Goal: Task Accomplishment & Management: Use online tool/utility

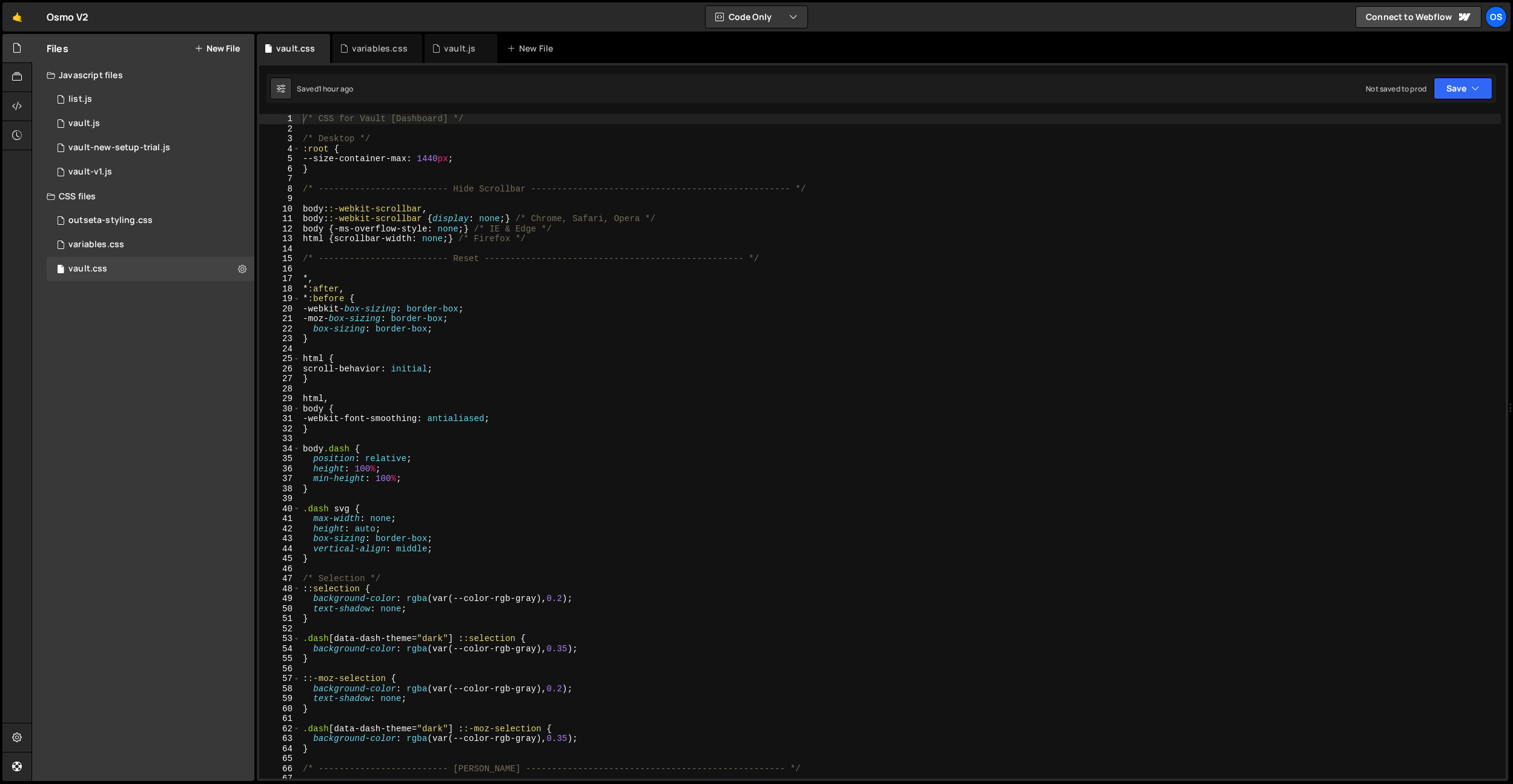
type textarea "}"
click at [410, 166] on div "/* CSS for Vault [Dashboard] */ /* Desktop */ :root { --size-container-max : 14…" at bounding box center [901, 456] width 1201 height 685
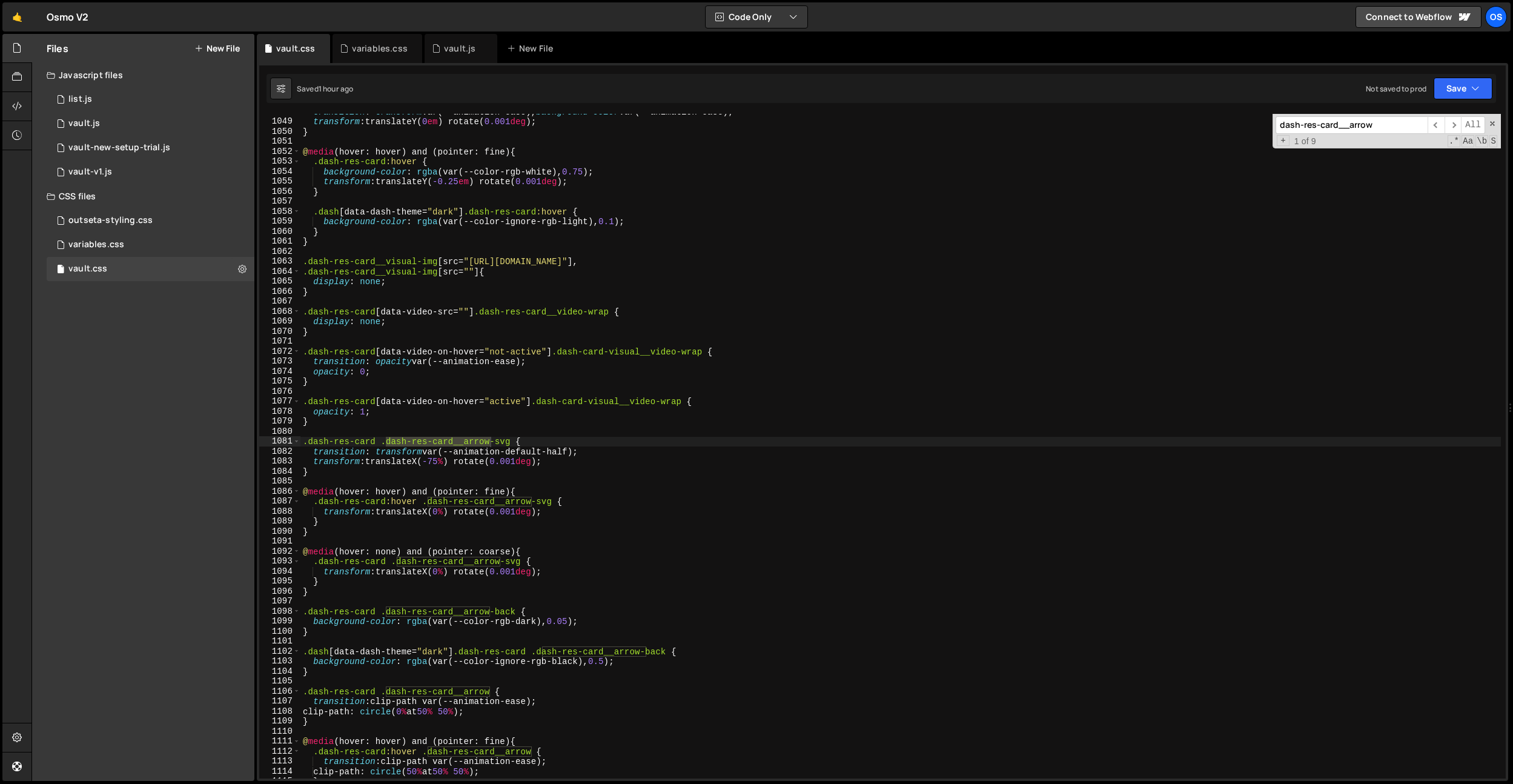
scroll to position [8845, 0]
type input "dash-res-card__arrow"
click at [349, 426] on div "transition : transform var(--animation-ease), background-color var(--animation-…" at bounding box center [901, 449] width 1201 height 685
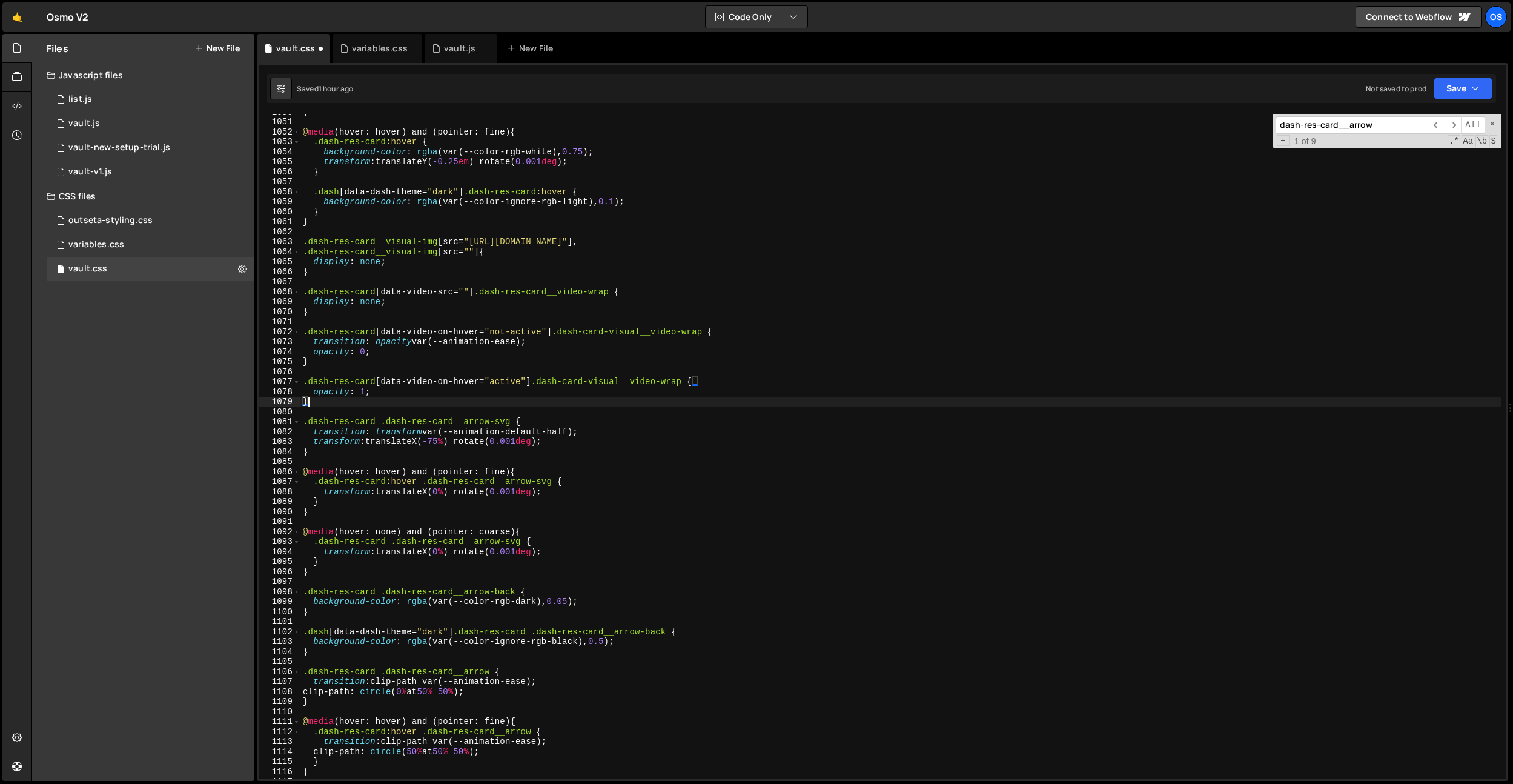
scroll to position [8862, 0]
click at [404, 653] on div "} @ media (hover: hover) and (pointer: fine) { .dash-res-card :hover { backgrou…" at bounding box center [901, 449] width 1201 height 685
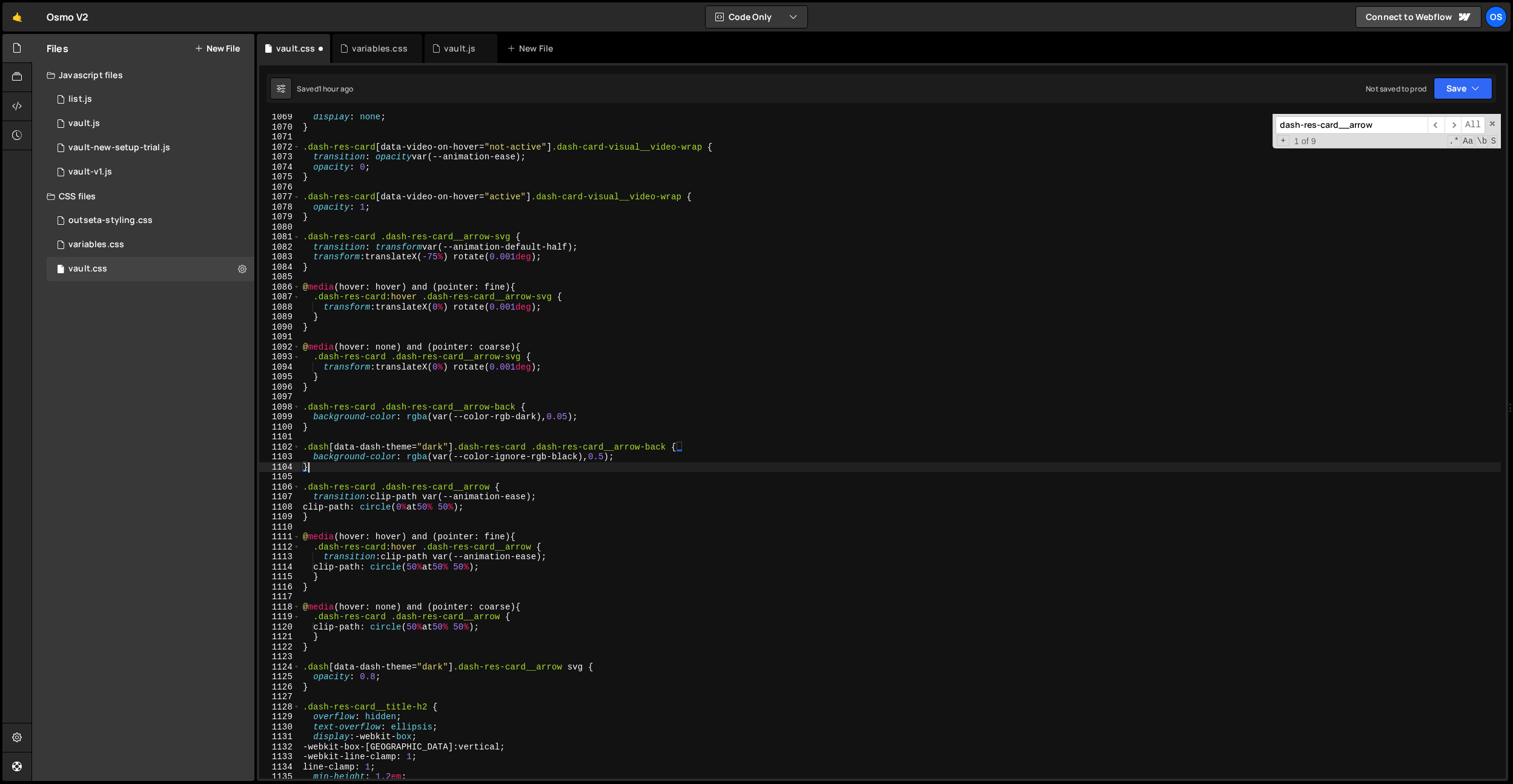
scroll to position [9017, 0]
click at [376, 673] on div "display : none ; } .dash-res-card [ data-video-on-hover = " not-active " ] .das…" at bounding box center [901, 454] width 1201 height 685
click at [368, 682] on div "display : none ; } .dash-res-card [ data-video-on-hover = " not-active " ] .das…" at bounding box center [901, 454] width 1201 height 685
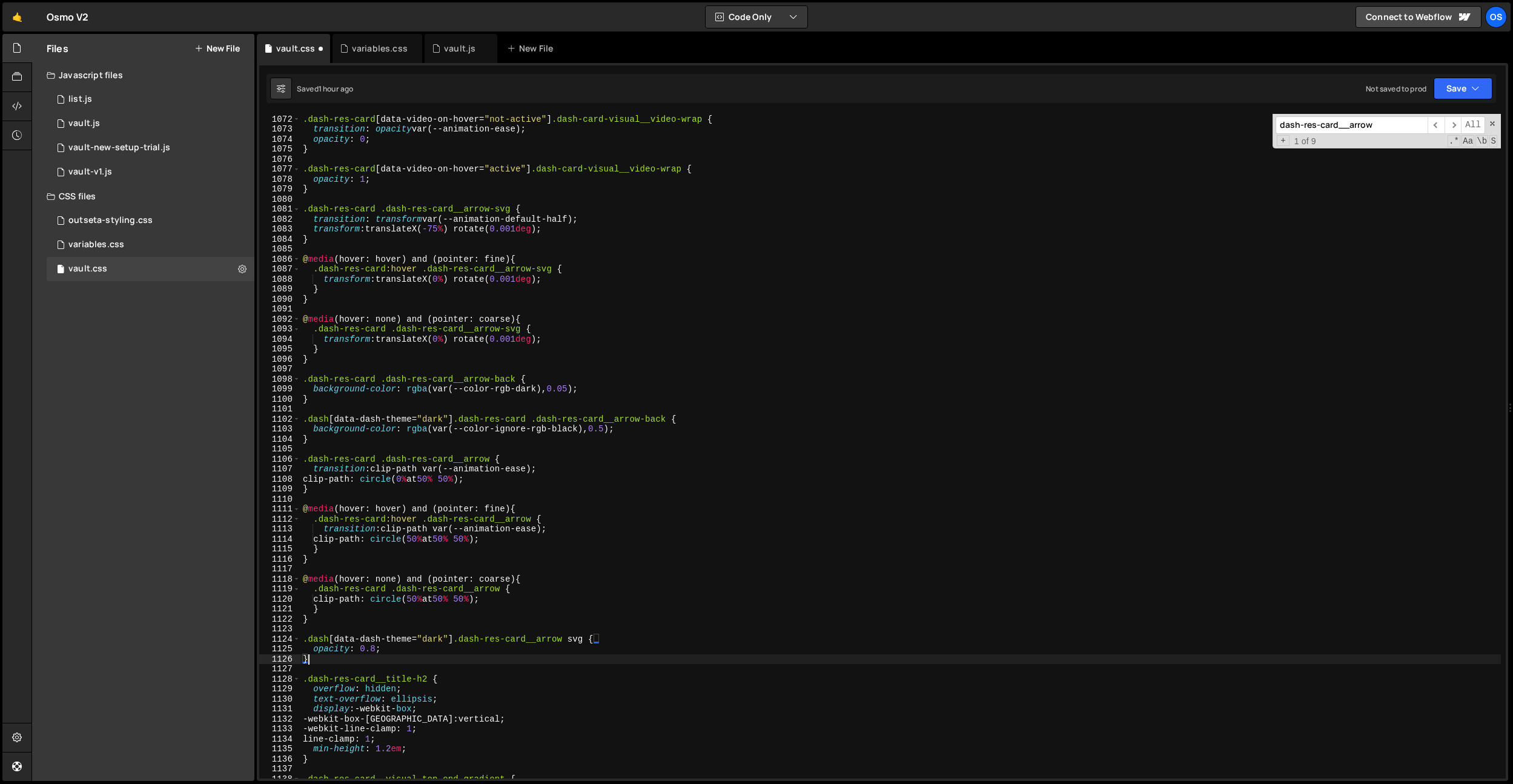
scroll to position [9043, 0]
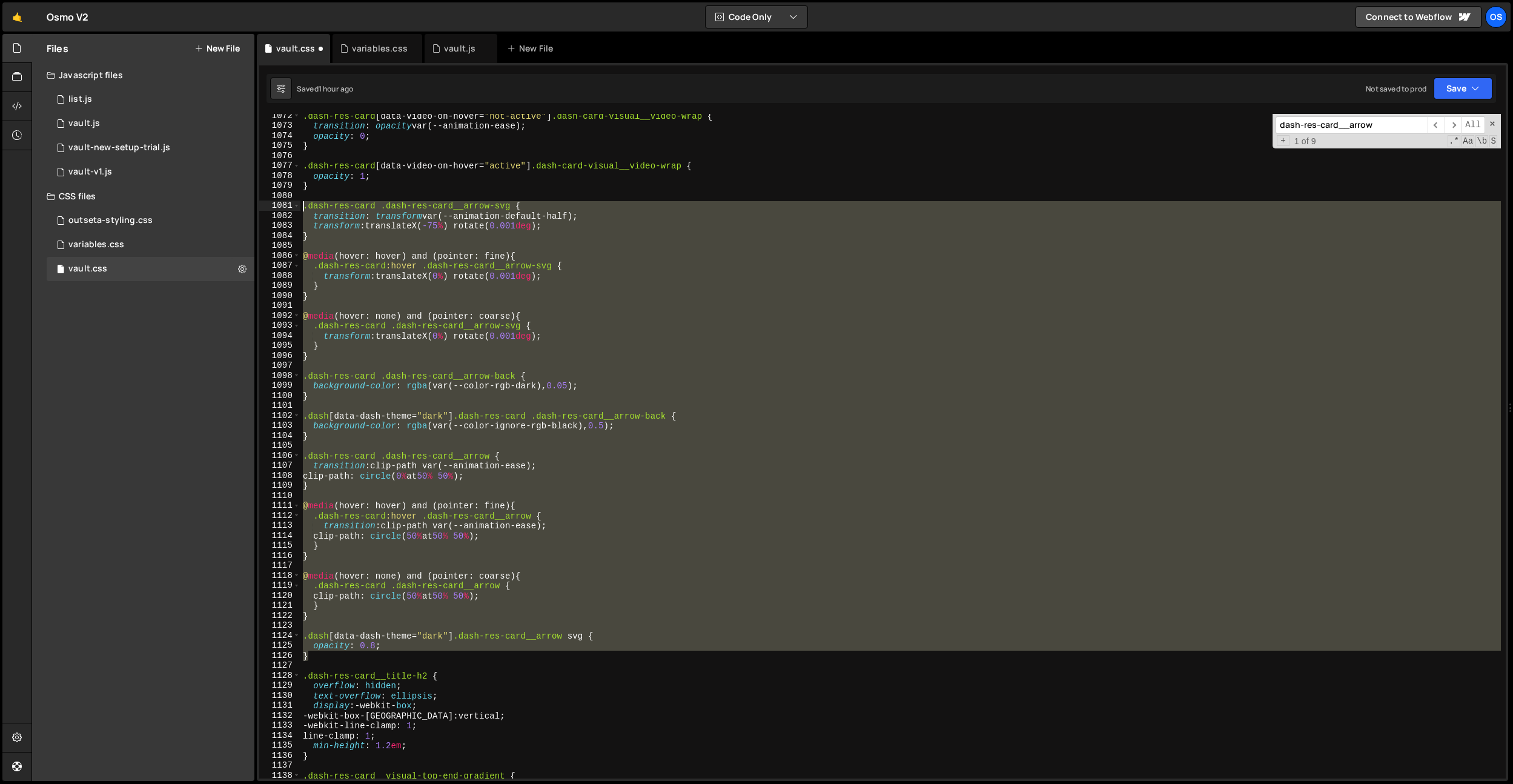
drag, startPoint x: 343, startPoint y: 654, endPoint x: 289, endPoint y: 201, distance: 456.2
click at [289, 201] on div "} 1072 1073 1074 1075 1076 1077 1078 1079 1080 1081 1082 1083 1084 1085 1086 10…" at bounding box center [882, 445] width 1246 height 664
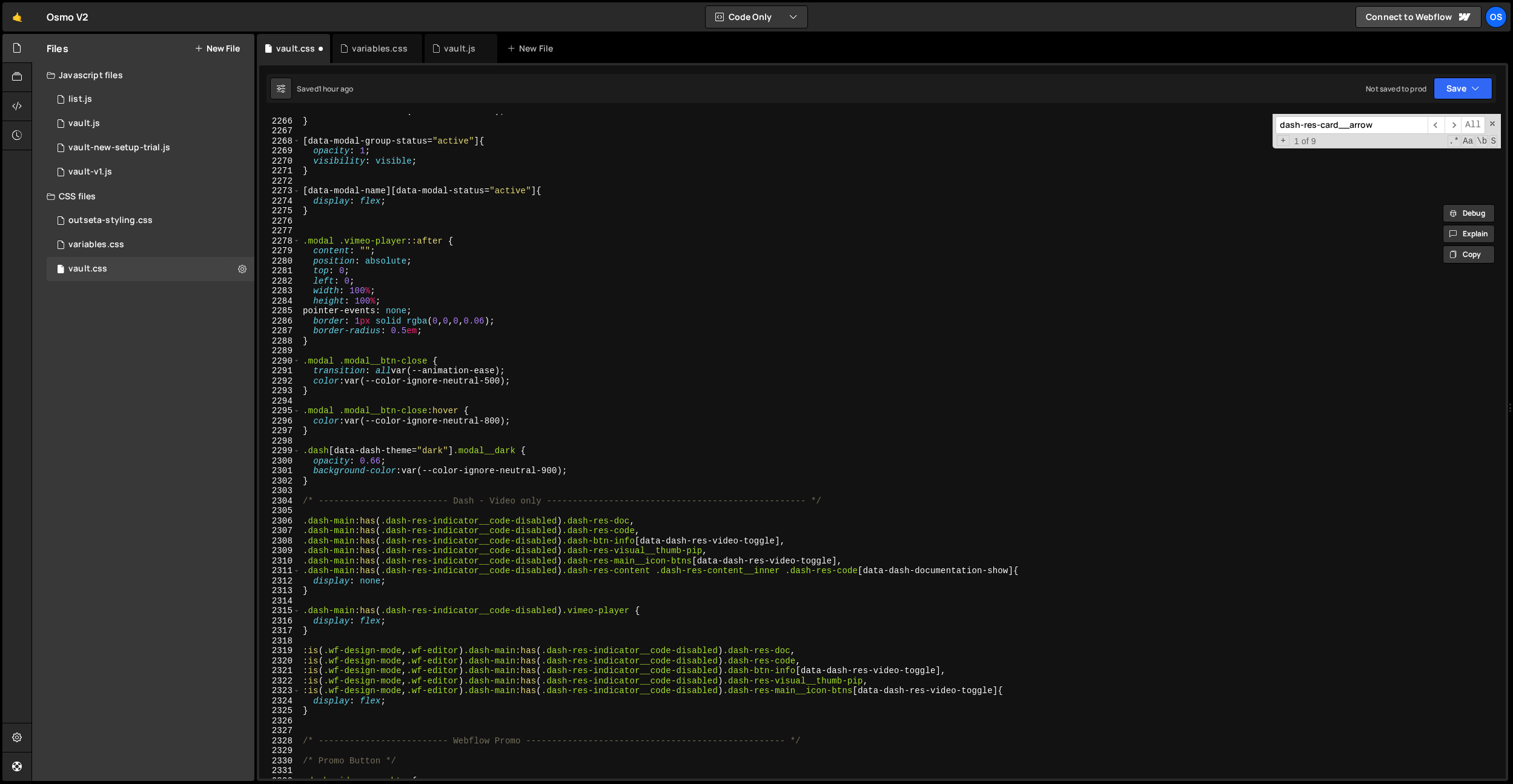
scroll to position [19182, 0]
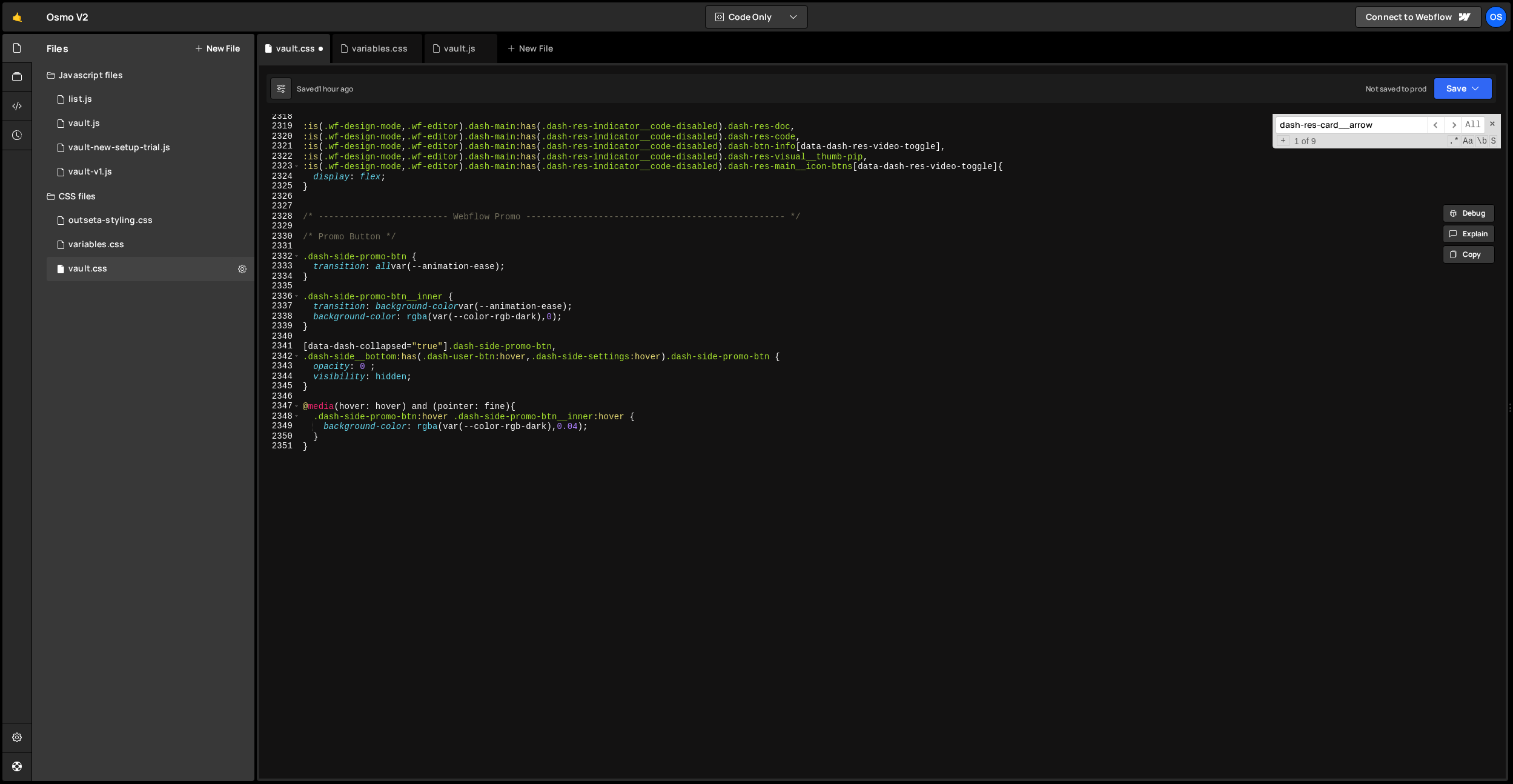
drag, startPoint x: 683, startPoint y: 635, endPoint x: 683, endPoint y: 628, distance: 7.0
click at [683, 628] on div ":is ( .wf-design-mode , .wf-editor ) .dash-main :has ( .dash-res-indicator__cod…" at bounding box center [901, 454] width 1201 height 685
type textarea "}"
paste textarea "}"
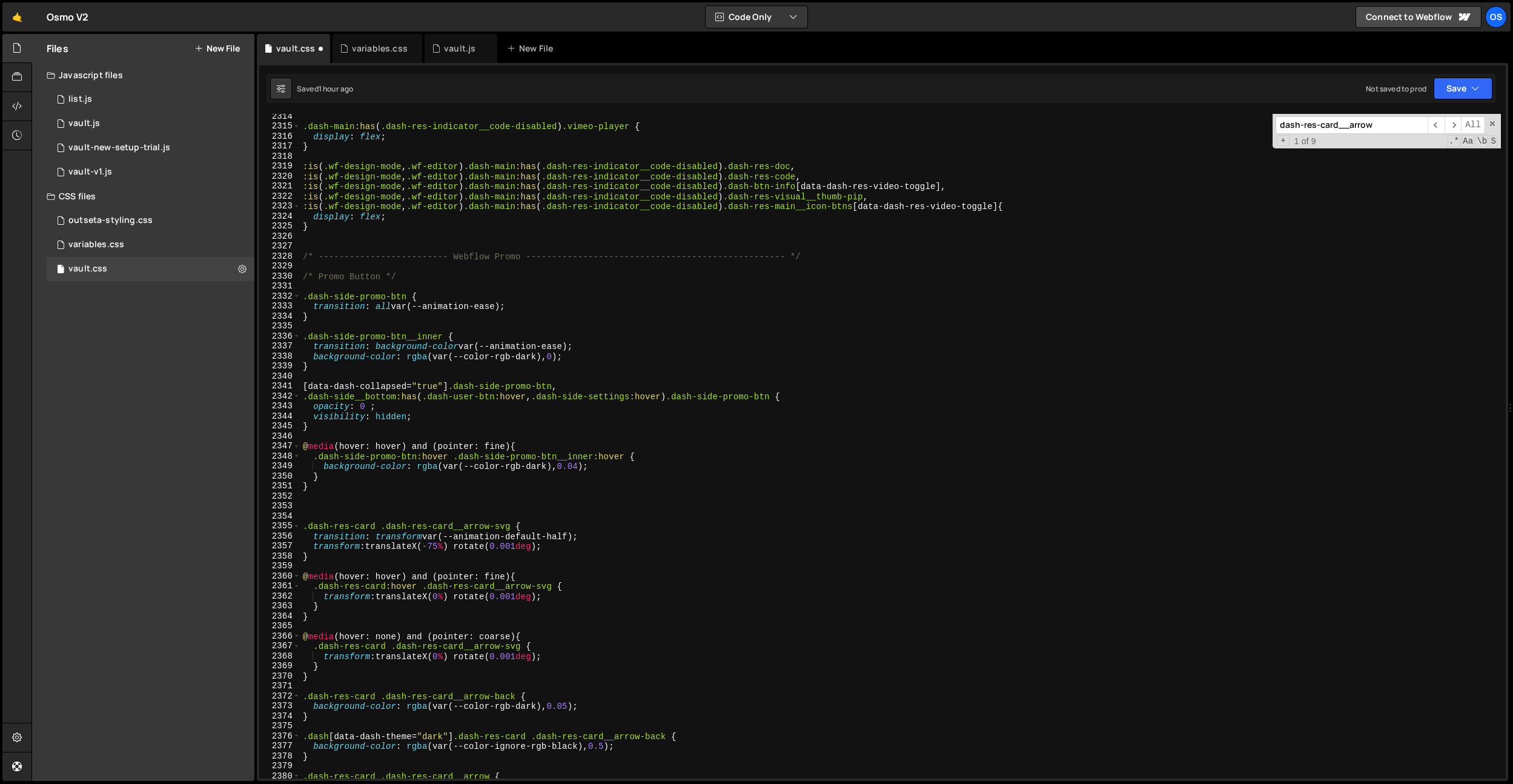
scroll to position [19053, 0]
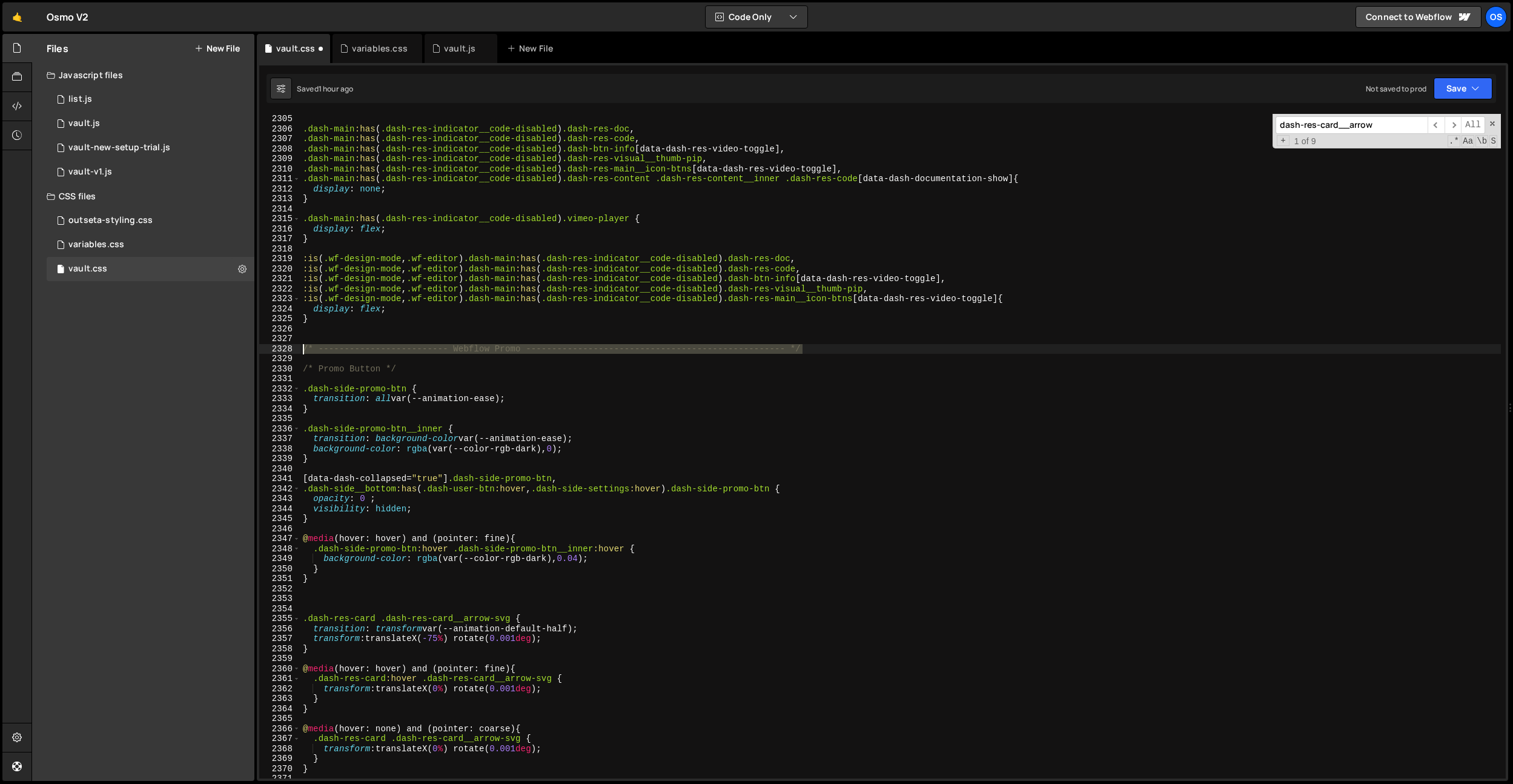
drag, startPoint x: 800, startPoint y: 348, endPoint x: 226, endPoint y: 349, distance: 574.0
click at [226, 349] on div "Files New File Javascript files 0 list.js 0 0 vault.js 0 0 vault-new-setup-tria…" at bounding box center [772, 407] width 1481 height 748
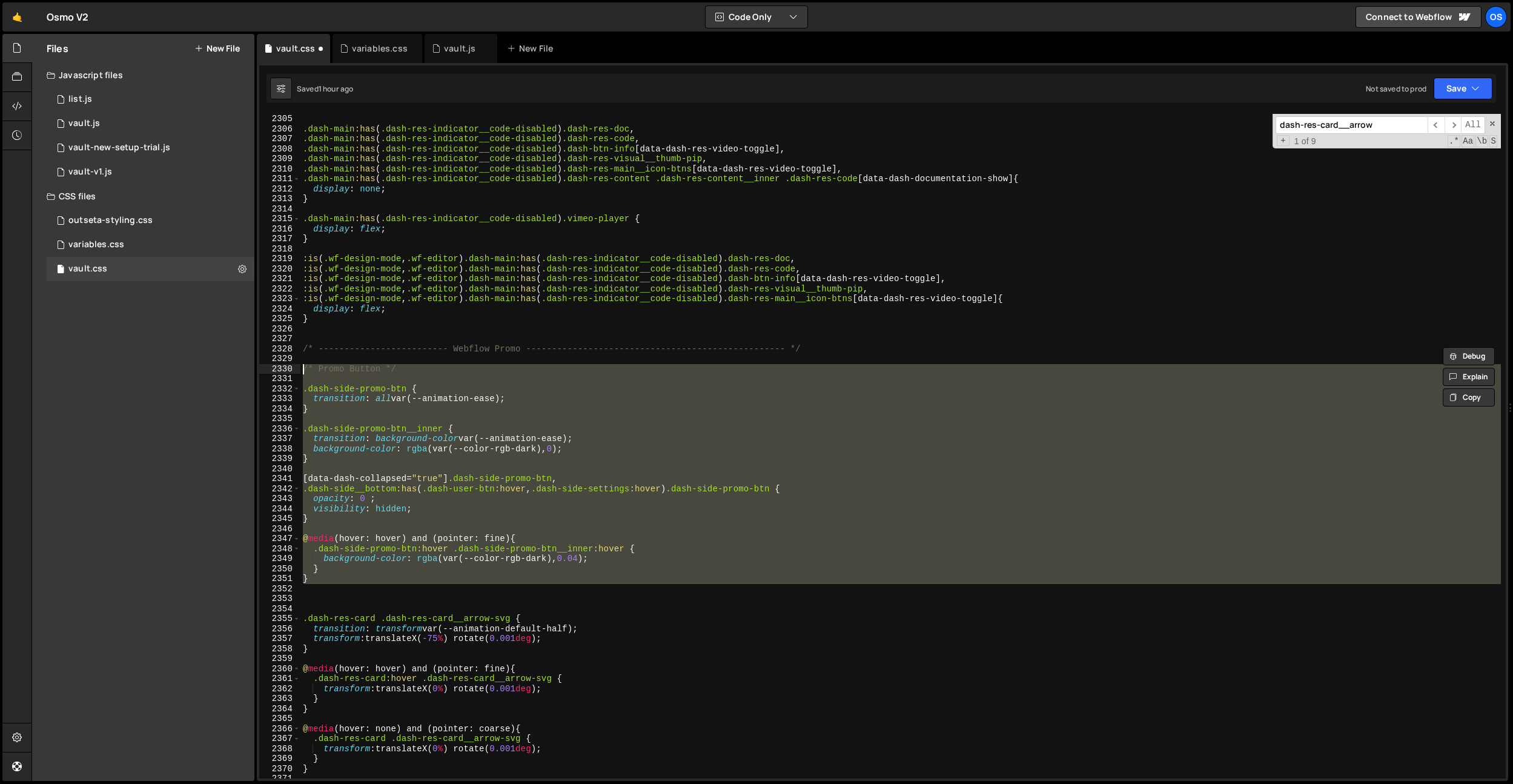
drag, startPoint x: 325, startPoint y: 585, endPoint x: 272, endPoint y: 369, distance: 222.4
click at [272, 369] on div "/* ------------------------- Webflow Promo ------------------------------------…" at bounding box center [882, 445] width 1246 height 664
type textarea "/* Promo Button */"
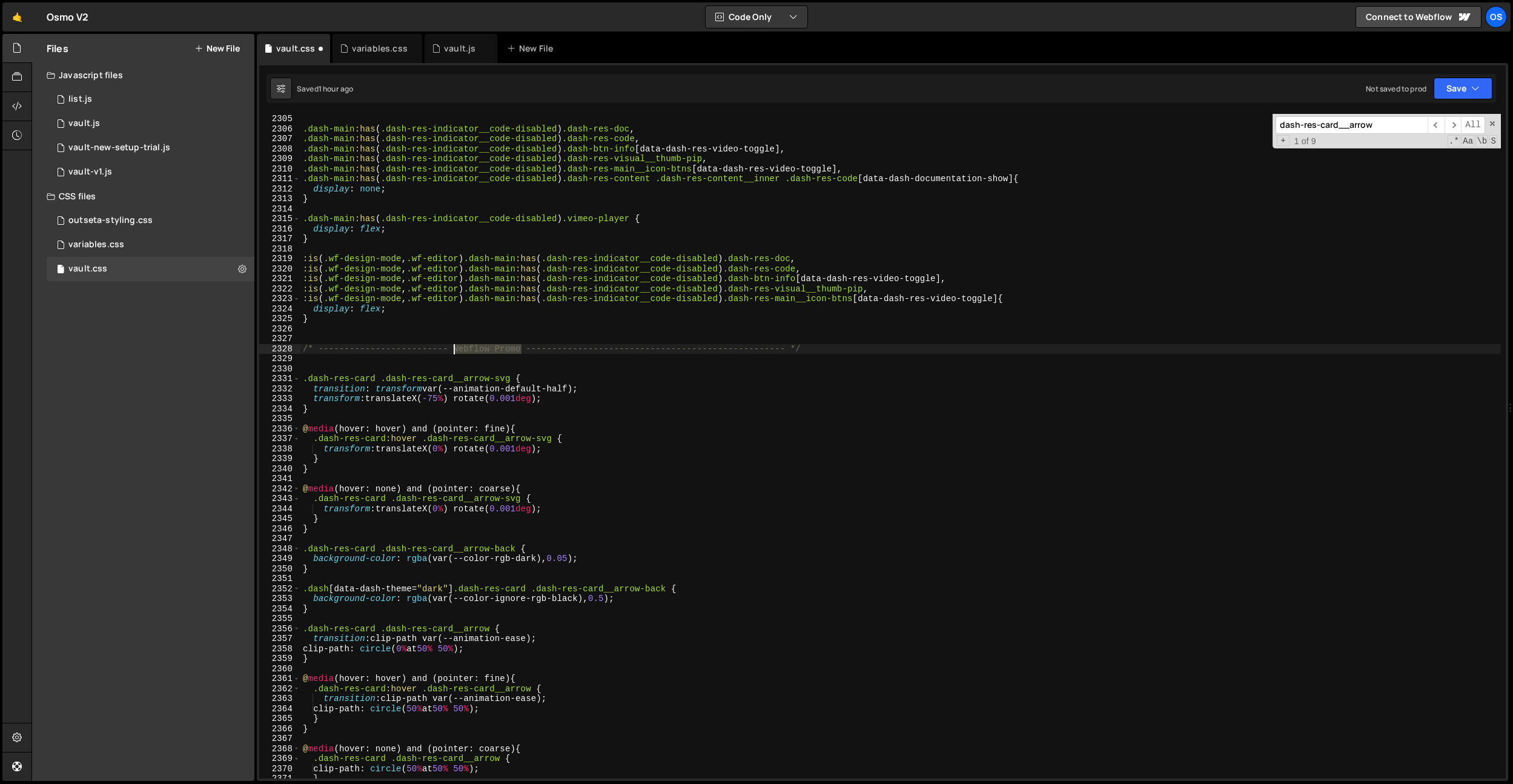
drag, startPoint x: 522, startPoint y: 349, endPoint x: 456, endPoint y: 350, distance: 66.0
click at [456, 350] on div ".dash-main :has ( .dash-res-indicator__code-disabled ) .dash-res-doc , .dash-ma…" at bounding box center [901, 456] width 1201 height 685
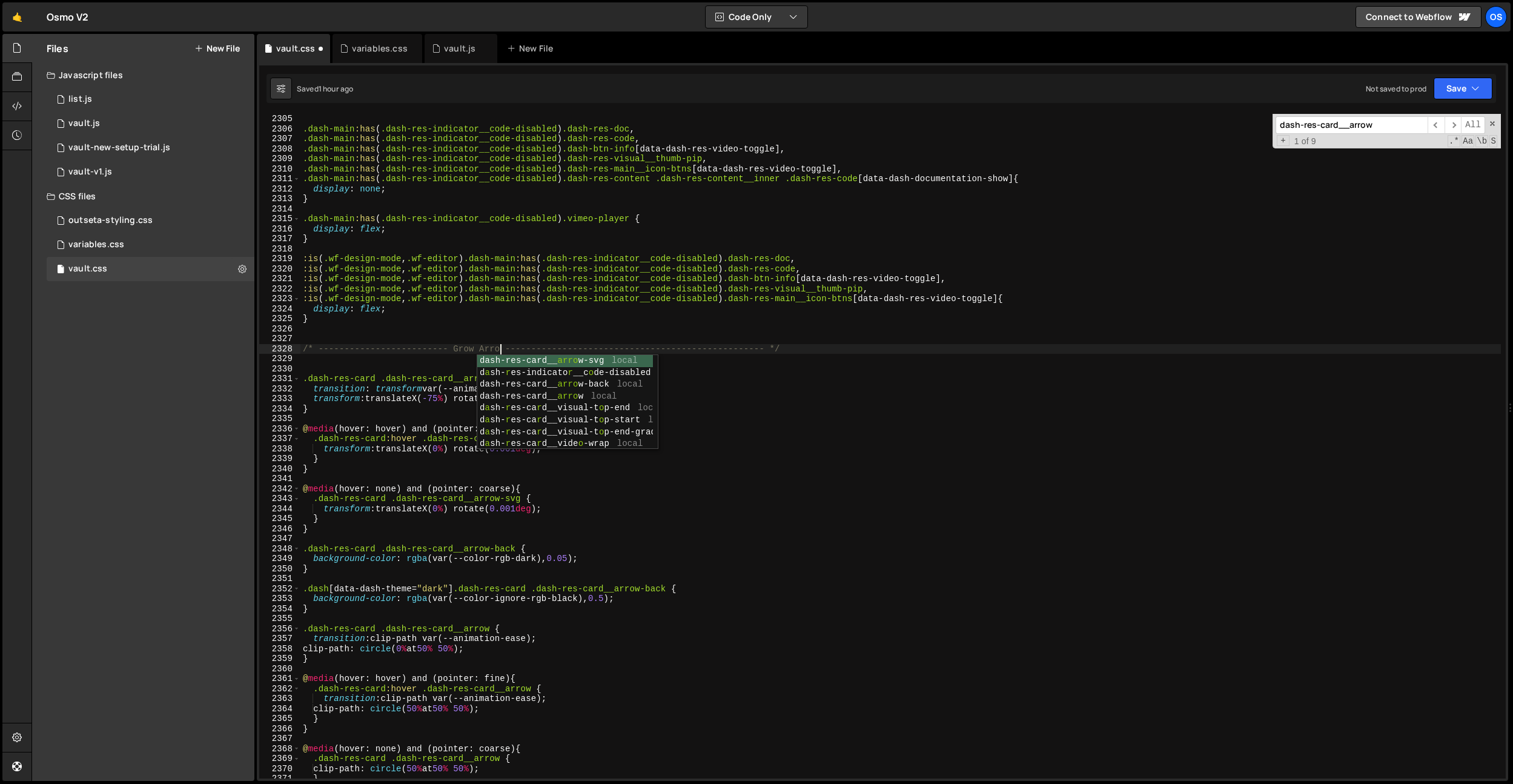
scroll to position [0, 14]
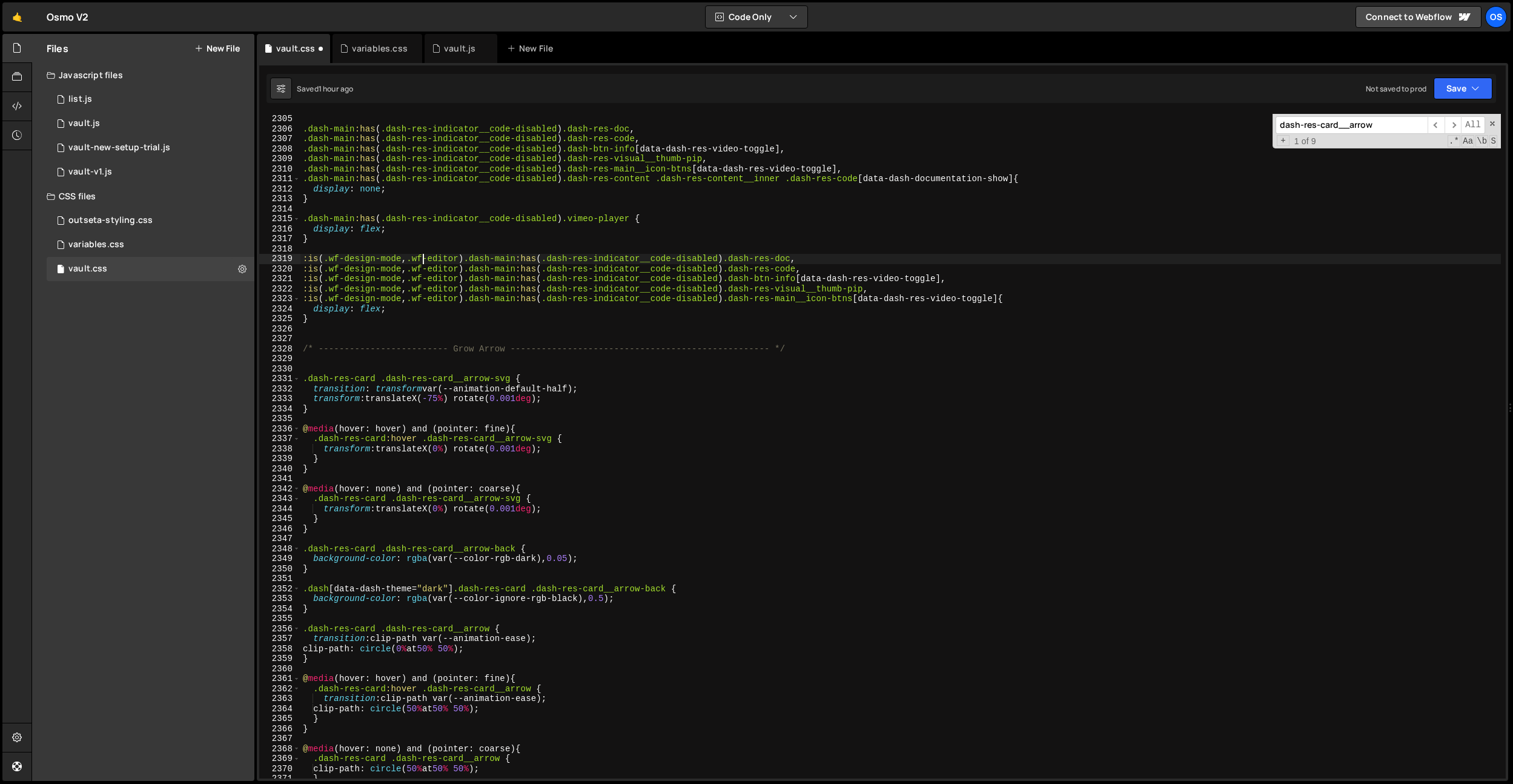
click at [423, 257] on div ".dash-main :has ( .dash-res-indicator__code-disabled ) .dash-res-doc , .dash-ma…" at bounding box center [901, 456] width 1201 height 685
drag, startPoint x: 509, startPoint y: 377, endPoint x: 393, endPoint y: 367, distance: 116.4
click at [355, 380] on div ".dash-main :has ( .dash-res-indicator__code-disabled ) .dash-res-doc , .dash-ma…" at bounding box center [901, 456] width 1201 height 685
type textarea ".dash-res-card .dash-res-card__arrow-svg {"
click at [410, 362] on div ".dash-main :has ( .dash-res-indicator__code-disabled ) .dash-res-doc , .dash-ma…" at bounding box center [901, 456] width 1201 height 685
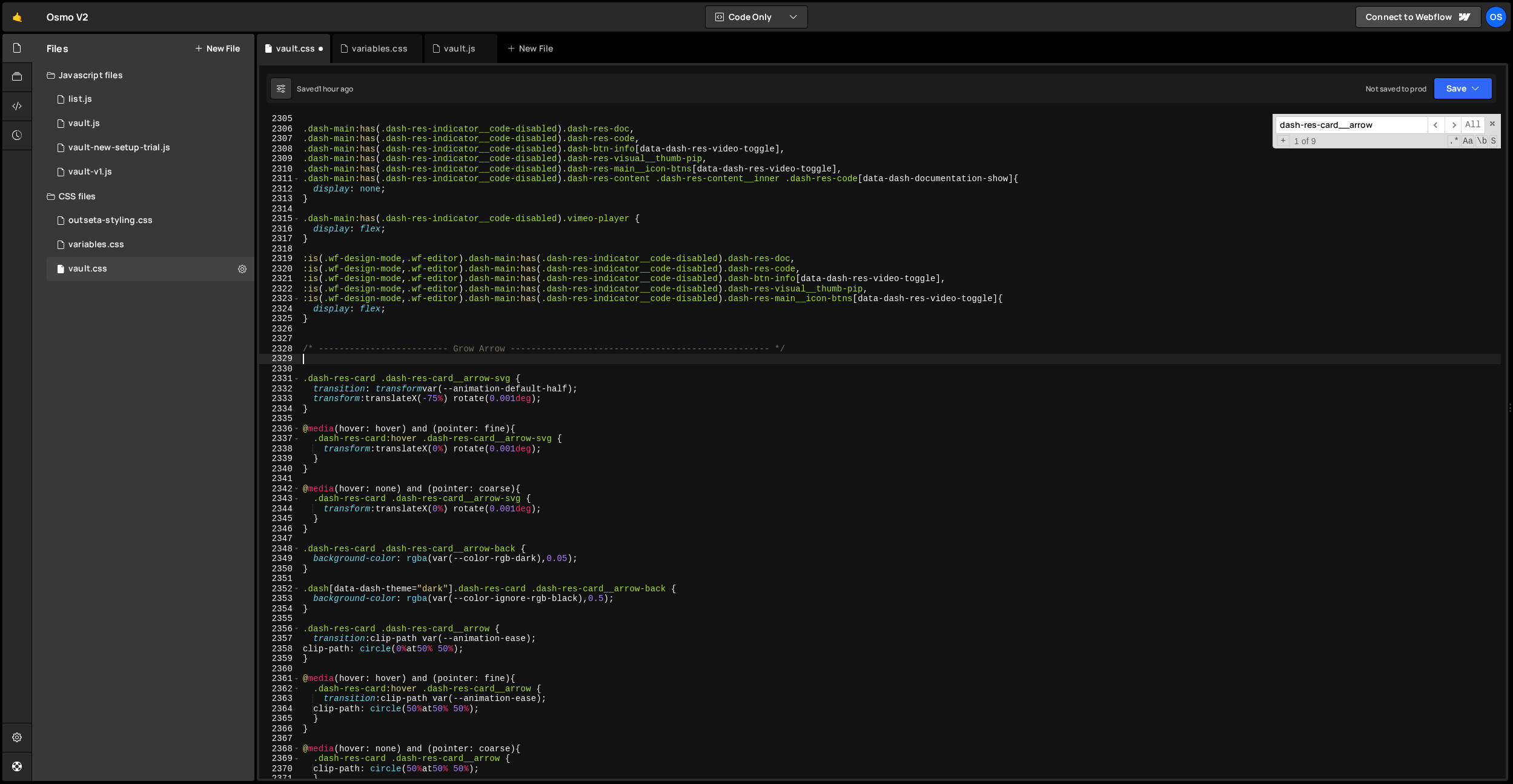
scroll to position [0, 0]
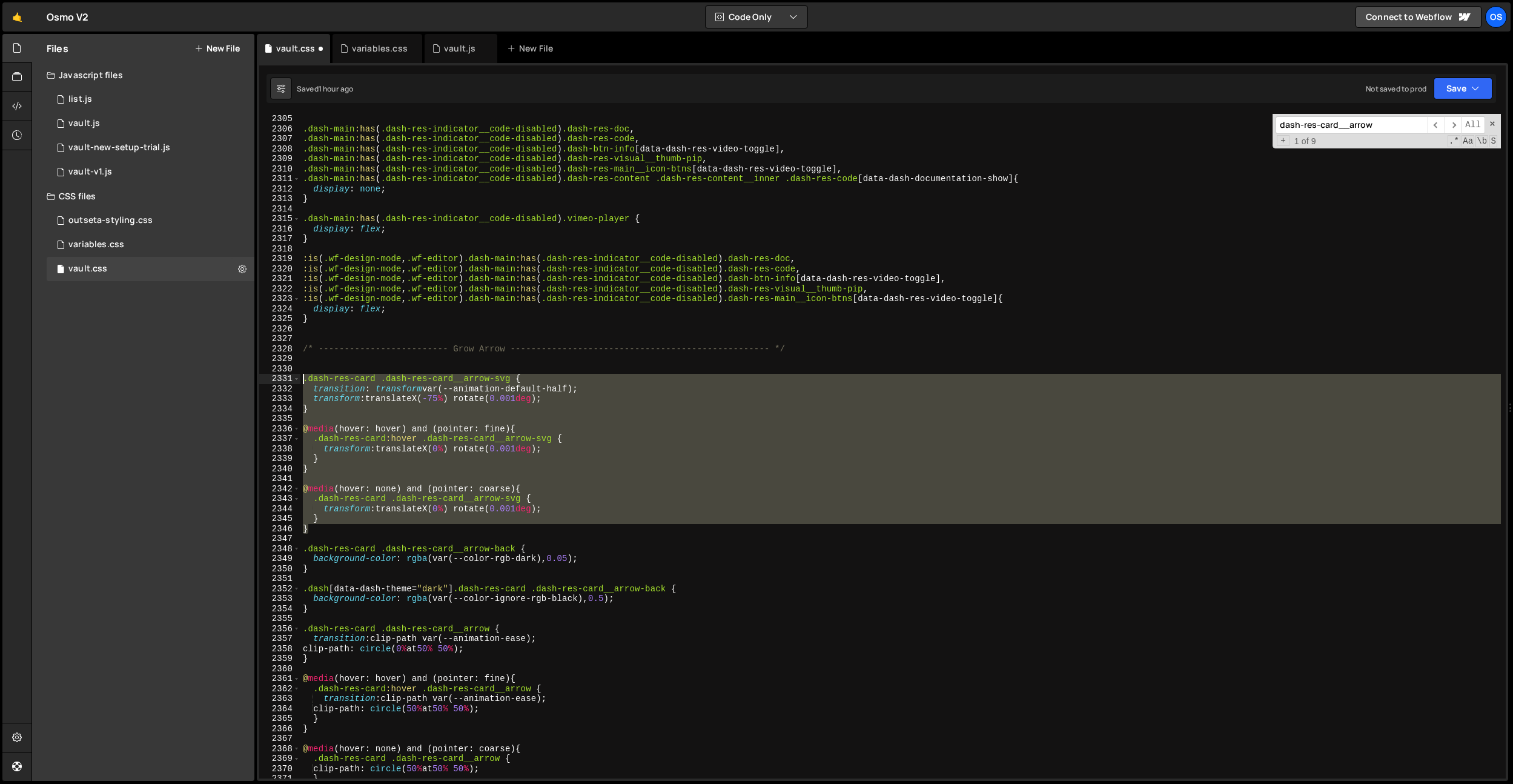
drag, startPoint x: 314, startPoint y: 529, endPoint x: 266, endPoint y: 378, distance: 158.4
click at [266, 378] on div "2305 2306 2307 2308 2309 2310 2311 2312 2313 2314 2315 2316 2317 2318 2319 2320…" at bounding box center [882, 445] width 1246 height 664
type textarea ".dash-res-card .dash-res-card__arrow-svg { transition: transform var(--animatio…"
click at [640, 589] on div ".dash-main :has ( .dash-res-indicator__code-disabled ) .dash-res-doc , .dash-ma…" at bounding box center [901, 456] width 1201 height 685
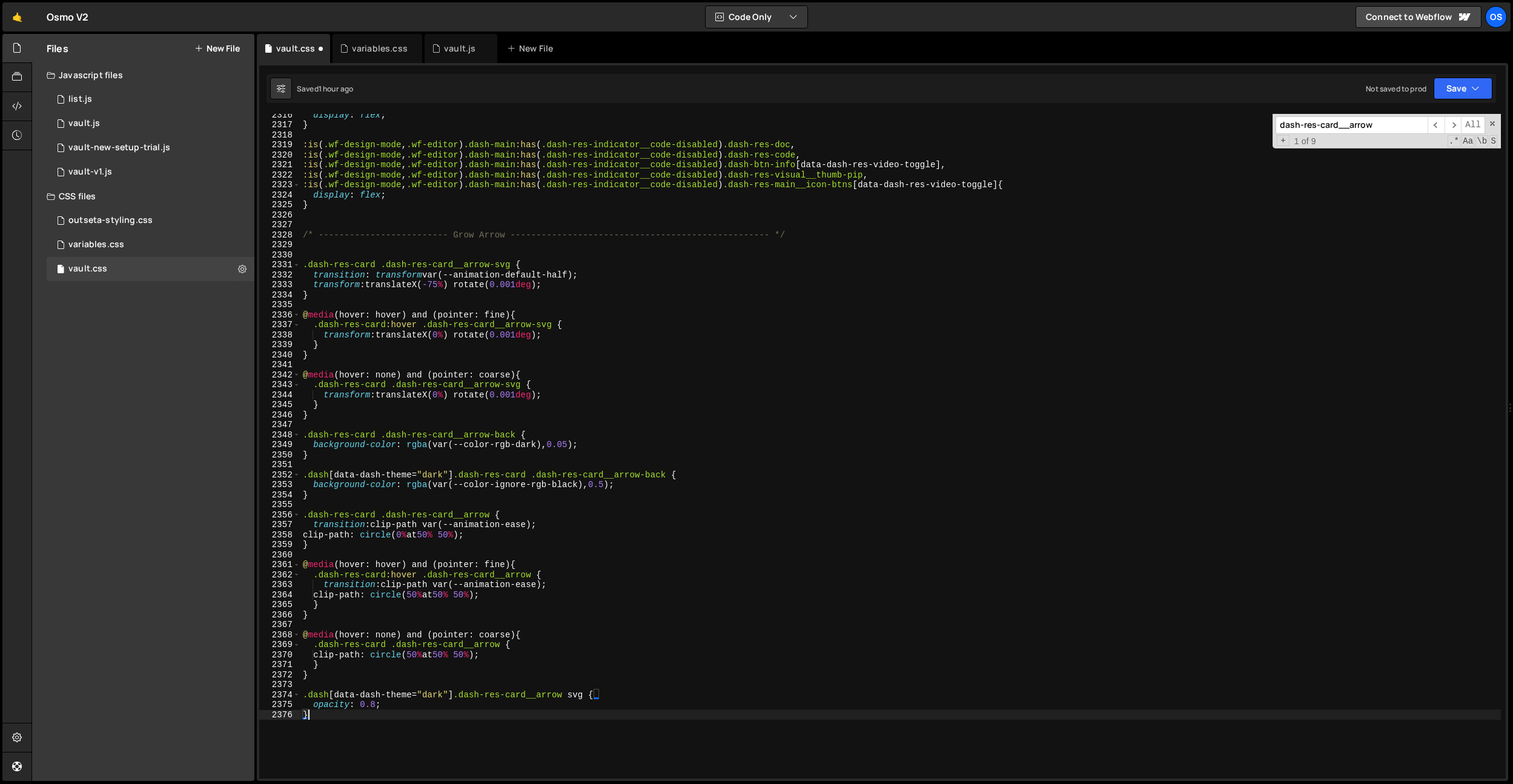
click at [381, 742] on div "display : flex ; } :is ( .wf-design-mode , .wf-editor ) .dash-main :has ( .dash…" at bounding box center [901, 452] width 1201 height 685
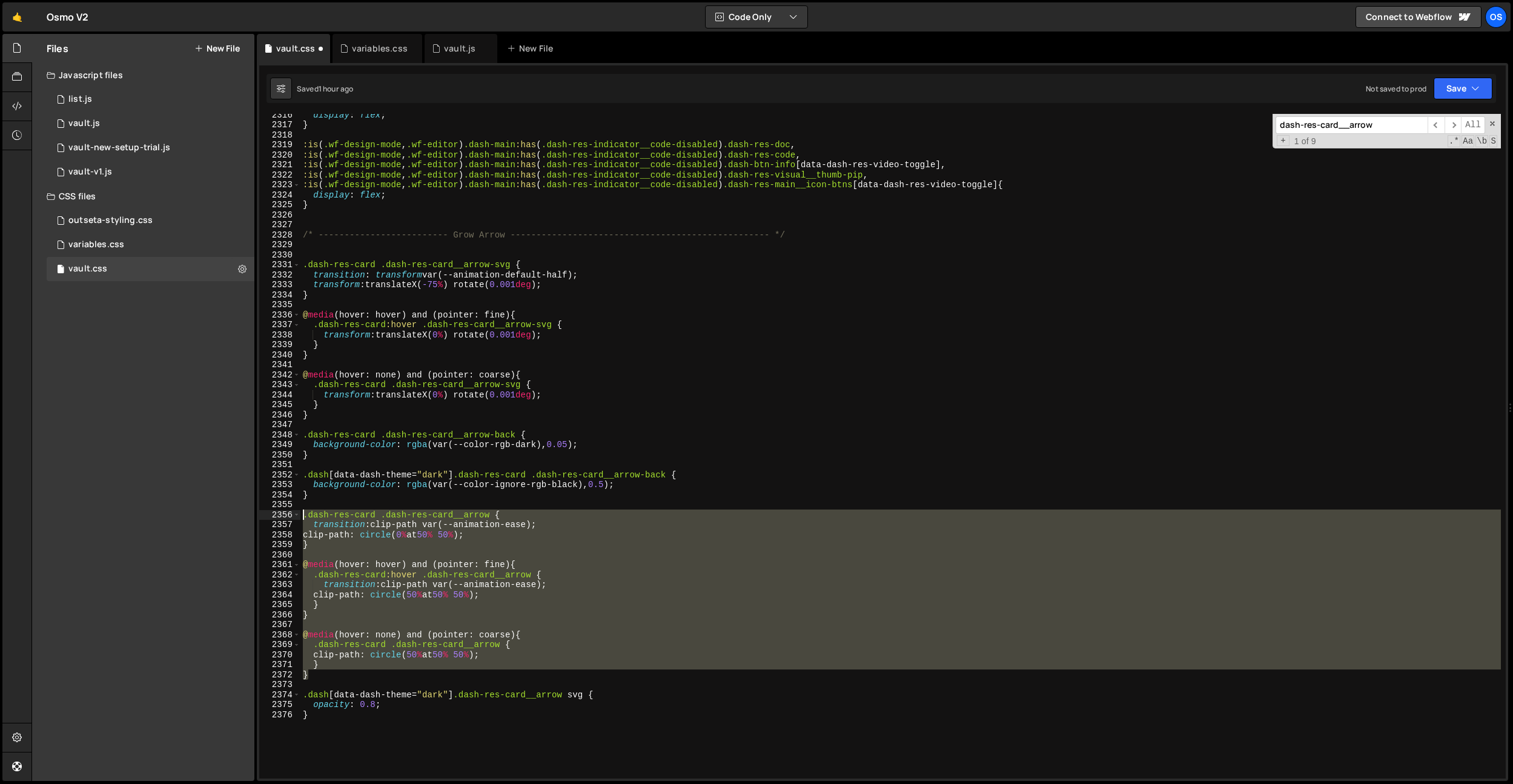
drag, startPoint x: 324, startPoint y: 672, endPoint x: 277, endPoint y: 517, distance: 162.0
click at [277, 517] on div "} 2316 2317 2318 2319 2320 2321 2322 2323 2324 2325 2326 2327 2328 2329 2330 23…" at bounding box center [882, 445] width 1246 height 664
type textarea ".dash-res-card .dash-res-card__arrow { transition: clip-path var(--animation-ea…"
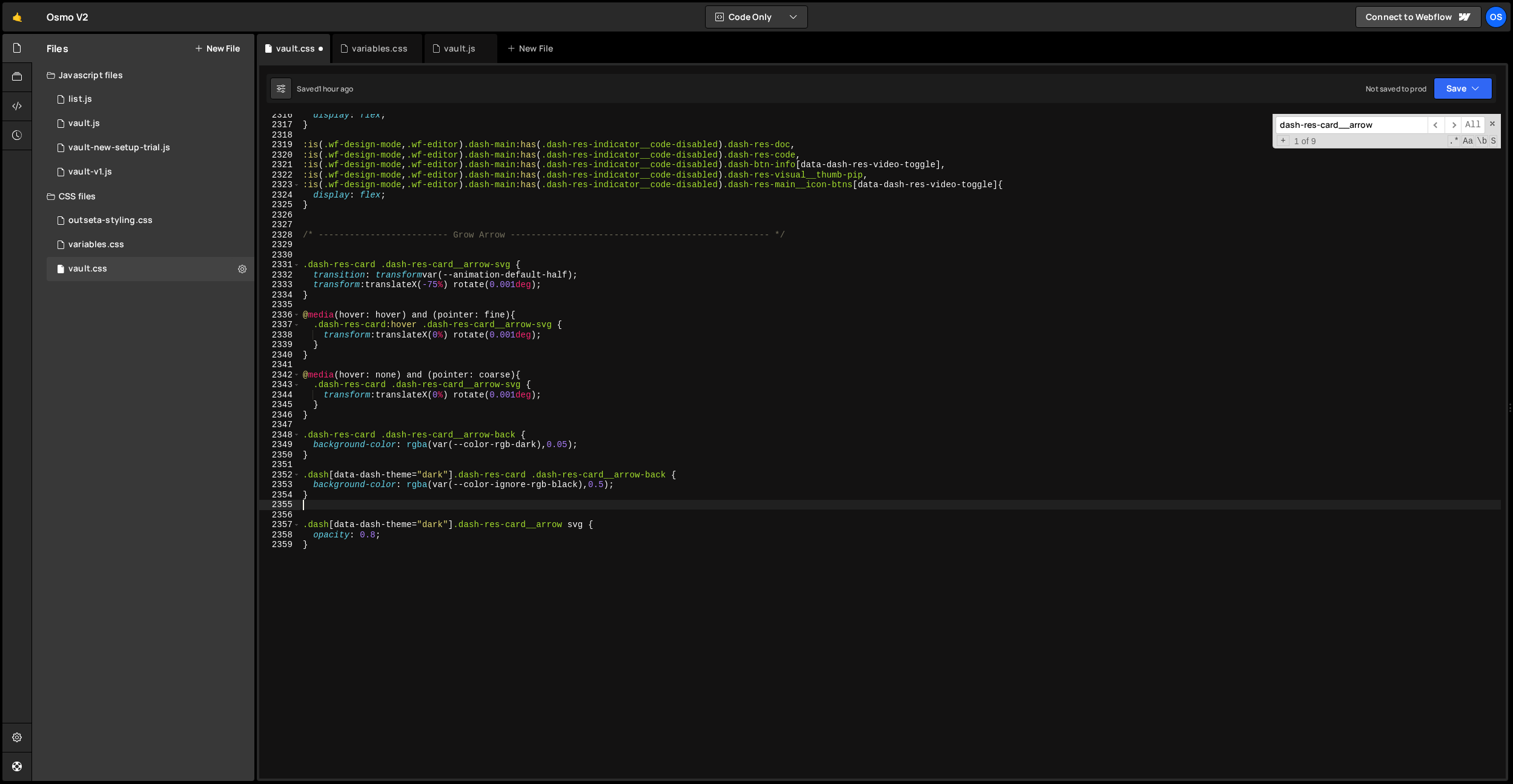
type textarea "}"
click at [332, 243] on div "display : flex ; } :is ( .wf-design-mode , .wf-editor ) .dash-main :has ( .dash…" at bounding box center [901, 452] width 1201 height 685
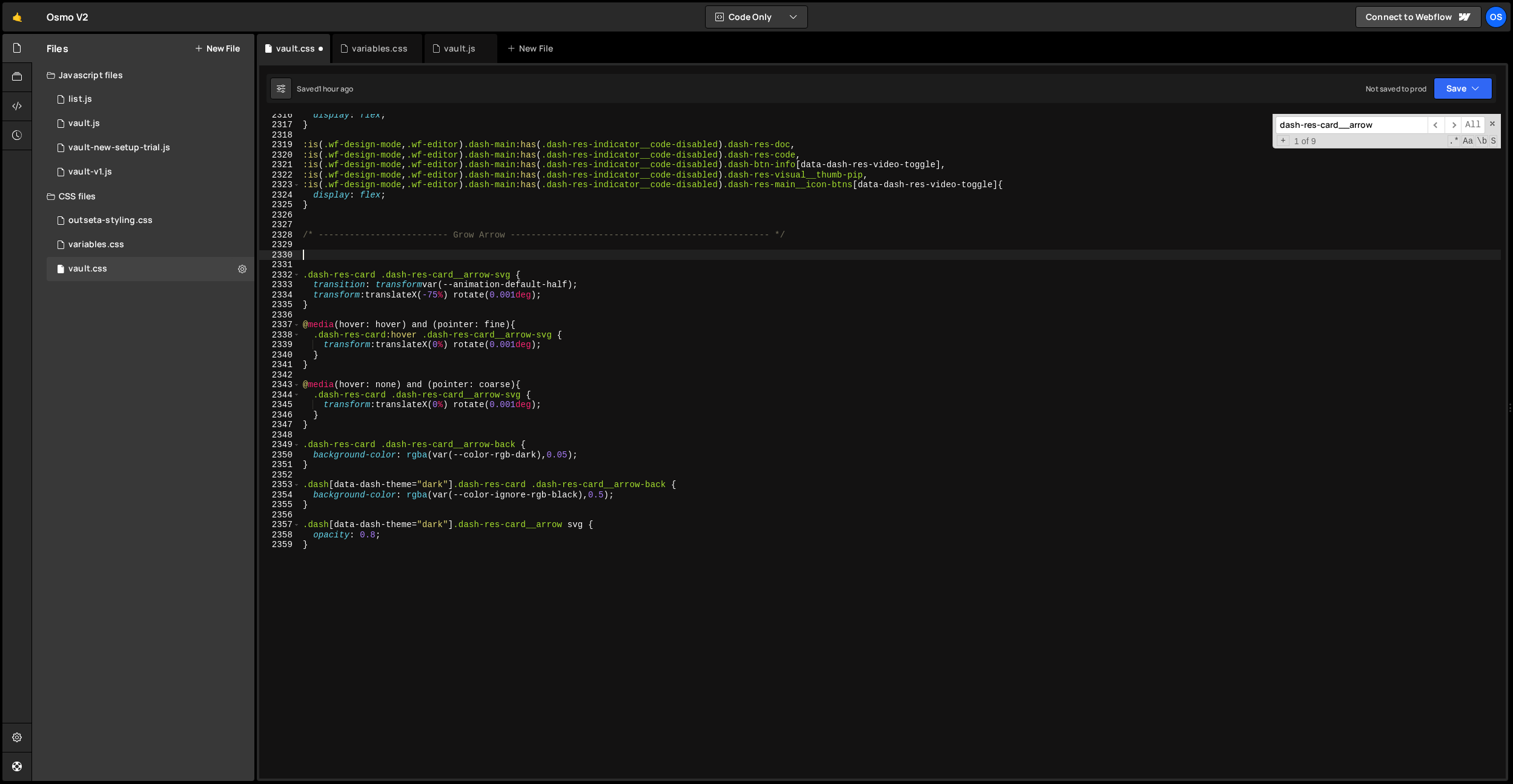
paste textarea "}"
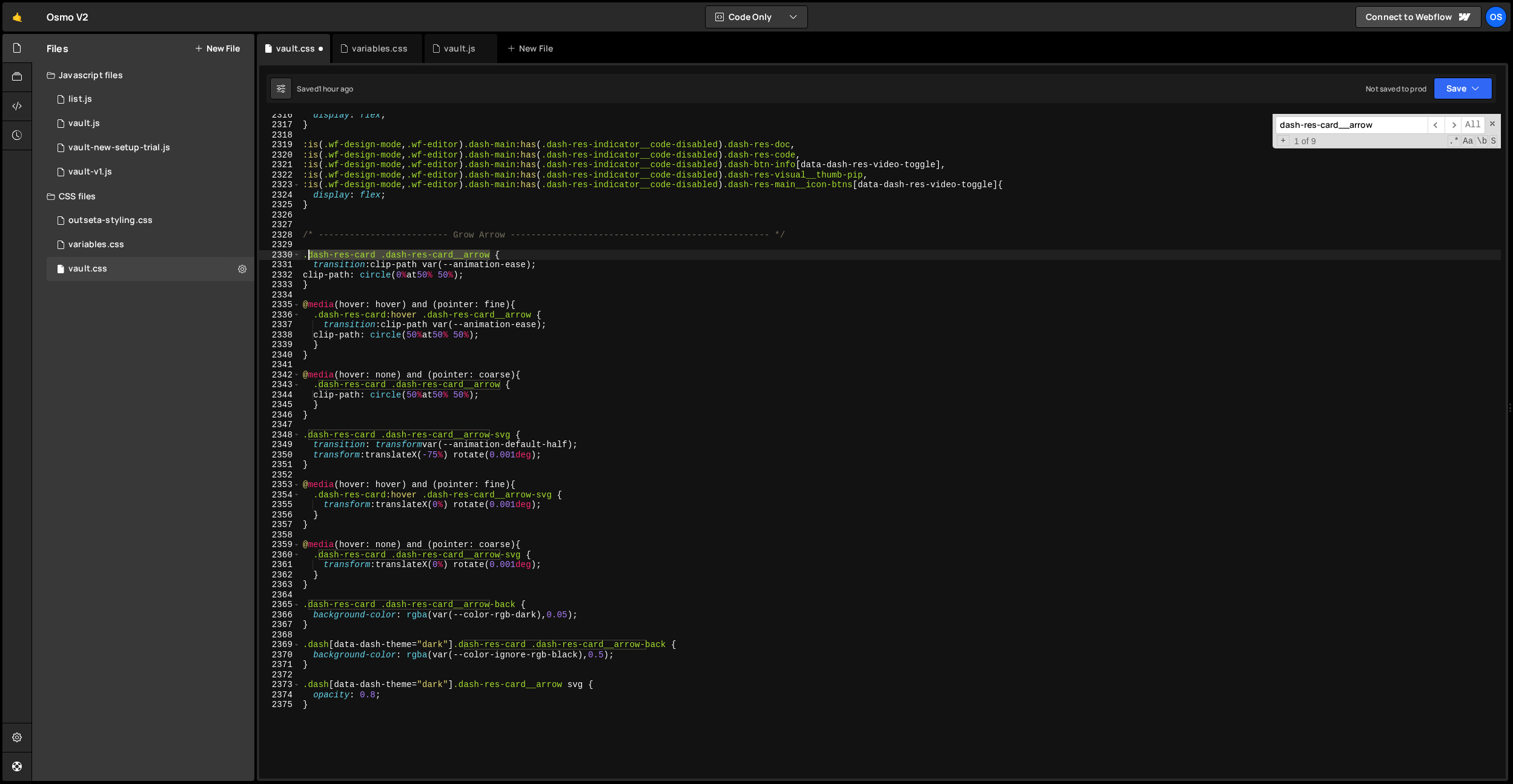
drag, startPoint x: 490, startPoint y: 251, endPoint x: 309, endPoint y: 254, distance: 181.0
click at [309, 254] on div "display : flex ; } :is ( .wf-design-mode , .wf-editor ) .dash-main :has ( .dash…" at bounding box center [901, 452] width 1201 height 685
click at [384, 208] on div "display : flex ; } :is ( .wf-design-mode , .wf-editor ) .dash-main :has ( .dash…" at bounding box center [901, 452] width 1201 height 685
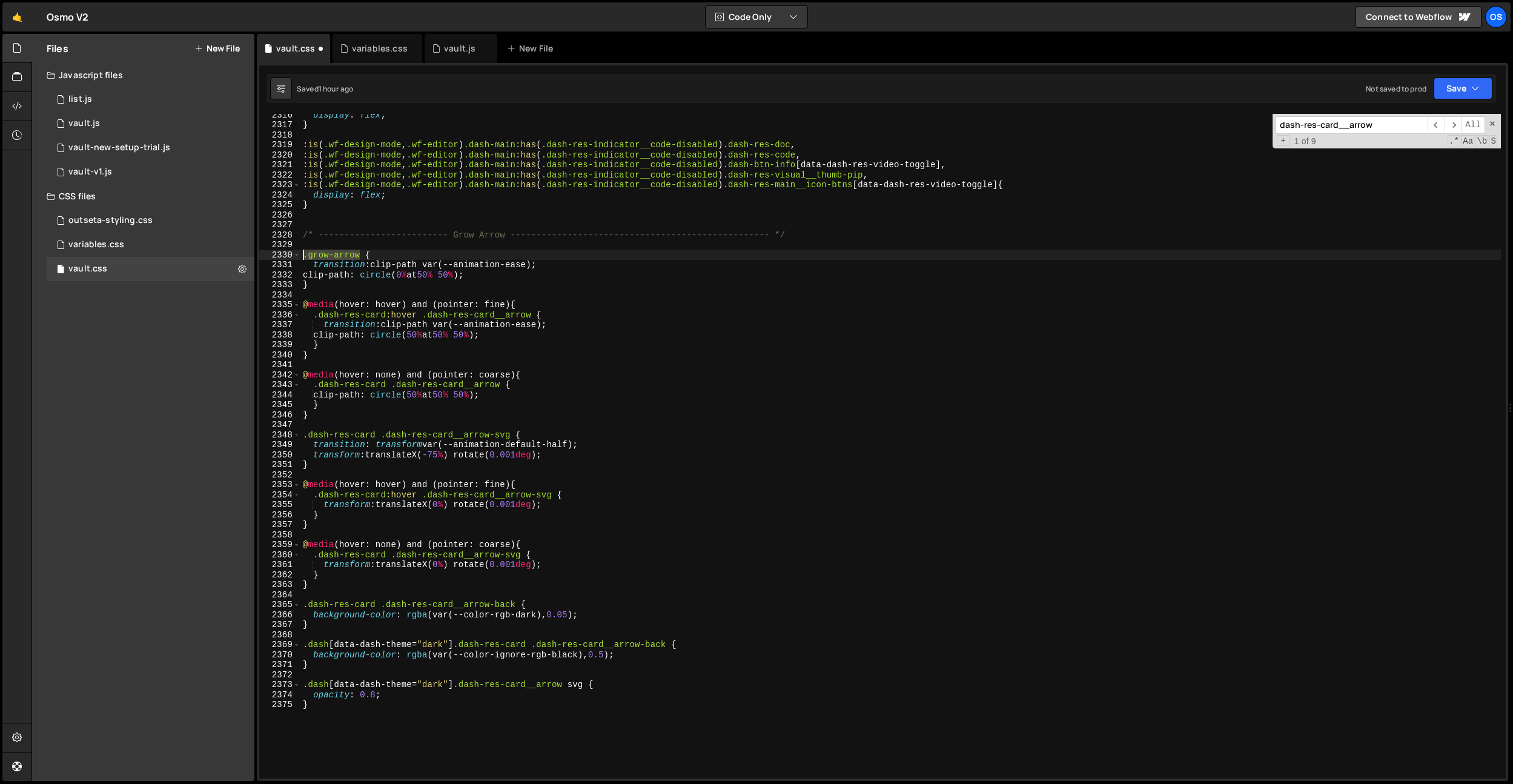
drag, startPoint x: 360, startPoint y: 257, endPoint x: 302, endPoint y: 257, distance: 58.0
click at [302, 257] on div "display : flex ; } :is ( .wf-design-mode , .wf-editor ) .dash-main :has ( .dash…" at bounding box center [901, 452] width 1201 height 685
drag, startPoint x: 424, startPoint y: 318, endPoint x: 531, endPoint y: 312, distance: 107.2
click at [531, 312] on div "display : flex ; } :is ( .wf-design-mode , .wf-editor ) .dash-main :has ( .dash…" at bounding box center [901, 452] width 1201 height 685
paste textarea "grow-"
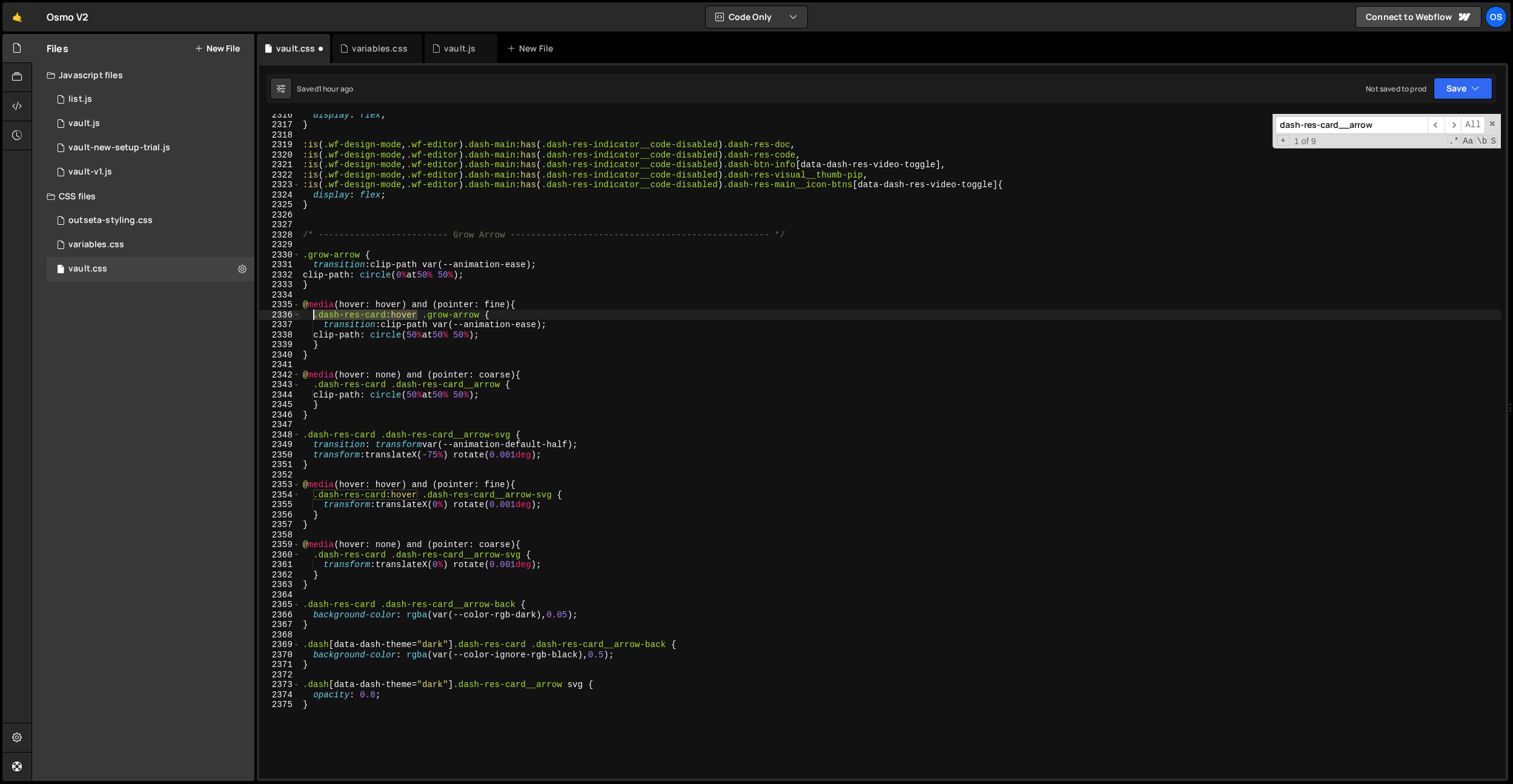
drag, startPoint x: 418, startPoint y: 318, endPoint x: 314, endPoint y: 318, distance: 104.0
click at [314, 318] on div "display : flex ; } :is ( .wf-design-mode , .wf-editor ) .dash-main :has ( .dash…" at bounding box center [901, 452] width 1201 height 685
type textarea "[data-hover .grow-arrow {"
click at [397, 249] on div "display : flex ; } :is ( .wf-design-mode , .wf-editor ) .dash-main :has ( .dash…" at bounding box center [901, 452] width 1201 height 685
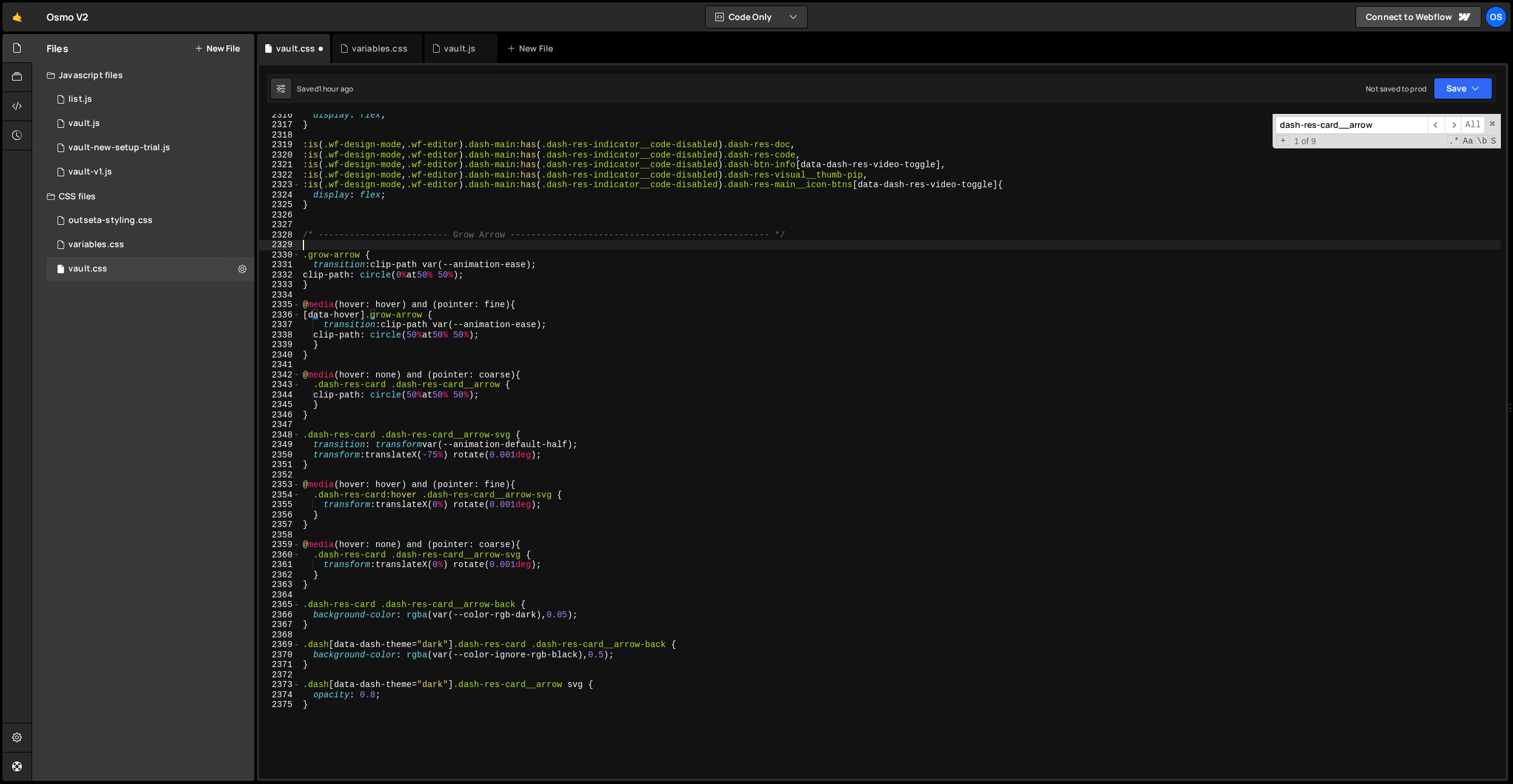
scroll to position [0, 0]
click at [375, 317] on div "display : flex ; } :is ( .wf-design-mode , .wf-editor ) .dash-main :has ( .dash…" at bounding box center [901, 452] width 1201 height 685
type textarea "[data-hover] .grow-arrow {"
drag, startPoint x: 380, startPoint y: 316, endPoint x: 439, endPoint y: 312, distance: 59.1
click at [439, 312] on div "display : flex ; } :is ( .wf-design-mode , .wf-editor ) .dash-main :has ( .dash…" at bounding box center [901, 452] width 1201 height 685
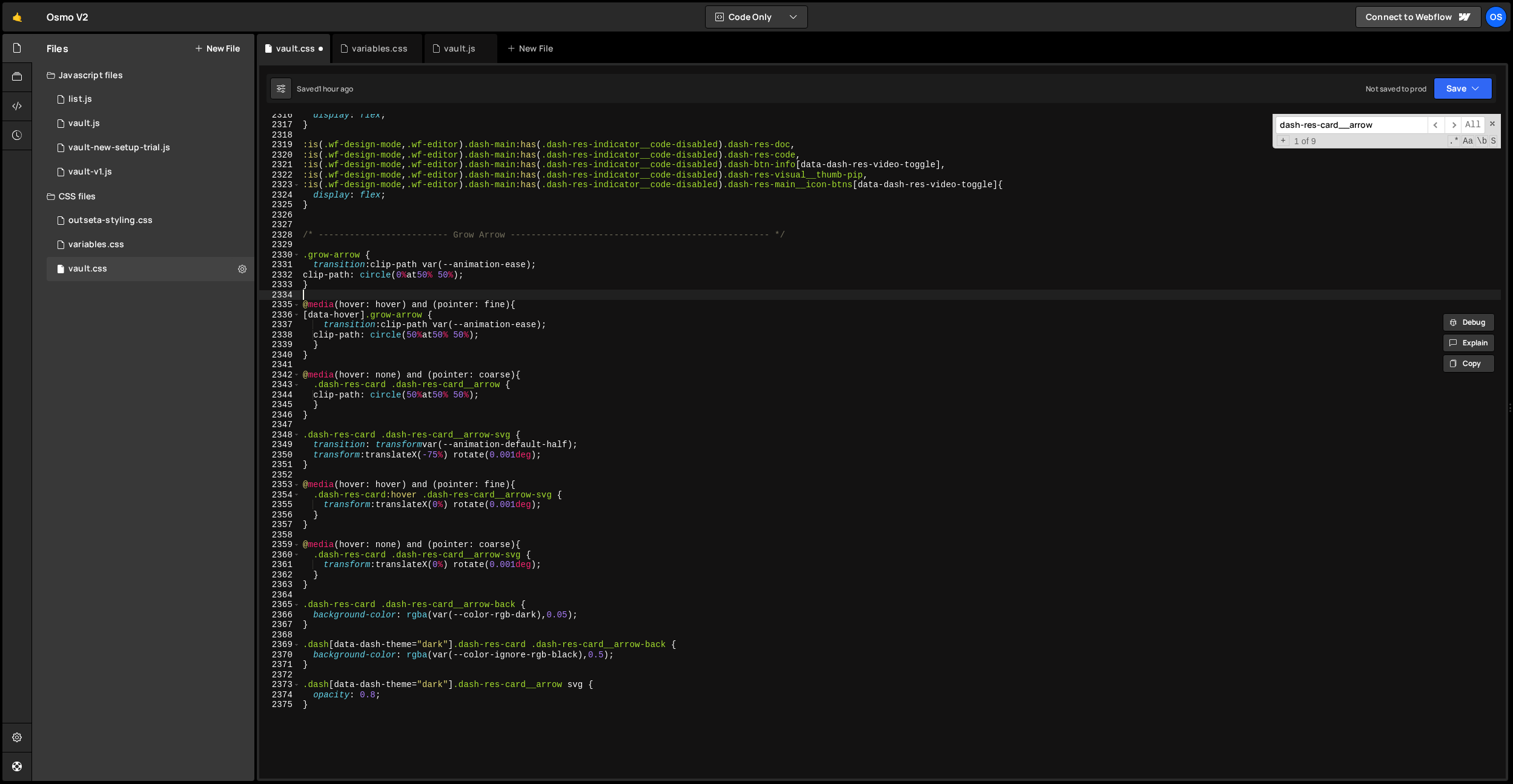
click at [471, 298] on div "display : flex ; } :is ( .wf-design-mode , .wf-editor ) .dash-main :has ( .dash…" at bounding box center [901, 452] width 1201 height 685
drag, startPoint x: 500, startPoint y: 385, endPoint x: 314, endPoint y: 387, distance: 186.0
click at [314, 387] on div "display : flex ; } :is ( .wf-design-mode , .wf-editor ) .dash-main :has ( .dash…" at bounding box center [901, 452] width 1201 height 685
paste textarea "grow-"
drag, startPoint x: 513, startPoint y: 436, endPoint x: 302, endPoint y: 435, distance: 211.0
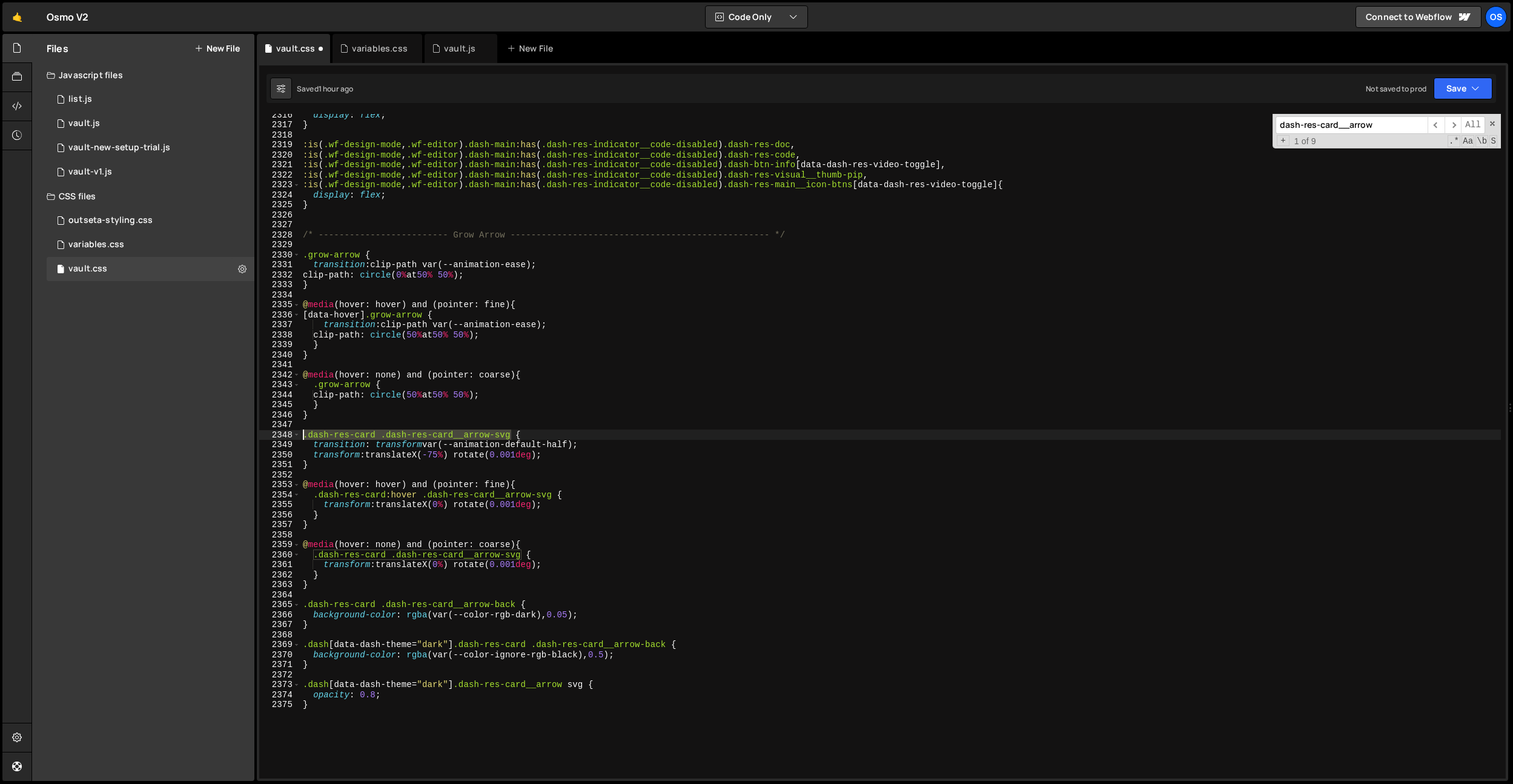
click at [302, 435] on div "display : flex ; } :is ( .wf-design-mode , .wf-editor ) .dash-main :has ( .dash…" at bounding box center [901, 452] width 1201 height 685
paste textarea "grow-arrow"
click at [551, 495] on div "display : flex ; } :is ( .wf-design-mode , .wf-editor ) .dash-main :has ( .dash…" at bounding box center [901, 452] width 1201 height 685
paste textarea "grow-"
drag, startPoint x: 492, startPoint y: 435, endPoint x: 302, endPoint y: 439, distance: 190.0
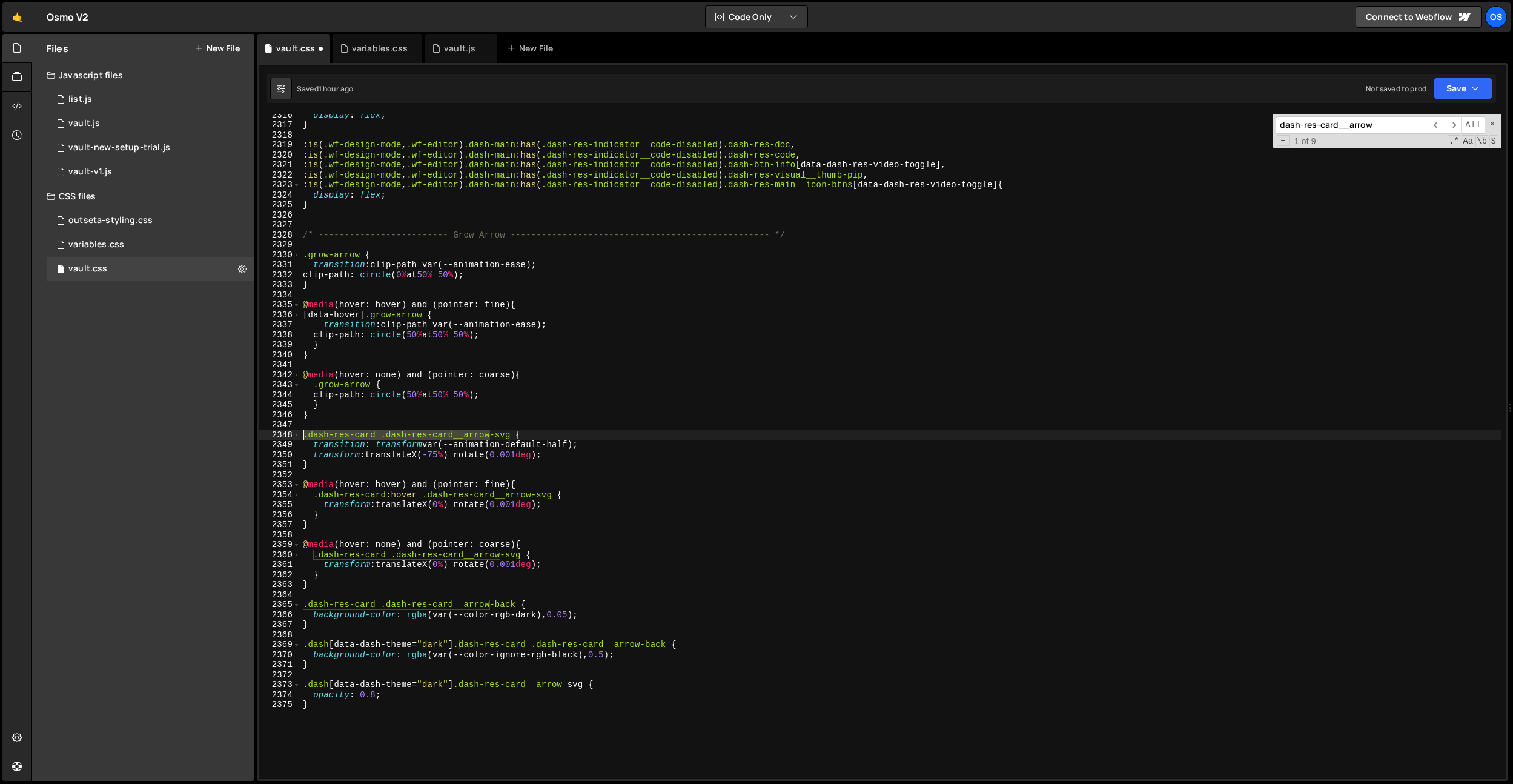
click at [302, 439] on div "display : flex ; } :is ( .wf-design-mode , .wf-editor ) .dash-main :has ( .dash…" at bounding box center [901, 452] width 1201 height 685
paste textarea "grow-"
drag, startPoint x: 532, startPoint y: 496, endPoint x: 423, endPoint y: 498, distance: 109.0
click at [423, 498] on div "display : flex ; } :is ( .wf-design-mode , .wf-editor ) .dash-main :has ( .dash…" at bounding box center [901, 452] width 1201 height 685
paste textarea "grow-"
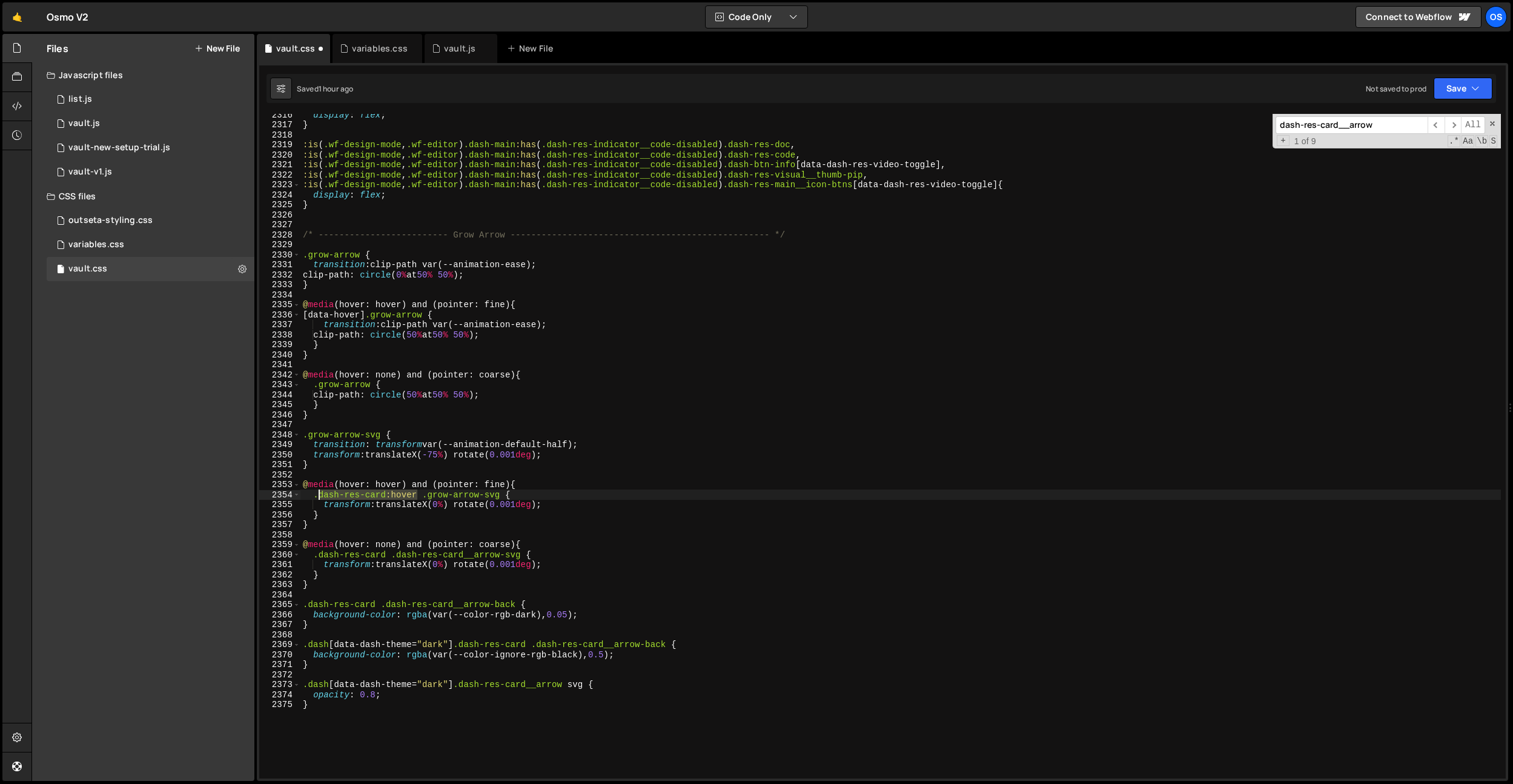
drag, startPoint x: 419, startPoint y: 498, endPoint x: 316, endPoint y: 497, distance: 103.0
click at [316, 497] on div "display : flex ; } :is ( .wf-design-mode , .wf-editor ) .dash-main :has ( .dash…" at bounding box center [901, 452] width 1201 height 685
click at [375, 314] on div "display : flex ; } :is ( .wf-design-mode , .wf-editor ) .dash-main :has ( .dash…" at bounding box center [901, 452] width 1201 height 685
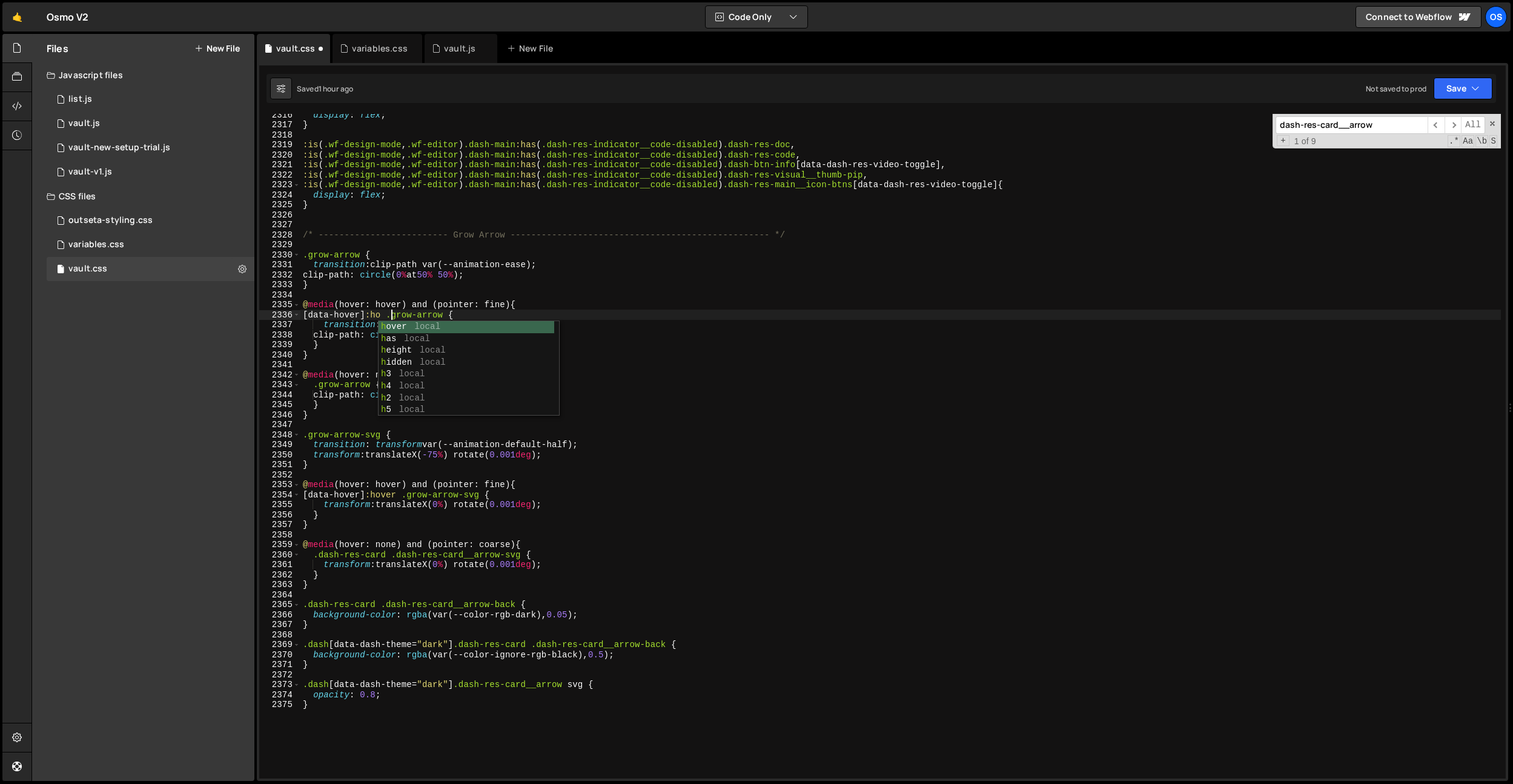
type textarea "[data-hover]:hover .grow-arrow {"
click at [459, 291] on div "display : flex ; } :is ( .wf-design-mode , .wf-editor ) .dash-main :has ( .dash…" at bounding box center [901, 452] width 1201 height 685
click at [357, 314] on div "display : flex ; } :is ( .wf-design-mode , .wf-editor ) .dash-main :has ( .dash…" at bounding box center [901, 452] width 1201 height 685
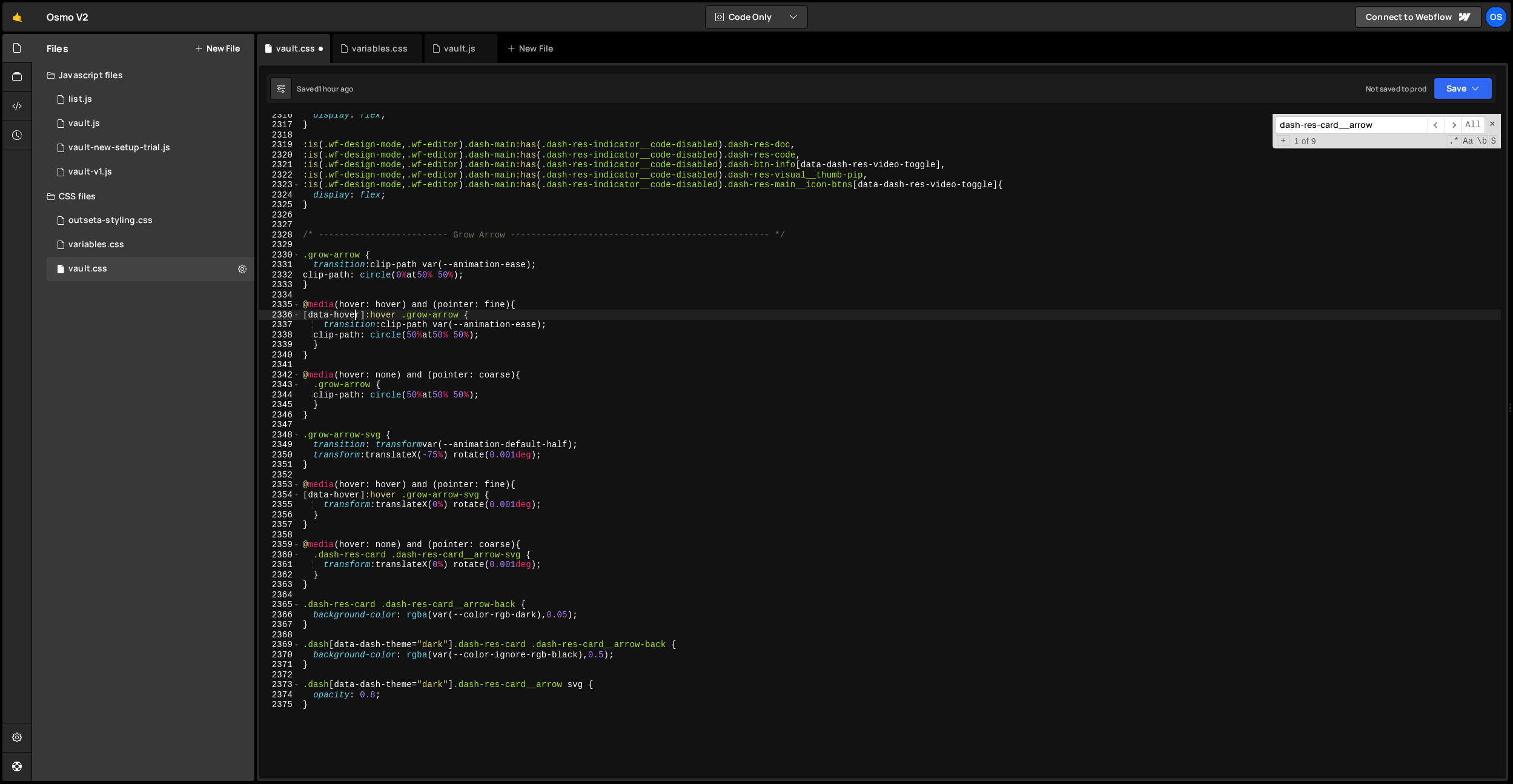
click at [366, 316] on div "display : flex ; } :is ( .wf-design-mode , .wf-editor ) .dash-main :has ( .dash…" at bounding box center [901, 452] width 1201 height 685
click at [403, 389] on div "display : flex ; } :is ( .wf-design-mode , .wf-editor ) .dash-main :has ( .dash…" at bounding box center [901, 452] width 1201 height 685
click at [539, 507] on div "display : flex ; } :is ( .wf-design-mode , .wf-editor ) .dash-main :has ( .dash…" at bounding box center [901, 452] width 1201 height 685
type textarea "transform: translateX(0%) rotate(0.001deg);"
click at [517, 530] on div "display : flex ; } :is ( .wf-design-mode , .wf-editor ) .dash-main :has ( .dash…" at bounding box center [901, 452] width 1201 height 685
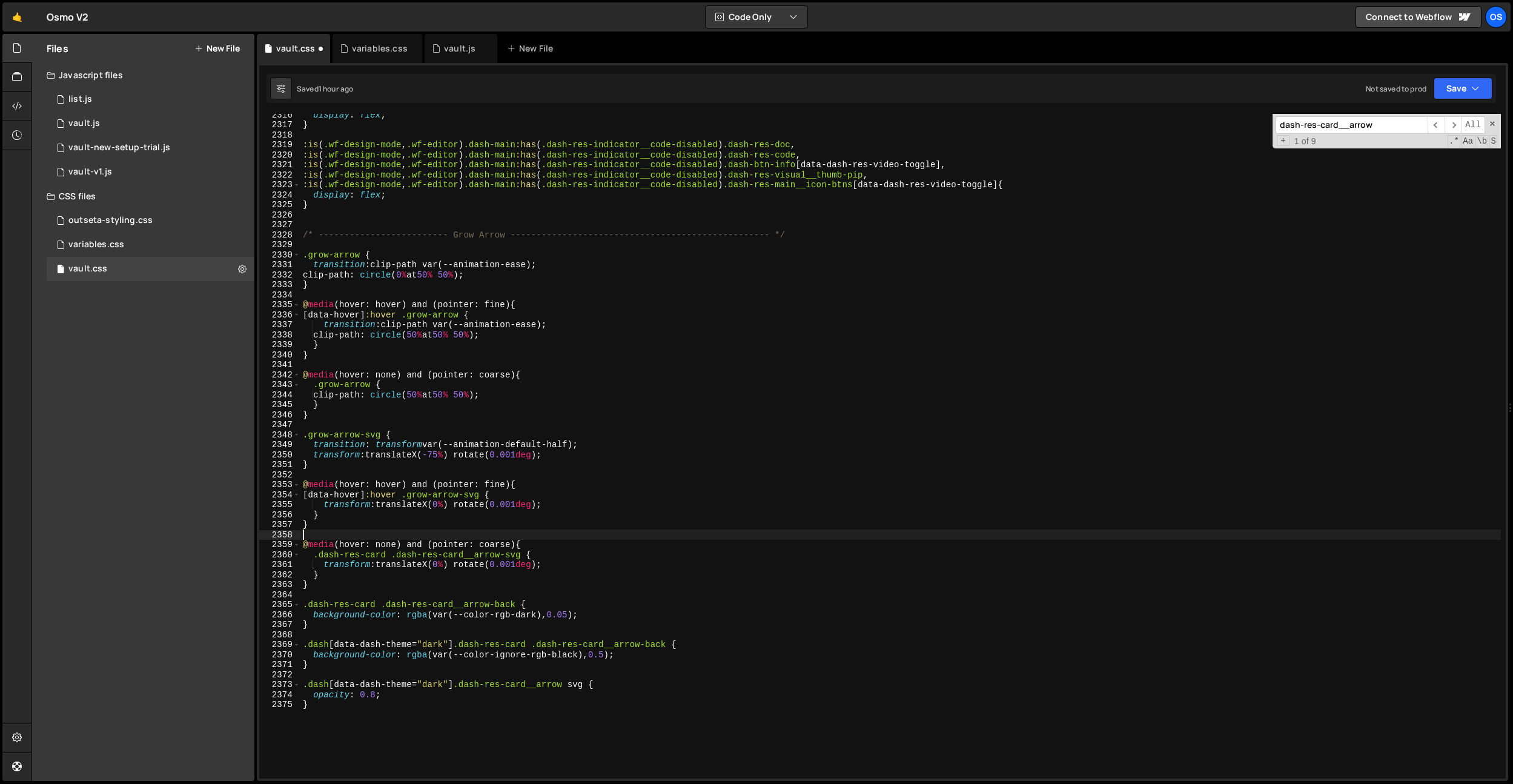
click at [490, 494] on div "display : flex ; } :is ( .wf-design-mode , .wf-editor ) .dash-main :has ( .dash…" at bounding box center [901, 452] width 1201 height 685
drag, startPoint x: 471, startPoint y: 497, endPoint x: 414, endPoint y: 499, distance: 57.0
click at [414, 499] on div "display : flex ; } :is ( .wf-design-mode , .wf-editor ) .dash-main :has ( .dash…" at bounding box center [901, 452] width 1201 height 685
click at [475, 492] on div "display : flex ; } :is ( .wf-design-mode , .wf-editor ) .dash-main :has ( .dash…" at bounding box center [901, 452] width 1201 height 685
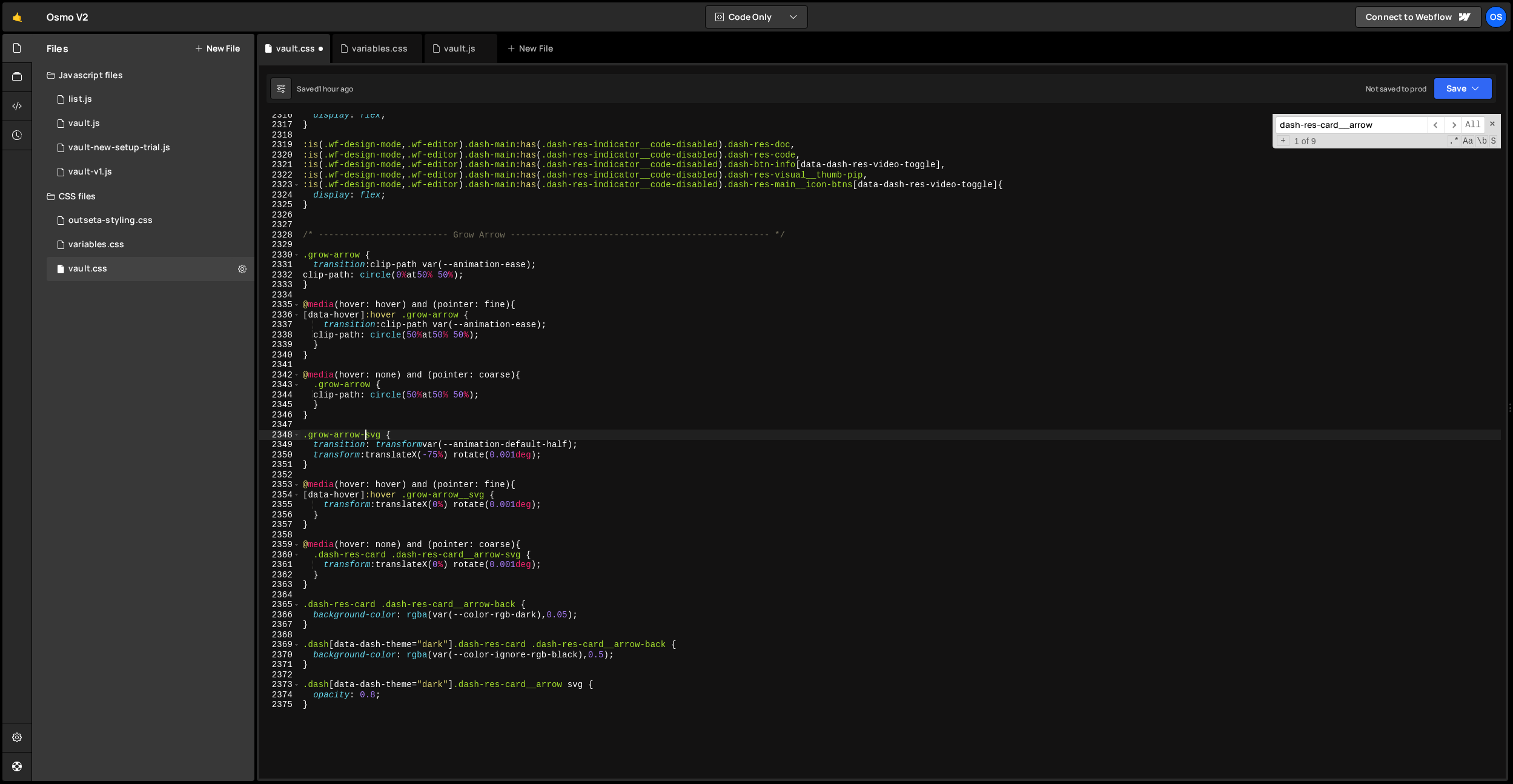
click at [365, 434] on div "display : flex ; } :is ( .wf-design-mode , .wf-editor ) .dash-main :has ( .dash…" at bounding box center [901, 452] width 1201 height 685
click at [542, 375] on div "display : flex ; } :is ( .wf-design-mode , .wf-editor ) .dash-main :has ( .dash…" at bounding box center [901, 452] width 1201 height 685
type textarea "@media (hover: none) and (pointer: coarse) {"
click at [542, 375] on div "display : flex ; } :is ( .wf-design-mode , .wf-editor ) .dash-main :has ( .dash…" at bounding box center [901, 452] width 1201 height 685
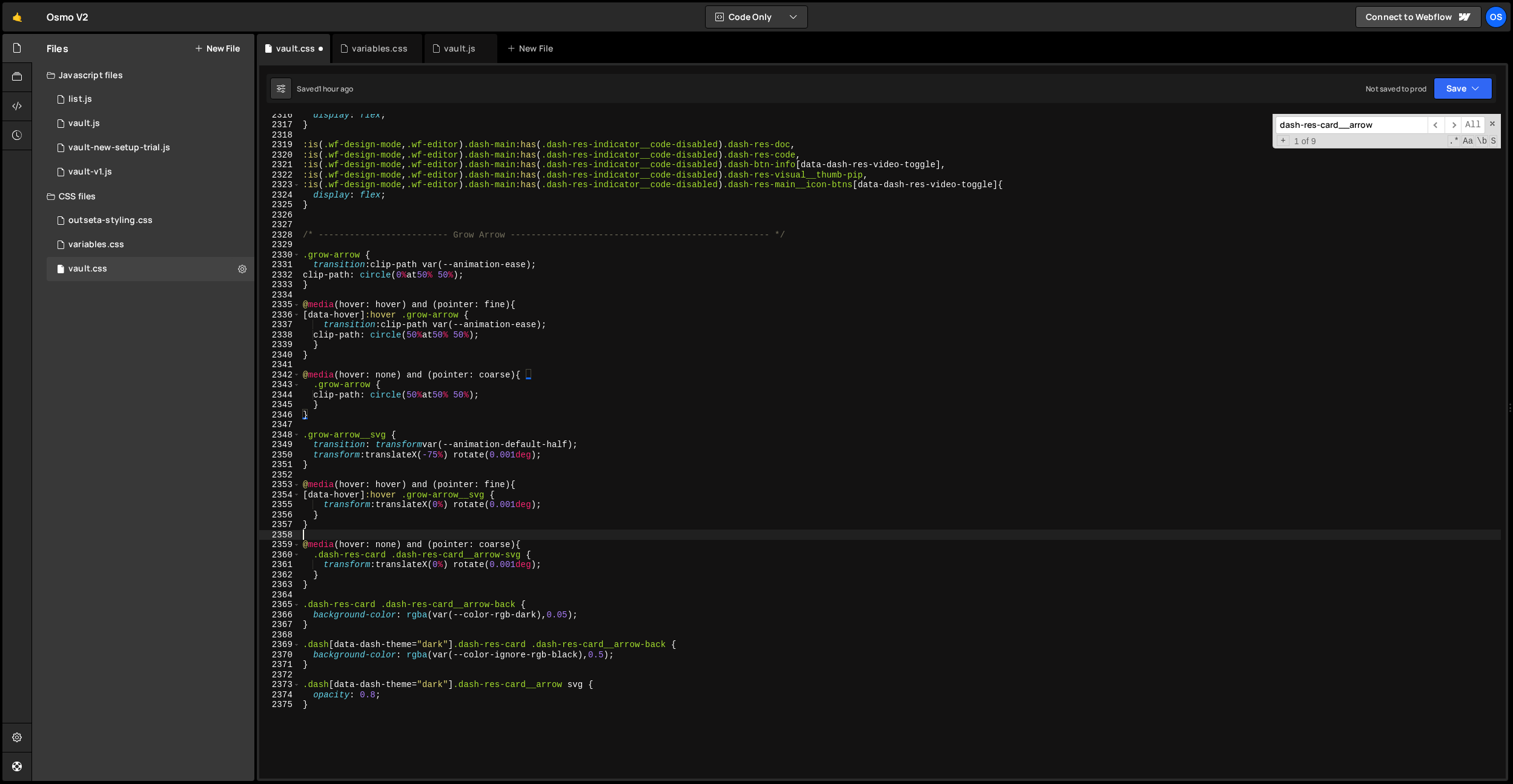
click at [506, 537] on div "display : flex ; } :is ( .wf-design-mode , .wf-editor ) .dash-main :has ( .dash…" at bounding box center [901, 452] width 1201 height 685
drag, startPoint x: 496, startPoint y: 606, endPoint x: 407, endPoint y: 609, distance: 89.1
click at [388, 605] on div "display : flex ; } :is ( .wf-design-mode , .wf-editor ) .dash-main :has ( .dash…" at bounding box center [901, 452] width 1201 height 685
paste textarea ".grow-arrow"
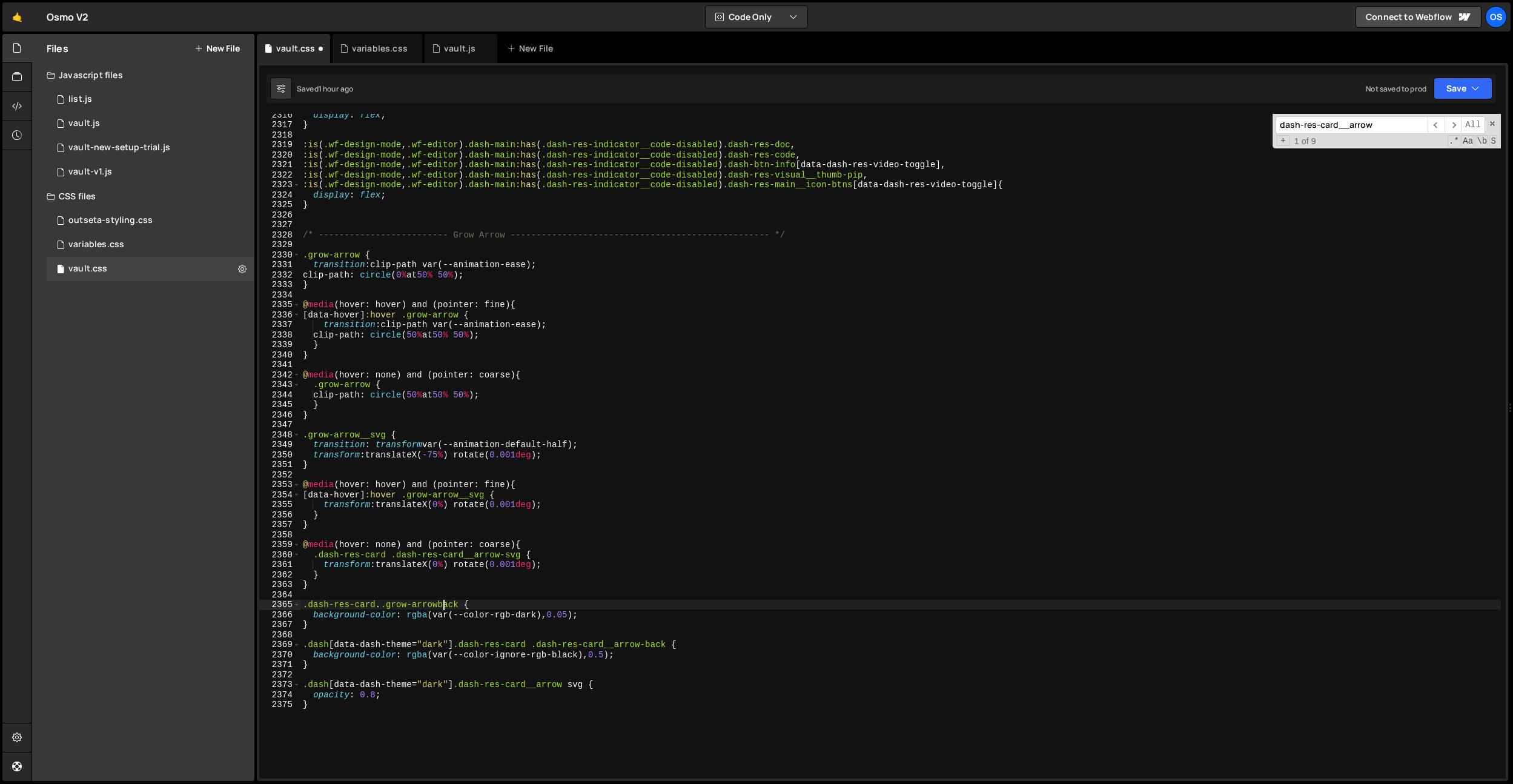
scroll to position [0, 11]
drag, startPoint x: 646, startPoint y: 647, endPoint x: 466, endPoint y: 645, distance: 180.0
click at [466, 645] on div "display : flex ; } :is ( .wf-design-mode , .wf-editor ) .dash-main :has ( .dash…" at bounding box center [901, 452] width 1201 height 685
paste textarea ".grow-"
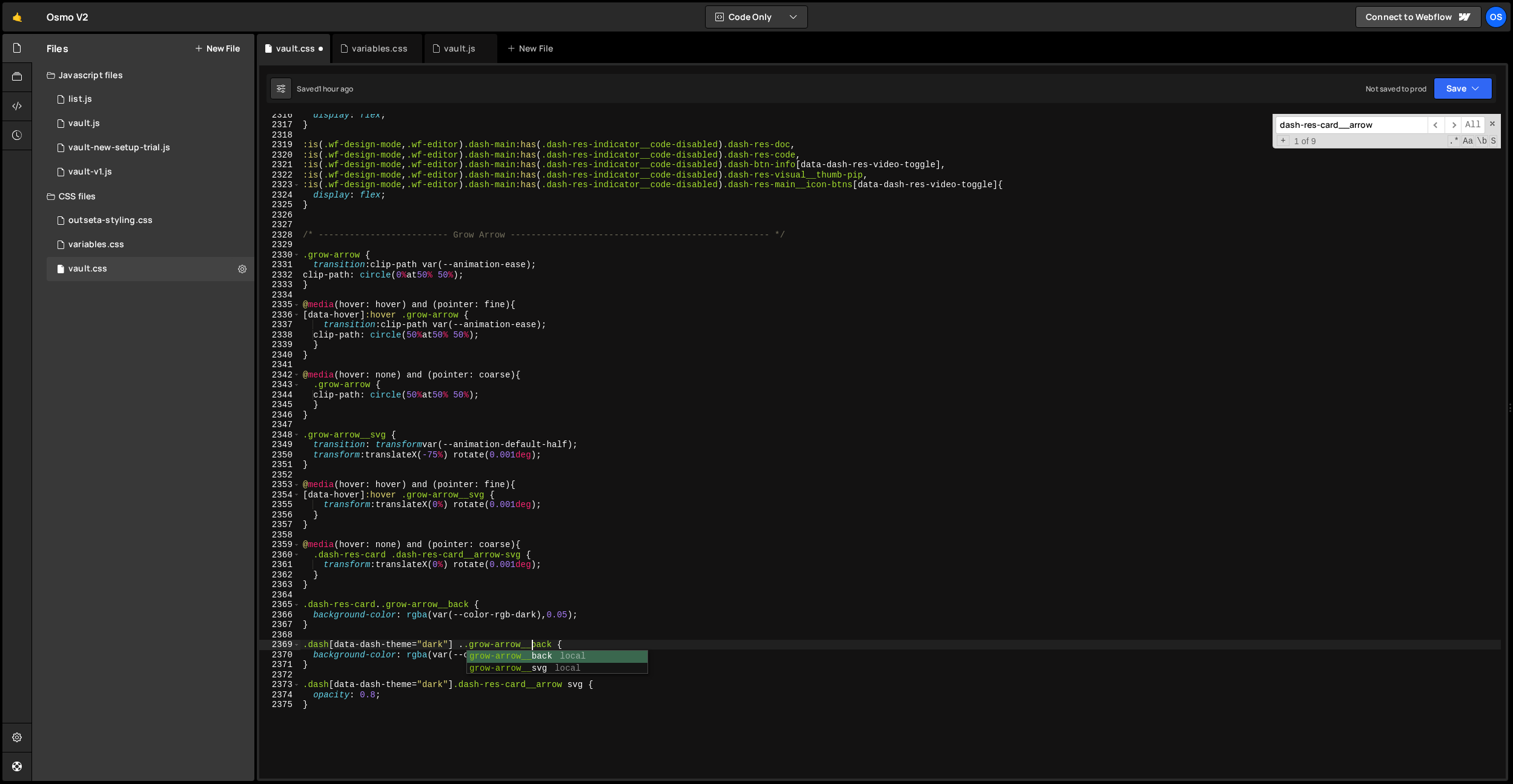
click at [686, 529] on div "display : flex ; } :is ( .wf-design-mode , .wf-editor ) .dash-main :has ( .dash…" at bounding box center [901, 452] width 1201 height 685
click at [465, 646] on div "display : flex ; } :is ( .wf-design-mode , .wf-editor ) .dash-main :has ( .dash…" at bounding box center [901, 452] width 1201 height 685
click at [529, 688] on div "display : flex ; } :is ( .wf-design-mode , .wf-editor ) .dash-main :has ( .dash…" at bounding box center [901, 452] width 1201 height 685
drag, startPoint x: 570, startPoint y: 686, endPoint x: 466, endPoint y: 685, distance: 104.0
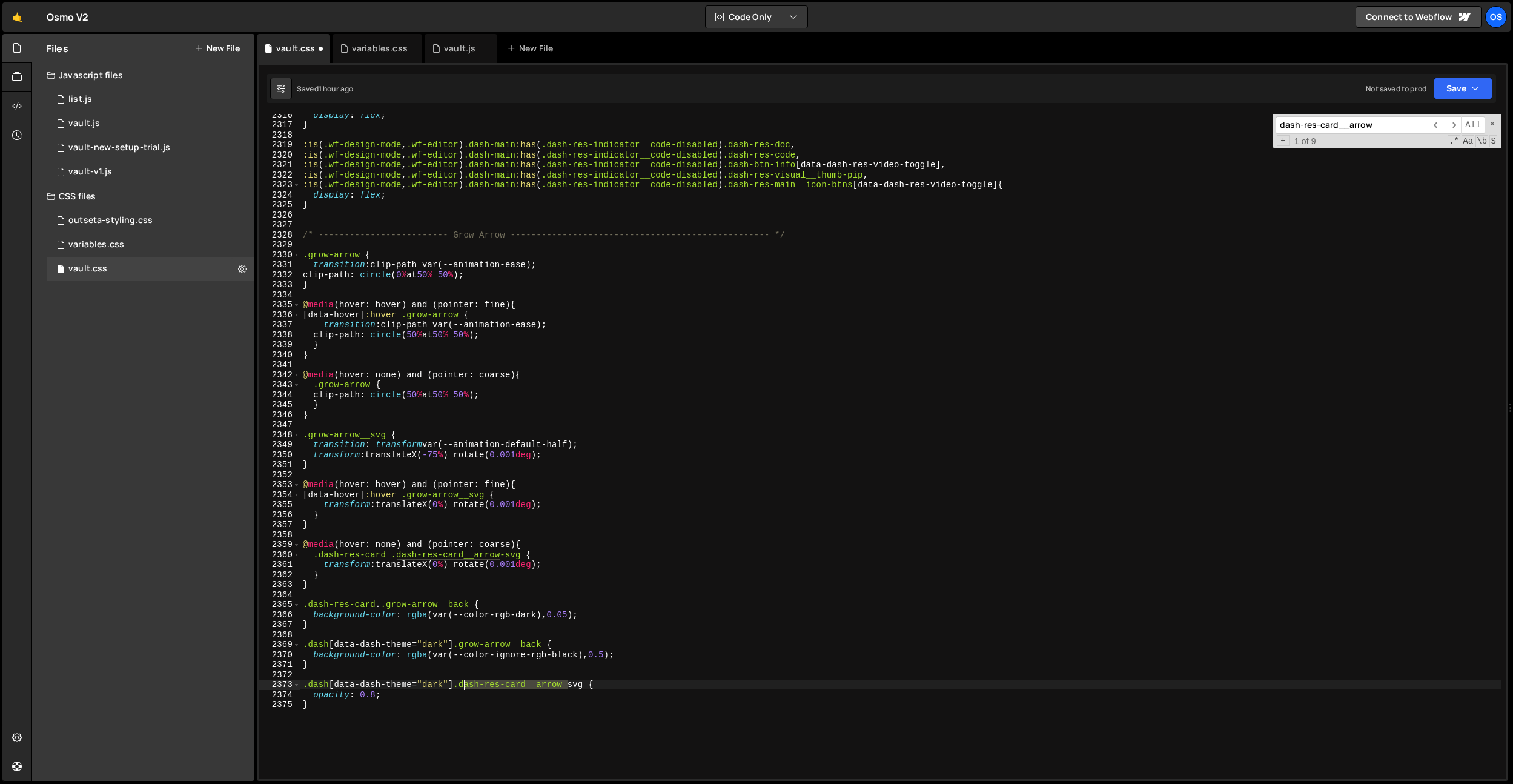
click at [466, 685] on div "display : flex ; } :is ( .wf-design-mode , .wf-editor ) .dash-main :has ( .dash…" at bounding box center [901, 452] width 1201 height 685
paste textarea ".grow-"
click at [467, 686] on div "display : flex ; } :is ( .wf-design-mode , .wf-editor ) .dash-main :has ( .dash…" at bounding box center [901, 452] width 1201 height 685
click at [522, 683] on div "display : flex ; } :is ( .wf-design-mode , .wf-editor ) .dash-main :has ( .dash…" at bounding box center [901, 452] width 1201 height 685
drag, startPoint x: 504, startPoint y: 553, endPoint x: 391, endPoint y: 557, distance: 113.1
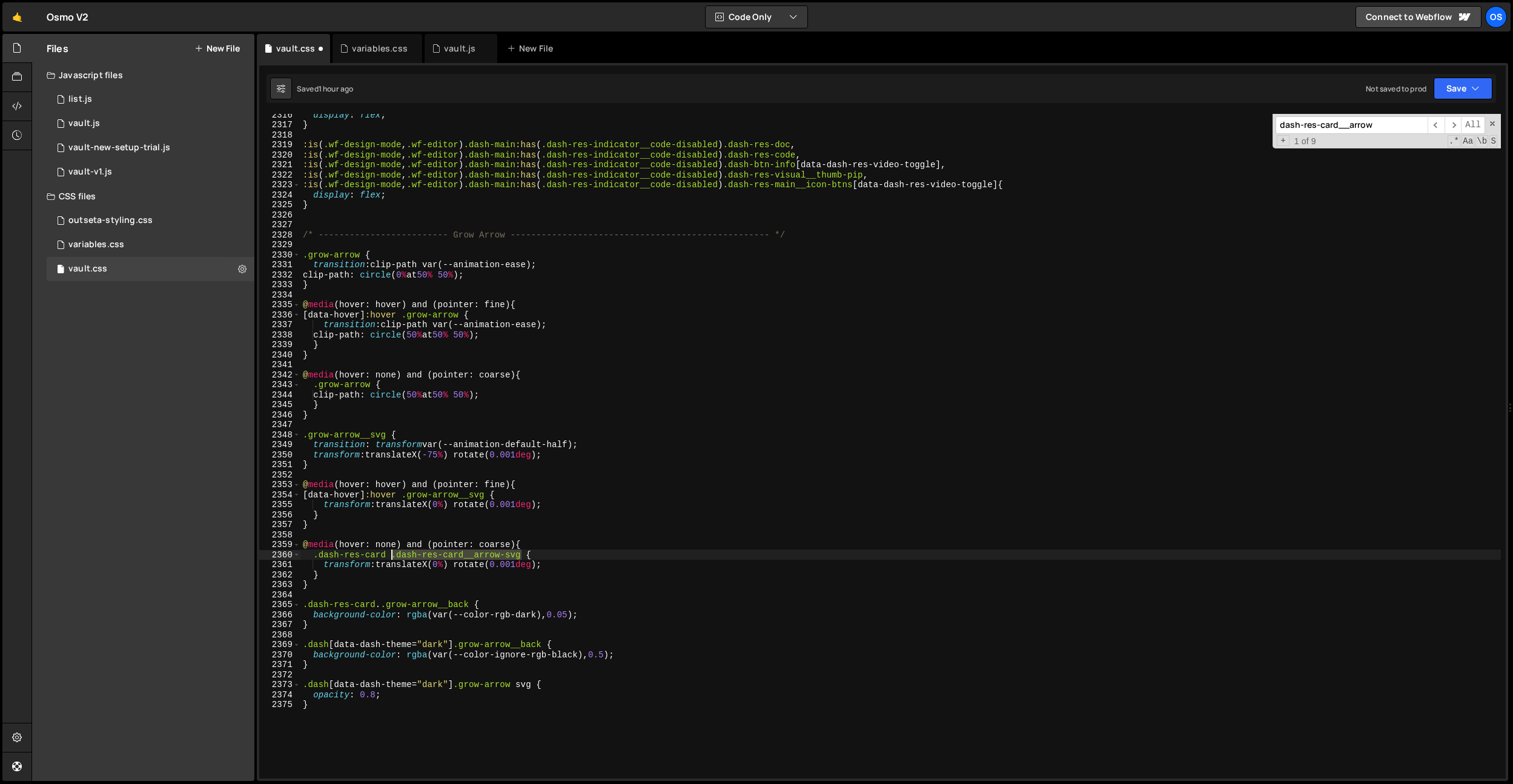
click at [391, 557] on div "display : flex ; } :is ( .wf-design-mode , .wf-editor ) .dash-main :has ( .dash…" at bounding box center [901, 452] width 1201 height 685
click at [506, 682] on div "display : flex ; } :is ( .wf-design-mode , .wf-editor ) .dash-main :has ( .dash…" at bounding box center [901, 452] width 1201 height 685
drag, startPoint x: 537, startPoint y: 686, endPoint x: 461, endPoint y: 687, distance: 76.0
click at [461, 687] on div "display : flex ; } :is ( .wf-design-mode , .wf-editor ) .dash-main :has ( .dash…" at bounding box center [901, 452] width 1201 height 685
paste textarea "dash-res-card__arrow-"
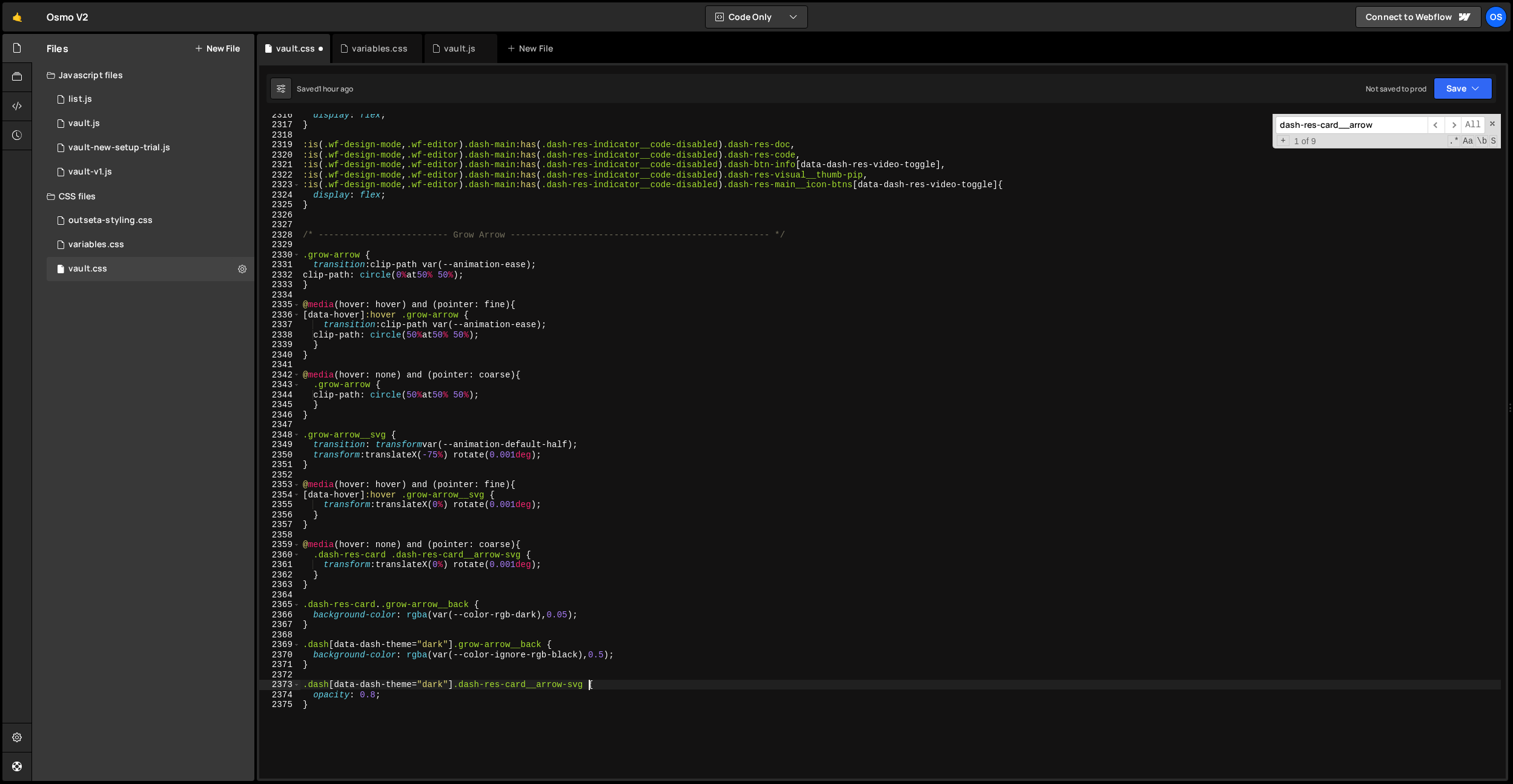
click at [532, 616] on div "display : flex ; } :is ( .wf-design-mode , .wf-editor ) .dash-main :has ( .dash…" at bounding box center [901, 452] width 1201 height 685
click at [471, 683] on div "display : flex ; } :is ( .wf-design-mode , .wf-editor ) .dash-main :has ( .dash…" at bounding box center [901, 452] width 1201 height 685
click at [450, 628] on div "display : flex ; } :is ( .wf-design-mode , .wf-editor ) .dash-main :has ( .dash…" at bounding box center [901, 452] width 1201 height 685
type textarea "}"
click at [499, 611] on div "display : flex ; } :is ( .wf-design-mode , .wf-editor ) .dash-main :has ( .dash…" at bounding box center [901, 452] width 1201 height 685
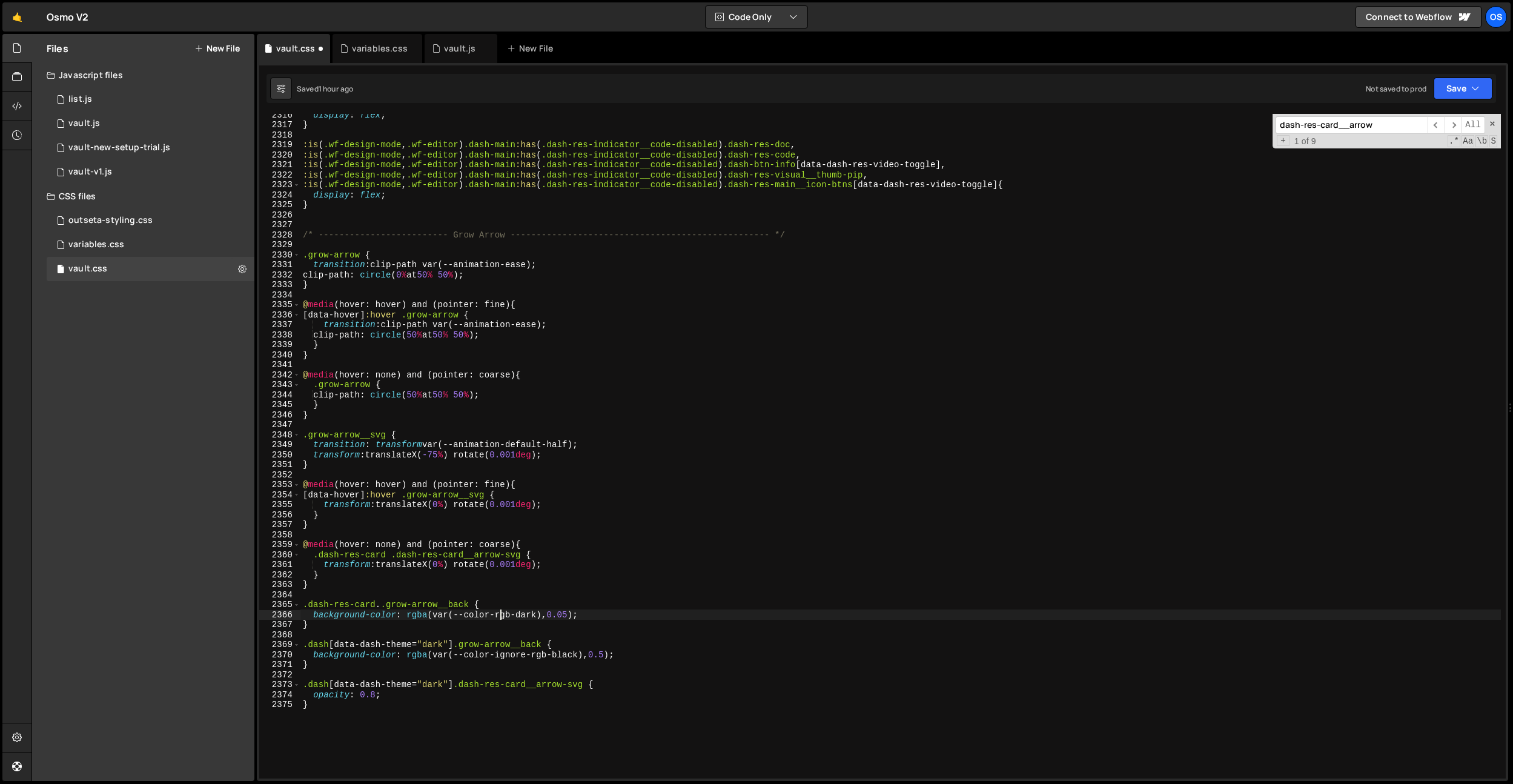
click at [431, 628] on div "display : flex ; } :is ( .wf-design-mode , .wf-editor ) .dash-main :has ( .dash…" at bounding box center [901, 452] width 1201 height 685
click at [389, 608] on div "display : flex ; } :is ( .wf-design-mode , .wf-editor ) .dash-main :has ( .dash…" at bounding box center [901, 452] width 1201 height 685
click at [377, 606] on div "display : flex ; } :is ( .wf-design-mode , .wf-editor ) .dash-main :has ( .dash…" at bounding box center [901, 452] width 1201 height 685
drag, startPoint x: 380, startPoint y: 605, endPoint x: 246, endPoint y: 610, distance: 134.1
click at [246, 610] on div "Files New File Javascript files 0 list.js 0 0 vault.js 0 0 vault-new-setup-tria…" at bounding box center [772, 407] width 1481 height 748
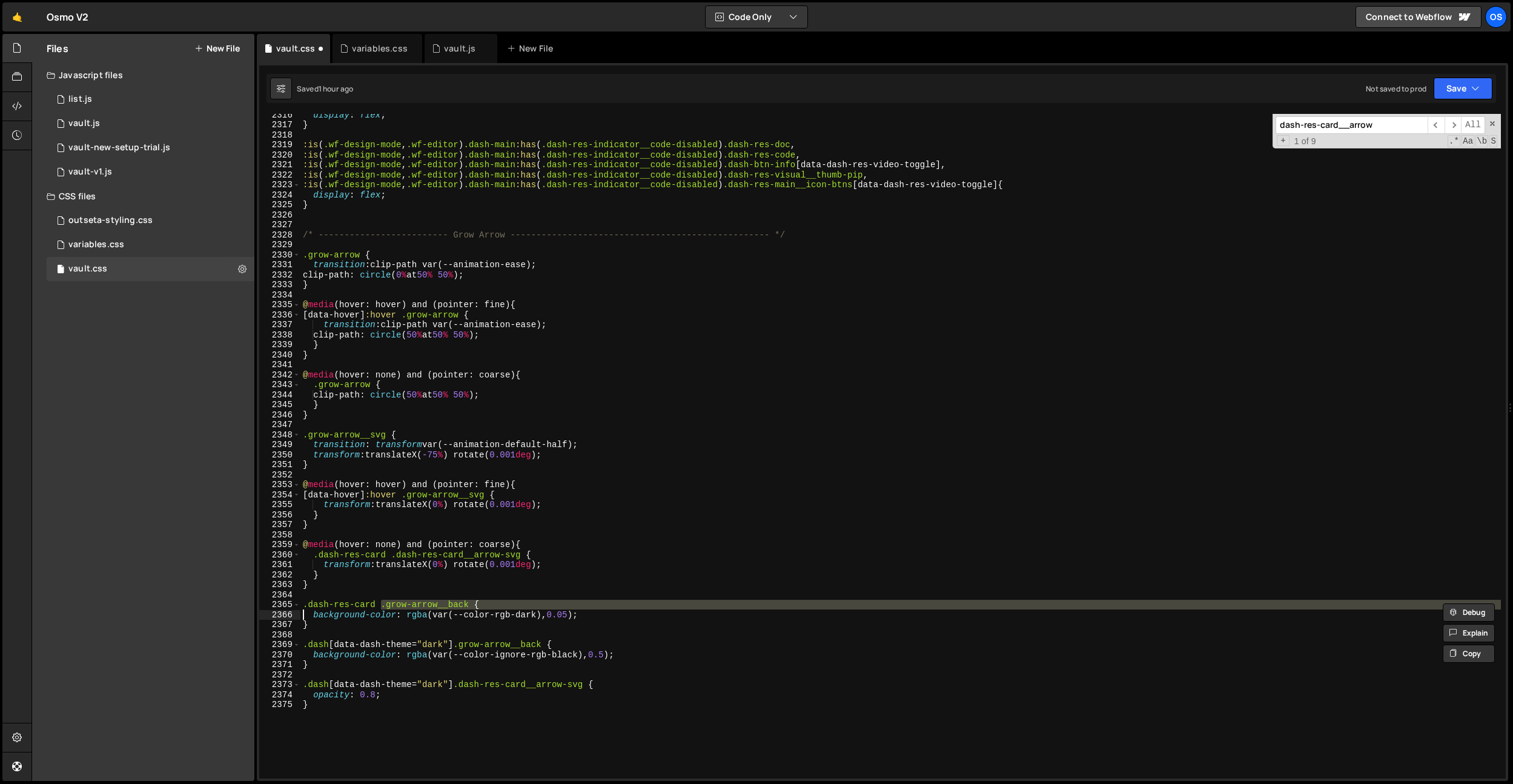
click at [392, 602] on div "display : flex ; } :is ( .wf-design-mode , .wf-editor ) .dash-main :has ( .dash…" at bounding box center [901, 445] width 1201 height 664
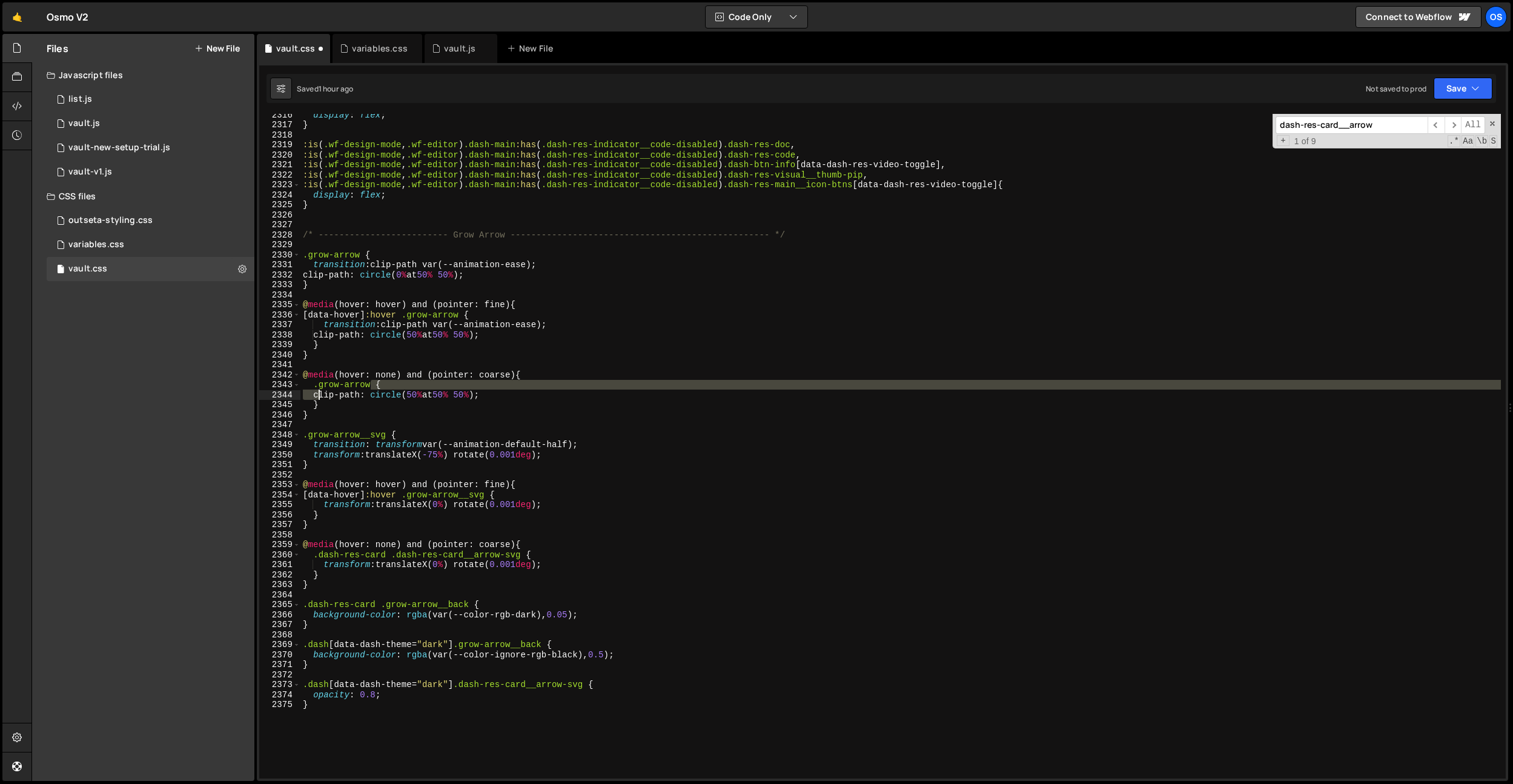
drag, startPoint x: 371, startPoint y: 388, endPoint x: 317, endPoint y: 393, distance: 54.2
click at [317, 393] on div "display : flex ; } :is ( .wf-design-mode , .wf-editor ) .dash-main :has ( .dash…" at bounding box center [901, 452] width 1201 height 685
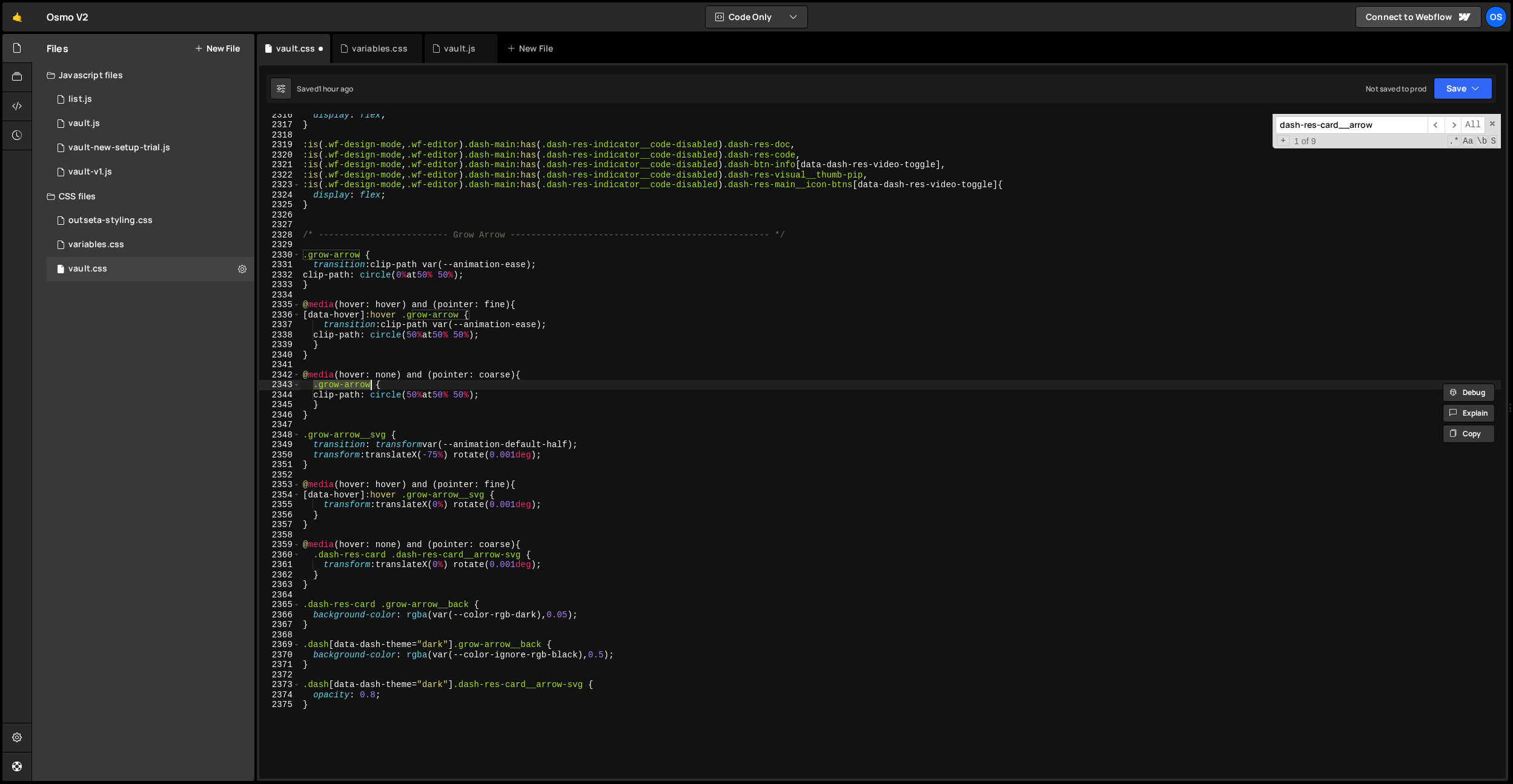
drag, startPoint x: 315, startPoint y: 387, endPoint x: 453, endPoint y: 635, distance: 283.8
click at [370, 383] on div "display : flex ; } :is ( .wf-design-mode , .wf-editor ) .dash-main :has ( .dash…" at bounding box center [901, 452] width 1201 height 685
drag, startPoint x: 378, startPoint y: 607, endPoint x: 278, endPoint y: 605, distance: 100.0
click at [278, 605] on div ".grow-arrow { 2316 2317 2318 2319 2320 2321 2322 2323 2324 2325 2326 2327 2328 …" at bounding box center [882, 445] width 1246 height 664
paste textarea "grow-arrow"
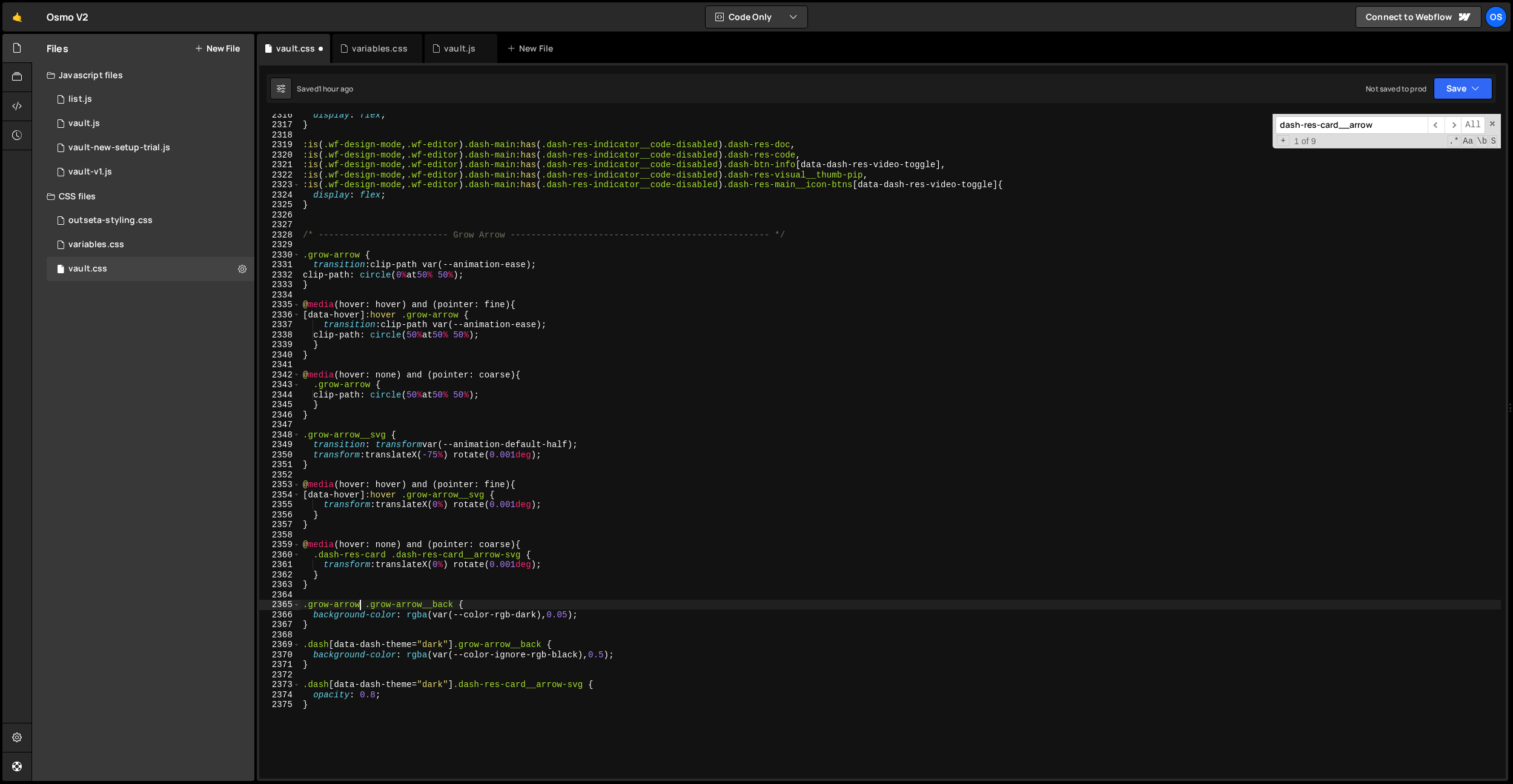
click at [424, 545] on div "display : flex ; } :is ( .wf-design-mode , .wf-editor ) .dash-main :has ( .dash…" at bounding box center [901, 452] width 1201 height 685
drag, startPoint x: 385, startPoint y: 555, endPoint x: 315, endPoint y: 558, distance: 70.1
click at [315, 558] on div "display : flex ; } :is ( .wf-design-mode , .wf-editor ) .dash-main :has ( .dash…" at bounding box center [901, 452] width 1201 height 685
paste textarea "grow-arrow"
drag, startPoint x: 486, startPoint y: 554, endPoint x: 377, endPoint y: 559, distance: 109.1
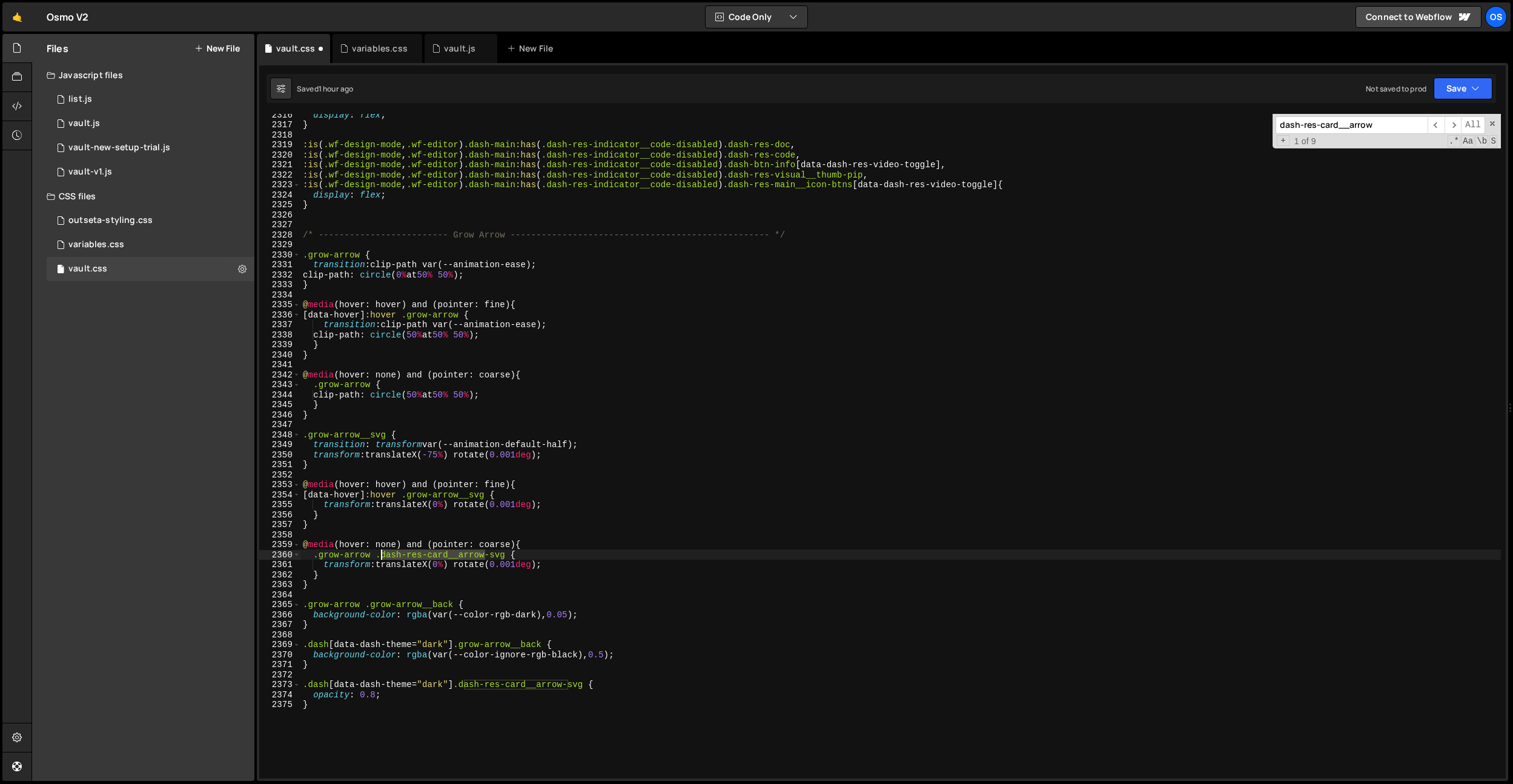
click at [377, 559] on div "display : flex ; } :is ( .wf-design-mode , .wf-editor ) .dash-main :has ( .dash…" at bounding box center [901, 452] width 1201 height 685
paste textarea "grow-"
click at [413, 522] on div "display : flex ; } :is ( .wf-design-mode , .wf-editor ) .dash-main :has ( .dash…" at bounding box center [901, 452] width 1201 height 685
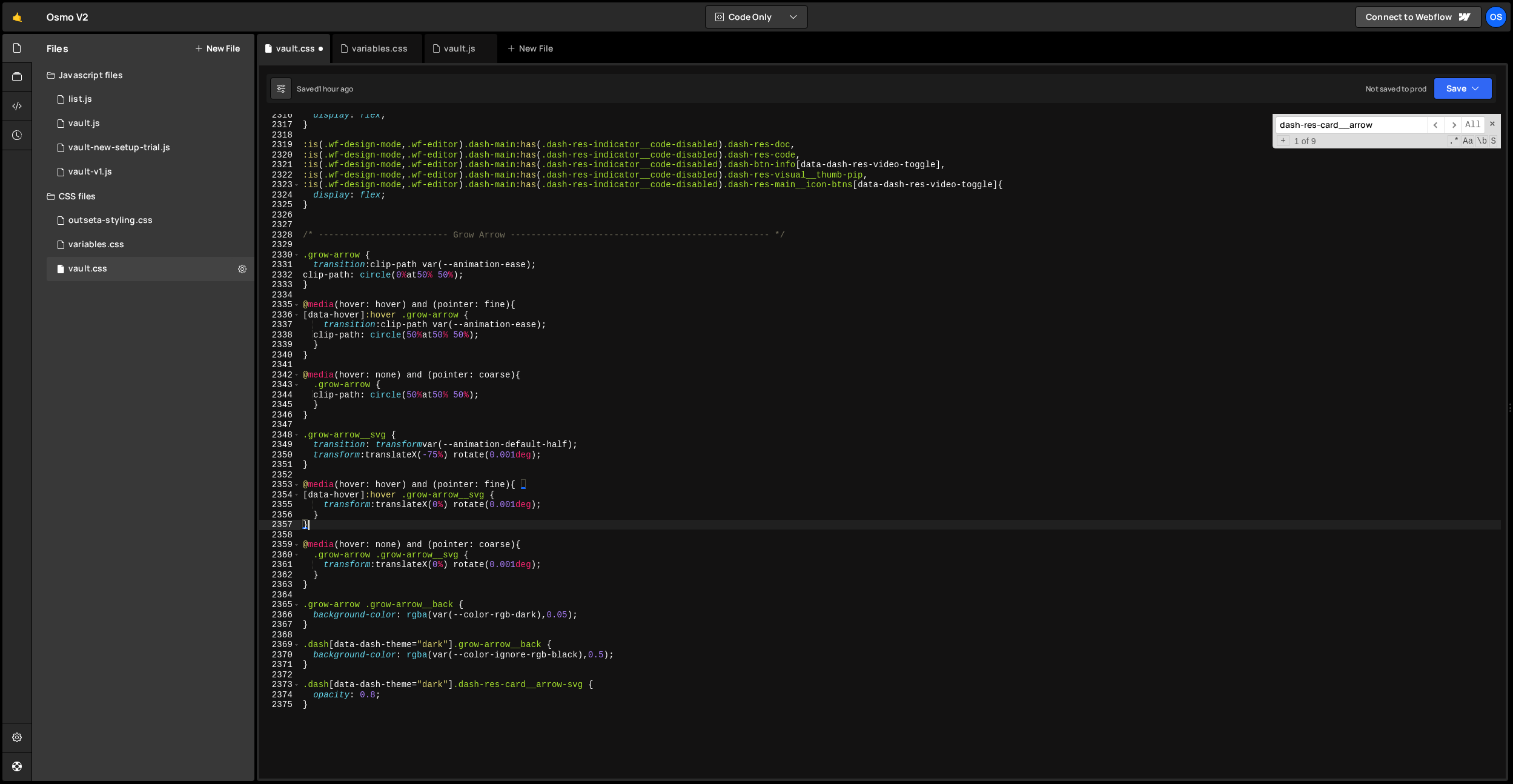
click at [413, 522] on div "display : flex ; } :is ( .wf-design-mode , .wf-editor ) .dash-main :has ( .dash…" at bounding box center [901, 452] width 1201 height 685
click at [388, 569] on div "display : flex ; } :is ( .wf-design-mode , .wf-editor ) .dash-main :has ( .dash…" at bounding box center [901, 452] width 1201 height 685
click at [410, 326] on div "display : flex ; } :is ( .wf-design-mode , .wf-editor ) .dash-main :has ( .dash…" at bounding box center [901, 452] width 1201 height 685
click at [568, 431] on div "display : flex ; } :is ( .wf-design-mode , .wf-editor ) .dash-main :has ( .dash…" at bounding box center [901, 452] width 1201 height 685
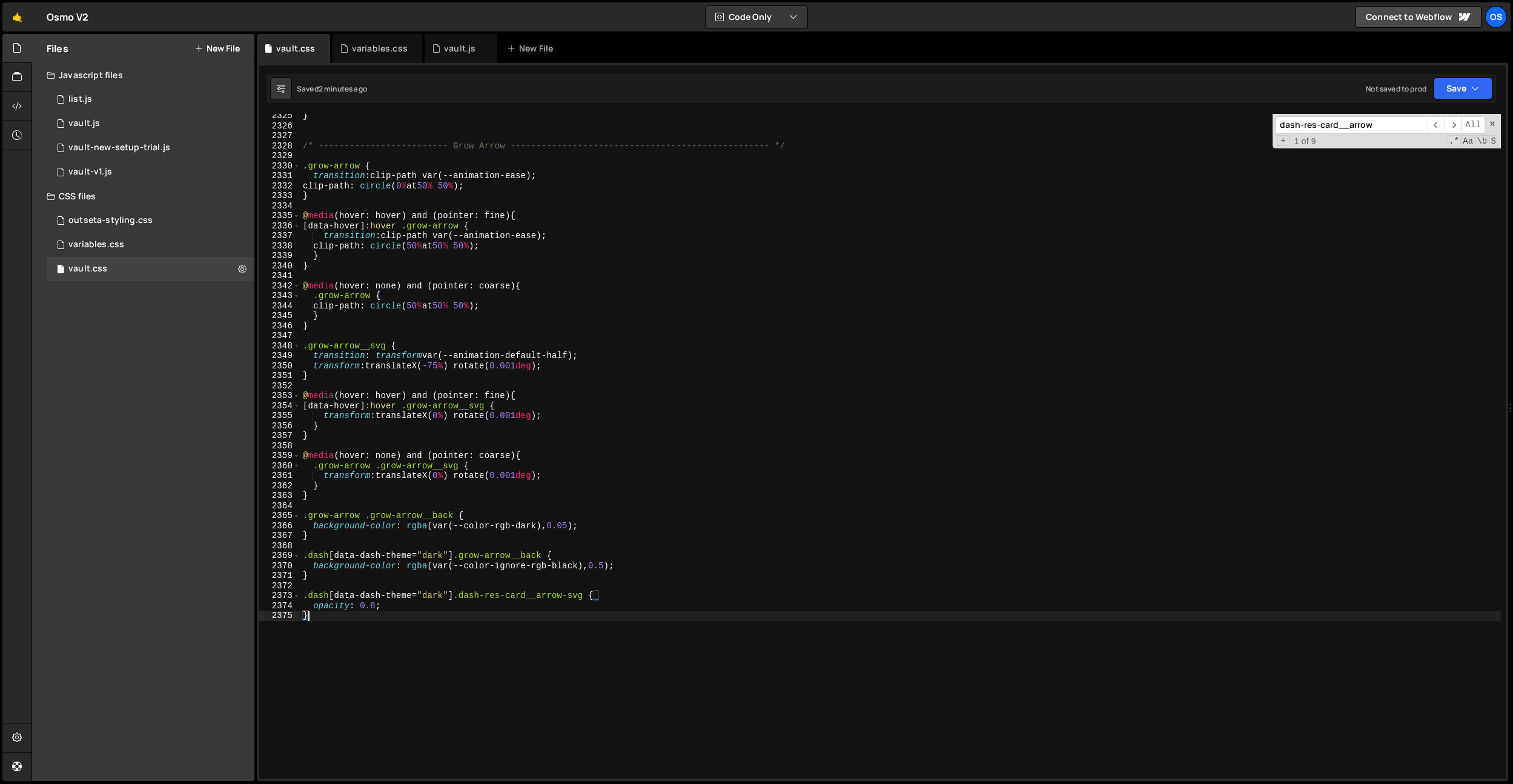
click at [492, 668] on div "} /* ------------------------- Grow Arrow -------------------------------------…" at bounding box center [901, 453] width 1201 height 685
type textarea "}"
paste textarea ".dash-type-btn.is--active, .dash-type-btn.w--current, .dash-type-btn:hover, .da…"
click at [526, 617] on div "} /* ------------------------- Grow Arrow -------------------------------------…" at bounding box center [901, 453] width 1201 height 685
drag, startPoint x: 572, startPoint y: 647, endPoint x: 443, endPoint y: 647, distance: 129.0
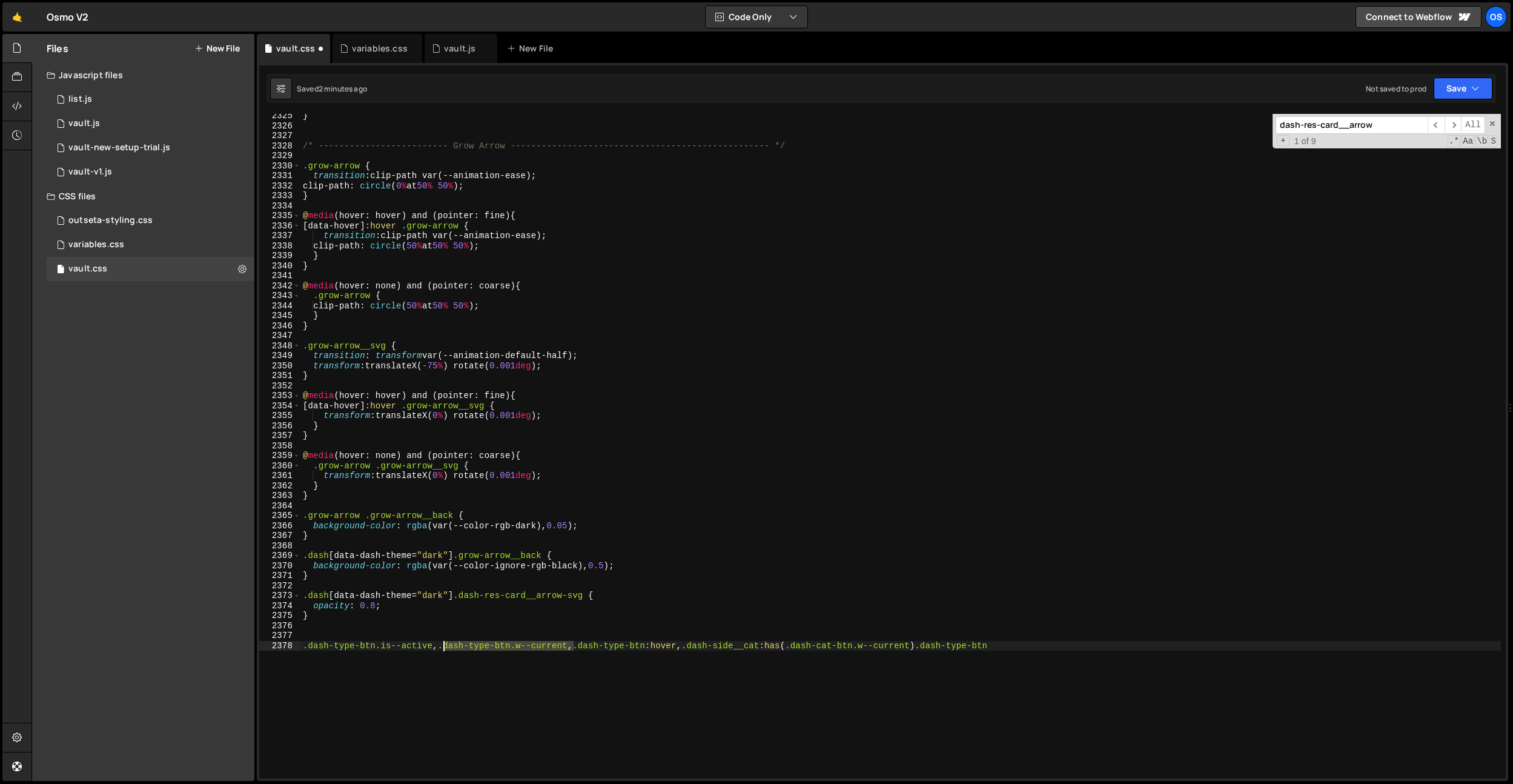
click at [443, 647] on div "} /* ------------------------- Grow Arrow -------------------------------------…" at bounding box center [901, 453] width 1201 height 685
type textarea ".dash-type-btn.is--active, .dash-type-btn.w--current, .dash-type-btn:hover, .da…"
click at [606, 547] on div "} /* ------------------------- Grow Arrow -------------------------------------…" at bounding box center [901, 453] width 1201 height 685
click at [470, 225] on div "} /* ------------------------- Grow Arrow -------------------------------------…" at bounding box center [901, 453] width 1201 height 685
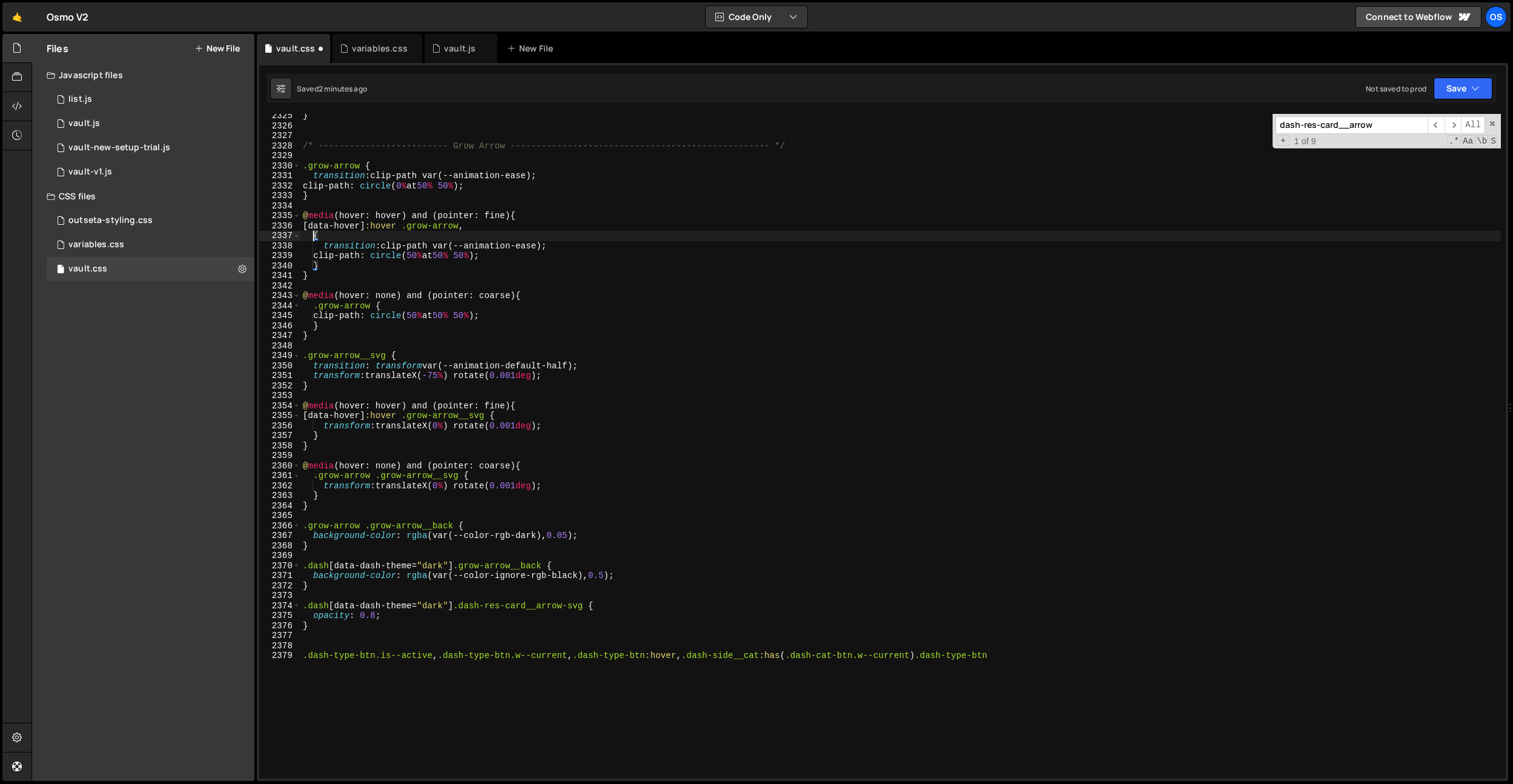
paste textarea ".dash-type-btn.w--current"
drag, startPoint x: 469, startPoint y: 228, endPoint x: 433, endPoint y: 238, distance: 37.4
click at [414, 228] on div "} /* ------------------------- Grow Arrow -------------------------------------…" at bounding box center [901, 453] width 1201 height 685
click at [446, 235] on div "} /* ------------------------- Grow Arrow -------------------------------------…" at bounding box center [901, 453] width 1201 height 685
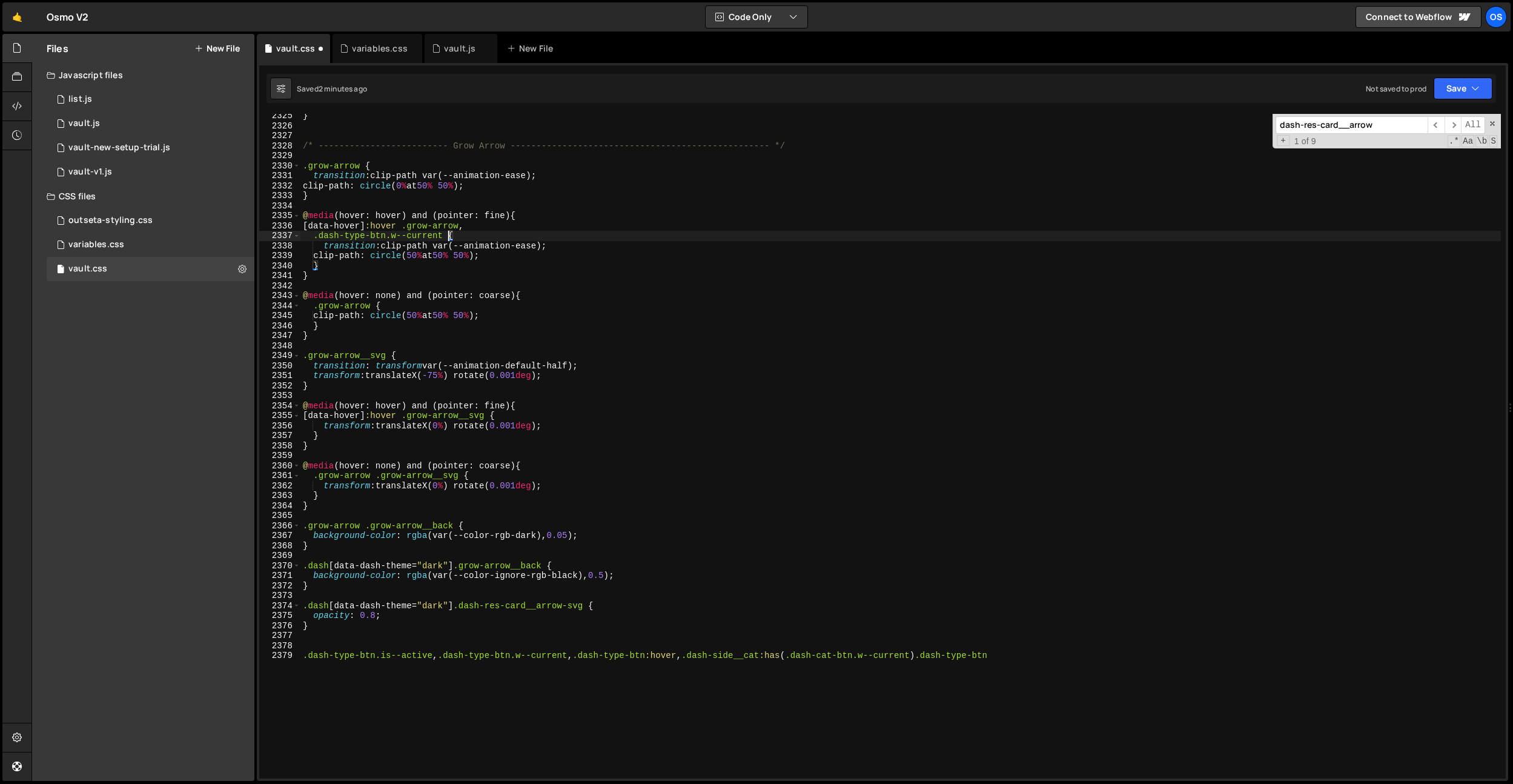
paste textarea ".grow-arrow"
drag, startPoint x: 427, startPoint y: 656, endPoint x: 305, endPoint y: 655, distance: 122.0
click at [304, 655] on div "} /* ------------------------- Grow Arrow -------------------------------------…" at bounding box center [901, 453] width 1201 height 685
click at [479, 222] on div "} /* ------------------------- Grow Arrow -------------------------------------…" at bounding box center [901, 453] width 1201 height 685
type textarea "[data-hover]:hover .grow-arrow,"
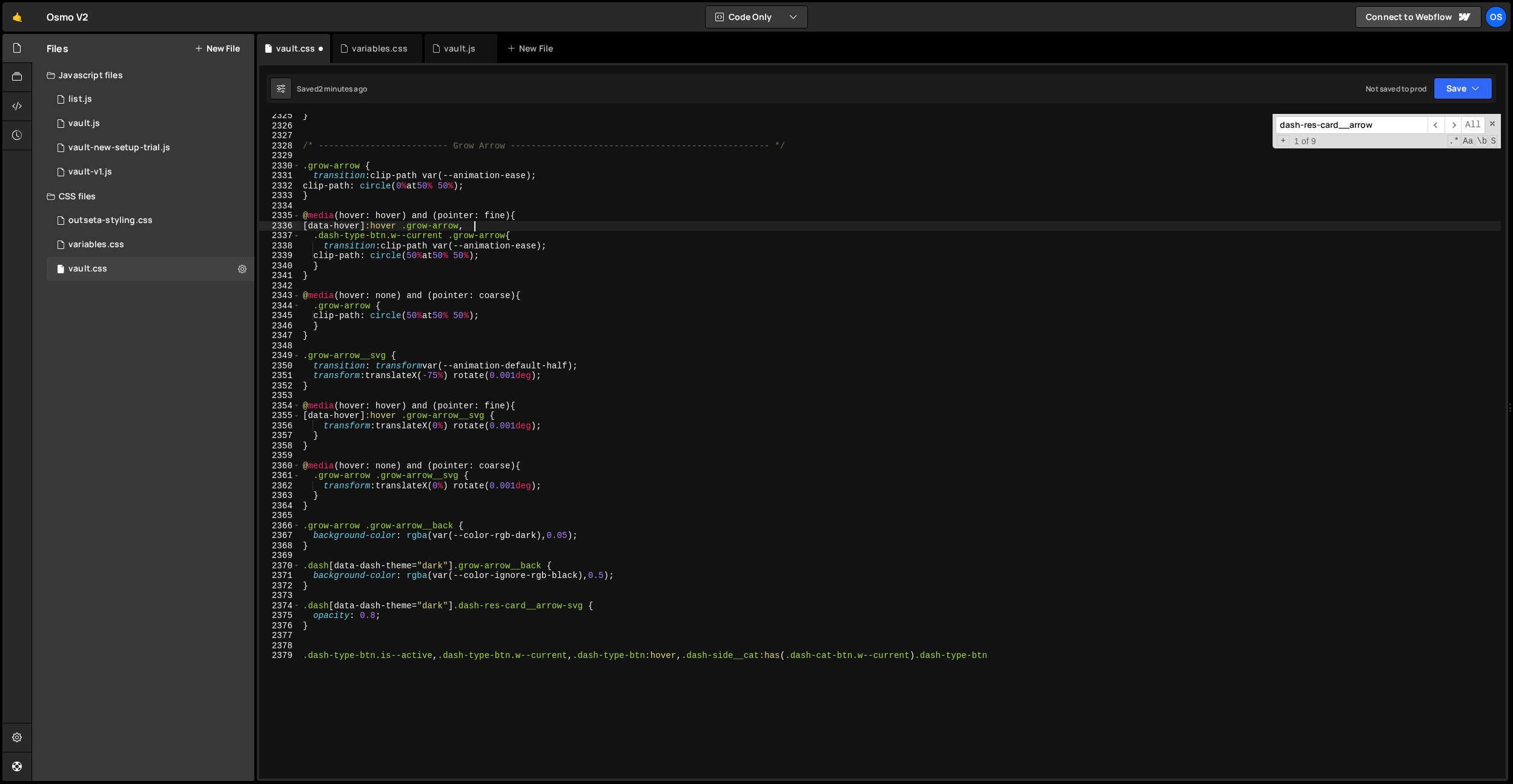
scroll to position [0, 0]
paste textarea ".dash-type-btn.is--active"
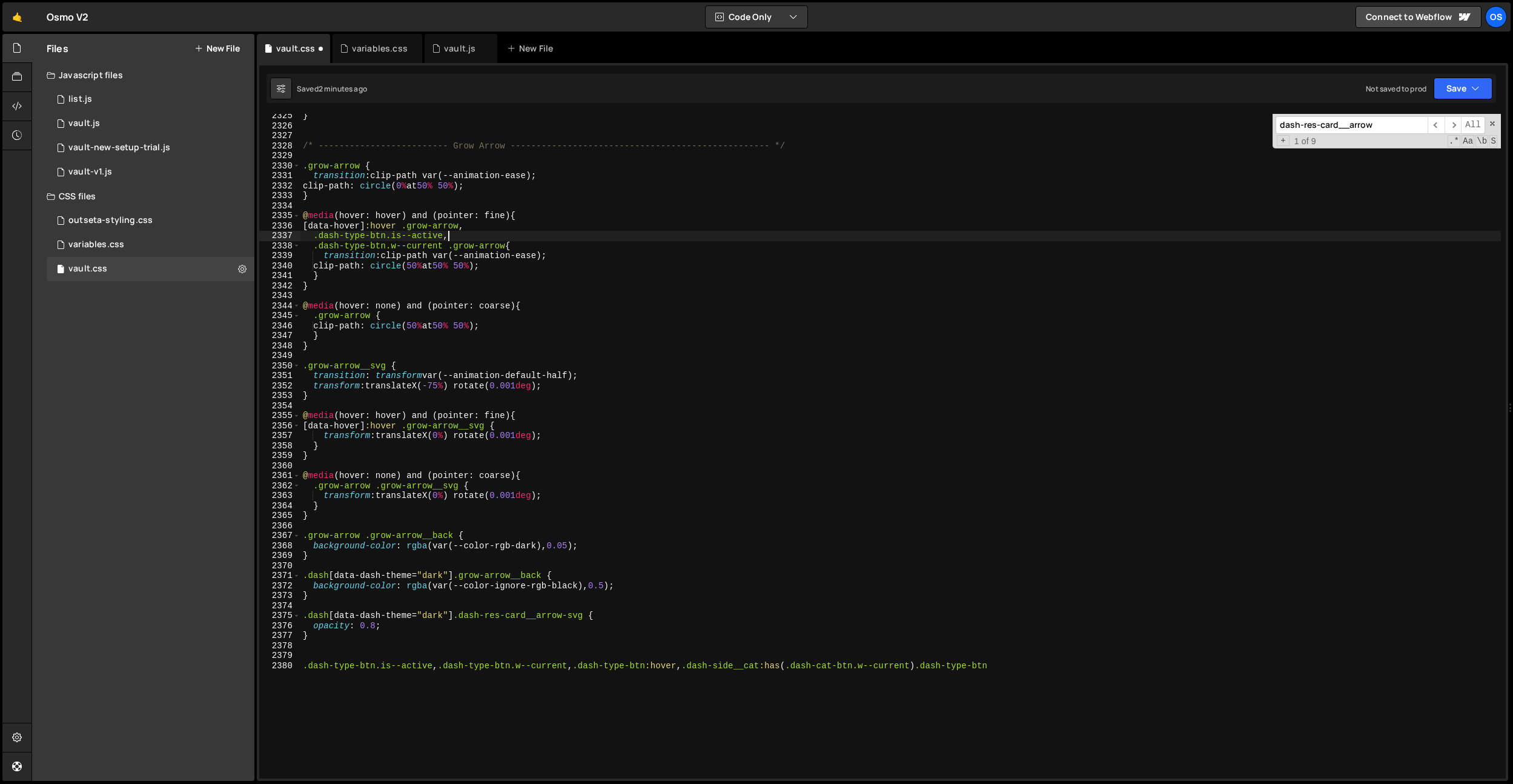
scroll to position [0, 10]
drag, startPoint x: 506, startPoint y: 247, endPoint x: 450, endPoint y: 244, distance: 56.1
click at [451, 248] on div "} /* ------------------------- Grow Arrow -------------------------------------…" at bounding box center [901, 453] width 1201 height 685
click at [445, 239] on div "} /* ------------------------- Grow Arrow -------------------------------------…" at bounding box center [901, 453] width 1201 height 685
paste textarea ".grow-arrow"
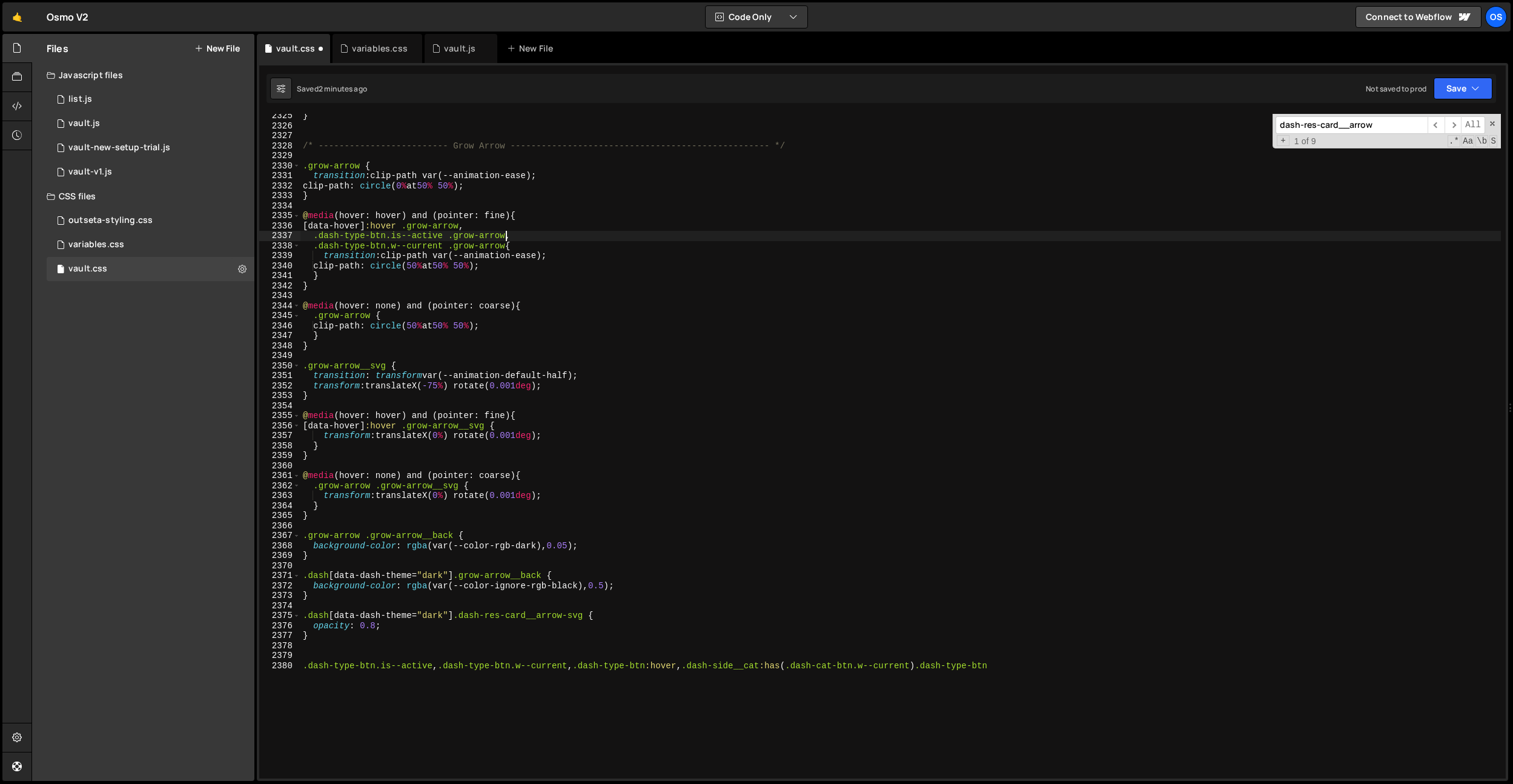
click at [639, 236] on div "} /* ------------------------- Grow Arrow -------------------------------------…" at bounding box center [901, 453] width 1201 height 685
click at [638, 237] on div "} /* ------------------------- Grow Arrow -------------------------------------…" at bounding box center [901, 453] width 1201 height 685
drag, startPoint x: 507, startPoint y: 238, endPoint x: 315, endPoint y: 238, distance: 192.0
click at [315, 238] on div "} /* ------------------------- Grow Arrow -------------------------------------…" at bounding box center [901, 453] width 1201 height 685
click at [498, 427] on div "} /* ------------------------- Grow Arrow -------------------------------------…" at bounding box center [901, 453] width 1201 height 685
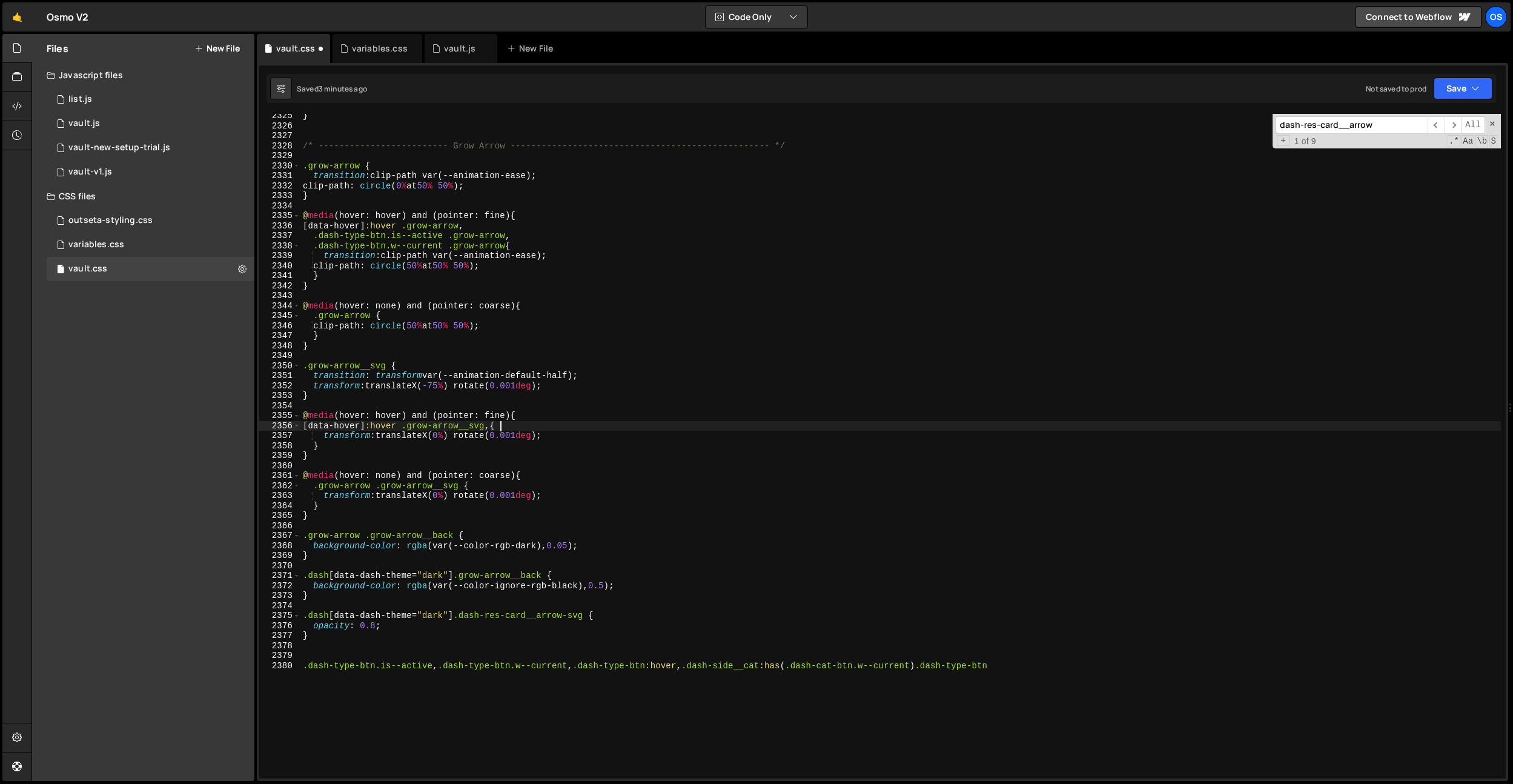
scroll to position [0, 1]
paste textarea ".dash-type-btn.is--active .grow-arrow"
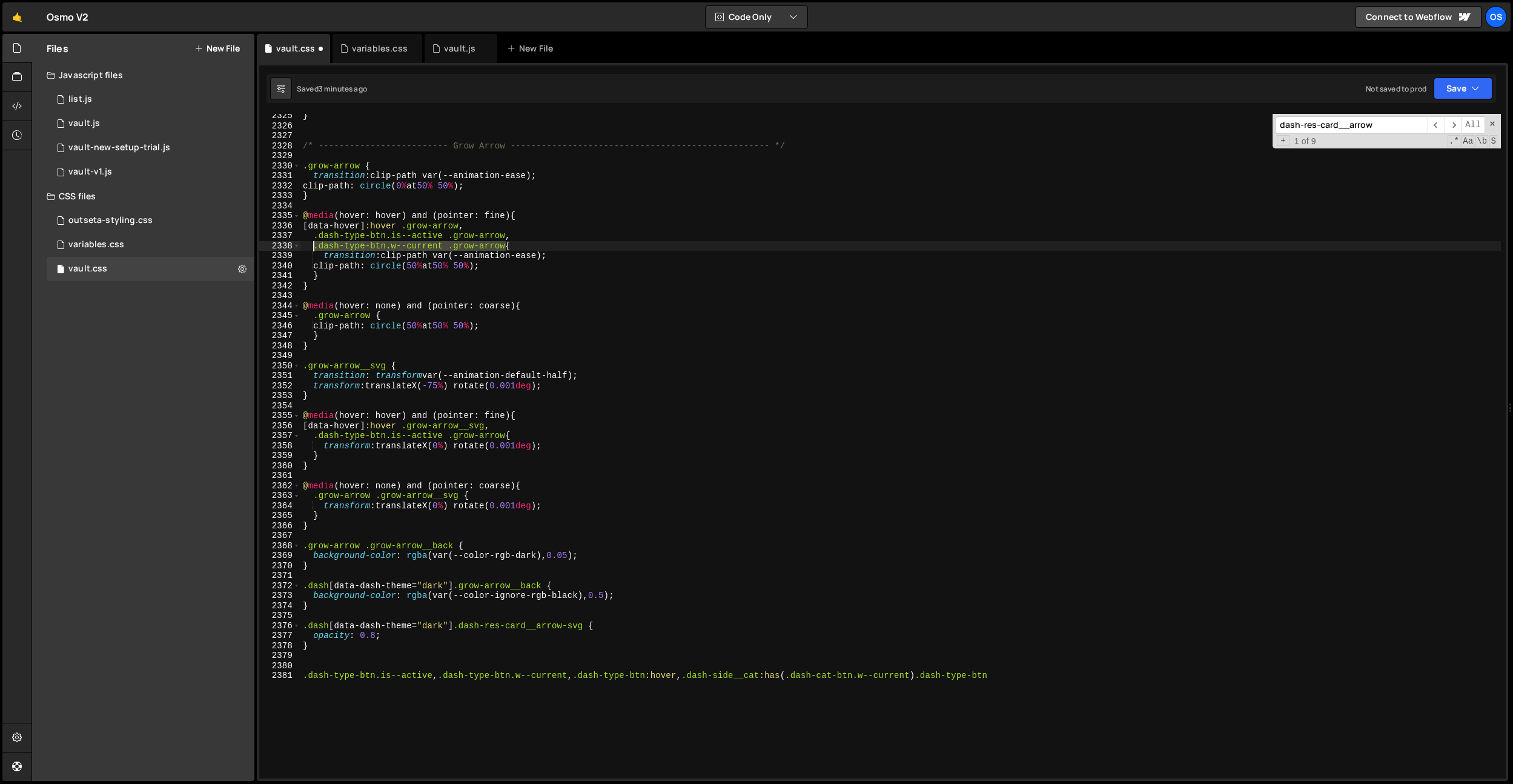
drag, startPoint x: 506, startPoint y: 242, endPoint x: 312, endPoint y: 249, distance: 194.1
click at [312, 249] on div "} /* ------------------------- Grow Arrow -------------------------------------…" at bounding box center [901, 453] width 1201 height 685
click at [517, 228] on div "} /* ------------------------- Grow Arrow -------------------------------------…" at bounding box center [901, 453] width 1201 height 685
type textarea "[data-hover]:hover .grow-arrow,"
type input "-"
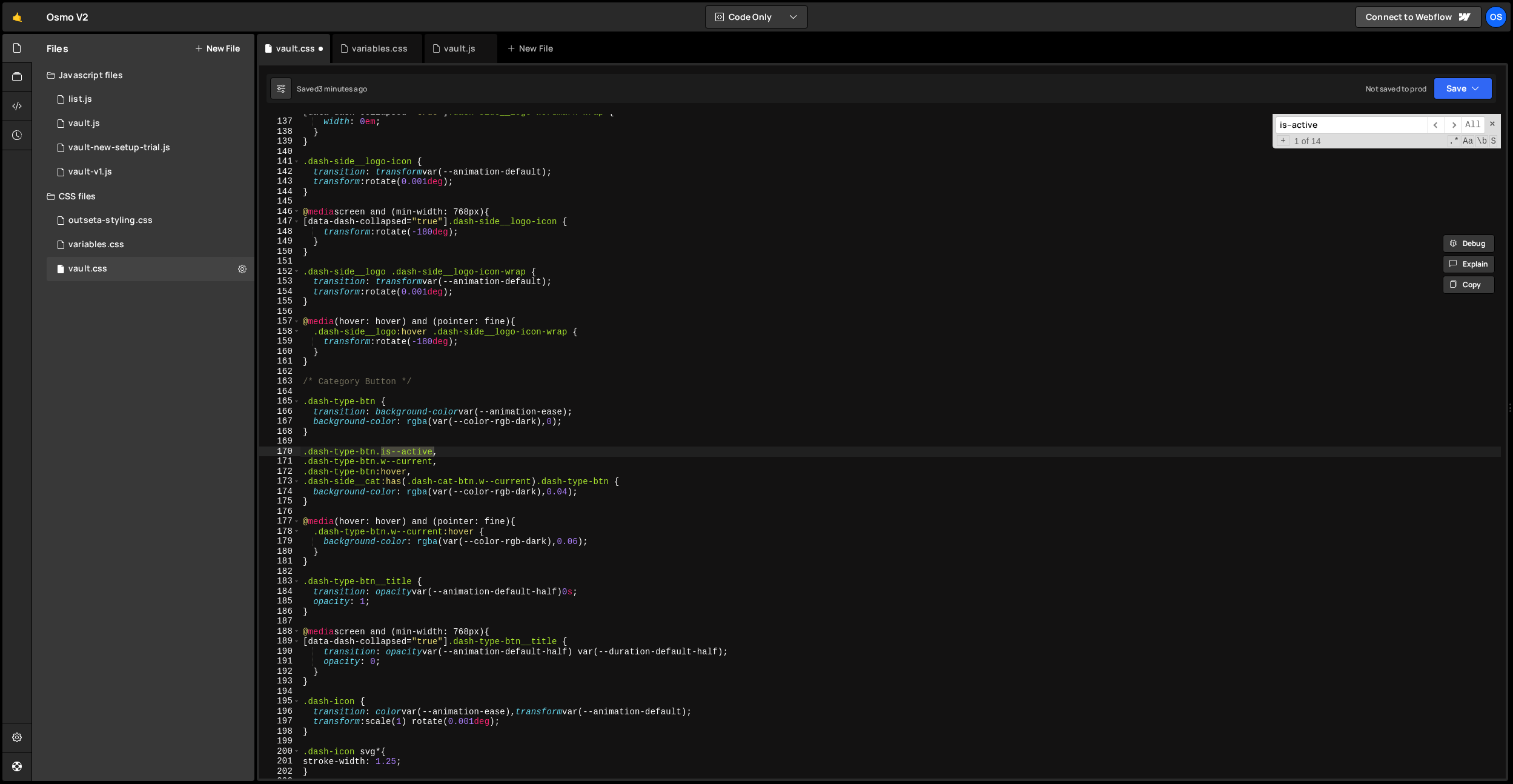
scroll to position [1132, 0]
type input "is--active"
type textarea ".dash-type-btn.is--active,"
drag, startPoint x: 457, startPoint y: 454, endPoint x: 285, endPoint y: 454, distance: 172.0
click at [285, 454] on div ".dash-type-btn.is--active, 136 137 138 139 140 141 142 143 144 145 146 147 148 …" at bounding box center [882, 445] width 1246 height 664
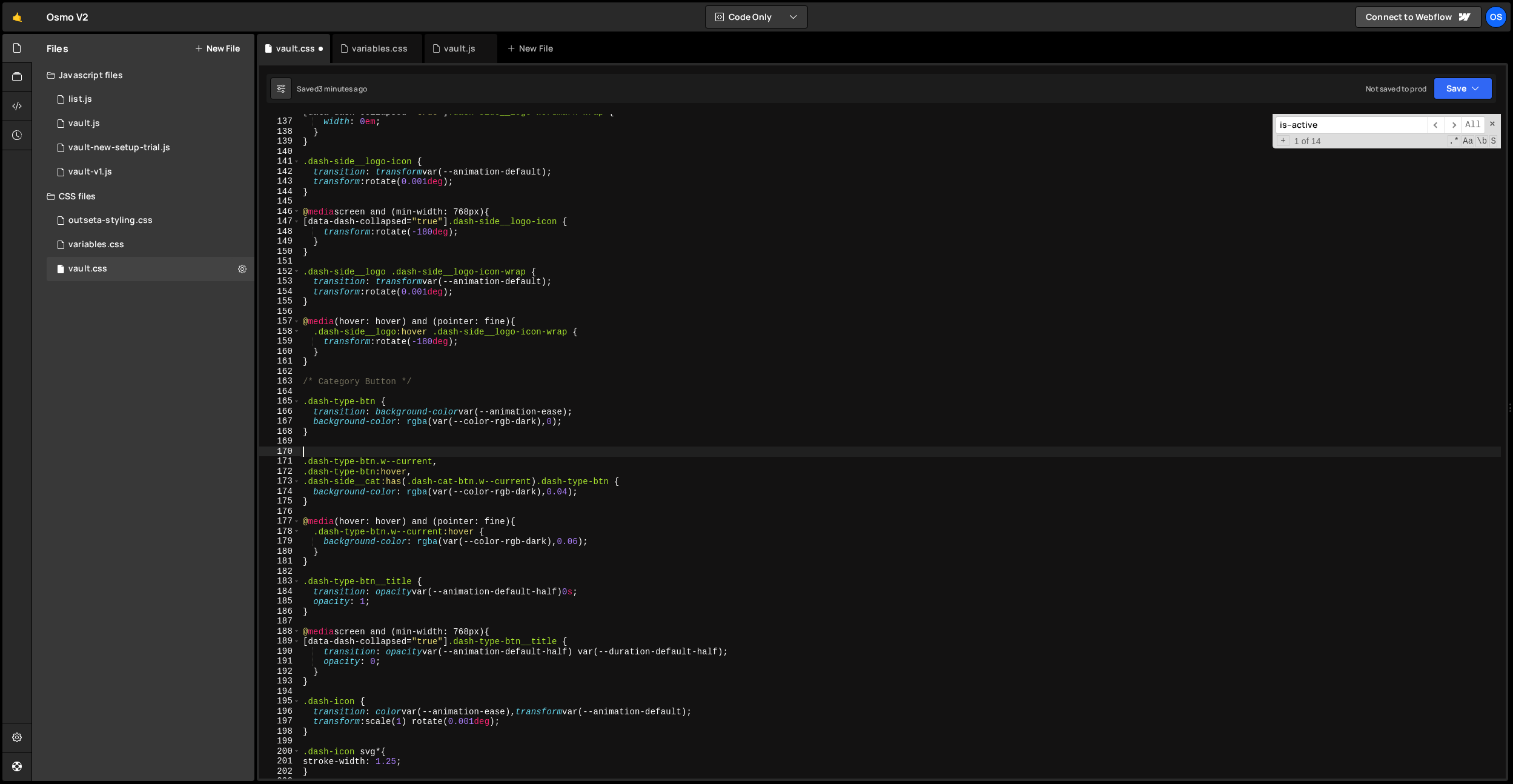
scroll to position [0, 0]
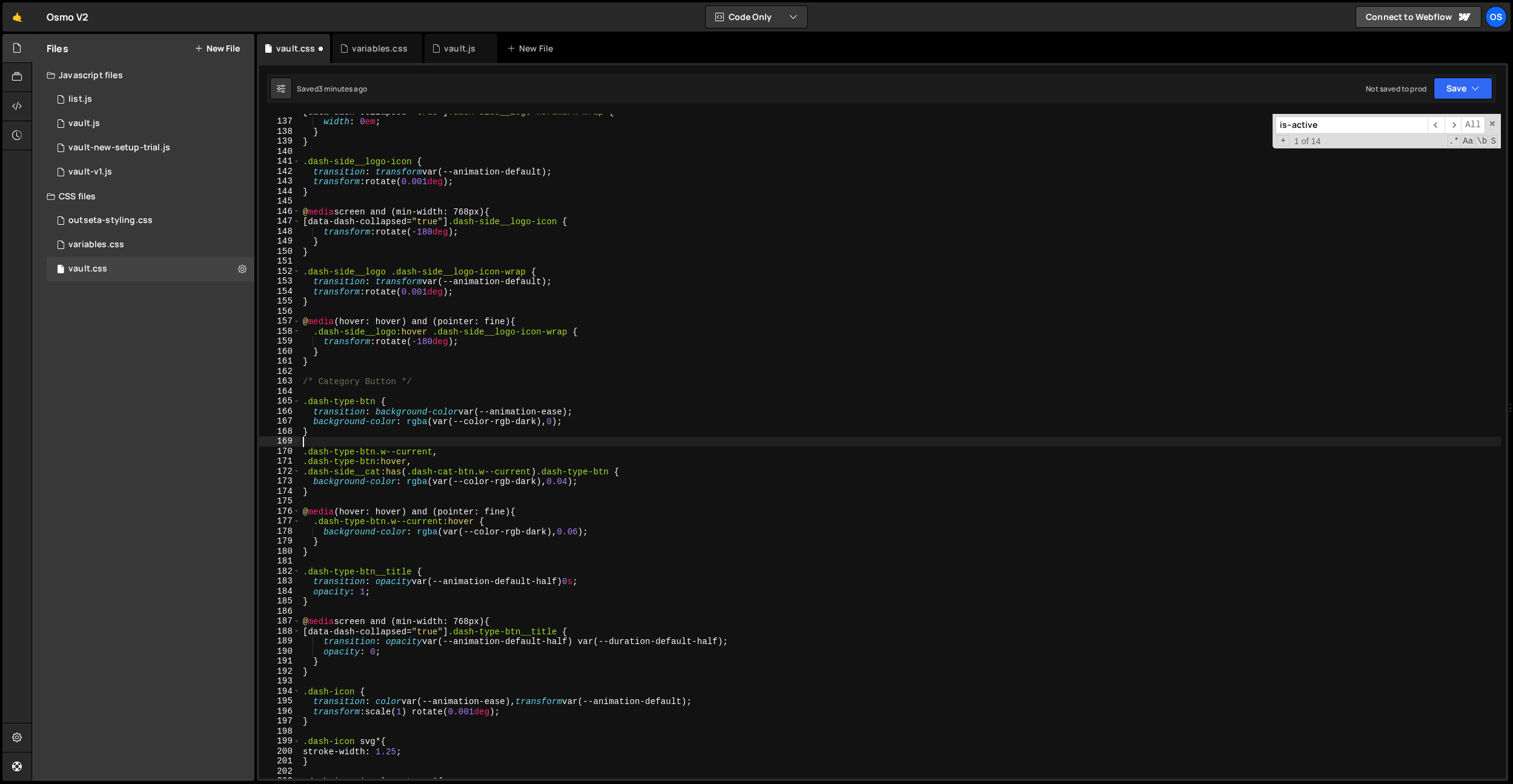
click at [1399, 122] on input "is--active" at bounding box center [1351, 125] width 152 height 18
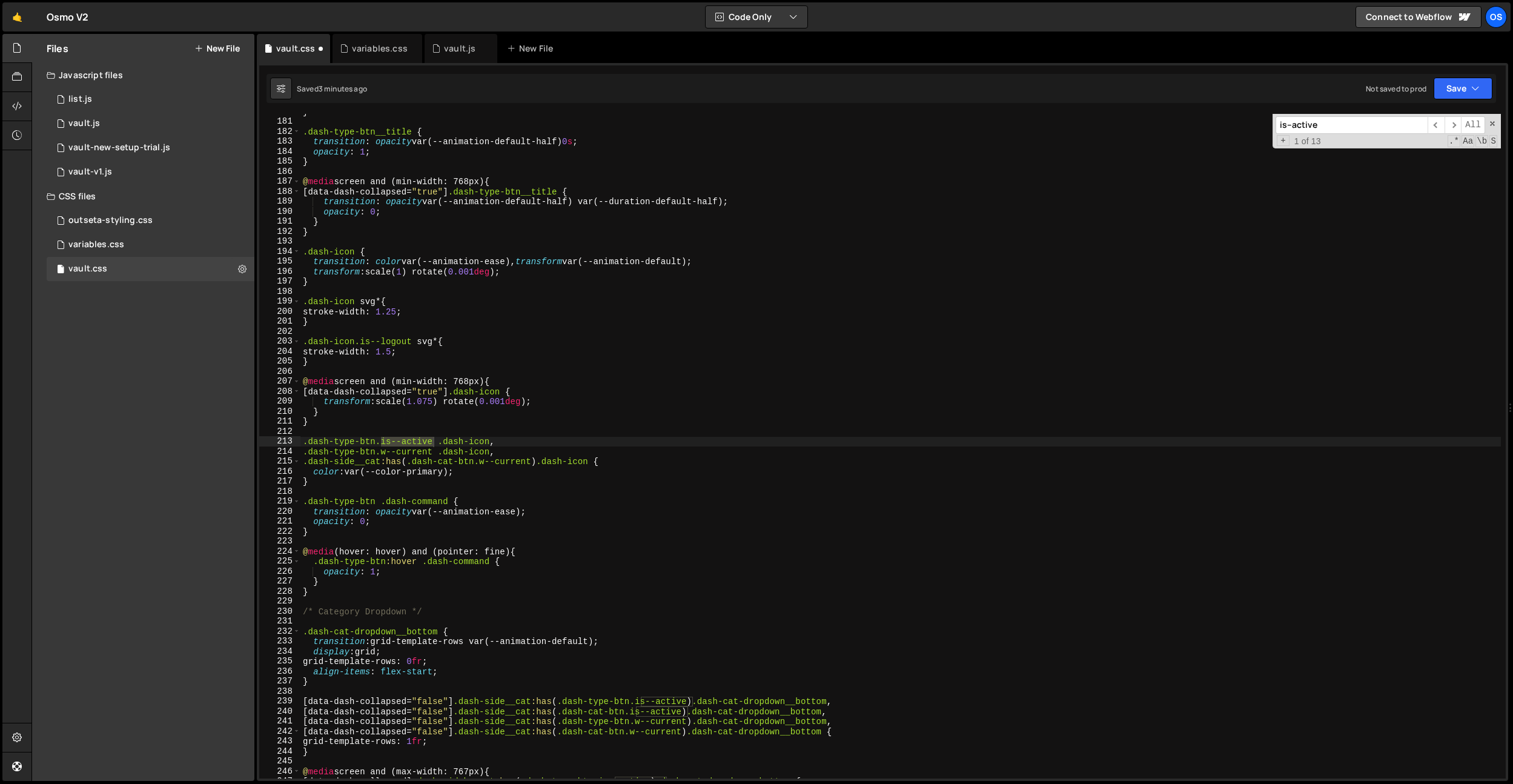
scroll to position [1499, 0]
click at [455, 407] on div "} .dash-type-btn__title { transition : opacity var(--animation-default-half) 0 …" at bounding box center [901, 449] width 1201 height 685
drag, startPoint x: 512, startPoint y: 442, endPoint x: 269, endPoint y: 439, distance: 243.0
click at [269, 439] on div "} 180 181 182 183 184 185 186 187 188 189 190 191 192 193 194 195 196 197 198 1…" at bounding box center [882, 445] width 1246 height 664
type textarea ".dash-type-btn.is--active .dash-icon,"
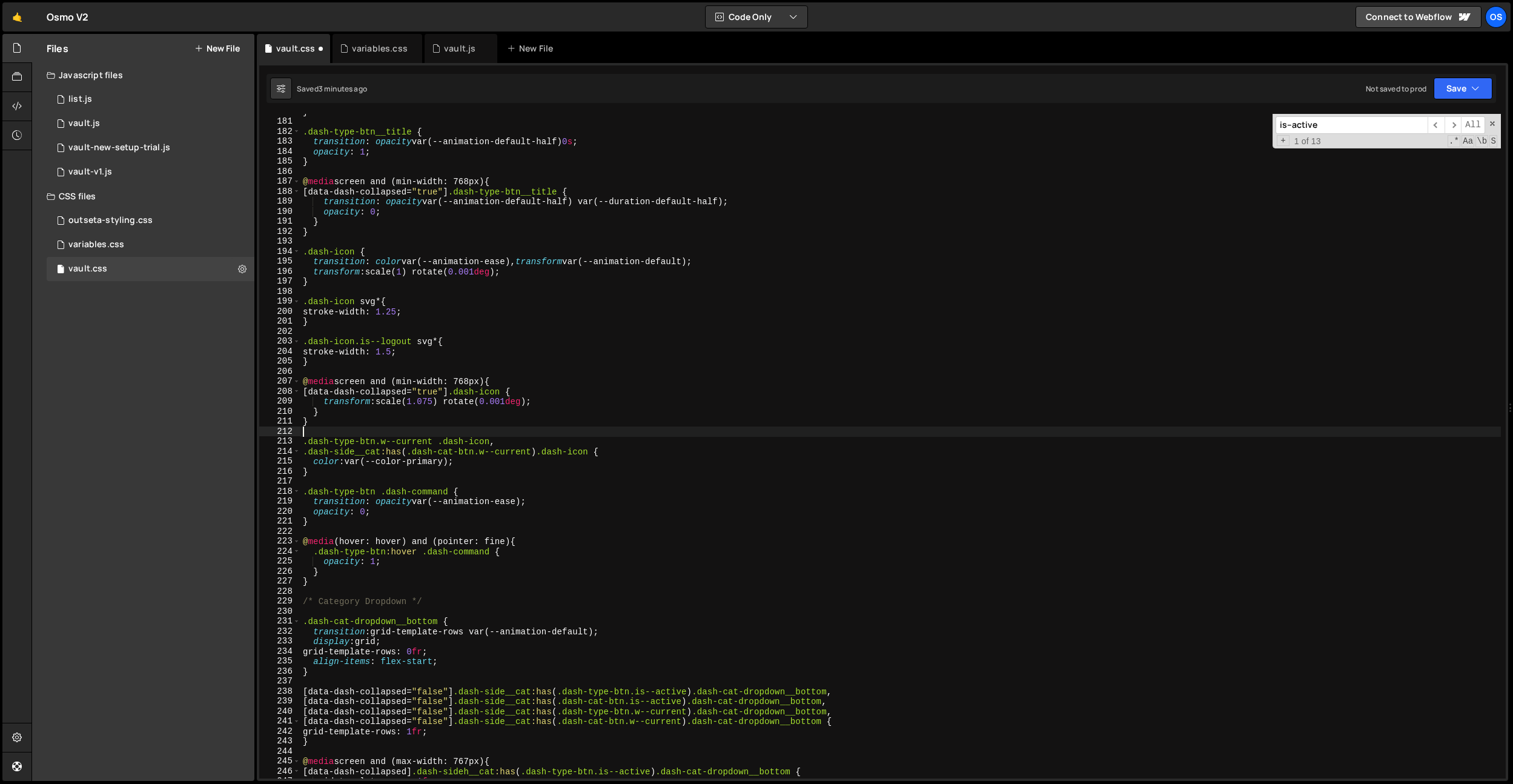
click at [1311, 127] on input "is--active" at bounding box center [1351, 125] width 152 height 18
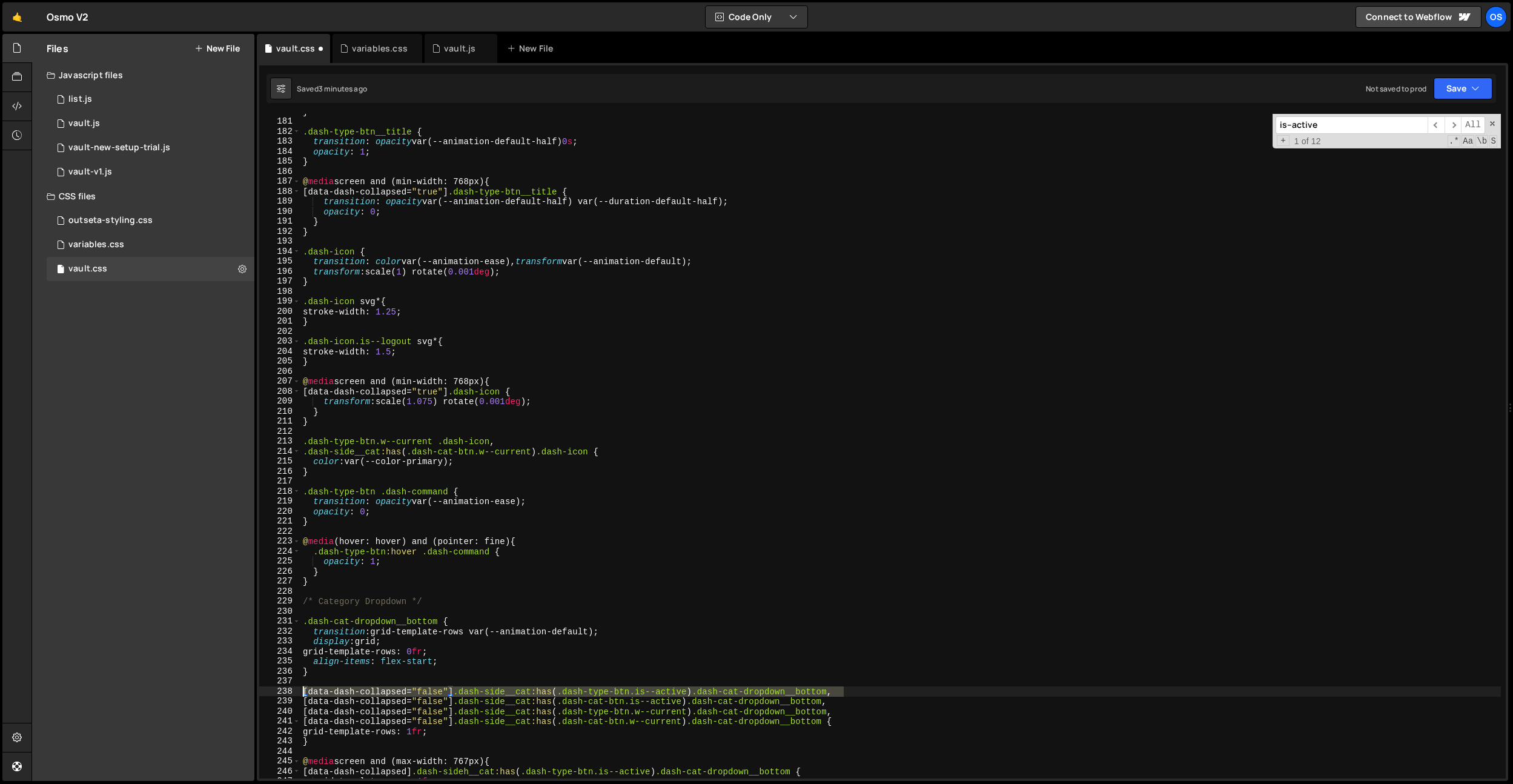
drag, startPoint x: 859, startPoint y: 693, endPoint x: 231, endPoint y: 691, distance: 628.0
click at [231, 691] on div "Files New File Javascript files 0 list.js 0 0 vault.js 0 0 vault-new-setup-tria…" at bounding box center [772, 407] width 1481 height 748
click at [732, 492] on div "} .dash-type-btn__title { transition : opacity var(--animation-default-half) 0 …" at bounding box center [901, 449] width 1201 height 685
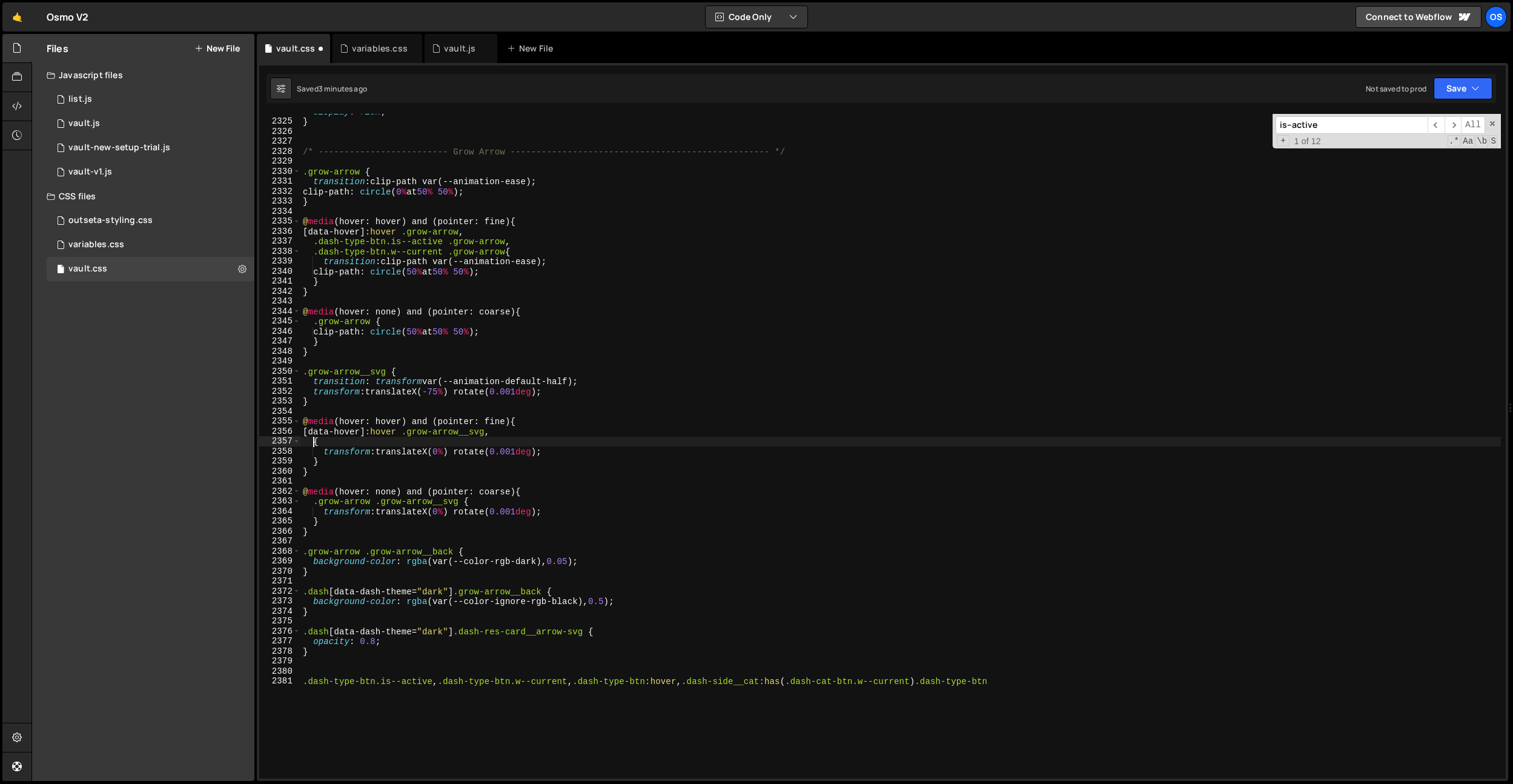
scroll to position [19182, 0]
type textarea ".dash-type-btn.is--active .grow-arrow{"
click at [537, 398] on div "display : flex ; } /* ------------------------- Grow Arrow --------------------…" at bounding box center [901, 449] width 1201 height 685
drag, startPoint x: 505, startPoint y: 438, endPoint x: 311, endPoint y: 440, distance: 194.0
click at [311, 440] on div "display : flex ; } /* ------------------------- Grow Arrow --------------------…" at bounding box center [901, 449] width 1201 height 685
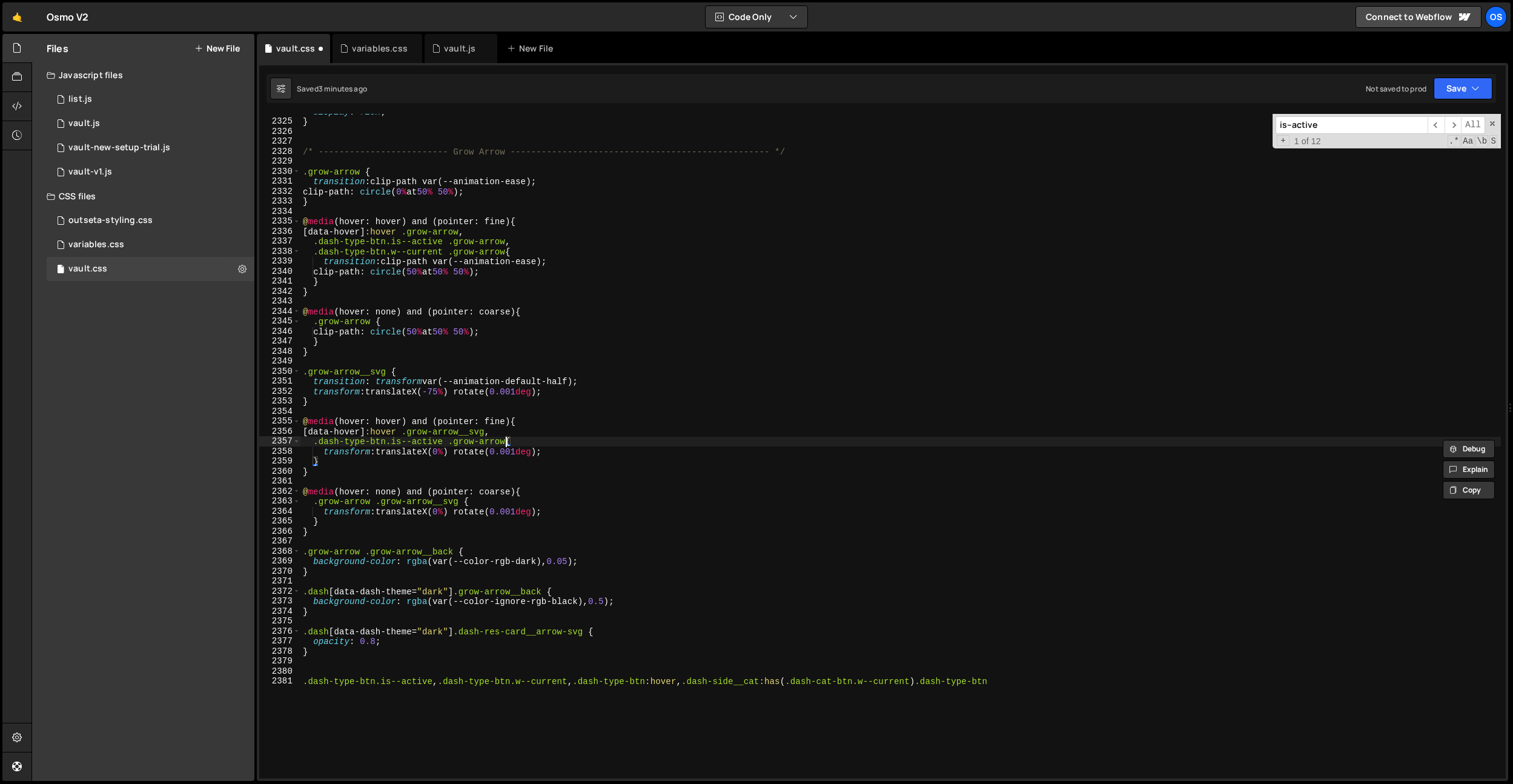
scroll to position [0, 1]
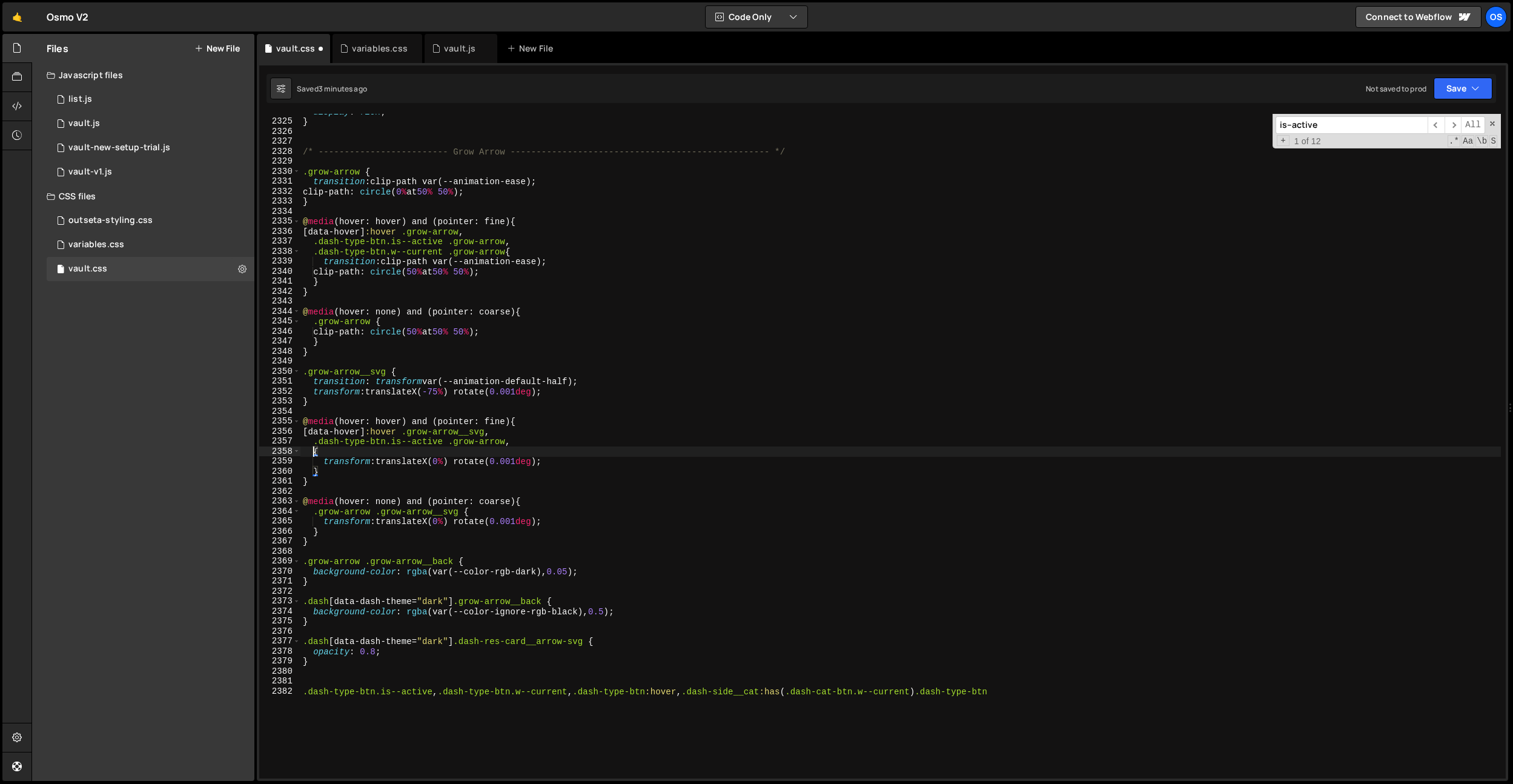
paste textarea ".dash-type-btn.is--active .grow-arrow"
click at [407, 255] on div "display : flex ; } /* ------------------------- Grow Arrow --------------------…" at bounding box center [901, 449] width 1201 height 685
click at [429, 452] on div "display : flex ; } /* ------------------------- Grow Arrow --------------------…" at bounding box center [901, 449] width 1201 height 685
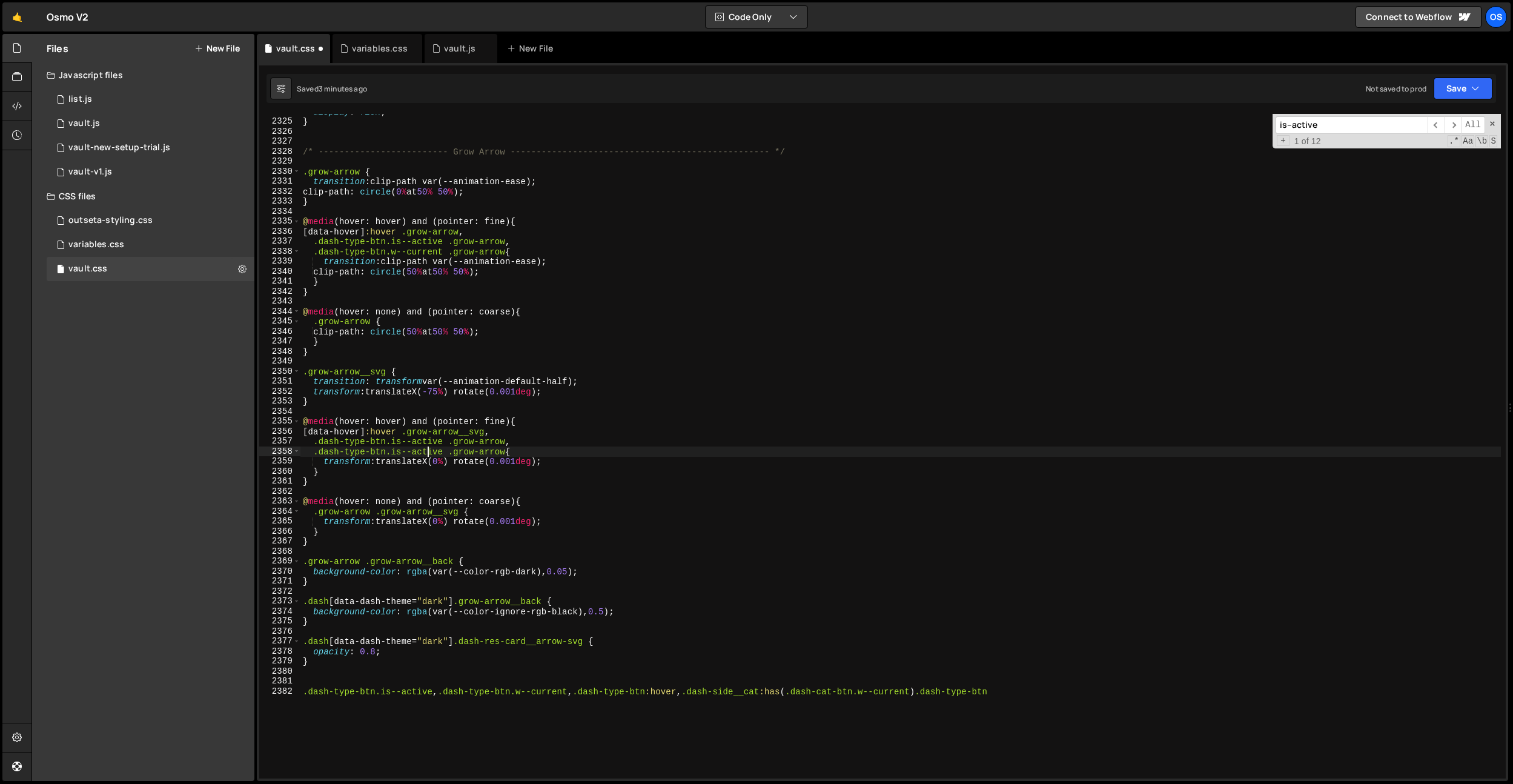
paste textarea "current"
click at [404, 453] on div "display : flex ; } /* ------------------------- Grow Arrow --------------------…" at bounding box center [901, 449] width 1201 height 685
click at [466, 419] on div "display : flex ; } /* ------------------------- Grow Arrow --------------------…" at bounding box center [901, 449] width 1201 height 685
click at [489, 448] on div "display : flex ; } /* ------------------------- Grow Arrow --------------------…" at bounding box center [901, 449] width 1201 height 685
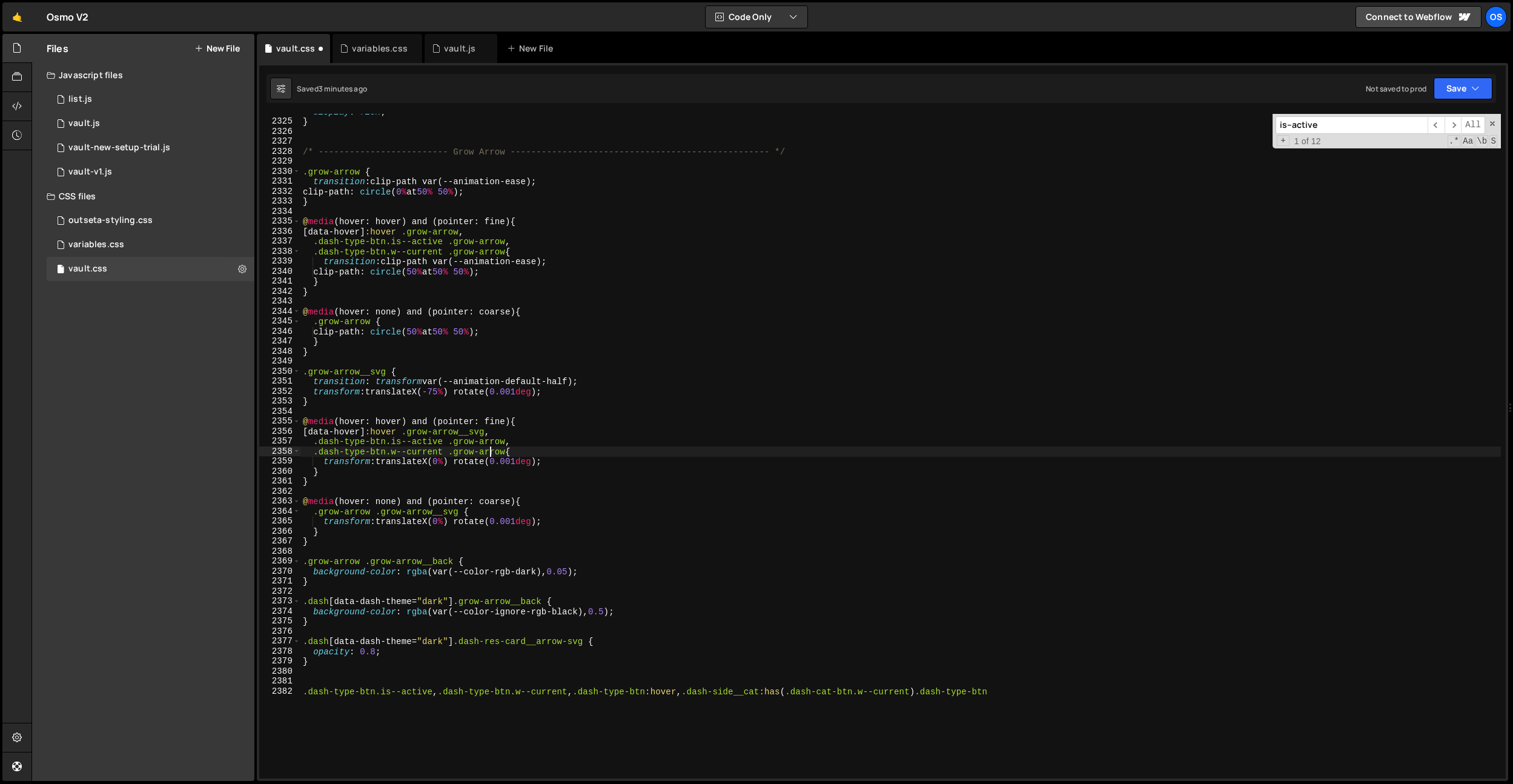
click at [489, 448] on div "display : flex ; } /* ------------------------- Grow Arrow --------------------…" at bounding box center [901, 449] width 1201 height 685
click at [505, 444] on div "display : flex ; } /* ------------------------- Grow Arrow --------------------…" at bounding box center [901, 449] width 1201 height 685
click at [717, 388] on div "display : flex ; } /* ------------------------- Grow Arrow --------------------…" at bounding box center [901, 449] width 1201 height 685
click at [539, 443] on div "display : flex ; } /* ------------------------- Grow Arrow --------------------…" at bounding box center [901, 449] width 1201 height 685
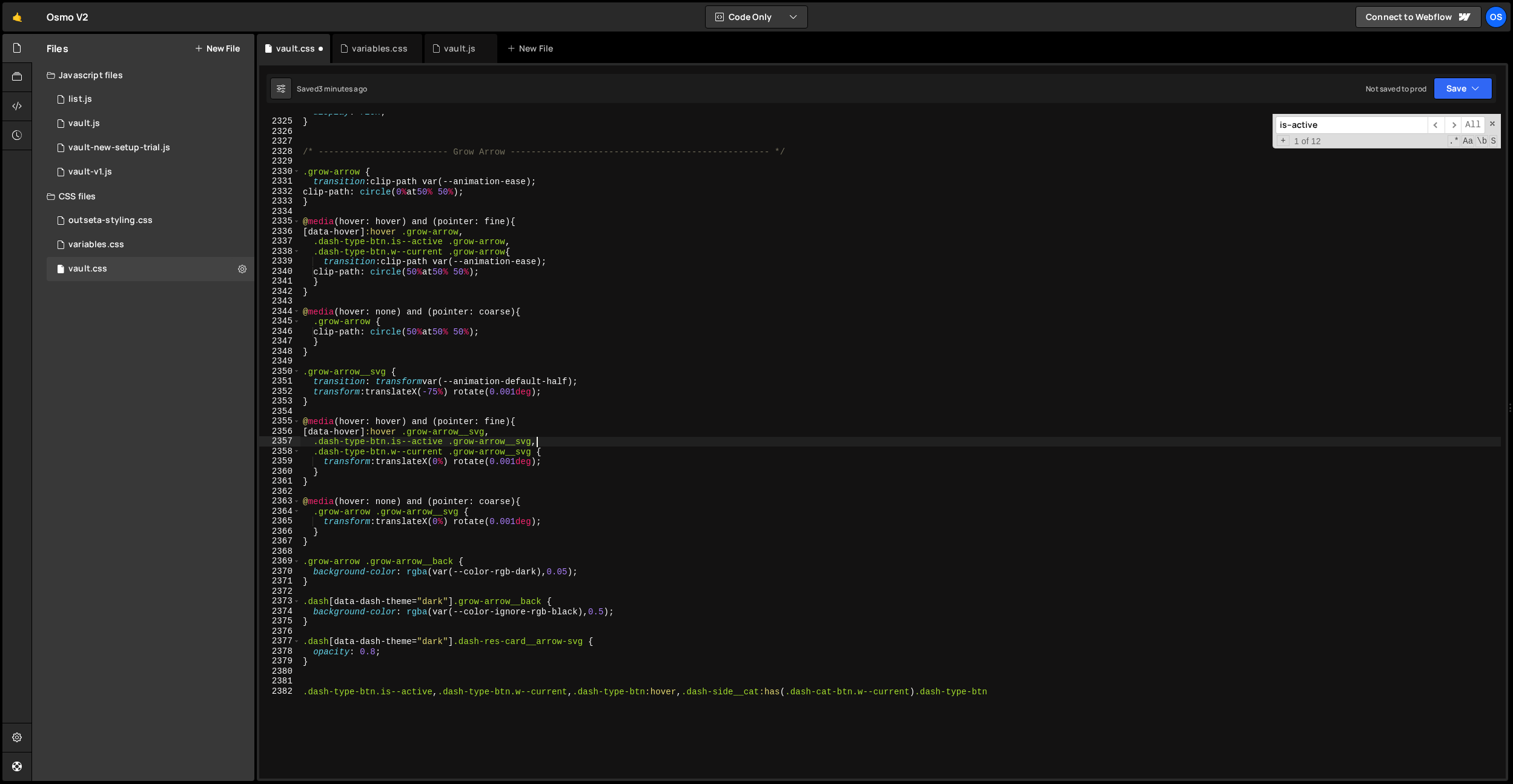
type textarea ".dash-type-btn.is--active .grow-arrow__svg,"
click at [557, 411] on div "display : flex ; } /* ------------------------- Grow Arrow --------------------…" at bounding box center [901, 449] width 1201 height 685
drag, startPoint x: 533, startPoint y: 450, endPoint x: 315, endPoint y: 451, distance: 218.0
click at [315, 451] on div "display : flex ; } /* ------------------------- Grow Arrow --------------------…" at bounding box center [901, 449] width 1201 height 685
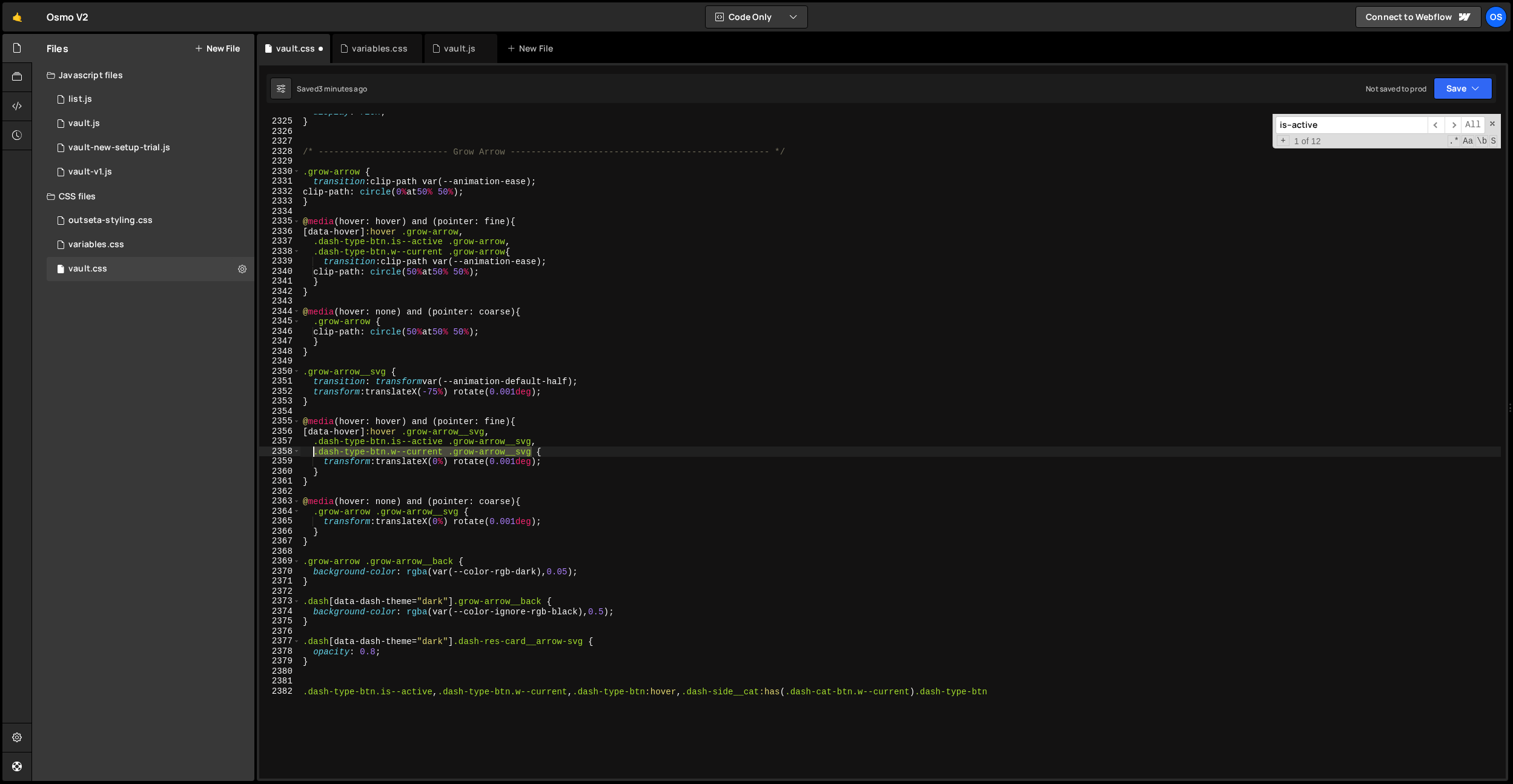
type textarea ".dash-type-btn.w--current .grow-arrow__svg {"
click at [578, 595] on div "display : flex ; } /* ------------------------- Grow Arrow --------------------…" at bounding box center [901, 449] width 1201 height 685
click at [580, 576] on div "display : flex ; } /* ------------------------- Grow Arrow --------------------…" at bounding box center [901, 449] width 1201 height 685
click at [392, 393] on div "display : flex ; } /* ------------------------- Grow Arrow --------------------…" at bounding box center [901, 449] width 1201 height 685
type textarea "transform: translateX(-75%) rotate(0.001deg);"
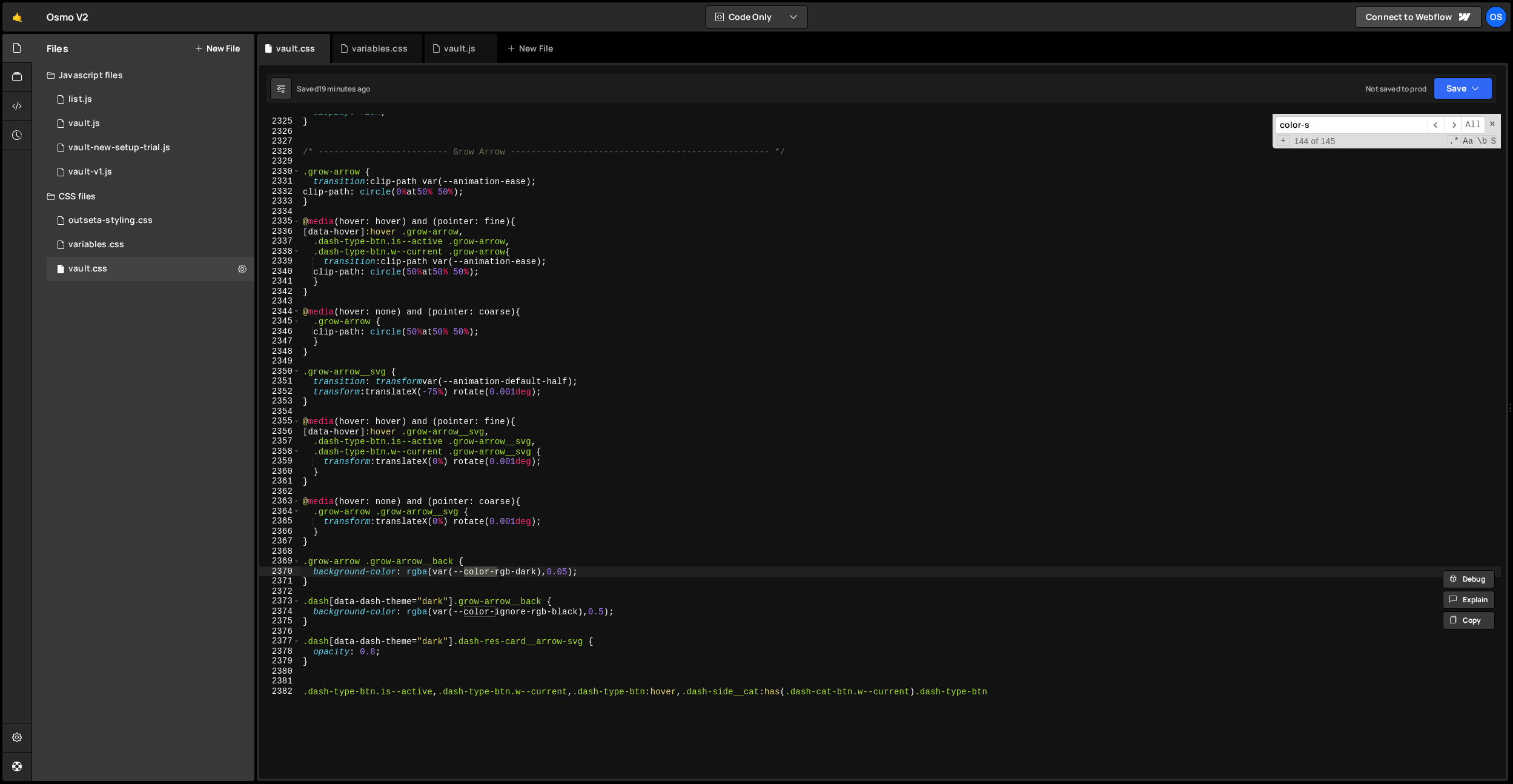
scroll to position [10512, 0]
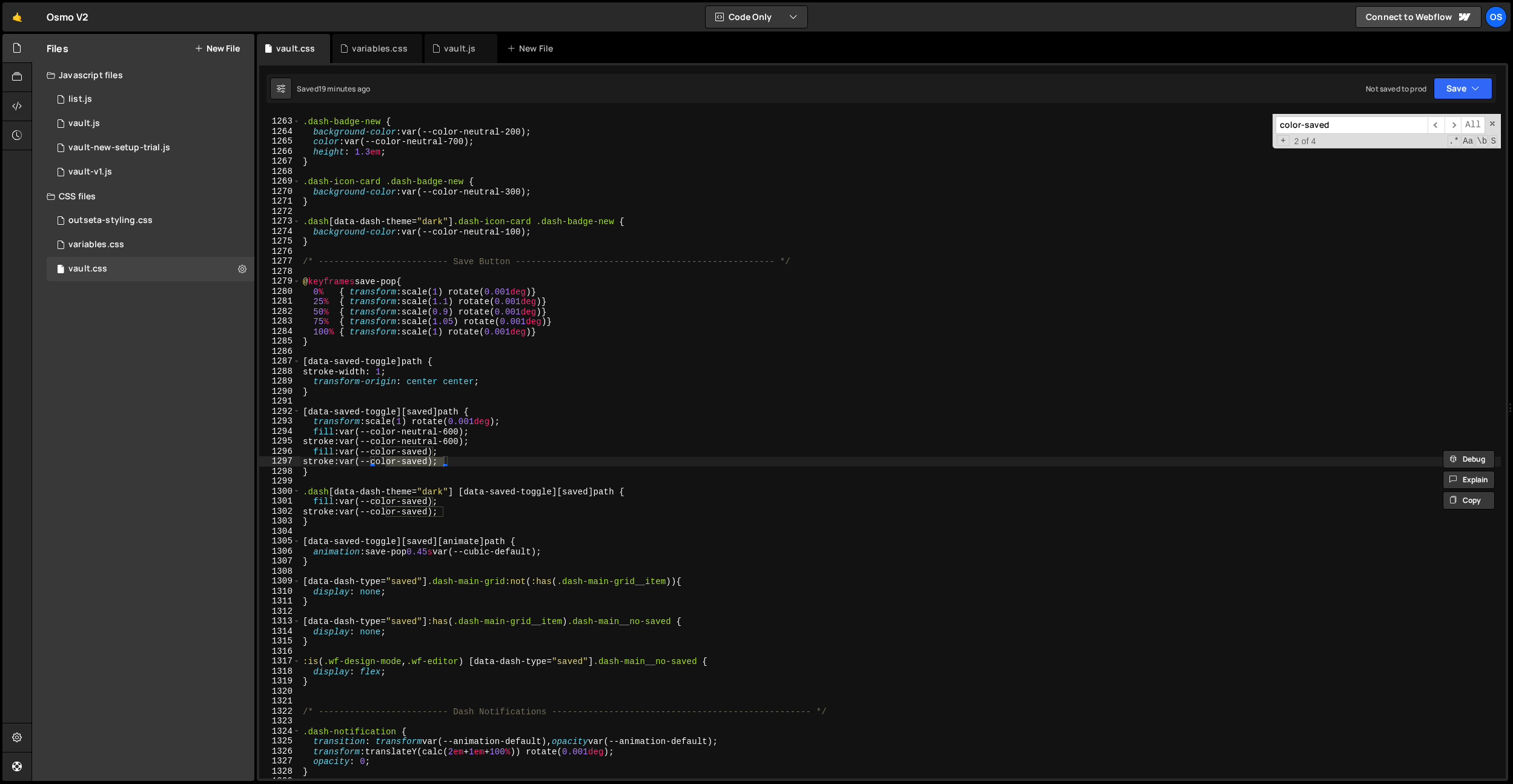
type input "color-saved"
click at [413, 459] on div ".dash-badge-new { background-color : var(--color-neutral-200) ; color : var(--c…" at bounding box center [901, 445] width 1201 height 664
click at [416, 451] on div ".dash-badge-new { background-color : var(--color-neutral-200) ; color : var(--c…" at bounding box center [901, 449] width 1201 height 685
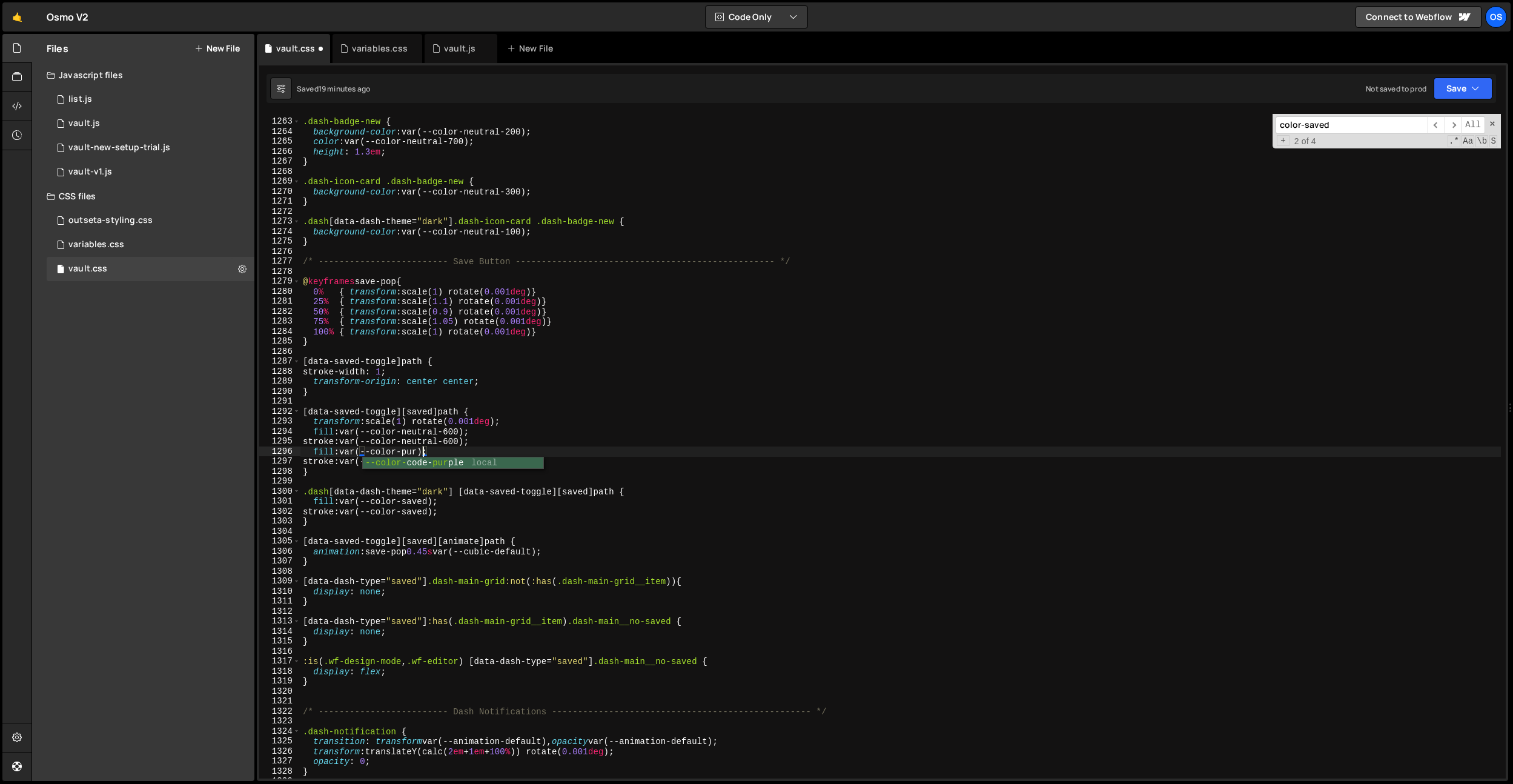
type textarea "fill: var(--color-saved);"
click at [1280, 140] on span "+" at bounding box center [1283, 140] width 12 height 12
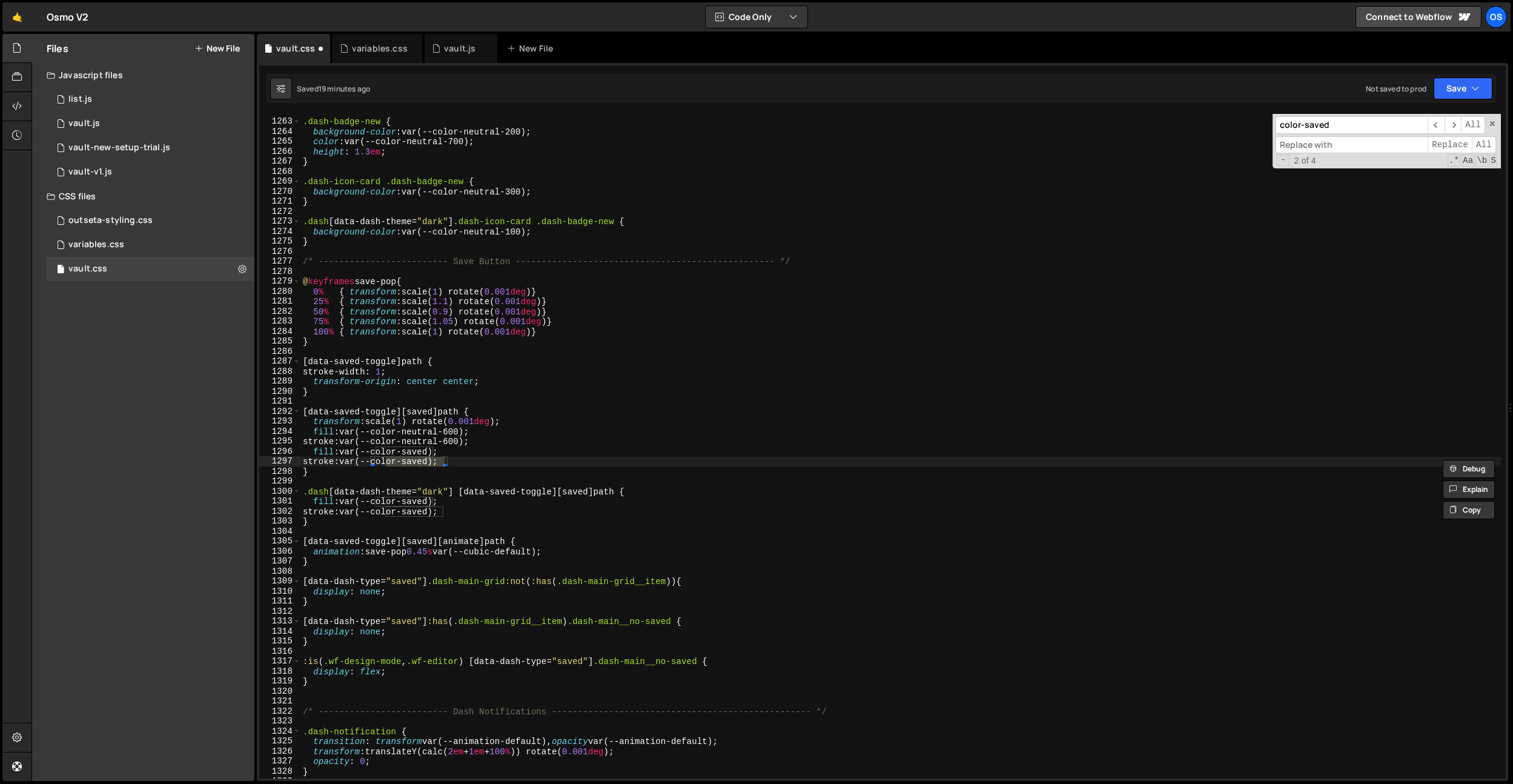
click at [1315, 146] on input at bounding box center [1351, 145] width 152 height 18
type input "color-purple"
click at [1494, 143] on span "All" at bounding box center [1483, 145] width 24 height 18
click at [722, 331] on div ".dash-badge-new { background-color : var(--color-neutral-200) ; color : var(--c…" at bounding box center [901, 449] width 1201 height 685
click at [662, 302] on div ".dash-badge-new { background-color : var(--color-neutral-200) ; color : var(--c…" at bounding box center [901, 449] width 1201 height 685
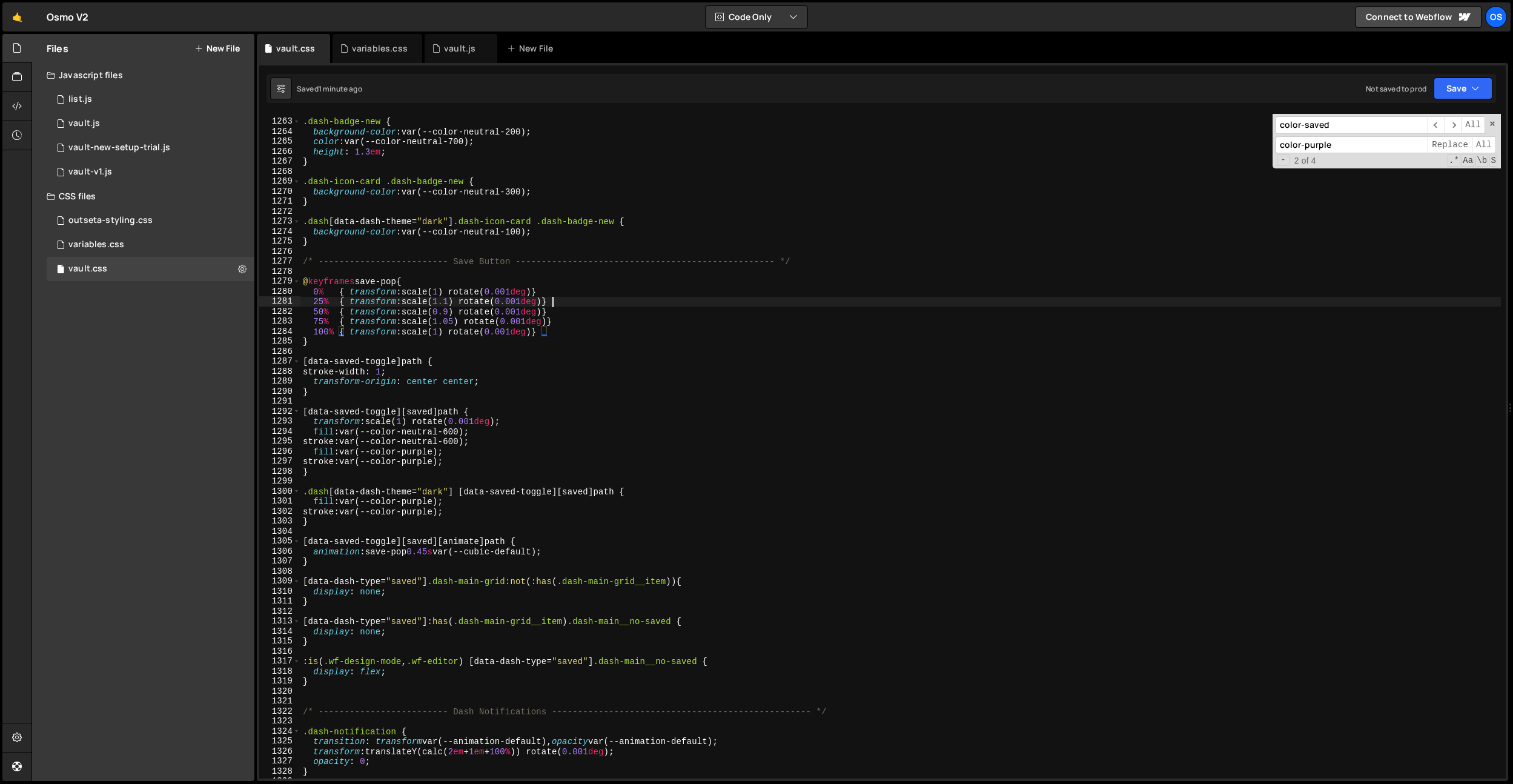
type textarea "25% { transform: scale(1.1) rotate(0.001deg)}"
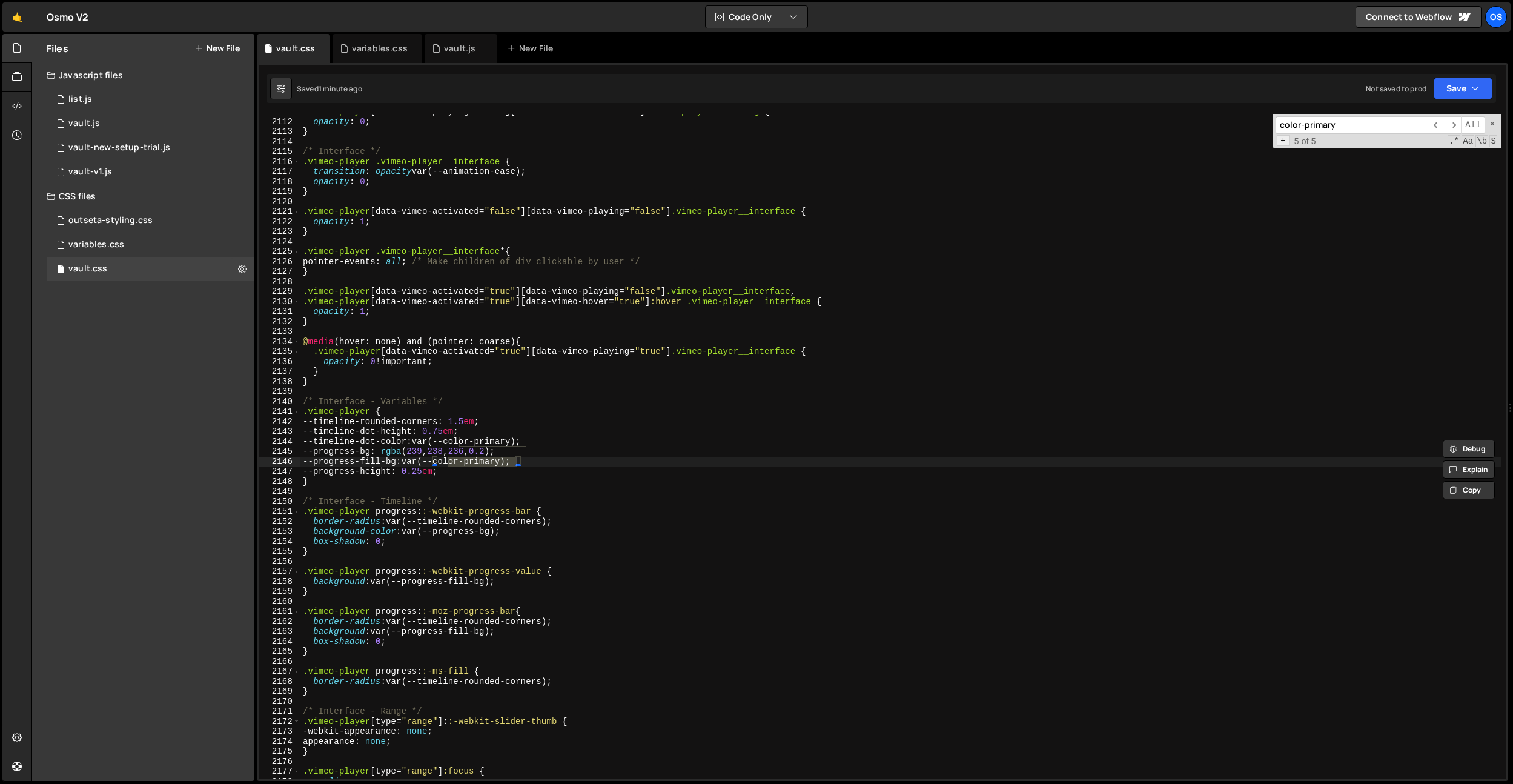
type input "color-primary"
click at [1282, 140] on span "+" at bounding box center [1283, 140] width 12 height 12
click at [1342, 147] on input "color-purple" at bounding box center [1351, 145] width 152 height 18
type input "color-coral"
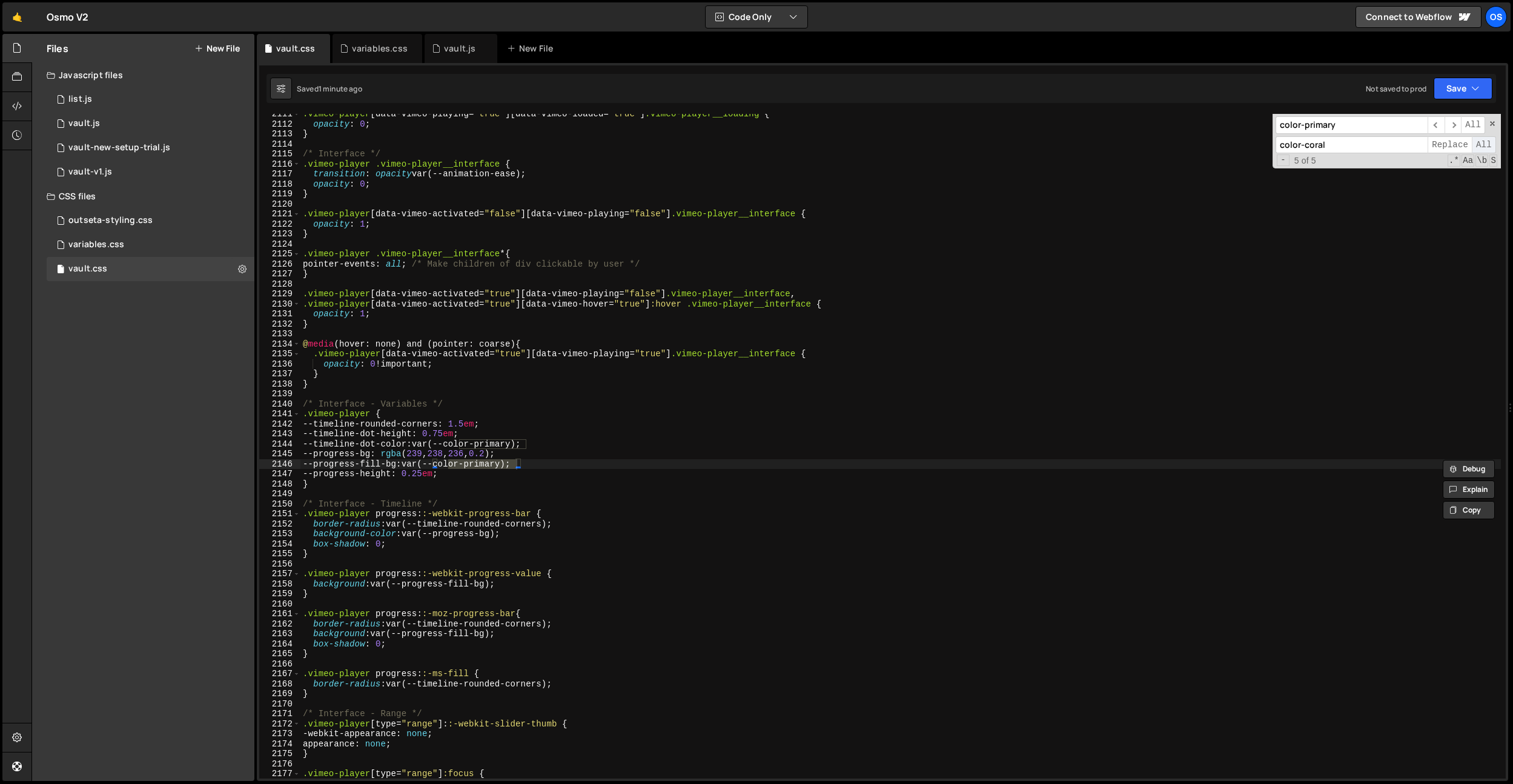
scroll to position [17584, 0]
click at [1476, 144] on span "All" at bounding box center [1483, 145] width 24 height 18
click at [882, 294] on div ".vimeo-player [ data-vimeo-playing = " true " ][ data-vimeo-loaded = " true " ]…" at bounding box center [901, 452] width 1201 height 685
click at [504, 184] on div ".vimeo-player [ data-vimeo-playing = " true " ][ data-vimeo-loaded = " true " ]…" at bounding box center [901, 452] width 1201 height 685
type textarea "opacity: 0;"
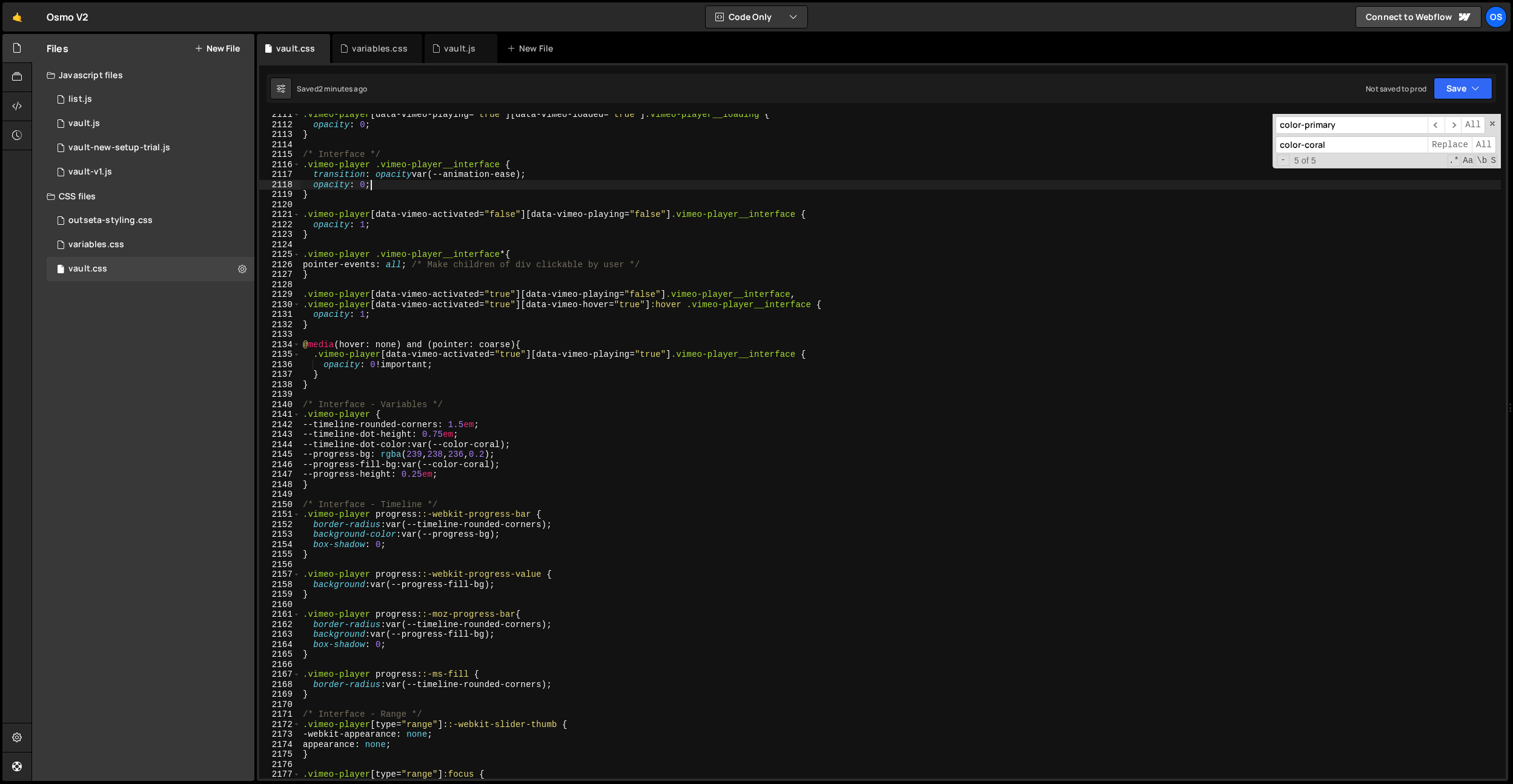
scroll to position [0, 4]
paste input "dash-type-btn"
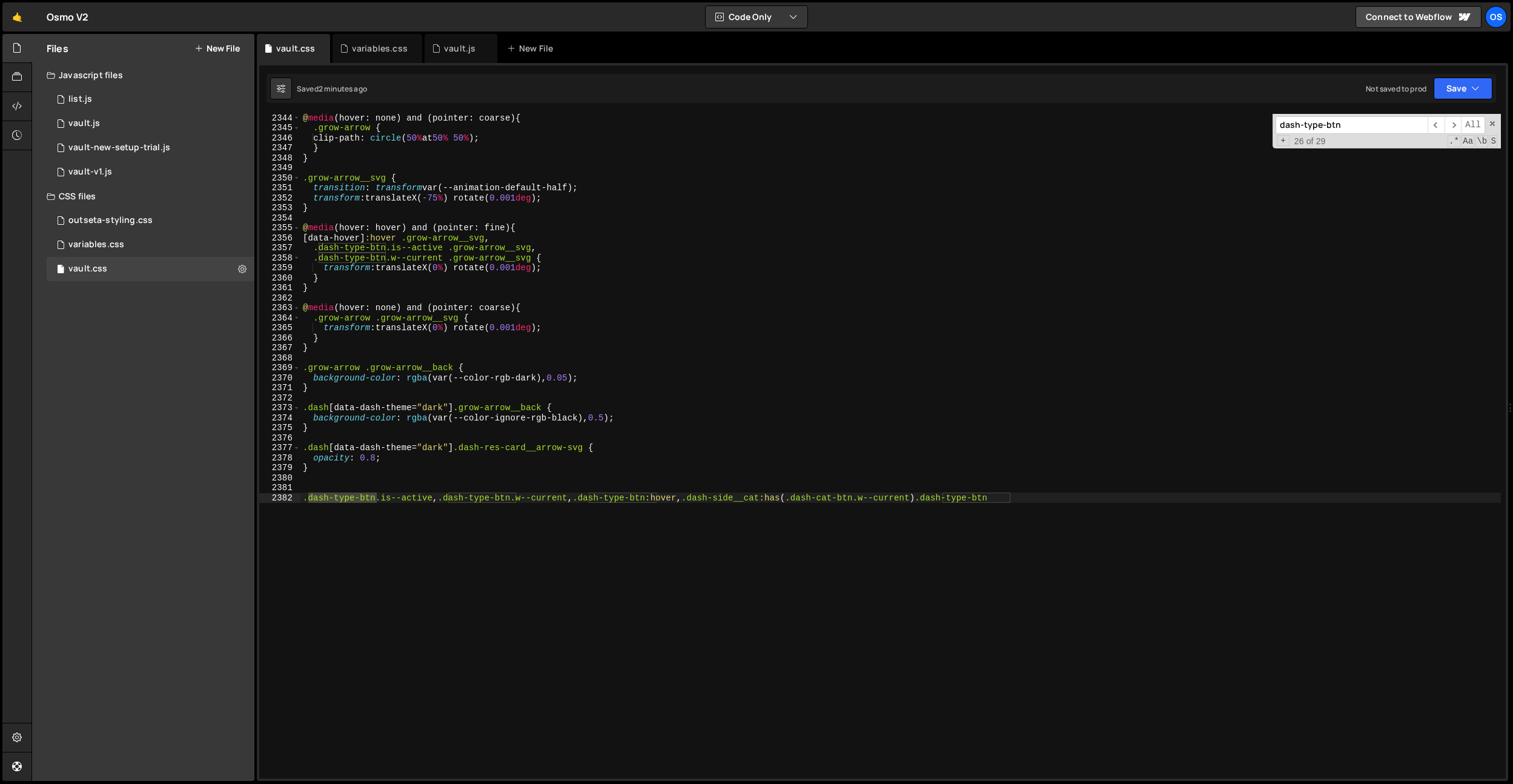
type input "dash-type-btn"
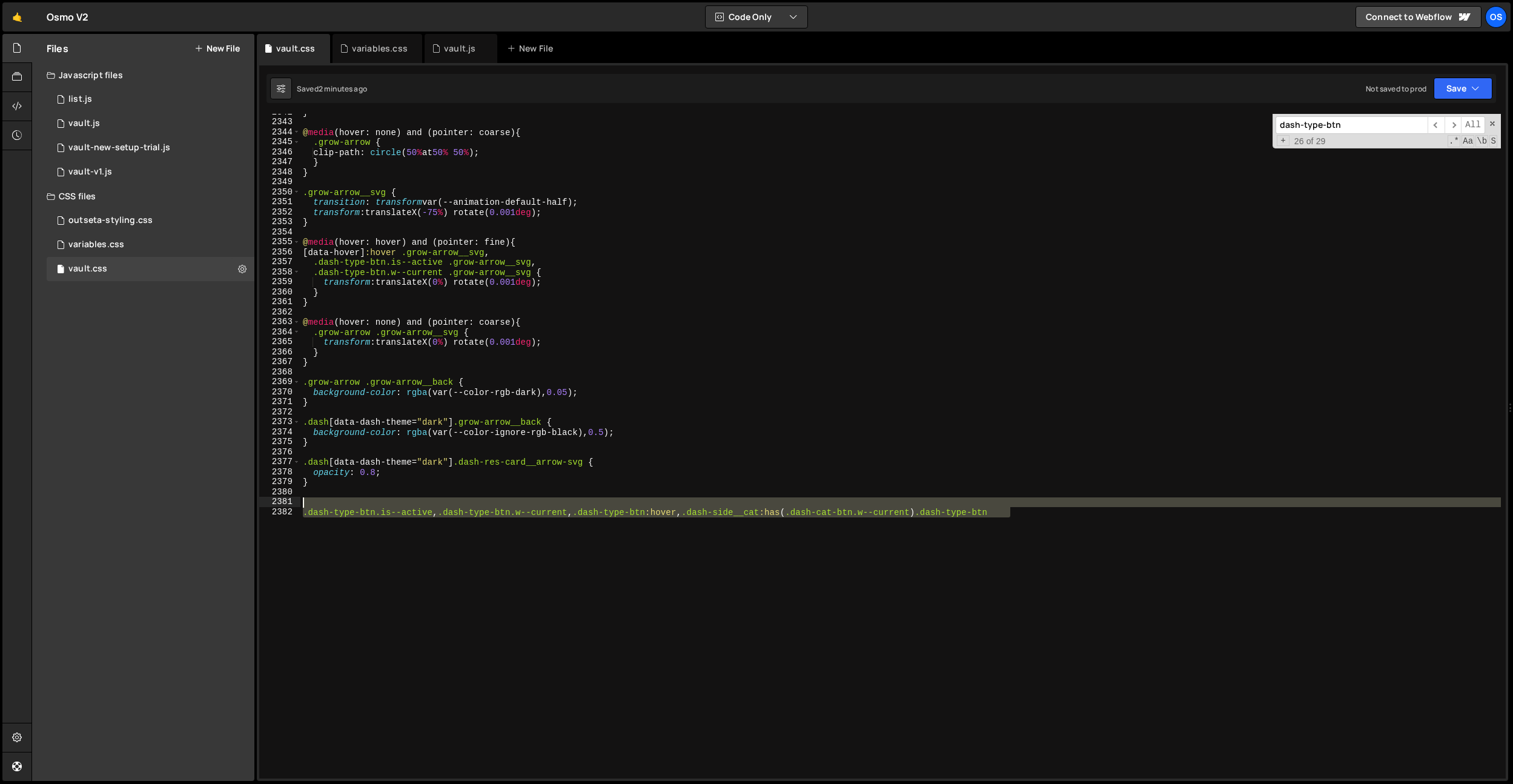
drag, startPoint x: 521, startPoint y: 534, endPoint x: 324, endPoint y: 498, distance: 200.3
click at [324, 498] on div "} @ media (hover: none) and (pointer: coarse) { .grow-arrow { clip-path : circl…" at bounding box center [901, 450] width 1201 height 685
type textarea ".dash-type-btn.is--active, .dash-type-btn.w--current, .dash-type-btn:hover, .da…"
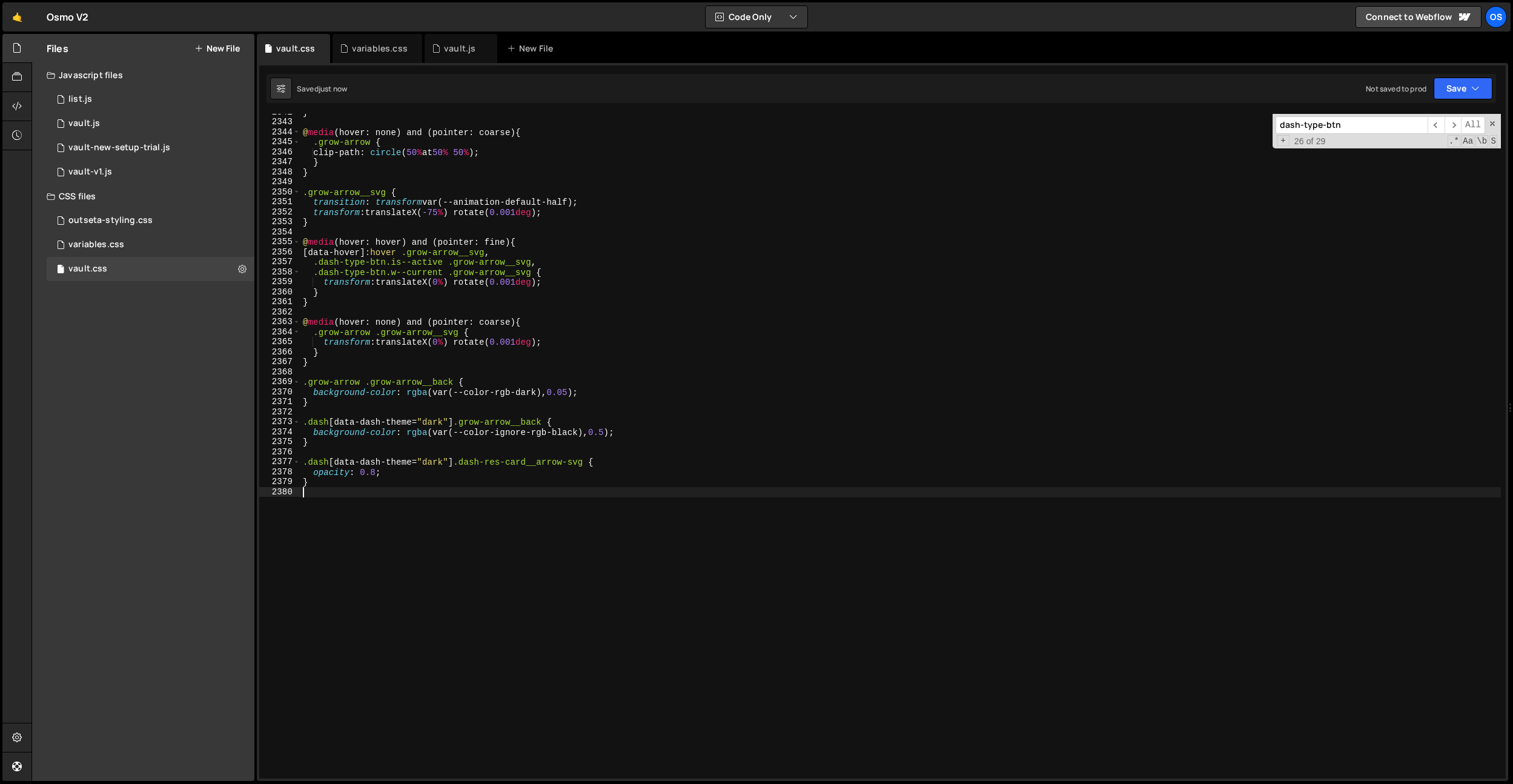
click at [1345, 120] on input "dash-type-btn" at bounding box center [1351, 125] width 152 height 18
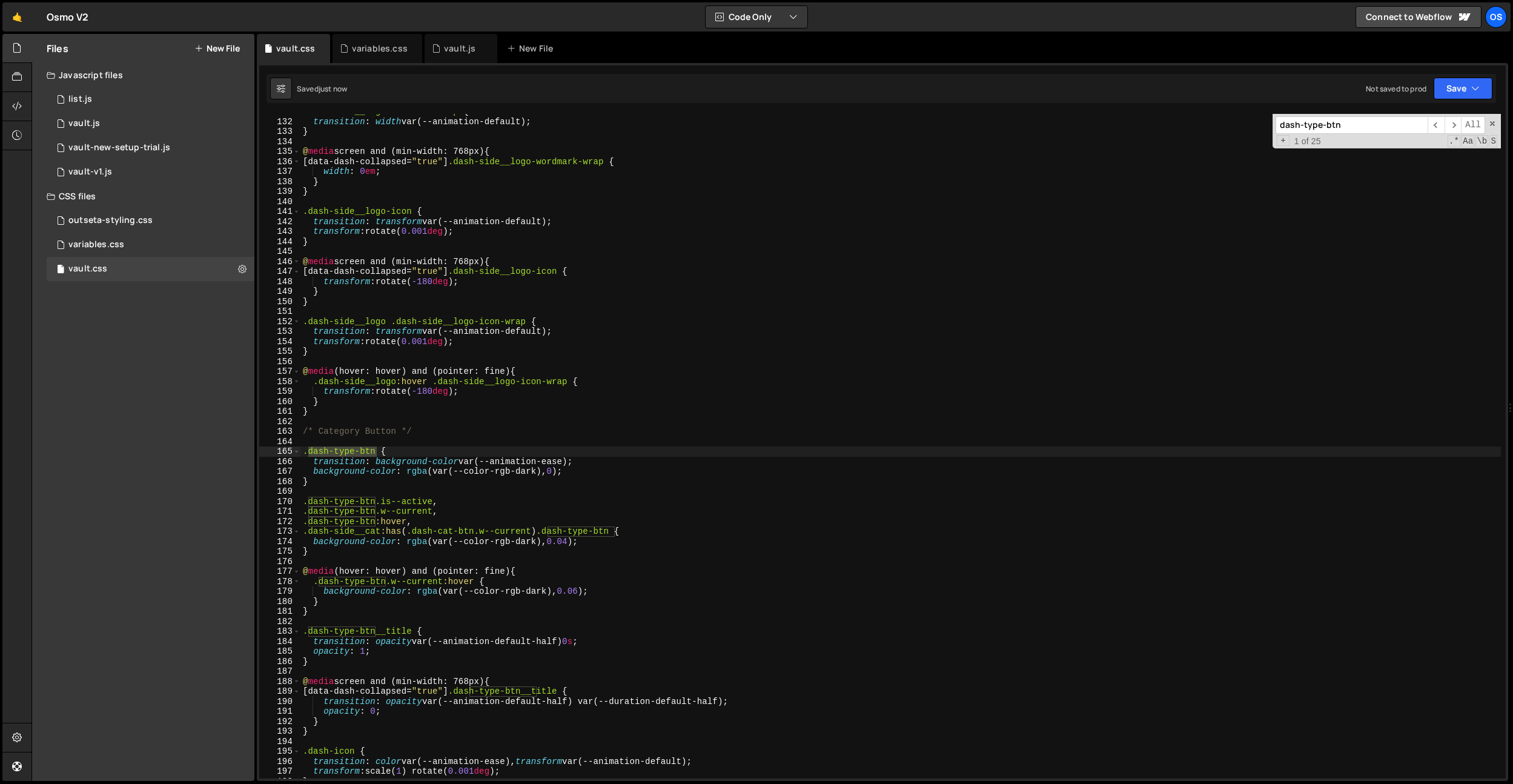
scroll to position [1090, 0]
click at [545, 395] on div ".dash-side__logo-wordmark-wrap { transition : width var(--animation-default) ; …" at bounding box center [901, 449] width 1201 height 685
click at [534, 476] on div ".dash-side__logo-wordmark-wrap { transition : width var(--animation-default) ; …" at bounding box center [901, 449] width 1201 height 685
drag, startPoint x: 587, startPoint y: 474, endPoint x: 408, endPoint y: 470, distance: 179.0
click at [408, 470] on div ".dash-side__logo-wordmark-wrap { transition : width var(--animation-default) ; …" at bounding box center [901, 449] width 1201 height 685
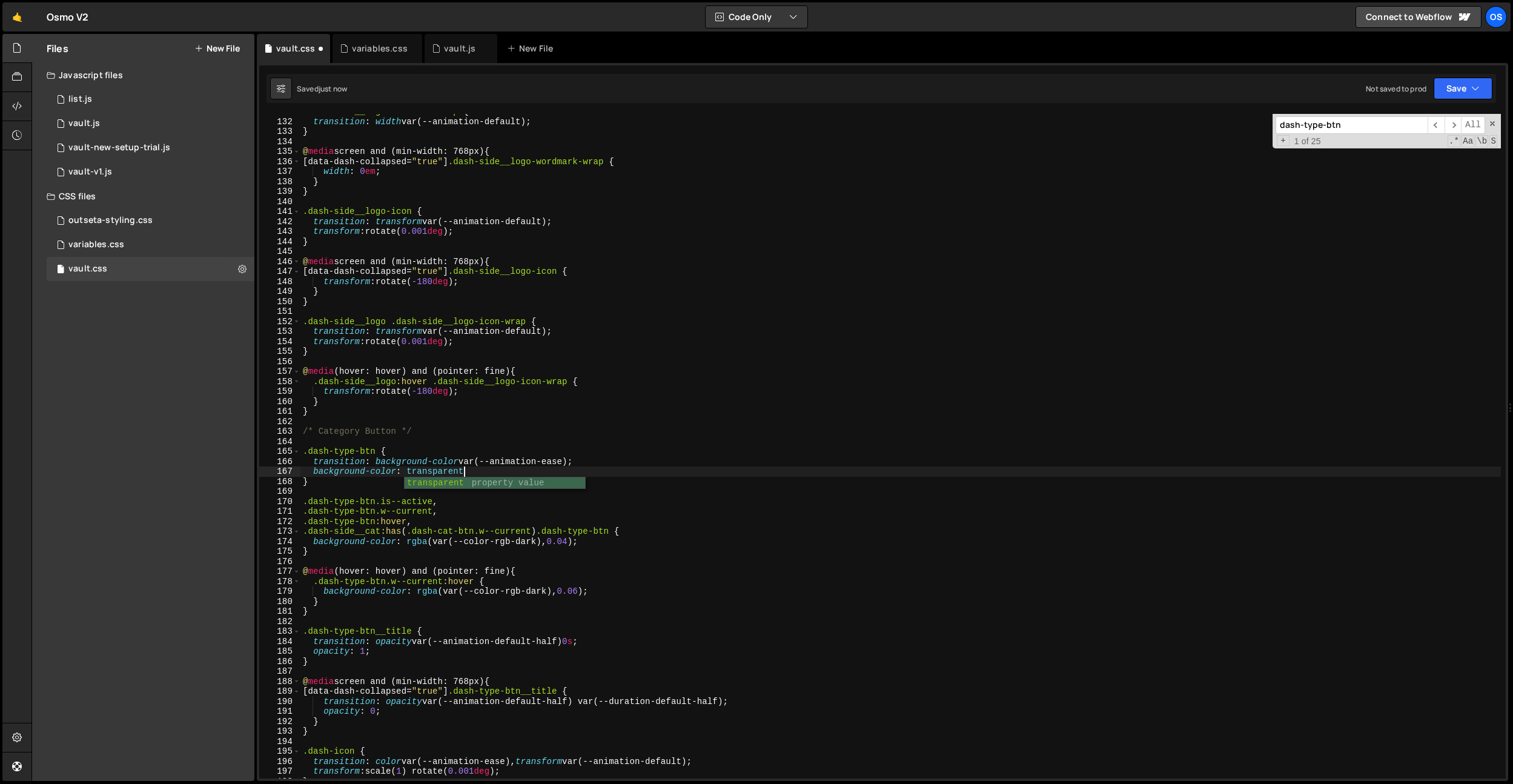
type textarea "background-color: transparent;"
click at [442, 443] on div ".dash-side__logo-wordmark-wrap { transition : width var(--animation-default) ; …" at bounding box center [901, 449] width 1201 height 685
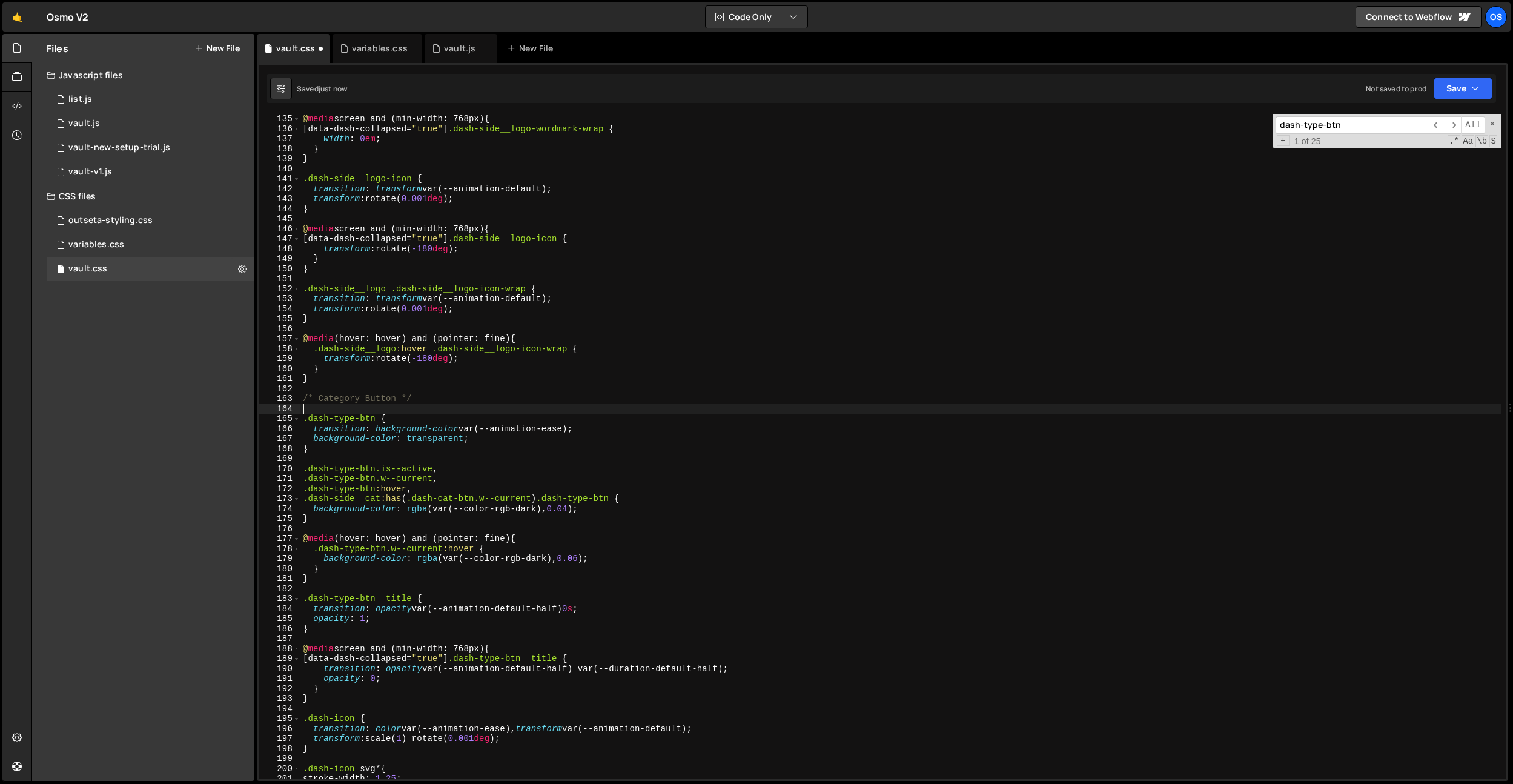
scroll to position [1117, 0]
drag, startPoint x: 587, startPoint y: 507, endPoint x: 408, endPoint y: 504, distance: 179.0
click at [408, 504] on div "@ media screen and (min-width: 768px) { [ data-dash-collapsed = " true " ] .das…" at bounding box center [901, 456] width 1201 height 685
drag, startPoint x: 520, startPoint y: 511, endPoint x: 408, endPoint y: 510, distance: 112.0
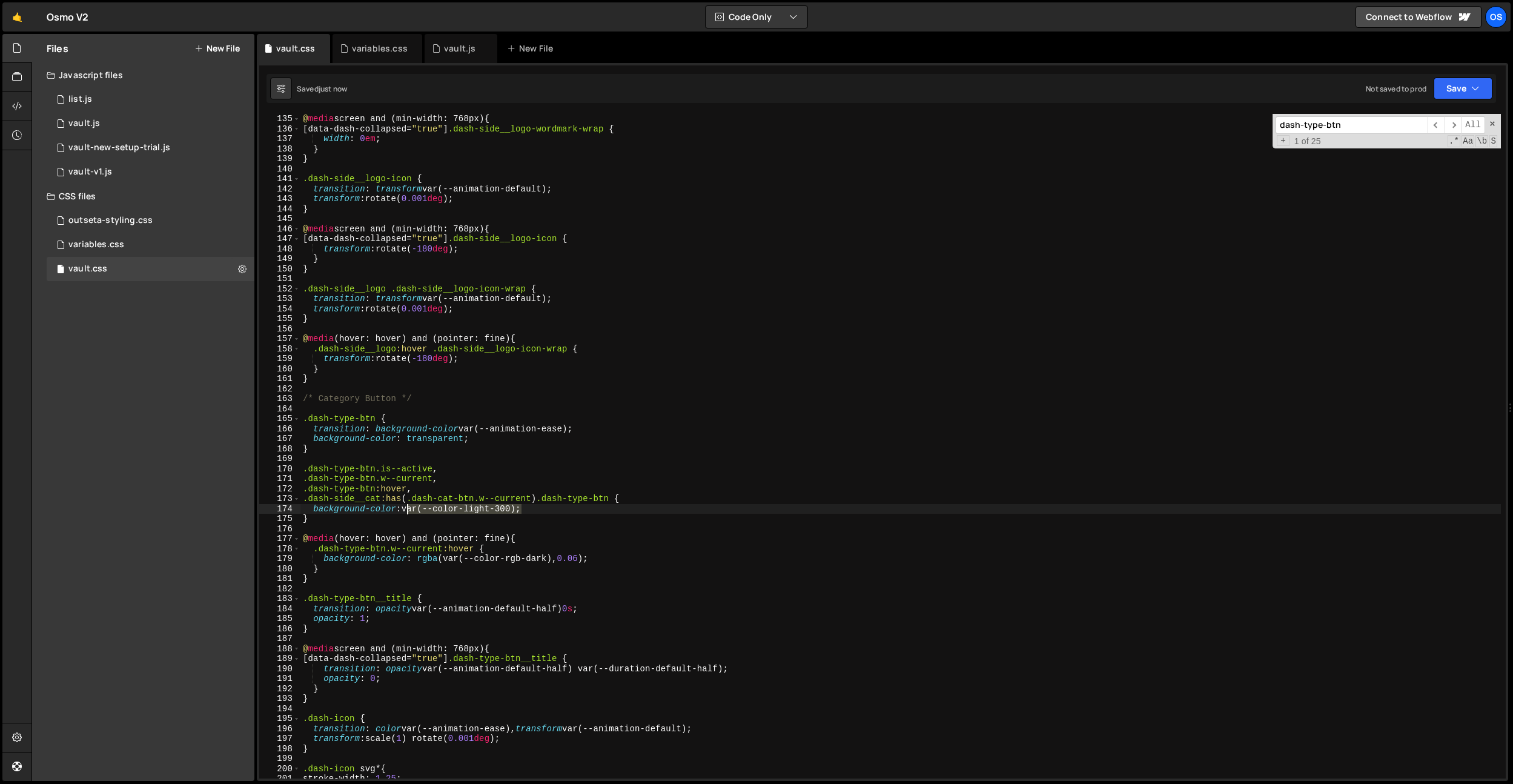
click at [408, 510] on div "@ media screen and (min-width: 768px) { [ data-dash-collapsed = " true " ] .das…" at bounding box center [901, 456] width 1201 height 685
click at [568, 576] on div "@ media screen and (min-width: 768px) { [ data-dash-collapsed = " true " ] .das…" at bounding box center [901, 456] width 1201 height 685
drag, startPoint x: 589, startPoint y: 561, endPoint x: 419, endPoint y: 560, distance: 170.0
click at [419, 560] on div "@ media screen and (min-width: 768px) { [ data-dash-collapsed = " true " ] .das…" at bounding box center [901, 456] width 1201 height 685
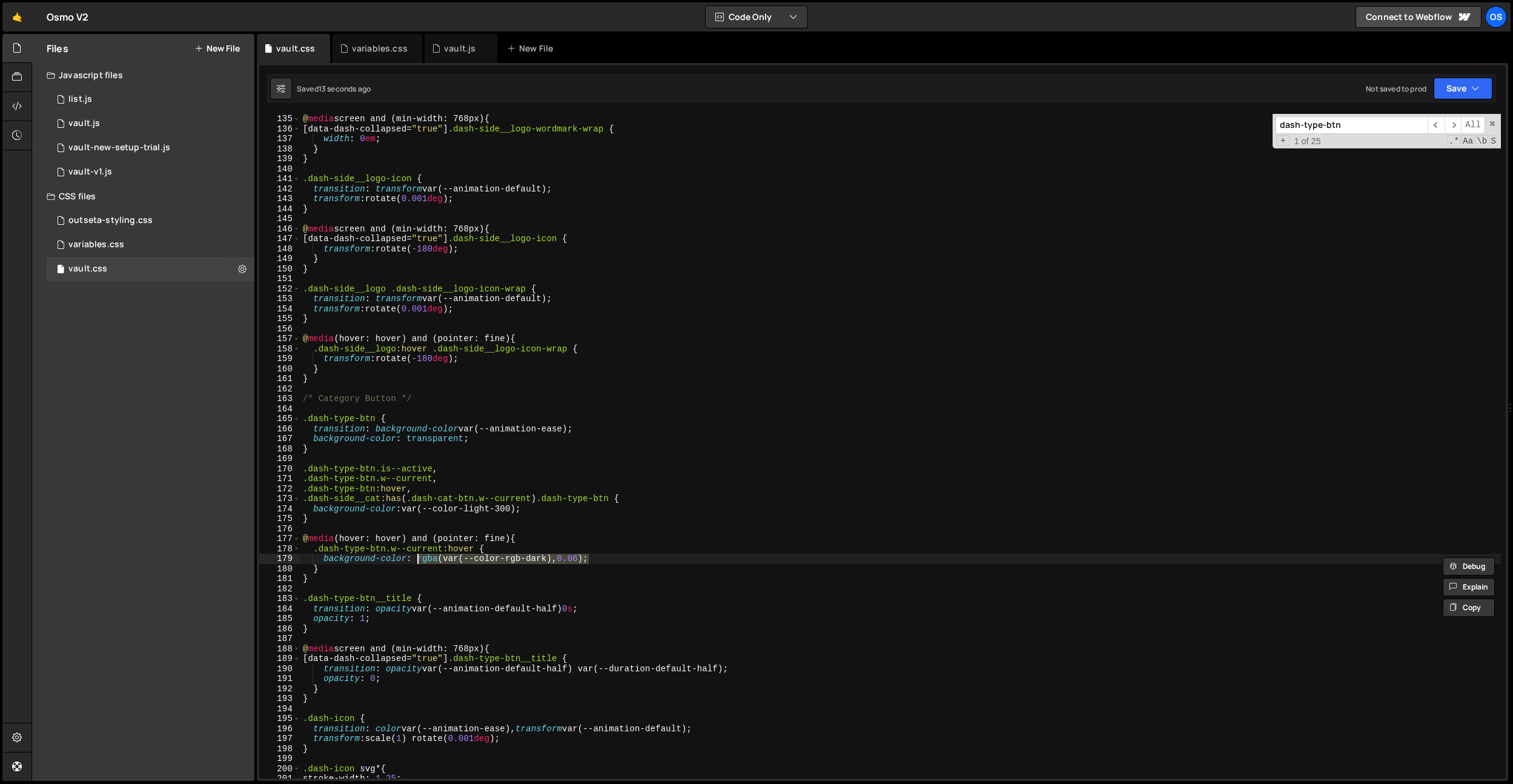
paste textarea "var(--color-light-300"
click at [518, 557] on div "@ media screen and (min-width: 768px) { [ data-dash-collapsed = " true " ] .das…" at bounding box center [901, 456] width 1201 height 685
click at [586, 551] on div "@ media screen and (min-width: 768px) { [ data-dash-collapsed = " true " ] .das…" at bounding box center [901, 456] width 1201 height 685
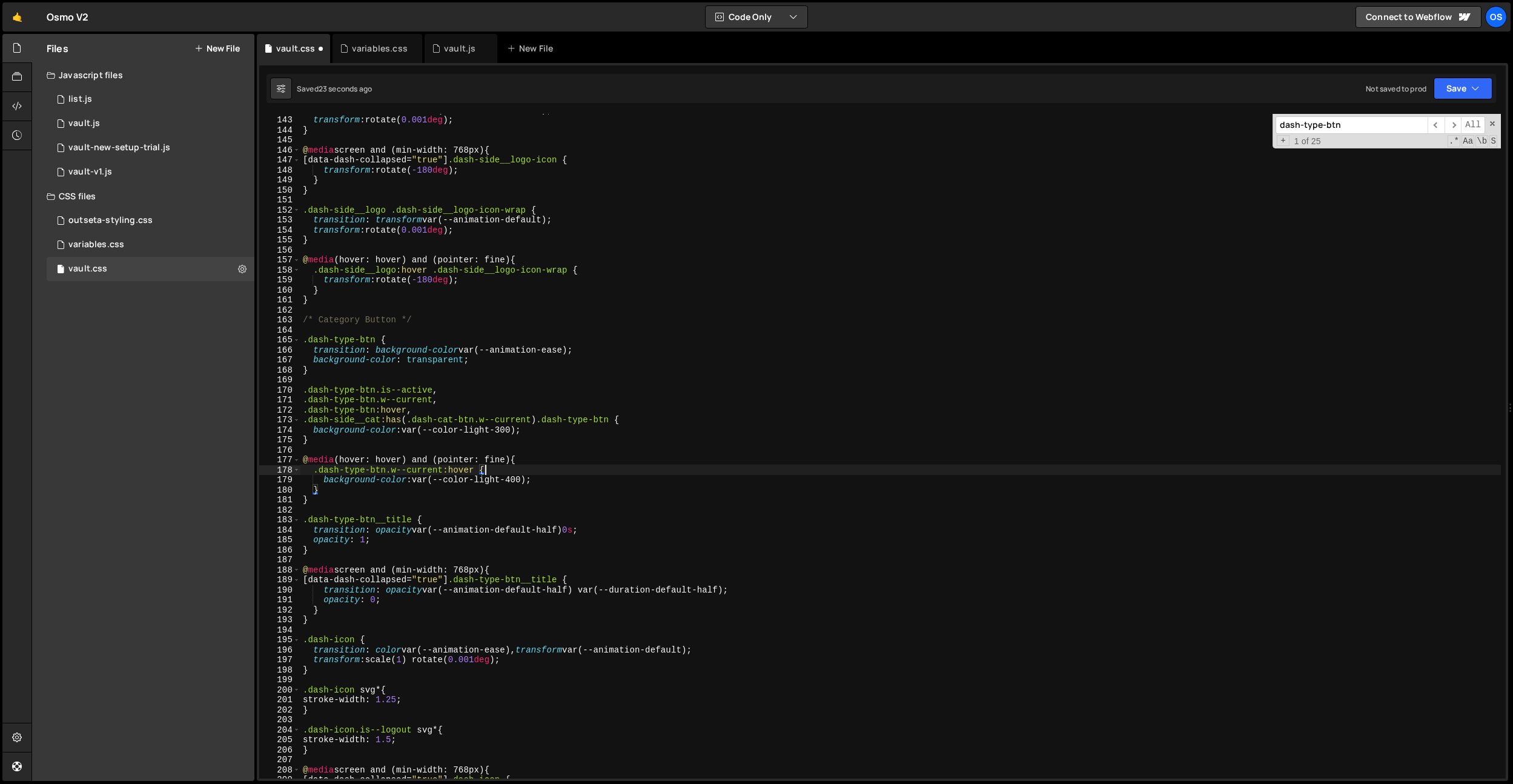
scroll to position [1183, 0]
click at [552, 552] on div "transition : transform var(--animation-default) ; transform : rotate( 0.001 deg…" at bounding box center [901, 447] width 1201 height 685
click at [498, 427] on div "transition : transform var(--animation-default) ; transform : rotate( 0.001 deg…" at bounding box center [901, 447] width 1201 height 685
drag, startPoint x: 375, startPoint y: 390, endPoint x: 266, endPoint y: 386, distance: 109.1
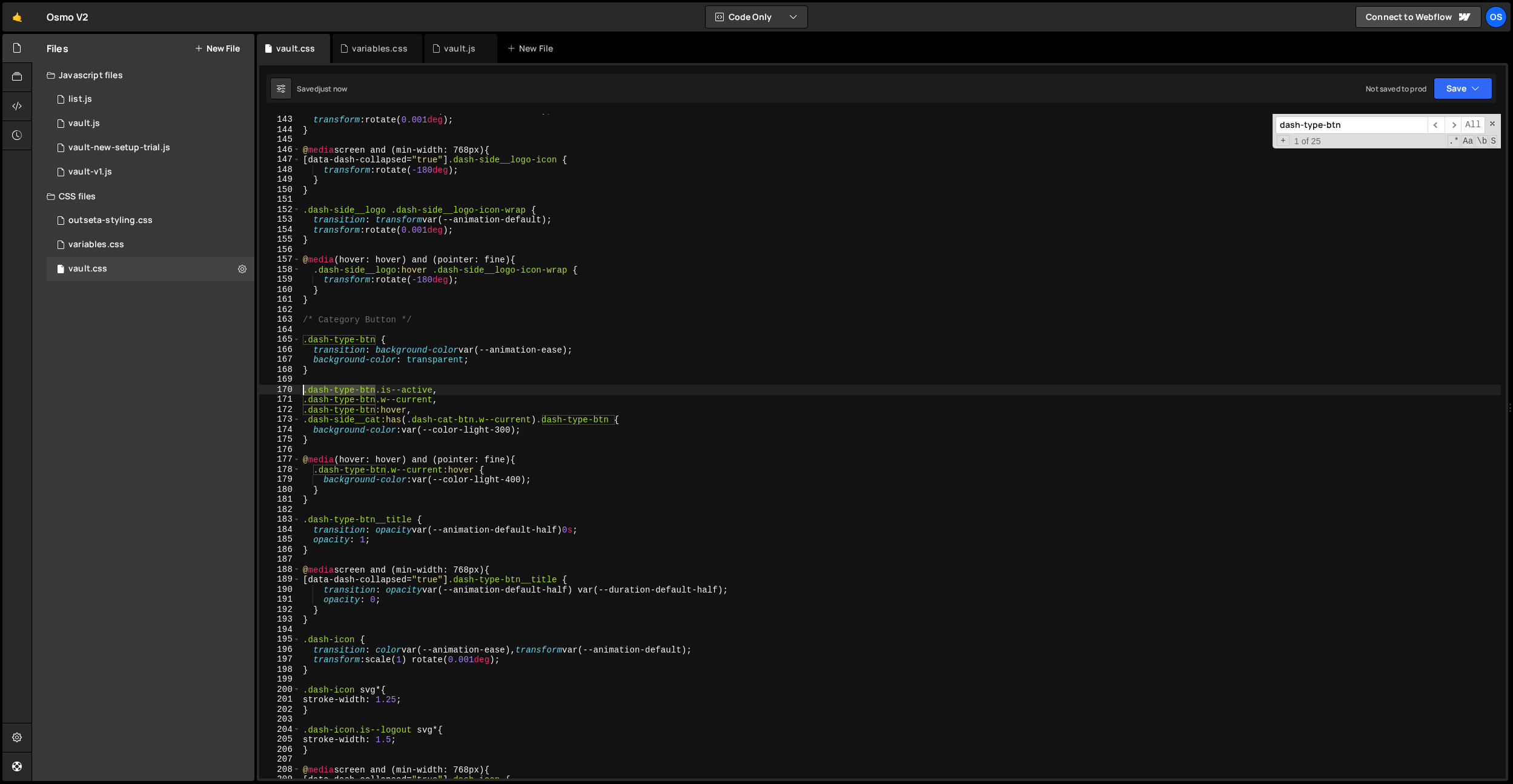
click at [266, 386] on div "background-color: var(--color-light-300); 142 143 144 145 146 147 148 149 150 1…" at bounding box center [882, 445] width 1246 height 664
type textarea ".dash-type-btn.is--active,"
click at [350, 555] on div "transition : transform var(--animation-default) ; transform : rotate( 0.001 deg…" at bounding box center [901, 447] width 1201 height 685
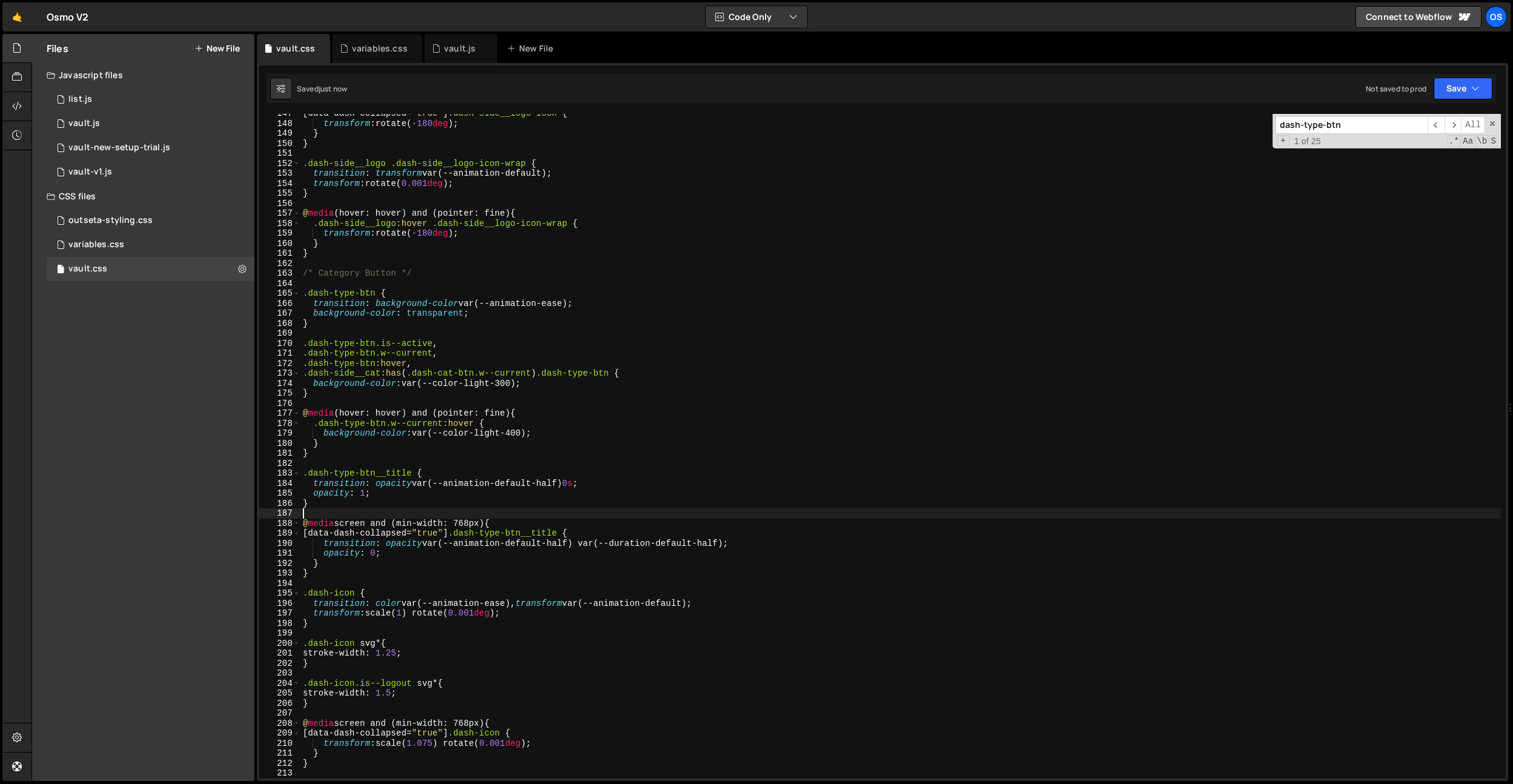
click at [331, 573] on div "[ data-dash-collapsed = " true " ] .dash-side__logo-icon { transform : rotate( …" at bounding box center [901, 451] width 1201 height 685
type textarea "}"
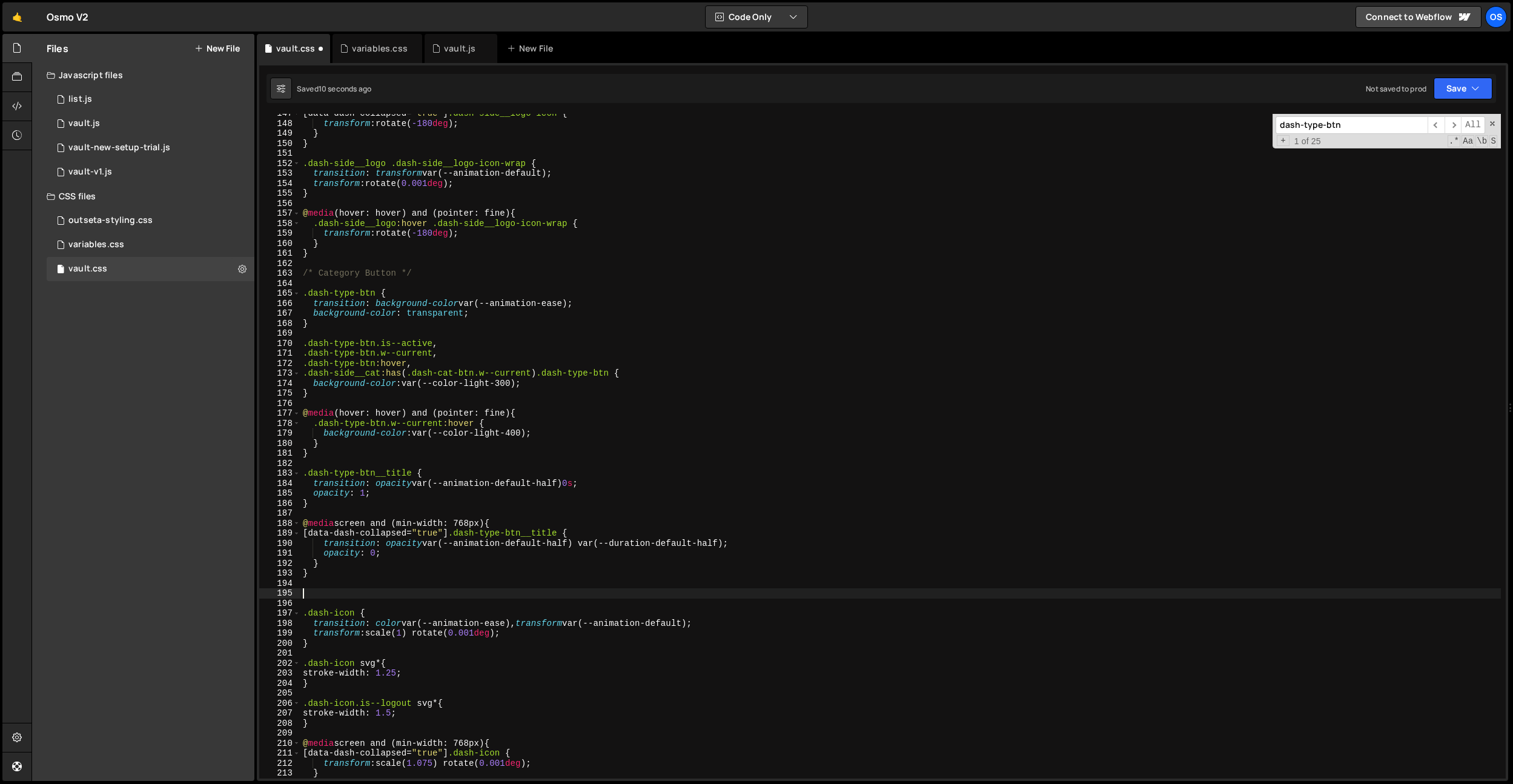
paste textarea ".dash-type-btn"
type textarea ".dash-type-btn .grow-arrow {}"
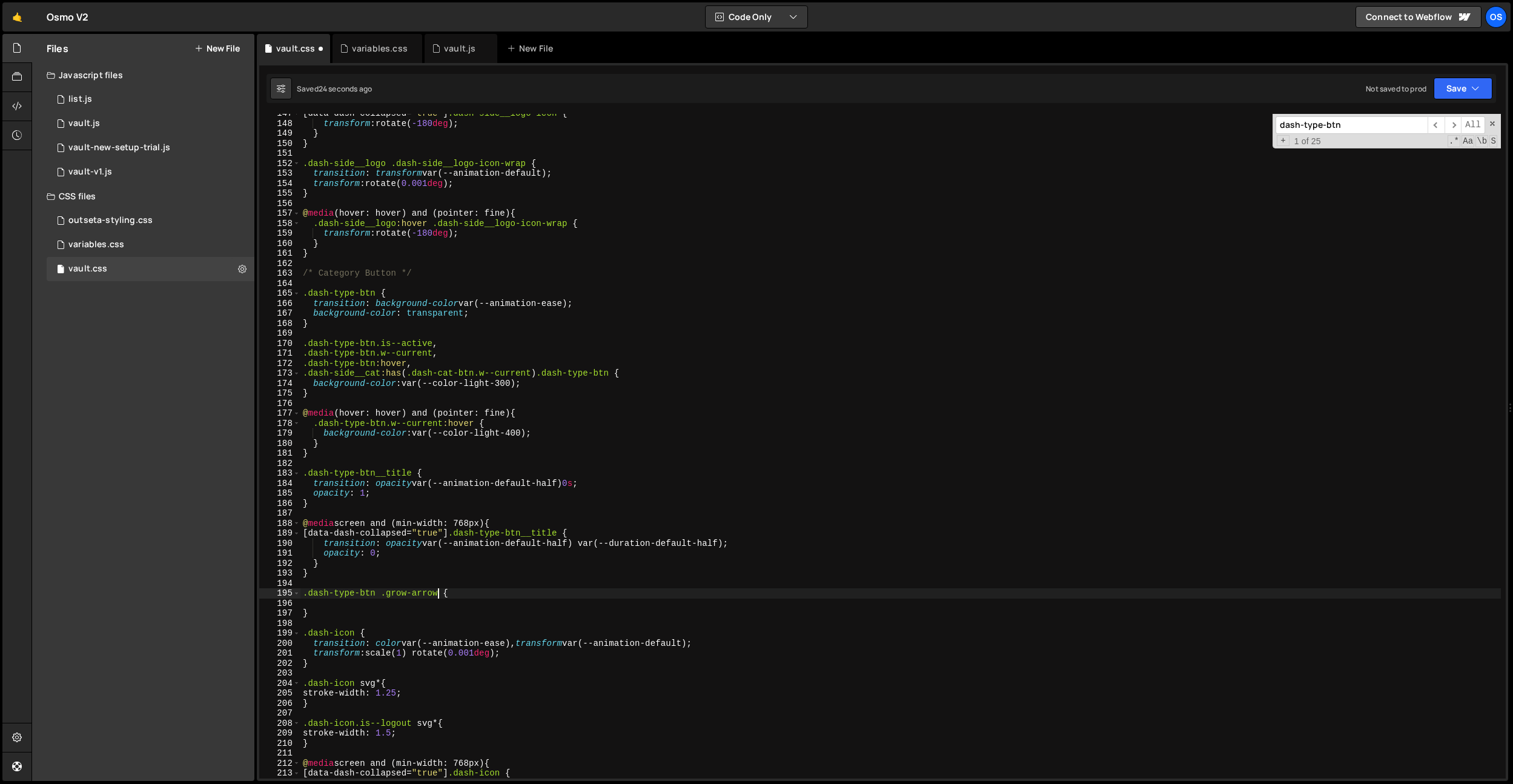
click at [440, 591] on div "[ data-dash-collapsed = " true " ] .dash-side__logo-icon { transform : rotate( …" at bounding box center [901, 451] width 1201 height 685
paste textarea "grow-arrow__back"
type textarea ".dash-type-btn .grow-arrow .grow-arrow__back{"
click at [428, 605] on div "[ data-dash-collapsed = " true " ] .dash-side__logo-icon { transform : rotate( …" at bounding box center [901, 451] width 1201 height 685
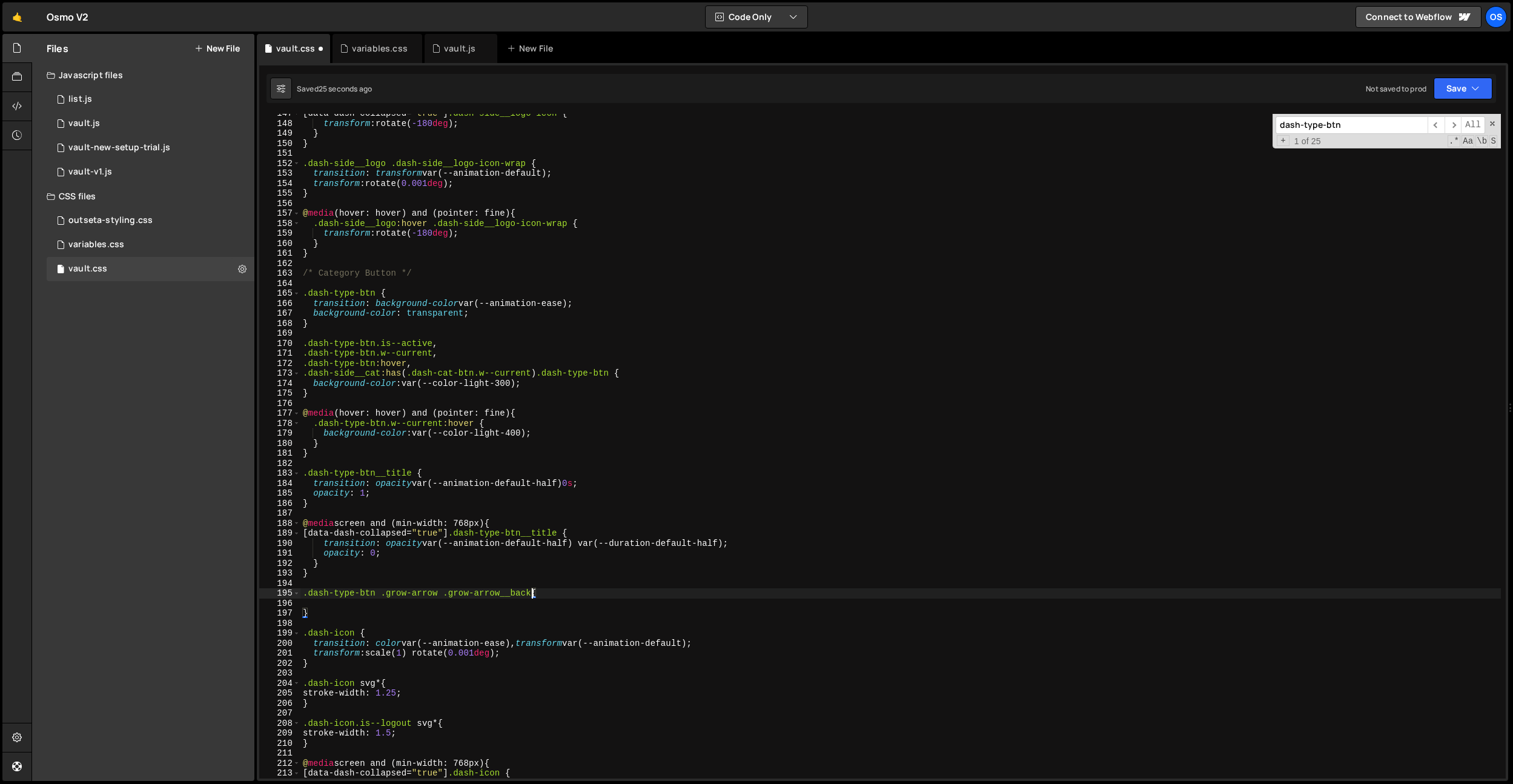
scroll to position [0, 0]
drag, startPoint x: 534, startPoint y: 595, endPoint x: 515, endPoint y: 600, distance: 19.6
click at [534, 595] on div "[ data-dash-collapsed = " true " ] .dash-side__logo-icon { transform : rotate( …" at bounding box center [901, 451] width 1201 height 685
type textarea ".dash-type-btn .grow-arrow .grow-arrow__back {"
click at [496, 603] on div "[ data-dash-collapsed = " true " ] .dash-side__logo-icon { transform : rotate( …" at bounding box center [901, 451] width 1201 height 685
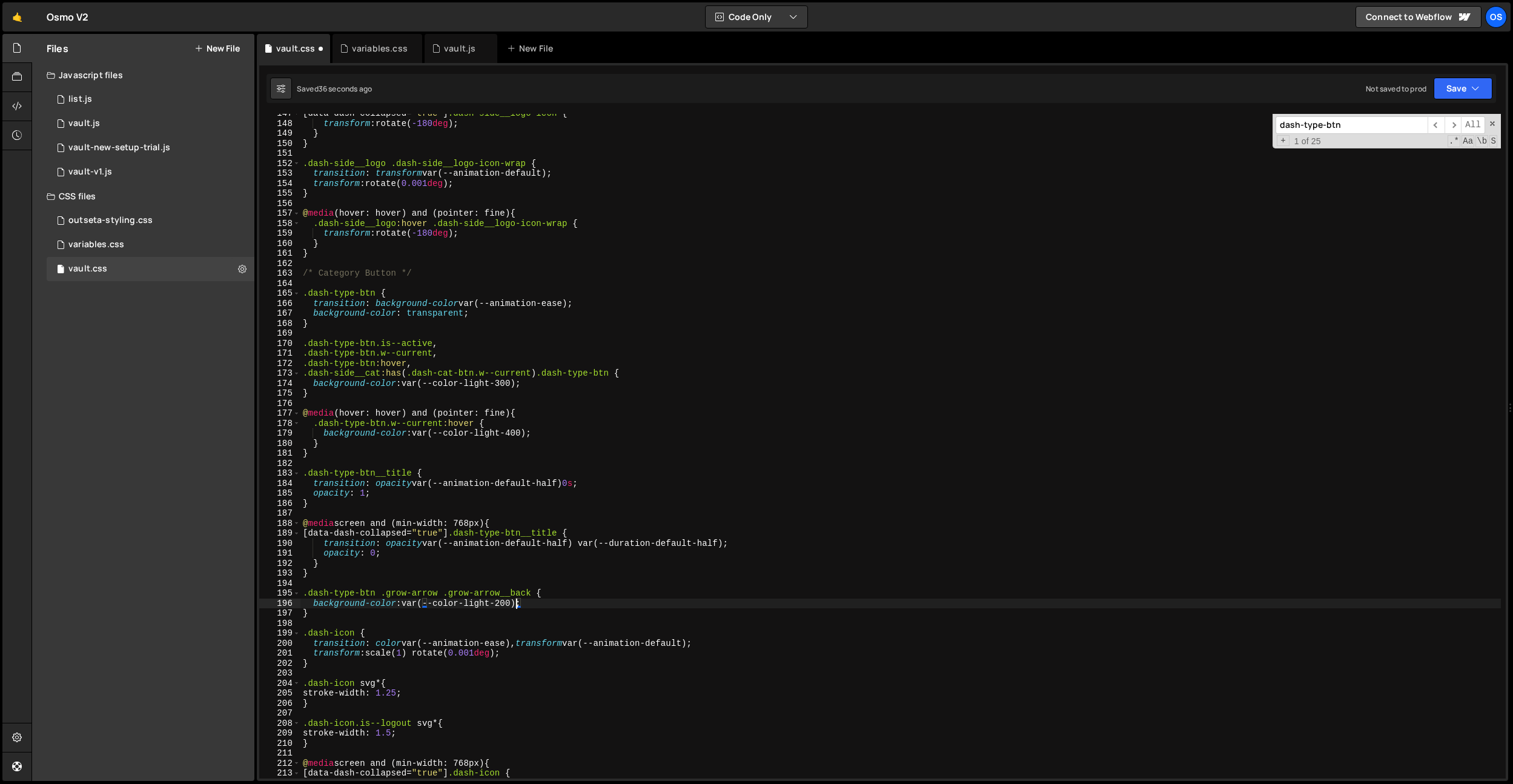
scroll to position [1212, 0]
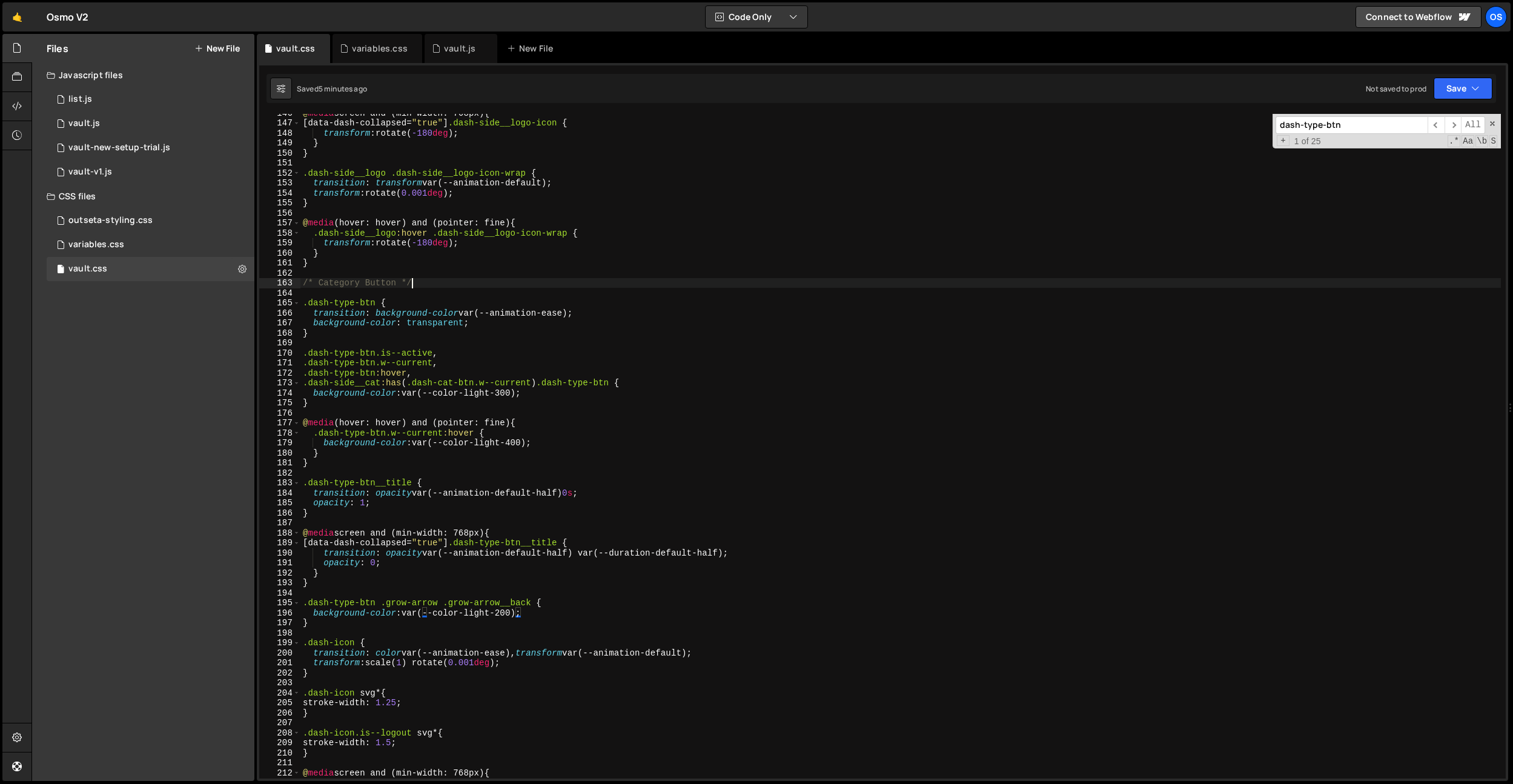
click at [510, 284] on div "@ media screen and (min-width: 768px) { [ data-dash-collapsed = " true " ] .das…" at bounding box center [901, 451] width 1201 height 685
click at [489, 396] on div "@ media screen and (min-width: 768px) { [ data-dash-collapsed = " true " ] .das…" at bounding box center [901, 451] width 1201 height 685
click at [529, 398] on div "@ media screen and (min-width: 768px) { [ data-dash-collapsed = " true " ] .das…" at bounding box center [901, 451] width 1201 height 685
type textarea "}"
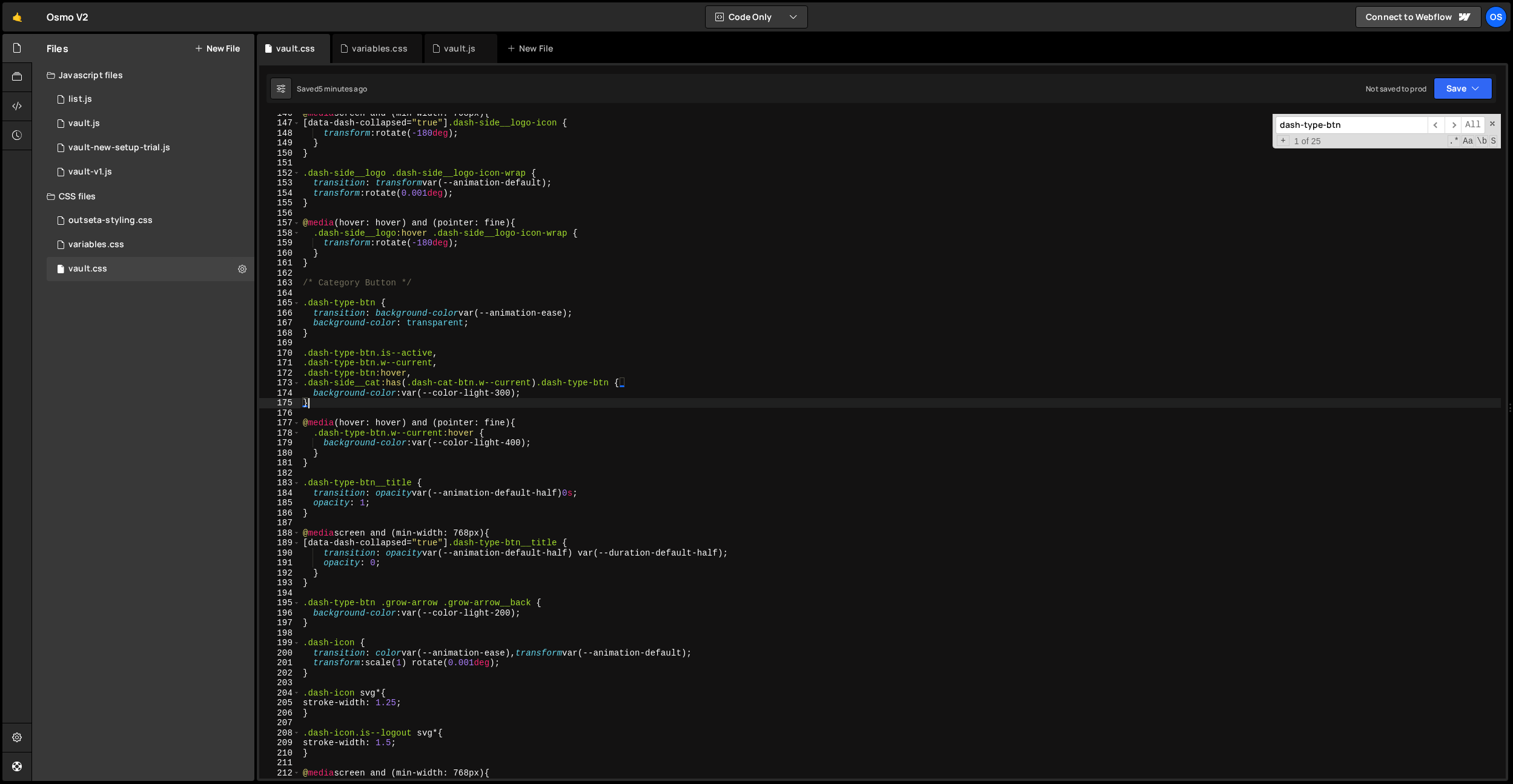
scroll to position [0, 0]
click at [535, 343] on div "@ media screen and (min-width: 768px) { [ data-dash-collapsed = " true " ] .das…" at bounding box center [901, 451] width 1201 height 685
type textarea "background-col"
click at [618, 492] on div "@ media screen and (min-width: 768px) { [ data-dash-collapsed = " true " ] .das…" at bounding box center [901, 449] width 1201 height 685
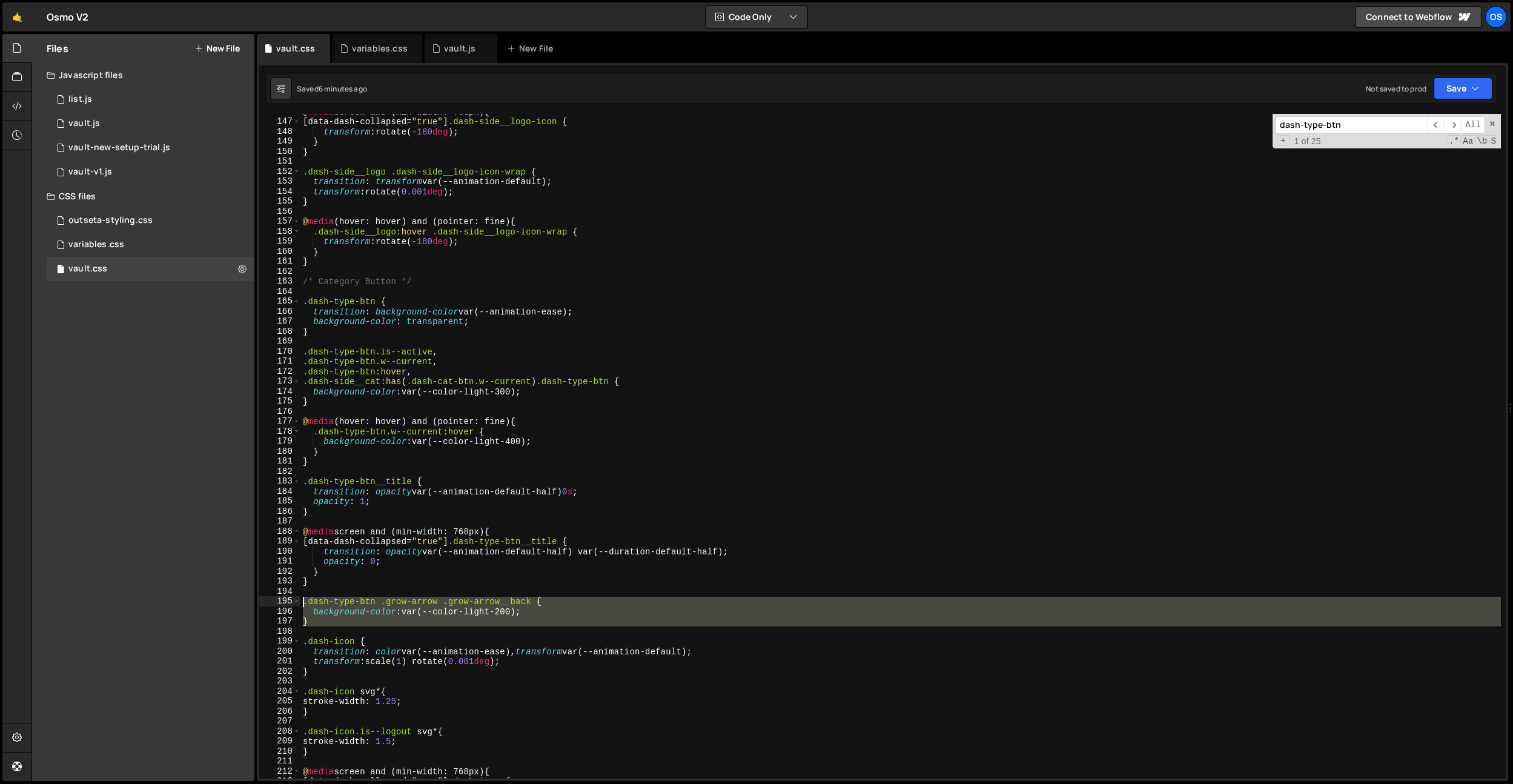
drag, startPoint x: 337, startPoint y: 626, endPoint x: 292, endPoint y: 603, distance: 50.5
click at [292, 603] on div "transition: opacity var(--animation-default-half) 0s; 146 147 148 149 150 151 1…" at bounding box center [882, 445] width 1246 height 664
click at [316, 622] on div "@ media screen and (min-width: 768px) { [ data-dash-collapsed = " true " ] .das…" at bounding box center [901, 445] width 1201 height 664
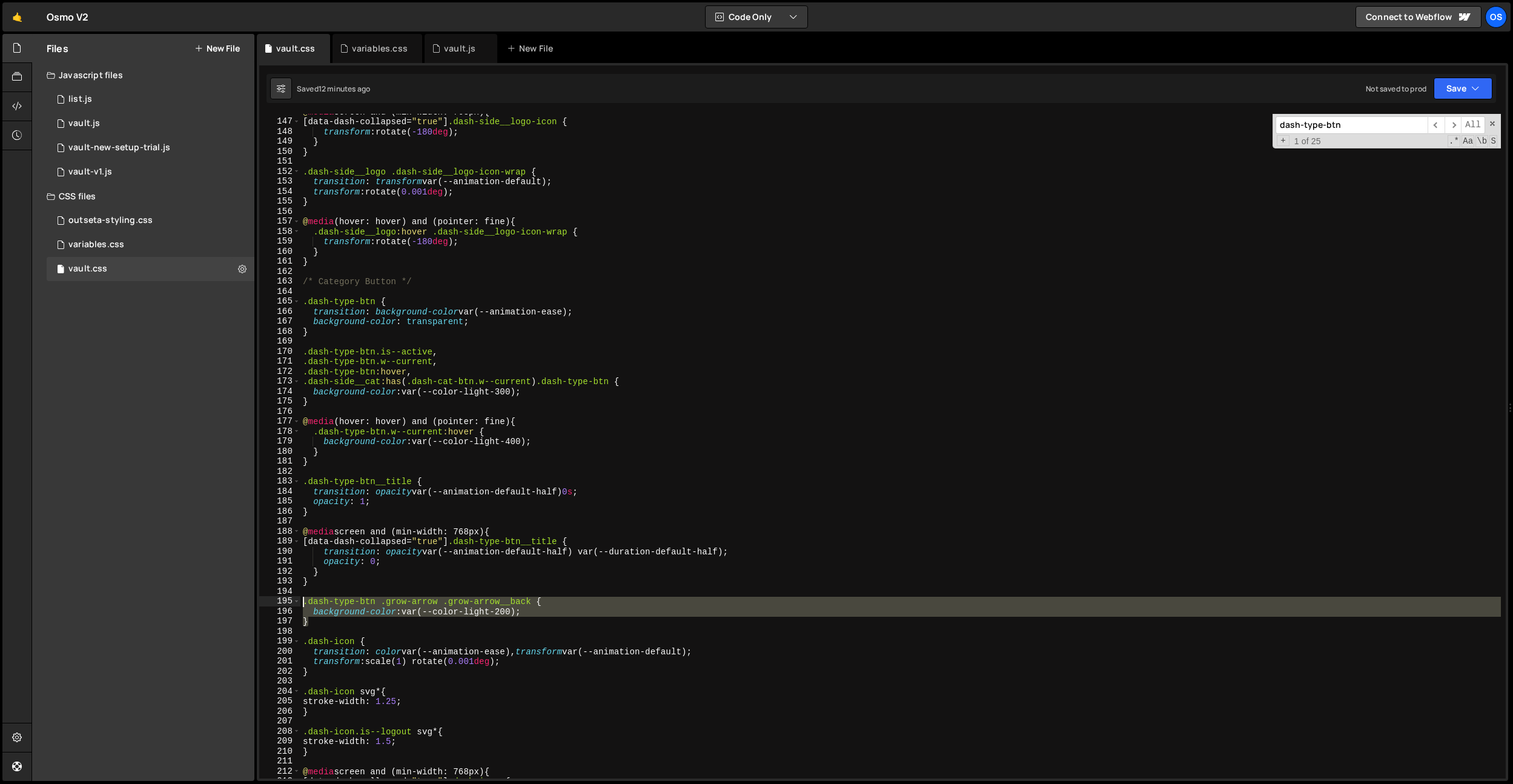
drag, startPoint x: 314, startPoint y: 620, endPoint x: 289, endPoint y: 603, distance: 30.2
click at [289, 603] on div "} 146 147 148 149 150 151 152 153 154 155 156 157 158 159 160 161 162 163 164 1…" at bounding box center [882, 445] width 1246 height 664
type textarea ".dash-type-btn .grow-arrow .grow-arrow__back { background-color: var(--color-li…"
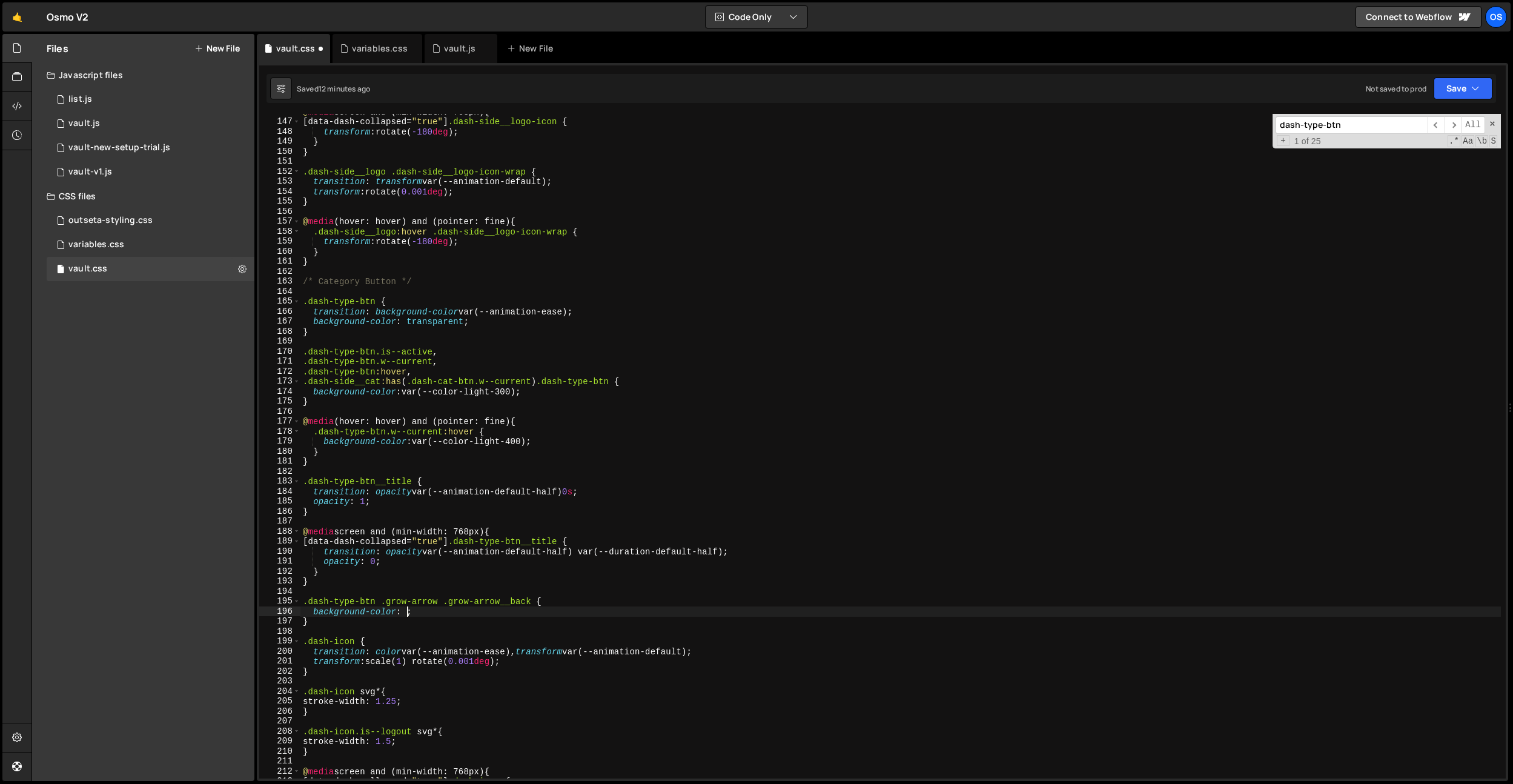
type textarea "background-col"
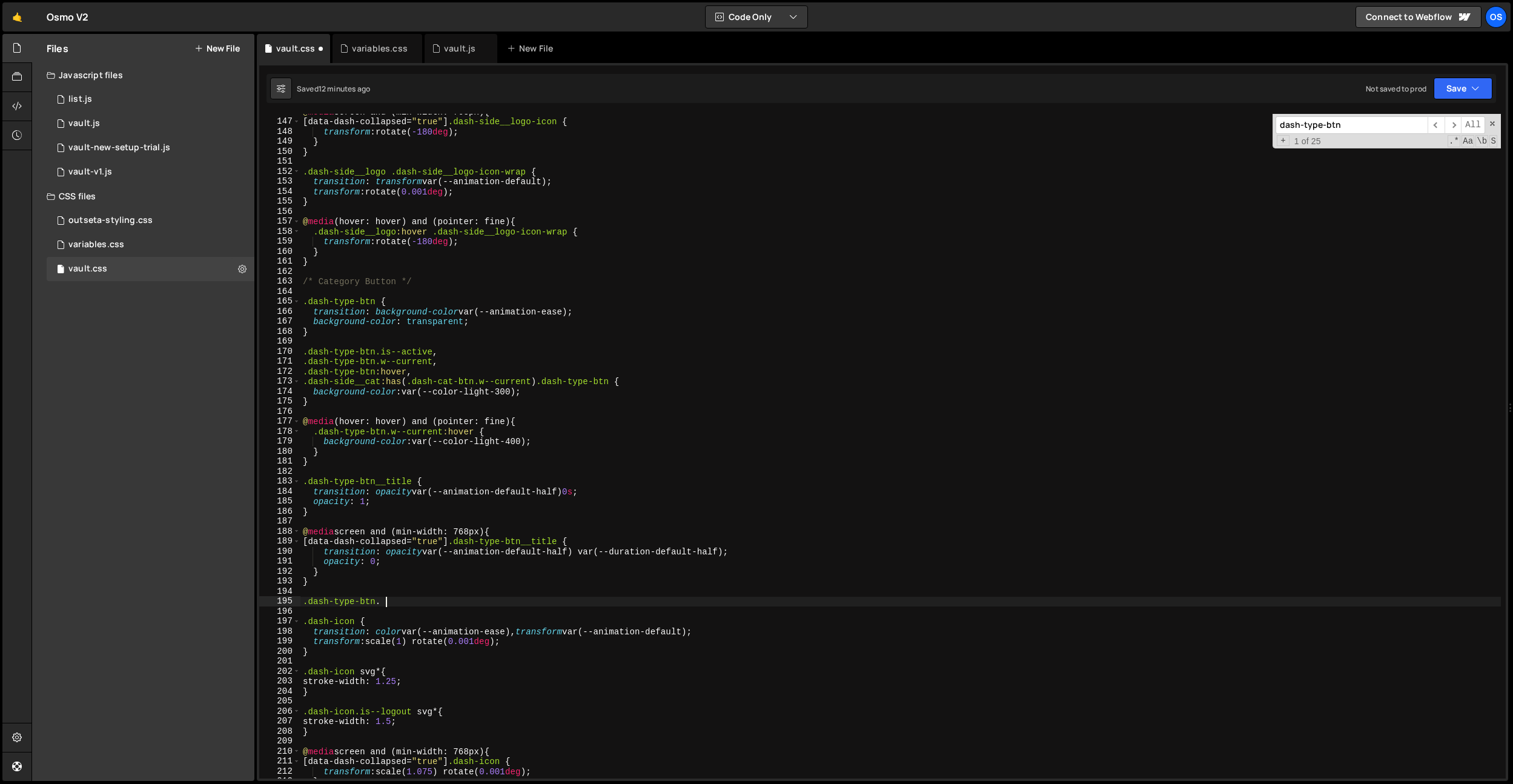
type textarea ".dash-type-btn"
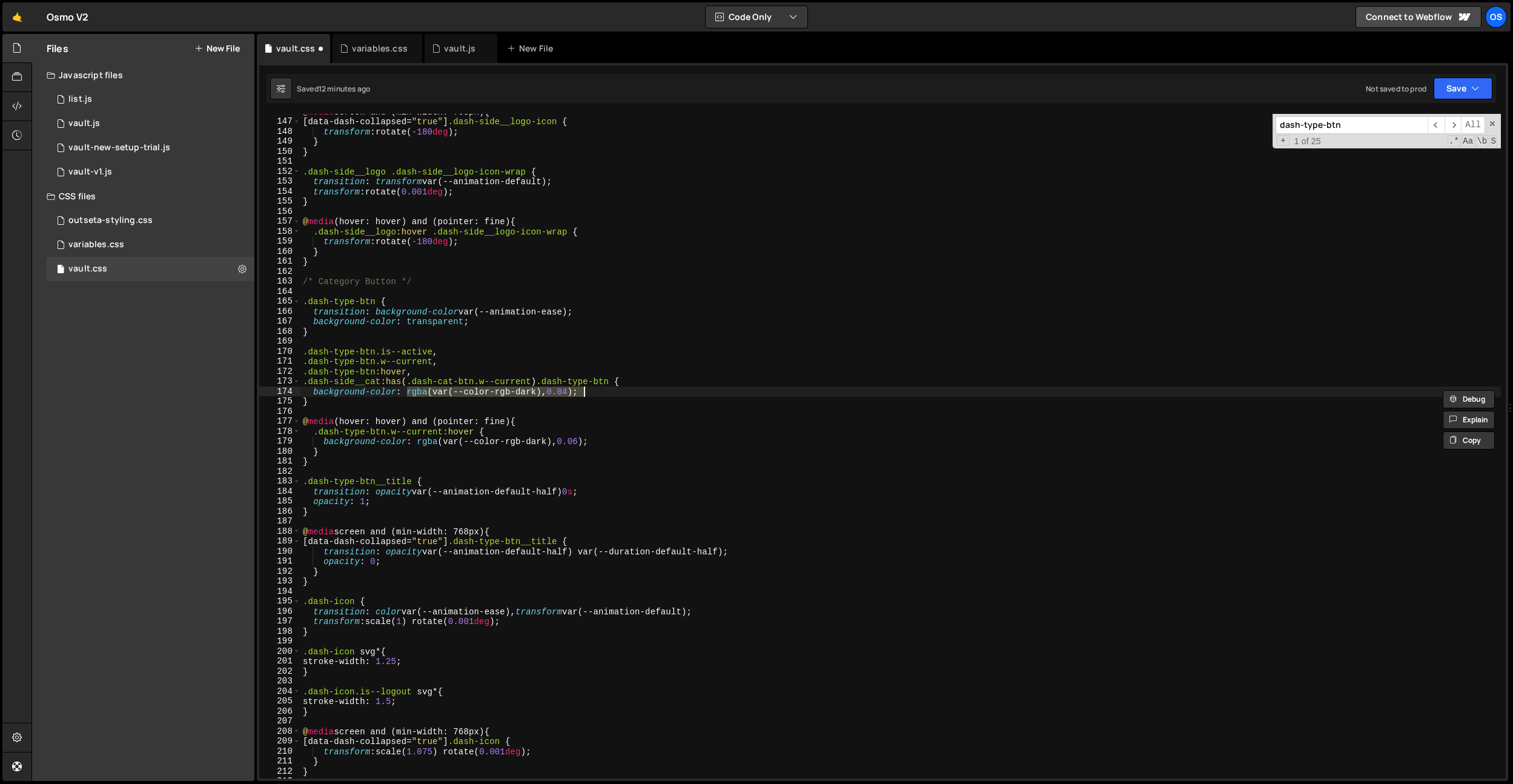
click at [339, 630] on div "@ media screen and (min-width: 768px) { [ data-dash-collapsed = " true " ] .das…" at bounding box center [901, 449] width 1201 height 685
type textarea "}"
click at [331, 585] on div "@ media screen and (min-width: 768px) { [ data-dash-collapsed = " true " ] .das…" at bounding box center [901, 449] width 1201 height 685
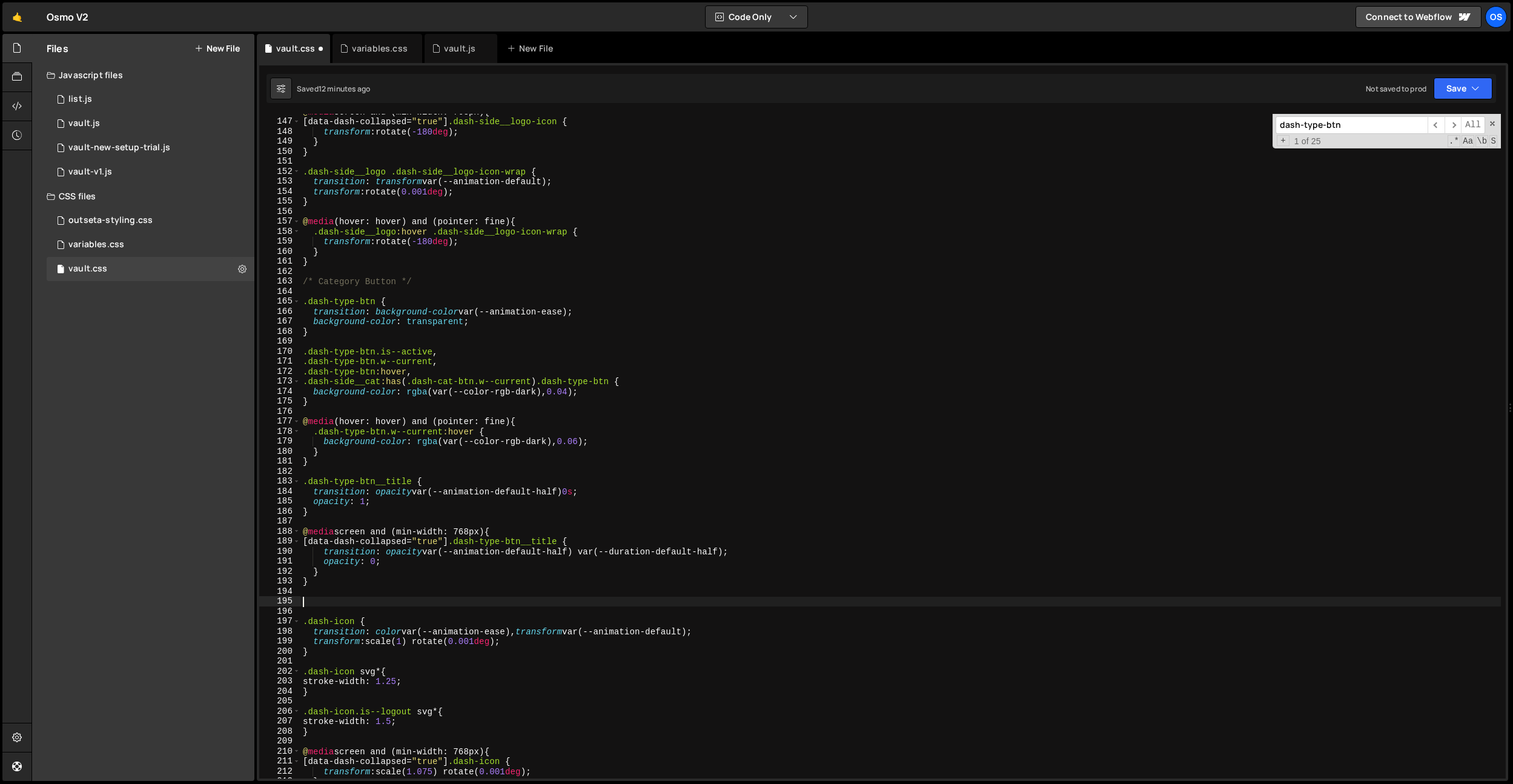
paste textarea "}"
type textarea "}"
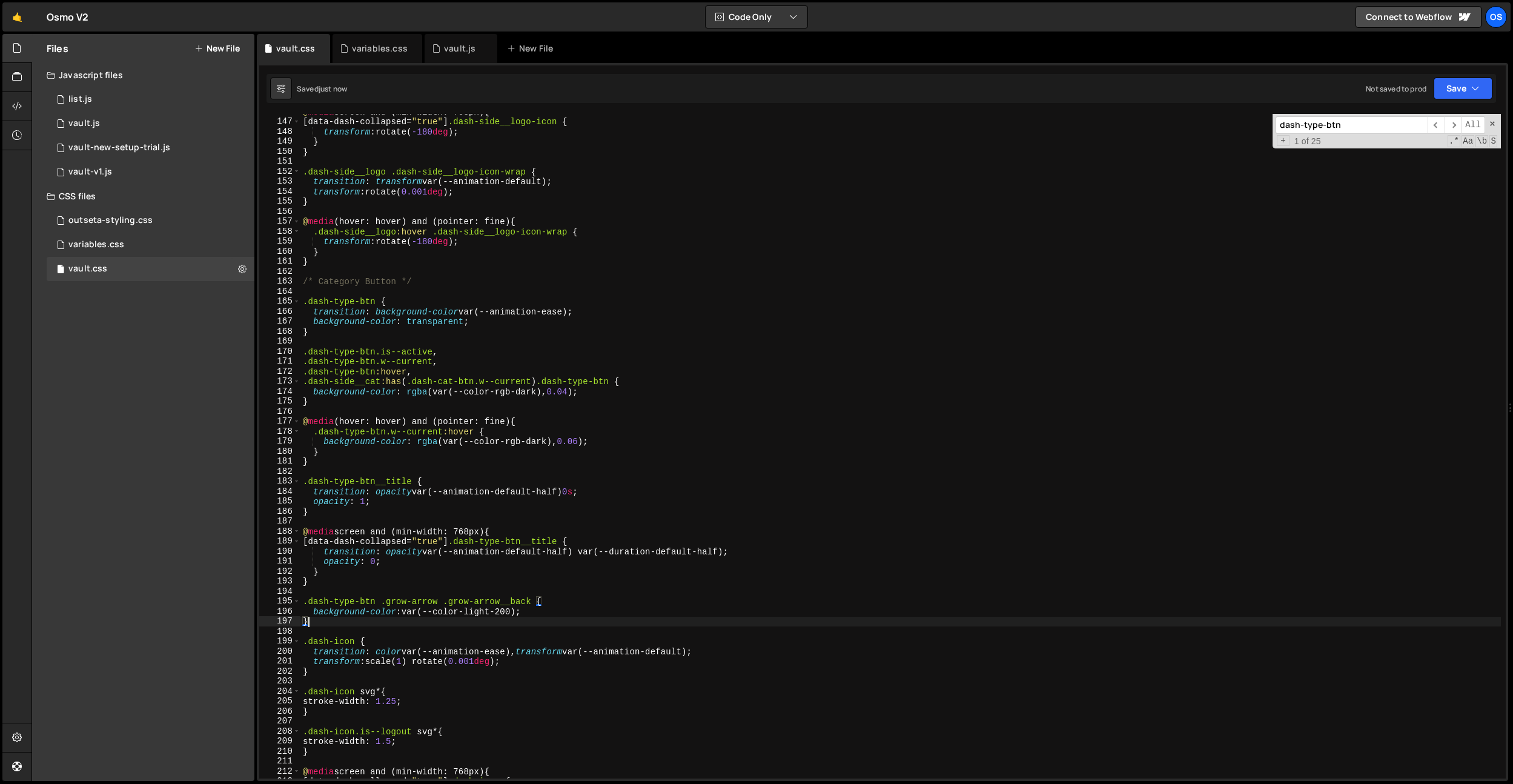
click at [333, 586] on div "@ media screen and (min-width: 768px) { [ data-dash-collapsed = " true " ] .das…" at bounding box center [901, 449] width 1201 height 685
drag, startPoint x: 578, startPoint y: 394, endPoint x: 406, endPoint y: 391, distance: 172.0
click at [406, 390] on div "@ media screen and (min-width: 768px) { [ data-dash-collapsed = " true " ] .das…" at bounding box center [901, 449] width 1201 height 685
click at [549, 306] on div "@ media screen and (min-width: 768px) { [ data-dash-collapsed = " true " ] .das…" at bounding box center [901, 449] width 1201 height 685
type textarea ".dash-type-btn {"
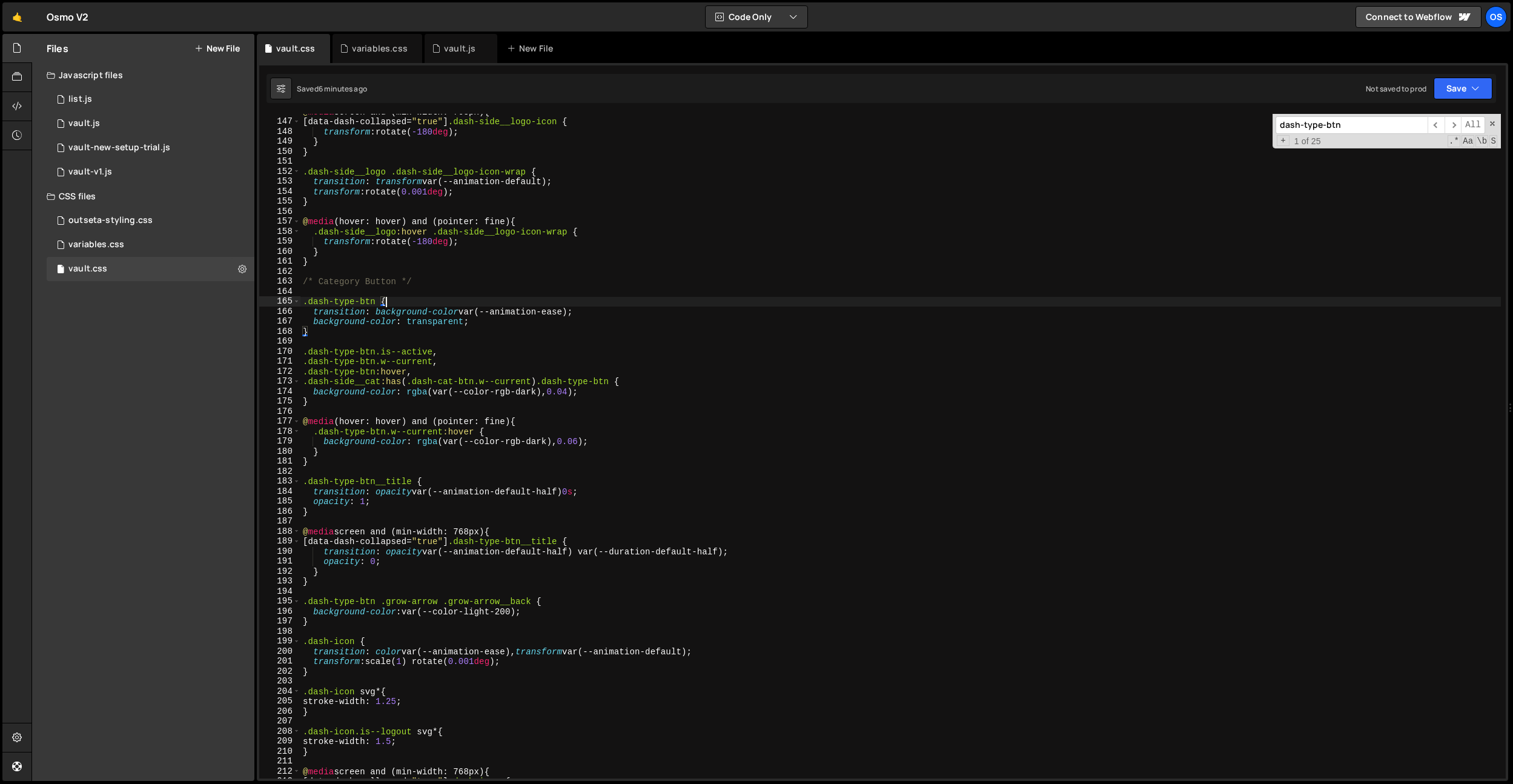
paste input "side__collaps"
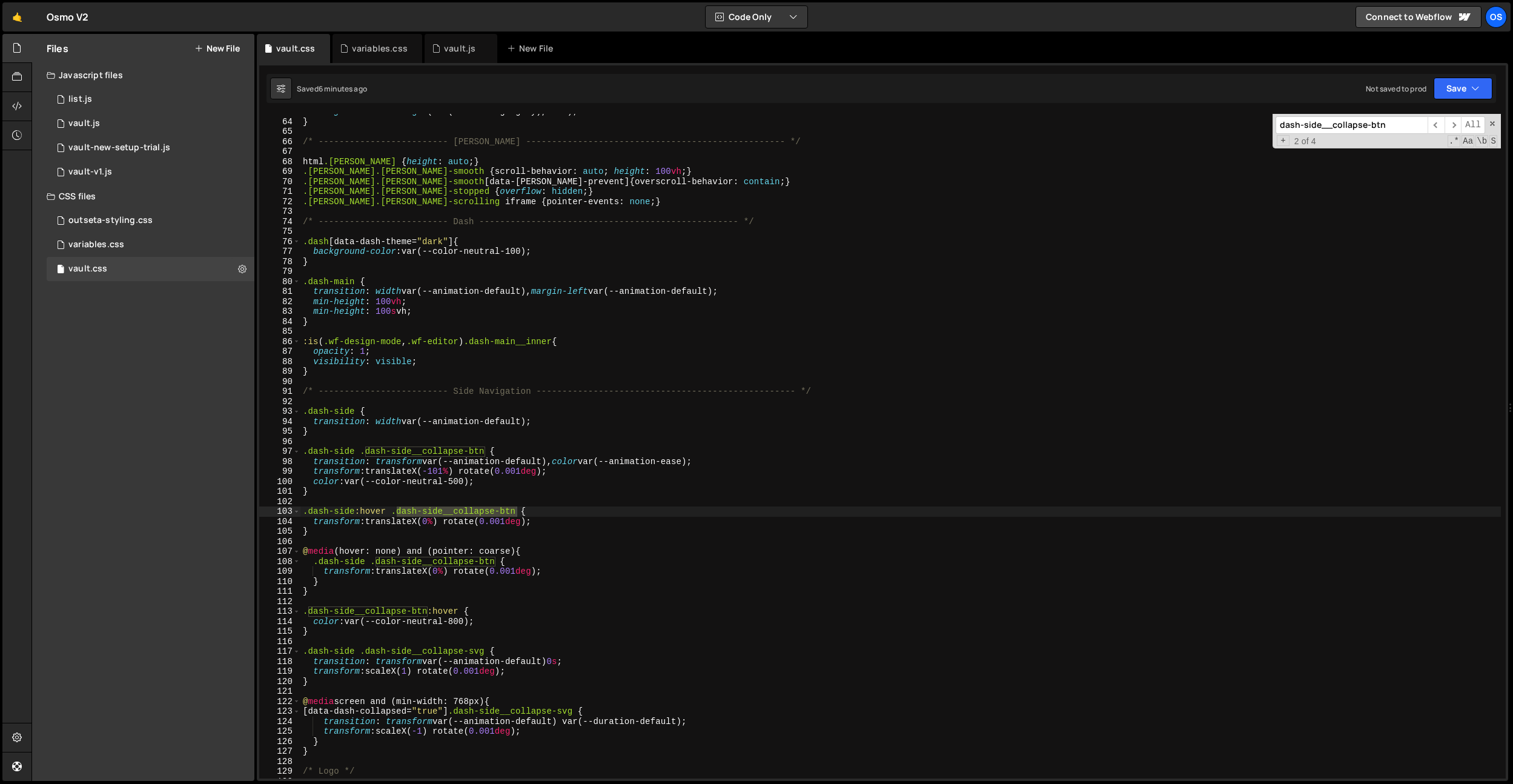
type input "dash-side__collapse-btn"
click at [440, 479] on div "background-color : rgba (var(--color-rgb-gray), 0.35 ) ; } /* -----------------…" at bounding box center [901, 449] width 1201 height 685
click at [459, 488] on div "background-color : rgba (var(--color-rgb-gray), 0.35 ) ; } /* -----------------…" at bounding box center [901, 449] width 1201 height 685
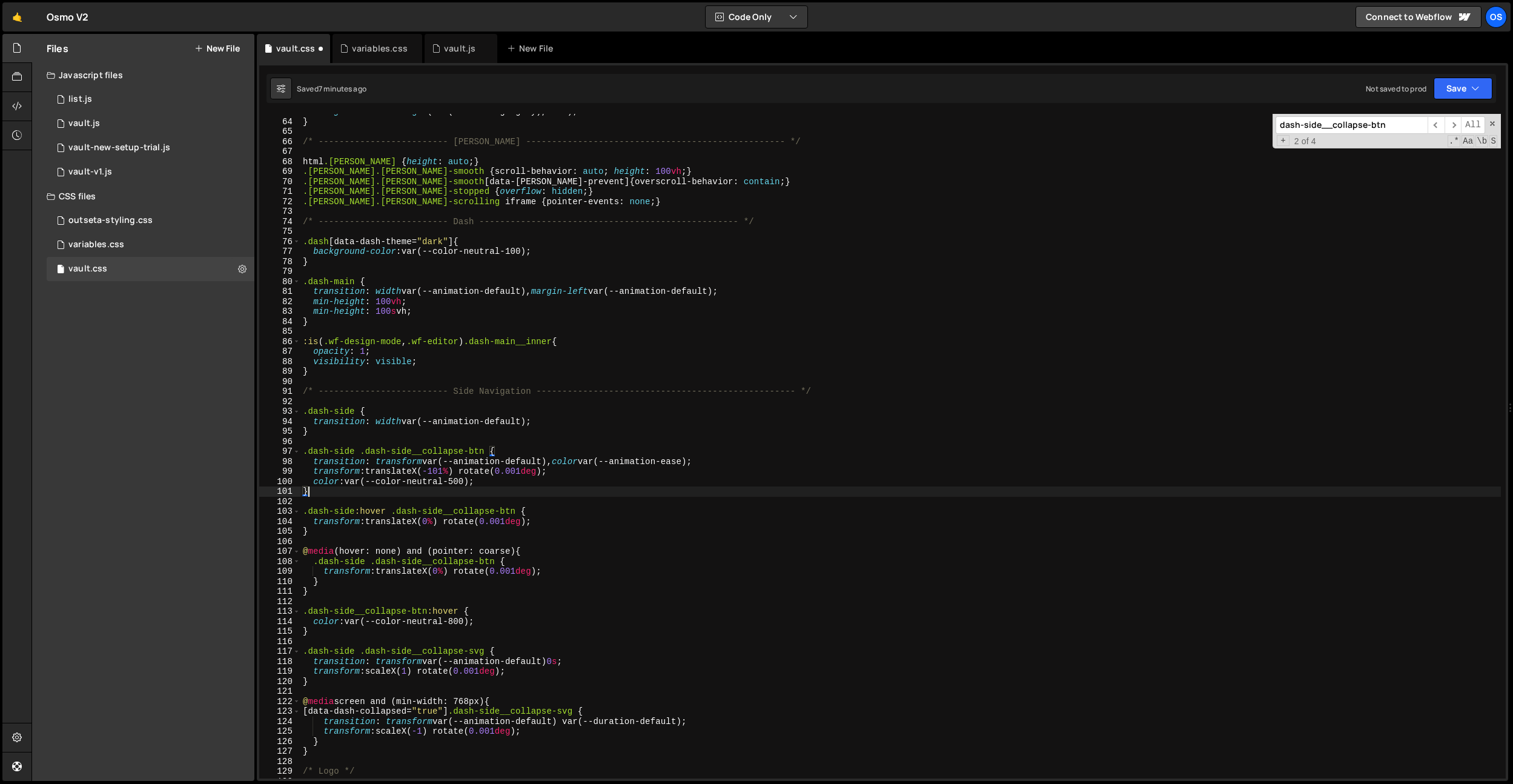
scroll to position [0, 0]
drag, startPoint x: 474, startPoint y: 479, endPoint x: 388, endPoint y: 465, distance: 87.1
click at [352, 479] on div "background-color : rgba (var(--color-rgb-gray), 0.35 ) ; } /* -----------------…" at bounding box center [901, 449] width 1201 height 685
type textarea "color: var(--color-neutral-500);"
click at [1365, 124] on input "dash-side__collapse-btn" at bounding box center [1351, 125] width 152 height 18
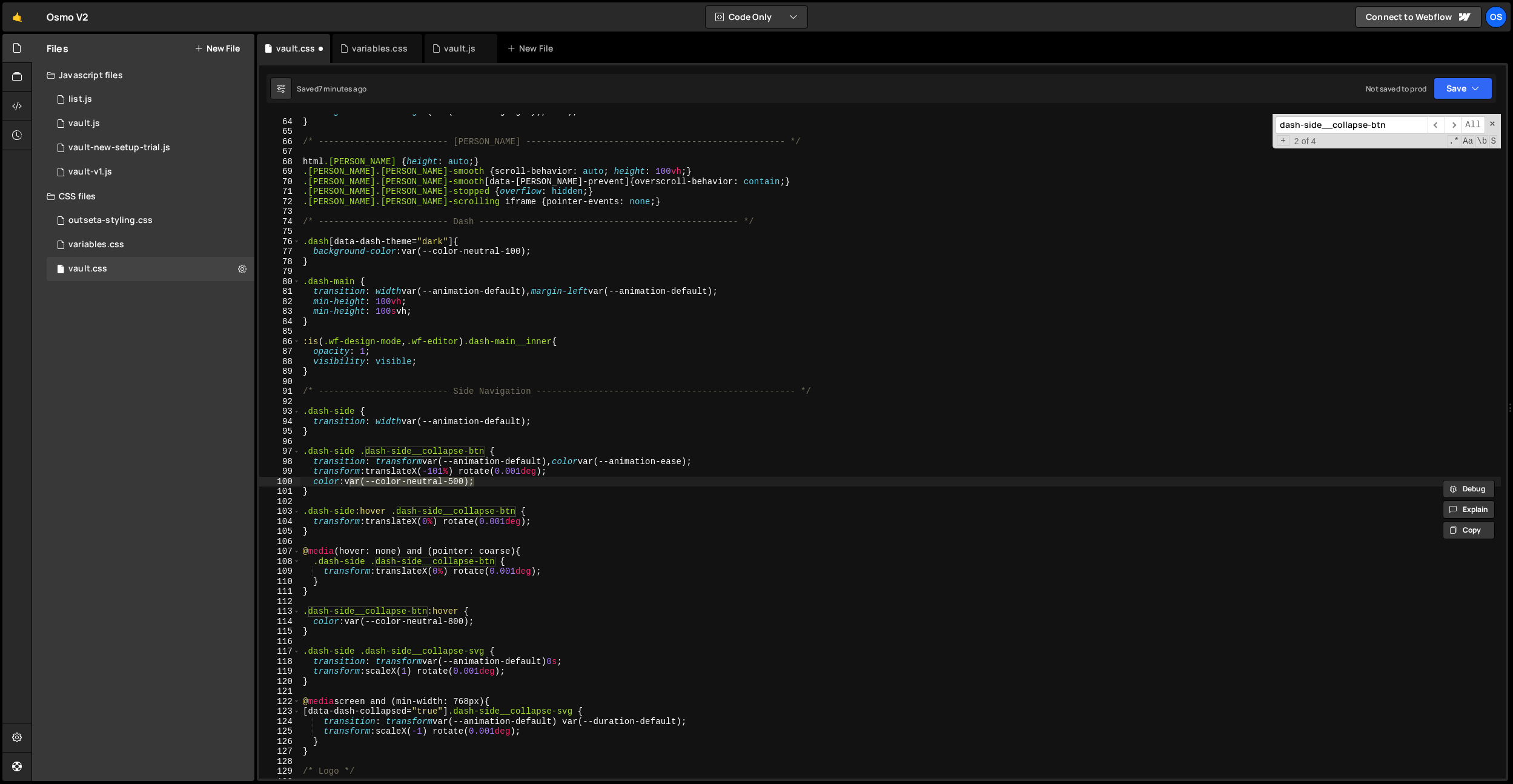
paste input "var(--color-neutral-500)"
type input "var(--color-neutral-500)"
click at [1283, 139] on span "+" at bounding box center [1283, 140] width 12 height 12
click at [1354, 148] on input "color-coral" at bounding box center [1351, 145] width 152 height 18
paste input "var(--color-neutral-500)"
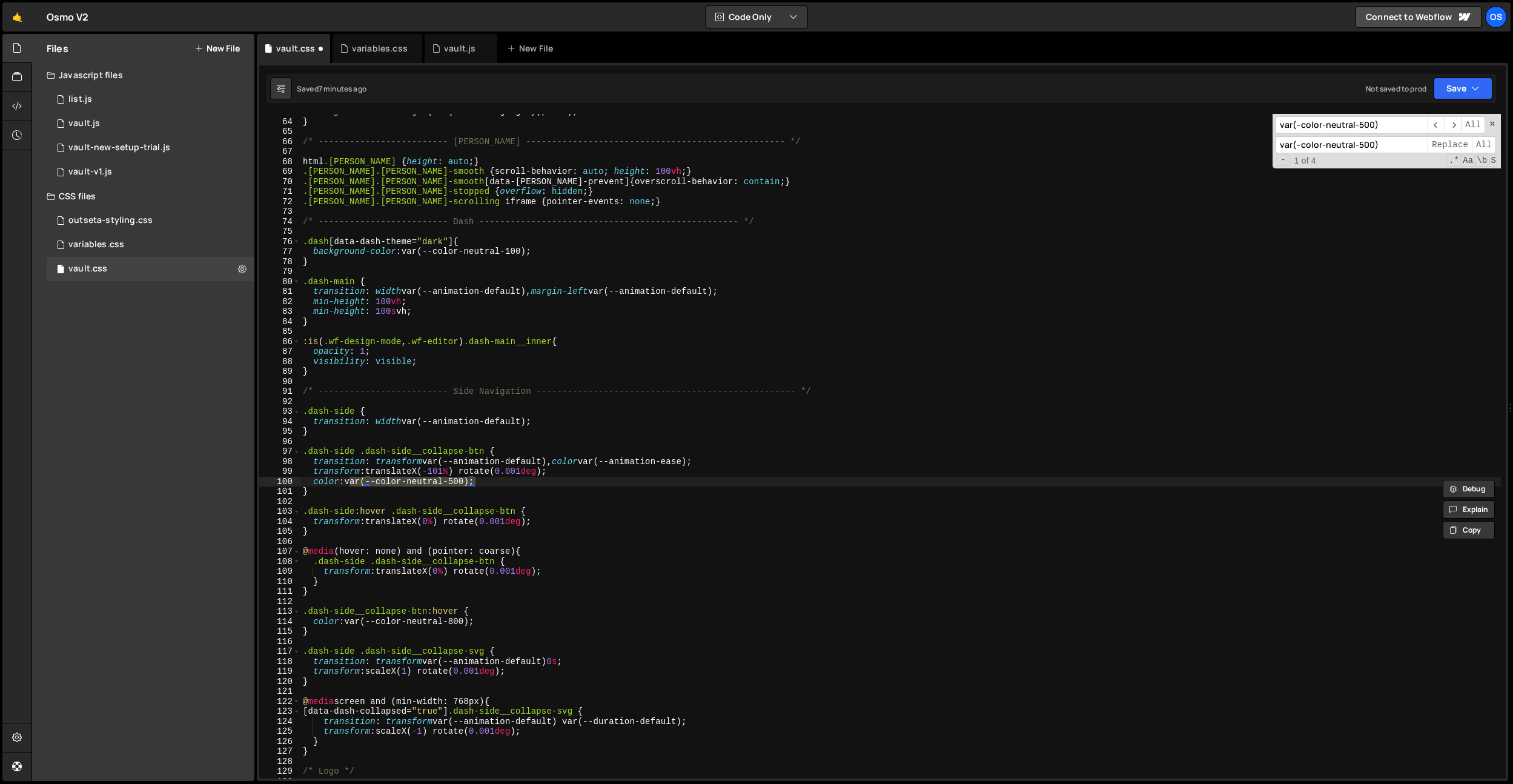
click at [1347, 148] on input "var(--color-neutral-500)" at bounding box center [1351, 145] width 152 height 18
type input "var(--color-grey-500)"
click at [1478, 142] on span "All" at bounding box center [1483, 145] width 24 height 18
click at [637, 401] on div "background-color : rgba (var(--color-rgb-gray), 0.35 ) ; } /* -----------------…" at bounding box center [901, 449] width 1201 height 685
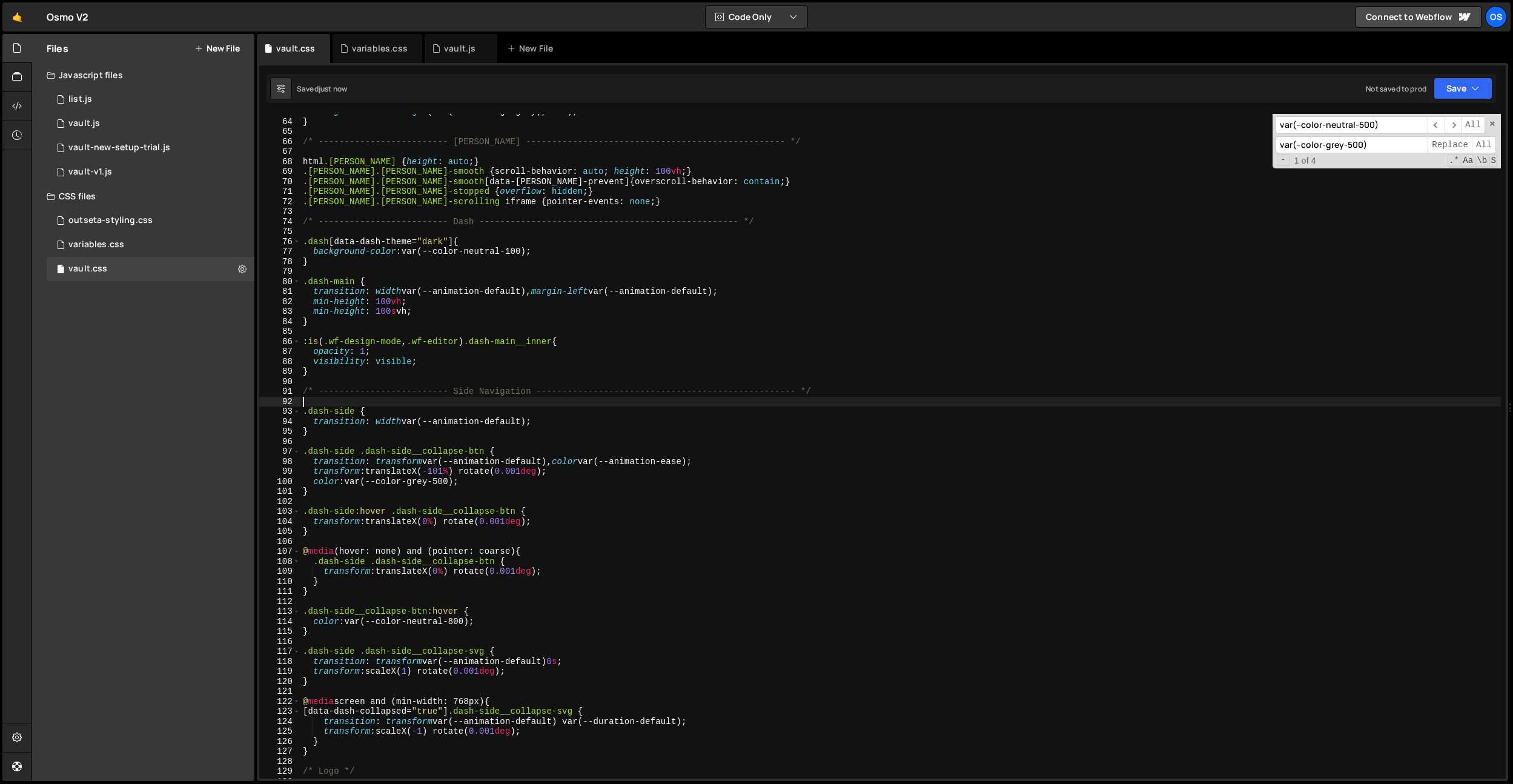
click at [1343, 128] on input "var(--color-neutral-500)" at bounding box center [1351, 125] width 152 height 18
click at [1364, 126] on input "var(--color-neutral-500)" at bounding box center [1351, 125] width 152 height 18
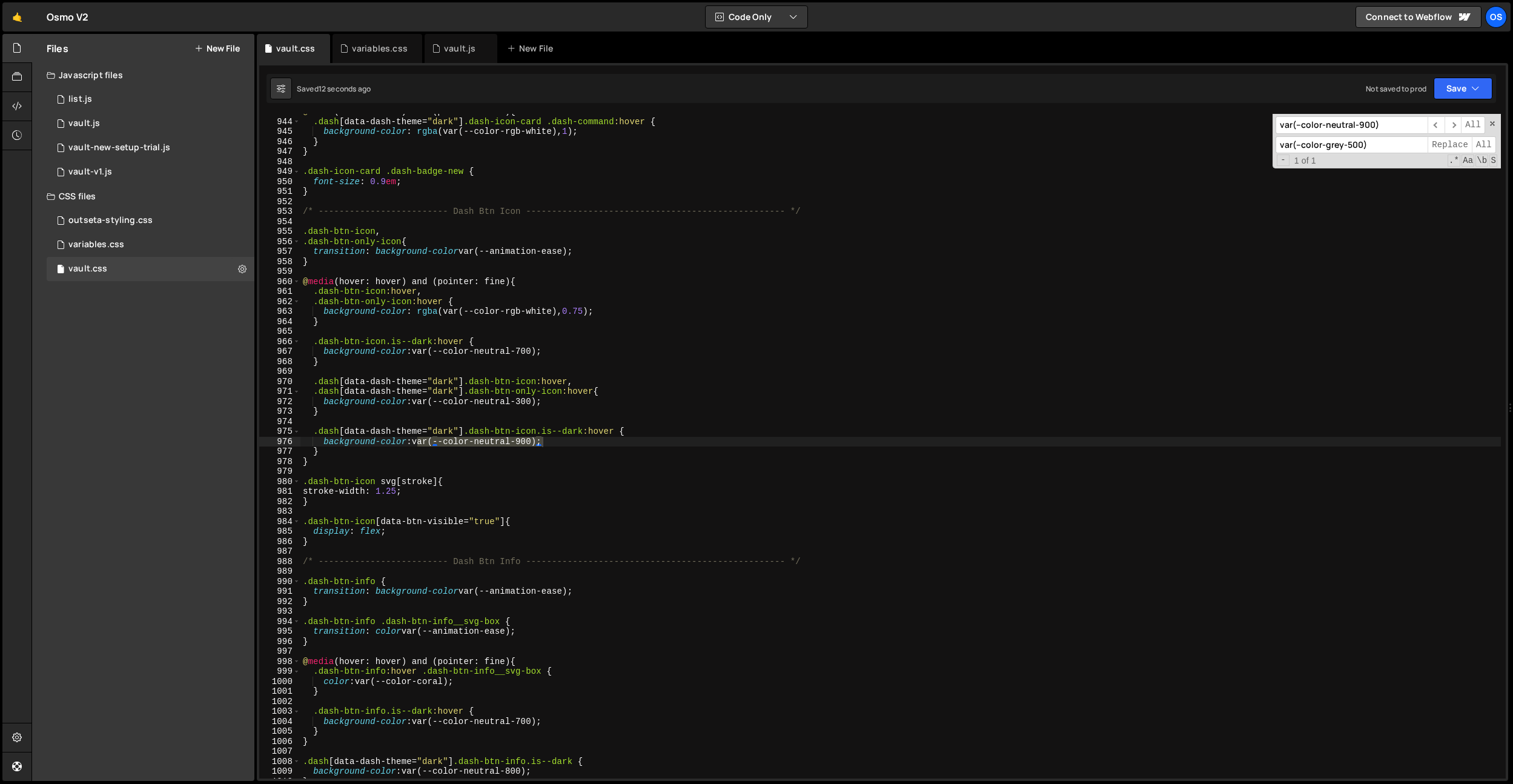
type input "var(--color-neutral-900)"
click at [1350, 146] on input "var(--color-grey-500)" at bounding box center [1351, 145] width 152 height 18
click at [1337, 146] on input "var(--color-grey-500)" at bounding box center [1351, 145] width 152 height 18
type input "var(--color-dark-900)"
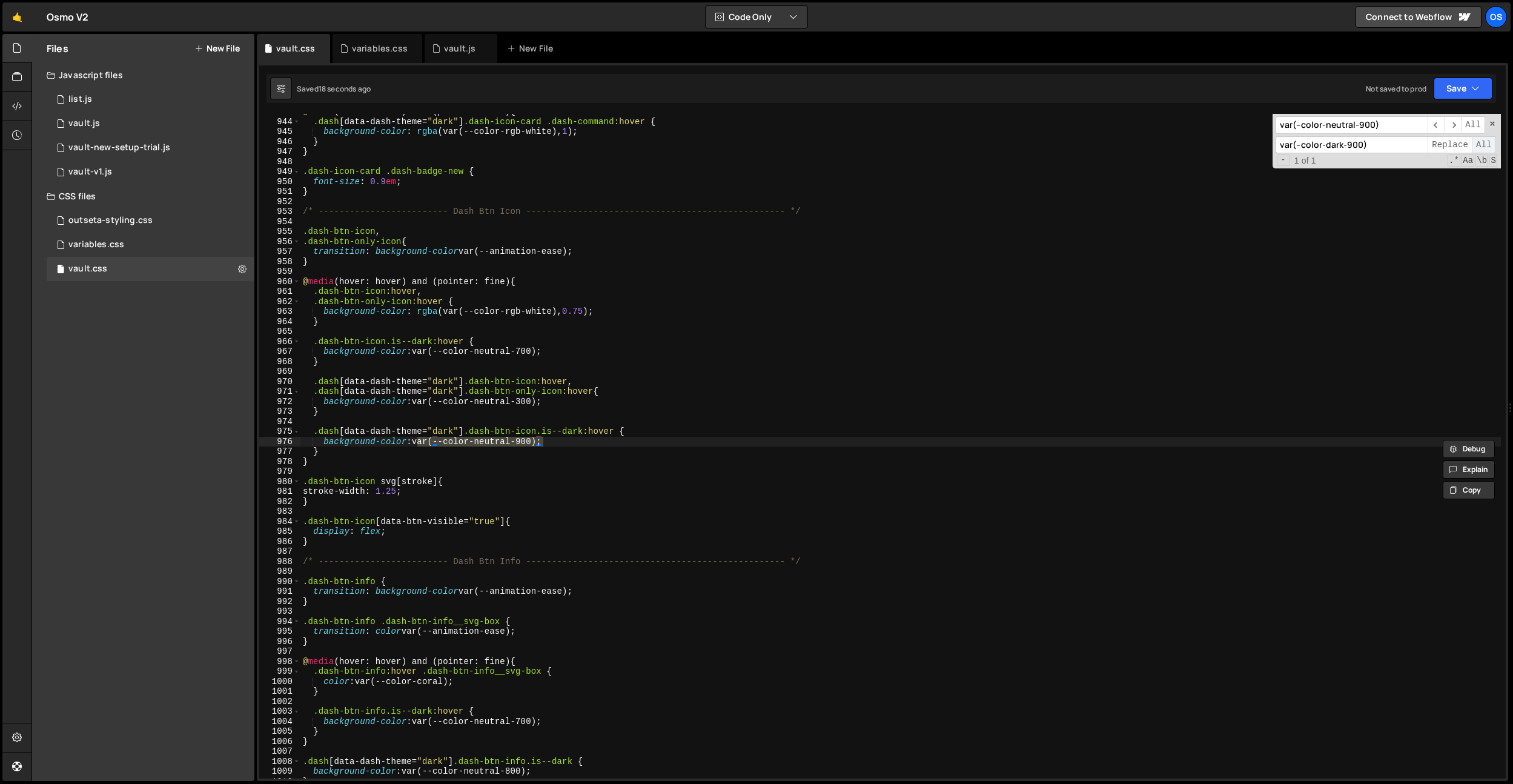
click at [1486, 146] on span "All" at bounding box center [1483, 145] width 24 height 18
click at [1361, 125] on input "var(--color-neutral-900)" at bounding box center [1351, 125] width 152 height 18
type input "var(--color-neutral-800)"
click at [1353, 145] on input "var(--color-dark-900)" at bounding box center [1351, 145] width 152 height 18
type input "var(--color-dark-700)"
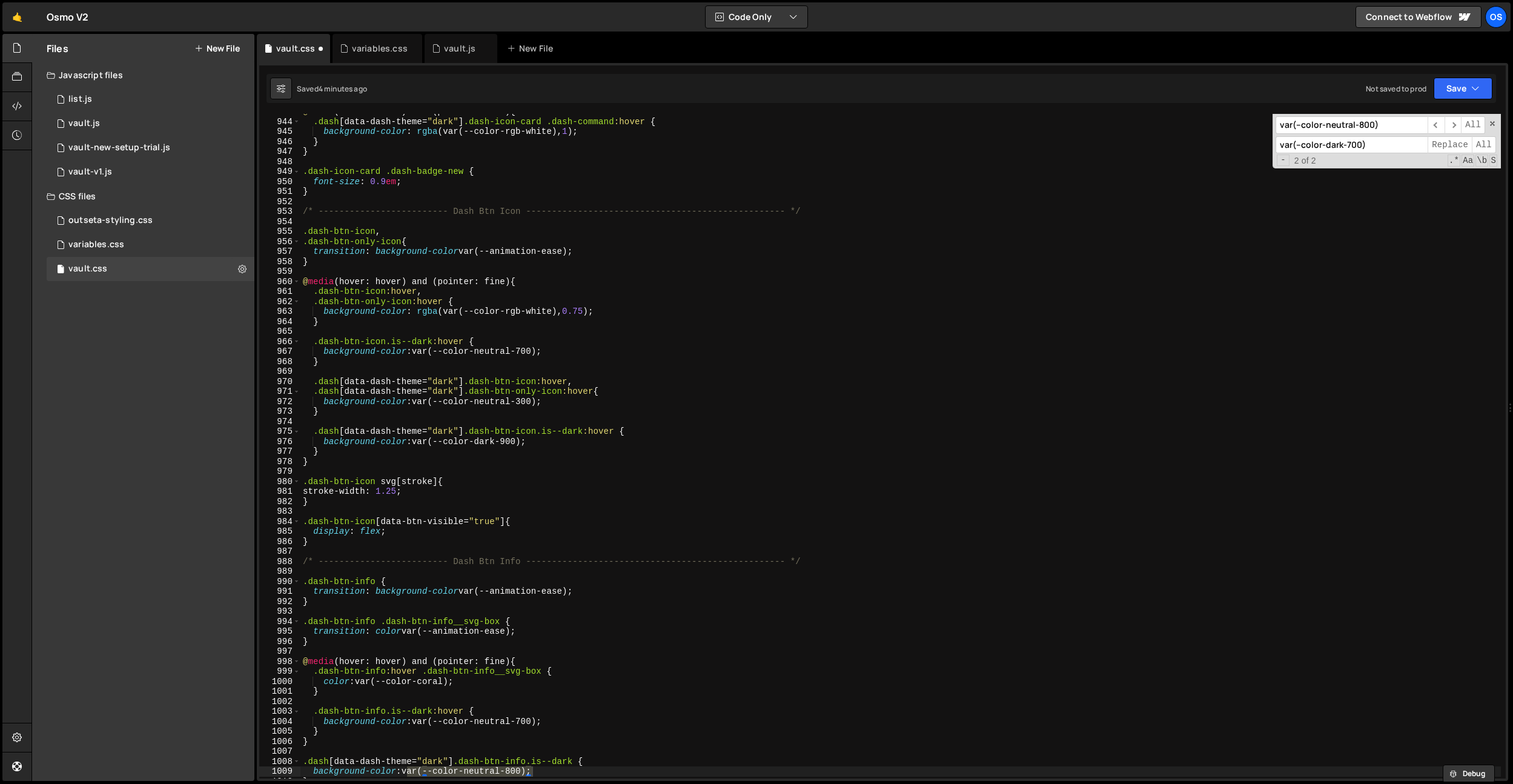
click at [406, 284] on div "@ media (hover: hover) and (pointer: fine) { .dash [ data-dash-theme = " dark "…" at bounding box center [901, 449] width 1201 height 685
type textarea "background-color: var(--color-dark-900);"
click at [372, 55] on div "variables.css" at bounding box center [377, 48] width 90 height 29
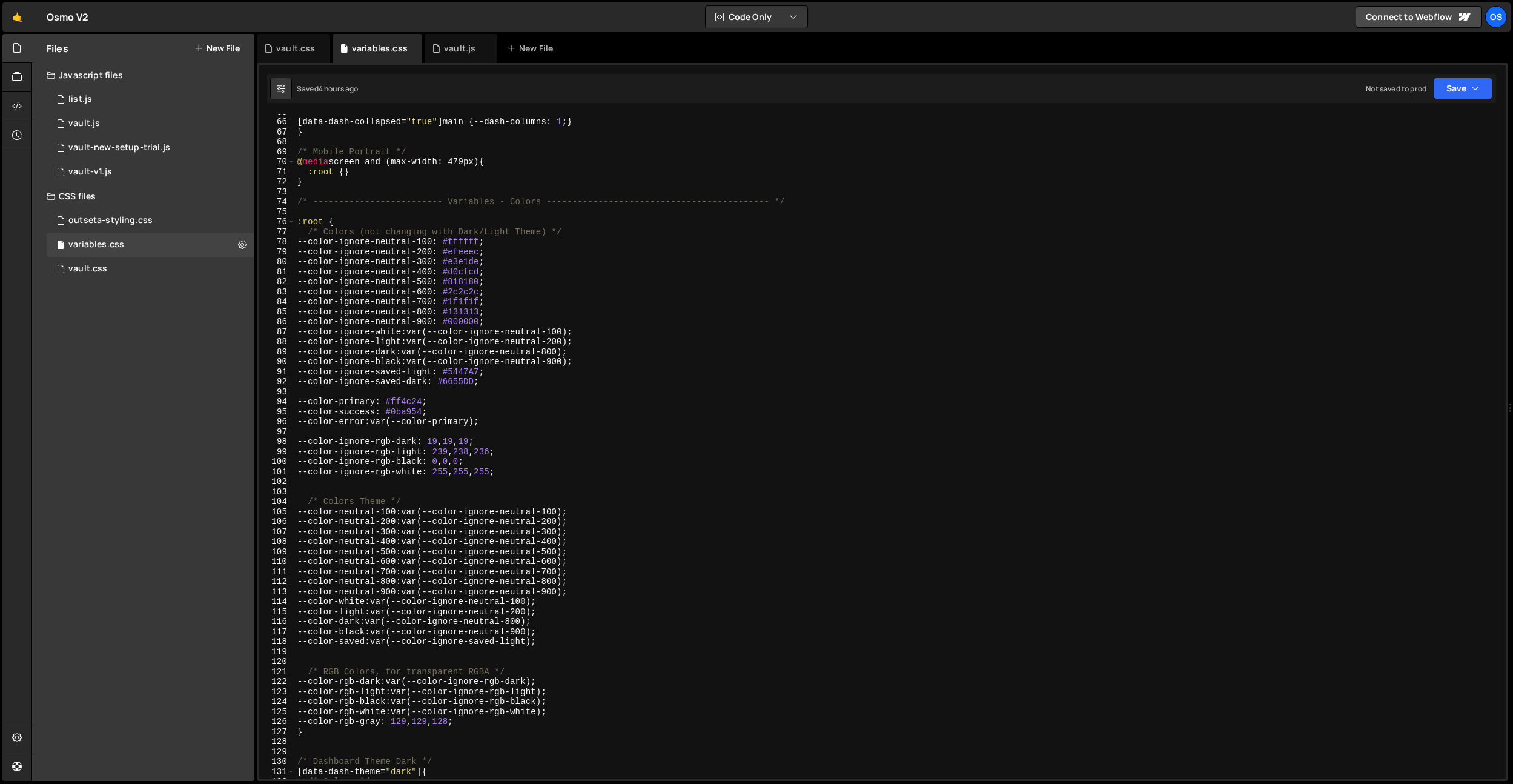
scroll to position [656, 0]
click at [702, 351] on div "[ data-dash-collapsed = " true " ] main { --dash-columns : 1 ; } } /* Mobile Po…" at bounding box center [898, 449] width 1206 height 685
click at [741, 402] on div "[ data-dash-collapsed = " true " ] main { --dash-columns : 1 ; } } /* Mobile Po…" at bounding box center [898, 449] width 1206 height 685
type textarea "--color-primary: #ff4c24;"
click at [292, 47] on div "vault.css" at bounding box center [295, 49] width 39 height 12
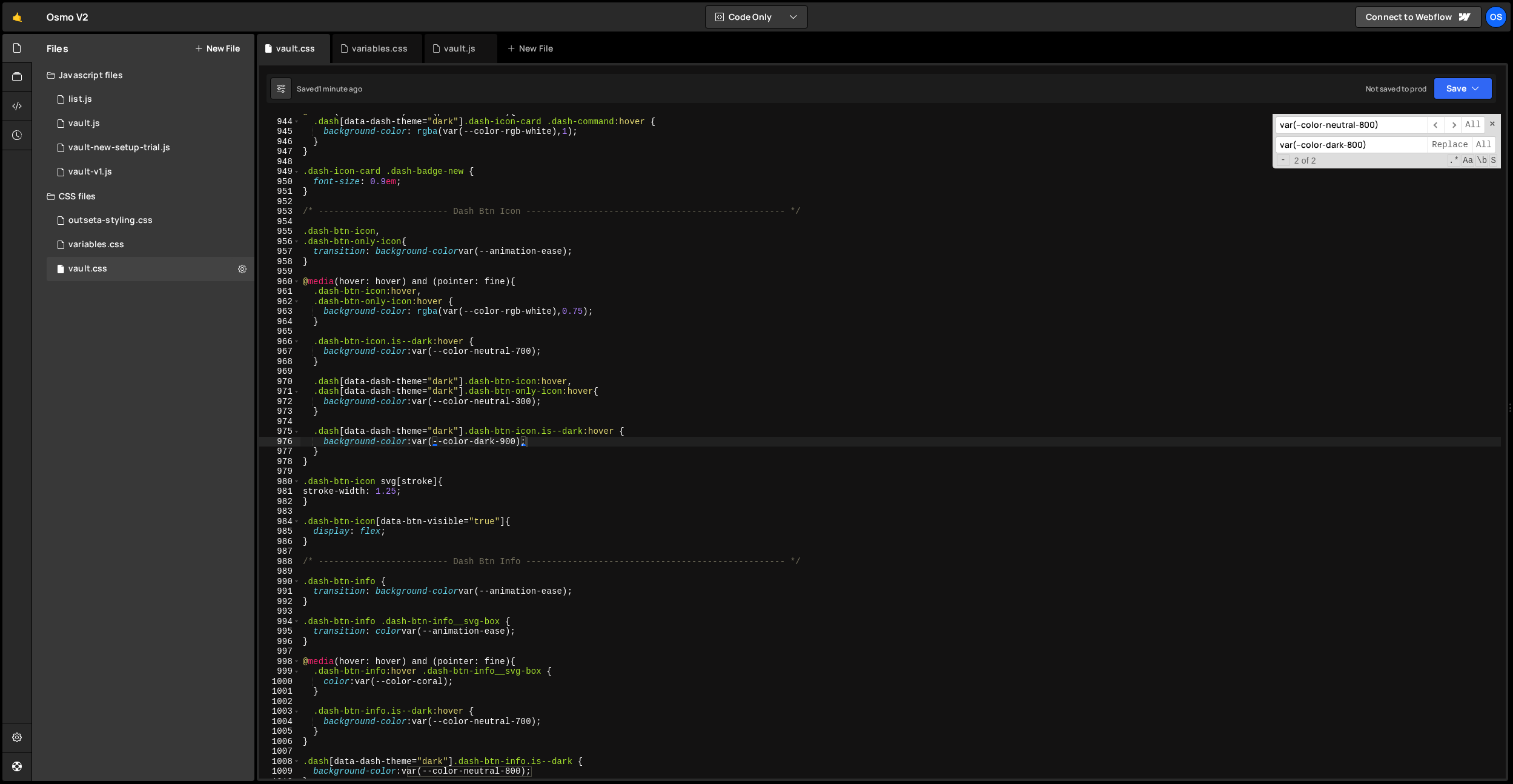
type input "var(--color-dark-800)"
click at [544, 288] on div "@ media (hover: hover) and (pointer: fine) { .dash [ data-dash-theme = " dark "…" at bounding box center [901, 449] width 1201 height 685
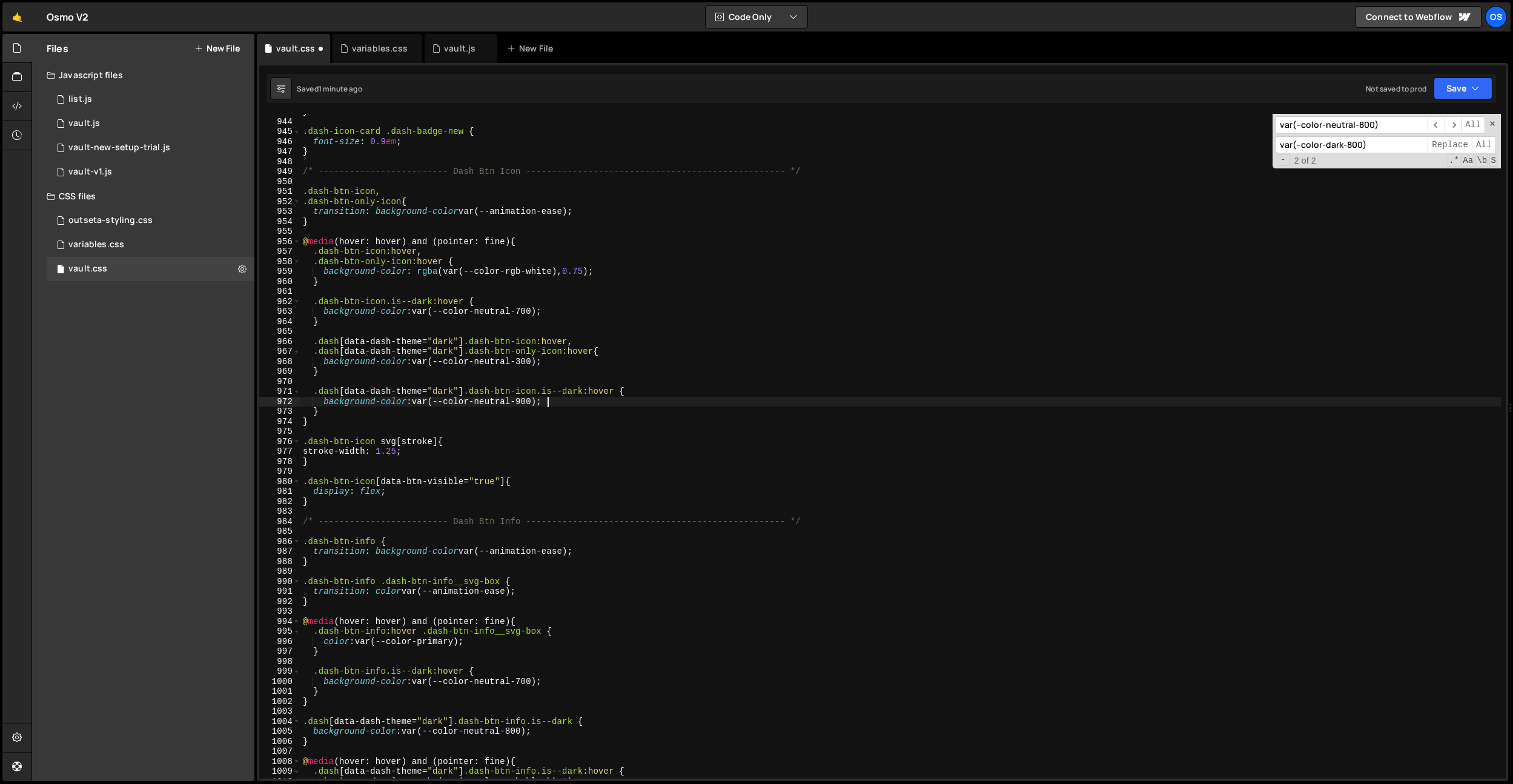
click at [668, 396] on div "} .dash-icon-card .dash-badge-new { font-size : 0.9 em ; } /* -----------------…" at bounding box center [901, 449] width 1201 height 685
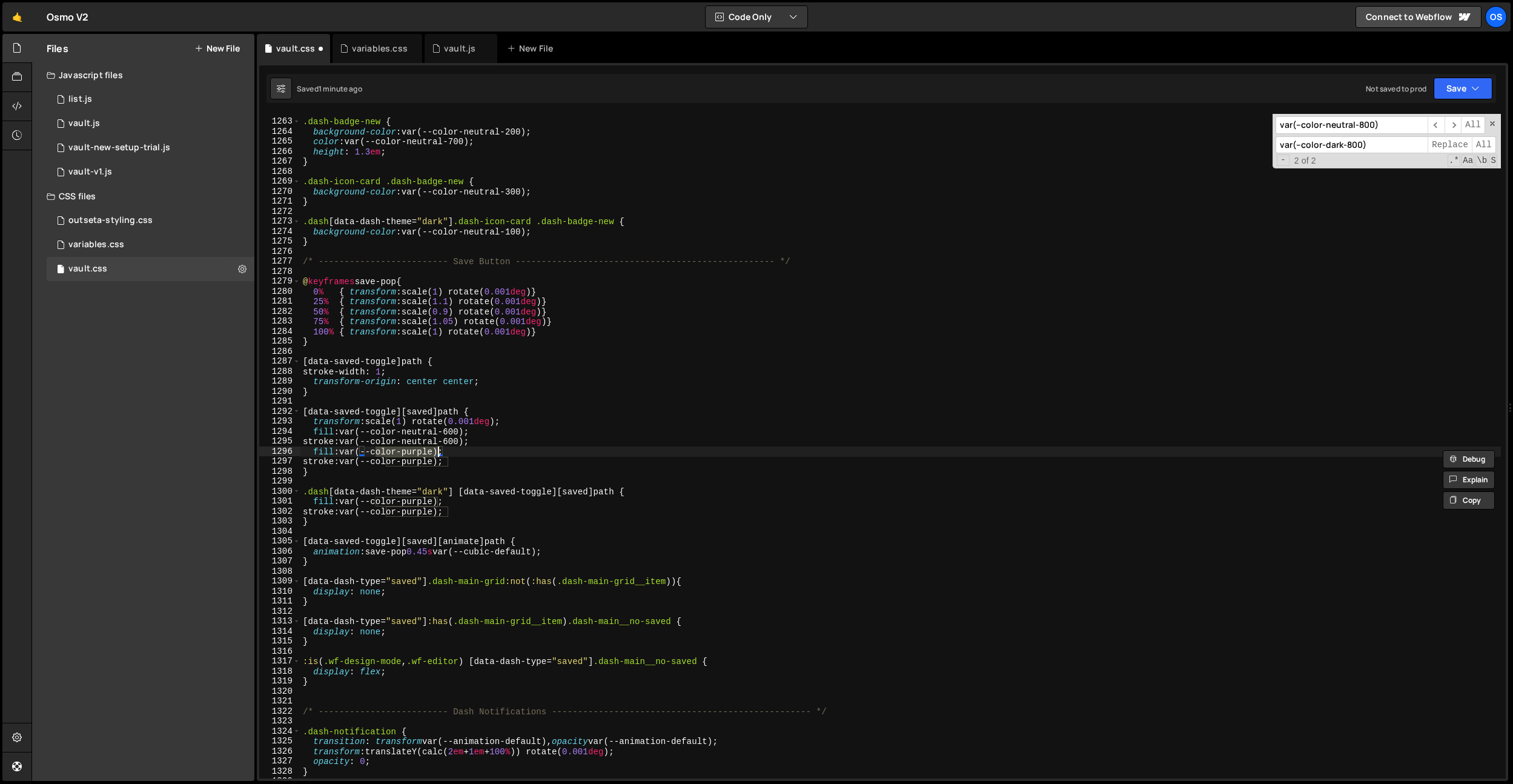
scroll to position [10512, 0]
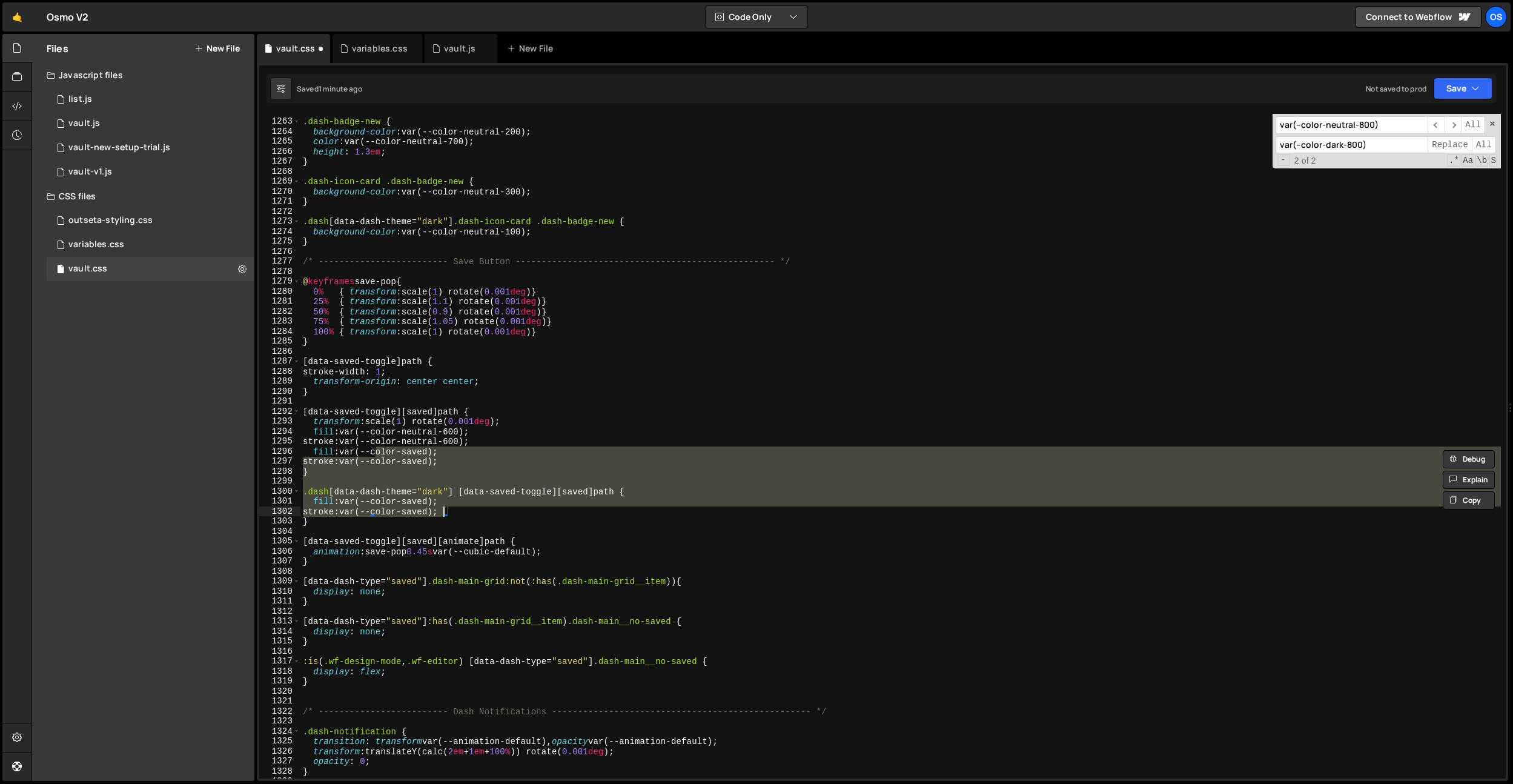
type textarea "fill: var(--color-purple);"
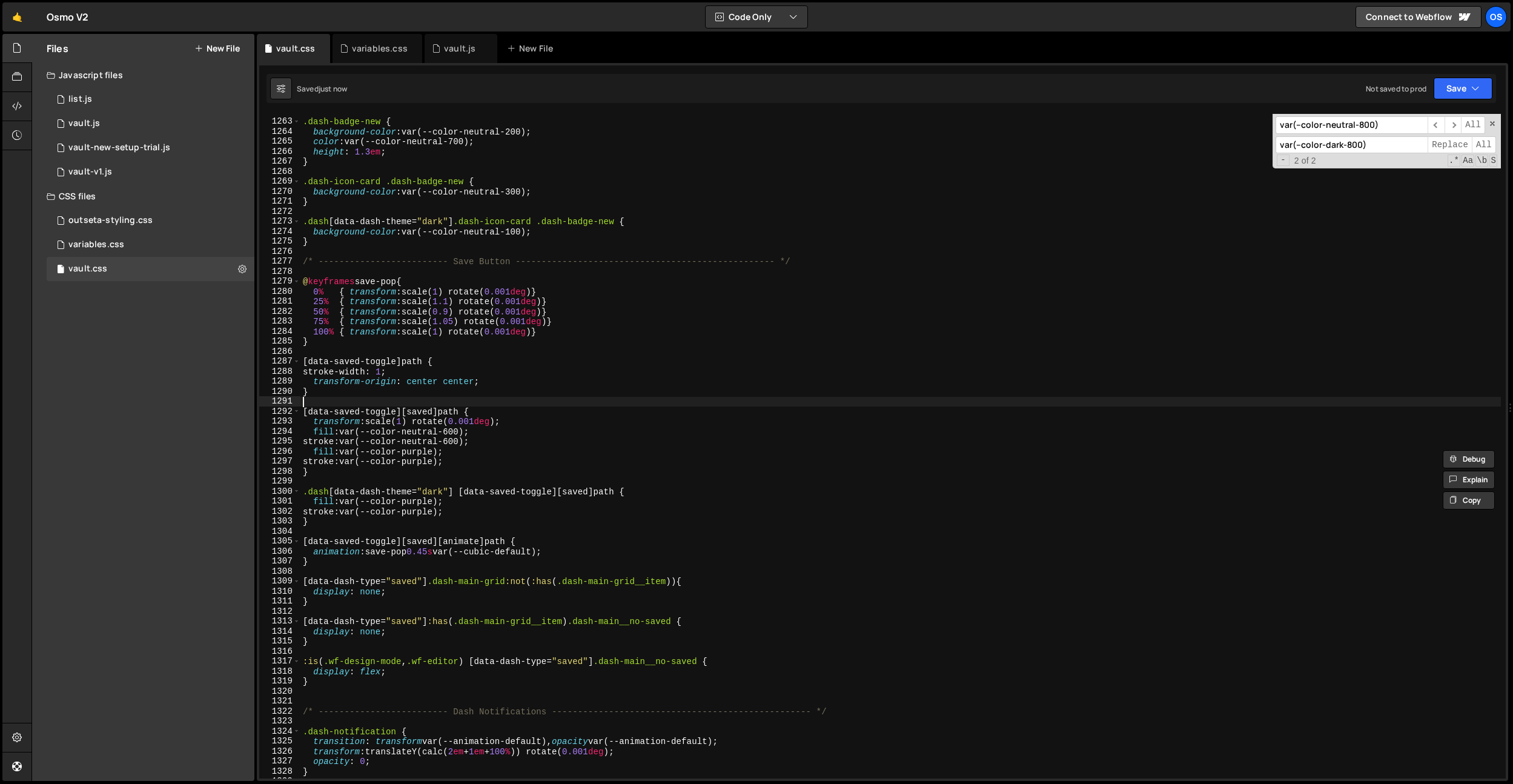
click at [668, 396] on div ".dash-badge-new { background-color : var(--color-neutral-200) ; color : var(--c…" at bounding box center [901, 449] width 1201 height 685
click at [1489, 125] on span at bounding box center [1493, 124] width 9 height 9
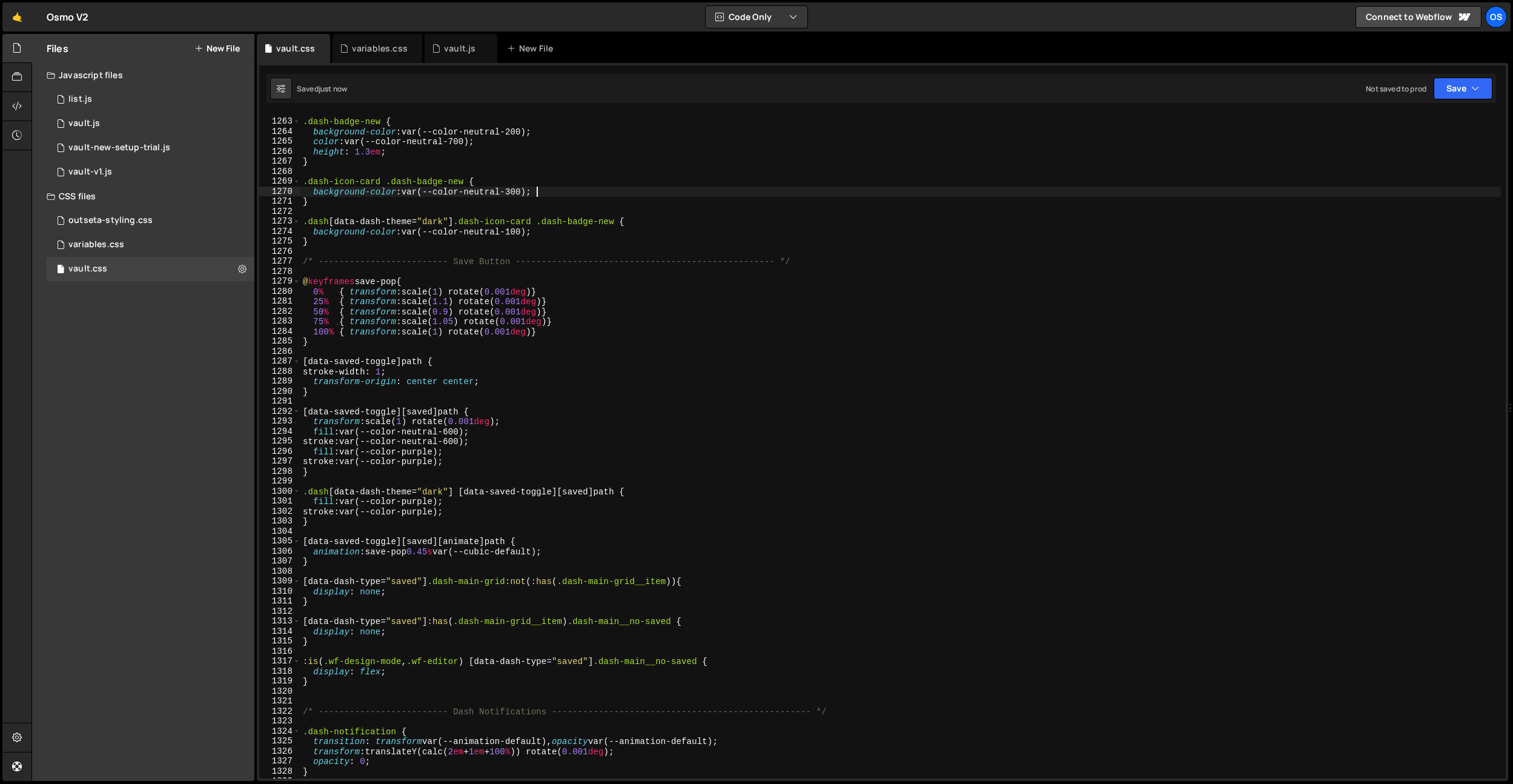
click at [1240, 191] on div ".dash-badge-new { background-color : var(--color-neutral-200) ; color : var(--c…" at bounding box center [901, 449] width 1201 height 685
type textarea "background-color: var(--color-neutral-300);"
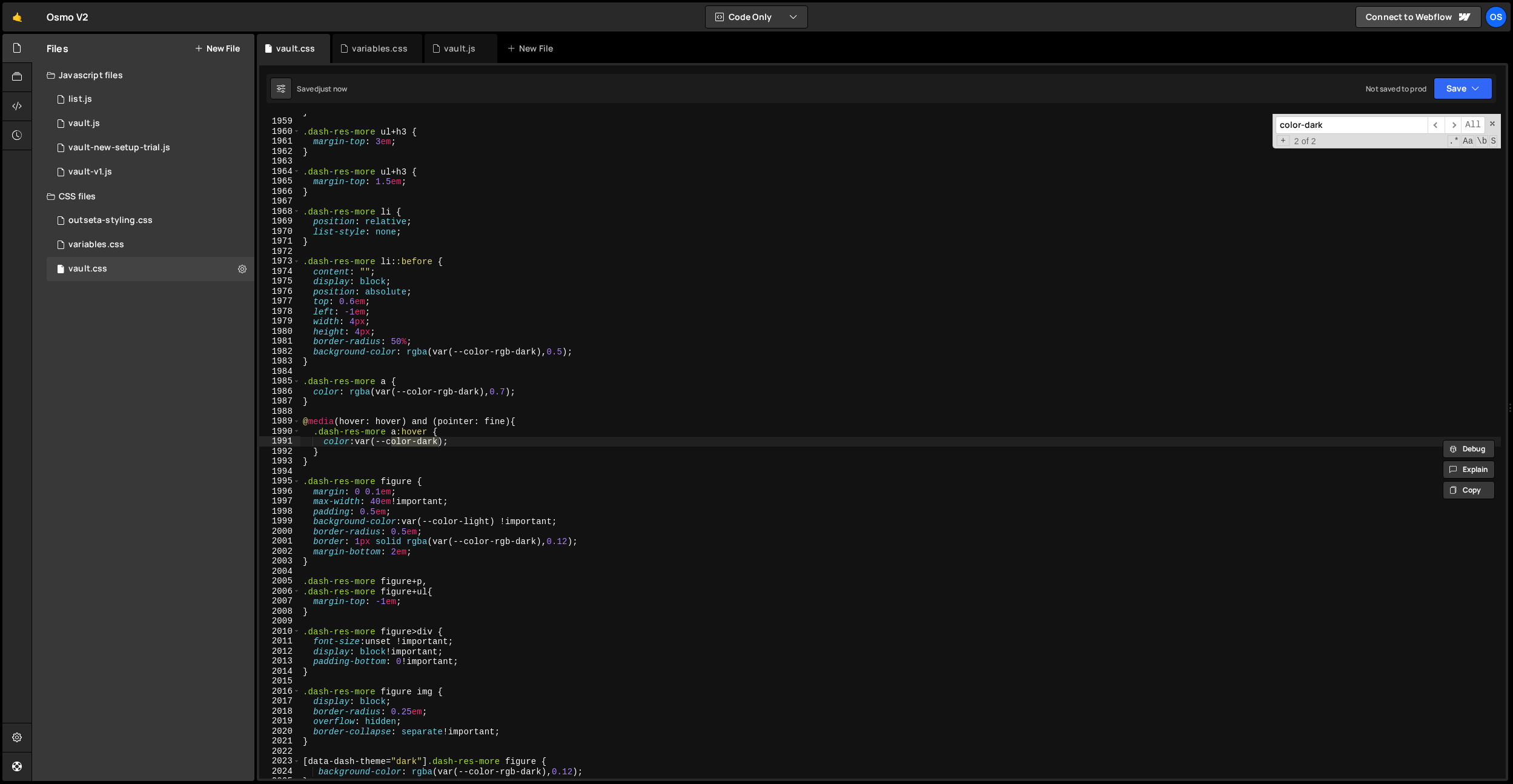
scroll to position [7063, 0]
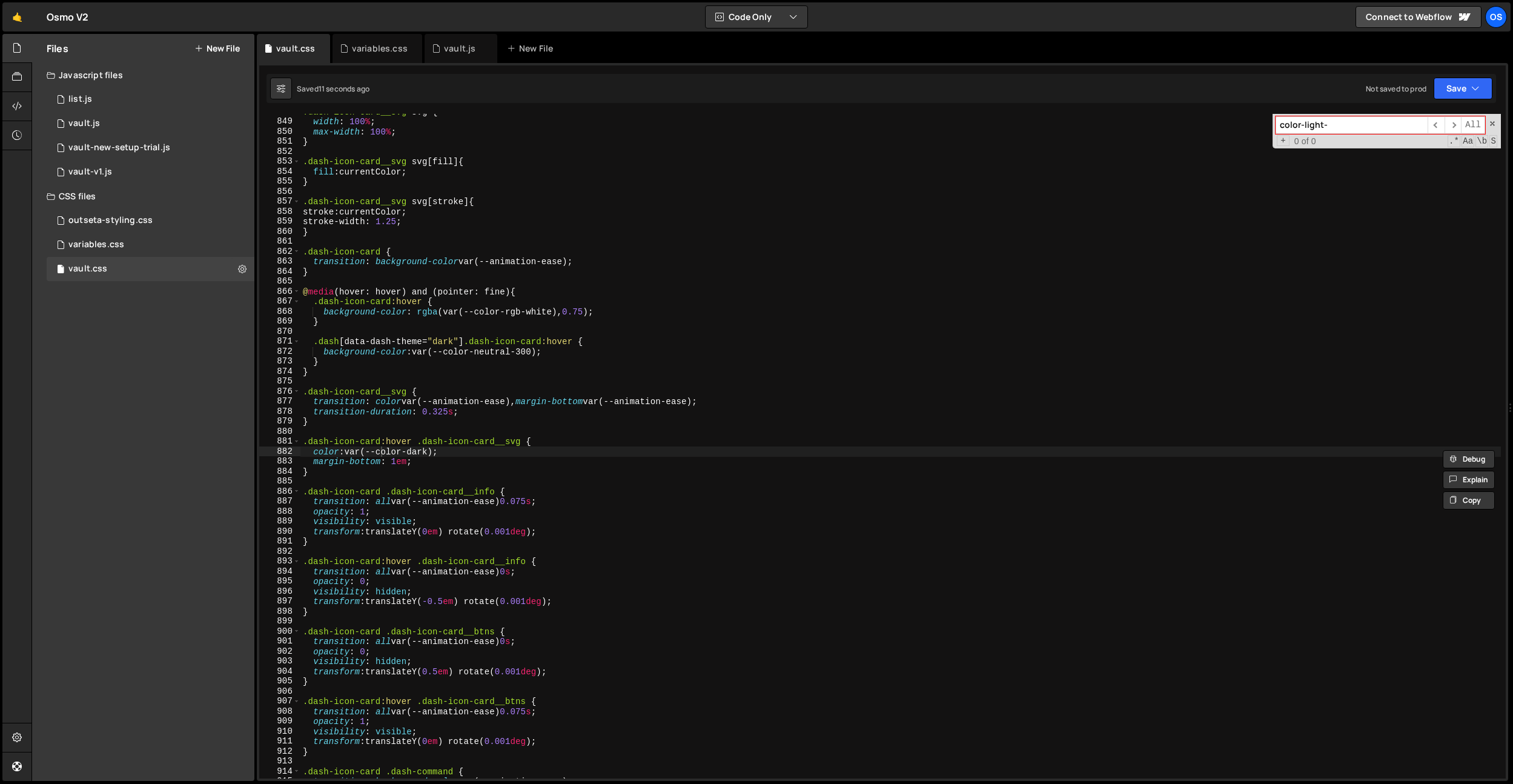
type input "color-light-"
type textarea "}"
click at [1138, 236] on div ".dash-icon-card__svg svg { width : 100 % ; max-width : 100 % ; } .dash-icon-car…" at bounding box center [901, 449] width 1201 height 685
click at [171, 239] on div "variables.css 0" at bounding box center [151, 244] width 208 height 24
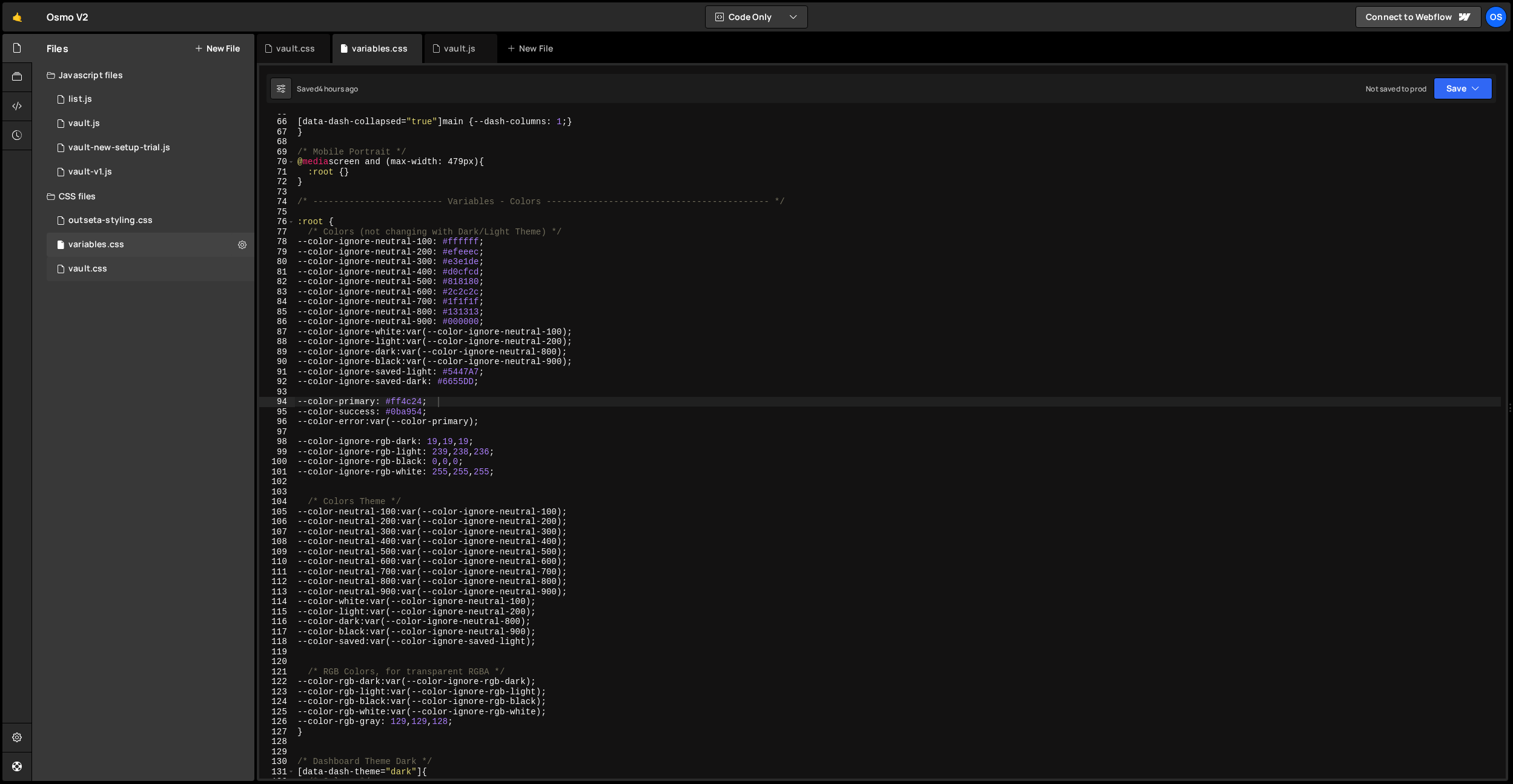
click at [137, 262] on div "vault.css 0" at bounding box center [151, 269] width 208 height 24
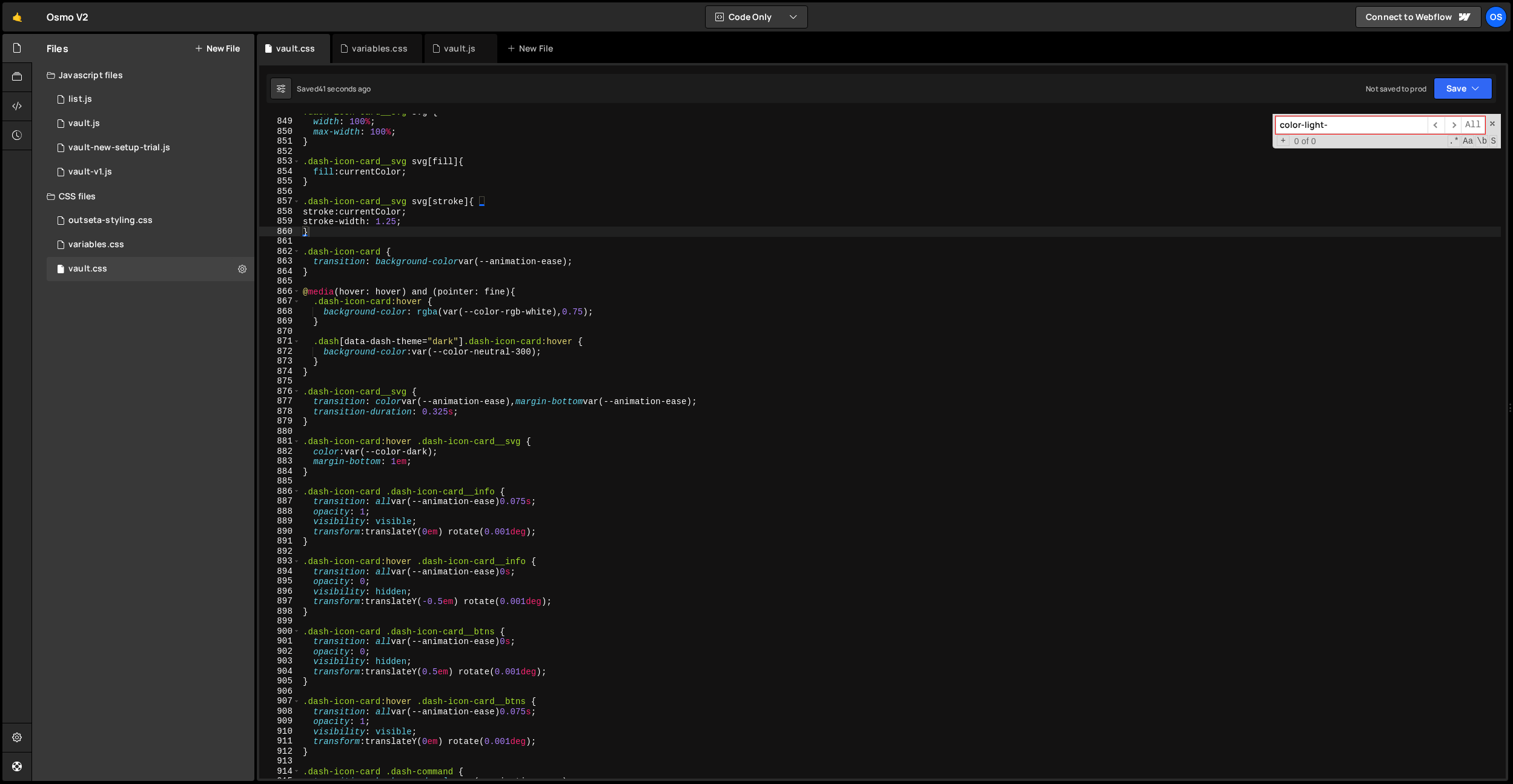
click at [490, 280] on div ".dash-icon-card__svg svg { width : 100 % ; max-width : 100 % ; } .dash-icon-car…" at bounding box center [901, 449] width 1201 height 685
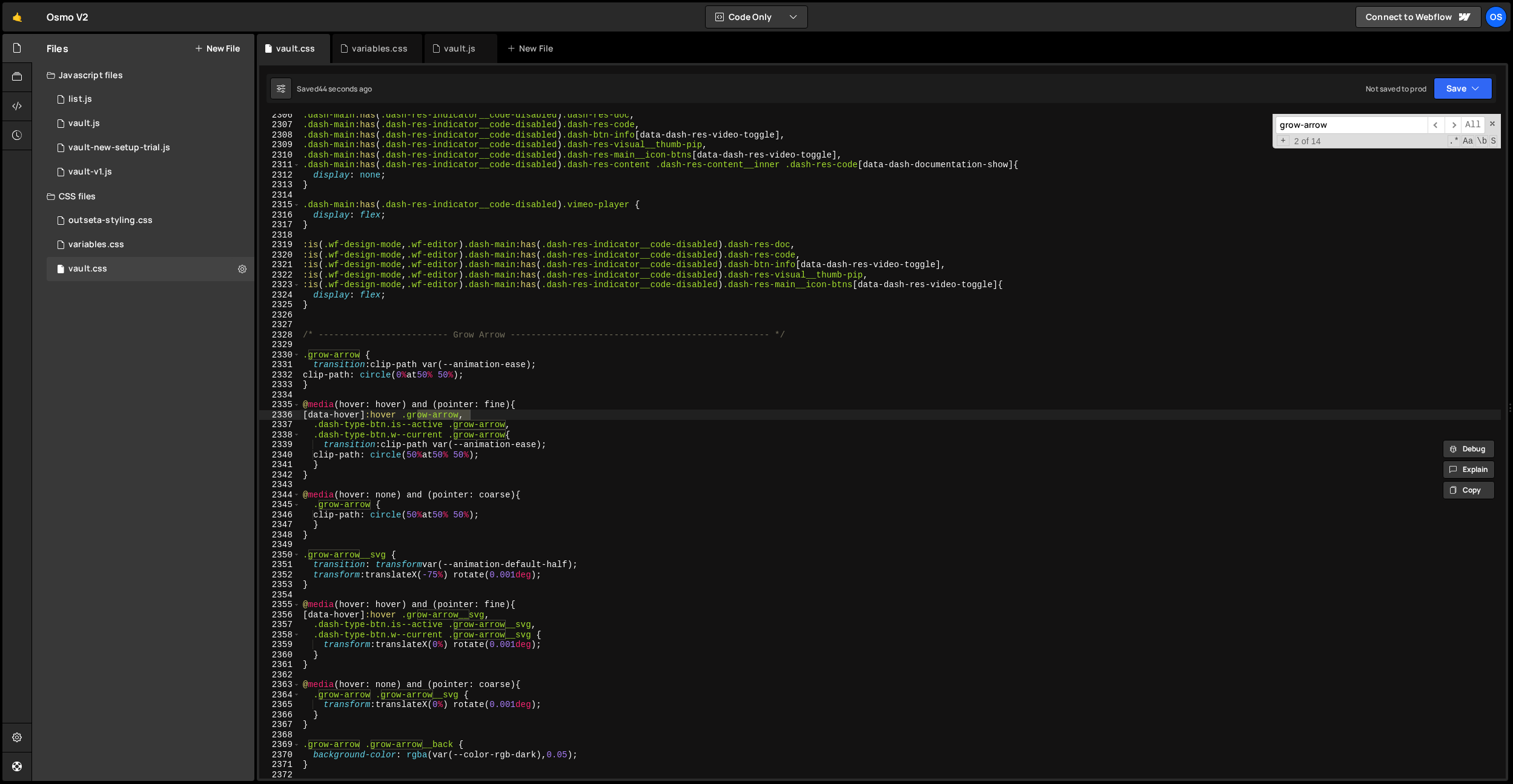
scroll to position [19182, 0]
type input "grow-arrow"
click at [481, 286] on div ".dash-main :has ( .dash-res-indicator__code-disabled ) .dash-res-doc , .dash-ma…" at bounding box center [901, 452] width 1201 height 685
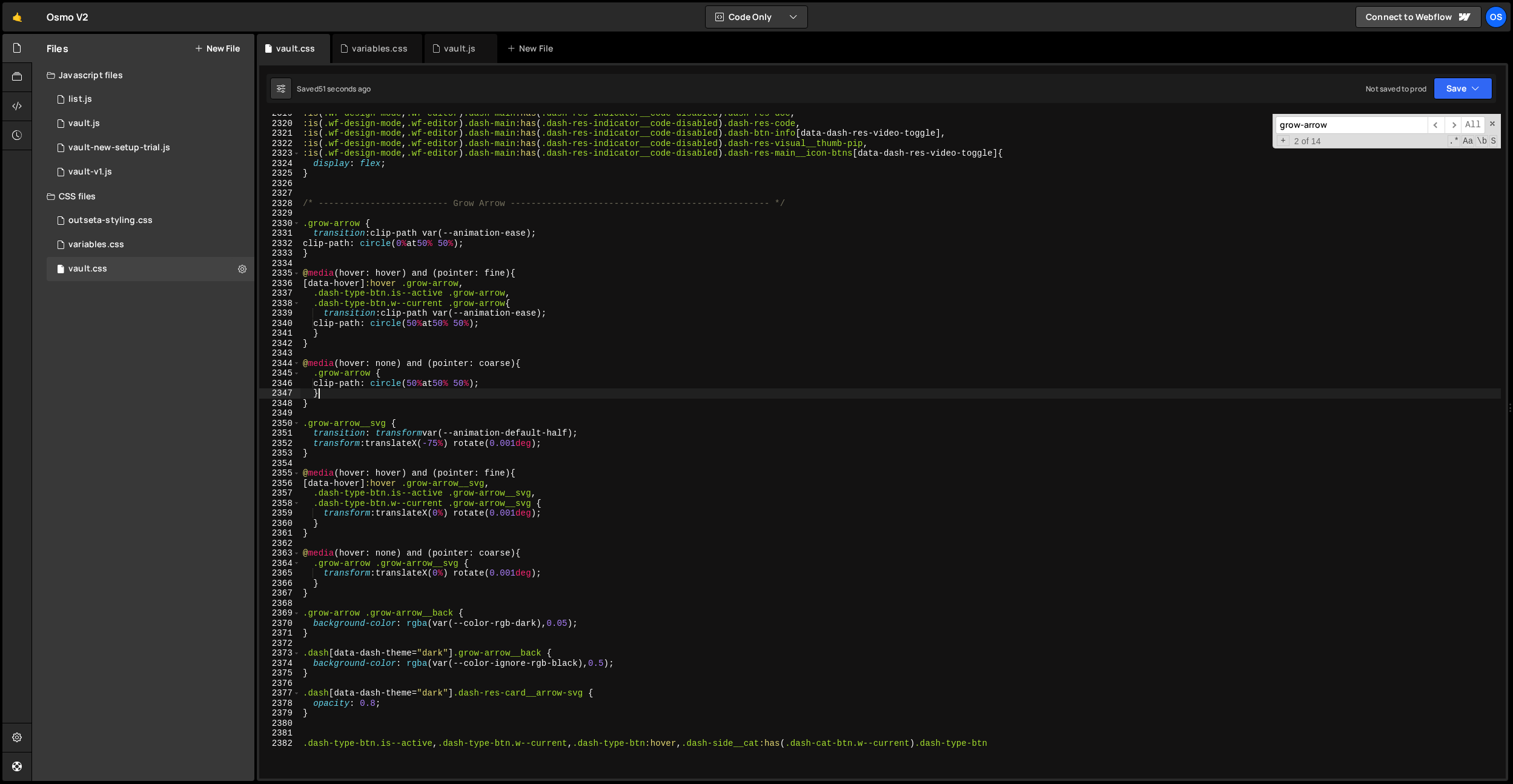
click at [582, 389] on div ":is ( .wf-design-mode , .wf-editor ) .dash-main :has ( .dash-res-indicator__cod…" at bounding box center [901, 451] width 1201 height 685
click at [582, 389] on div ":is ( .wf-design-mode , .wf-editor ) .dash-main :has ( .dash-res-indicator__cod…" at bounding box center [901, 452] width 1201 height 685
click at [1322, 123] on input "grow-arrow" at bounding box center [1351, 125] width 152 height 18
click at [908, 233] on div ":is ( .wf-design-mode , .wf-editor ) .dash-main :has ( .dash-res-indicator__cod…" at bounding box center [901, 449] width 1201 height 685
click at [521, 309] on div ":is ( .wf-design-mode , .wf-editor ) .dash-main :has ( .dash-res-indicator__cod…" at bounding box center [901, 449] width 1201 height 685
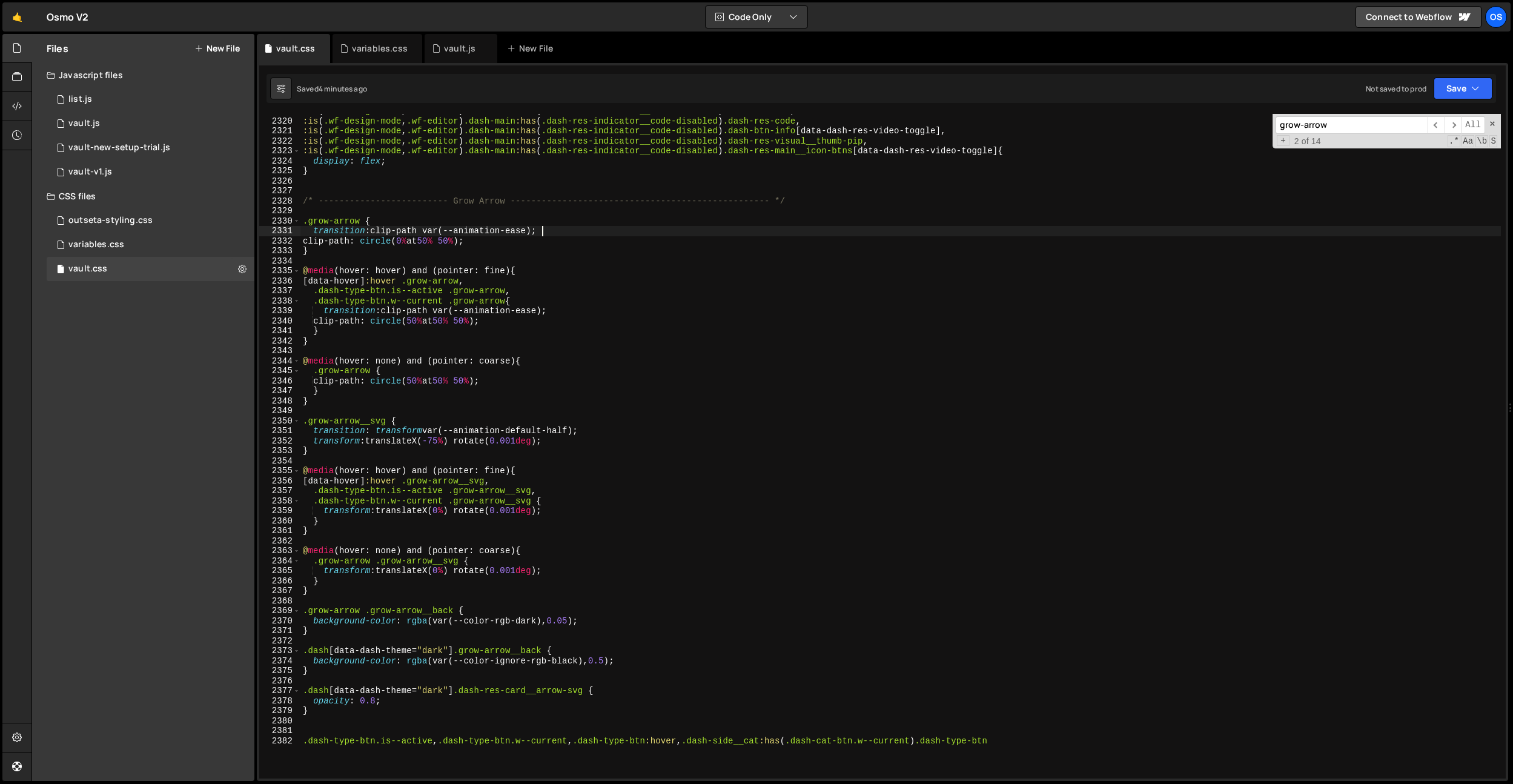
type textarea "transition: clip-path var(--animation-ease);"
paste input "dash-side__collapse-btn"
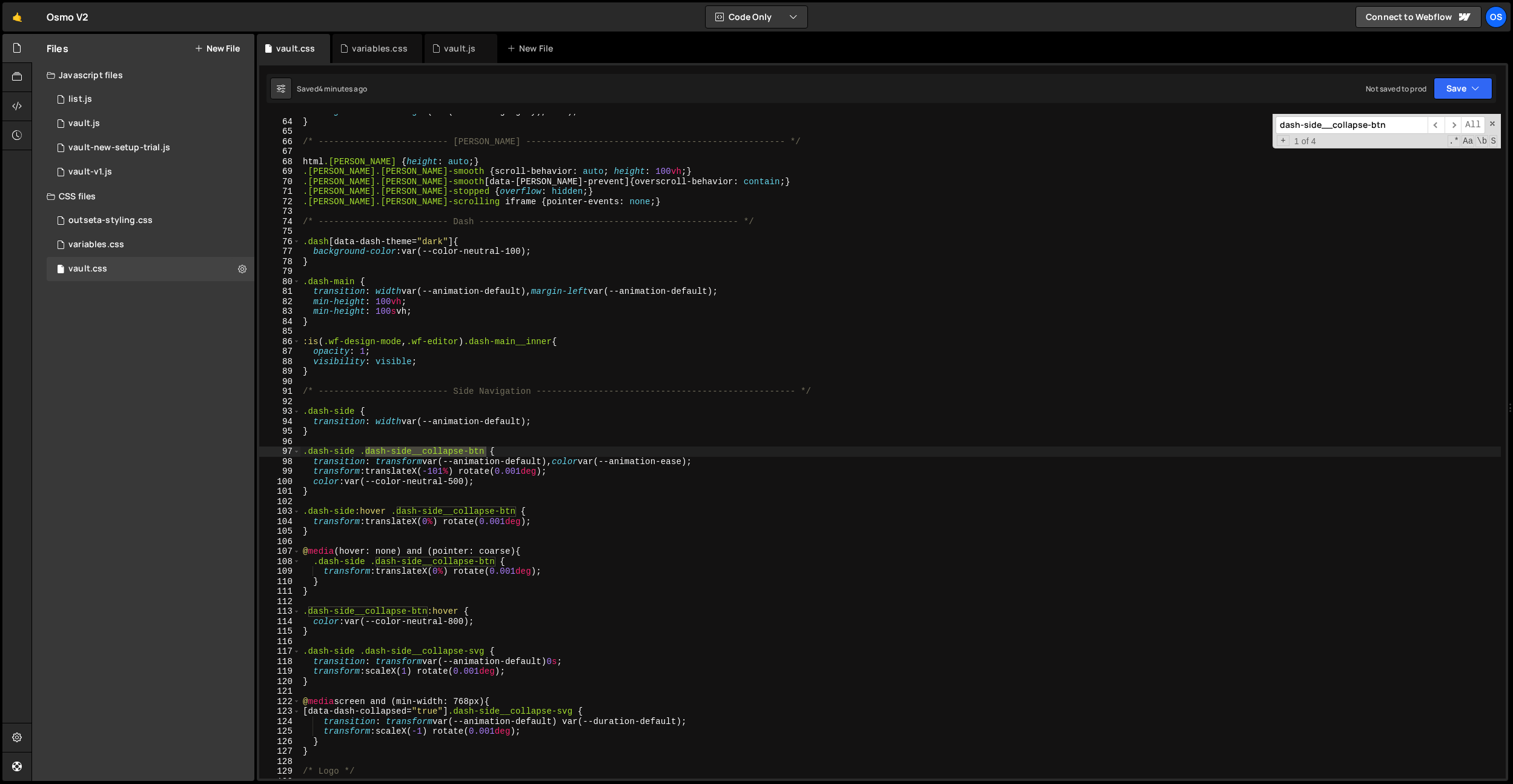
scroll to position [522, 0]
type input "dash-side__collapse-btn"
click at [467, 635] on div "background-color : rgba (var(--color-rgb-gray), 0.35 ) ; } /* -----------------…" at bounding box center [901, 449] width 1201 height 685
click at [494, 560] on div "background-color : rgba (var(--color-rgb-gray), 0.35 ) ; } /* -----------------…" at bounding box center [901, 449] width 1201 height 685
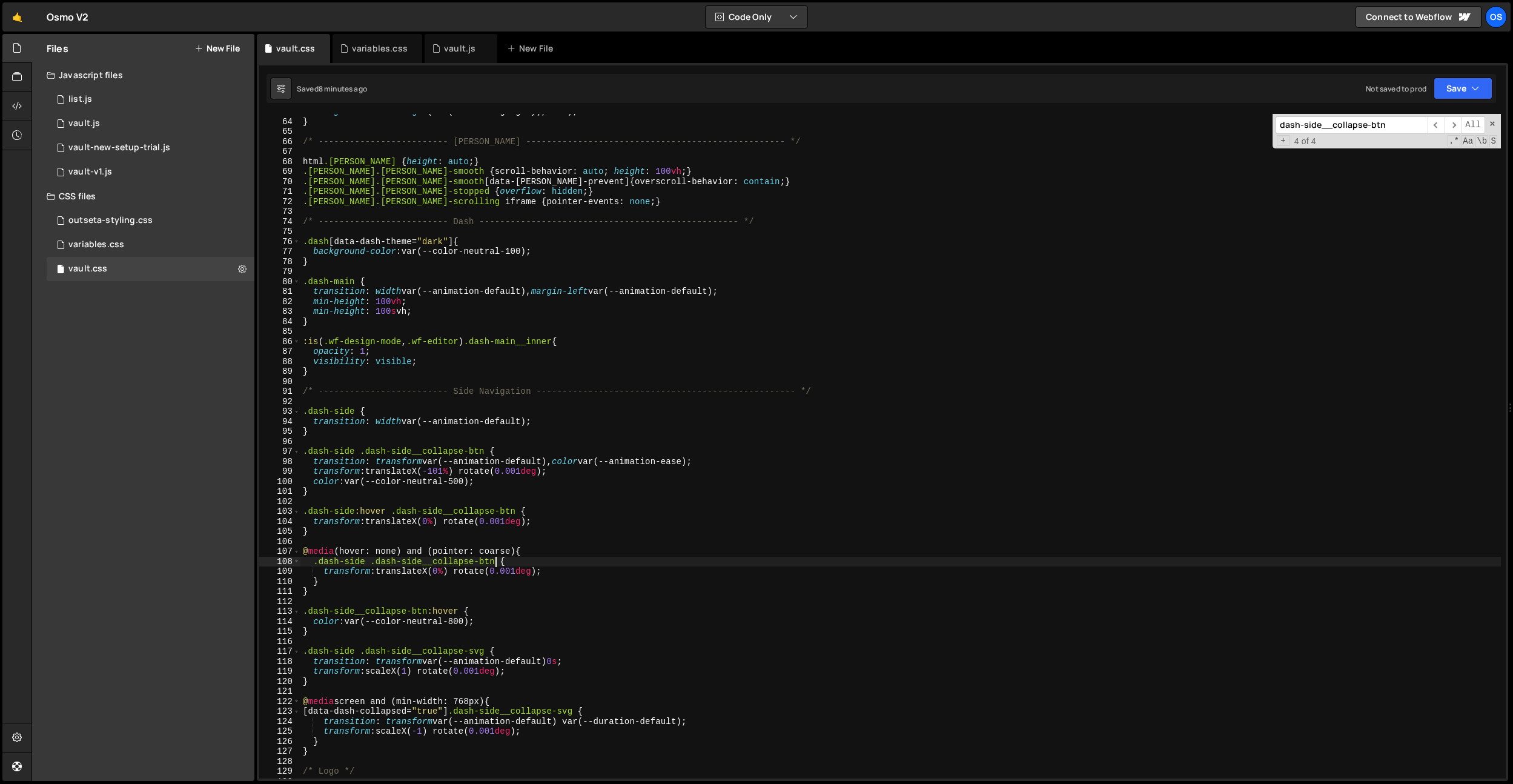
click at [340, 465] on div "background-color : rgba (var(--color-rgb-gray), 0.35 ) ; } /* -----------------…" at bounding box center [901, 449] width 1201 height 685
type textarea "transition: transform var(--animation-default), color var(--animation-ease);"
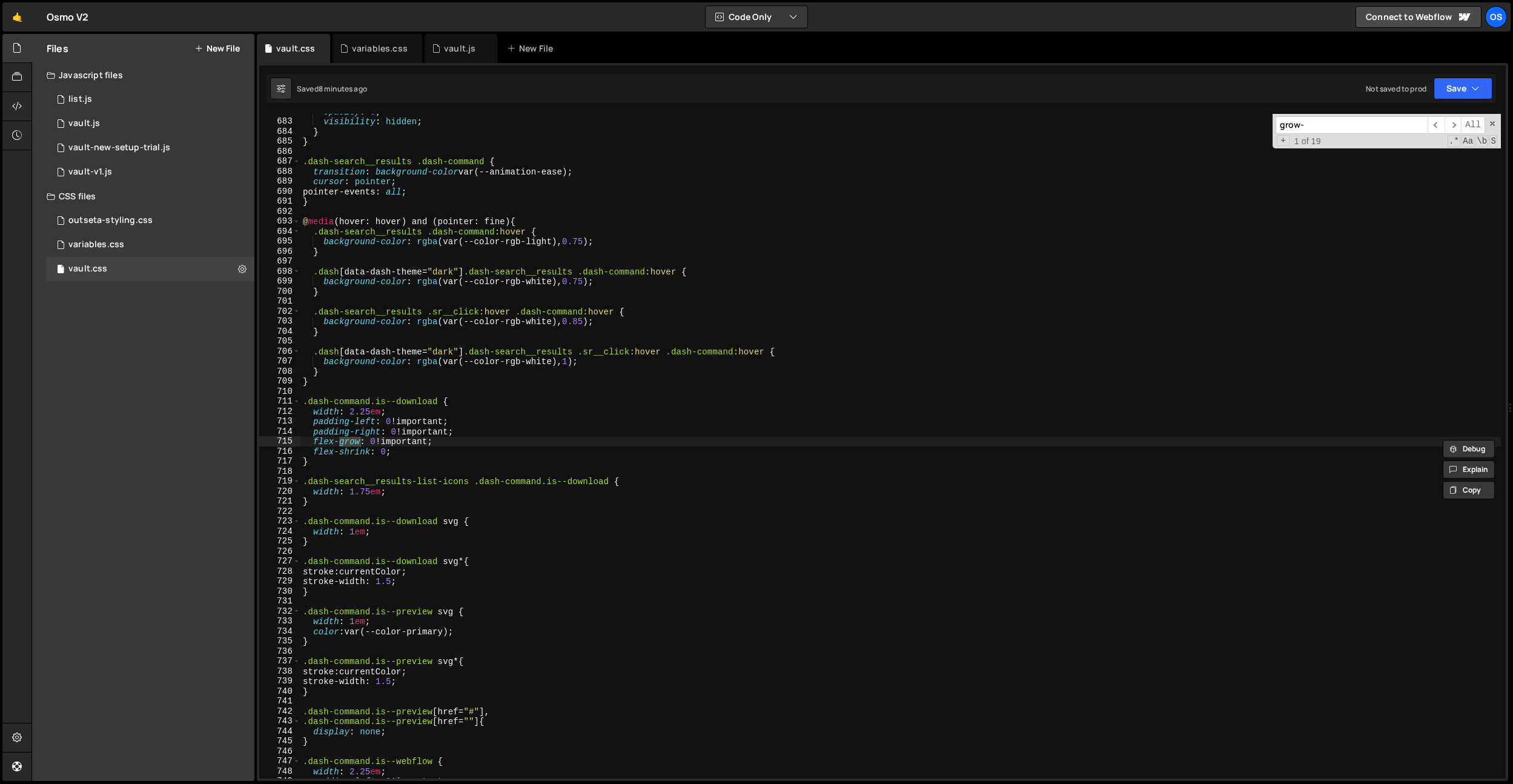
scroll to position [19136, 0]
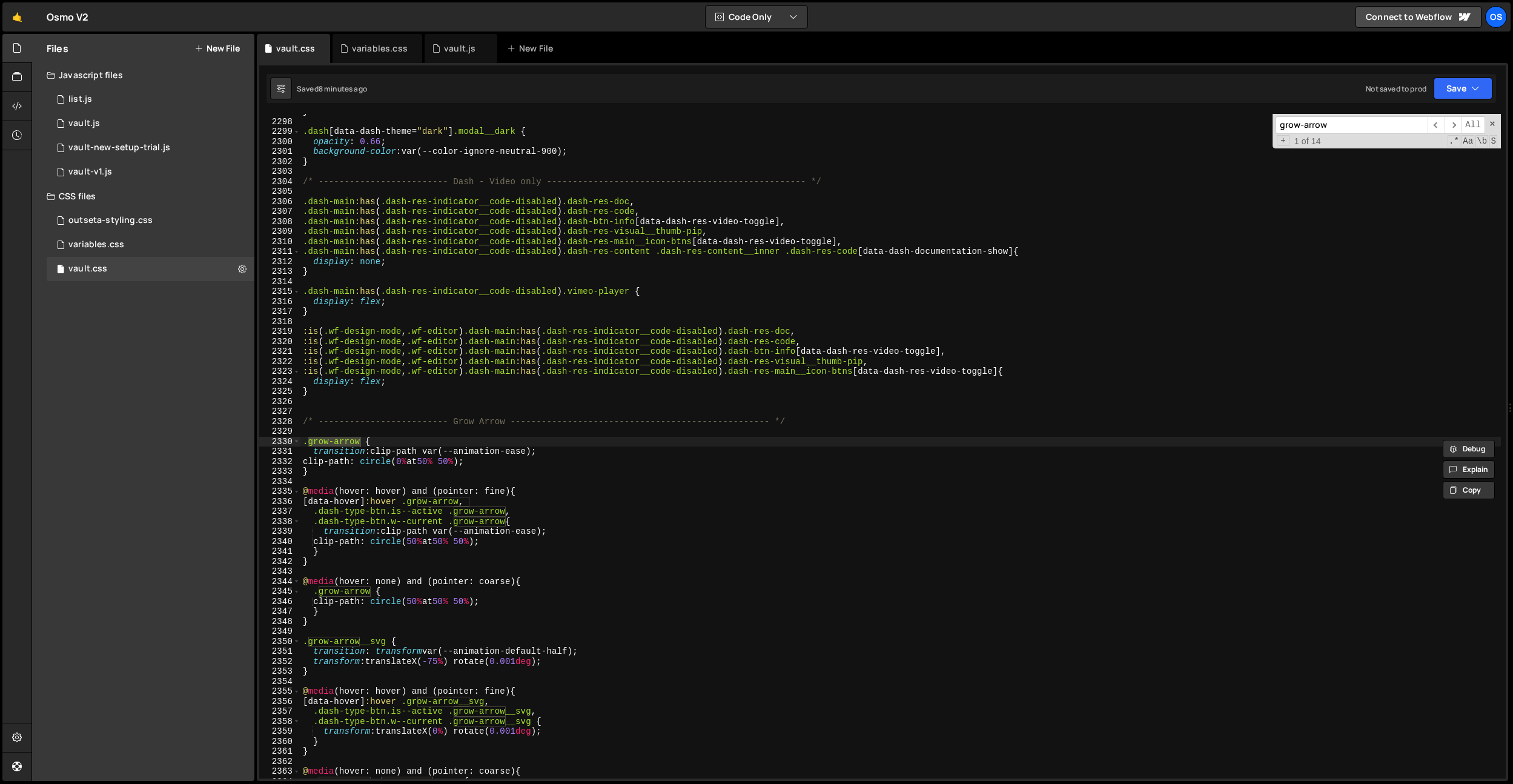
type input "grow-arrow"
click at [356, 451] on div "} .dash [ data-dash-theme = " dark " ] .modal__dark { opacity : 0.66 ; backgrou…" at bounding box center [901, 449] width 1201 height 685
drag, startPoint x: 364, startPoint y: 440, endPoint x: 360, endPoint y: 504, distance: 64.1
click at [300, 443] on div "transition: clip-path var(--animation-ease); 2297 2298 2299 2300 2301 2302 2303…" at bounding box center [882, 445] width 1246 height 664
type textarea ".grow-arrow {"
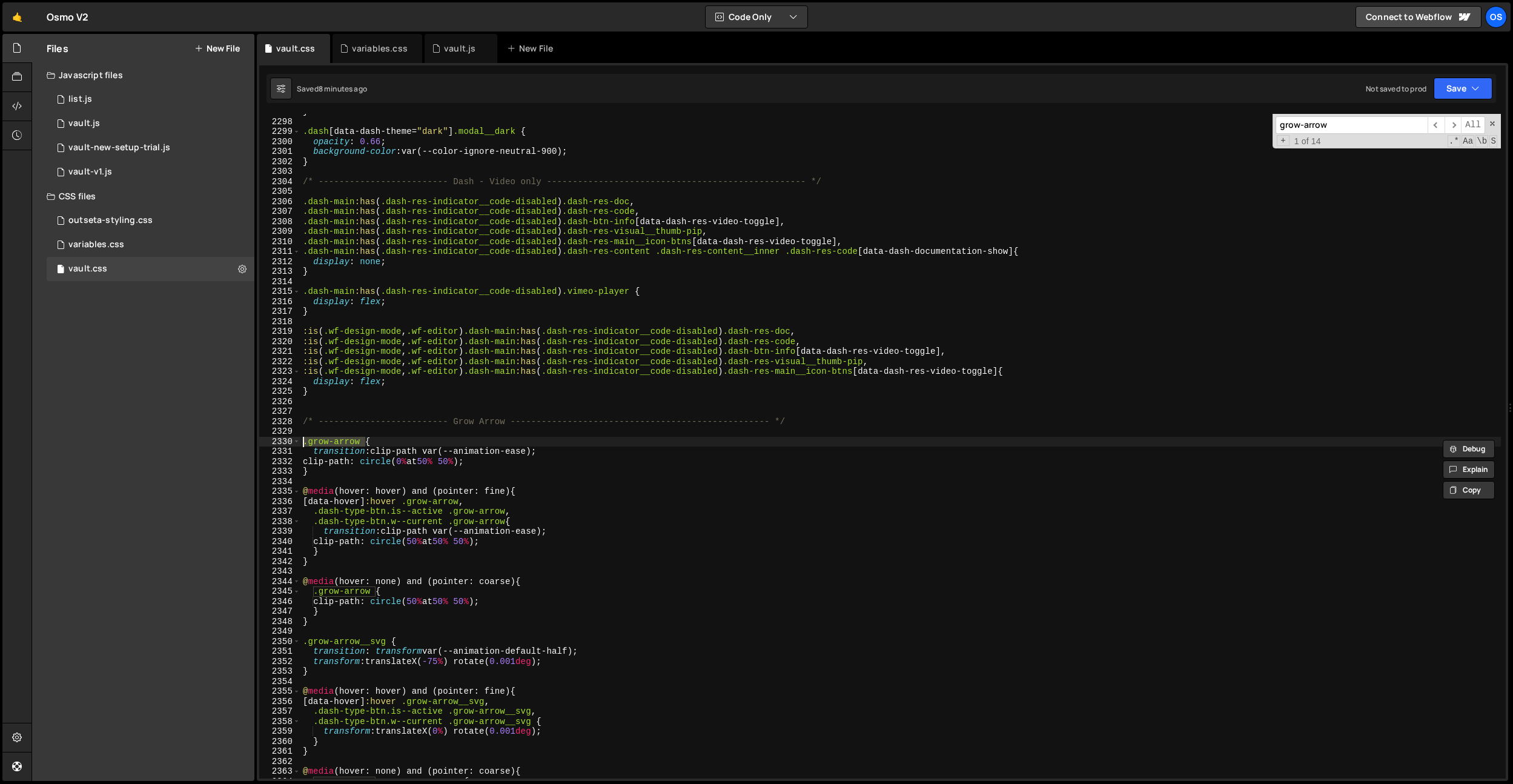
scroll to position [19182, 0]
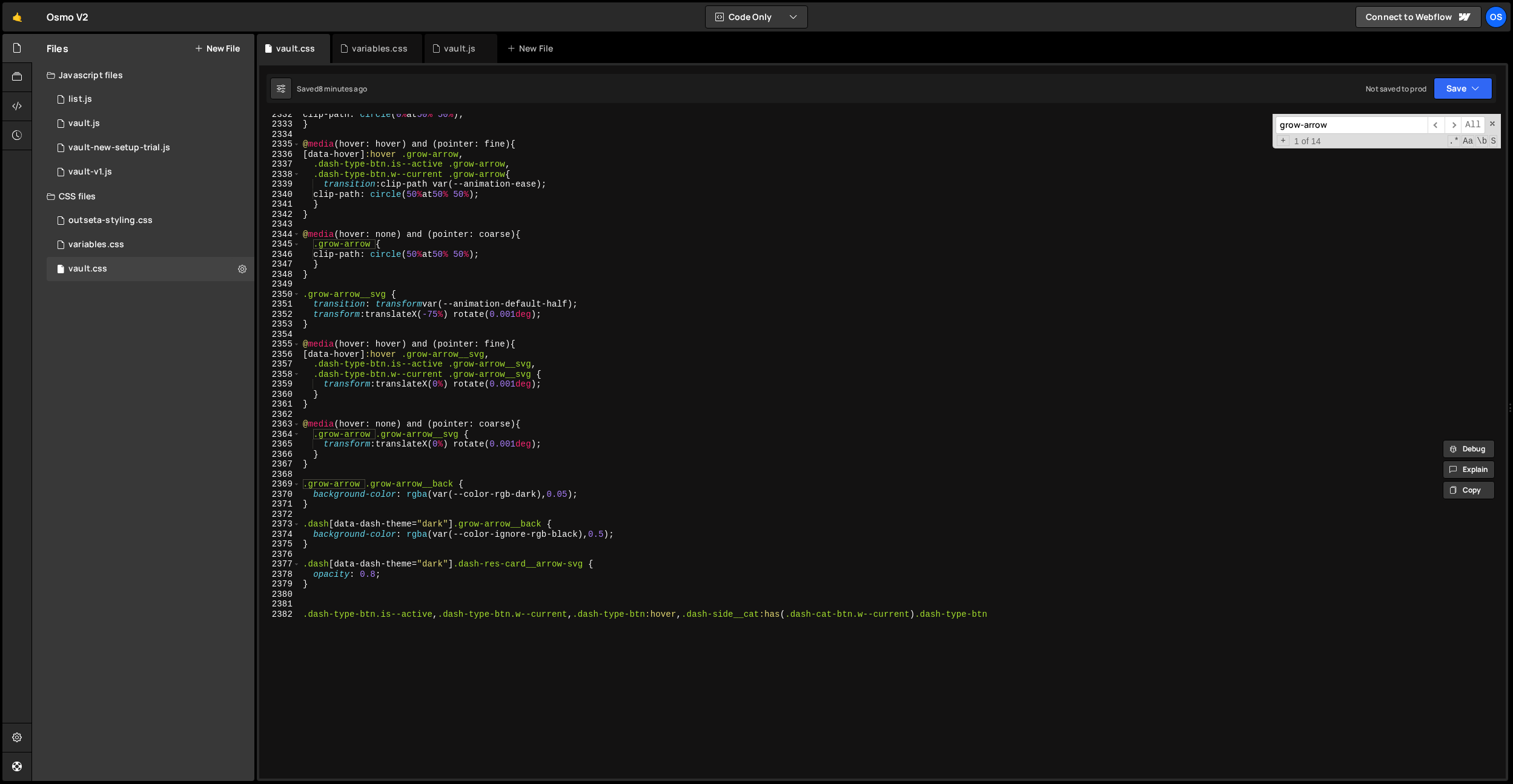
click at [346, 592] on div "clip-path : circle ( 0 % at 50 % 50 % ) ; } @ media (hover: hover) and (pointer…" at bounding box center [901, 451] width 1201 height 685
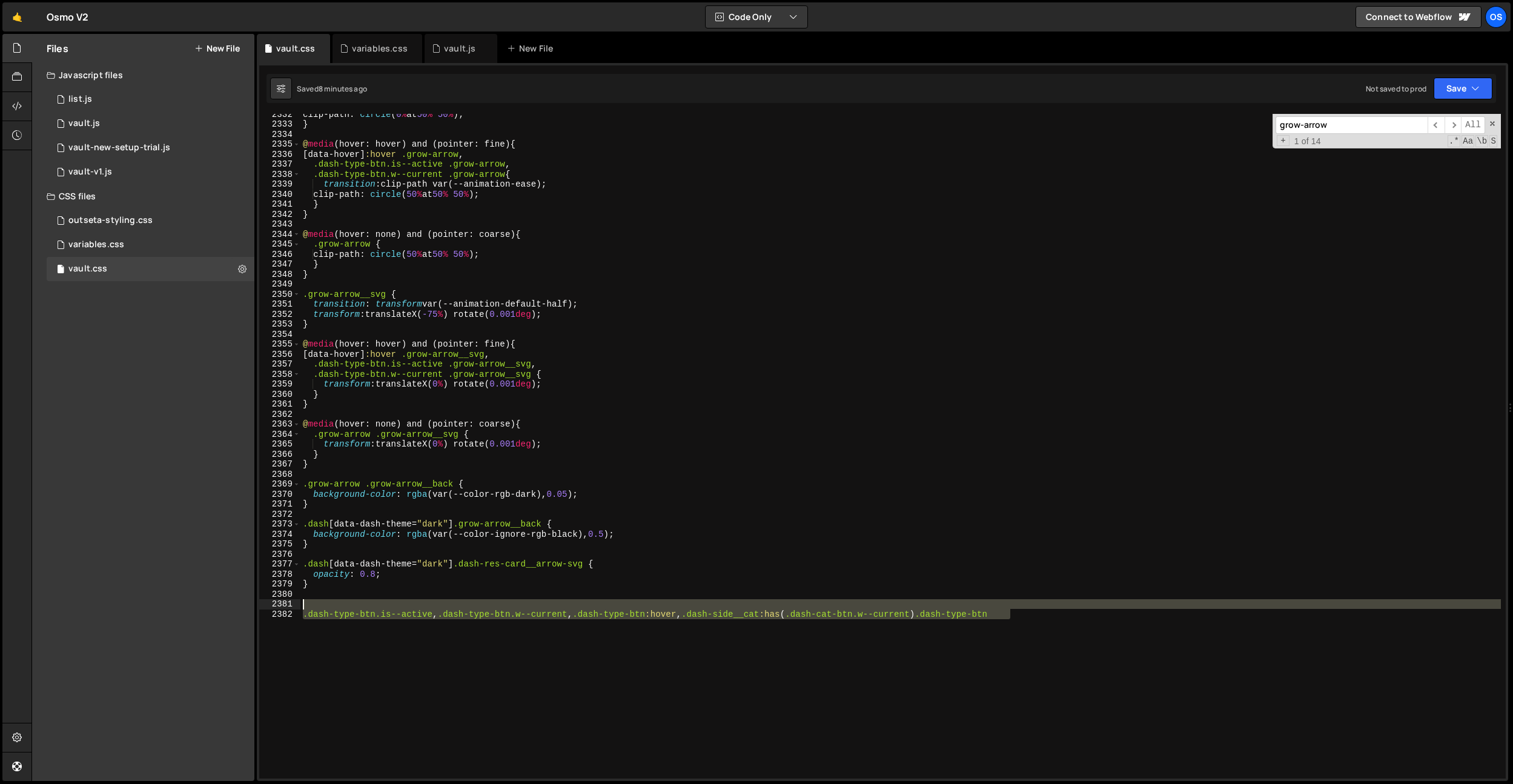
drag, startPoint x: 339, startPoint y: 637, endPoint x: 287, endPoint y: 605, distance: 61.1
click at [287, 605] on div "2332 2333 2334 2335 2336 2337 2338 2339 2340 2341 2342 2343 2344 2345 2346 2347…" at bounding box center [882, 445] width 1246 height 664
type textarea ".dash-type-btn.is--active, .dash-type-btn.w--current, .dash-type-btn:hover, .da…"
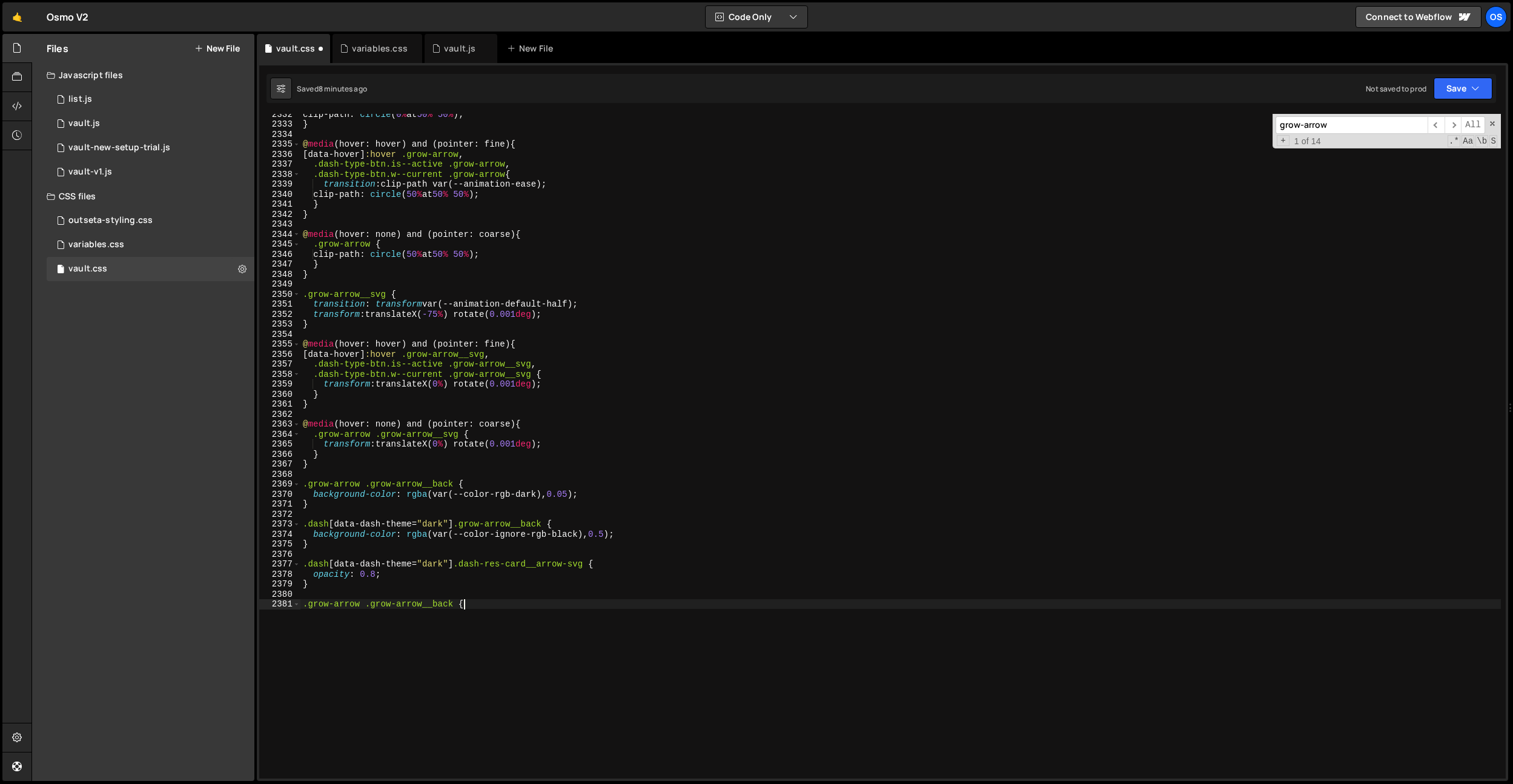
type textarea ".grow-arrow .grow-arrow__back {}"
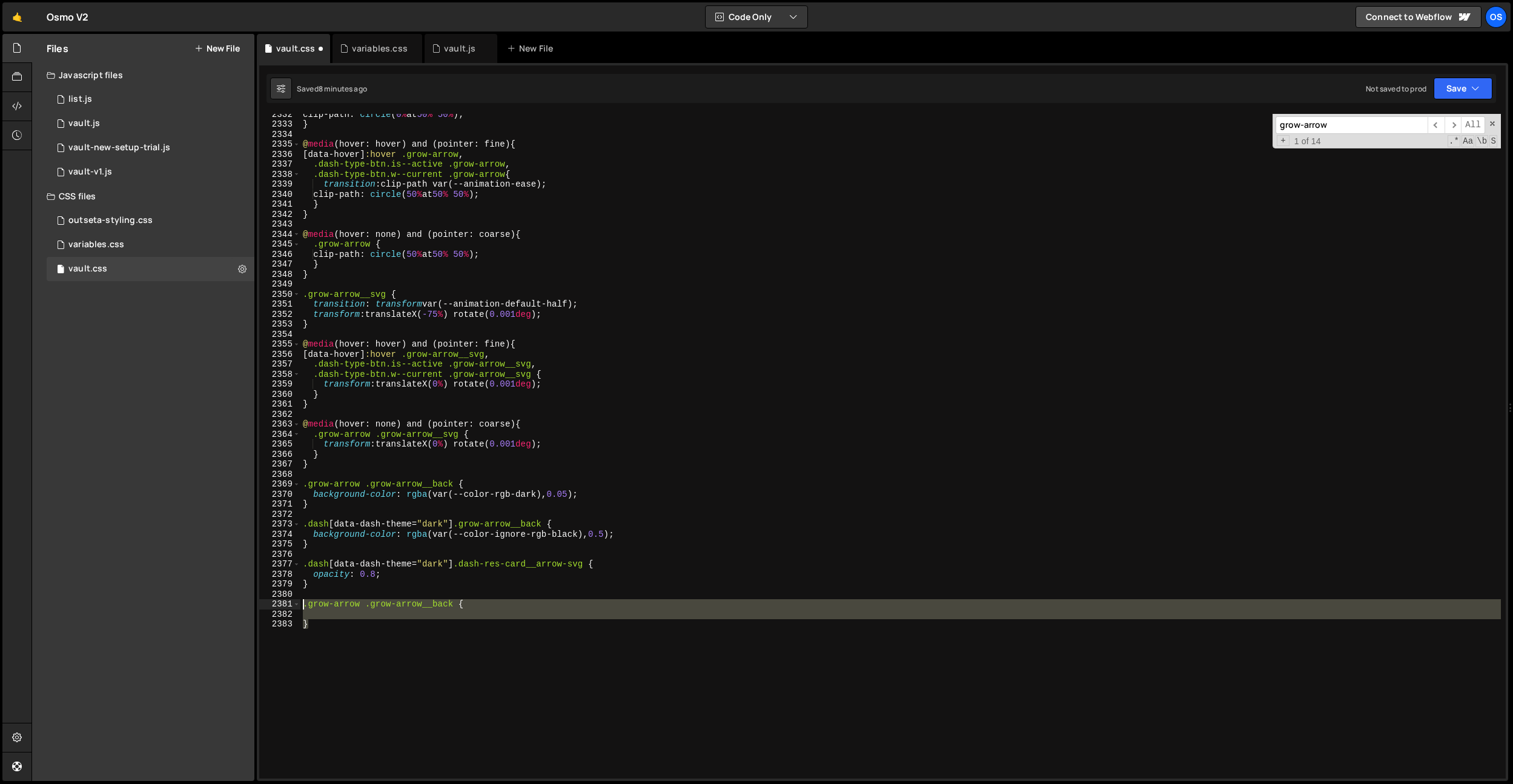
drag, startPoint x: 340, startPoint y: 635, endPoint x: 301, endPoint y: 603, distance: 50.4
click at [301, 603] on div "clip-path : circle ( 0 % at 50 % 50 % ) ; } @ media (hover: hover) and (pointer…" at bounding box center [901, 451] width 1201 height 685
type textarea ".grow-arrow .grow-arrow__back {"
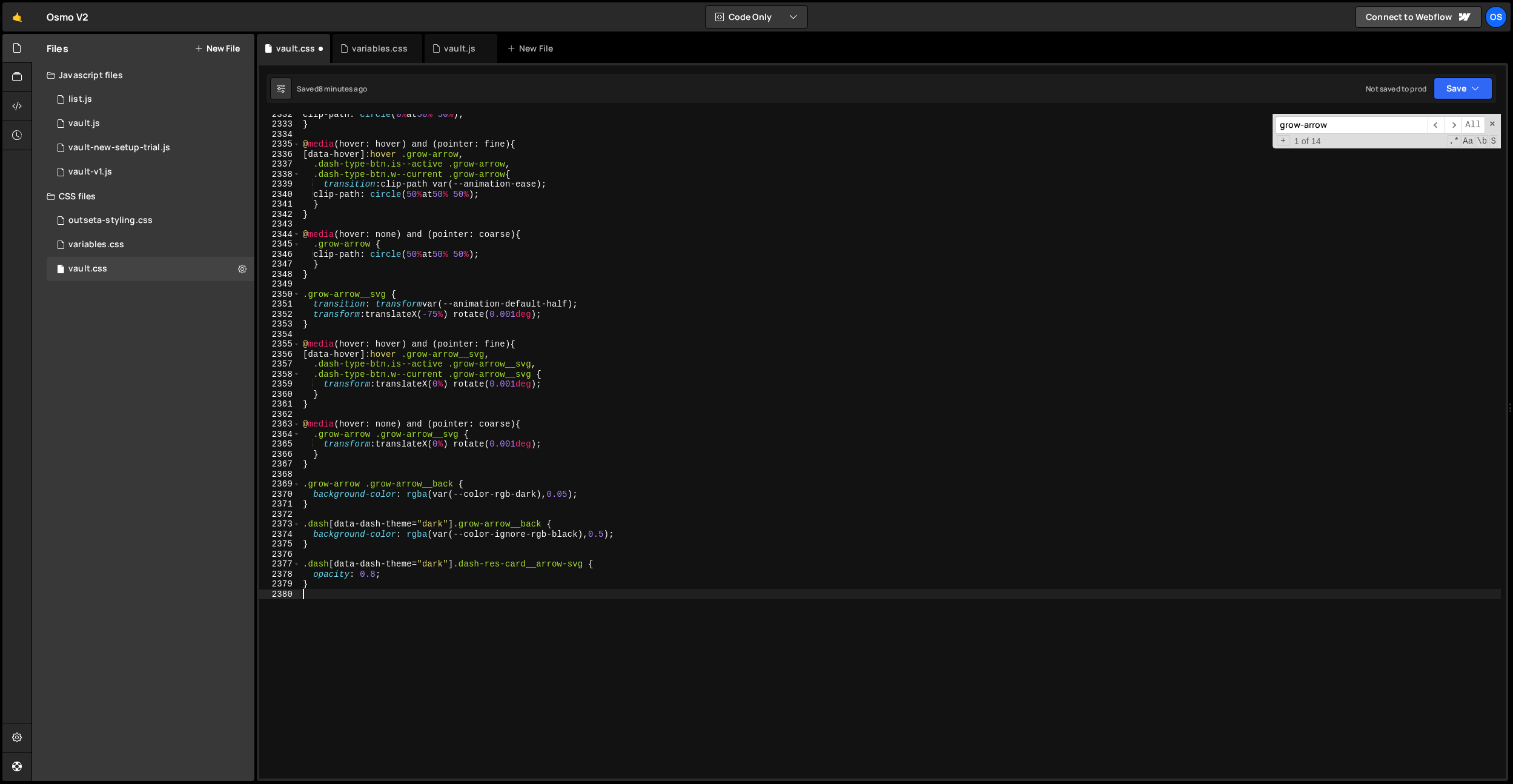
click at [340, 508] on div "clip-path : circle ( 0 % at 50 % 50 % ) ; } @ media (hover: hover) and (pointer…" at bounding box center [901, 451] width 1201 height 685
type textarea "}"
paste textarea "}"
click at [410, 482] on div "clip-path : circle ( 0 % at 50 % 50 % ) ; } @ media (hover: hover) and (pointer…" at bounding box center [901, 451] width 1201 height 685
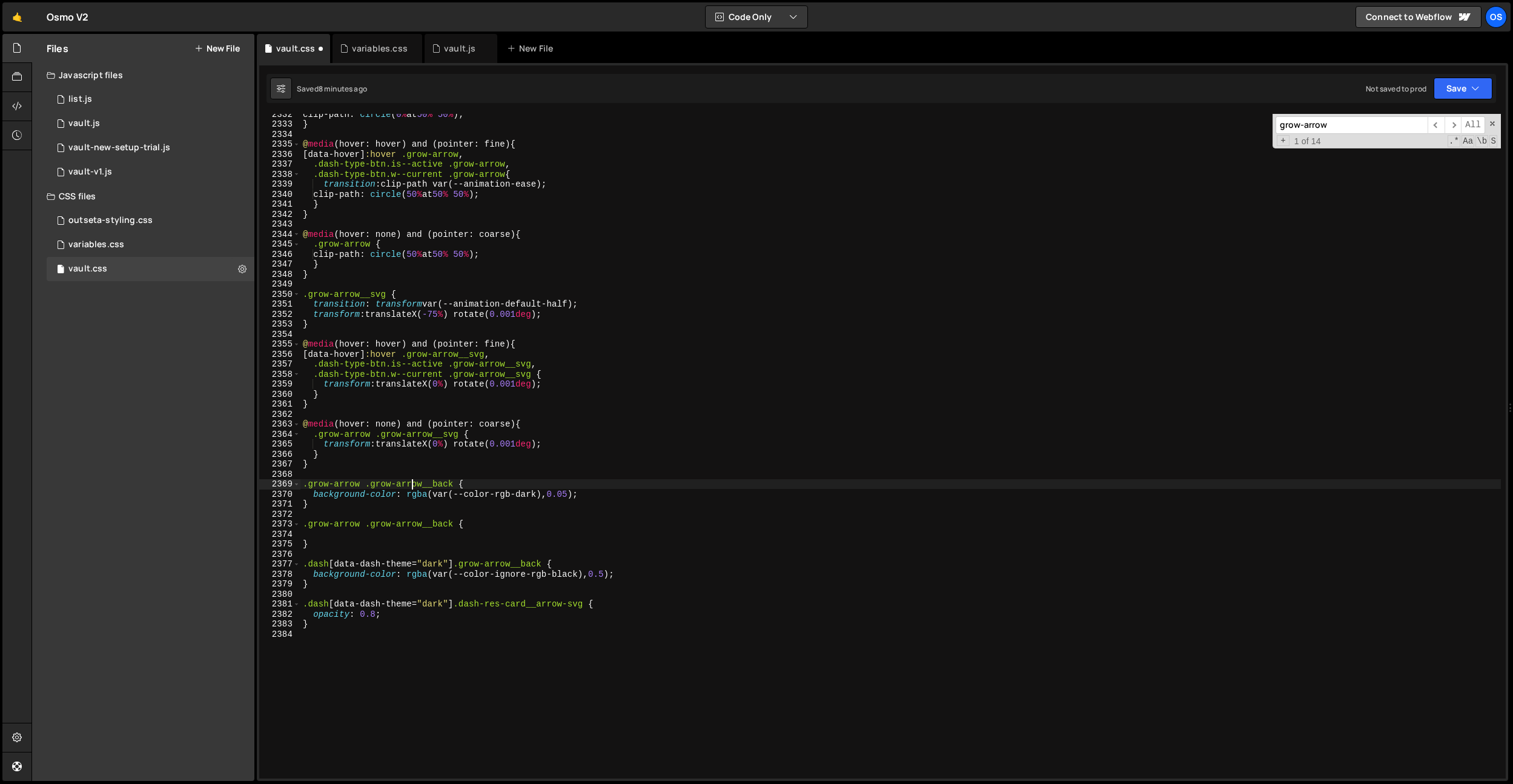
click at [304, 484] on div "clip-path : circle ( 0 % at 50 % 50 % ) ; } @ media (hover: hover) and (pointer…" at bounding box center [901, 451] width 1201 height 685
paste textarea "dash-type-btn"
click at [647, 444] on div "clip-path : circle ( 0 % at 50 % 50 % ) ; } @ media (hover: hover) and (pointer…" at bounding box center [901, 451] width 1201 height 685
click at [526, 495] on div "clip-path : circle ( 0 % at 50 % 50 % ) ; } @ media (hover: hover) and (pointer…" at bounding box center [901, 451] width 1201 height 685
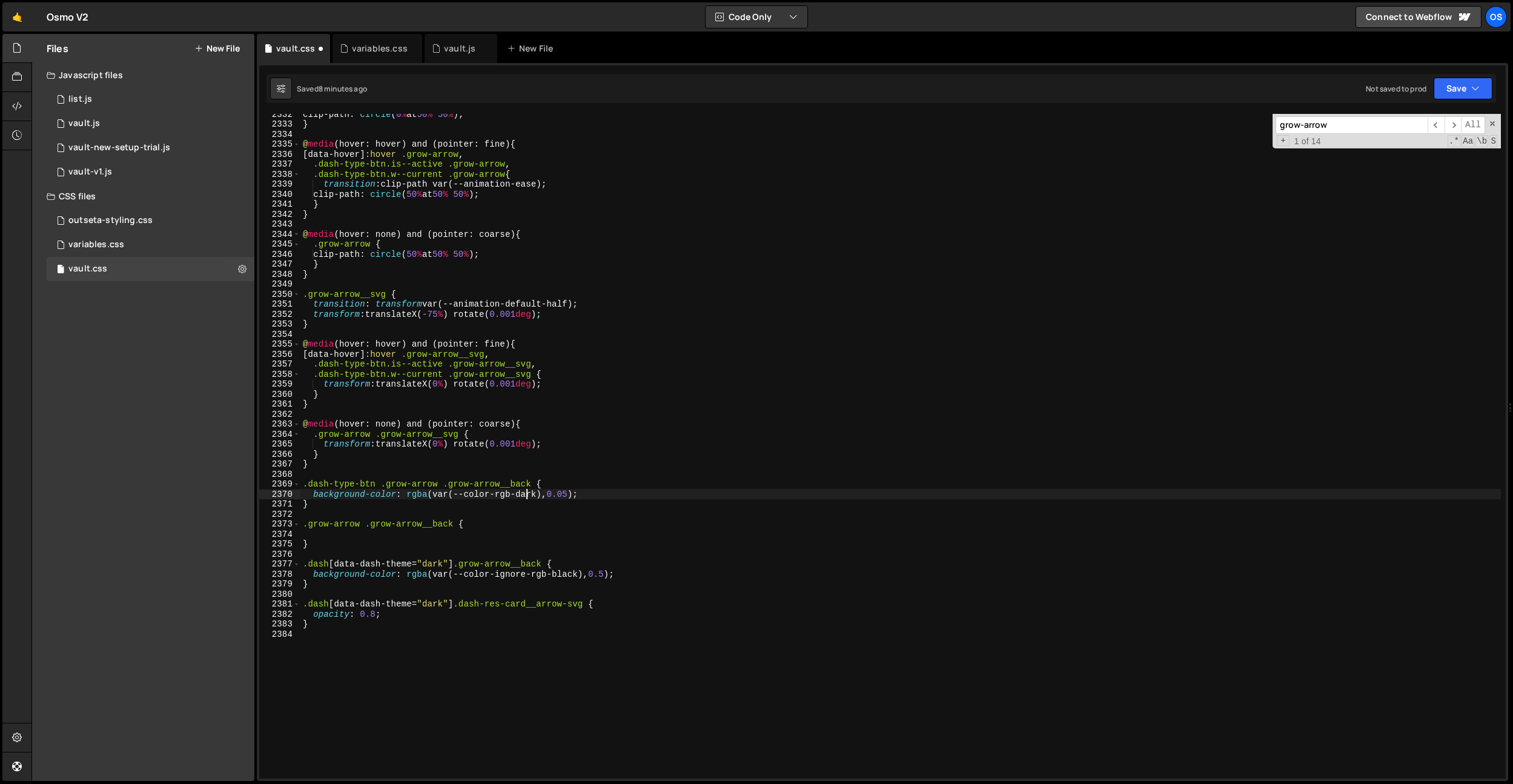
click at [526, 495] on div "clip-path : circle ( 0 % at 50 % 50 % ) ; } @ media (hover: hover) and (pointer…" at bounding box center [901, 451] width 1201 height 685
click at [574, 494] on div "clip-path : circle ( 0 % at 50 % 50 % ) ; } @ media (hover: hover) and (pointer…" at bounding box center [901, 451] width 1201 height 685
drag, startPoint x: 578, startPoint y: 494, endPoint x: 407, endPoint y: 494, distance: 171.0
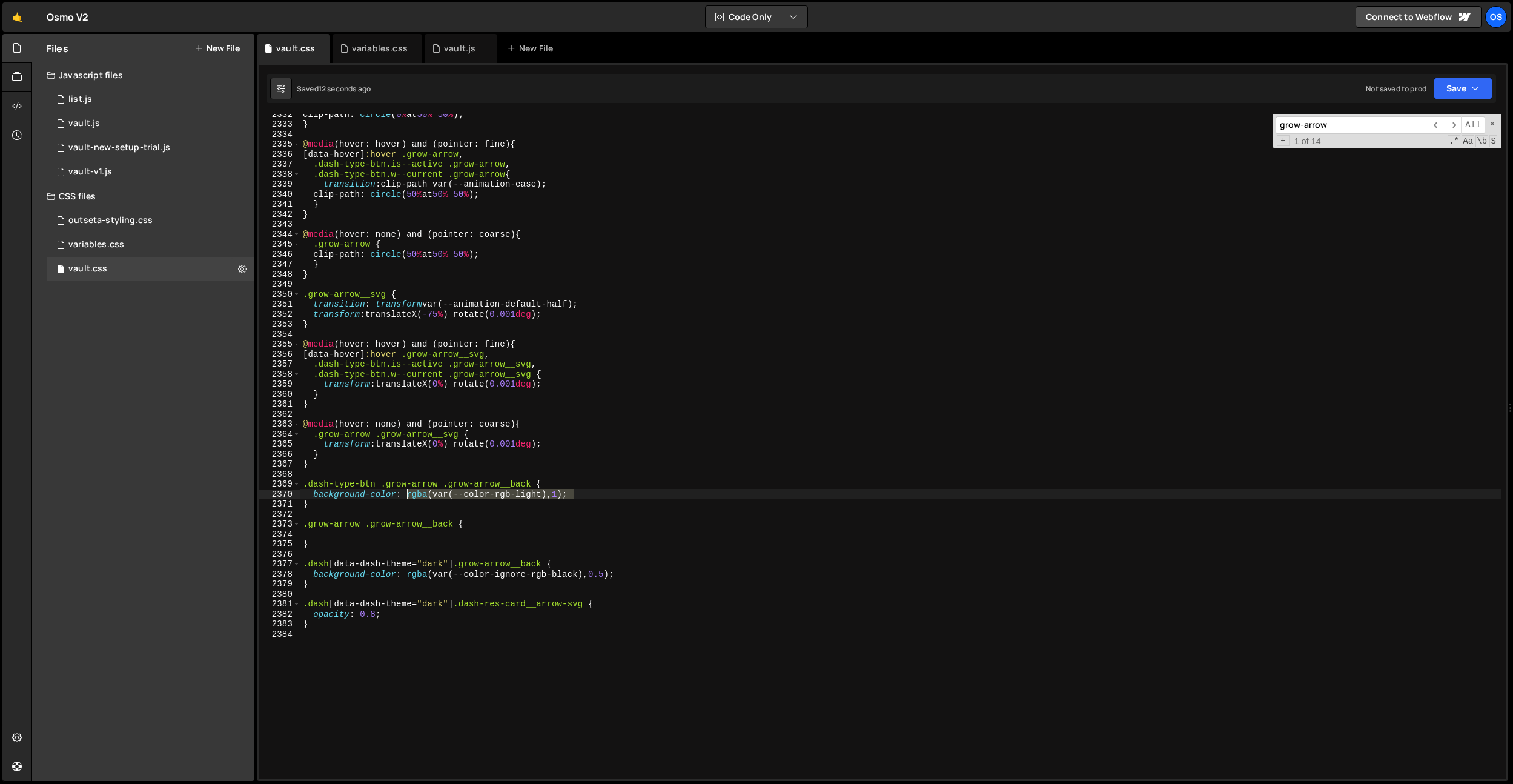
click at [407, 494] on div "clip-path : circle ( 0 % at 50 % 50 % ) ; } @ media (hover: hover) and (pointer…" at bounding box center [901, 451] width 1201 height 685
type textarea "background-color: var(--color-neutral-200);"
click at [380, 51] on div "variables.css" at bounding box center [380, 49] width 56 height 12
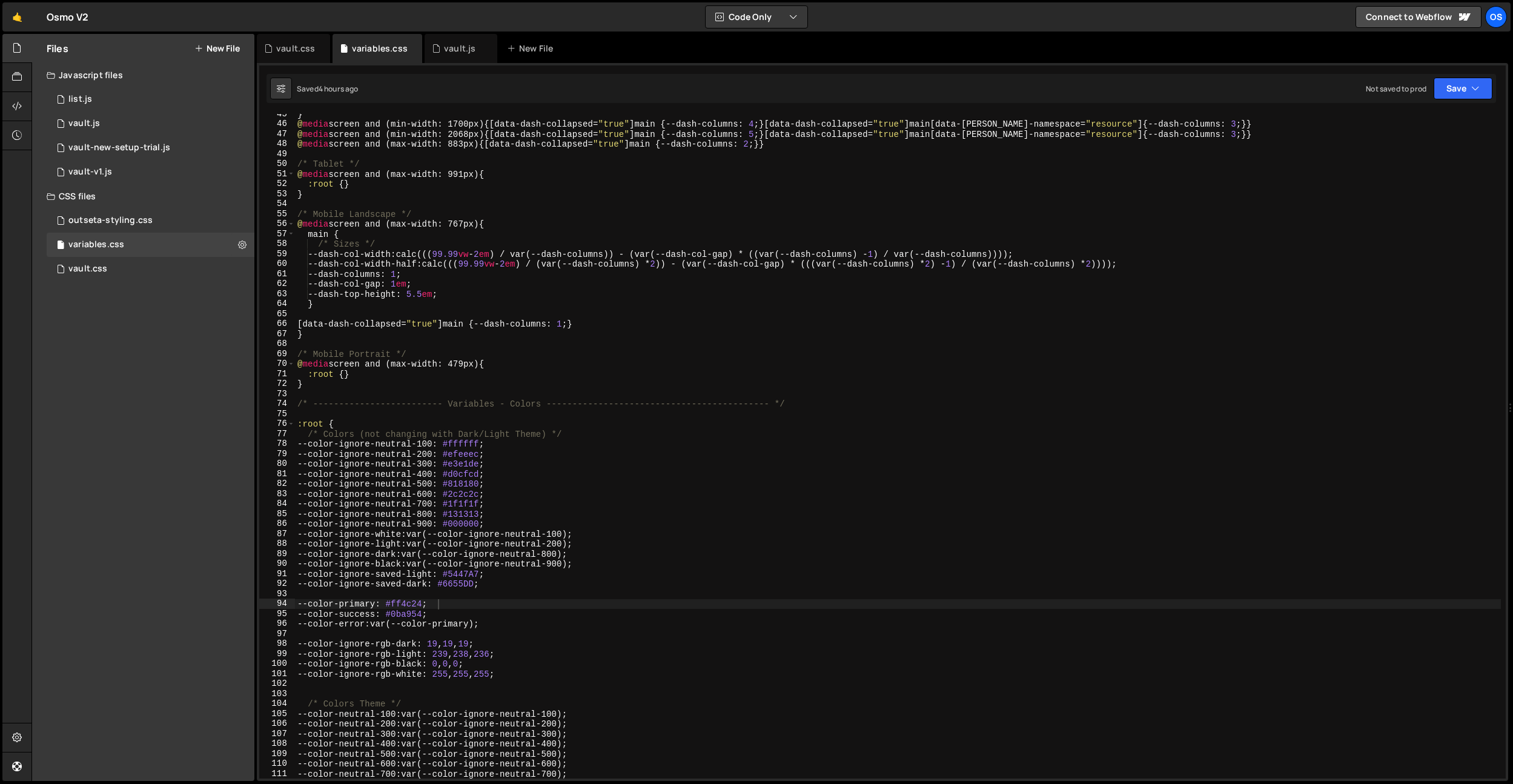
scroll to position [501, 0]
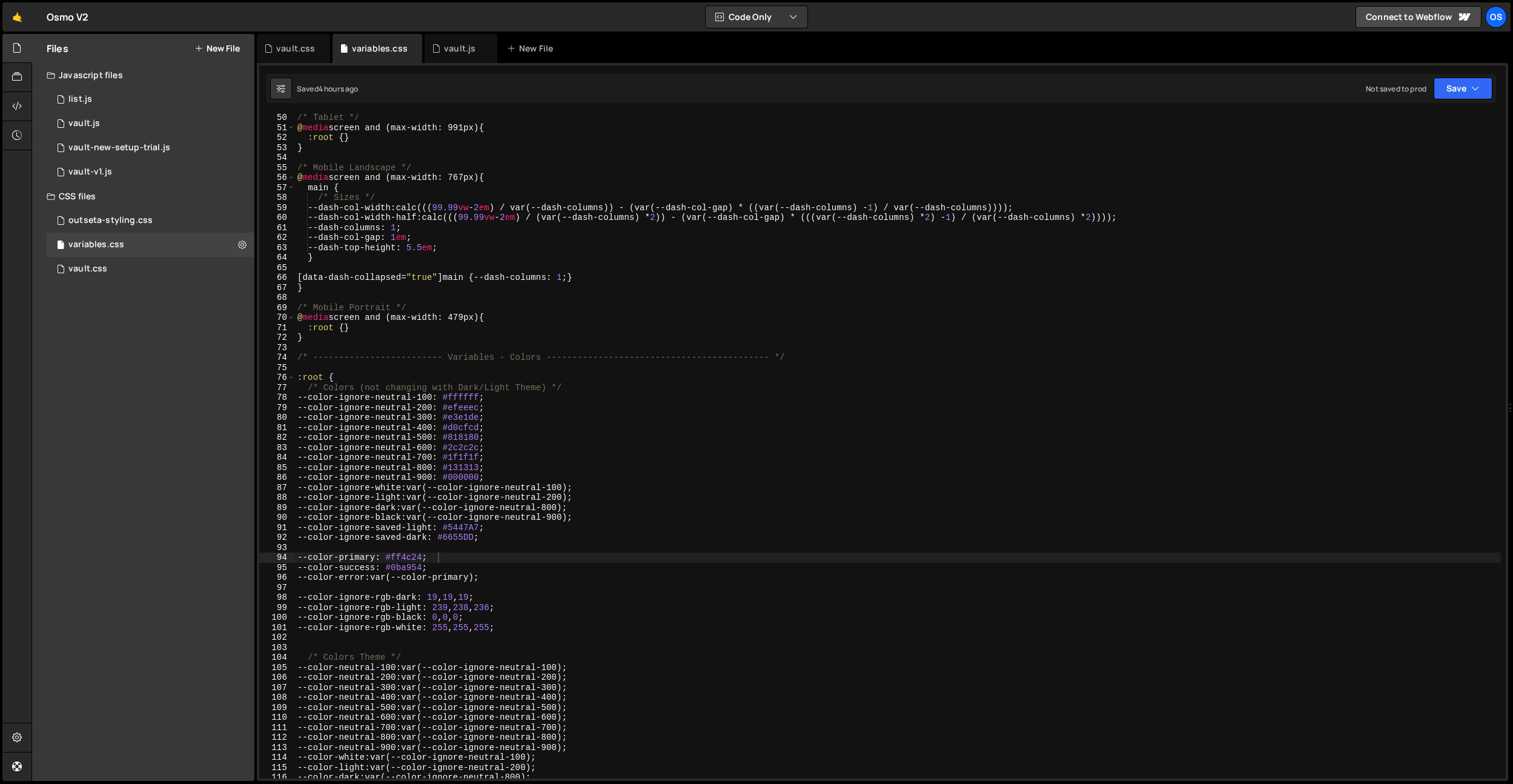
click at [471, 412] on div "/* Tablet */ @ media screen and (max-width: 991px) { :root { } } /* Mobile Land…" at bounding box center [898, 455] width 1206 height 685
paste textarea "F9F9F9"
click at [474, 419] on div "/* Tablet */ @ media screen and (max-width: 991px) { :root { } } /* Mobile Land…" at bounding box center [898, 455] width 1206 height 685
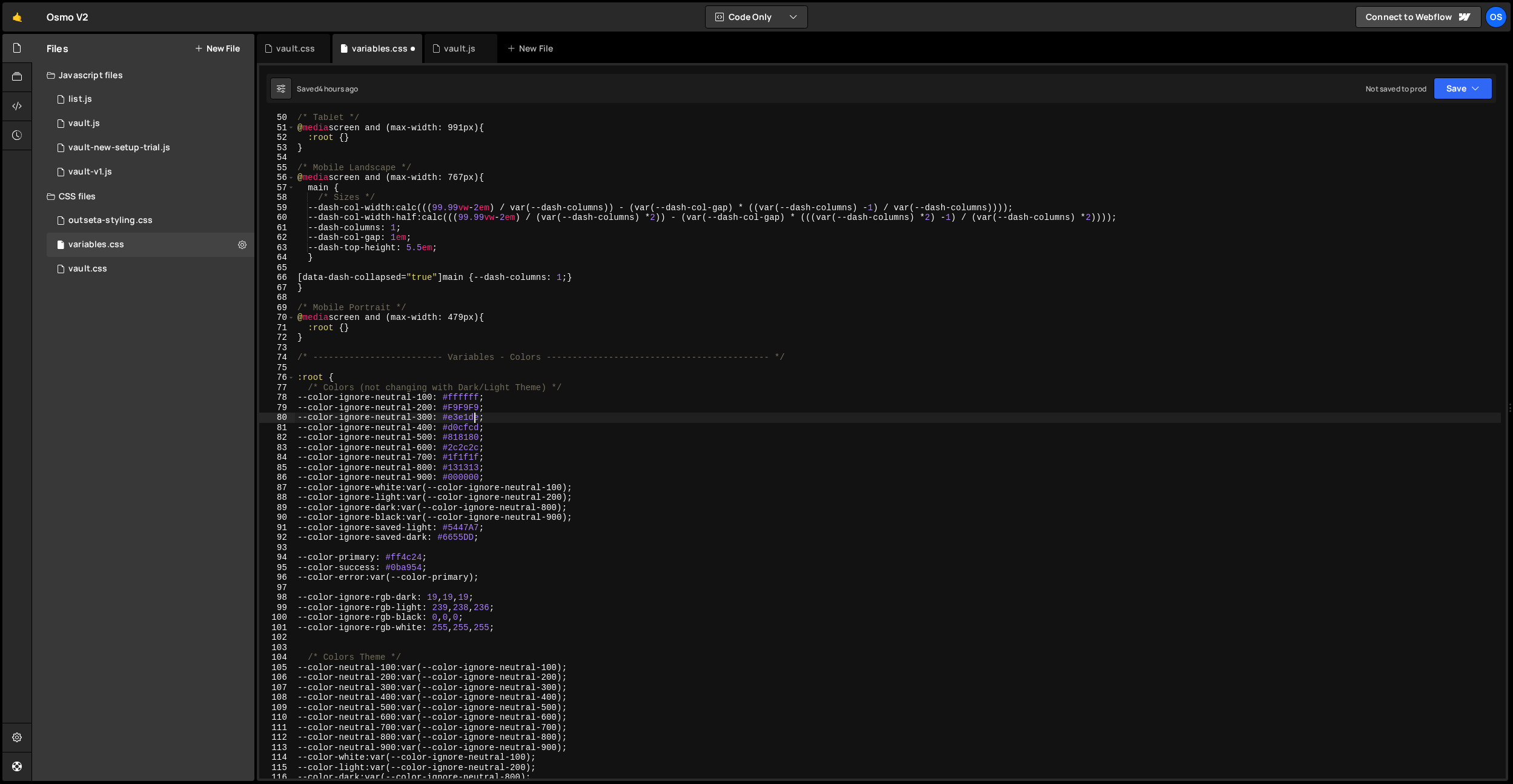
click at [474, 419] on div "/* Tablet */ @ media screen and (max-width: 991px) { :root { } } /* Mobile Land…" at bounding box center [898, 455] width 1206 height 685
paste textarea "ECECEC"
click at [482, 427] on div "/* Tablet */ @ media screen and (max-width: 991px) { :root { } } /* Mobile Land…" at bounding box center [898, 455] width 1206 height 685
paste textarea "E1E1E1"
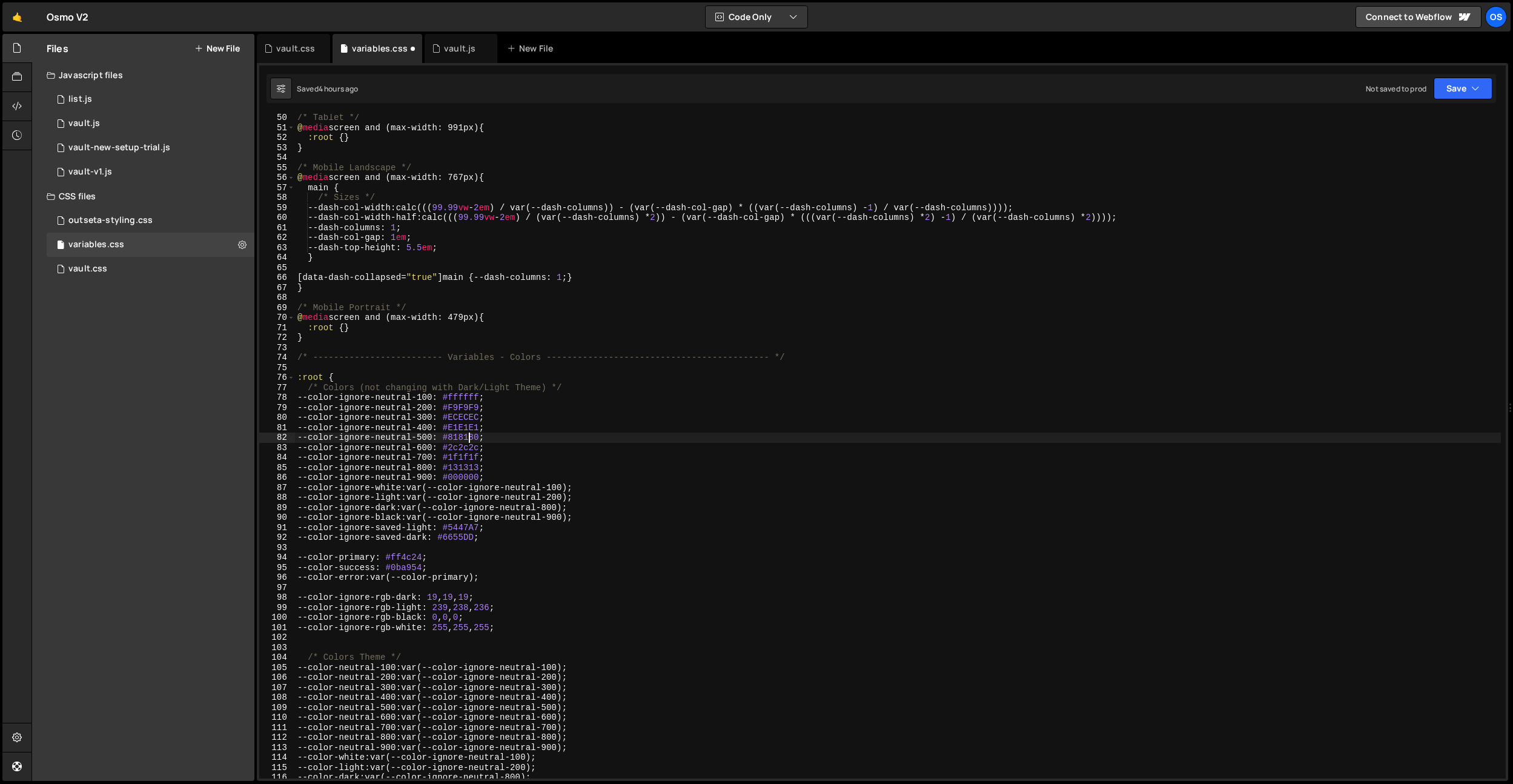
click at [471, 437] on div "/* Tablet */ @ media screen and (max-width: 991px) { :root { } } /* Mobile Land…" at bounding box center [898, 455] width 1206 height 685
paste textarea "7F7F"
click at [506, 474] on div "/* Tablet */ @ media screen and (max-width: 991px) { :root { } } /* Mobile Land…" at bounding box center [898, 455] width 1206 height 685
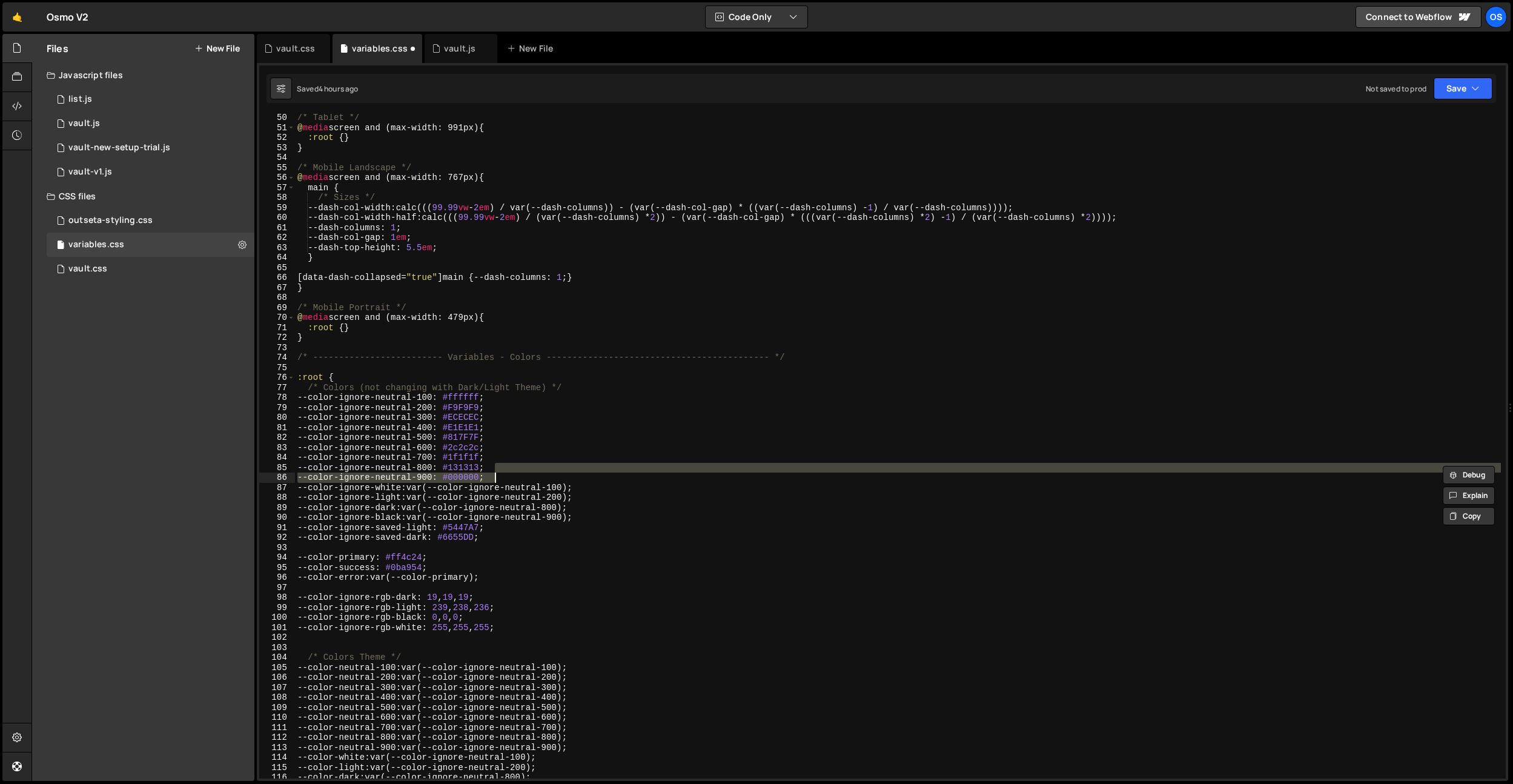
drag, startPoint x: 514, startPoint y: 474, endPoint x: 522, endPoint y: 475, distance: 8.1
click at [514, 474] on div "/* Tablet */ @ media screen and (max-width: 991px) { :root { } } /* Mobile Land…" at bounding box center [898, 445] width 1206 height 664
type textarea "--color-ignore-neutral-900: #000000;"
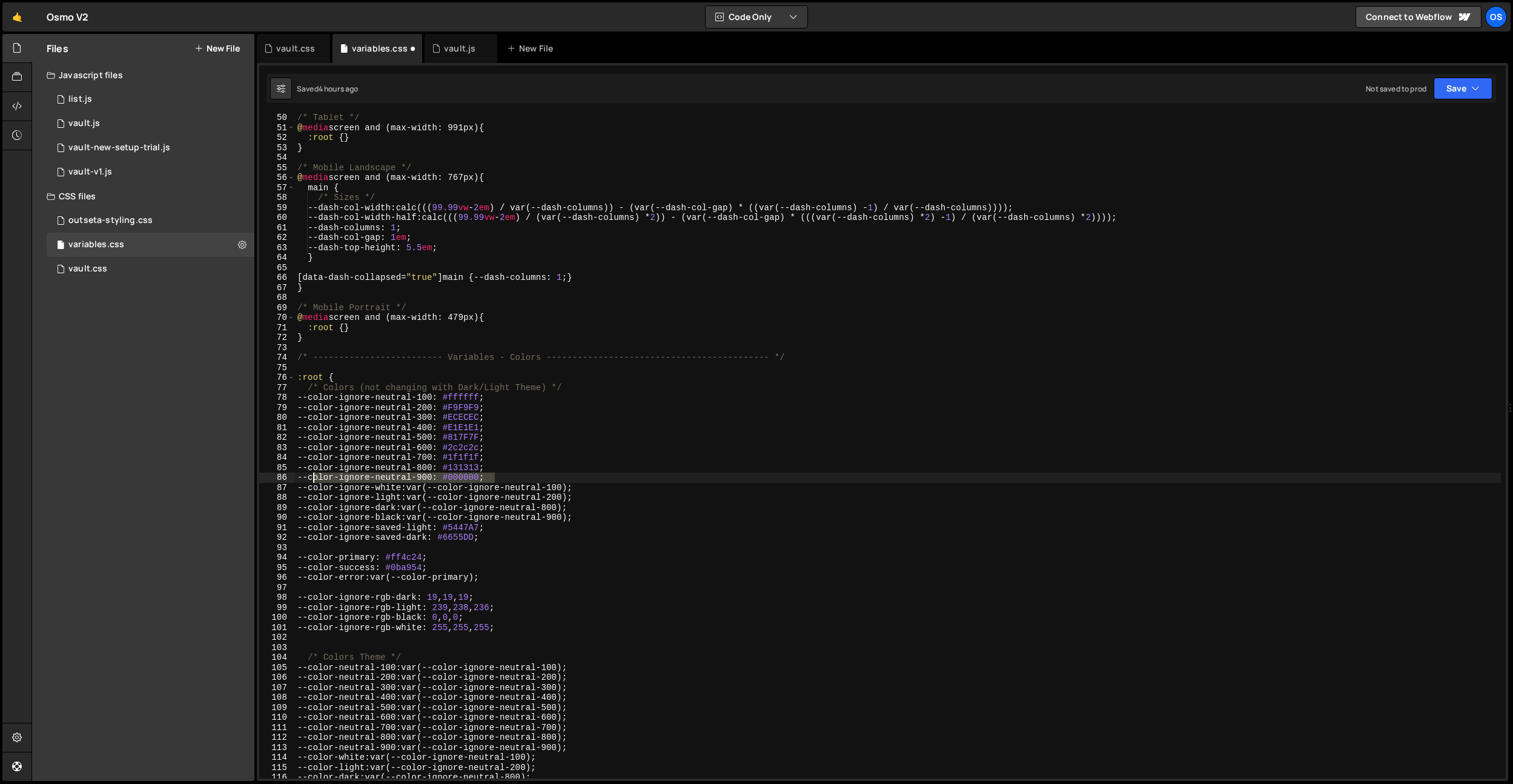
drag, startPoint x: 522, startPoint y: 475, endPoint x: 310, endPoint y: 478, distance: 212.0
click at [310, 478] on div "/* Tablet */ @ media screen and (max-width: 991px) { :root { } } /* Mobile Land…" at bounding box center [898, 455] width 1206 height 685
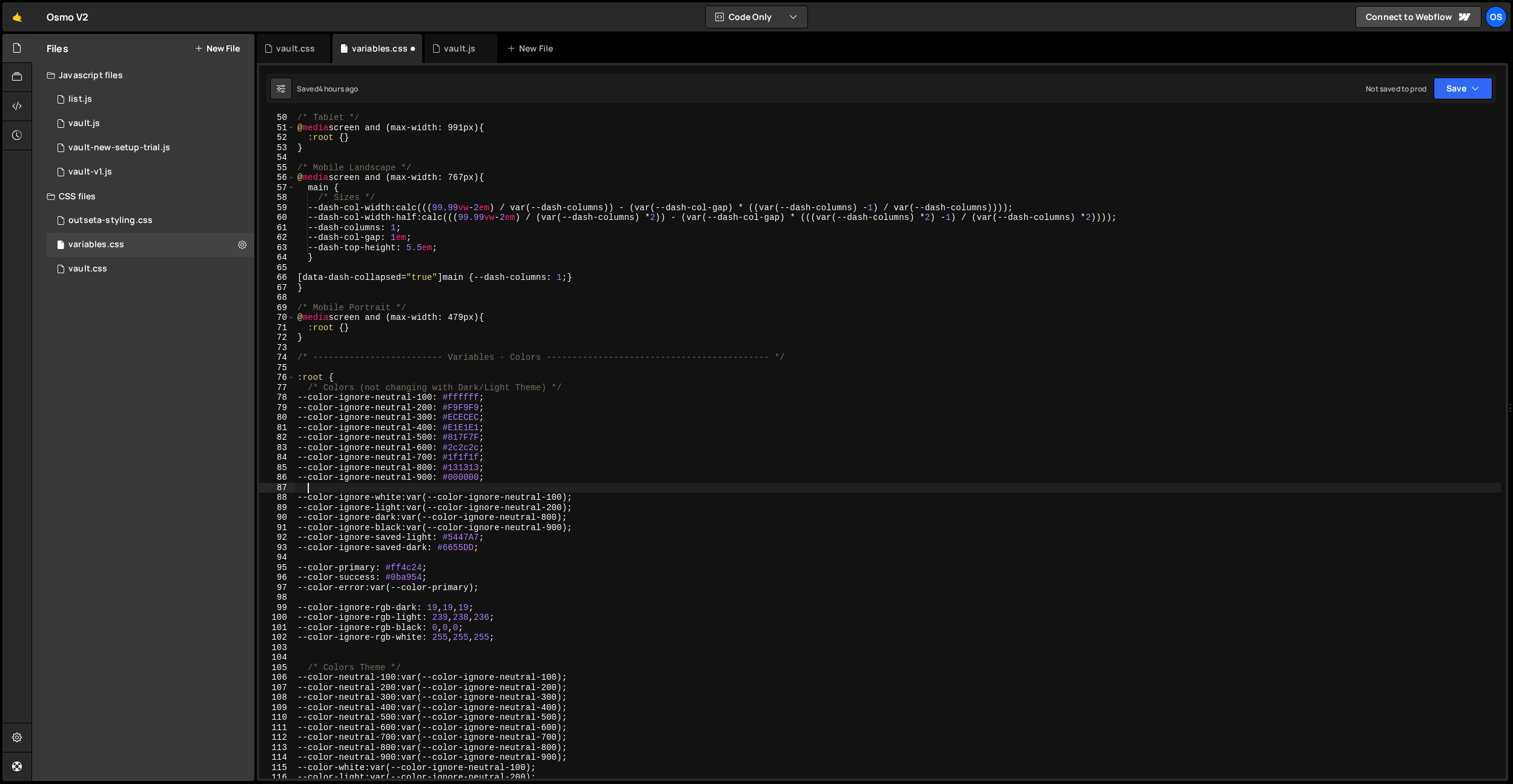
paste textarea "--color-ignore-neutral-900: #000000;"
click at [438, 488] on div "/* Tablet */ @ media screen and (max-width: 991px) { :root { } } /* Mobile Land…" at bounding box center [898, 455] width 1206 height 685
click at [481, 478] on div "/* Tablet */ @ media screen and (max-width: 991px) { :root { } } /* Mobile Land…" at bounding box center [898, 455] width 1206 height 685
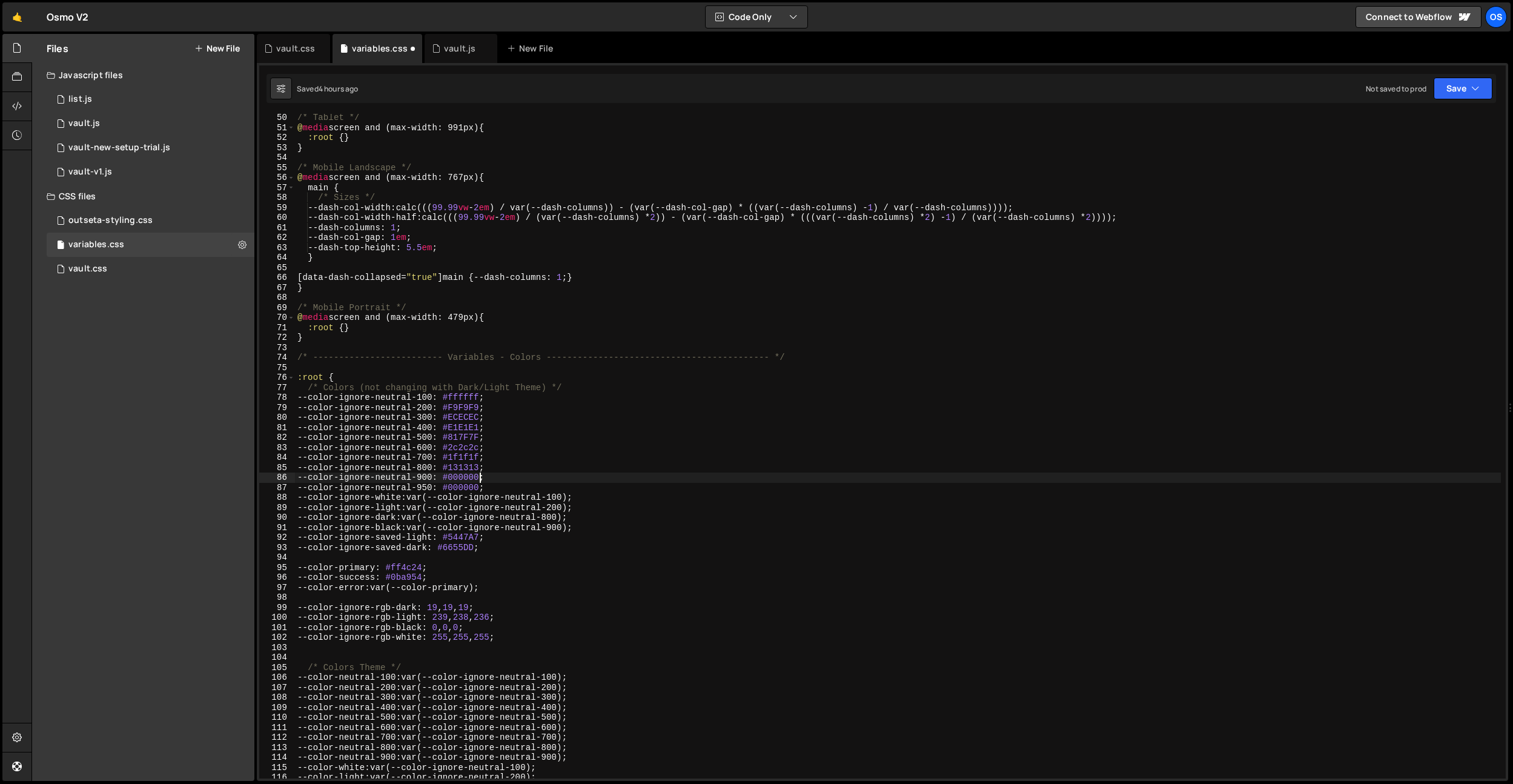
paste textarea "151313"
click at [480, 467] on div "/* Tablet */ @ media screen and (max-width: 991px) { :root { } } /* Mobile Land…" at bounding box center [898, 455] width 1206 height 685
paste textarea "201D1D"
click at [474, 458] on div "/* Tablet */ @ media screen and (max-width: 991px) { :root { } } /* Mobile Land…" at bounding box center [898, 455] width 1206 height 685
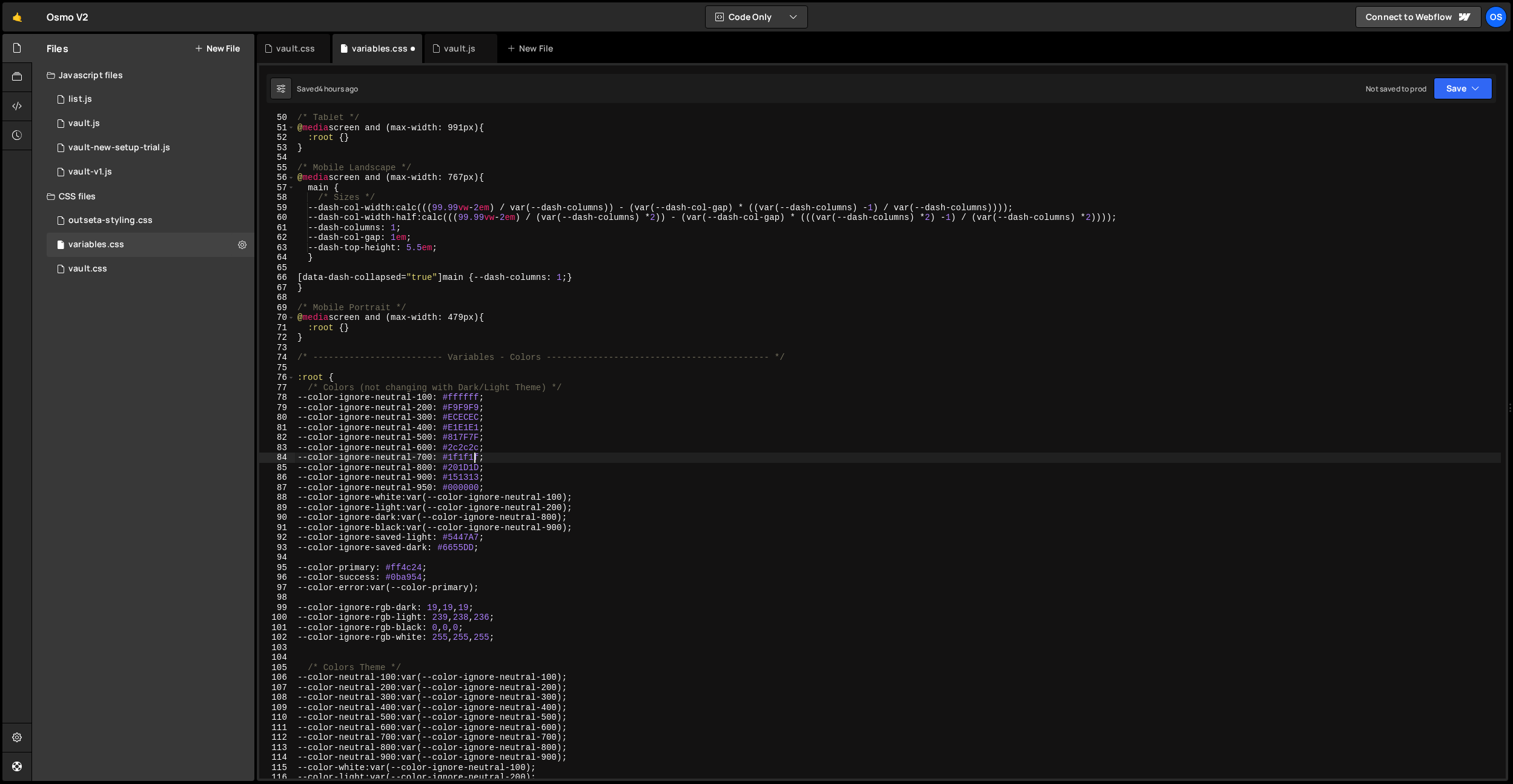
click at [474, 458] on div "/* Tablet */ @ media screen and (max-width: 991px) { :root { } } /* Mobile Land…" at bounding box center [898, 455] width 1206 height 685
paste textarea "292626"
click at [479, 449] on div "/* Tablet */ @ media screen and (max-width: 991px) { :root { } } /* Mobile Land…" at bounding box center [898, 455] width 1206 height 685
paste textarea "312E2E"
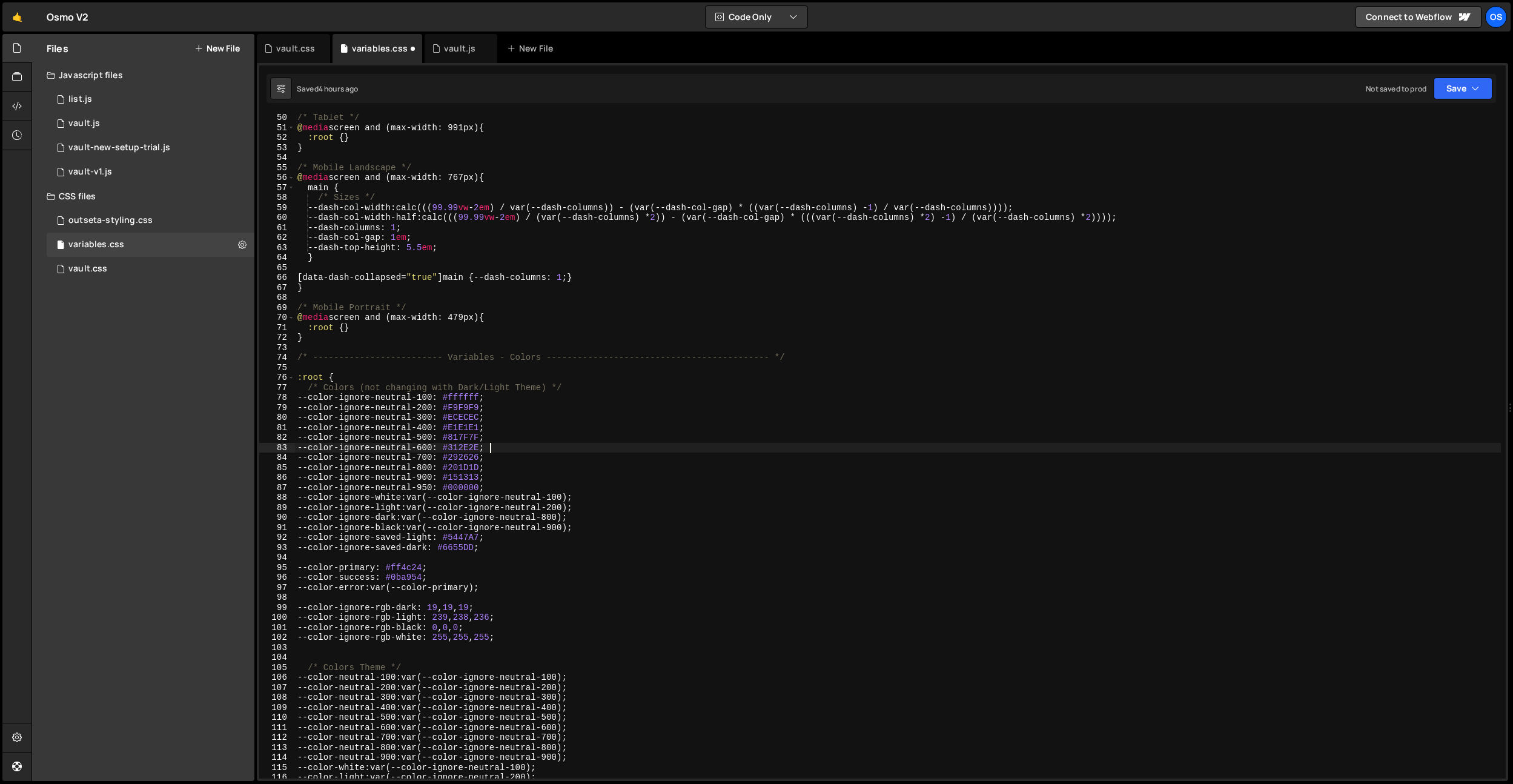
click at [651, 488] on div "/* Tablet */ @ media screen and (max-width: 991px) { :root { } } /* Mobile Land…" at bounding box center [898, 455] width 1206 height 685
click at [479, 538] on div "/* Tablet */ @ media screen and (max-width: 991px) { :root { } } /* Mobile Land…" at bounding box center [898, 455] width 1206 height 685
drag, startPoint x: 622, startPoint y: 531, endPoint x: 577, endPoint y: 531, distance: 45.0
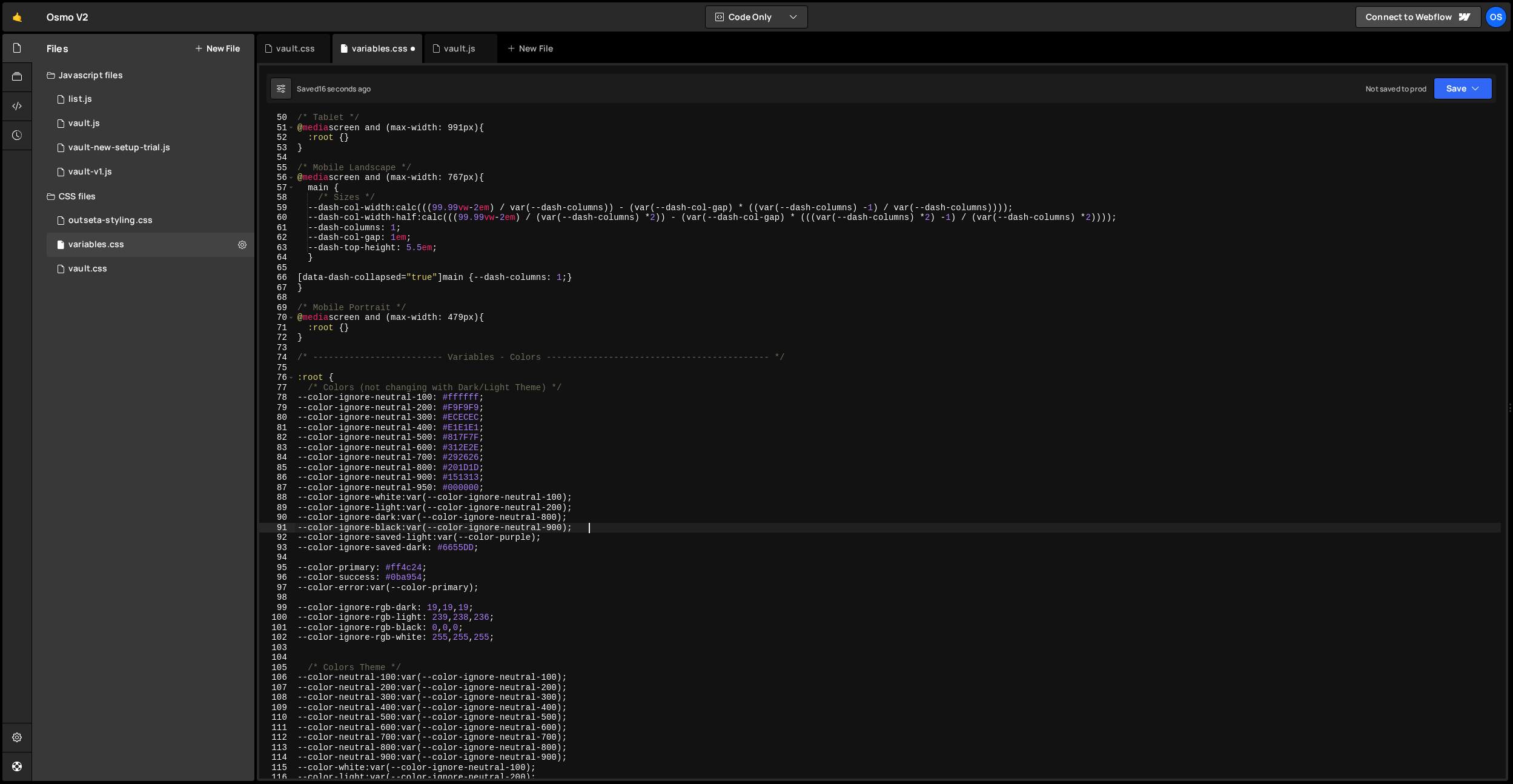
click at [577, 531] on div "/* Tablet */ @ media screen and (max-width: 991px) { :root { } } /* Mobile Land…" at bounding box center [898, 455] width 1206 height 685
drag, startPoint x: 576, startPoint y: 541, endPoint x: 451, endPoint y: 543, distance: 125.0
click at [453, 539] on div "/* Tablet */ @ media screen and (max-width: 991px) { :root { } } /* Mobile Land…" at bounding box center [898, 455] width 1206 height 685
drag, startPoint x: 450, startPoint y: 544, endPoint x: 513, endPoint y: 548, distance: 63.1
click at [513, 548] on div "/* Tablet */ @ media screen and (max-width: 991px) { :root { } } /* Mobile Land…" at bounding box center [898, 455] width 1206 height 685
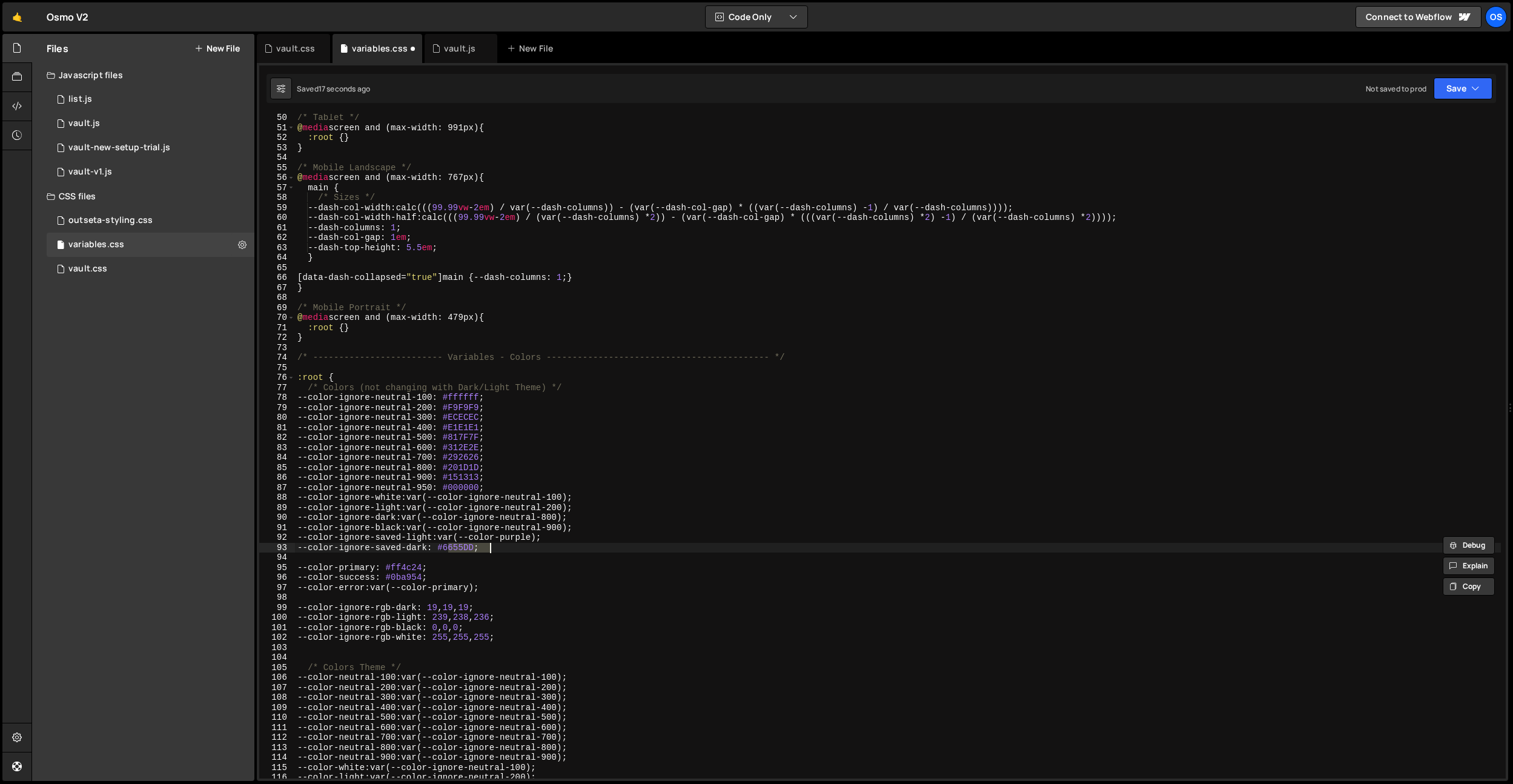
paste textarea "var(--color-purple)"
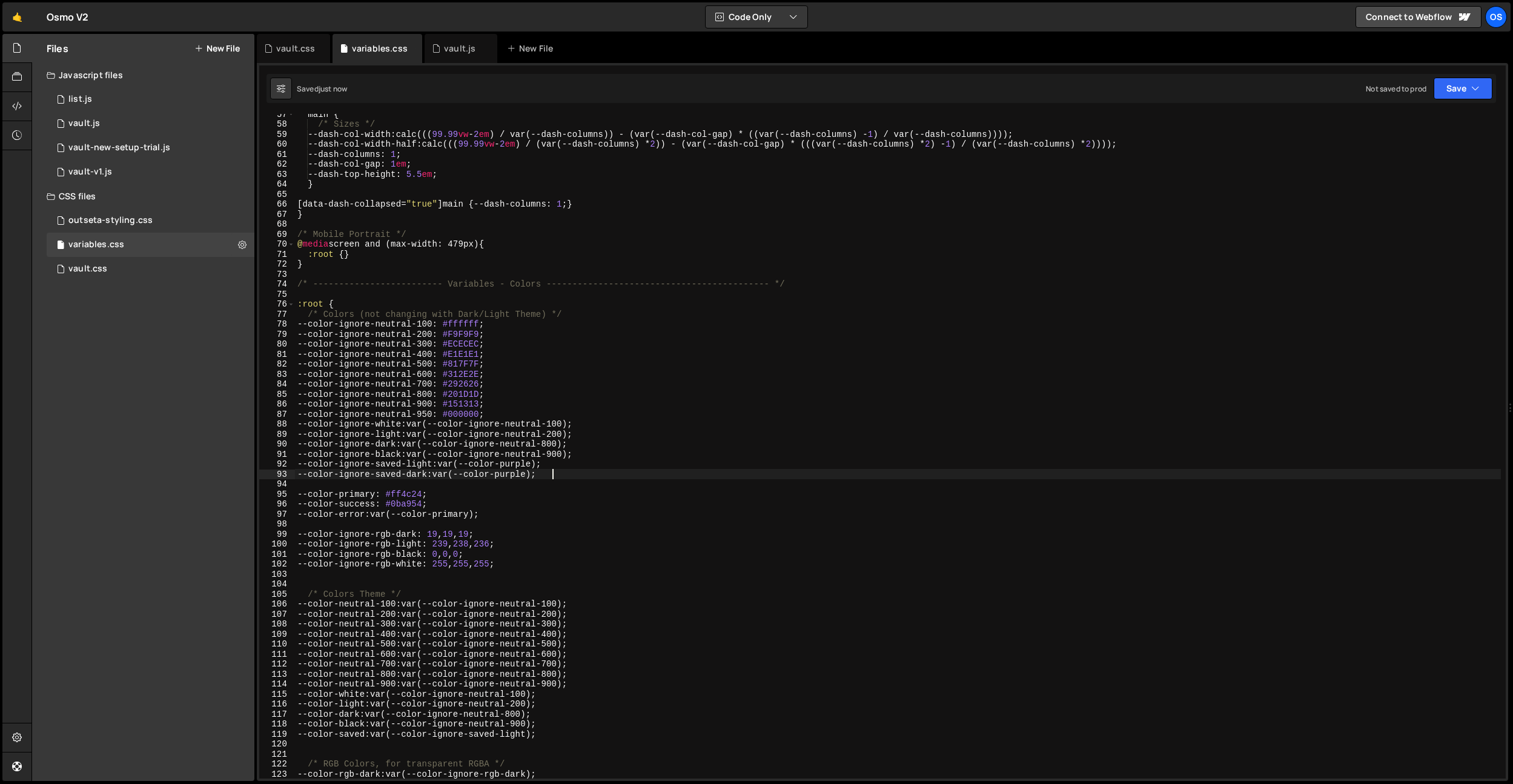
click at [595, 597] on div "main { /* Sizes */ --dash-col-width : calc((( 99.99 vw - 2 em ) / var(--dash-co…" at bounding box center [898, 451] width 1206 height 685
click at [419, 493] on div "main { /* Sizes */ --dash-col-width : calc((( 99.99 vw - 2 em ) / var(--dash-co…" at bounding box center [898, 451] width 1206 height 685
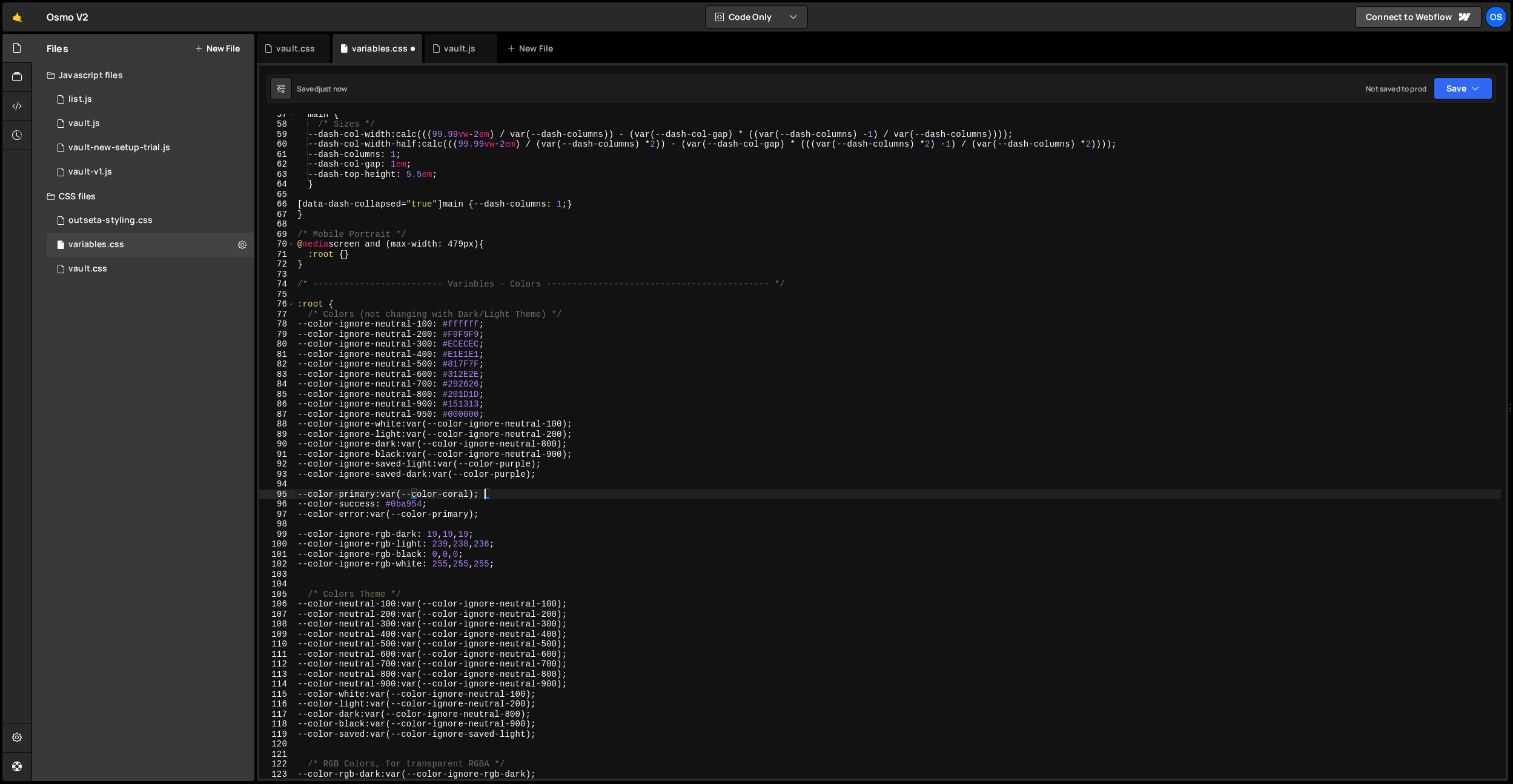
click at [524, 444] on div "main { /* Sizes */ --dash-col-width : calc((( 99.99 vw - 2 em ) / var(--dash-co…" at bounding box center [898, 451] width 1206 height 685
drag, startPoint x: 440, startPoint y: 506, endPoint x: 567, endPoint y: 474, distance: 131.0
click at [394, 506] on div "main { /* Sizes */ --dash-col-width : calc((( 99.99 vw - 2 em ) / var(--dash-co…" at bounding box center [898, 451] width 1206 height 685
click at [580, 474] on div "main { /* Sizes */ --dash-col-width : calc((( 99.99 vw - 2 em ) / var(--dash-co…" at bounding box center [898, 451] width 1206 height 685
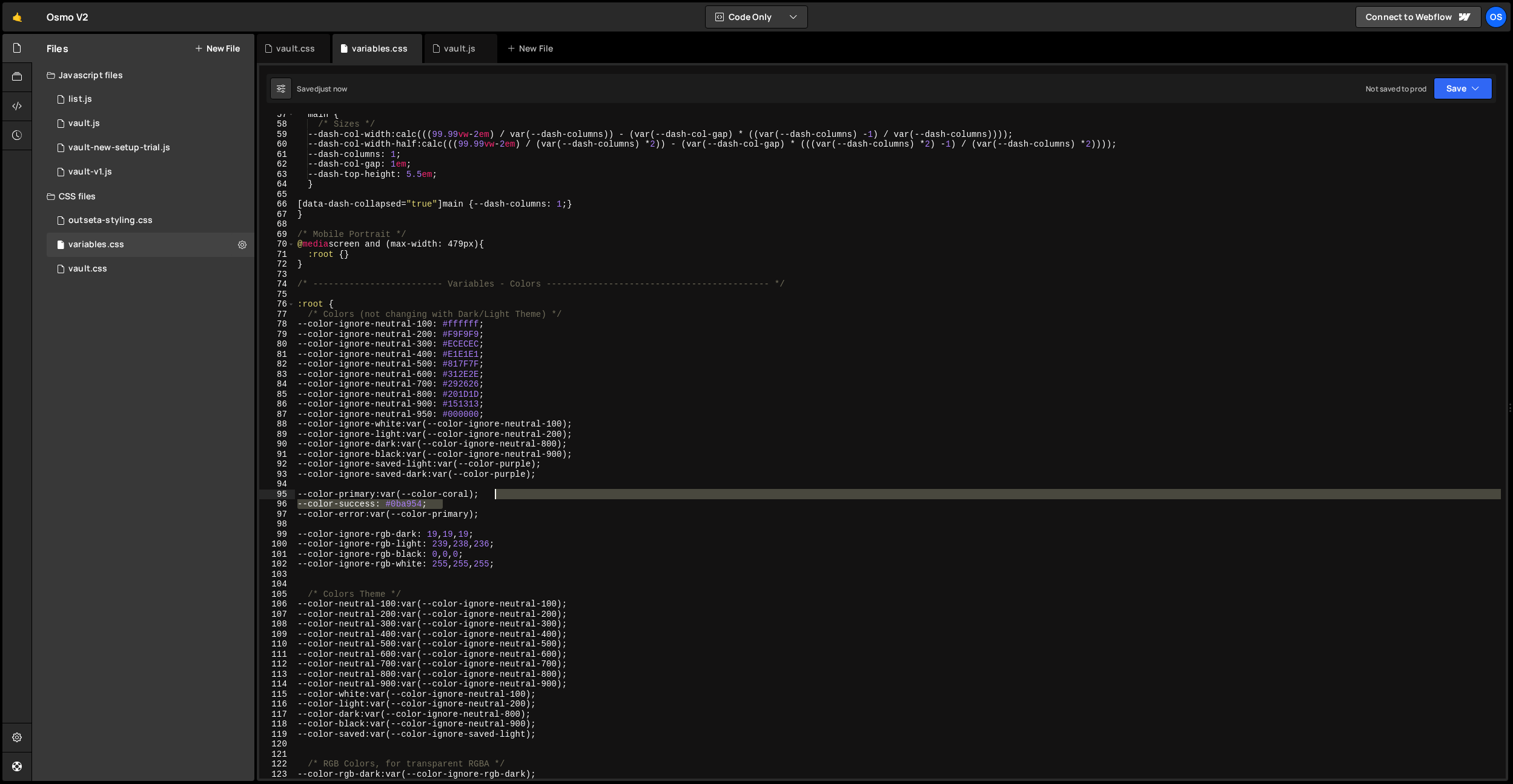
drag, startPoint x: 500, startPoint y: 501, endPoint x: 505, endPoint y: 497, distance: 6.4
click at [505, 497] on div "main { /* Sizes */ --dash-col-width : calc((( 99.99 vw - 2 em ) / var(--dash-co…" at bounding box center [898, 451] width 1206 height 685
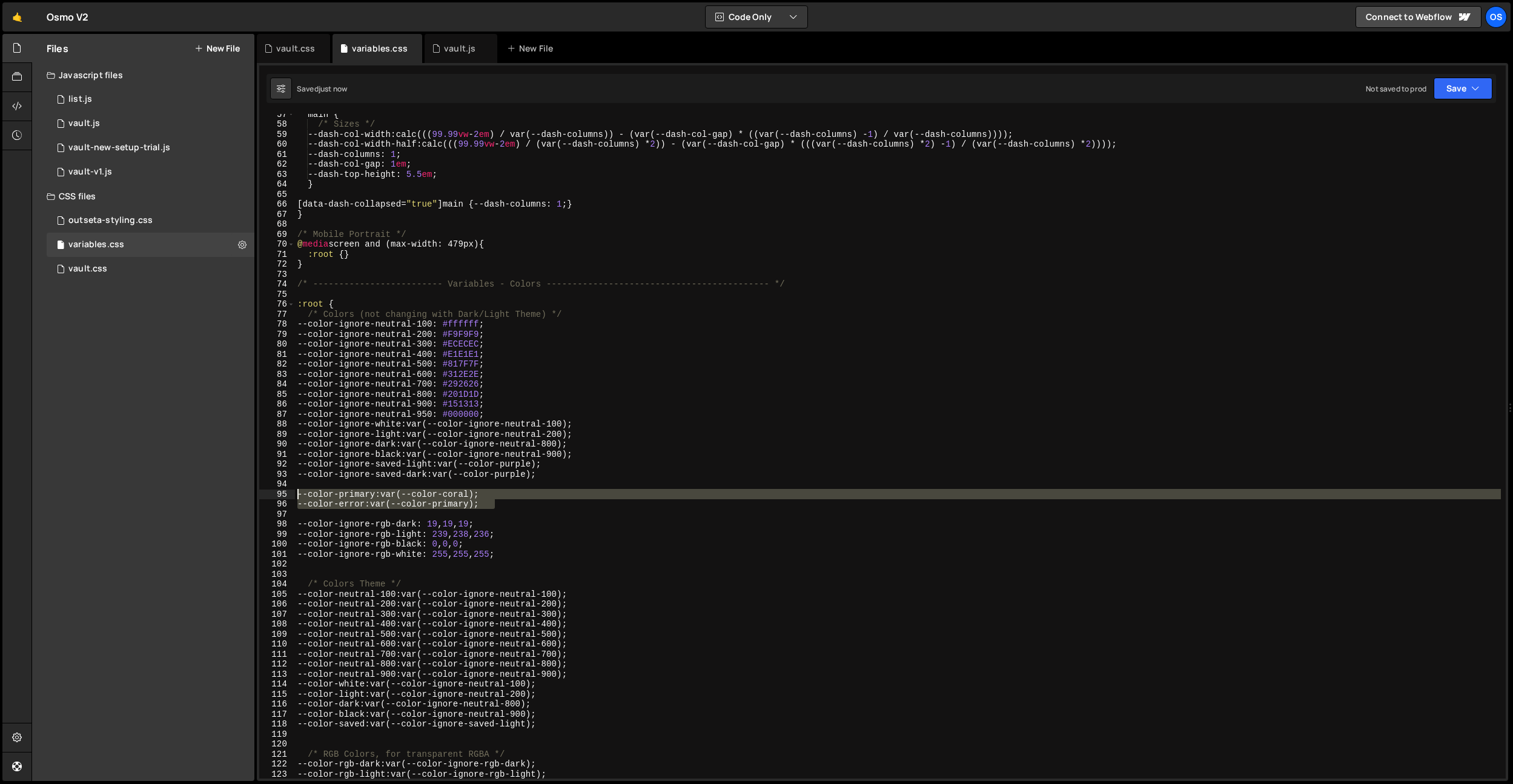
drag, startPoint x: 524, startPoint y: 508, endPoint x: 294, endPoint y: 492, distance: 230.6
click at [294, 492] on div "--color-primary: var(--color-coral); 57 58 59 60 61 62 63 64 65 66 67 68 69 70 …" at bounding box center [882, 445] width 1246 height 664
type textarea "--color-primary: var(--color-coral); --color-error: var(--color-primary);"
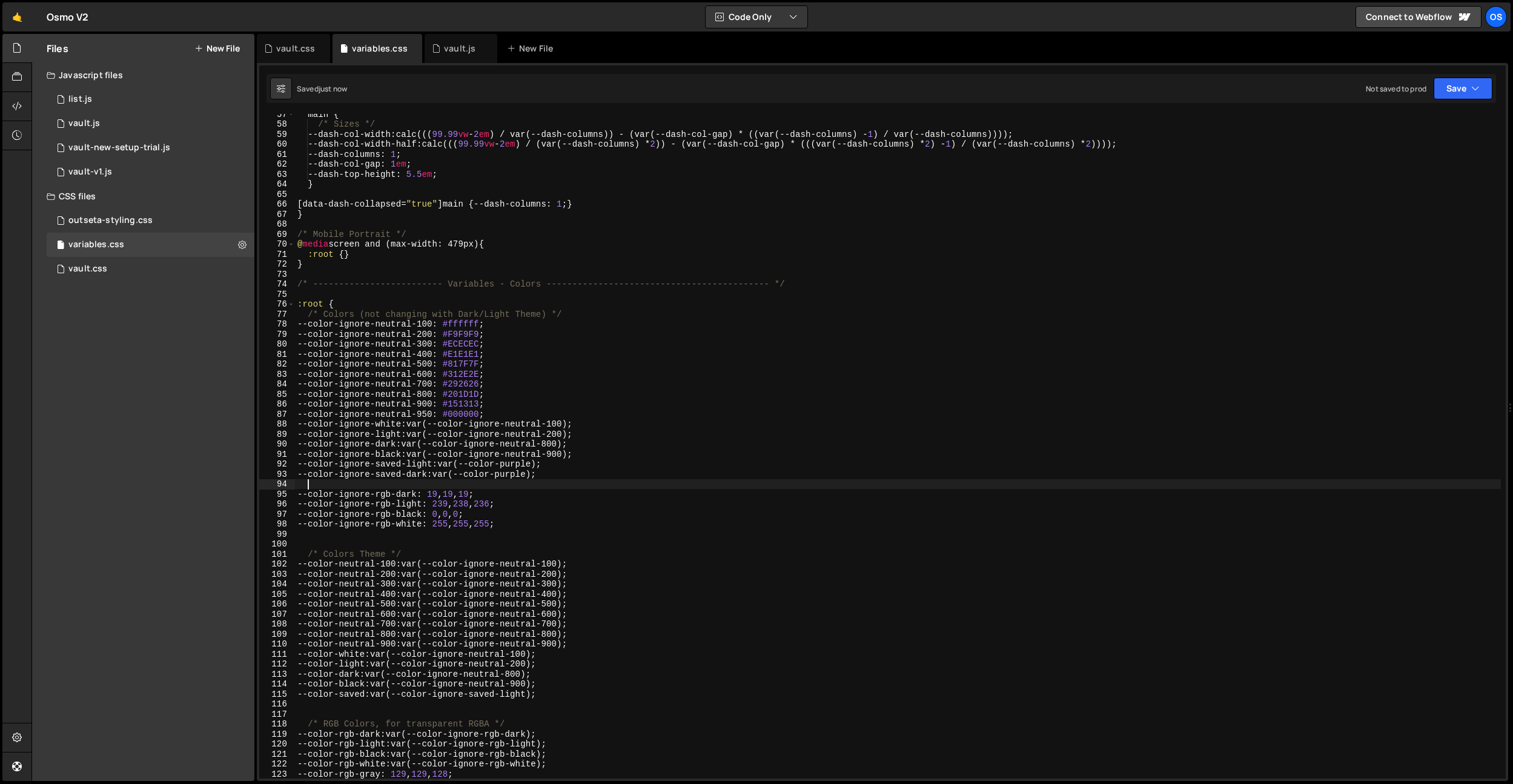
click at [444, 496] on div "main { /* Sizes */ --dash-col-width : calc((( 99.99 vw - 2 em ) / var(--dash-co…" at bounding box center [898, 451] width 1206 height 685
drag, startPoint x: 444, startPoint y: 496, endPoint x: 452, endPoint y: 498, distance: 8.2
click at [444, 496] on div "main { /* Sizes */ --dash-col-width : calc((( 99.99 vw - 2 em ) / var(--dash-co…" at bounding box center [898, 451] width 1206 height 685
paste textarea "32"
click at [461, 495] on div "main { /* Sizes */ --dash-col-width : calc((( 99.99 vw - 2 em ) / var(--dash-co…" at bounding box center [898, 451] width 1206 height 685
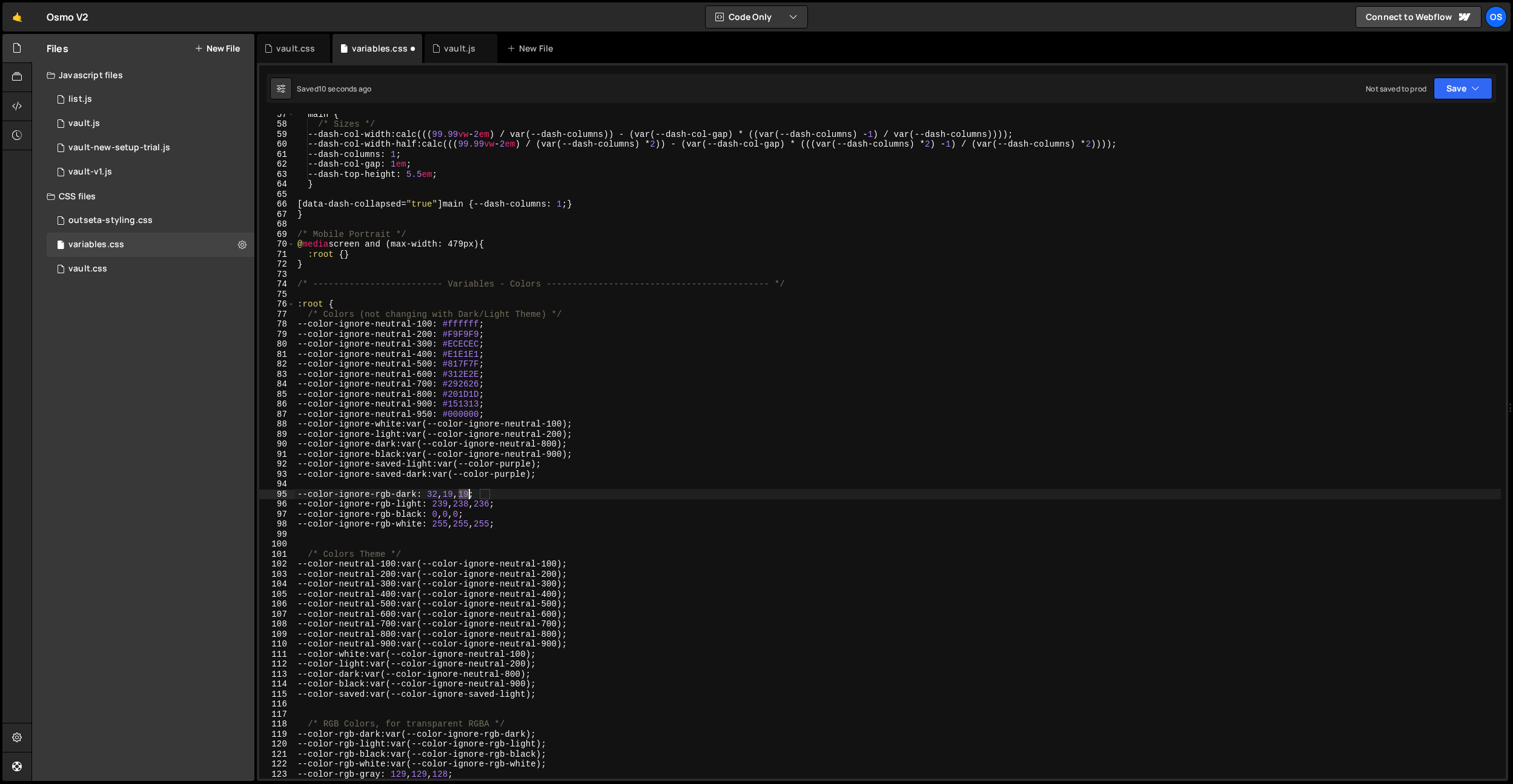
click at [461, 495] on div "main { /* Sizes */ --dash-col-width : calc((( 99.99 vw - 2 em ) / var(--dash-co…" at bounding box center [898, 451] width 1206 height 685
paste textarea "2"
click at [483, 495] on div "main { /* Sizes */ --dash-col-width : calc((( 99.99 vw - 2 em ) / var(--dash-co…" at bounding box center [898, 451] width 1206 height 685
paste textarea "2"
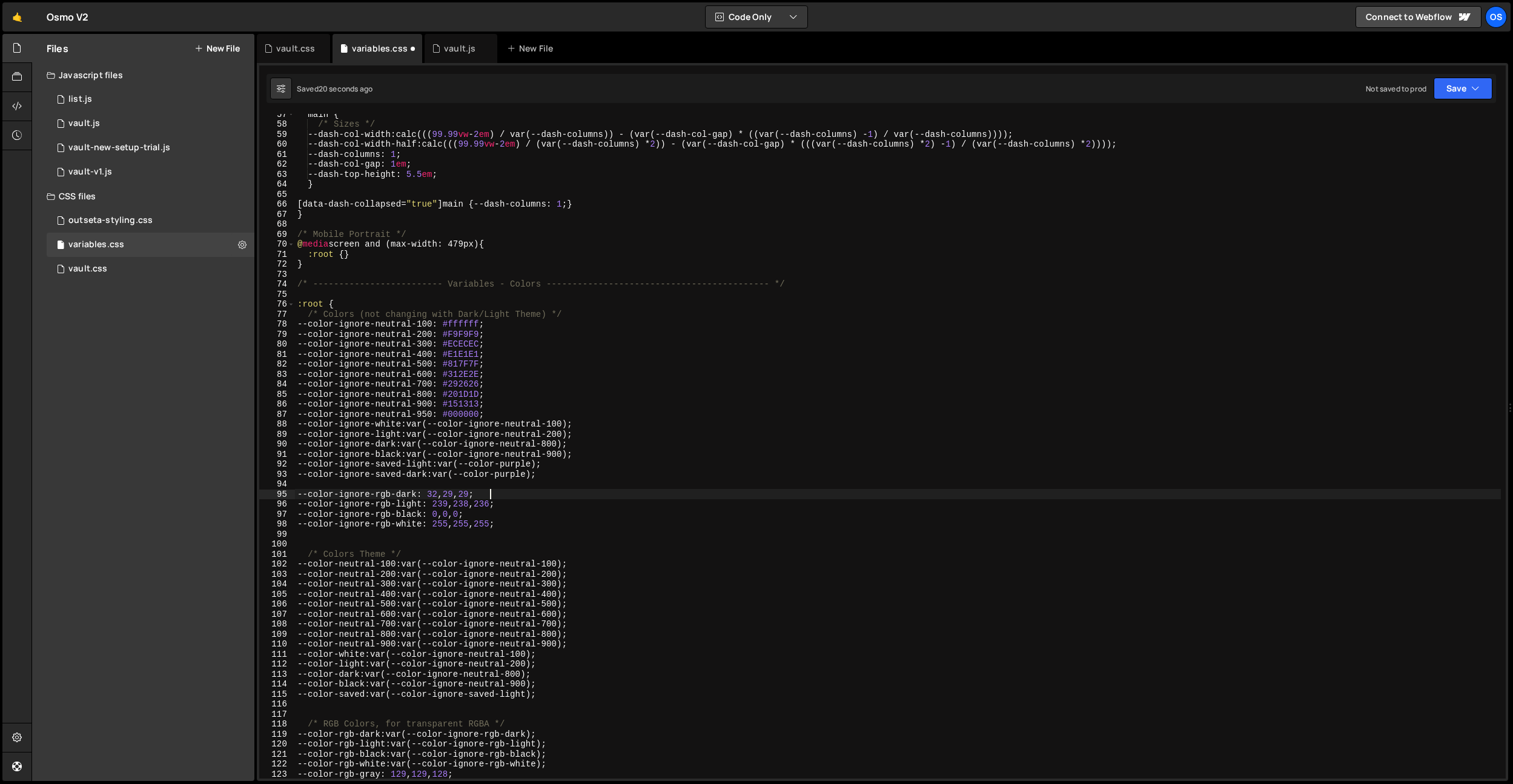
click at [456, 507] on div "main { /* Sizes */ --dash-col-width : calc((( 99.99 vw - 2 em ) / var(--dash-co…" at bounding box center [898, 451] width 1206 height 685
paste textarea "4"
click at [484, 506] on div "main { /* Sizes */ --dash-col-width : calc((( 99.99 vw - 2 em ) / var(--dash-co…" at bounding box center [898, 451] width 1206 height 685
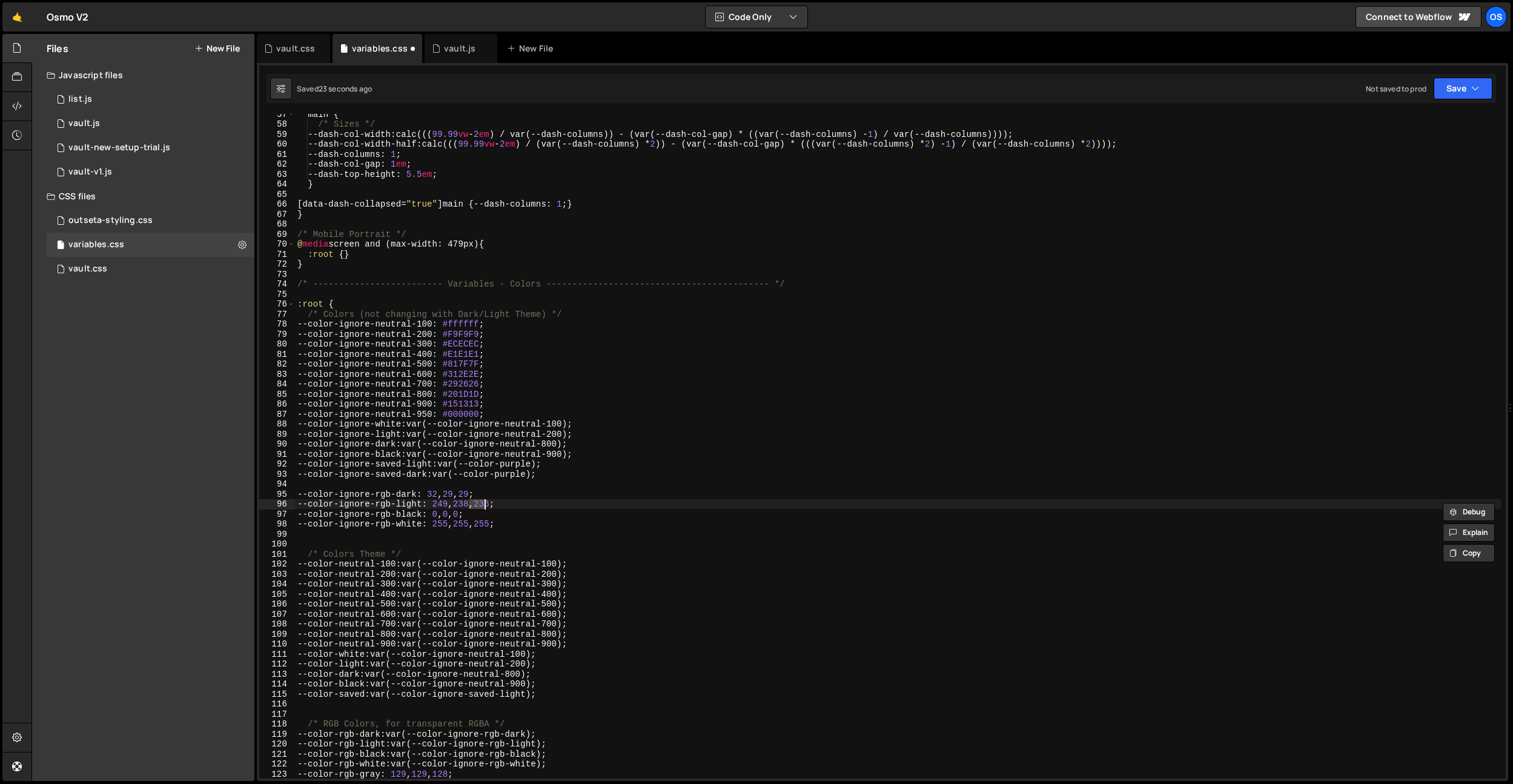
paste textarea "49"
click at [503, 502] on div "main { /* Sizes */ --dash-col-width : calc((( 99.99 vw - 2 em ) / var(--dash-co…" at bounding box center [898, 451] width 1206 height 685
paste textarea "49"
click at [555, 514] on div "main { /* Sizes */ --dash-col-width : calc((( 99.99 vw - 2 em ) / var(--dash-co…" at bounding box center [898, 451] width 1206 height 685
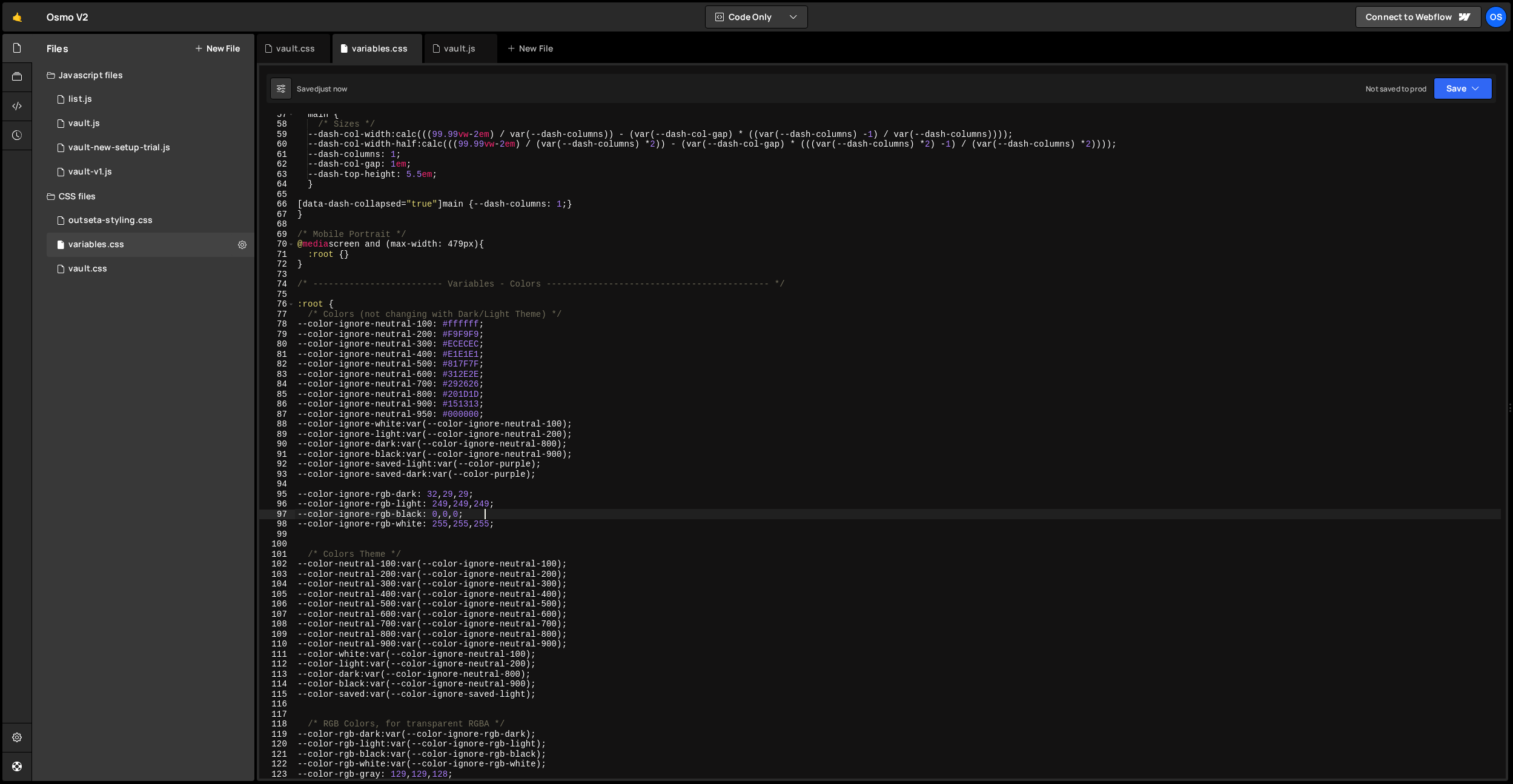
click at [544, 524] on div "main { /* Sizes */ --dash-col-width : calc((( 99.99 vw - 2 em ) / var(--dash-co…" at bounding box center [898, 451] width 1206 height 685
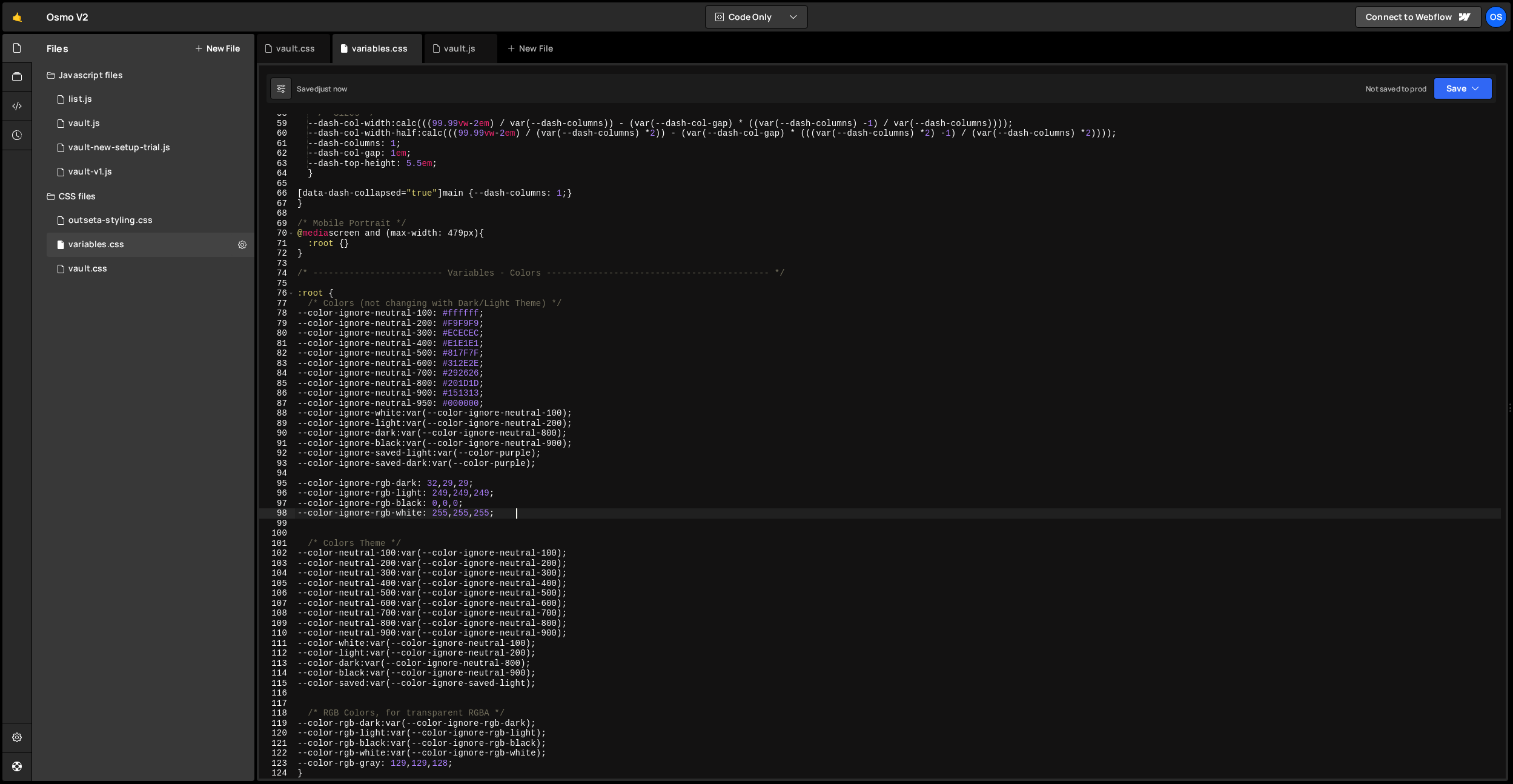
scroll to position [643, 0]
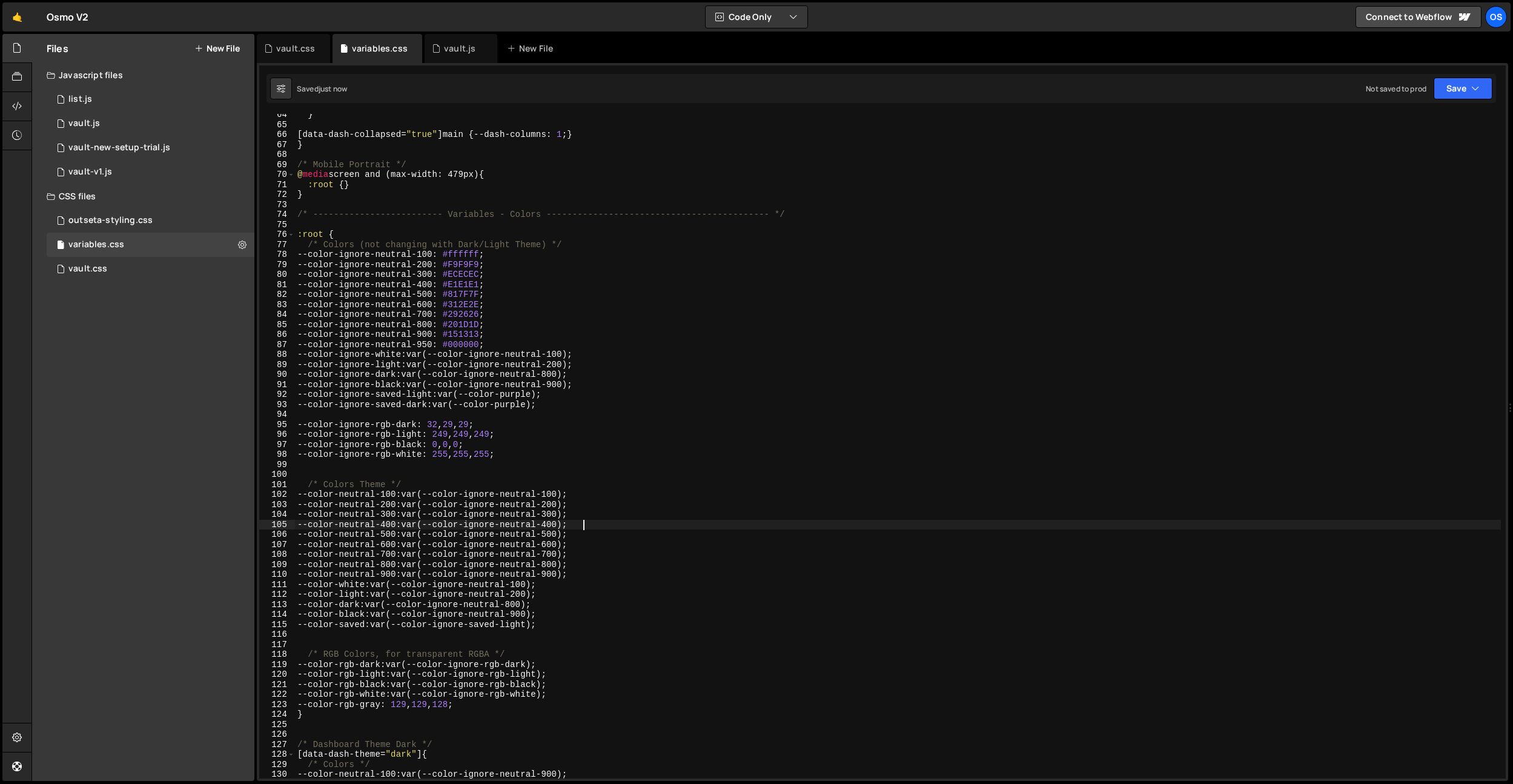
click at [635, 526] on div "} [ data-dash-collapsed = " true " ] main { --dash-columns : 1 ; } } /* Mobile …" at bounding box center [898, 452] width 1206 height 685
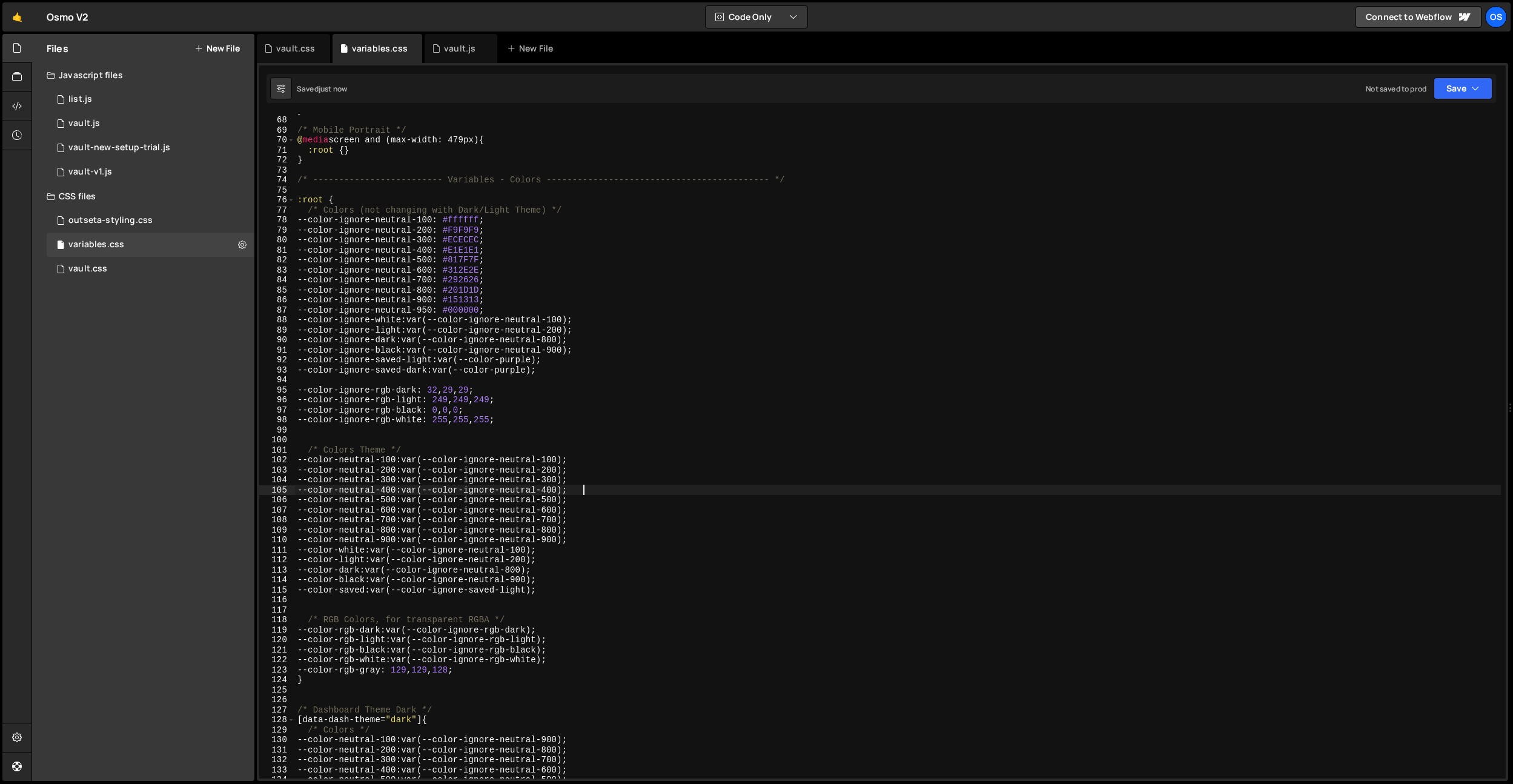
scroll to position [694, 0]
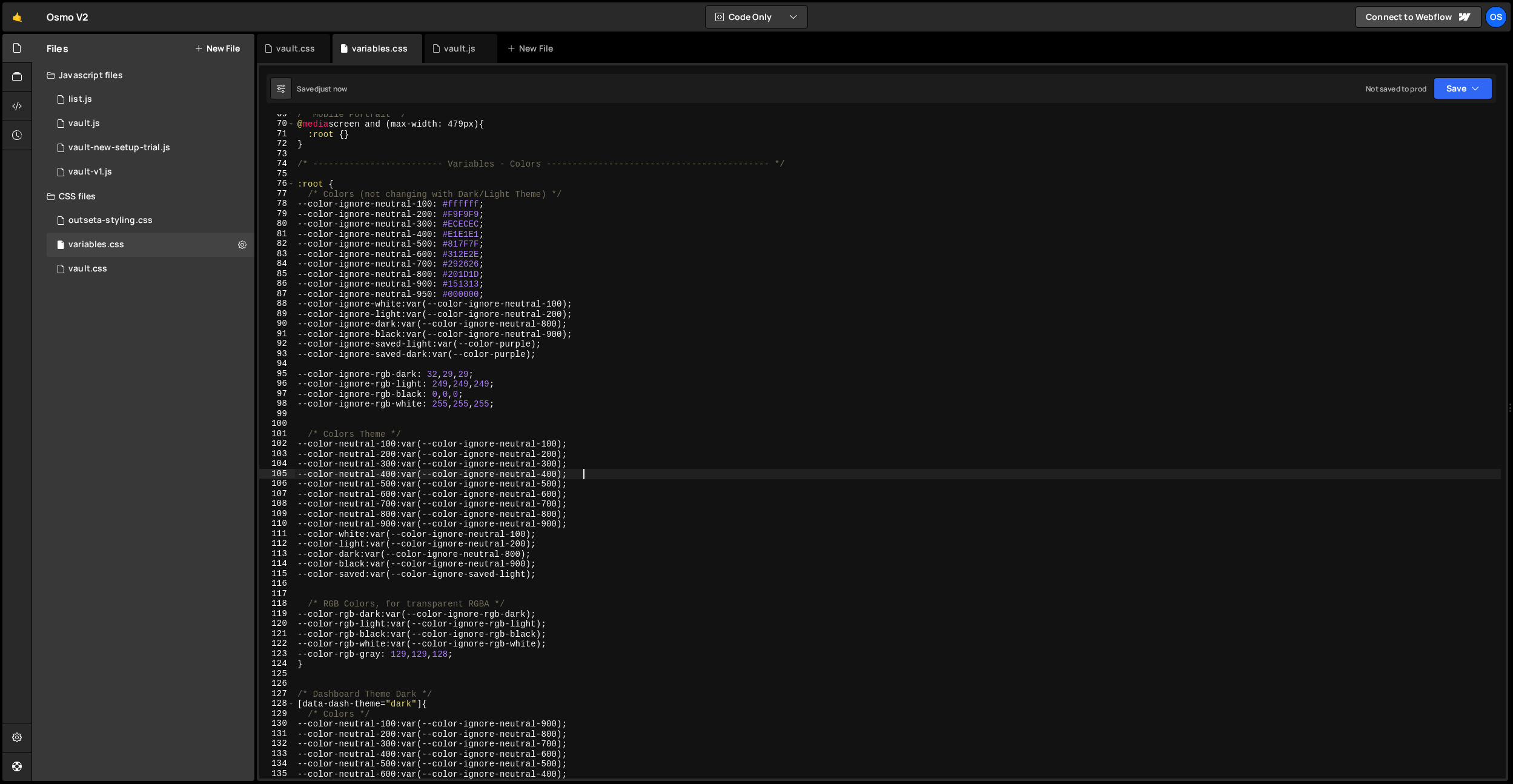
click at [415, 655] on div "/* Mobile Portrait */ @ media screen and (max-width: 479px) { :root { } } /* --…" at bounding box center [898, 451] width 1206 height 685
click at [434, 655] on div "/* Mobile Portrait */ @ media screen and (max-width: 479px) { :root { } } /* --…" at bounding box center [898, 451] width 1206 height 685
paste textarea "7"
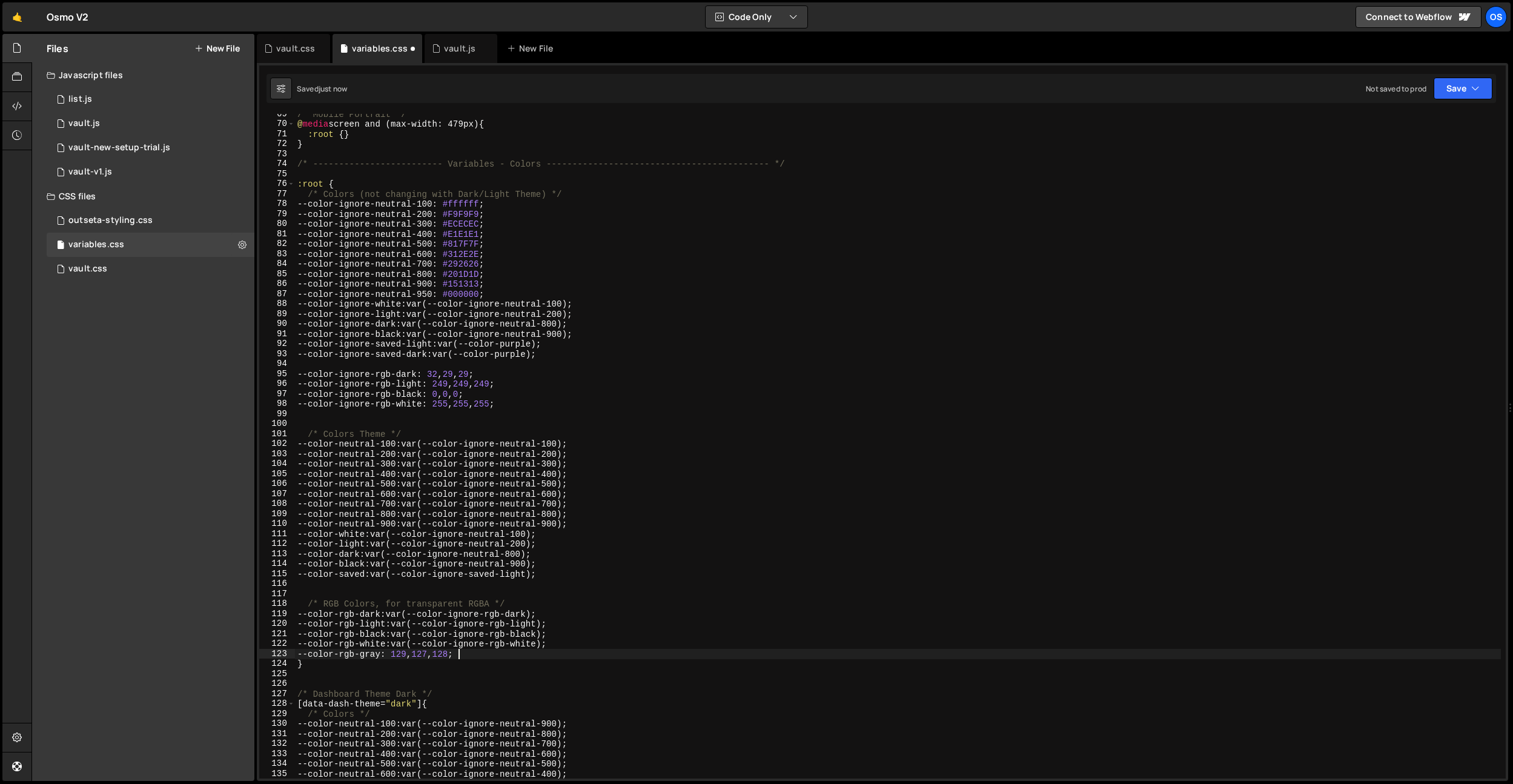
click at [458, 655] on div "/* Mobile Portrait */ @ media screen and (max-width: 479px) { :root { } } /* --…" at bounding box center [898, 451] width 1206 height 685
paste textarea "7"
type textarea "--color-rgb-gray: 129, 127, 127;"
click at [458, 655] on div "/* Mobile Portrait */ @ media screen and (max-width: 479px) { :root { } } /* --…" at bounding box center [898, 451] width 1206 height 685
click at [545, 669] on div "/* Mobile Portrait */ @ media screen and (max-width: 479px) { :root { } } /* --…" at bounding box center [898, 451] width 1206 height 685
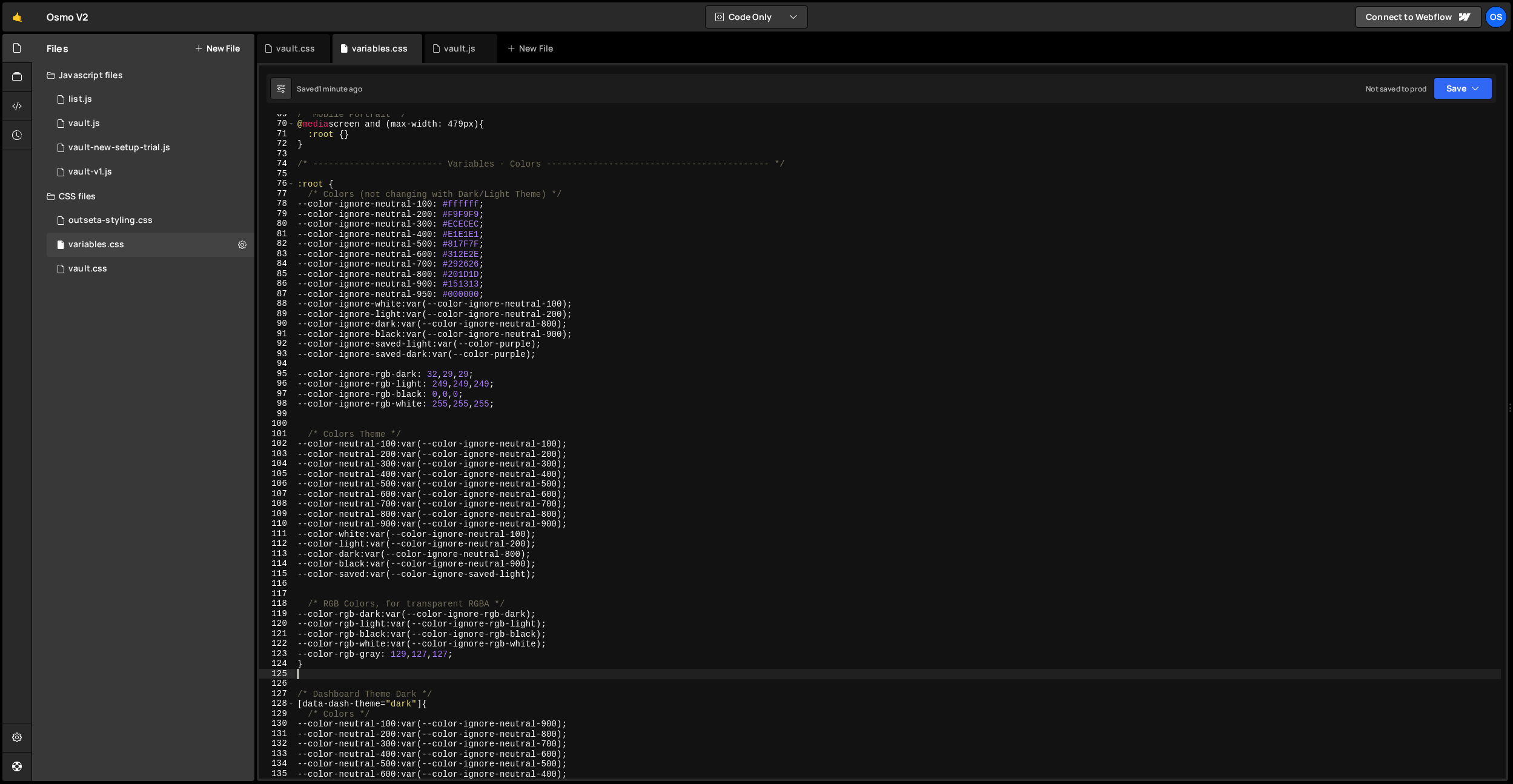
click at [443, 137] on div "/* Mobile Portrait */ @ media screen and (max-width: 479px) { :root { } } /* --…" at bounding box center [898, 451] width 1206 height 685
type textarea ":root {}"
drag, startPoint x: 309, startPoint y: 49, endPoint x: 352, endPoint y: 102, distance: 68.2
click at [309, 49] on div "vault.css" at bounding box center [295, 49] width 39 height 12
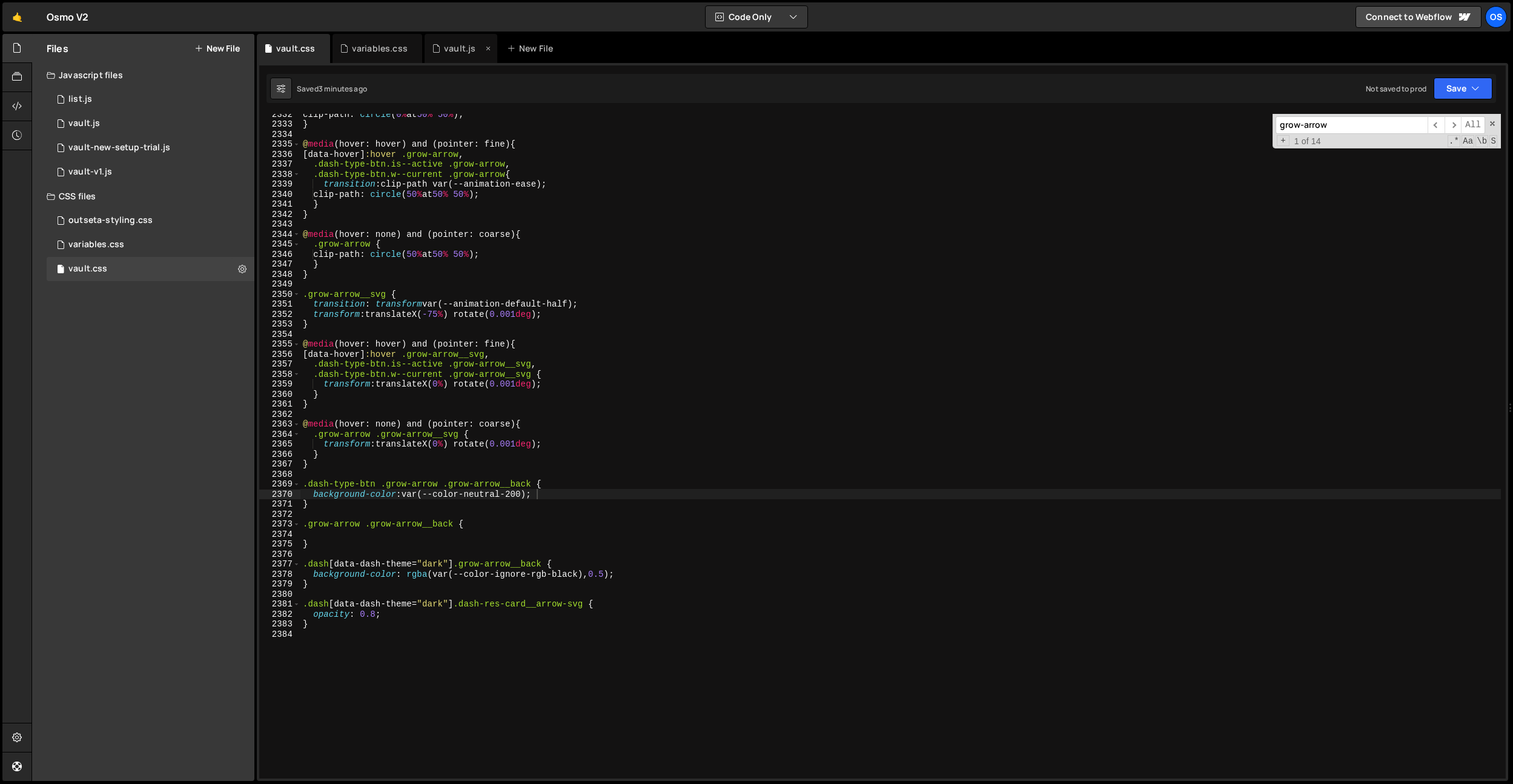
click at [458, 57] on div "vault.js" at bounding box center [461, 48] width 73 height 29
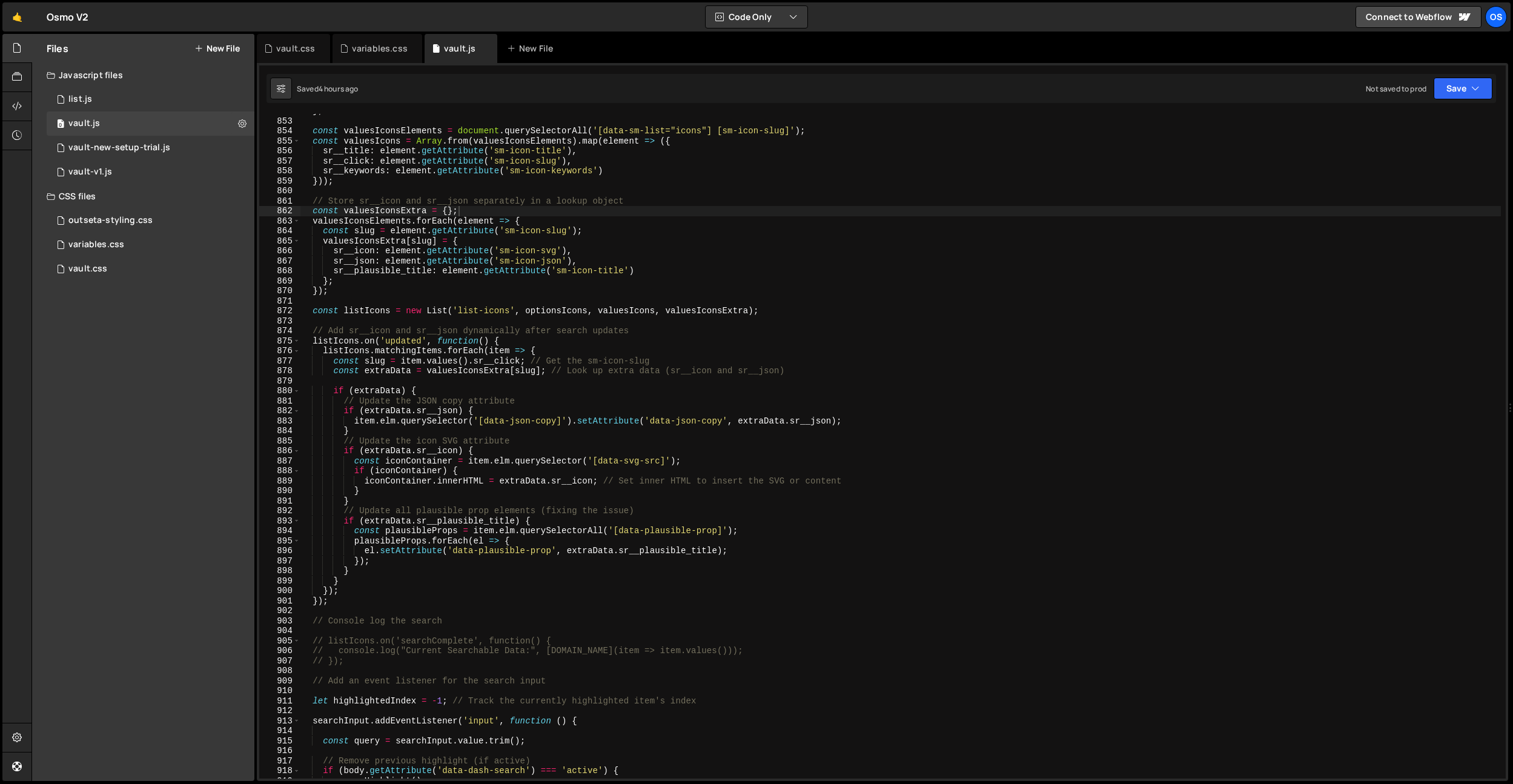
type textarea "const valuesIcons = Array.from(valuesIconsElements).map(element => ({"
click at [459, 145] on div "} ; const valuesIconsElements = document . querySelectorAll ( '[data-sm-list="i…" at bounding box center [900, 449] width 1201 height 685
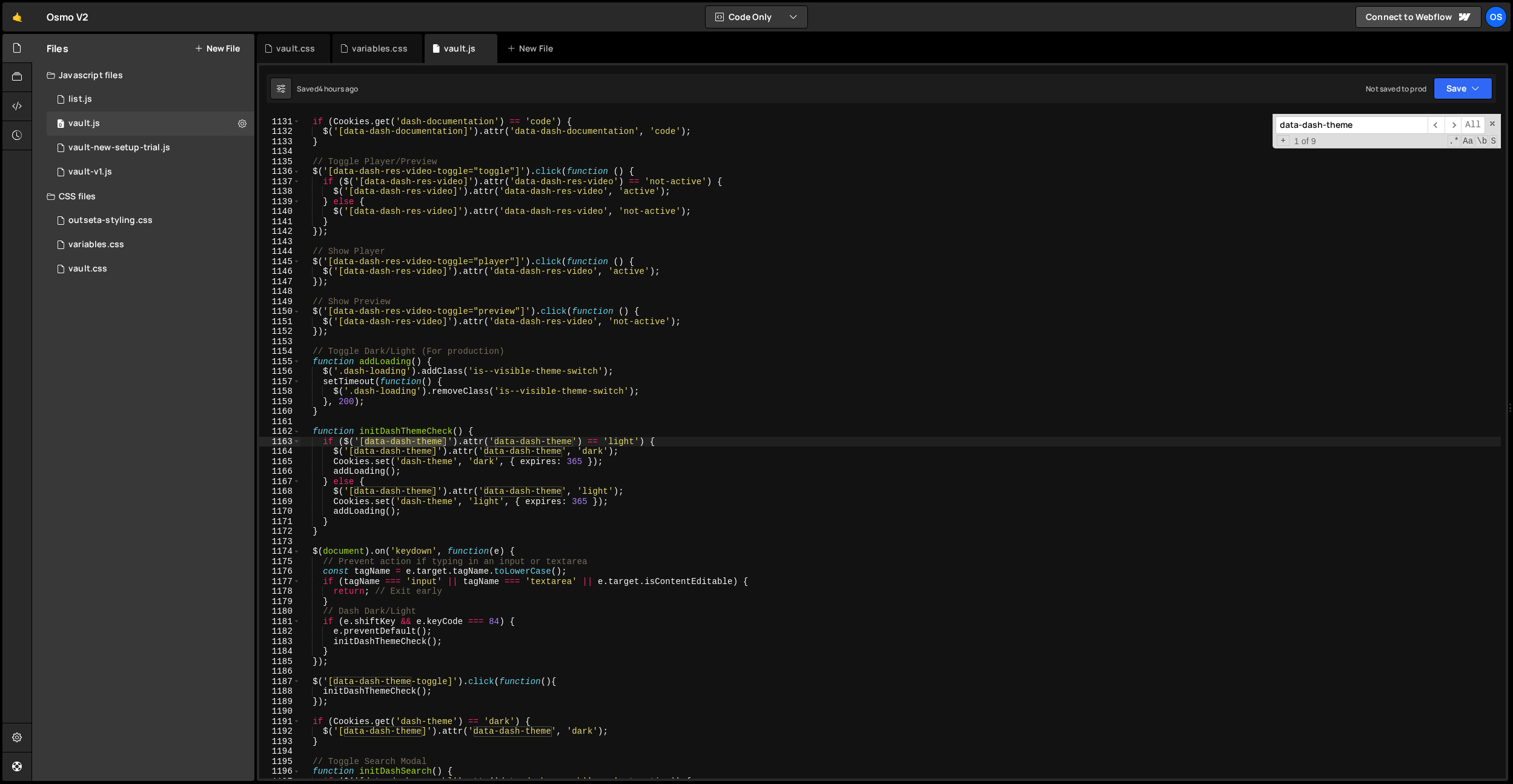
scroll to position [11300, 0]
click at [1346, 127] on input "data-dash-theme" at bounding box center [1351, 125] width 152 height 18
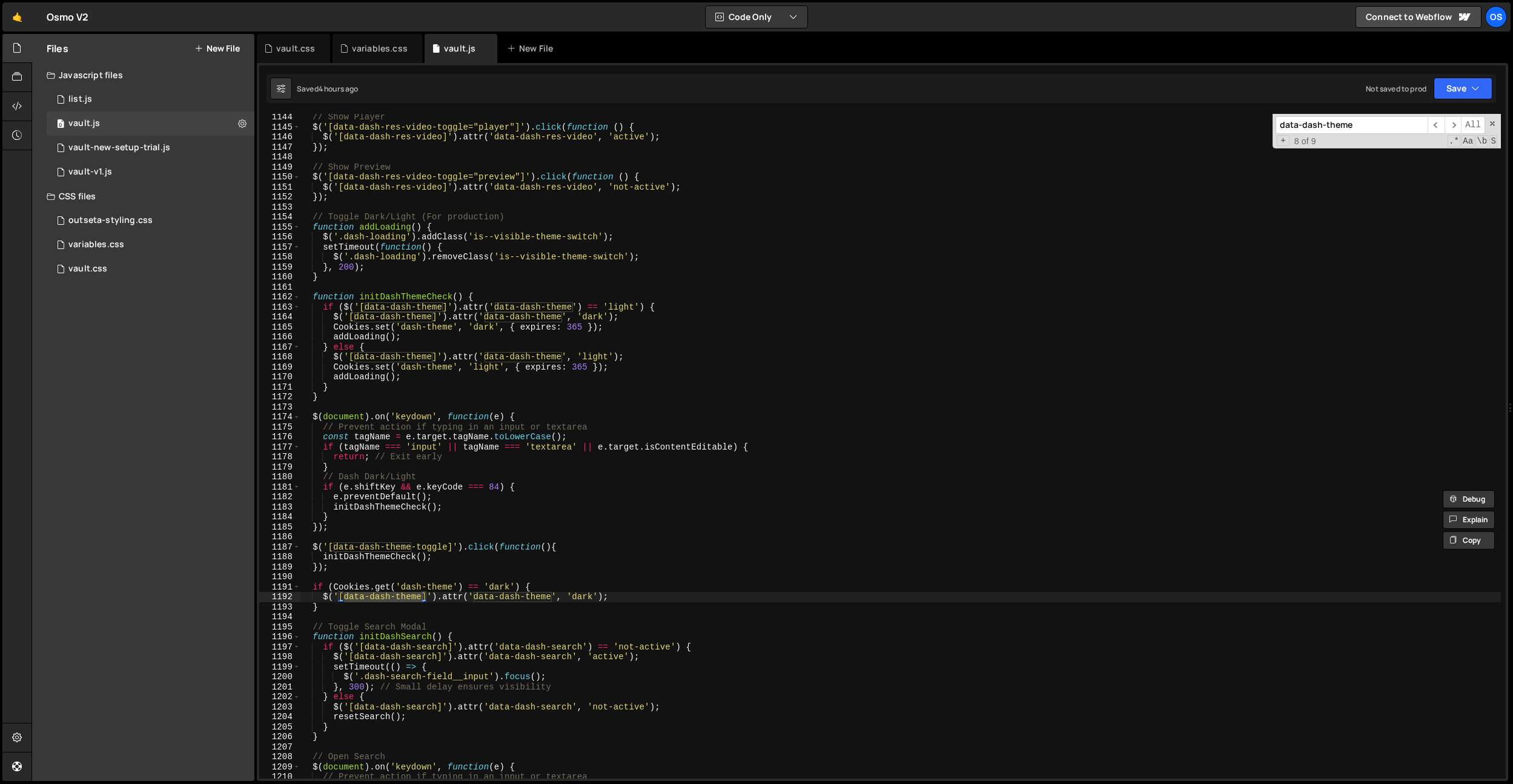
scroll to position [11519, 0]
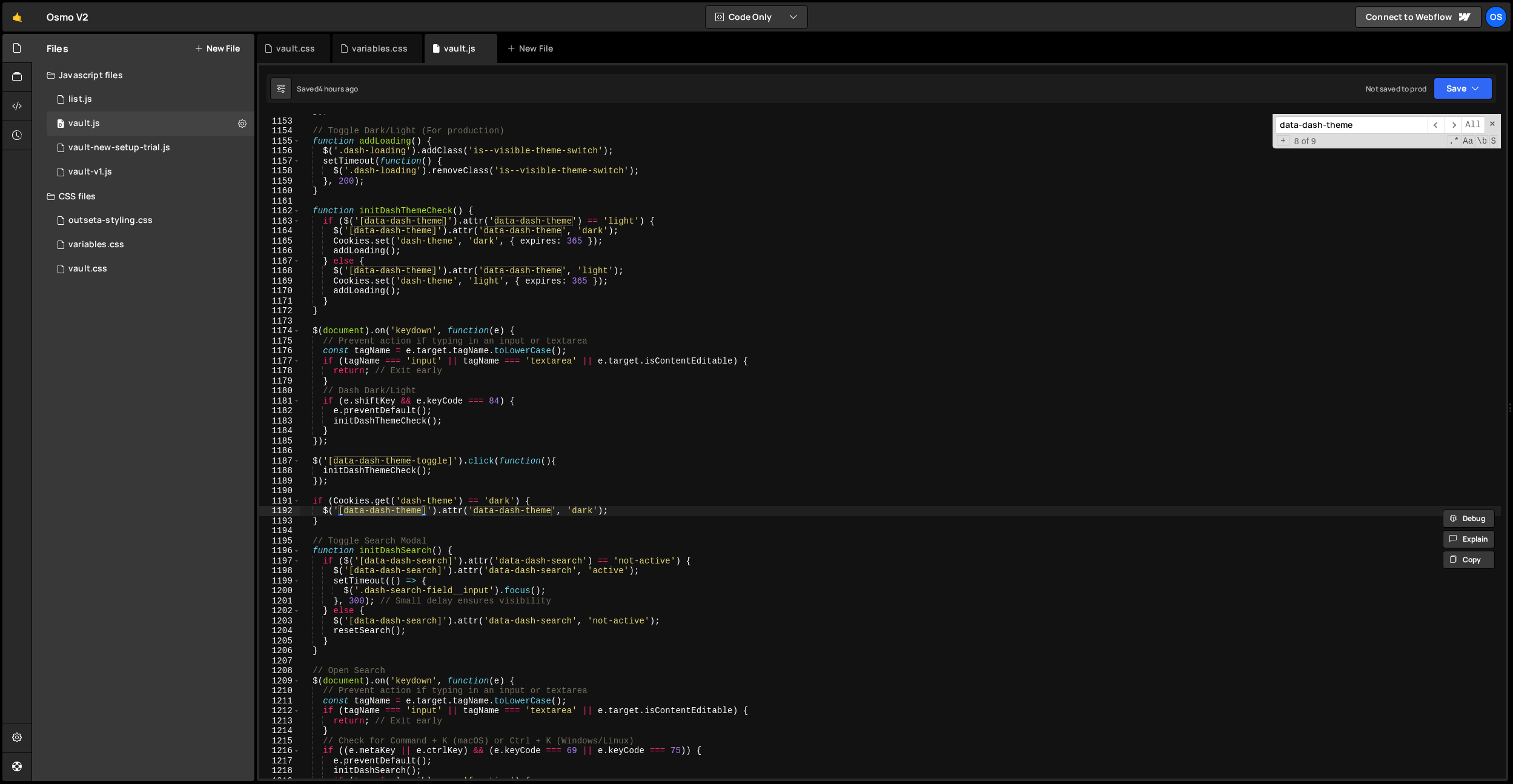
click at [1350, 129] on input "data-dash-theme" at bounding box center [1351, 125] width 152 height 18
type input "data-dash-theme"
type textarea "}"
click at [493, 192] on div "}) ; // Toggle Dark/Light (For production) function addLoading ( ) { $ ( '.dash…" at bounding box center [900, 449] width 1201 height 685
paste input "sh-res-card"
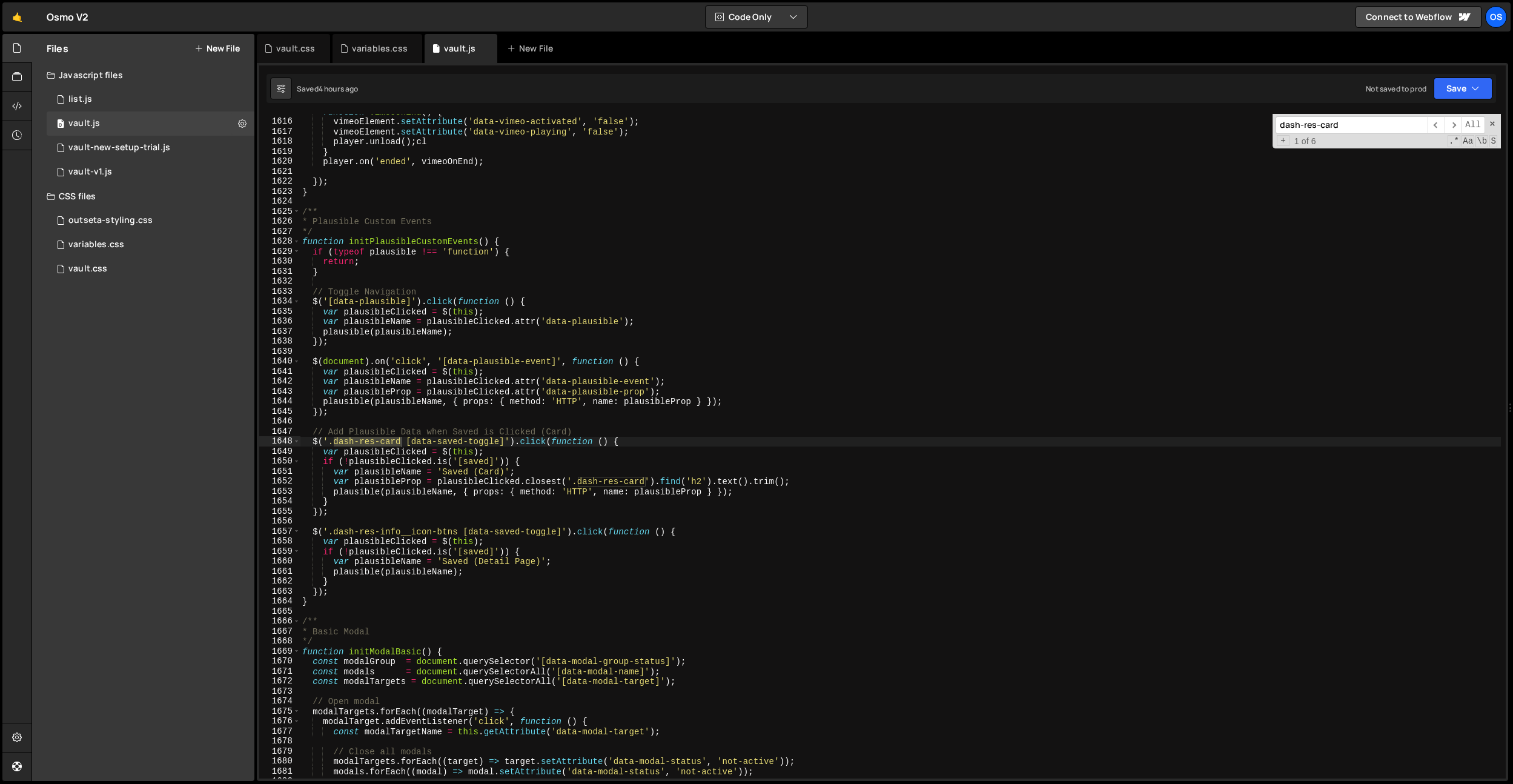
scroll to position [16130, 0]
type input "dash-res-card"
drag, startPoint x: 291, startPoint y: 50, endPoint x: 387, endPoint y: 150, distance: 138.6
click at [293, 51] on div "vault.css" at bounding box center [295, 49] width 39 height 12
type textarea "[data-hover]:hover .grow-arrow,"
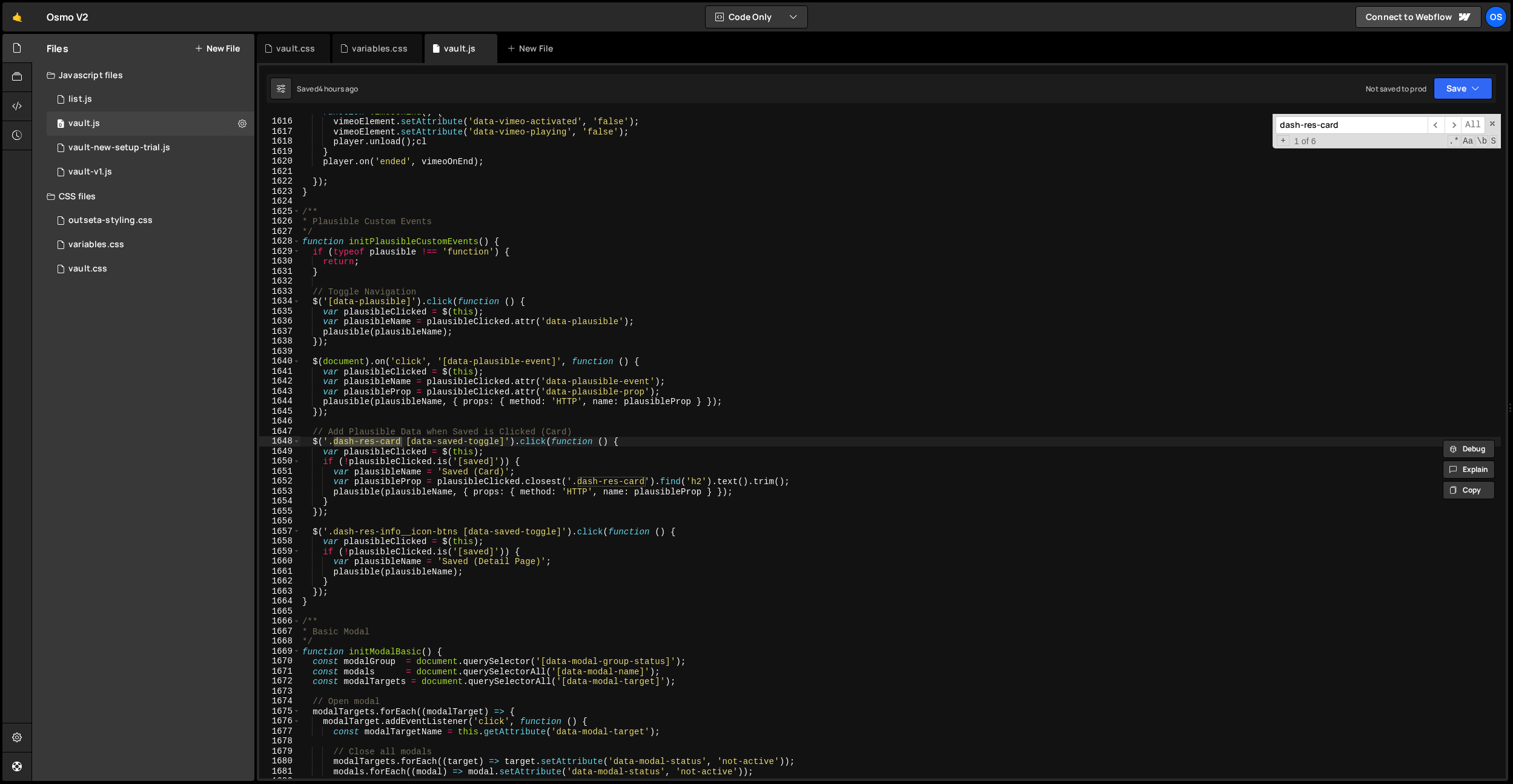
click at [0, 0] on div "clip-path : circle ( 0 % at 50 % 50 % ) ; } @ media (hover: hover) and (pointer…" at bounding box center [0, 0] width 0 height 0
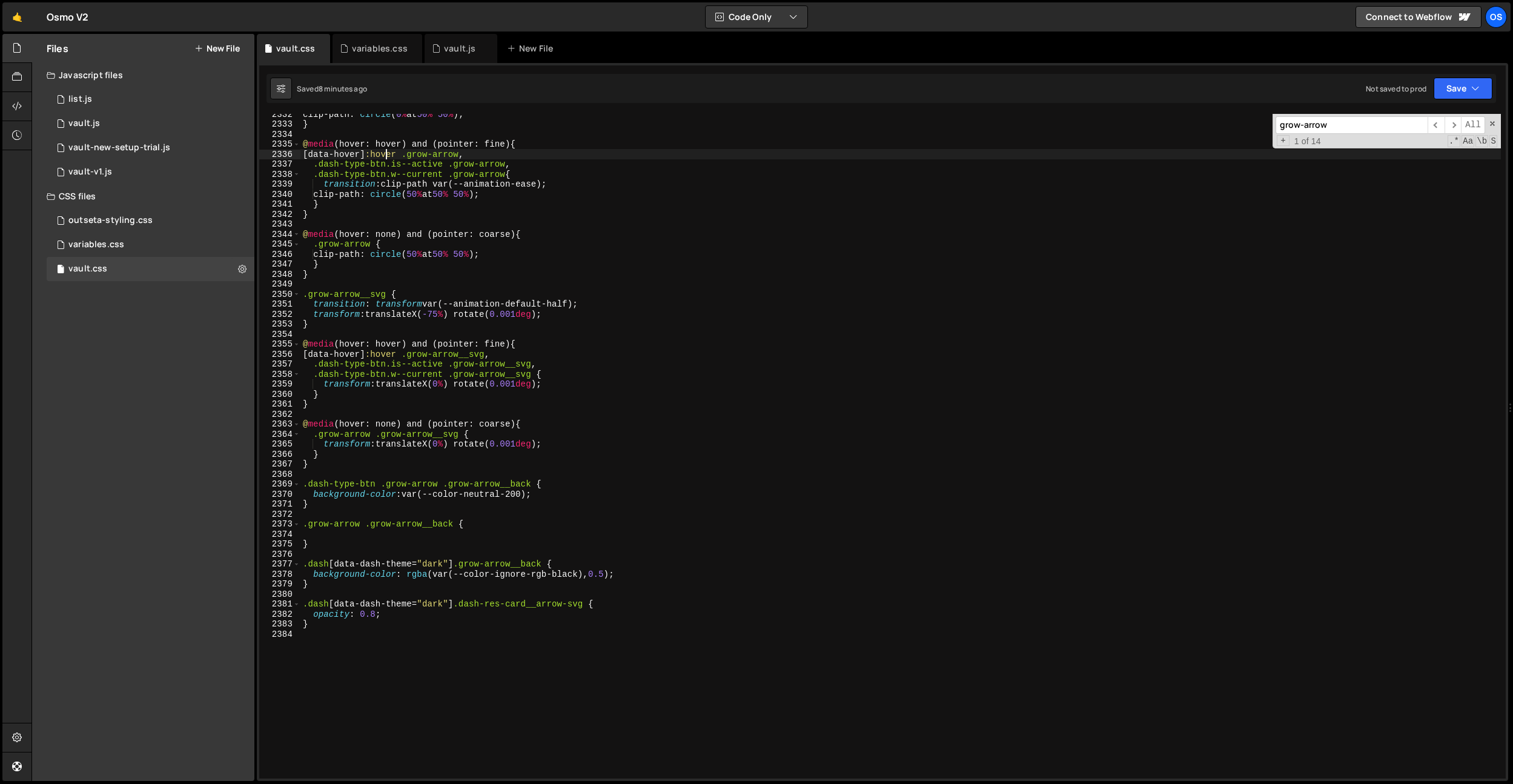
paste input "dash-res-card"
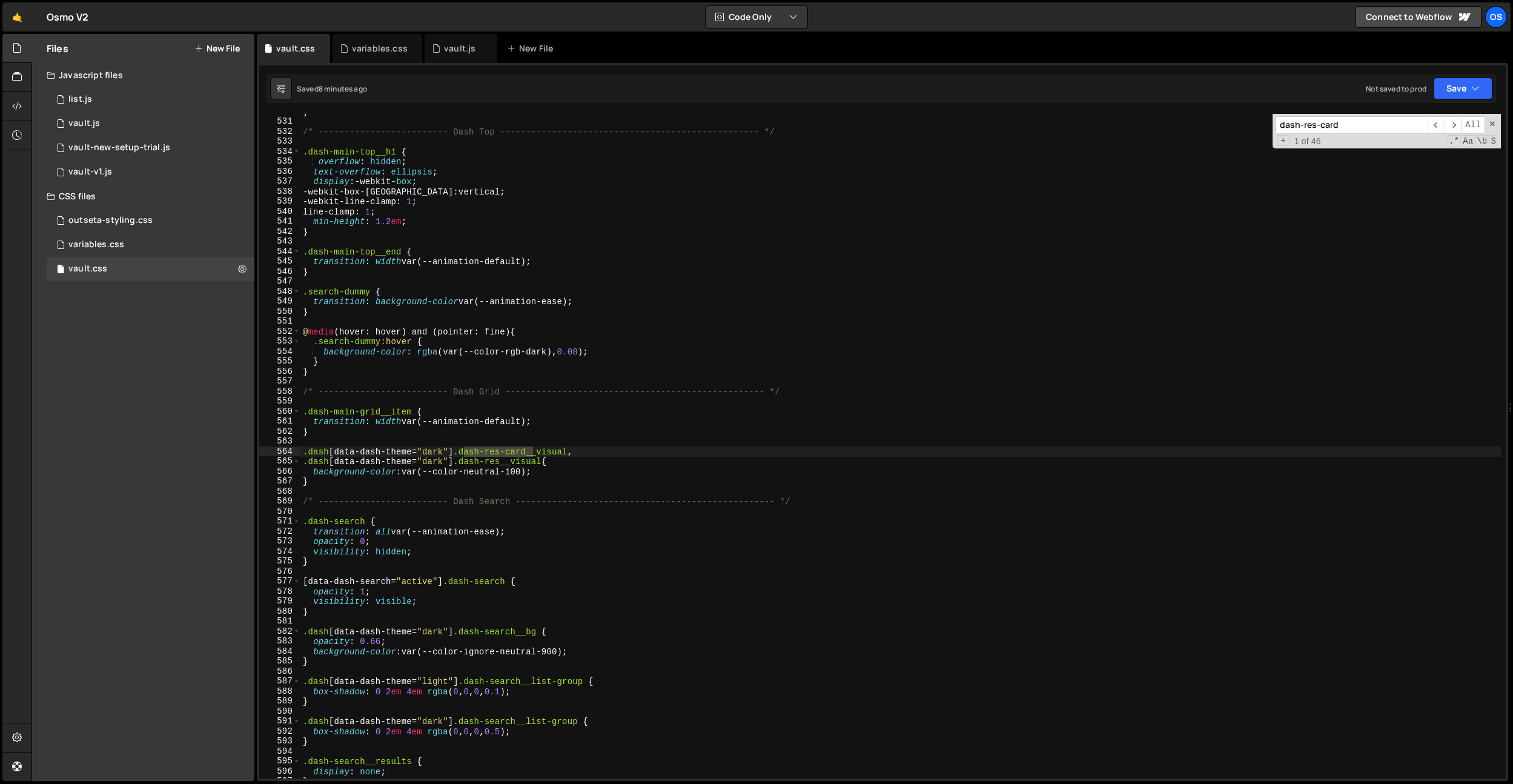
scroll to position [4410, 0]
type input "dash-res-card"
click at [517, 479] on div "} /* ------------------------- Dash Top ---------------------------------------…" at bounding box center [901, 449] width 1201 height 685
click at [426, 264] on div "} /* ------------------------- Dash Top ---------------------------------------…" at bounding box center [901, 449] width 1201 height 685
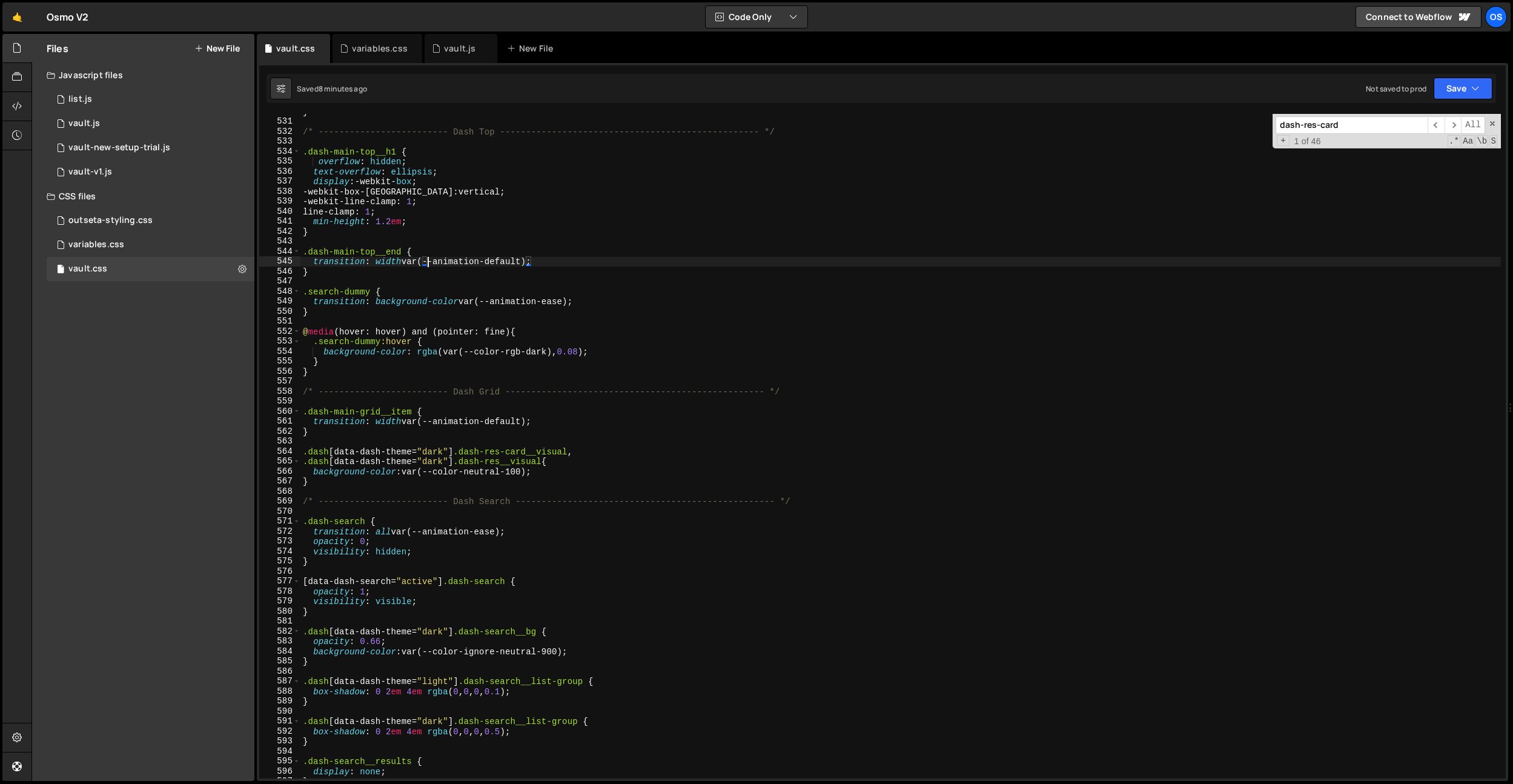
type textarea "transition: width var(--animation-default);"
paste input ".dash[data-dash-theme="dark"] .dash-res-card:hover"
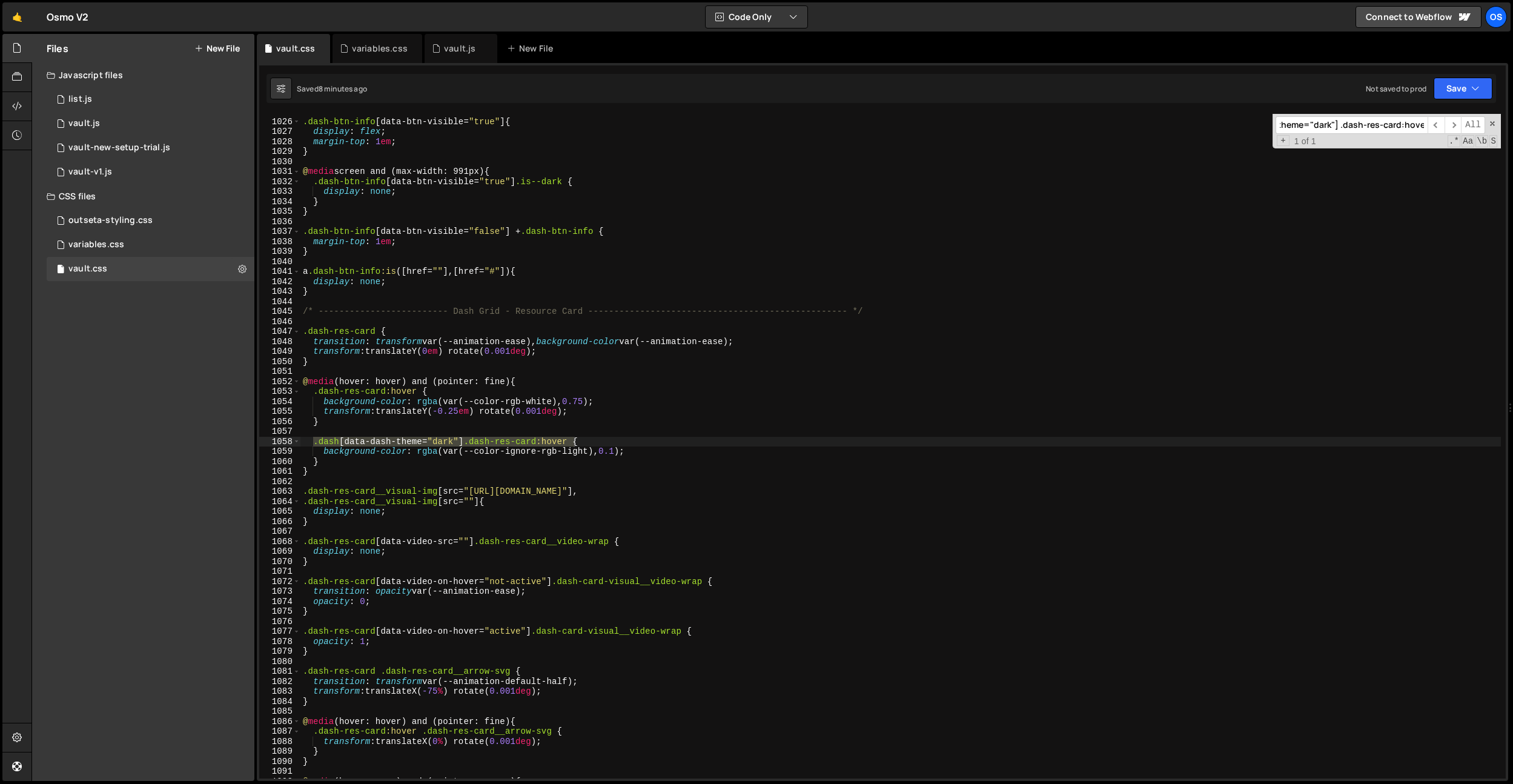
type input ".dash[data-dash-theme="dark"] .dash-res-card:hover"
click at [620, 451] on div ".dash-btn-info [ data-btn-visible = " true " ] { display : flex ; margin-top : …" at bounding box center [901, 449] width 1201 height 685
type textarea "background-color: rgba(var(--color-ignore-rgb-light), 0.06);"
click at [648, 451] on div ".dash-btn-info [ data-btn-visible = " true " ] { display : flex ; margin-top : …" at bounding box center [901, 449] width 1201 height 685
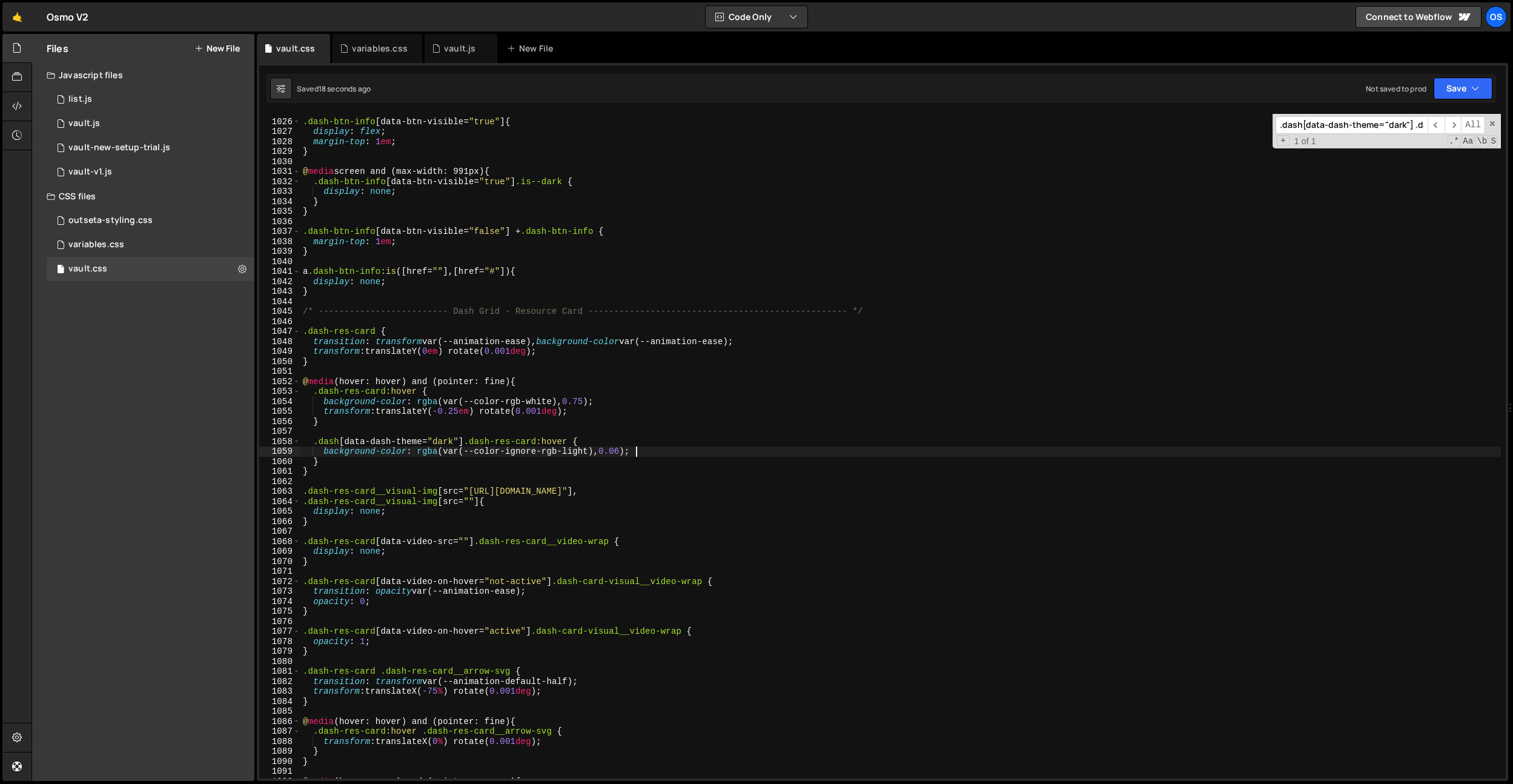
click at [658, 451] on div ".dash-btn-info [ data-btn-visible = " true " ] { display : flex ; margin-top : …" at bounding box center [901, 449] width 1201 height 685
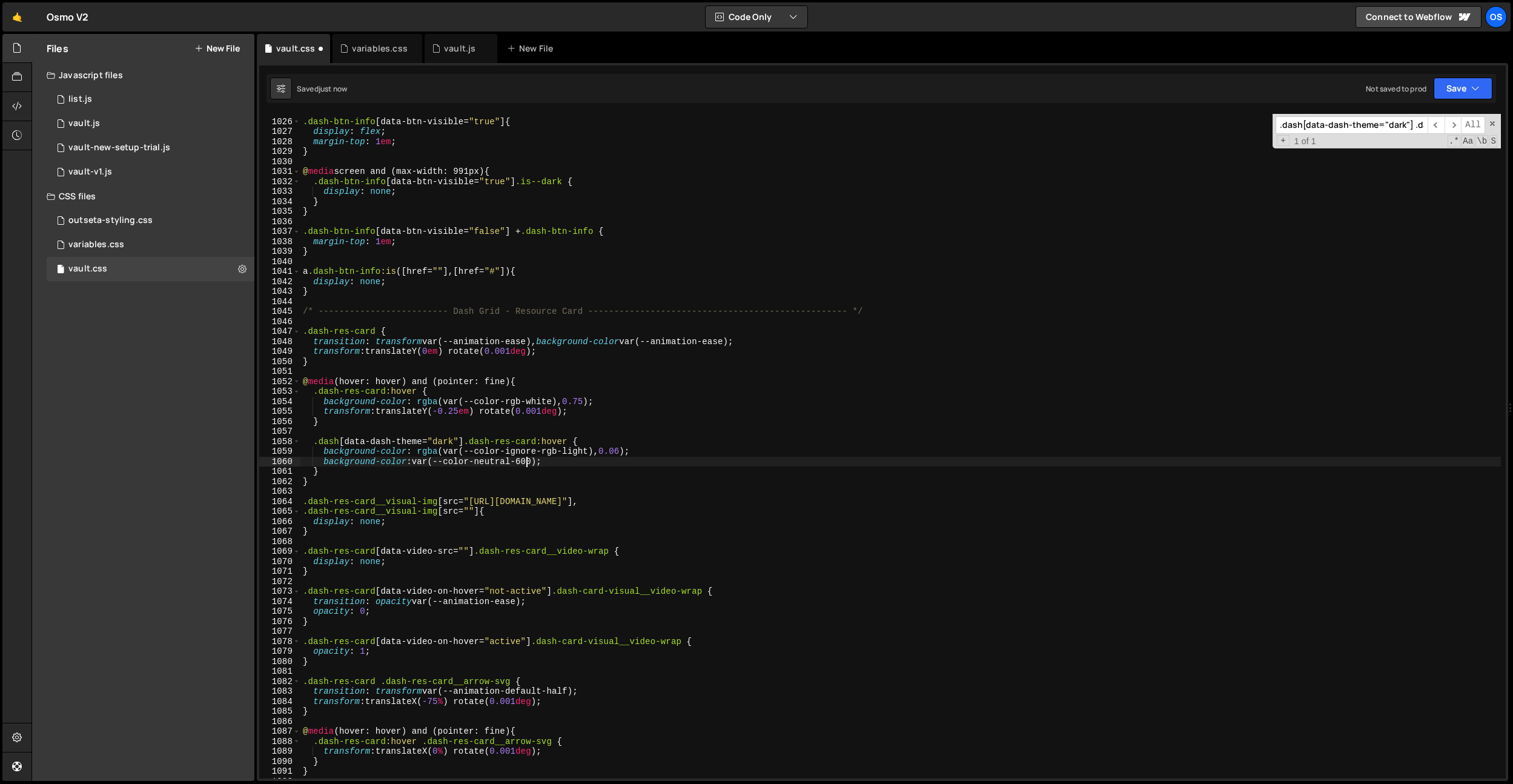
scroll to position [0, 15]
drag, startPoint x: 576, startPoint y: 463, endPoint x: 200, endPoint y: 458, distance: 376.0
click at [200, 458] on div "Files New File Javascript files 0 list.js 0 0 vault.js 0 0 vault-new-setup-tria…" at bounding box center [772, 407] width 1481 height 748
click at [623, 447] on div ".dash-btn-info [ data-btn-visible = " true " ] { display : flex ; margin-top : …" at bounding box center [901, 449] width 1201 height 685
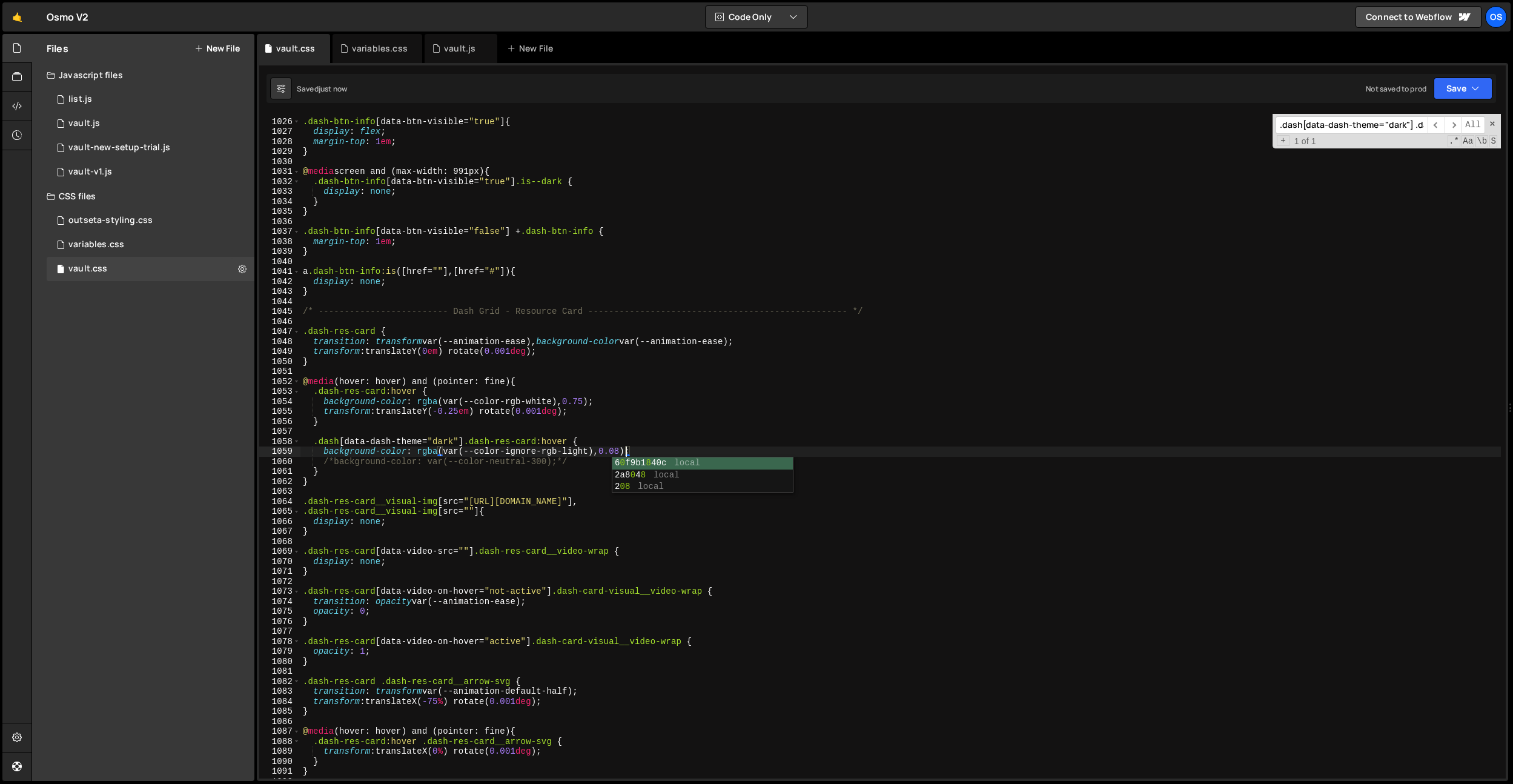
type textarea "background-color: rgba(var(--color-ignore-rgb-light), 0.08);"
drag, startPoint x: 637, startPoint y: 450, endPoint x: 249, endPoint y: 453, distance: 388.0
click at [249, 453] on div "Files New File Javascript files 0 list.js 0 0 vault.js 0 0 vault-new-setup-tria…" at bounding box center [772, 407] width 1481 height 748
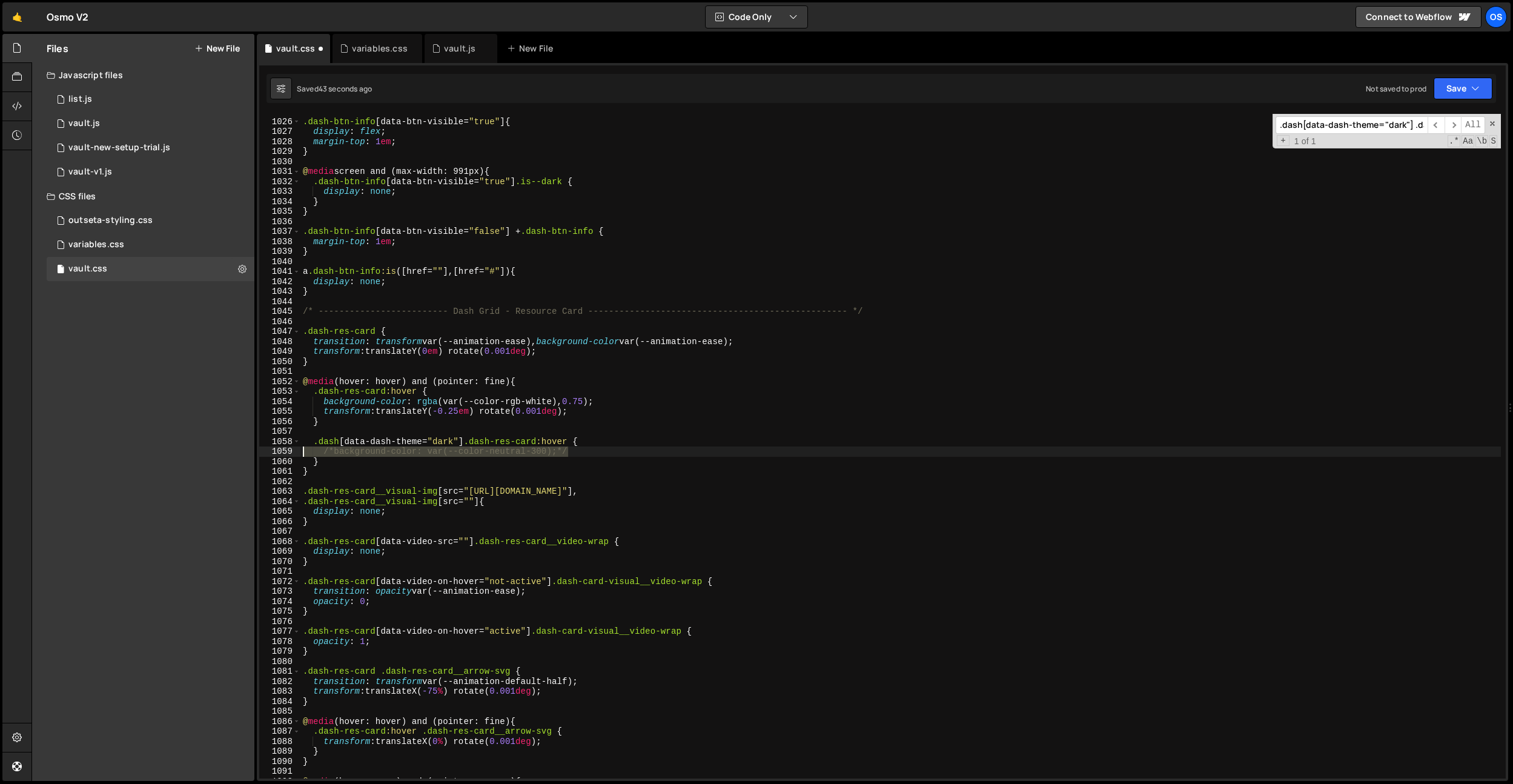
drag, startPoint x: 585, startPoint y: 454, endPoint x: 251, endPoint y: 451, distance: 334.0
click at [251, 451] on div "Files New File Javascript files 0 list.js 0 0 vault.js 0 0 vault-new-setup-tria…" at bounding box center [772, 407] width 1481 height 748
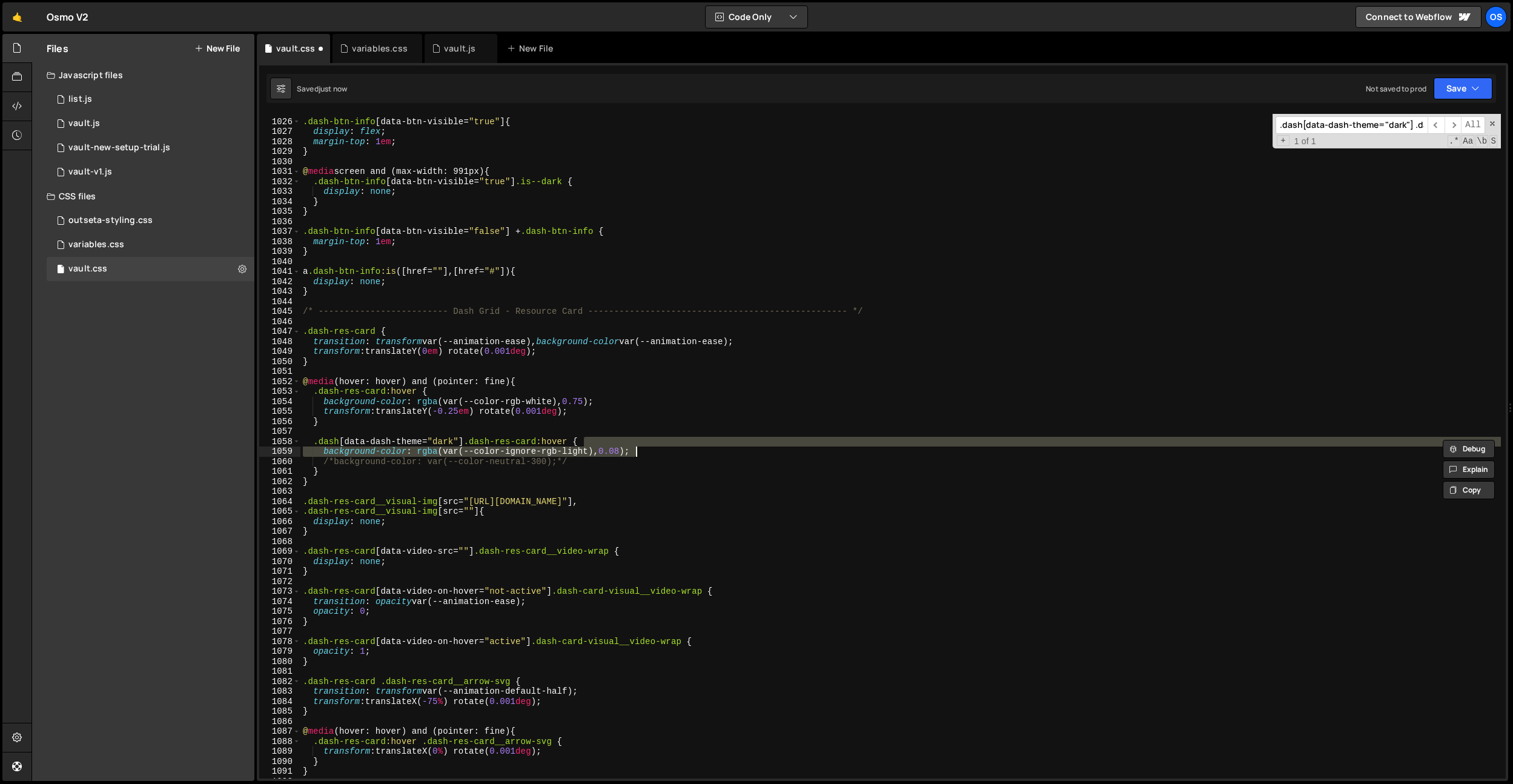
click at [622, 464] on div ".dash-btn-info [ data-btn-visible = " true " ] { display : flex ; margin-top : …" at bounding box center [901, 449] width 1201 height 685
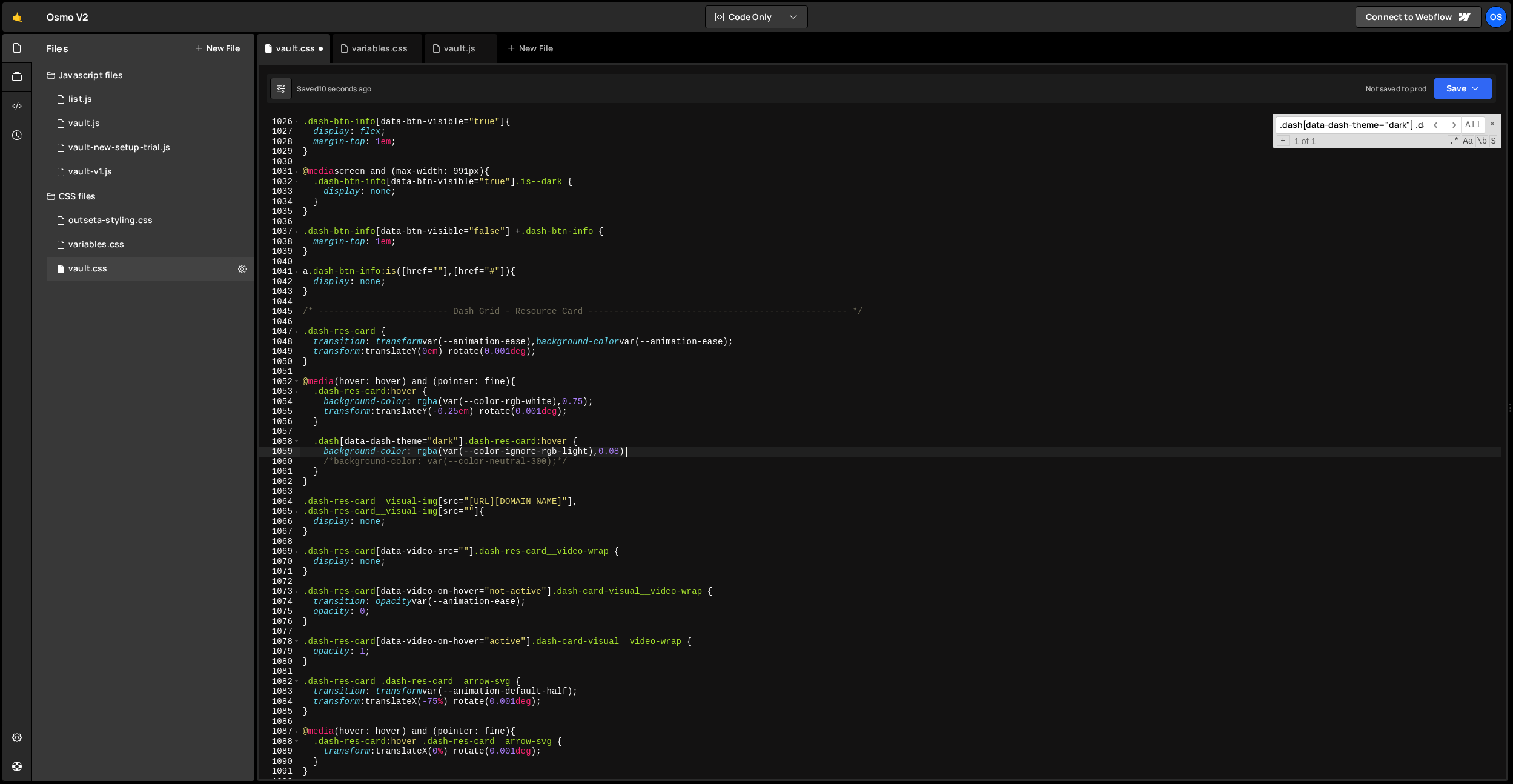
click at [626, 454] on div ".dash-btn-info [ data-btn-visible = " true " ] { display : flex ; margin-top : …" at bounding box center [901, 449] width 1201 height 685
click at [564, 459] on div ".dash-btn-info [ data-btn-visible = " true " ] { display : flex ; margin-top : …" at bounding box center [901, 449] width 1201 height 685
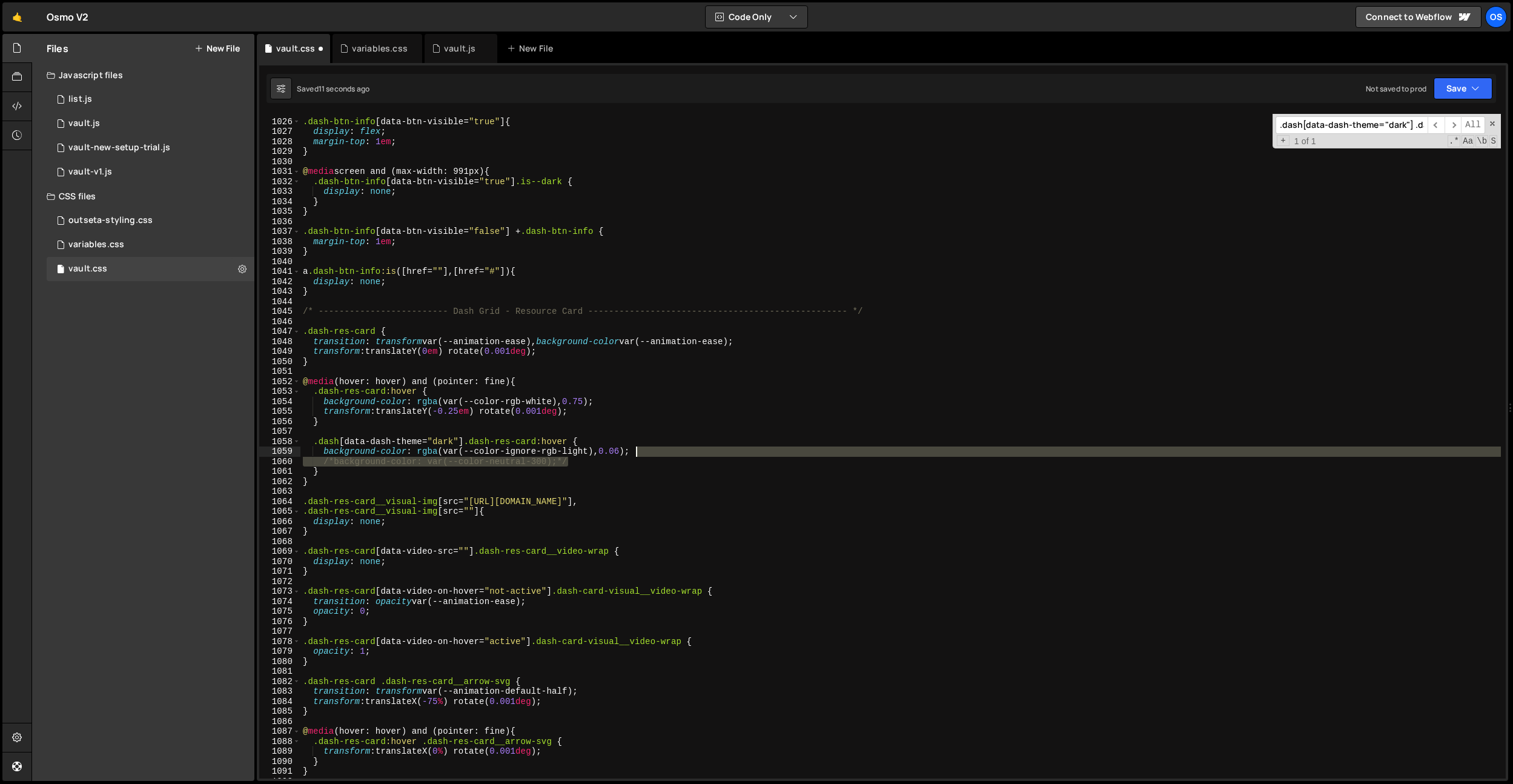
drag, startPoint x: 574, startPoint y: 463, endPoint x: 671, endPoint y: 454, distance: 97.4
click at [671, 454] on div ".dash-btn-info [ data-btn-visible = " true " ] { display : flex ; margin-top : …" at bounding box center [901, 449] width 1201 height 685
click at [666, 465] on div ".dash-btn-info [ data-btn-visible = " true " ] { display : flex ; margin-top : …" at bounding box center [901, 445] width 1201 height 664
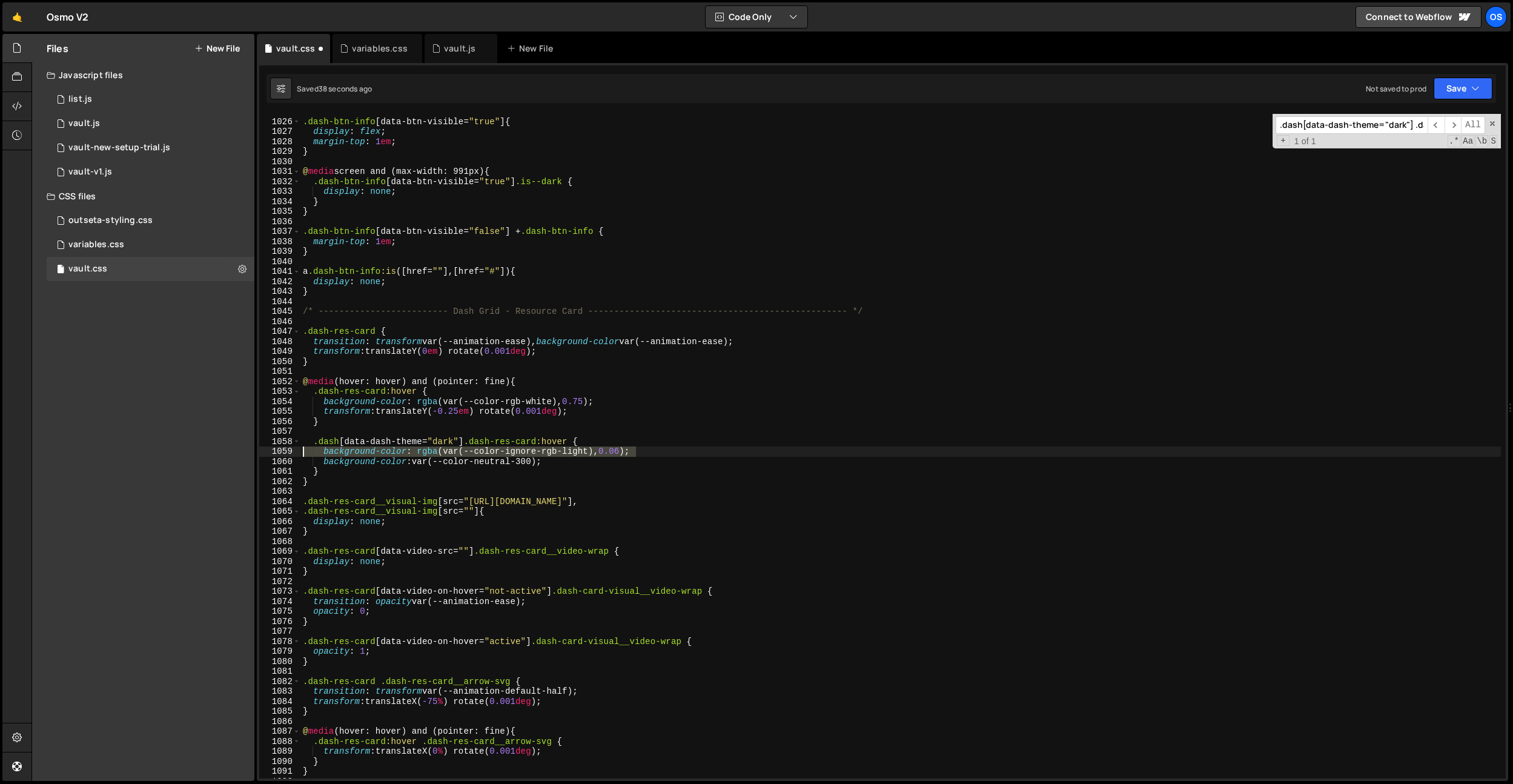
drag, startPoint x: 654, startPoint y: 454, endPoint x: 276, endPoint y: 447, distance: 378.1
click at [276, 447] on div "background-color: var(--color-neutral-300); 1025 1026 1027 1028 1029 1030 1031 …" at bounding box center [882, 445] width 1246 height 664
type textarea "background-color: rgba(var(--color-ignore-rgb-light), 0.06);"
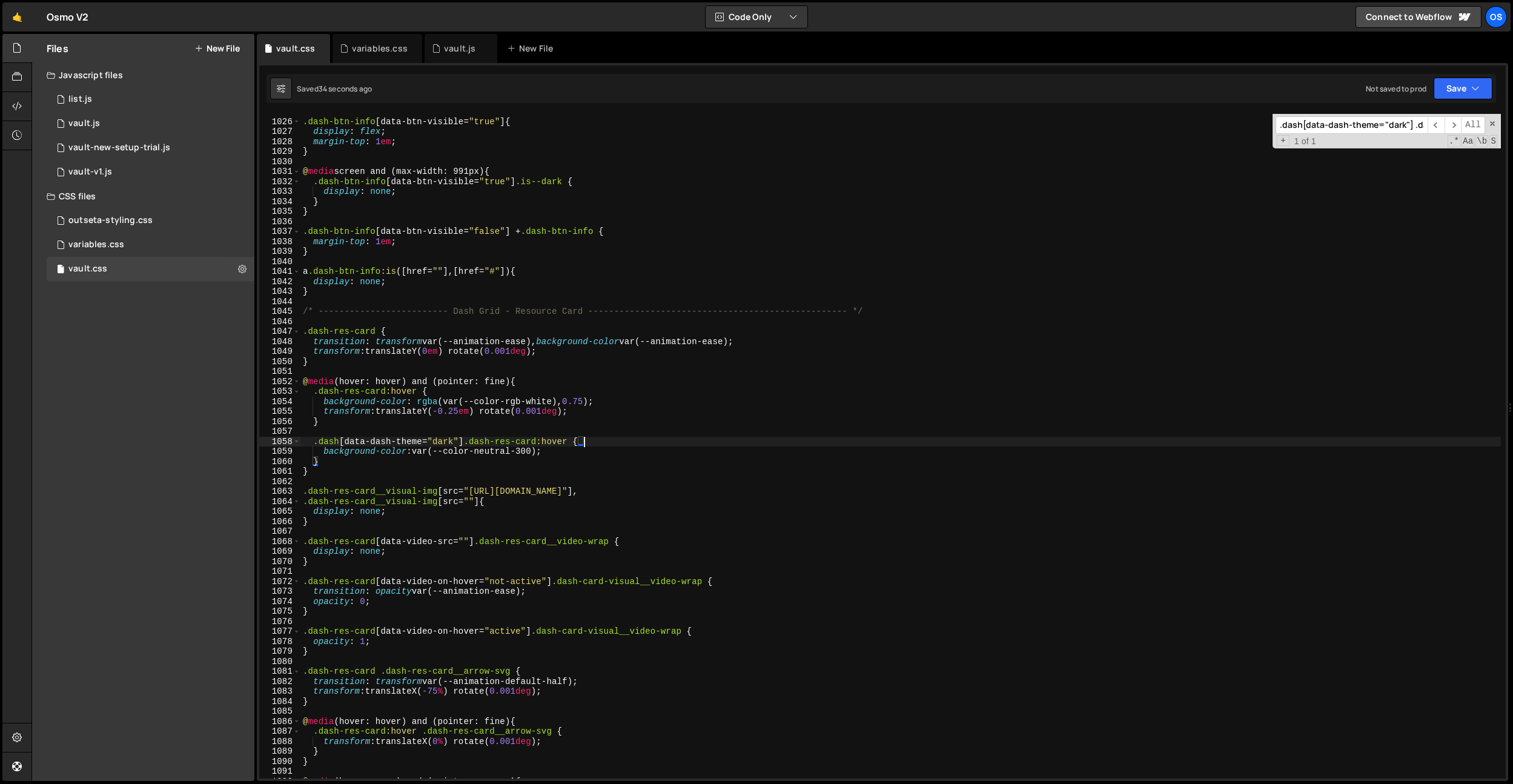
click at [570, 451] on div ".dash-btn-info [ data-btn-visible = " true " ] { display : flex ; margin-top : …" at bounding box center [901, 449] width 1201 height 685
drag, startPoint x: 529, startPoint y: 454, endPoint x: 537, endPoint y: 515, distance: 61.5
click at [529, 454] on div ".dash-btn-info [ data-btn-visible = " true " ] { display : flex ; margin-top : …" at bounding box center [901, 449] width 1201 height 685
click at [420, 451] on div ".dash-btn-info [ data-btn-visible = " true " ] { display : flex ; margin-top : …" at bounding box center [901, 449] width 1201 height 685
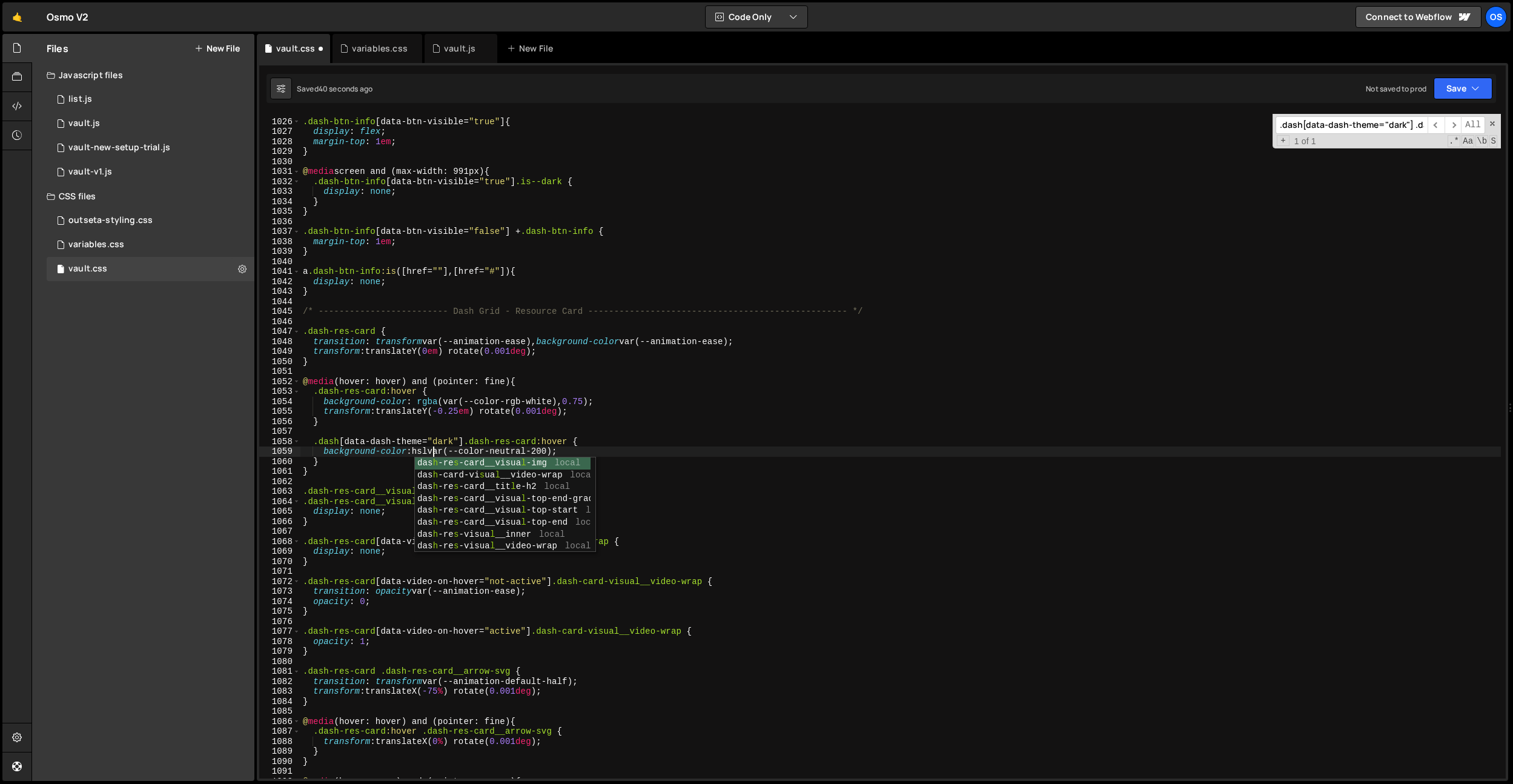
scroll to position [0, 9]
click at [566, 455] on div ".dash-btn-info [ data-btn-visible = " true " ] { display : flex ; margin-top : …" at bounding box center [901, 449] width 1201 height 685
click at [561, 453] on div ".dash-btn-info [ data-btn-visible = " true " ] { display : flex ; margin-top : …" at bounding box center [901, 449] width 1201 height 685
click at [492, 464] on div ".dash-btn-info [ data-btn-visible = " true " ] { display : flex ; margin-top : …" at bounding box center [901, 449] width 1201 height 685
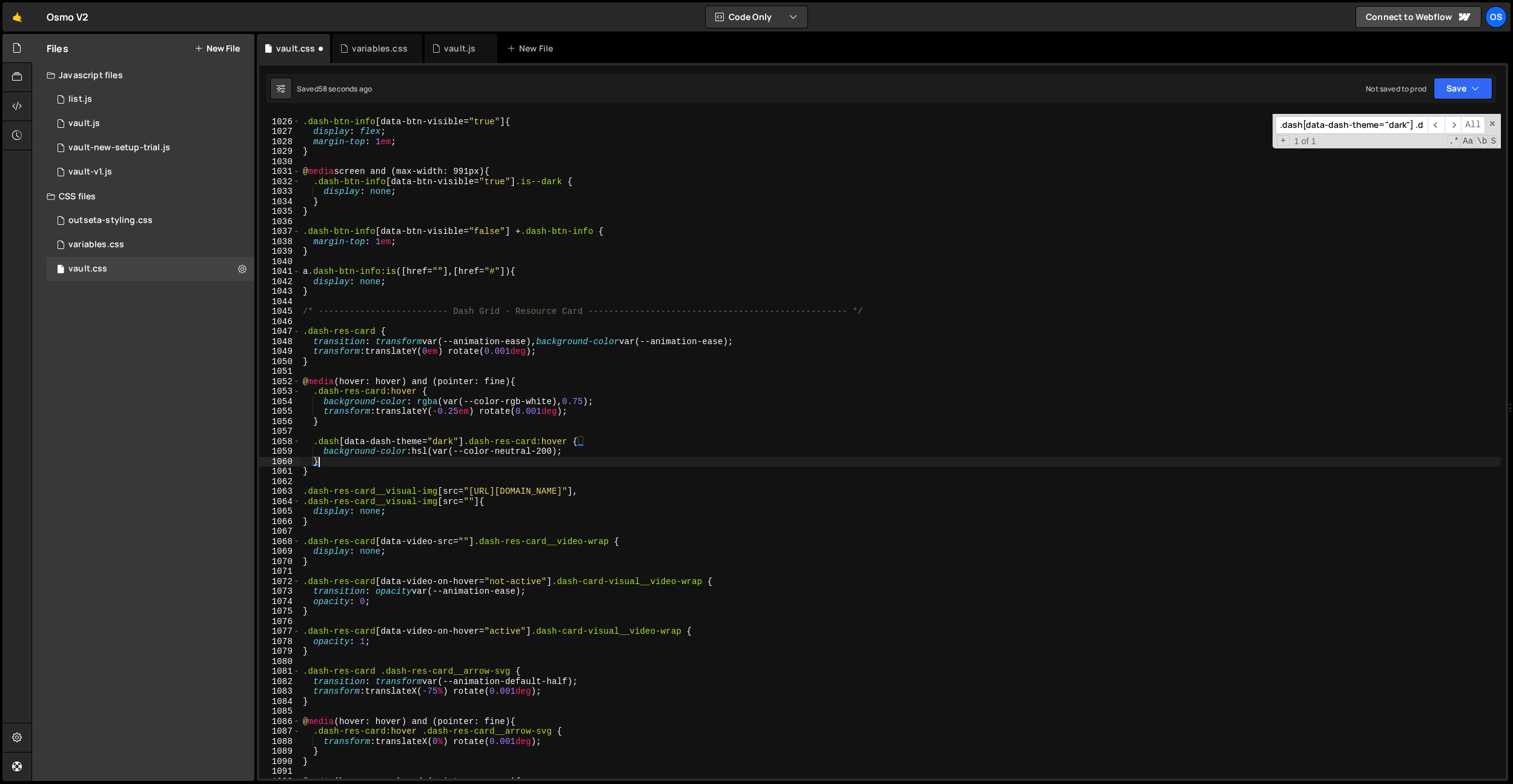
scroll to position [0, 1]
click at [560, 451] on div ".dash-btn-info [ data-btn-visible = " true " ] { display : flex ; margin-top : …" at bounding box center [901, 449] width 1201 height 685
click at [438, 451] on div ".dash-btn-info [ data-btn-visible = " true " ] { display : flex ; margin-top : …" at bounding box center [901, 449] width 1201 height 685
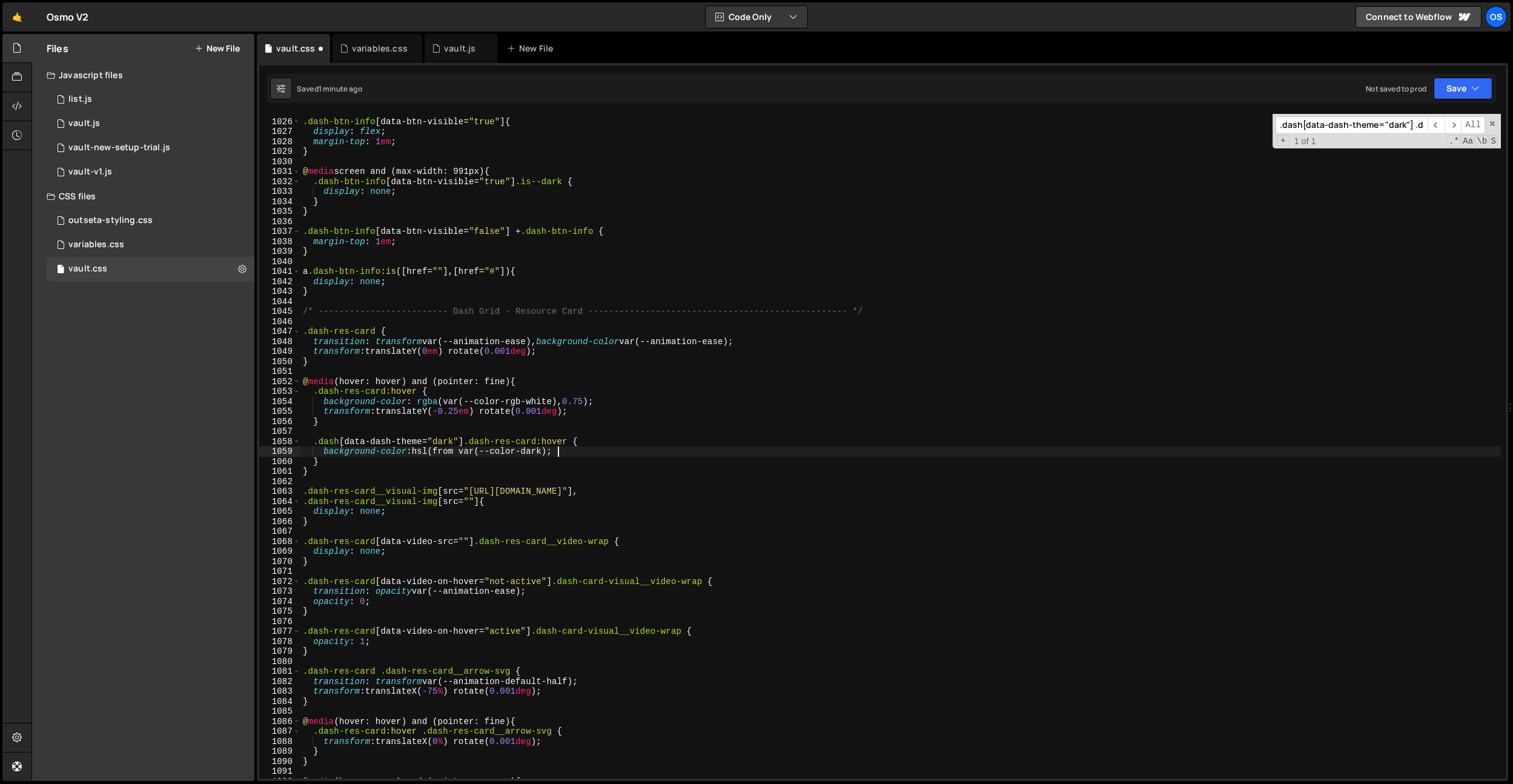
click at [556, 451] on div ".dash-btn-info [ data-btn-visible = " true " ] { display : flex ; margin-top : …" at bounding box center [901, 449] width 1201 height 685
click at [620, 402] on div ".dash-btn-info [ data-btn-visible = " true " ] { display : flex ; margin-top : …" at bounding box center [901, 449] width 1201 height 685
click at [678, 463] on div ".dash-btn-info [ data-btn-visible = " true " ] { display : flex ; margin-top : …" at bounding box center [901, 449] width 1201 height 685
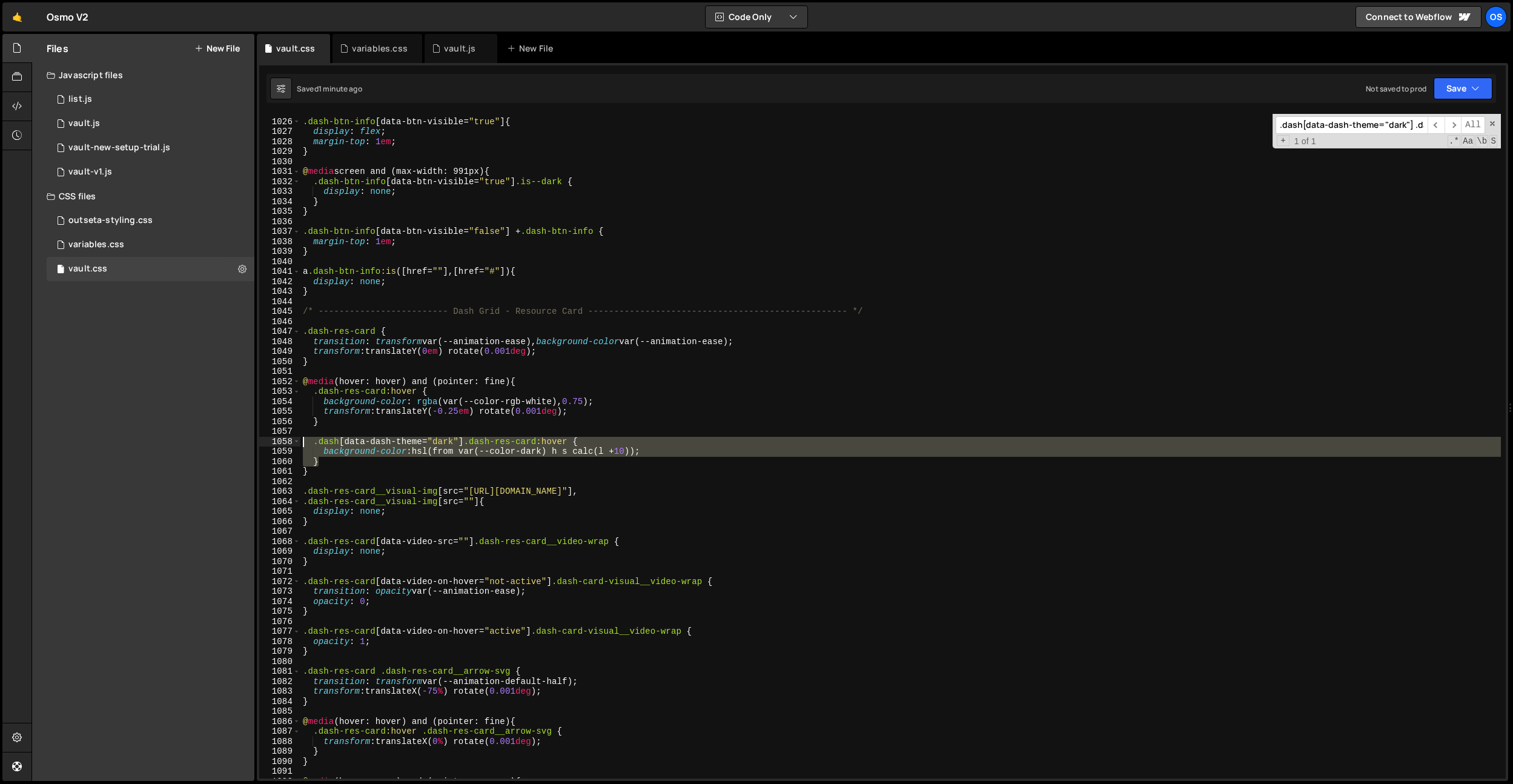
drag, startPoint x: 351, startPoint y: 459, endPoint x: 270, endPoint y: 435, distance: 84.5
click at [270, 435] on div "} 1025 1026 1027 1028 1029 1030 1031 1032 1033 1034 1035 1036 1037 1038 1039 10…" at bounding box center [882, 445] width 1246 height 664
type textarea ".dash[data-dash-theme="dark"] .dash-res-card:hover {"
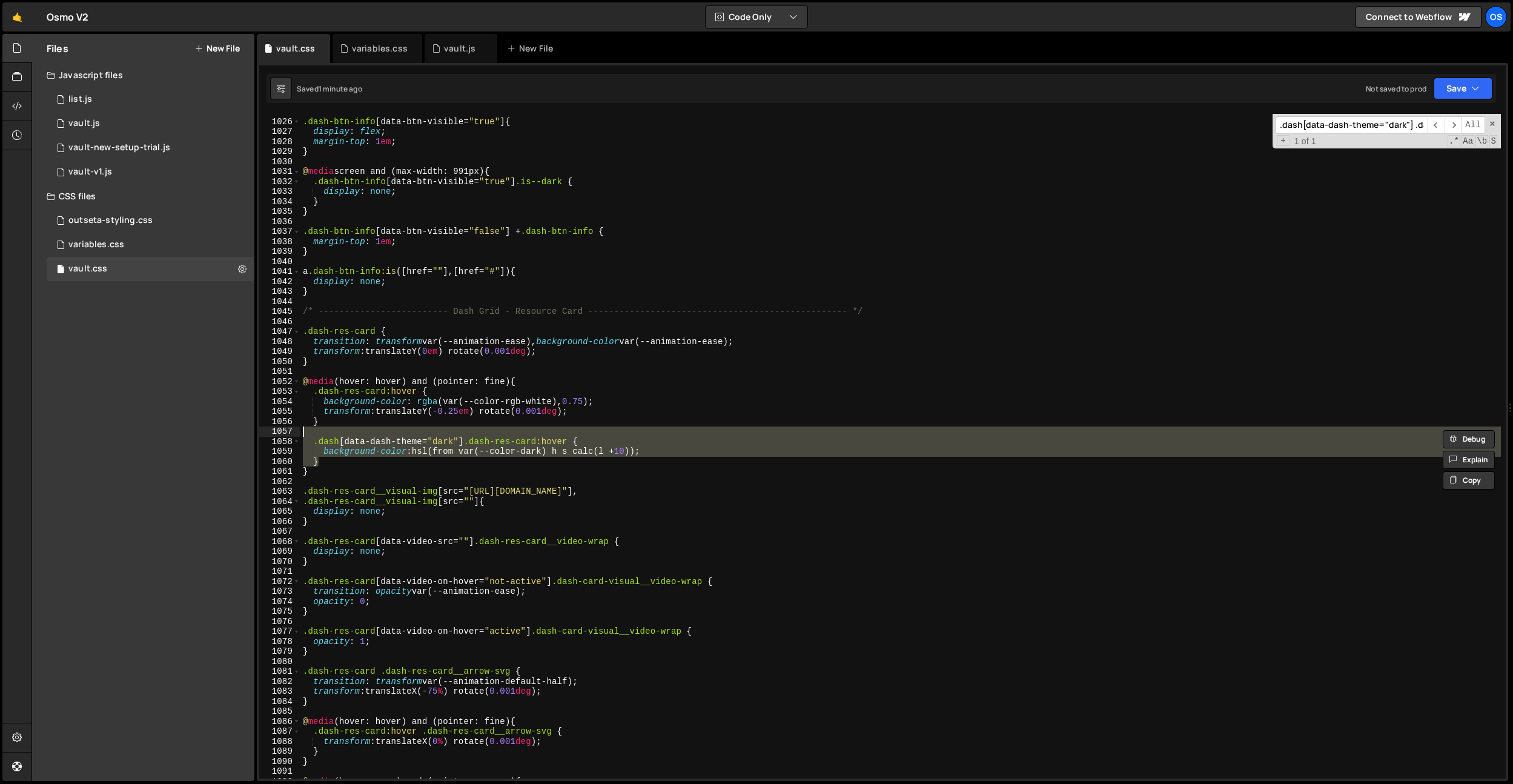
scroll to position [0, 0]
click at [713, 278] on div ".dash-btn-info [ data-btn-visible = " true " ] { display : flex ; margin-top : …" at bounding box center [901, 449] width 1201 height 685
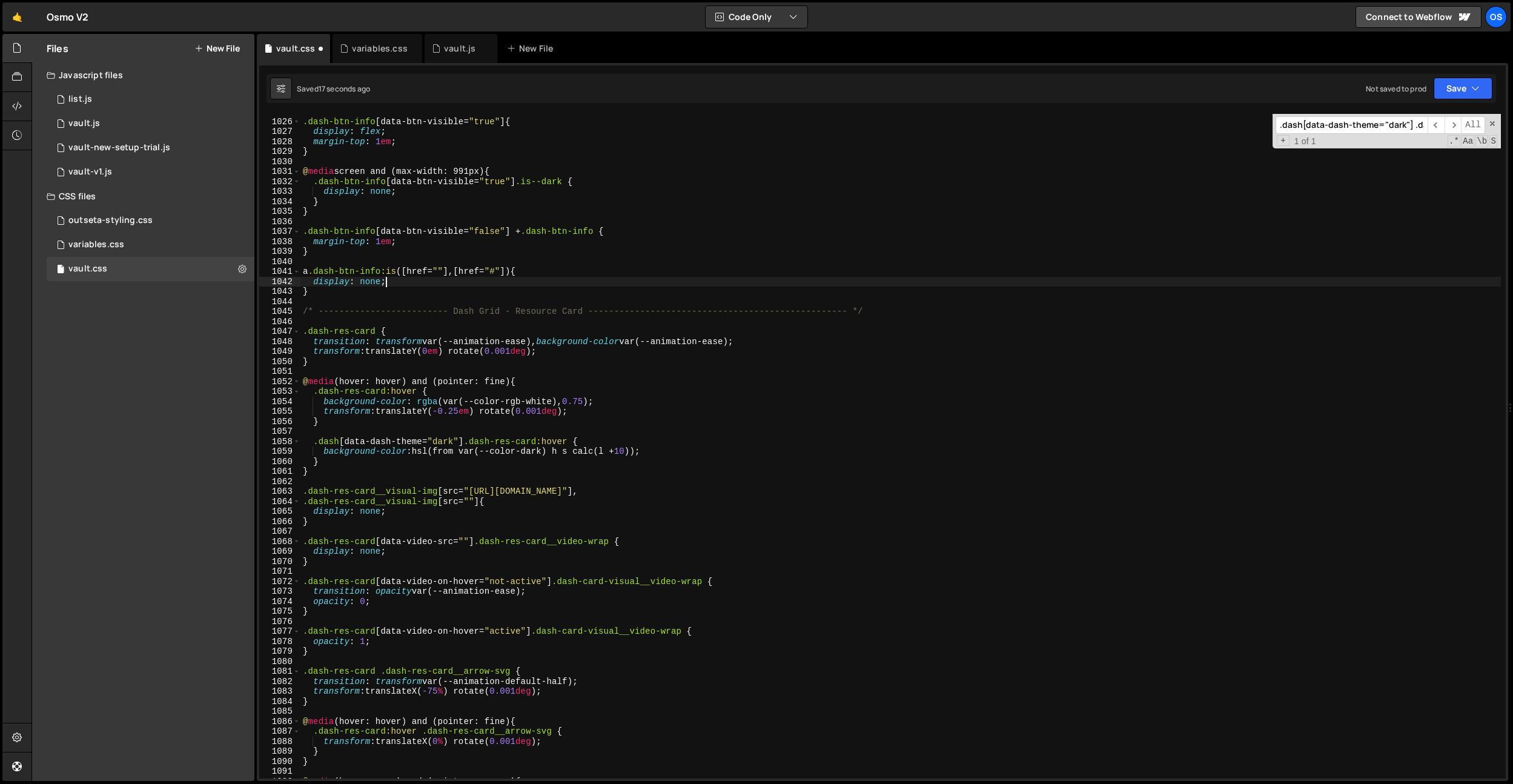
click at [591, 454] on div ".dash-btn-info [ data-btn-visible = " true " ] { display : flex ; margin-top : …" at bounding box center [901, 449] width 1201 height 685
click at [659, 465] on div ".dash-btn-info [ data-btn-visible = " true " ] { display : flex ; margin-top : …" at bounding box center [901, 449] width 1201 height 685
click at [654, 507] on div ".dash-btn-info [ data-btn-visible = " true " ] { display : flex ; margin-top : …" at bounding box center [901, 449] width 1201 height 685
click at [635, 451] on div ".dash-btn-info [ data-btn-visible = " true " ] { display : flex ; margin-top : …" at bounding box center [901, 449] width 1201 height 685
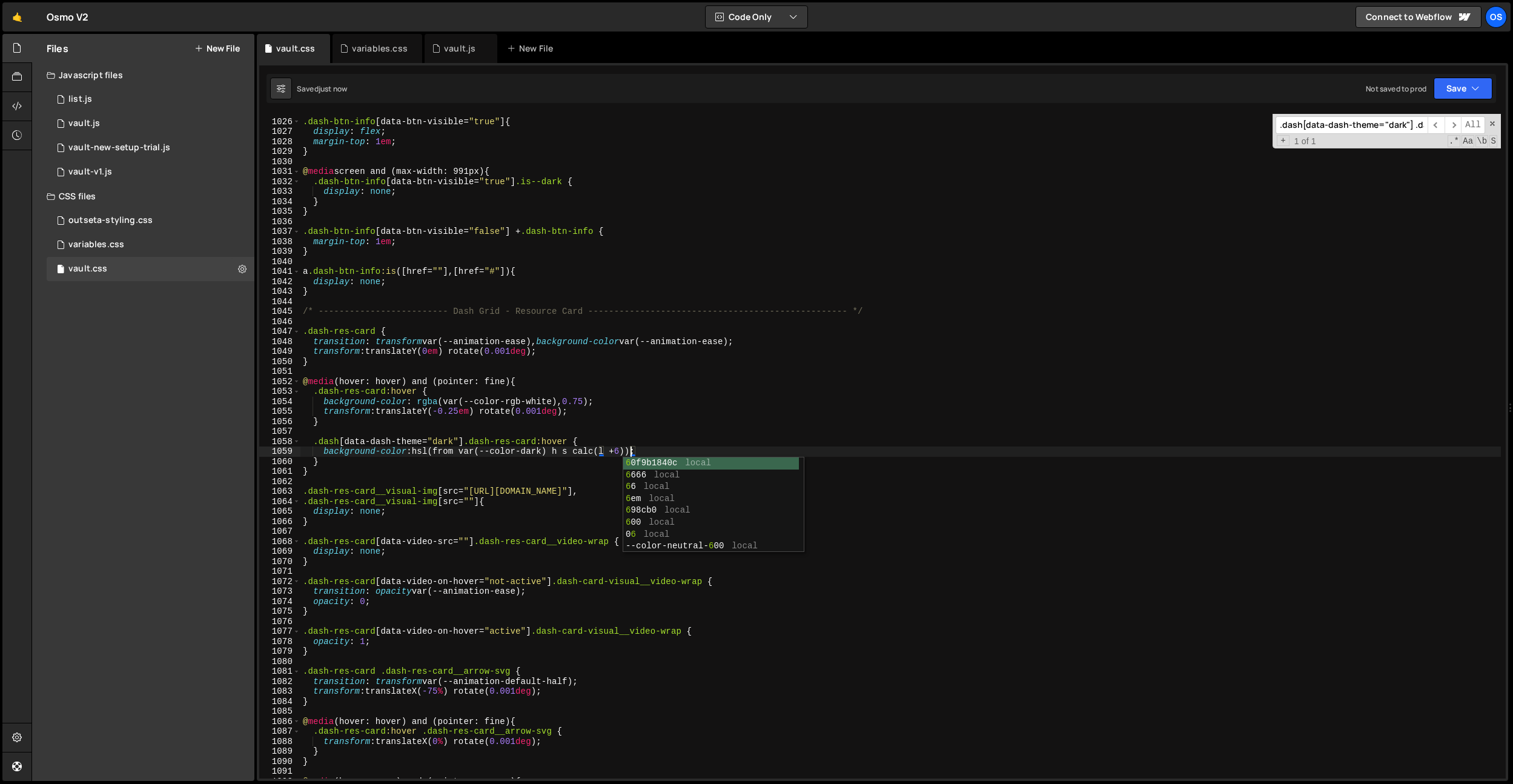
type textarea "background-color: hsl(from var(--color-dark) h s calc(l + 6));"
drag, startPoint x: 546, startPoint y: 431, endPoint x: 555, endPoint y: 436, distance: 10.3
click at [546, 431] on div ".dash-btn-info [ data-btn-visible = " true " ] { display : flex ; margin-top : …" at bounding box center [901, 449] width 1201 height 685
click at [530, 452] on div ".dash-btn-info [ data-btn-visible = " true " ] { display : flex ; margin-top : …" at bounding box center [901, 449] width 1201 height 685
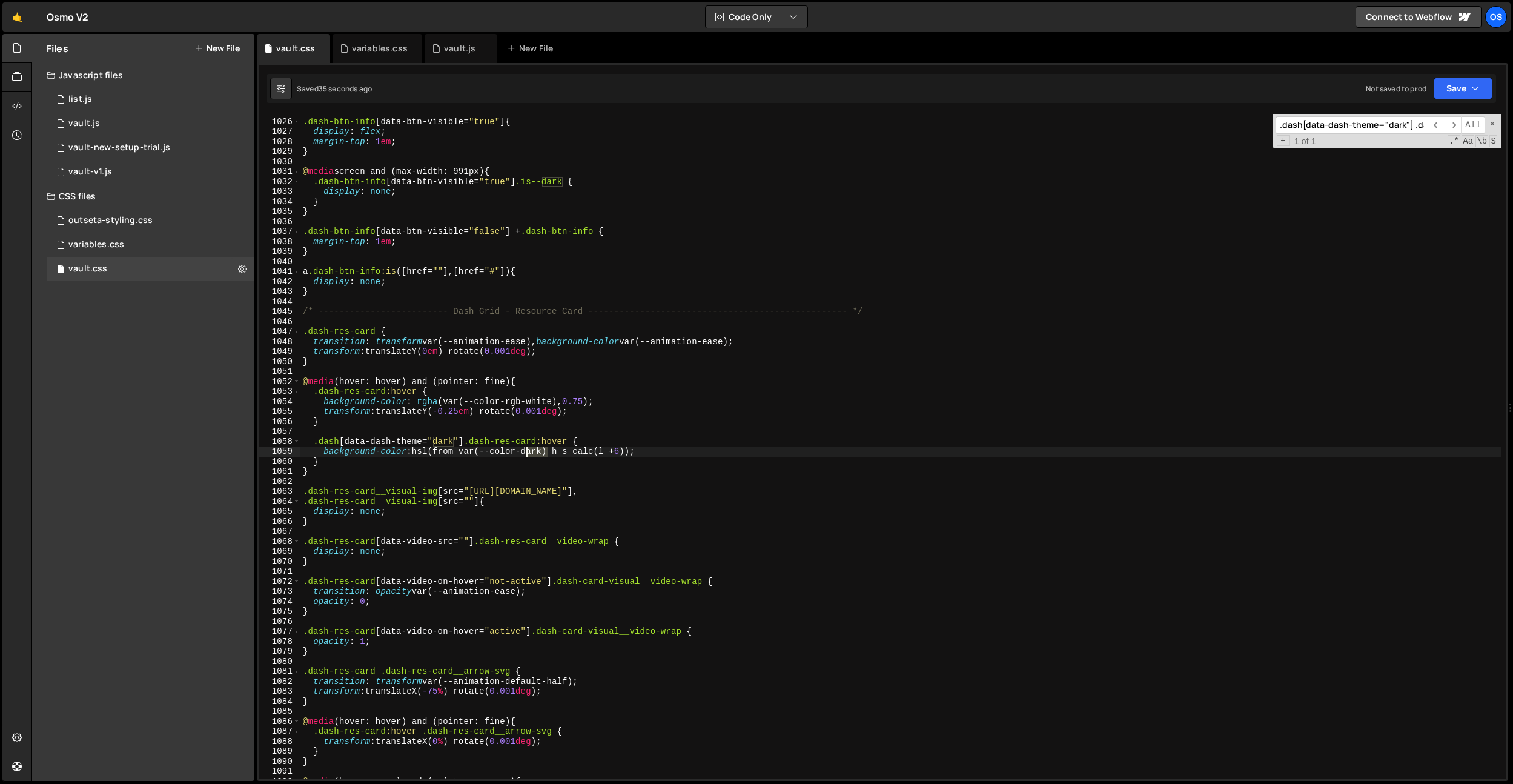
click at [530, 452] on div ".dash-btn-info [ data-btn-visible = " true " ] { display : flex ; margin-top : …" at bounding box center [901, 449] width 1201 height 685
click at [635, 452] on div ".dash-btn-info [ data-btn-visible = " true " ] { display : flex ; margin-top : …" at bounding box center [901, 449] width 1201 height 685
type textarea "background-color: hsl(from var(--color-light) h s calc(l + 3));"
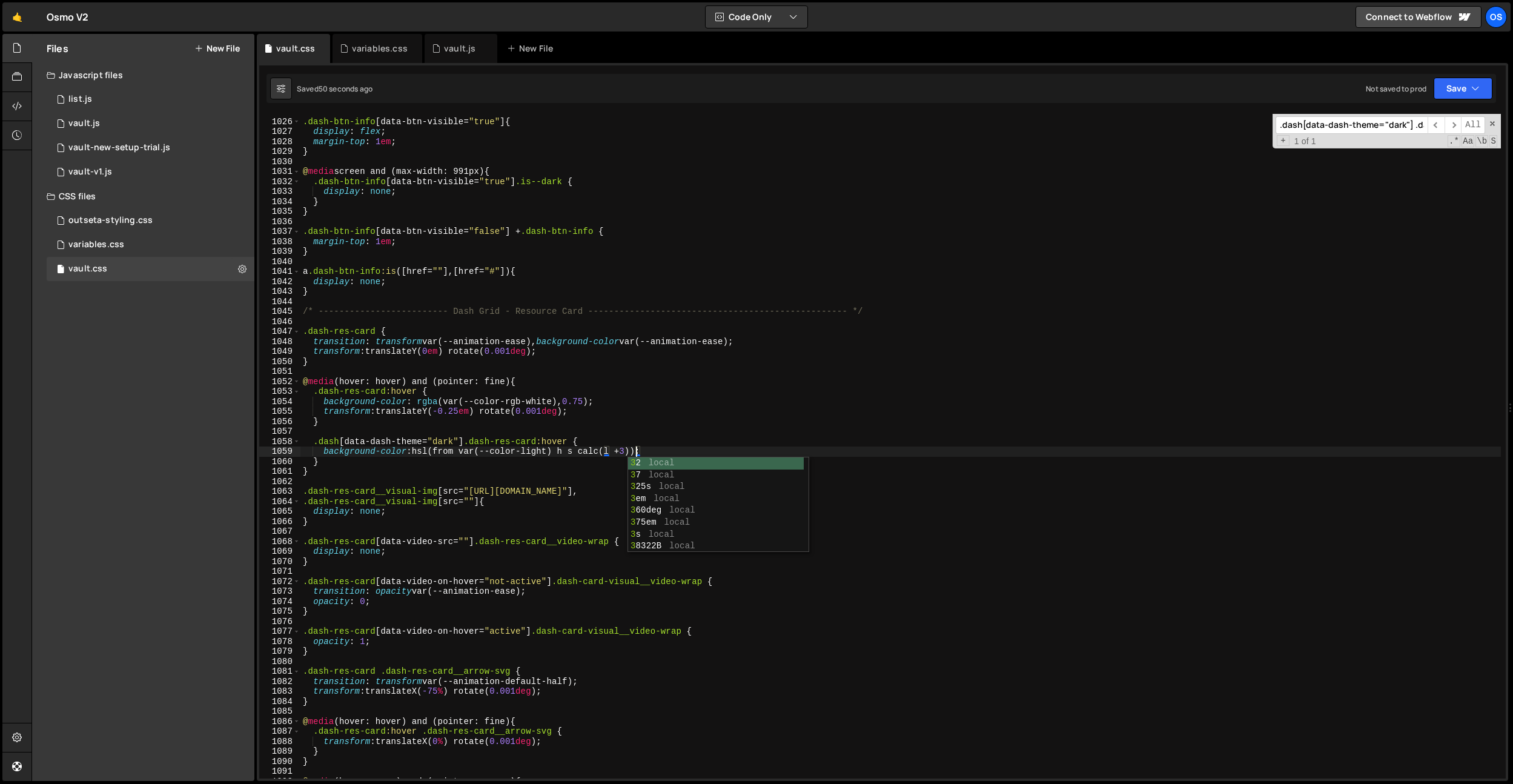
click at [630, 372] on div ".dash-btn-info [ data-btn-visible = " true " ] { display : flex ; margin-top : …" at bounding box center [901, 449] width 1201 height 685
click at [637, 452] on div ".dash-btn-info [ data-btn-visible = " true " ] { display : flex ; margin-top : …" at bounding box center [901, 449] width 1201 height 685
click at [622, 207] on div ".dash-btn-info [ data-btn-visible = " true " ] { display : flex ; margin-top : …" at bounding box center [901, 449] width 1201 height 685
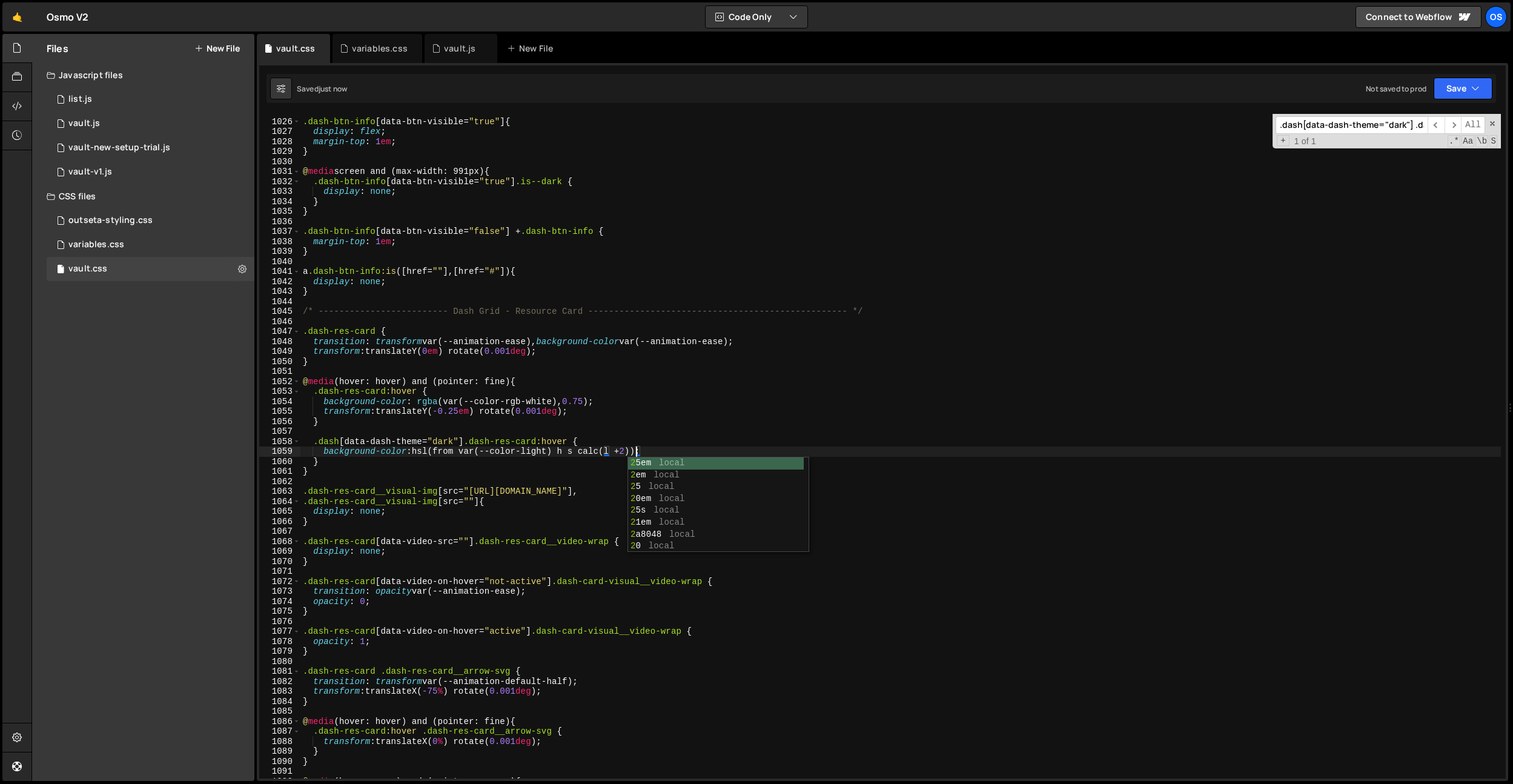
scroll to position [0, 0]
drag, startPoint x: 658, startPoint y: 452, endPoint x: 324, endPoint y: 456, distance: 334.0
click at [324, 456] on div ".dash-btn-info [ data-btn-visible = " true " ] { display : flex ; margin-top : …" at bounding box center [901, 449] width 1201 height 685
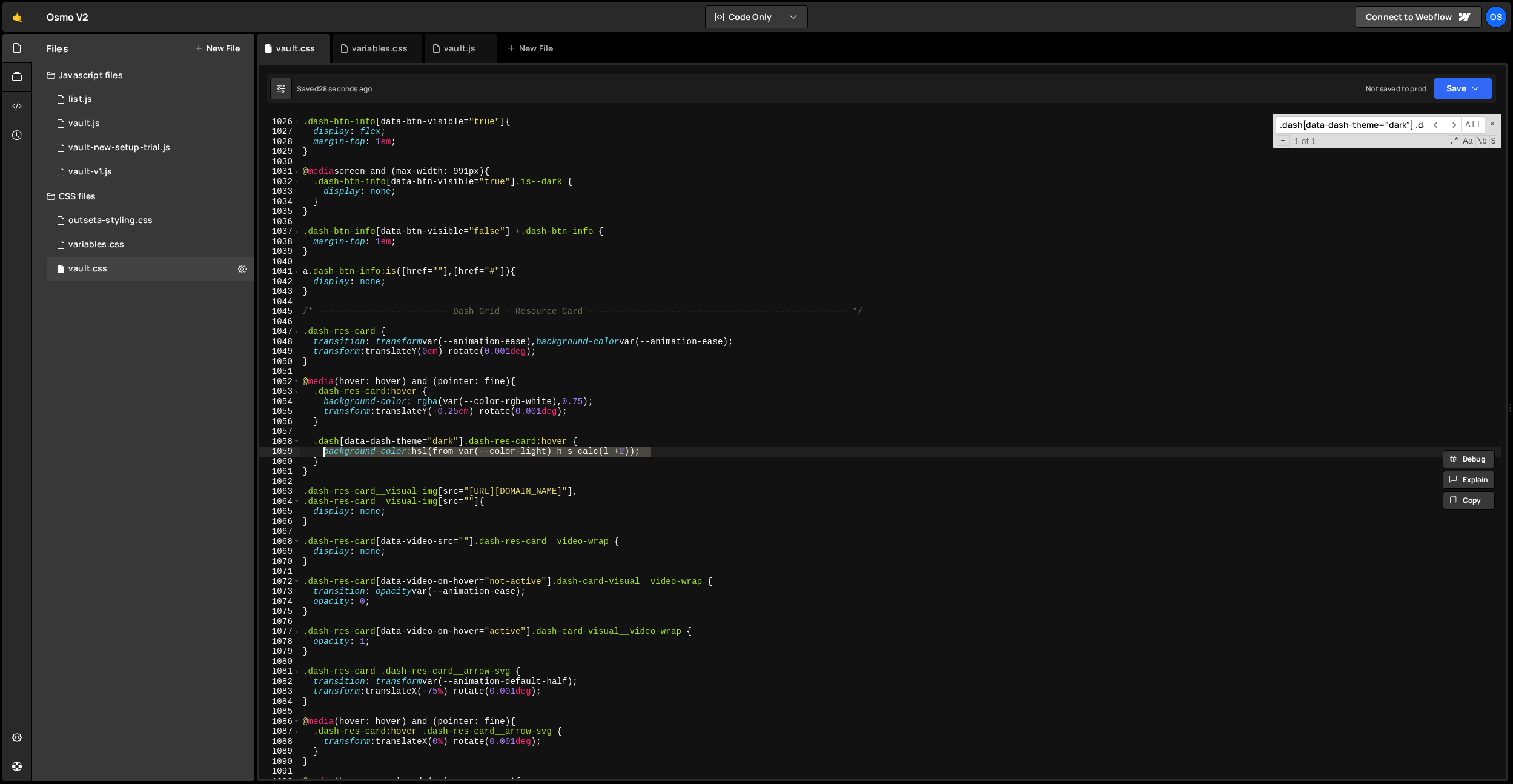
click at [630, 404] on div ".dash-btn-info [ data-btn-visible = " true " ] { display : flex ; margin-top : …" at bounding box center [901, 449] width 1201 height 685
type textarea "background-color: rgba(var(--color-rgb-white), 0.75);"
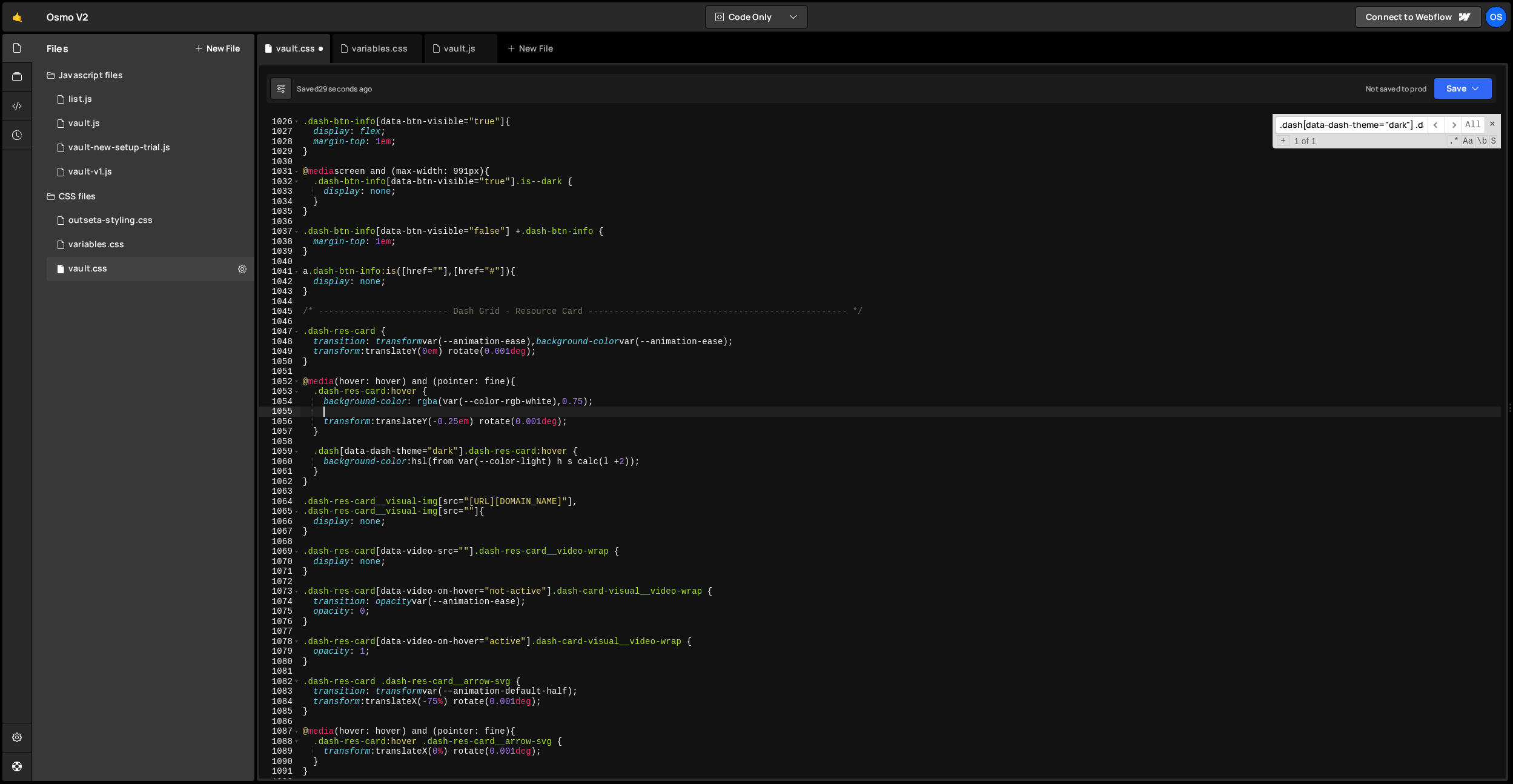
scroll to position [0, 1]
paste textarea "background-color: hsl(from var(--color-light) h s calc(l + 2));"
drag, startPoint x: 612, startPoint y: 418, endPoint x: 604, endPoint y: 418, distance: 8.0
click at [612, 418] on div ".dash-btn-info [ data-btn-visible = " true " ] { display : flex ; margin-top : …" at bounding box center [901, 449] width 1201 height 685
click at [538, 412] on div ".dash-btn-info [ data-btn-visible = " true " ] { display : flex ; margin-top : …" at bounding box center [901, 449] width 1201 height 685
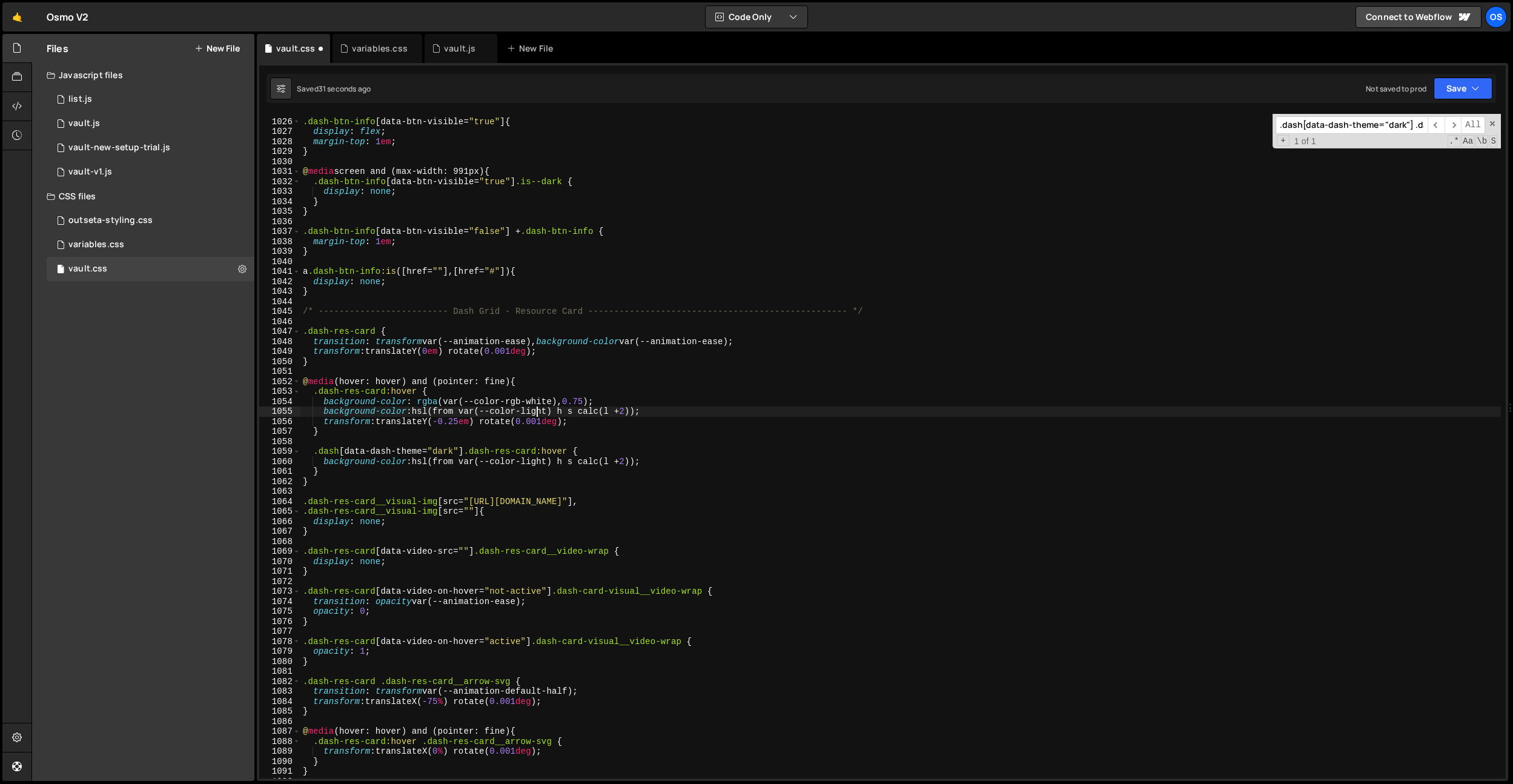
click at [538, 412] on div ".dash-btn-info [ data-btn-visible = " true " ] { display : flex ; margin-top : …" at bounding box center [901, 449] width 1201 height 685
drag, startPoint x: 609, startPoint y: 402, endPoint x: 299, endPoint y: 406, distance: 310.0
click at [299, 406] on div "background-color: hsl(from var(--color-light) h s calc(l + 2)); 1025 1026 1027 …" at bounding box center [882, 445] width 1246 height 664
drag, startPoint x: 589, startPoint y: 402, endPoint x: 639, endPoint y: 426, distance: 55.5
click at [589, 402] on div ".dash-btn-info [ data-btn-visible = " true " ] { display : flex ; margin-top : …" at bounding box center [901, 445] width 1201 height 664
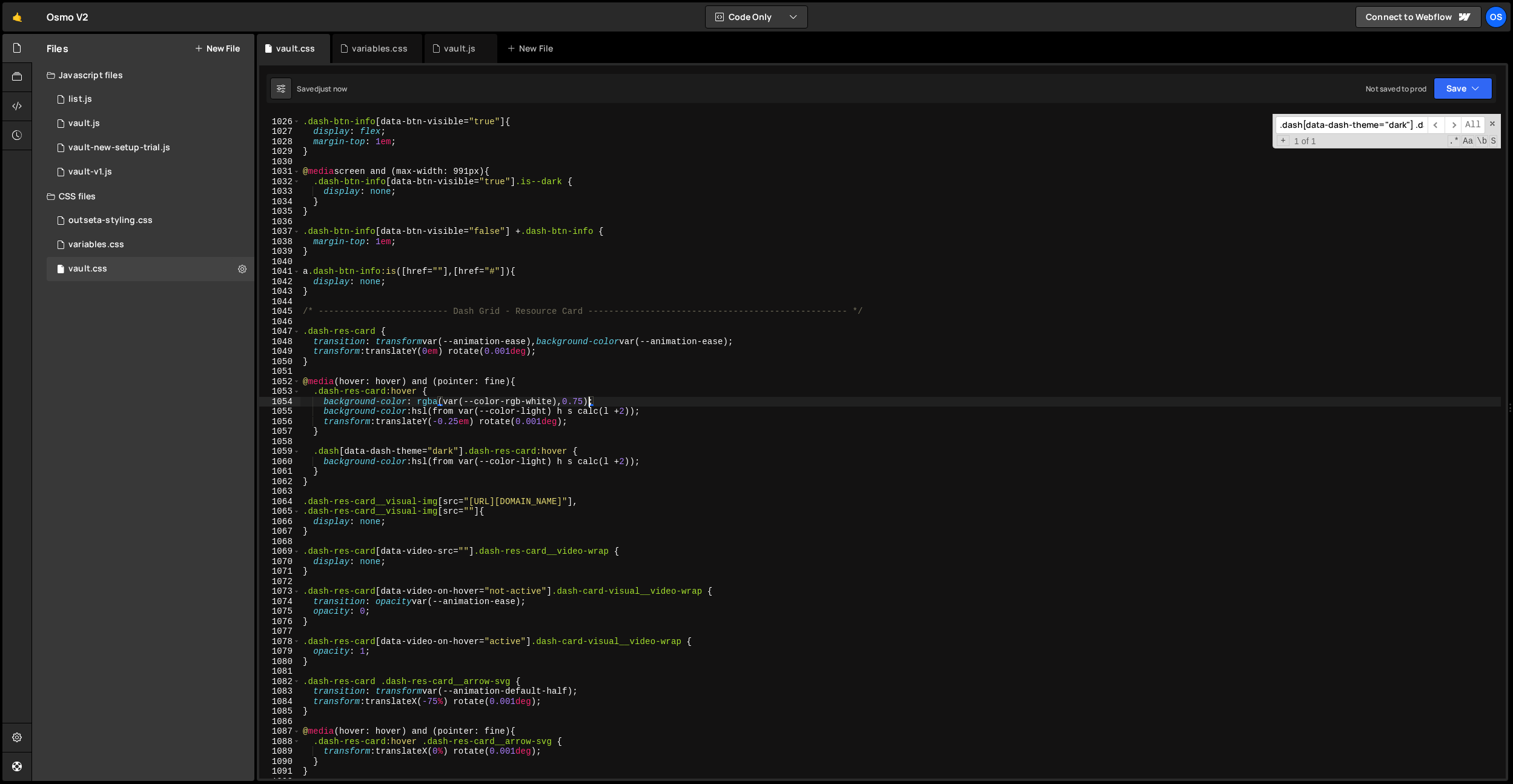
click at [635, 412] on div ".dash-btn-info [ data-btn-visible = " true " ] { display : flex ; margin-top : …" at bounding box center [901, 449] width 1201 height 685
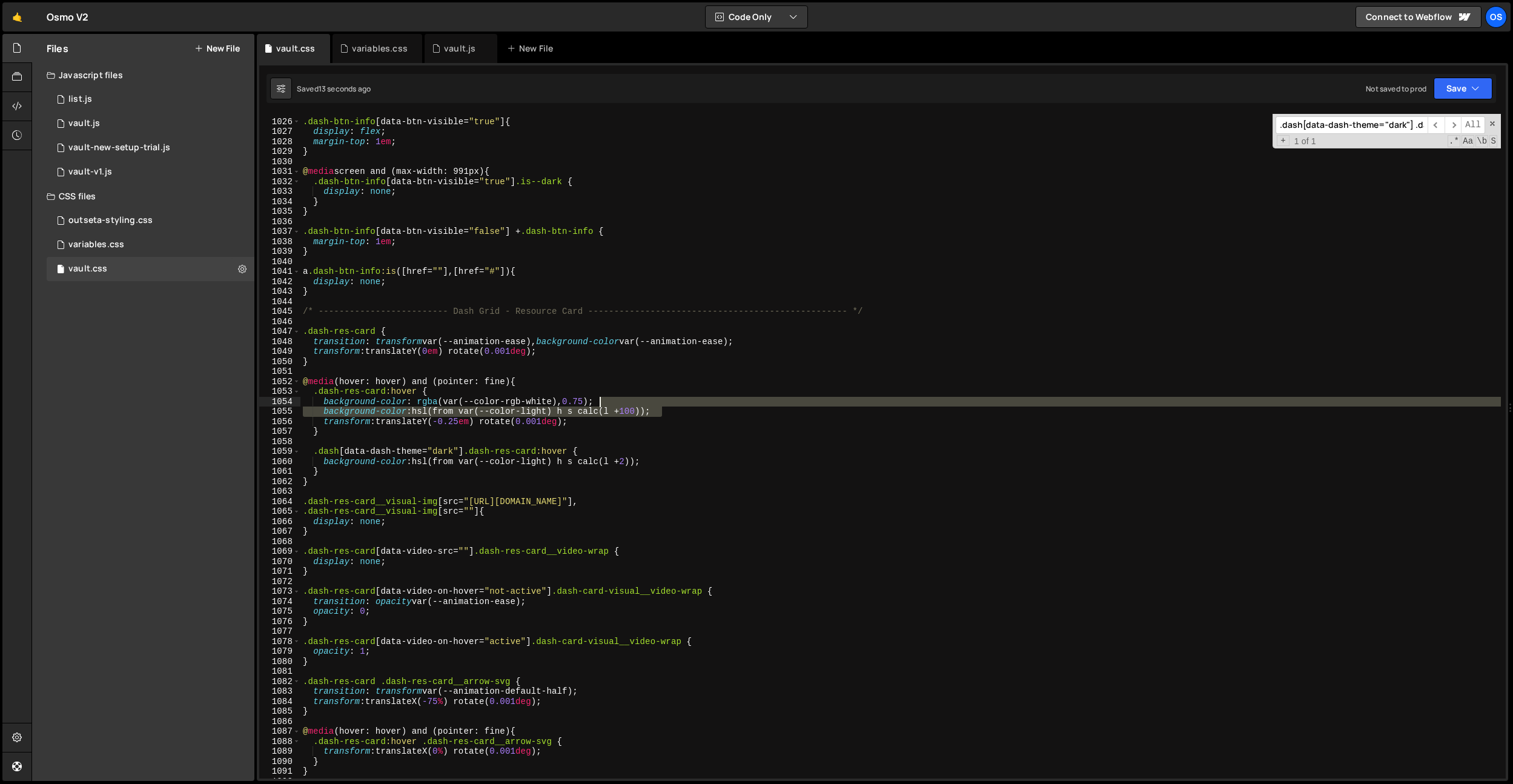
click at [674, 405] on div ".dash-btn-info [ data-btn-visible = " true " ] { display : flex ; margin-top : …" at bounding box center [901, 449] width 1201 height 685
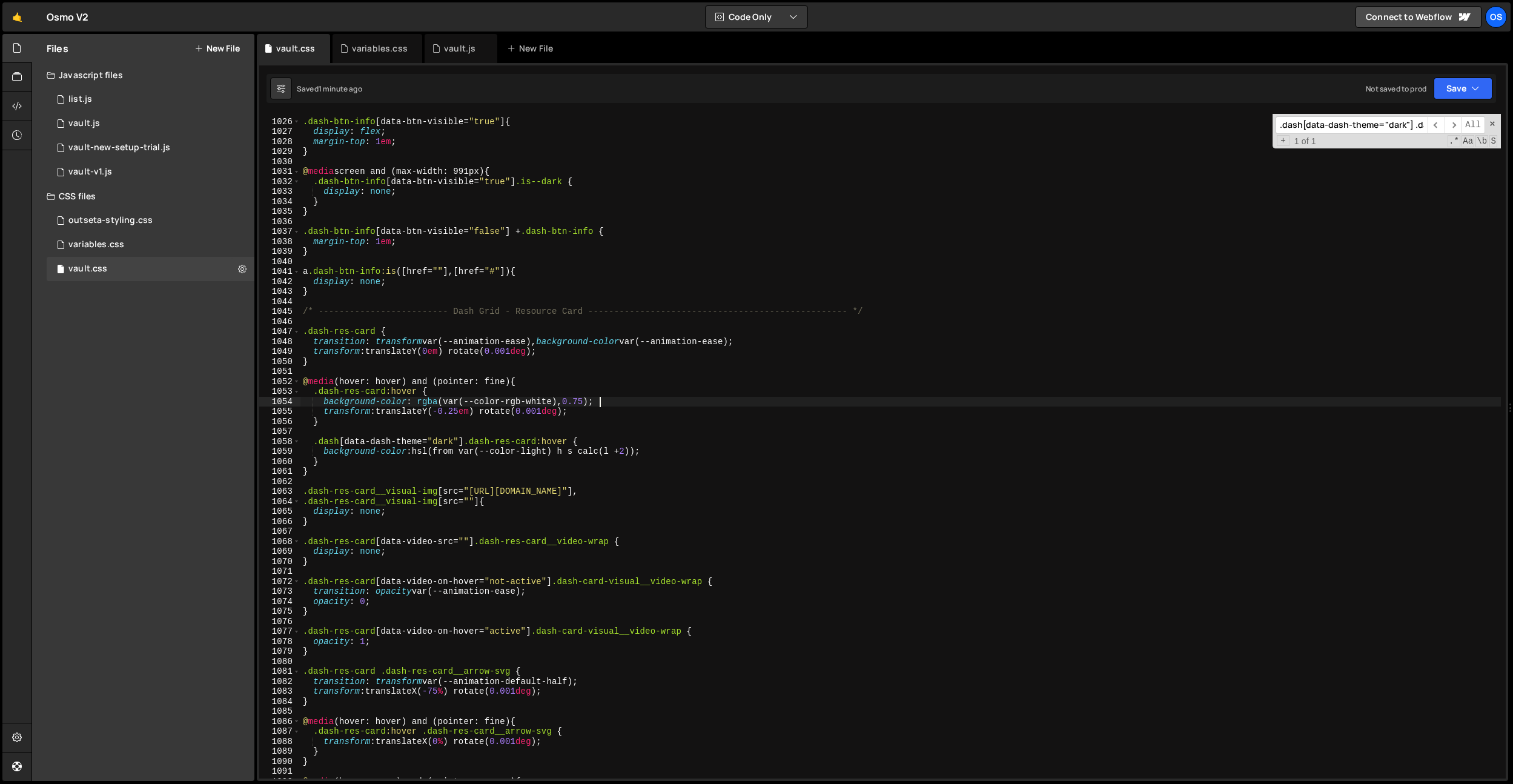
click at [526, 459] on div ".dash-btn-info [ data-btn-visible = " true " ] { display : flex ; margin-top : …" at bounding box center [901, 449] width 1201 height 685
click at [1328, 127] on input ".dash[data-dash-theme="dark"] .dash-res-card:hover" at bounding box center [1351, 125] width 152 height 18
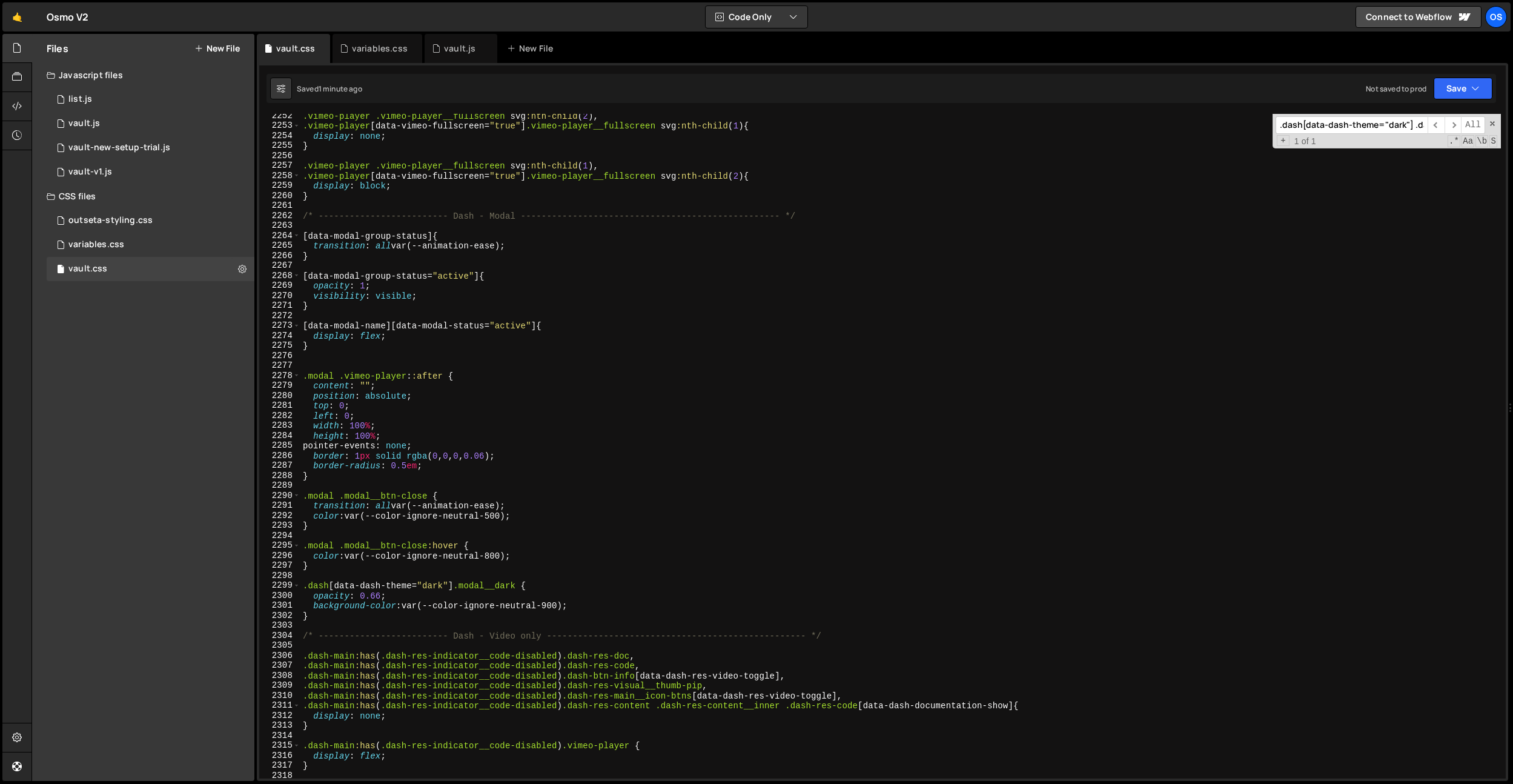
scroll to position [19182, 0]
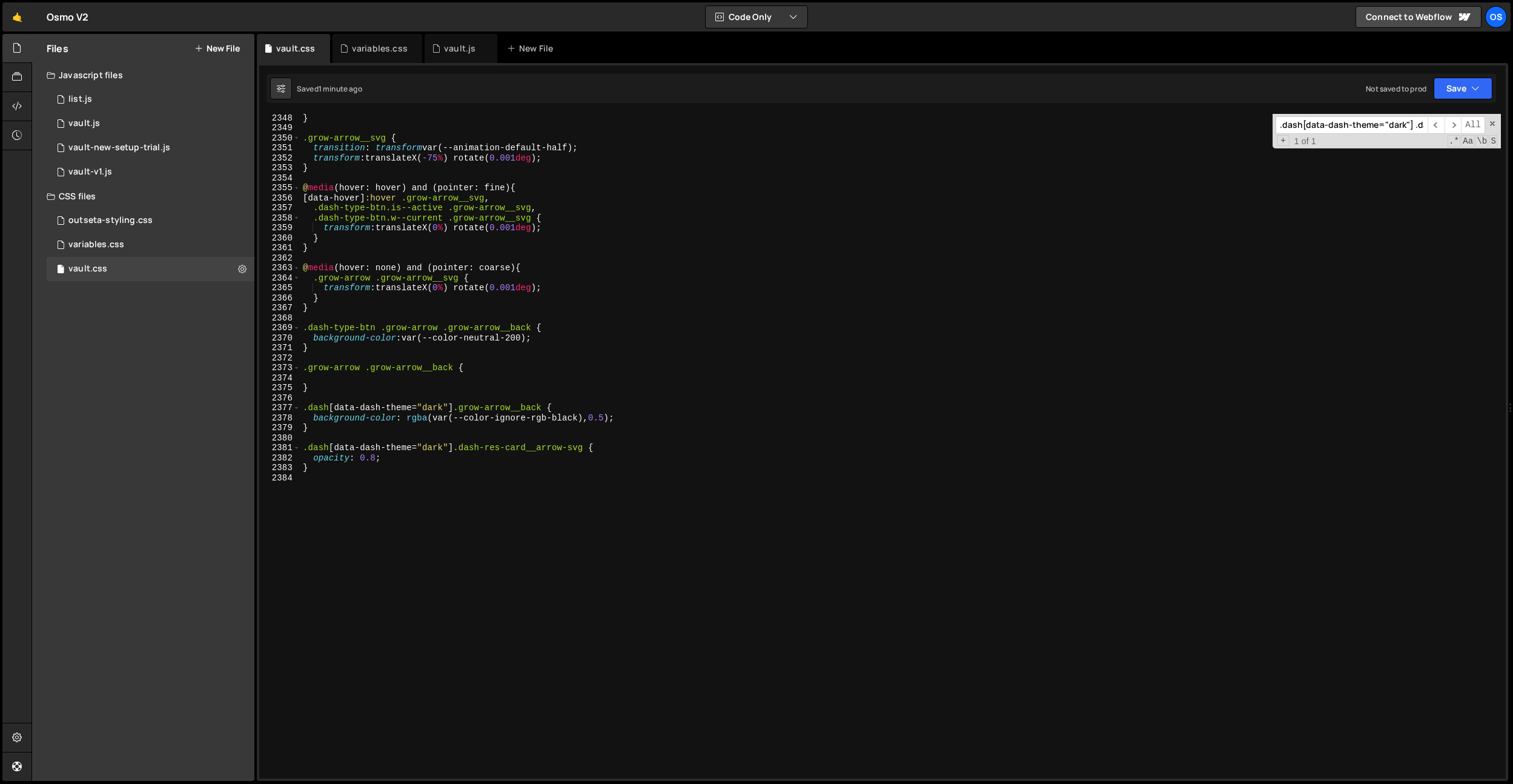
type textarea ".dash[data-dash-theme="dark"] .dash-res-card__arrow-svg {"
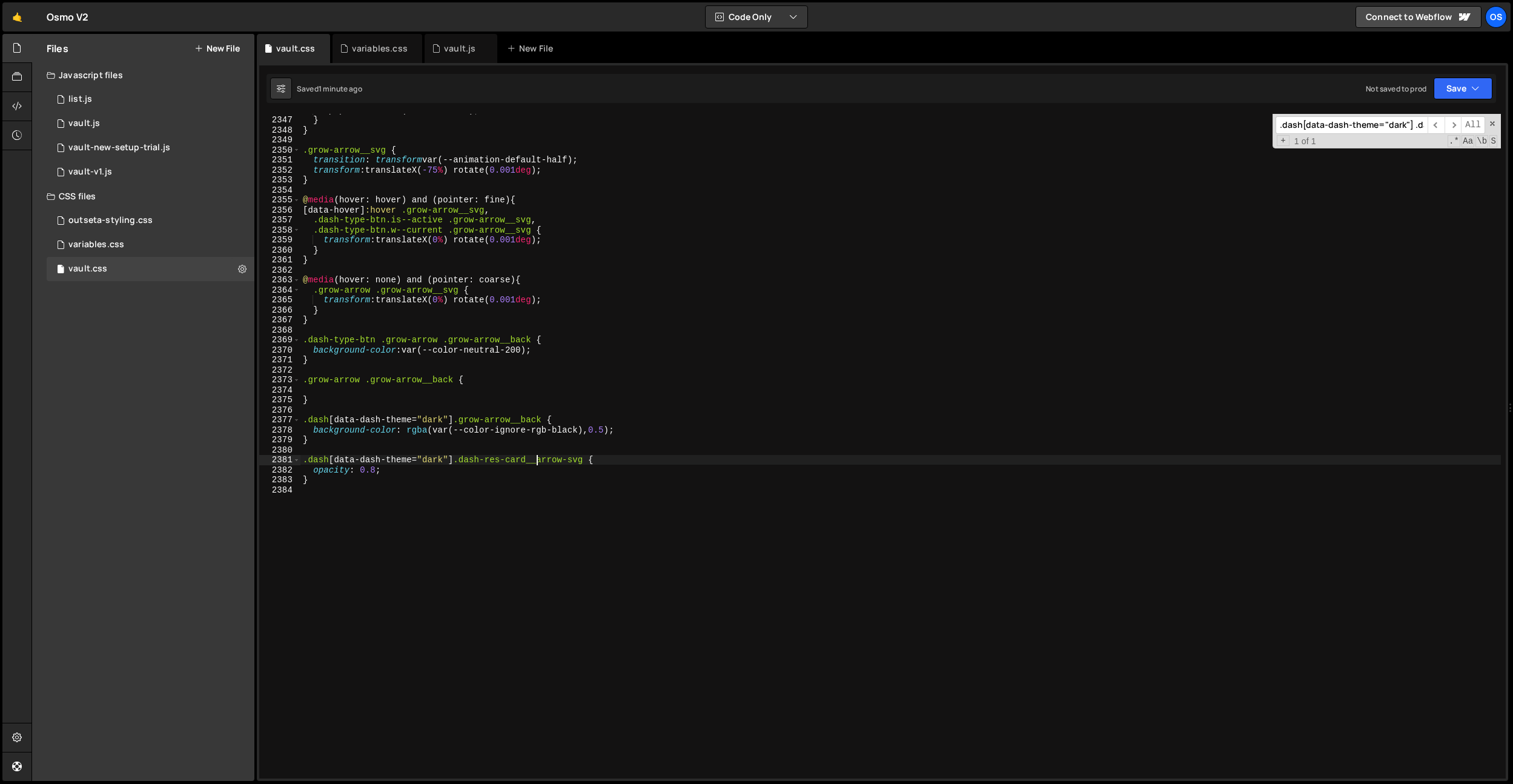
click at [535, 459] on div "clip-path : circle ( 50 % at 50 % 50 % ) ; } } .grow-arrow__svg { transition : …" at bounding box center [901, 447] width 1201 height 685
click at [531, 463] on div "clip-path : circle ( 50 % at 50 % 50 % ) ; } } .grow-arrow__svg { transition : …" at bounding box center [901, 447] width 1201 height 685
click at [360, 449] on div "clip-path : circle ( 50 % at 50 % 50 % ) ; } } .grow-arrow__svg { transition : …" at bounding box center [901, 447] width 1201 height 685
click at [339, 396] on div "clip-path : circle ( 50 % at 50 % 50 % ) ; } } .grow-arrow__svg { transition : …" at bounding box center [901, 447] width 1201 height 685
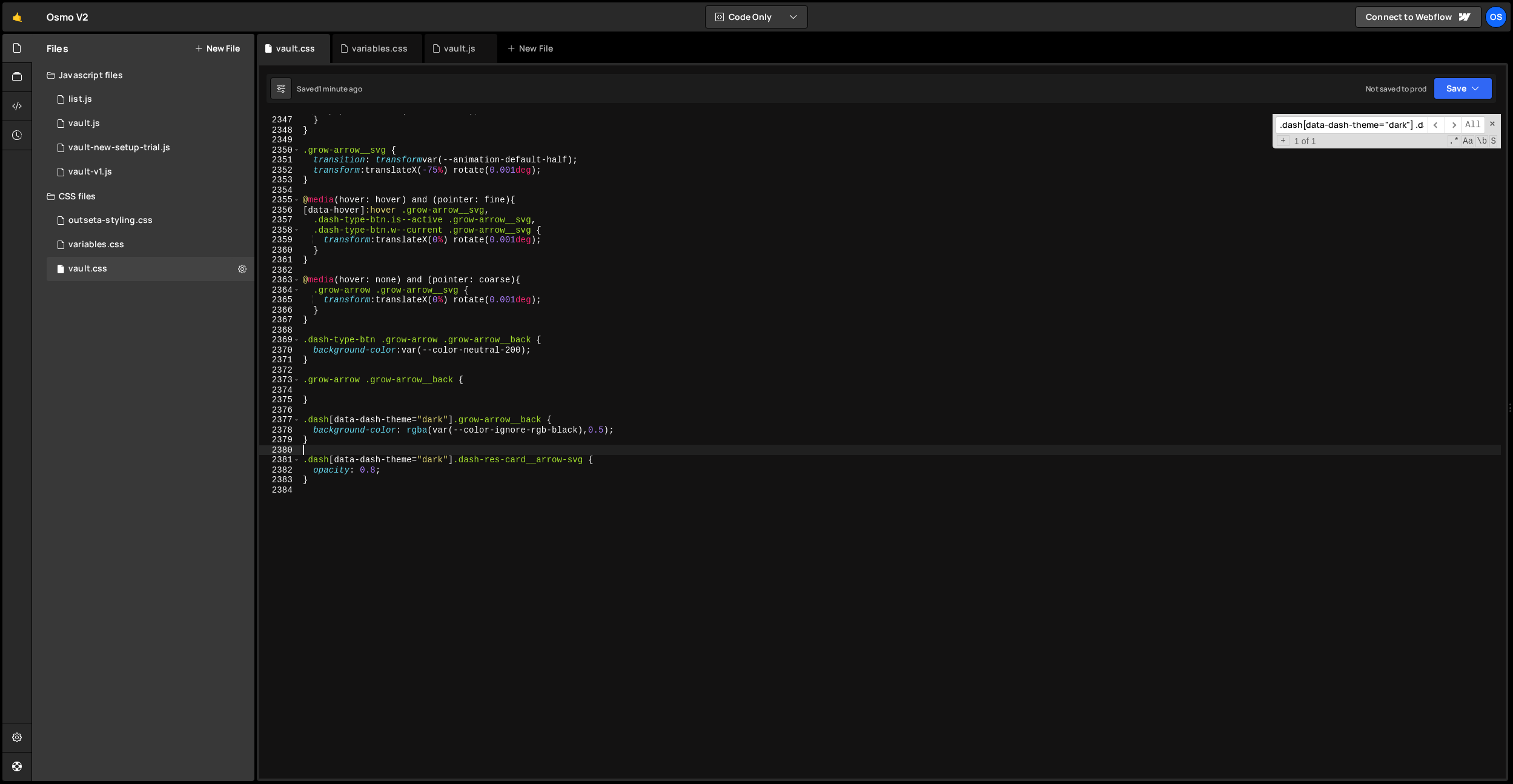
type textarea "}"
click at [351, 391] on div "clip-path : circle ( 50 % at 50 % 50 % ) ; } } .grow-arrow__svg { transition : …" at bounding box center [901, 447] width 1201 height 685
click at [458, 274] on div "clip-path : circle ( 50 % at 50 % 50 % ) ; } } .grow-arrow__svg { transition : …" at bounding box center [901, 447] width 1201 height 685
paste input "-type-btn .grow-arrow .grow-arrow__back"
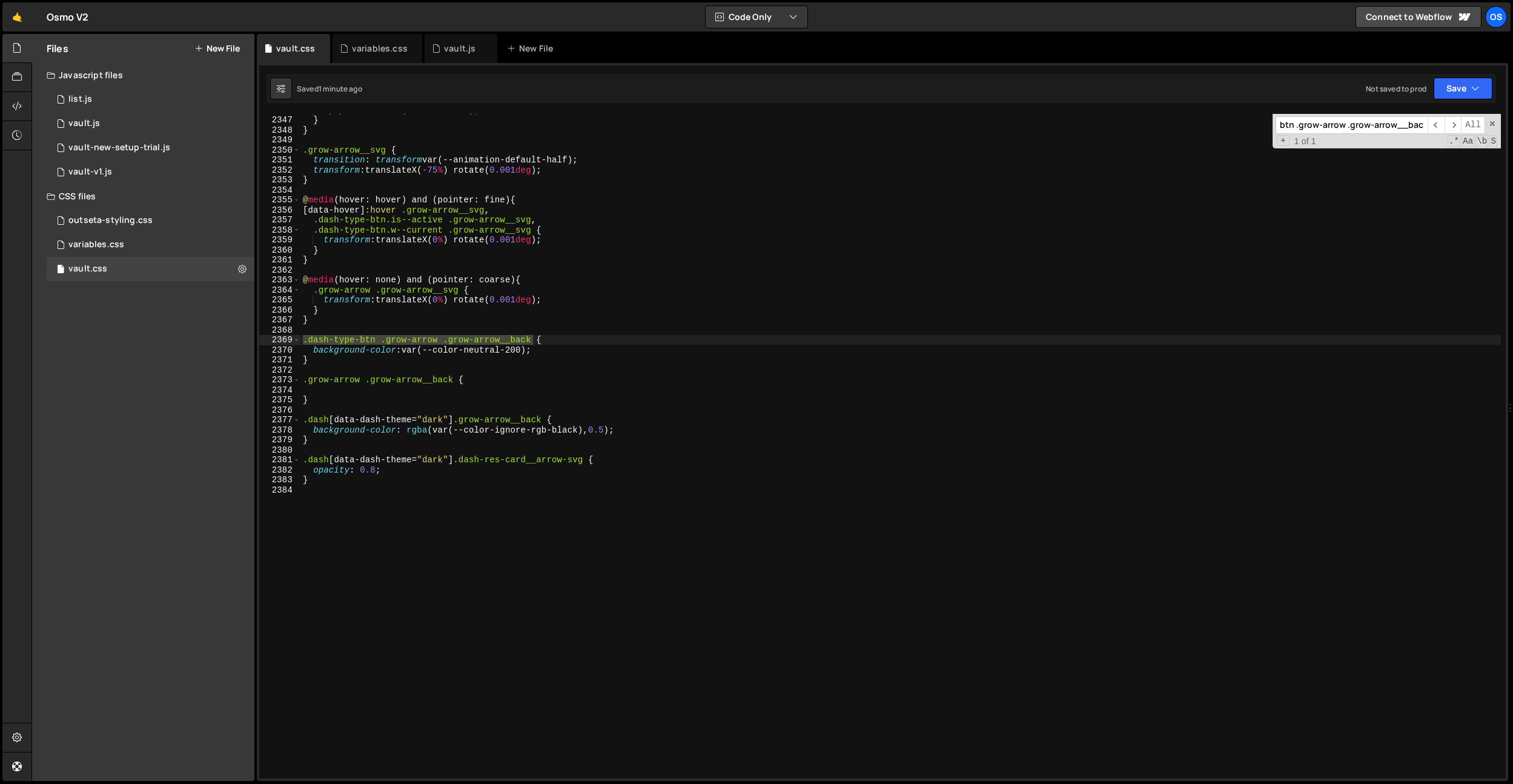
type input ".dash-type-btn .grow-arrow .grow-arrow__back"
click at [458, 274] on div "clip-path : circle ( 50 % at 50 % 50 % ) ; } } .grow-arrow__svg { transition : …" at bounding box center [901, 447] width 1201 height 685
click at [470, 327] on div "clip-path : circle ( 50 % at 50 % 50 % ) ; } } .grow-arrow__svg { transition : …" at bounding box center [901, 447] width 1201 height 685
drag, startPoint x: 455, startPoint y: 420, endPoint x: 274, endPoint y: 415, distance: 181.1
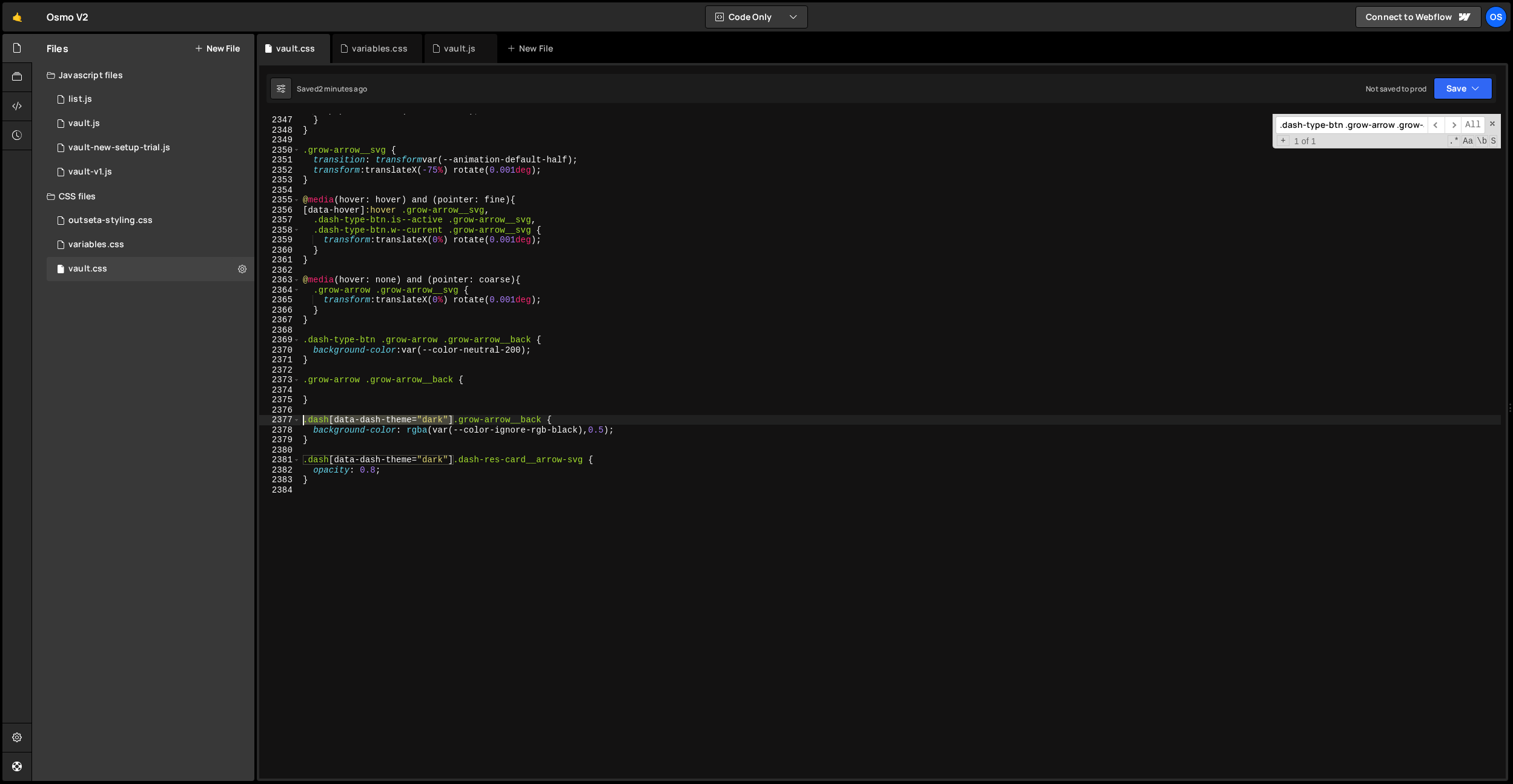
click at [274, 415] on div "[CREDIT_CARD_NUMBER] 2350 2351 2352 2353 2354 2355 2356 2357 2358 2359 2360 236…" at bounding box center [882, 445] width 1246 height 664
click at [496, 337] on div "clip-path : circle ( 50 % at 50 % 50 % ) ; } } .grow-arrow__svg { transition : …" at bounding box center [901, 447] width 1201 height 685
click at [304, 343] on div "clip-path : circle ( 50 % at 50 % 50 % ) ; } } .grow-arrow__svg { transition : …" at bounding box center [901, 447] width 1201 height 685
paste textarea ".dash[data-dash-theme="dark"]"
click at [303, 382] on div "clip-path : circle ( 50 % at 50 % 50 % ) ; } } .grow-arrow__svg { transition : …" at bounding box center [901, 447] width 1201 height 685
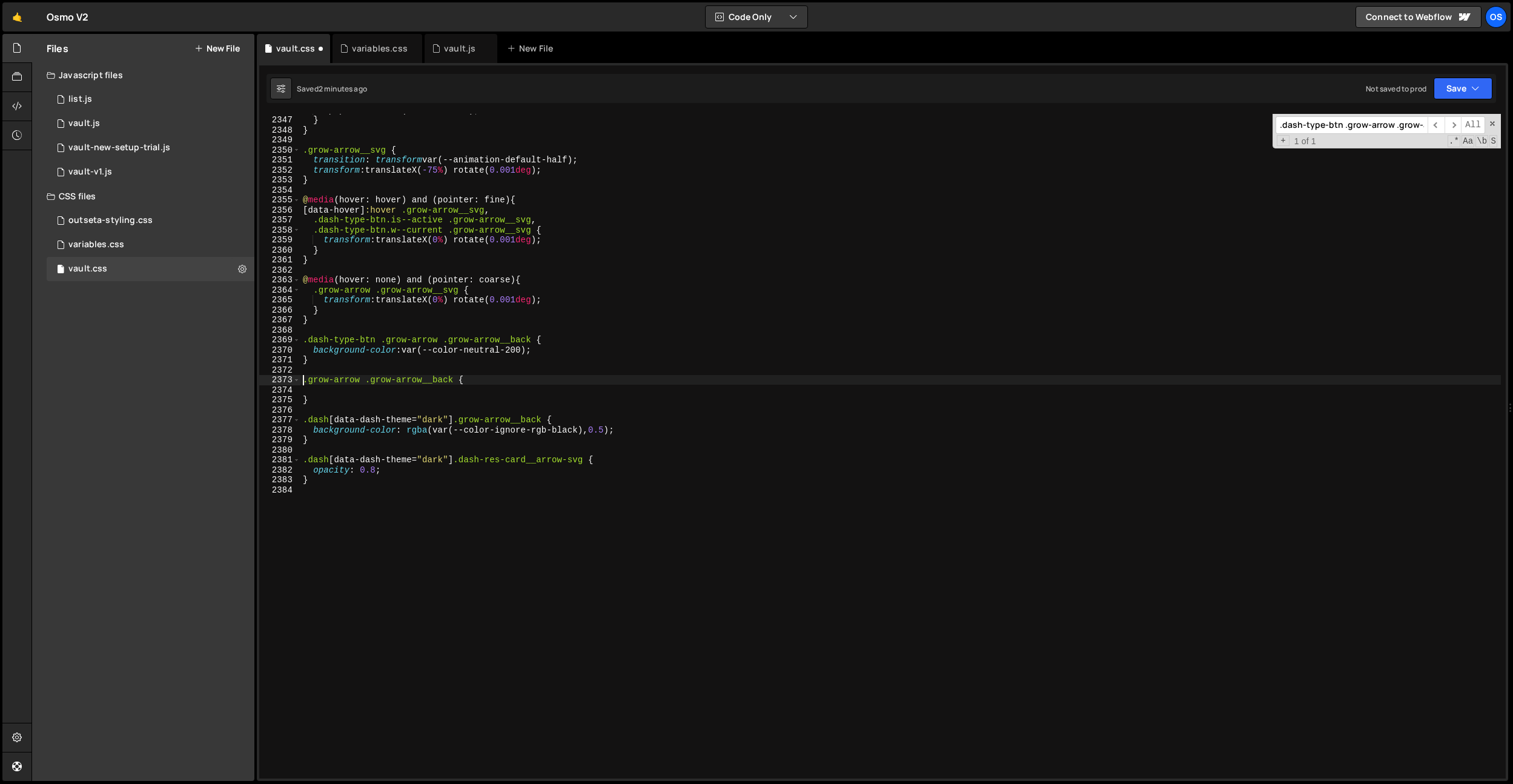
paste textarea ".dash[data-dash-theme="dark"]"
drag, startPoint x: 549, startPoint y: 339, endPoint x: 380, endPoint y: 343, distance: 169.0
click at [380, 343] on div "clip-path : circle ( 50 % at 50 % 50 % ) ; } } .grow-arrow__svg { transition : …" at bounding box center [901, 447] width 1201 height 685
drag, startPoint x: 552, startPoint y: 349, endPoint x: 302, endPoint y: 374, distance: 251.2
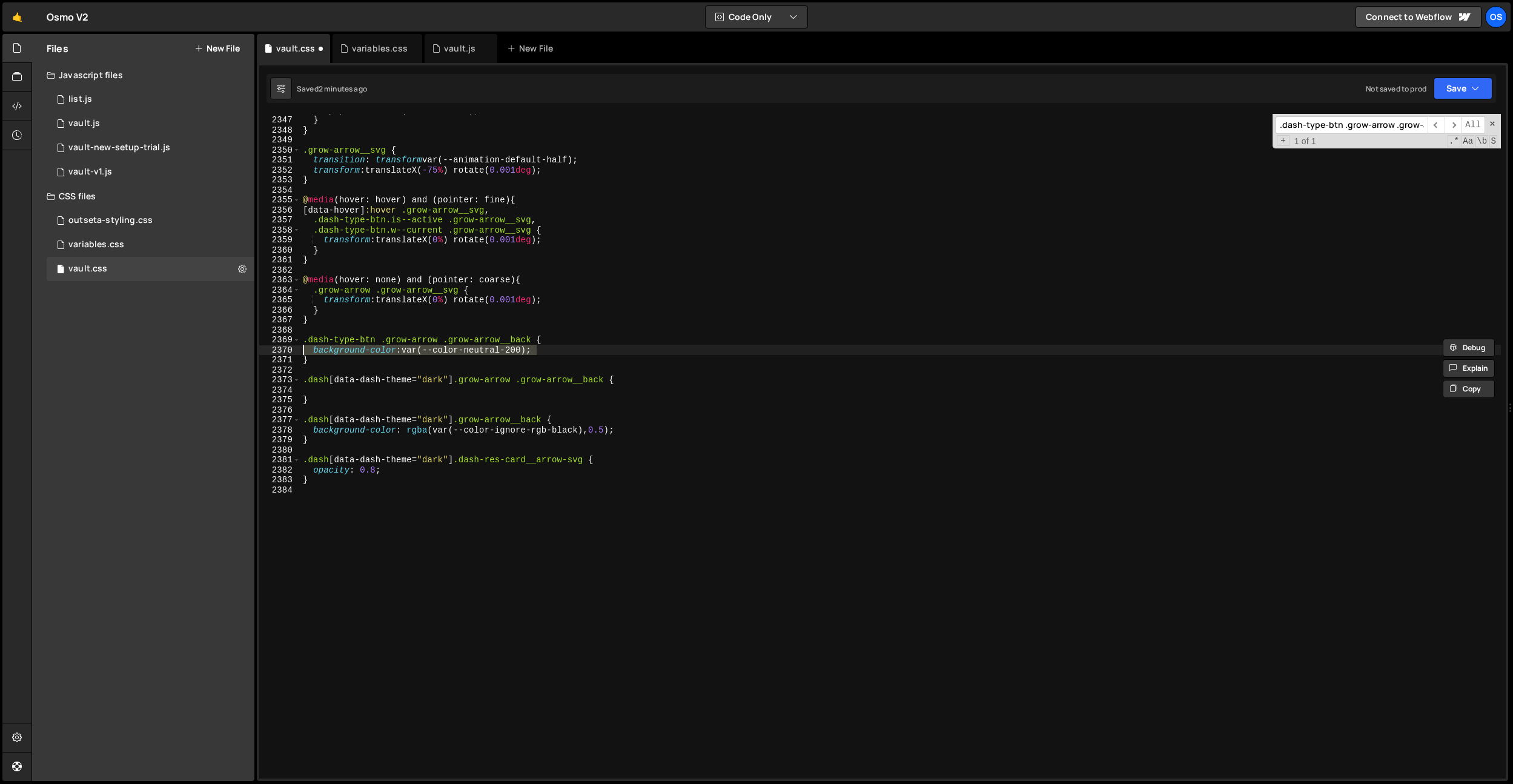
click at [276, 350] on div ".dash-type-btn .grow-arrow .grow-arrow__back { [CREDIT_CARD_NUMBER] 2350 2351 2…" at bounding box center [882, 445] width 1246 height 664
type textarea "background-color: var(--color-neutral-200);"
drag, startPoint x: 305, startPoint y: 388, endPoint x: 317, endPoint y: 396, distance: 14.4
click at [305, 388] on div "clip-path : circle ( 50 % at 50 % 50 % ) ; } } .grow-arrow__svg { transition : …" at bounding box center [901, 447] width 1201 height 685
paste textarea "background-color: var(--color-neutral-200);"
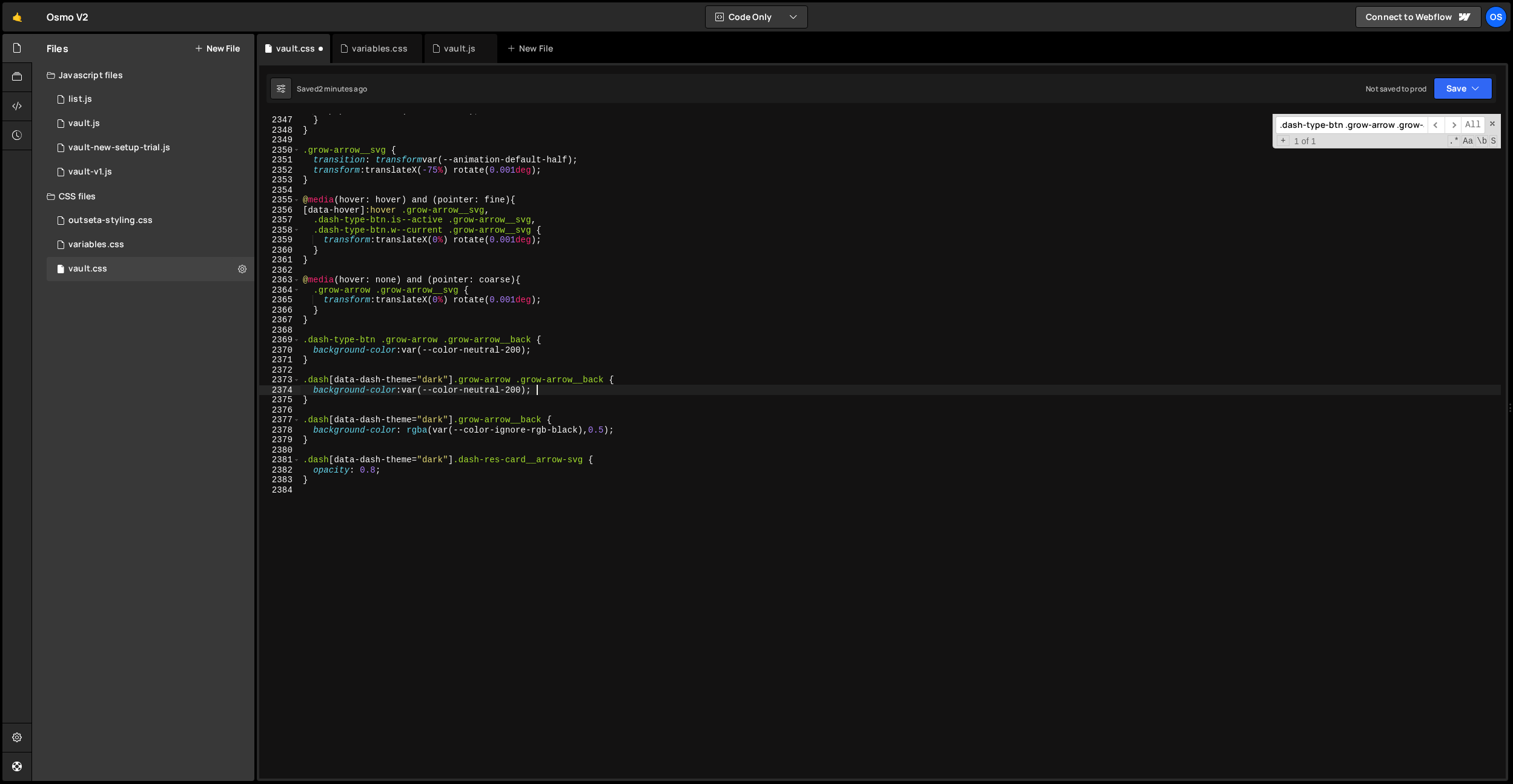
scroll to position [0, 0]
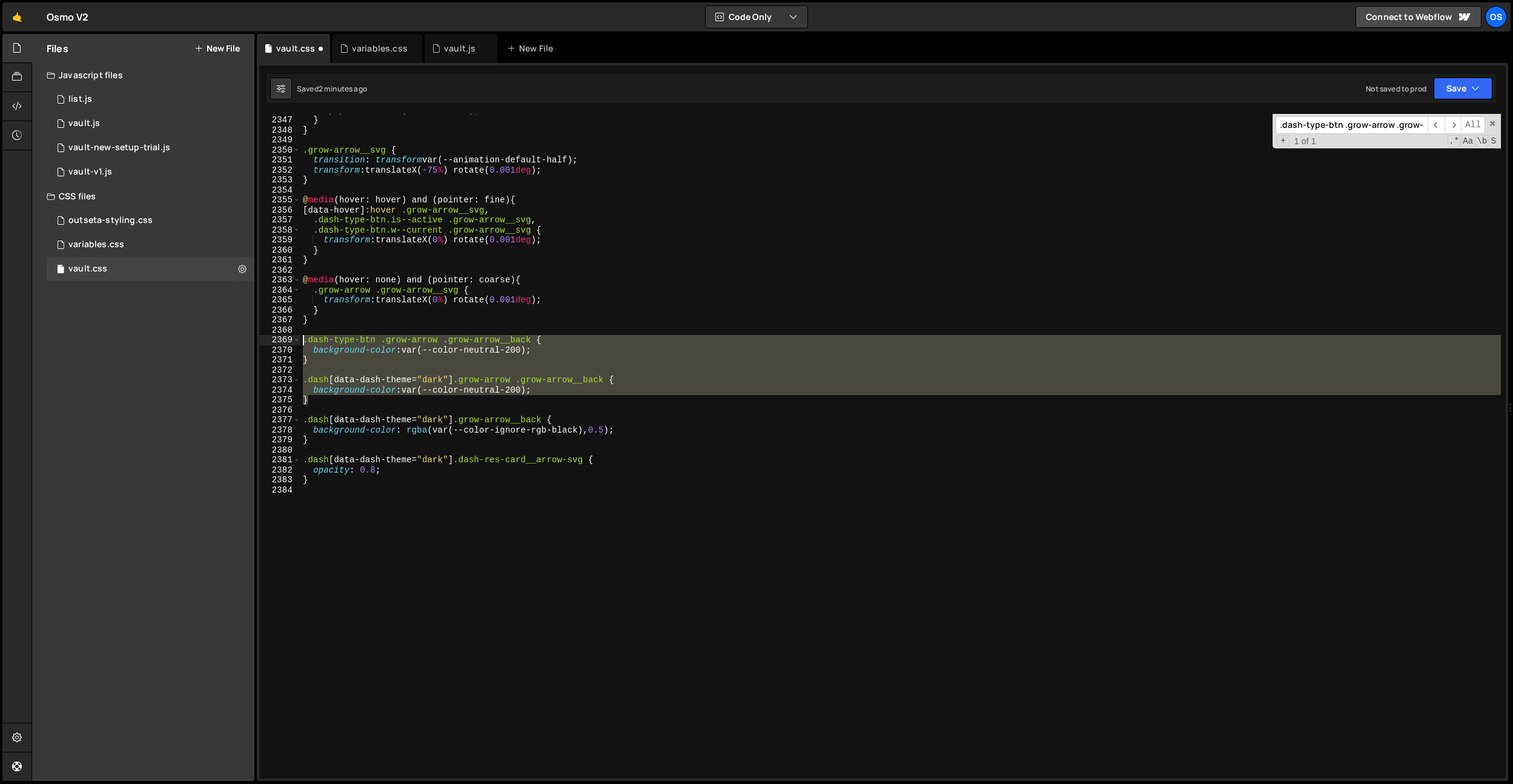
drag, startPoint x: 324, startPoint y: 402, endPoint x: 287, endPoint y: 340, distance: 72.2
click at [287, 340] on div "background-color: var(--color-neutral-200); [CREDIT_CARD_NUMBER] 2350 2351 2352…" at bounding box center [882, 445] width 1246 height 664
type textarea ".dash-type-btn .grow-arrow .grow-arrow__back { background-color: var(--color-ne…"
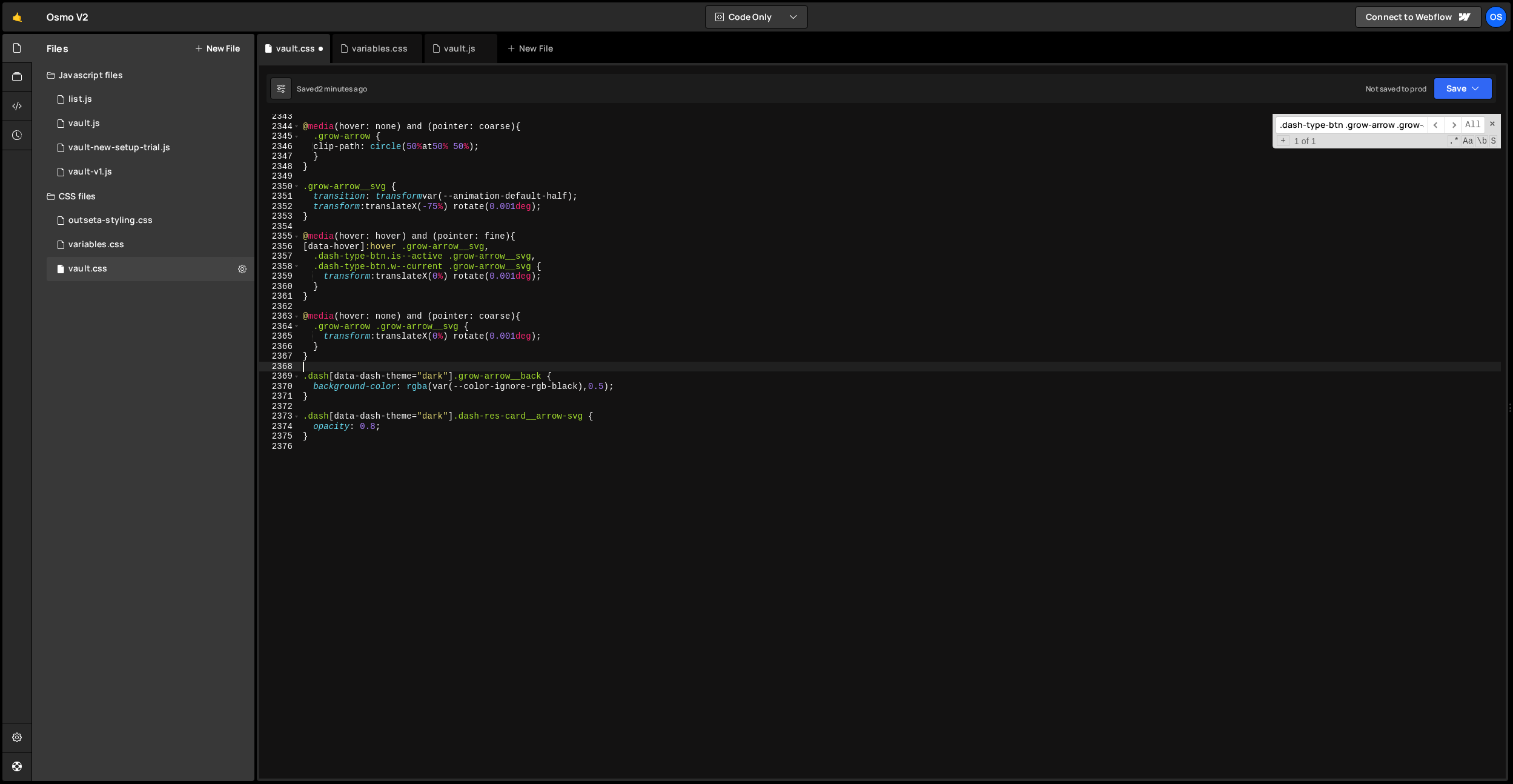
click at [399, 450] on div "@ media (hover: none) and (pointer: coarse) { .grow-arrow { clip-path : circle …" at bounding box center [901, 454] width 1201 height 685
paste textarea "}"
type textarea "}"
click at [416, 443] on div "@ media (hover: none) and (pointer: coarse) { .grow-arrow { clip-path : circle …" at bounding box center [901, 454] width 1201 height 685
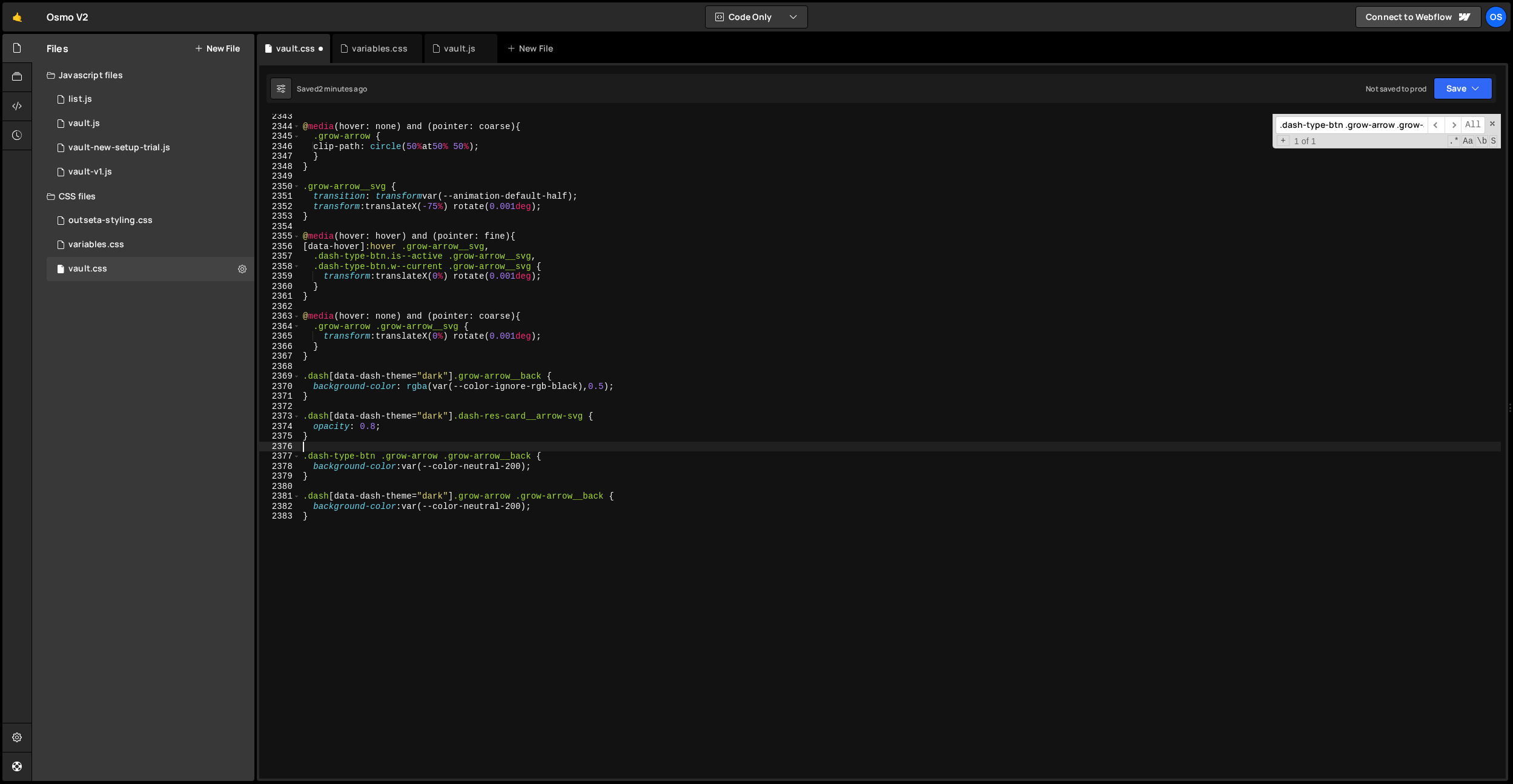
click at [536, 459] on div "@ media (hover: none) and (pointer: coarse) { .grow-arrow { clip-path : circle …" at bounding box center [901, 454] width 1201 height 685
click at [480, 491] on div "@ media (hover: none) and (pointer: coarse) { .grow-arrow { clip-path : circle …" at bounding box center [901, 454] width 1201 height 685
click at [519, 510] on div "@ media (hover: none) and (pointer: coarse) { .grow-arrow { clip-path : circle …" at bounding box center [901, 454] width 1201 height 685
click at [497, 509] on div "@ media (hover: none) and (pointer: coarse) { .grow-arrow { clip-path : circle …" at bounding box center [901, 454] width 1201 height 685
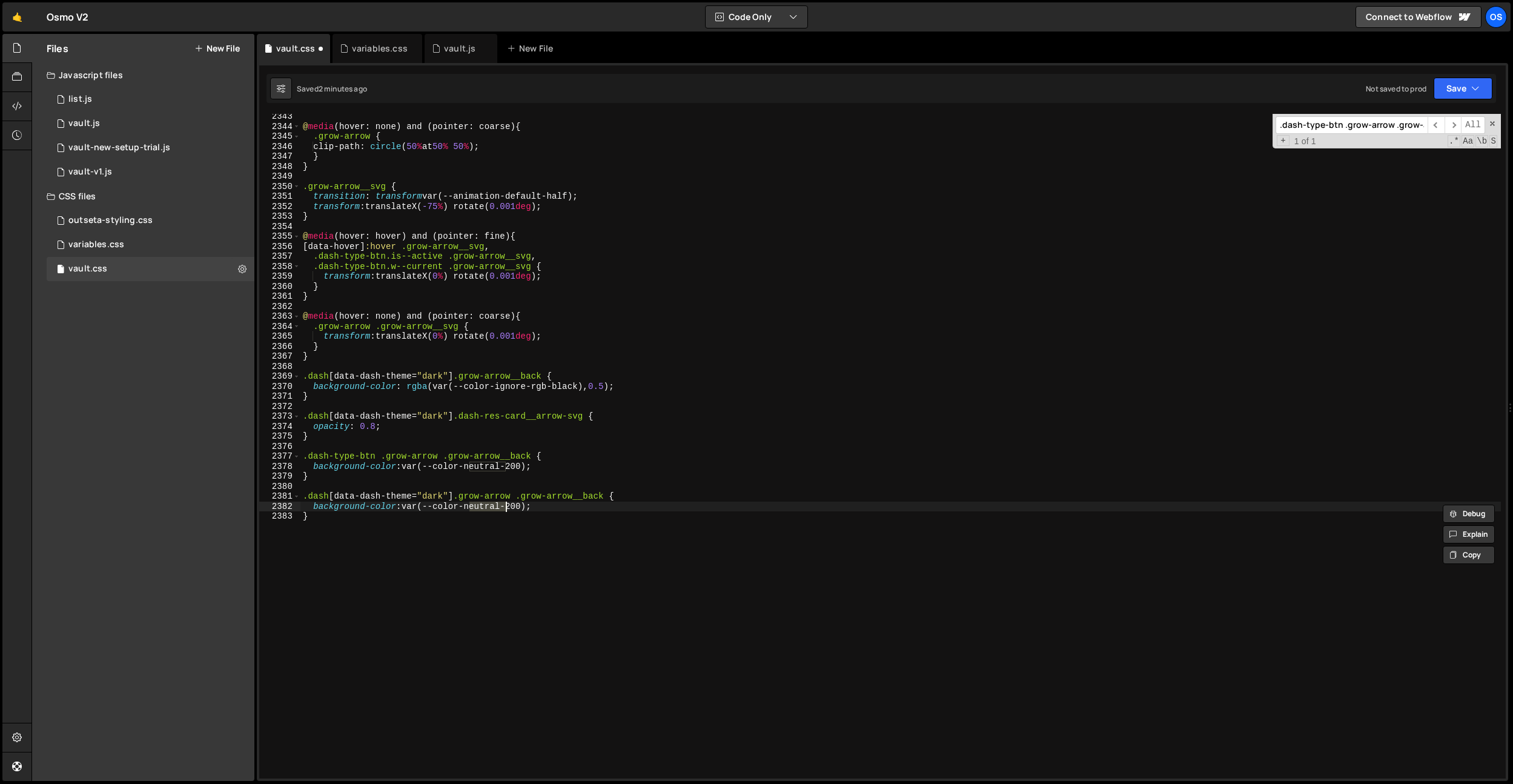
click at [518, 507] on div "@ media (hover: none) and (pointer: coarse) { .grow-arrow { clip-path : circle …" at bounding box center [901, 454] width 1201 height 685
click at [534, 530] on div "@ media (hover: none) and (pointer: coarse) { .grow-arrow { clip-path : circle …" at bounding box center [901, 454] width 1201 height 685
drag, startPoint x: 514, startPoint y: 507, endPoint x: 508, endPoint y: 531, distance: 24.7
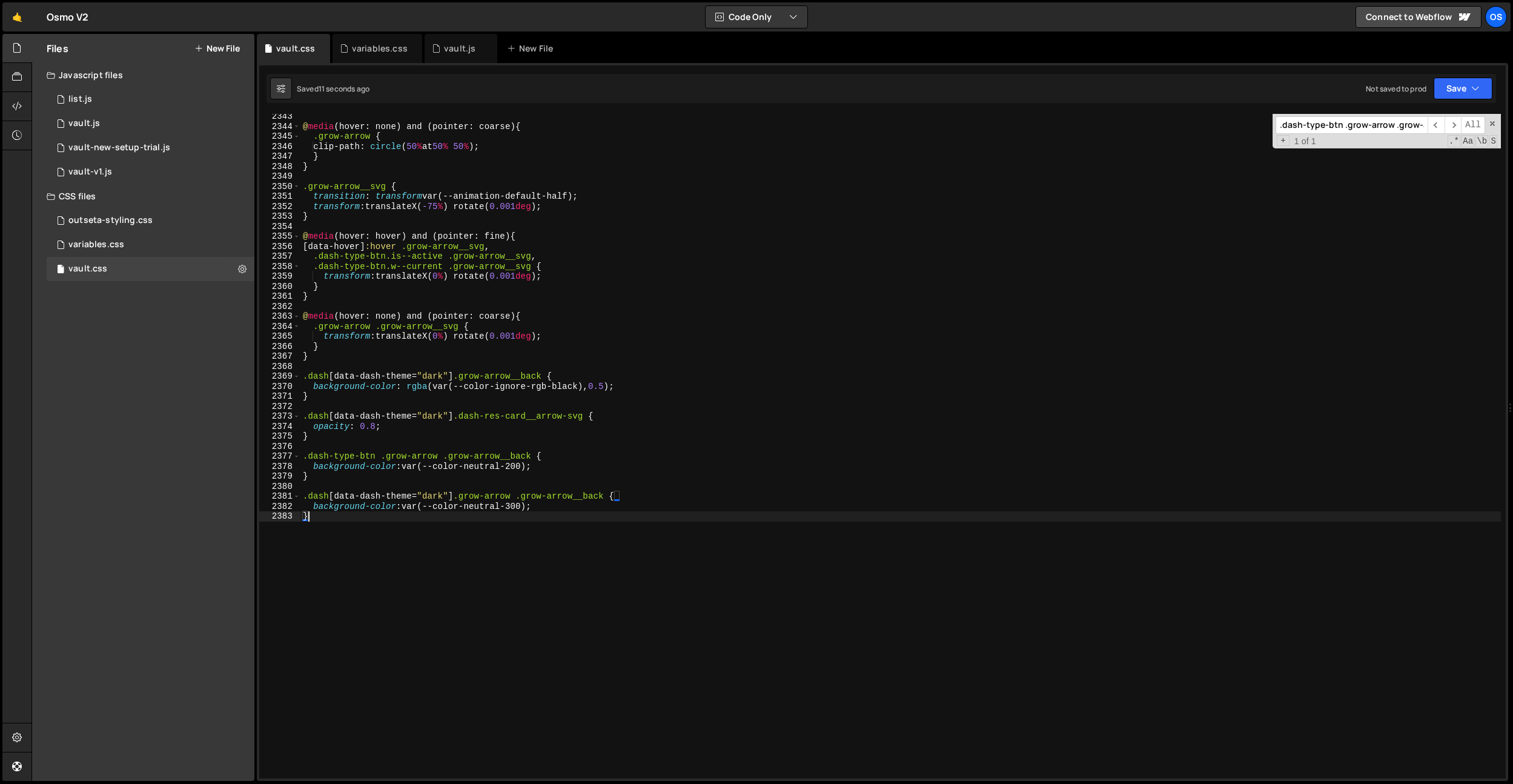
click at [514, 507] on div "@ media (hover: none) and (pointer: coarse) { .grow-arrow { clip-path : circle …" at bounding box center [901, 454] width 1201 height 685
drag, startPoint x: 549, startPoint y: 506, endPoint x: 319, endPoint y: 479, distance: 231.6
click at [311, 506] on div "@ media (hover: none) and (pointer: coarse) { .grow-arrow { clip-path : circle …" at bounding box center [901, 454] width 1201 height 685
drag, startPoint x: 314, startPoint y: 425, endPoint x: 610, endPoint y: 398, distance: 297.2
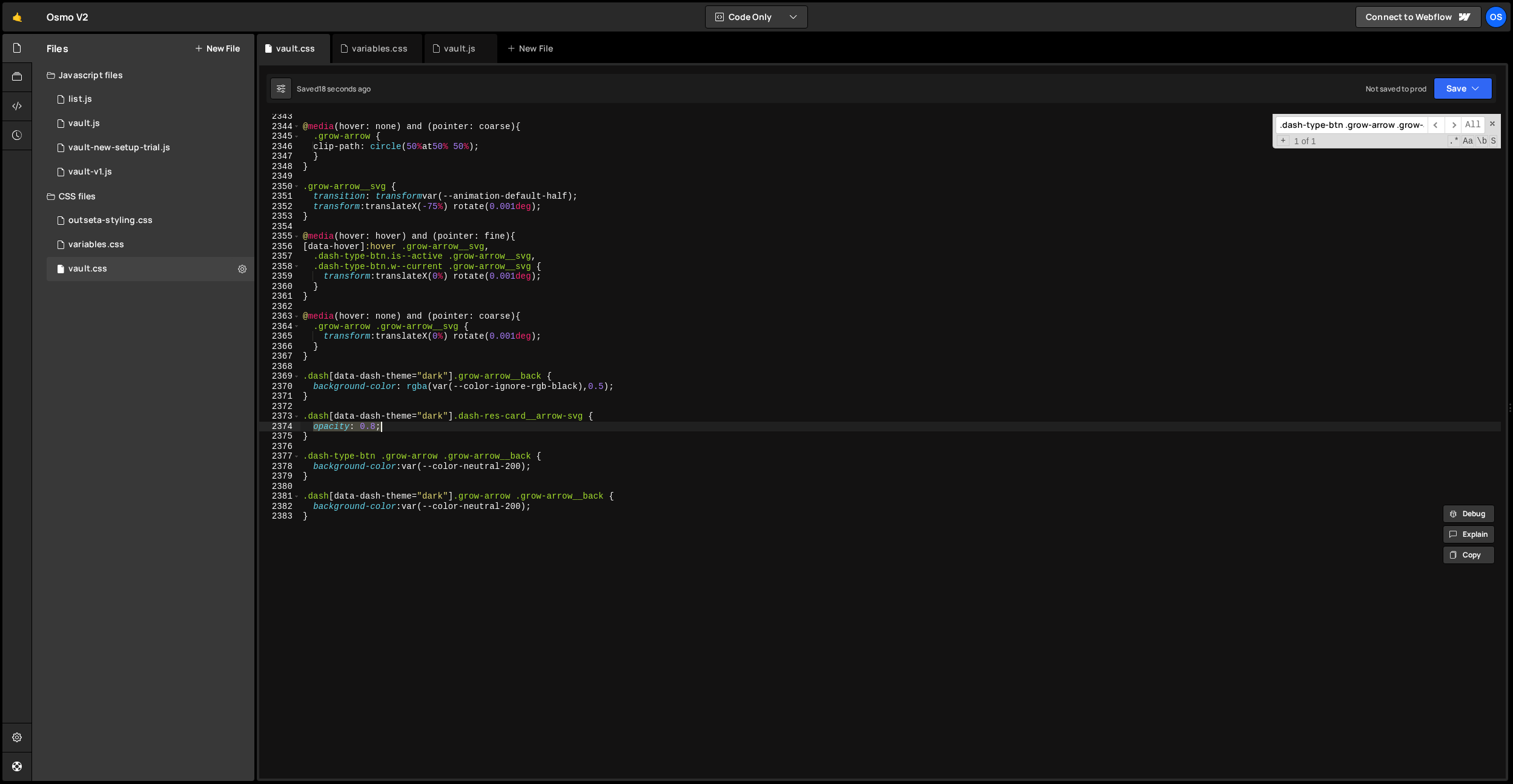
click at [482, 429] on div "@ media (hover: none) and (pointer: coarse) { .grow-arrow { clip-path : circle …" at bounding box center [901, 454] width 1201 height 685
drag, startPoint x: 645, startPoint y: 387, endPoint x: 314, endPoint y: 384, distance: 331.0
click at [314, 384] on div "@ media (hover: none) and (pointer: coarse) { .grow-arrow { clip-path : circle …" at bounding box center [901, 454] width 1201 height 685
type textarea "background-color: rgba(var(--color-ignore-rgb-black), 0.5);"
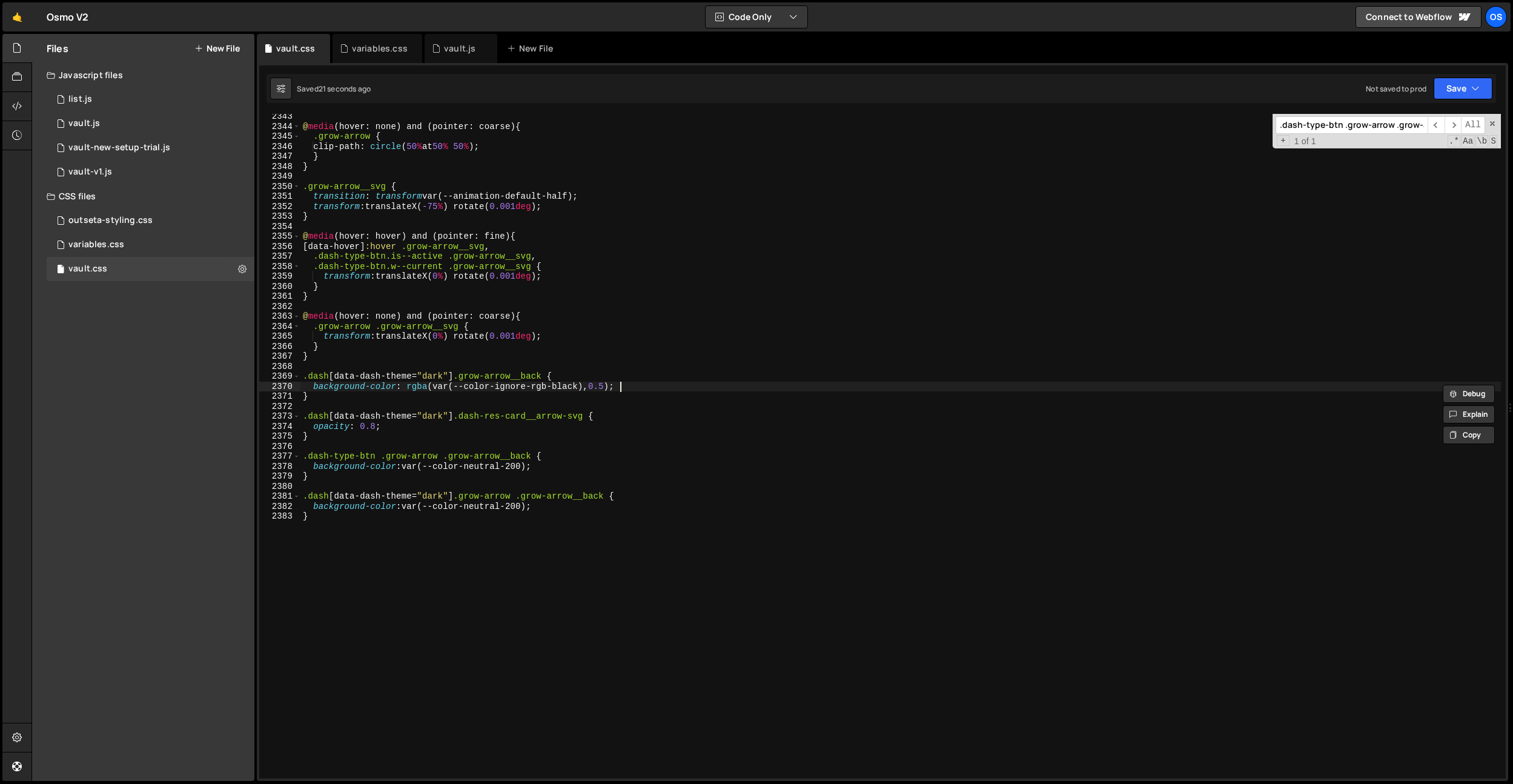
scroll to position [0, 0]
paste textarea "background-color: var(--color-neutral-200);"
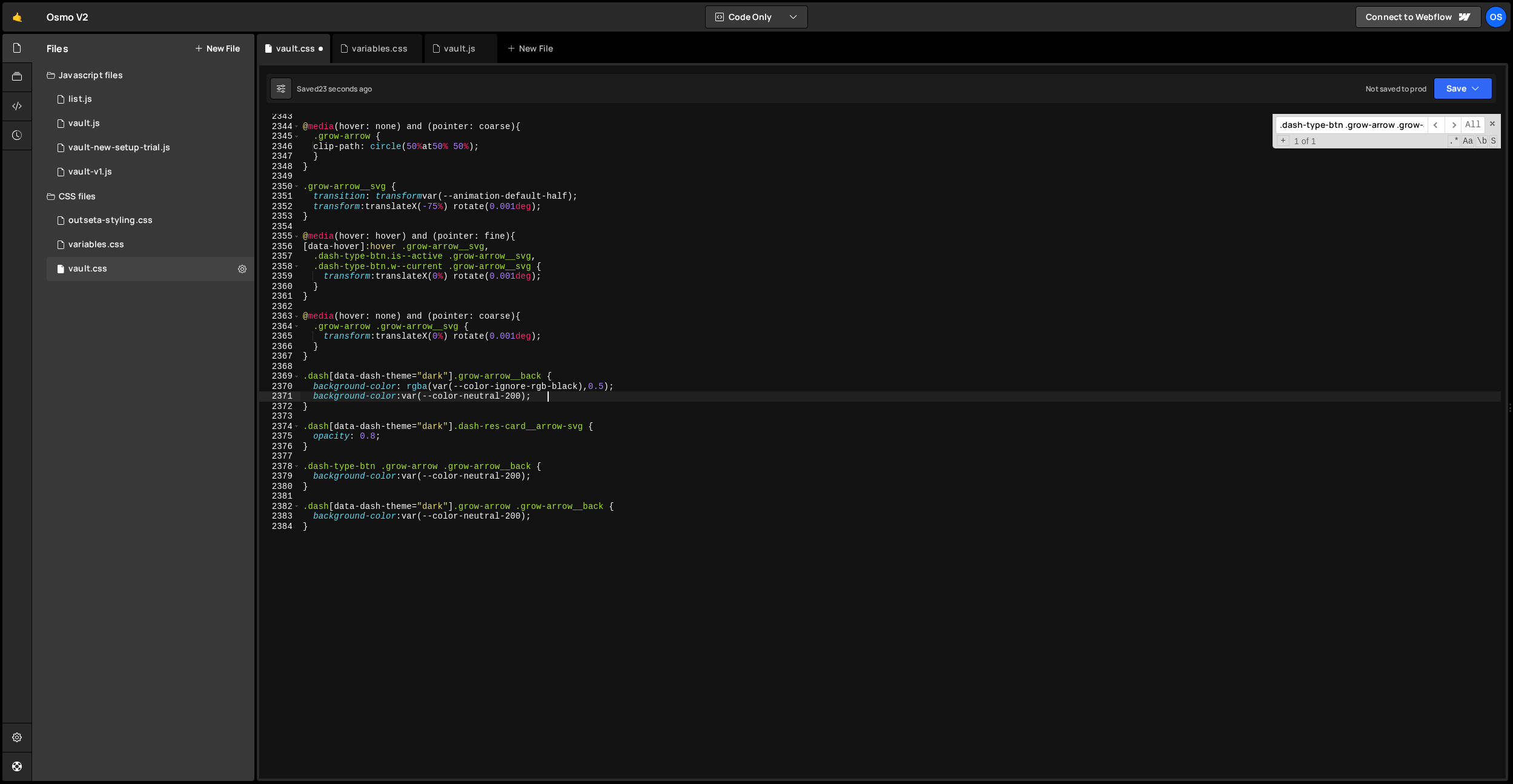
drag, startPoint x: 517, startPoint y: 396, endPoint x: 513, endPoint y: 435, distance: 39.2
click at [517, 396] on div "@ media (hover: none) and (pointer: coarse) { .grow-arrow { clip-path : circle …" at bounding box center [901, 454] width 1201 height 685
click at [532, 344] on div "@ media (hover: none) and (pointer: coarse) { .grow-arrow { clip-path : circle …" at bounding box center [901, 454] width 1201 height 685
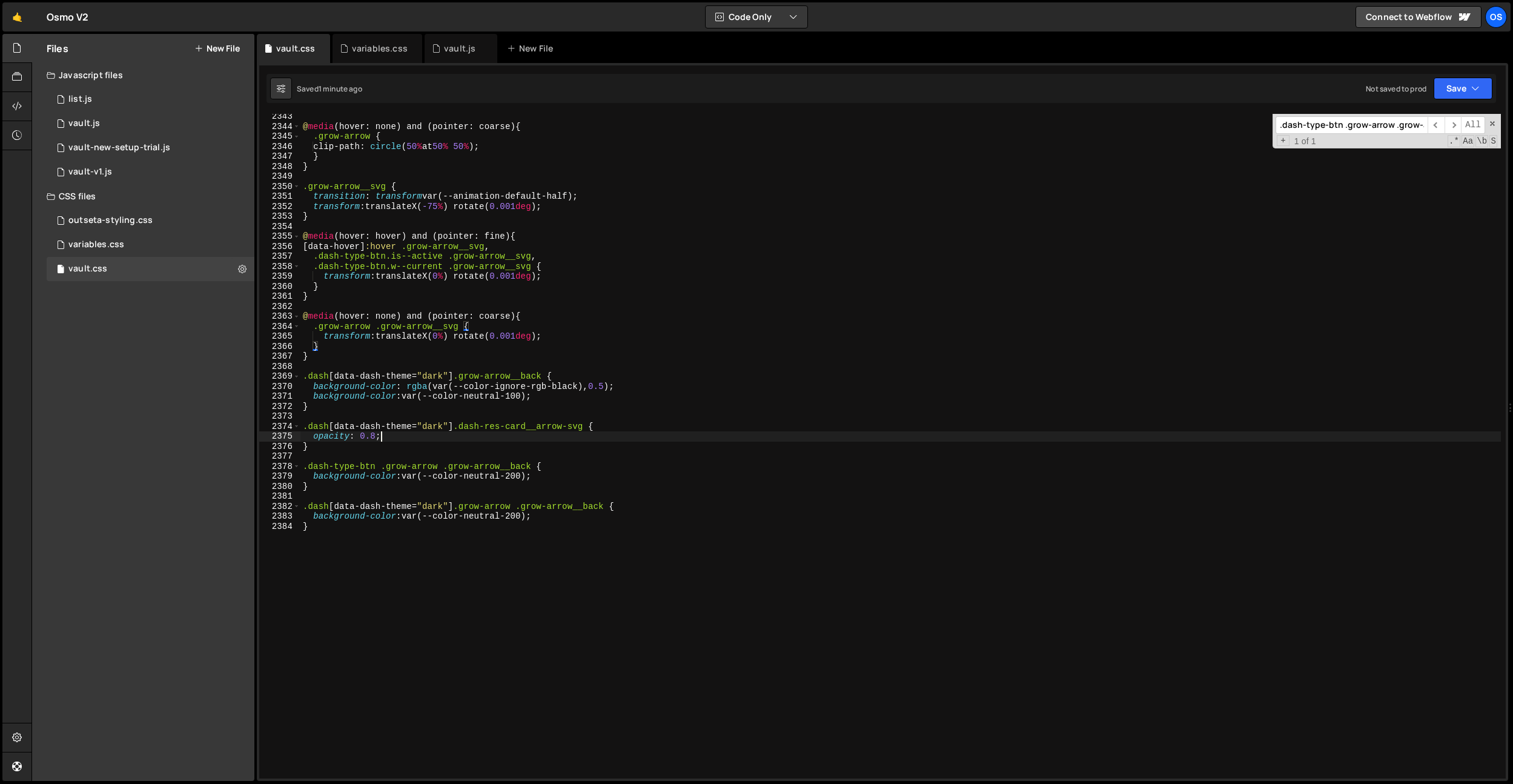
click at [529, 435] on div "@ media (hover: none) and (pointer: coarse) { .grow-arrow { clip-path : circle …" at bounding box center [901, 454] width 1201 height 685
drag, startPoint x: 520, startPoint y: 395, endPoint x: 540, endPoint y: 415, distance: 28.3
click at [520, 395] on div "@ media (hover: none) and (pointer: coarse) { .grow-arrow { clip-path : circle …" at bounding box center [901, 454] width 1201 height 685
type textarea "background-color: var(--color-neutral-100);"
click at [540, 415] on div "@ media (hover: none) and (pointer: coarse) { .grow-arrow { clip-path : circle …" at bounding box center [901, 454] width 1201 height 685
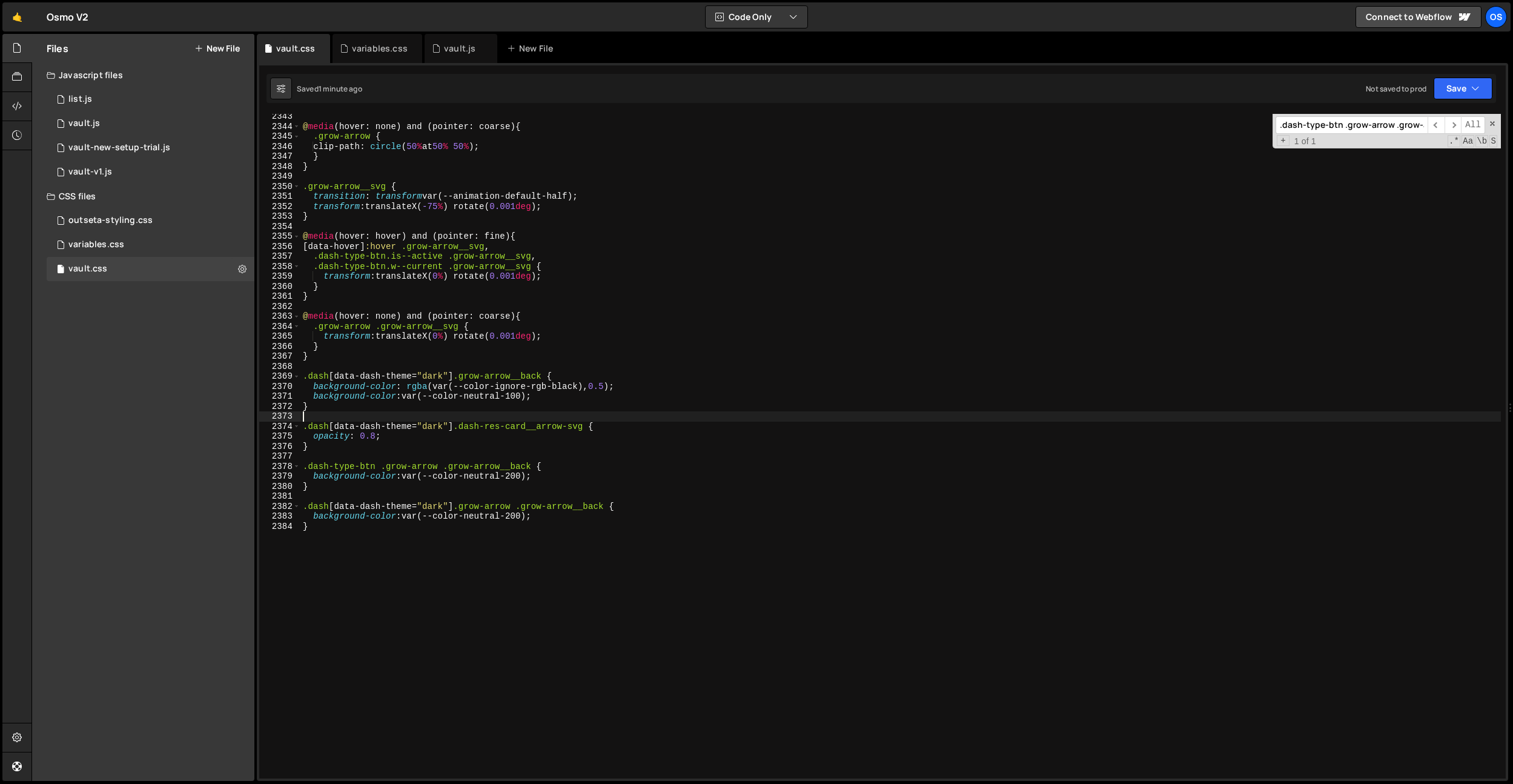
scroll to position [0, 0]
click at [529, 484] on div "@ media (hover: none) and (pointer: coarse) { .grow-arrow { clip-path : circle …" at bounding box center [901, 454] width 1201 height 685
click at [451, 427] on div "@ media (hover: none) and (pointer: coarse) { .grow-arrow { clip-path : circle …" at bounding box center [901, 454] width 1201 height 685
click at [553, 402] on div "@ media (hover: none) and (pointer: coarse) { .grow-arrow { clip-path : circle …" at bounding box center [901, 454] width 1201 height 685
click at [553, 400] on div "@ media (hover: none) and (pointer: coarse) { .grow-arrow { clip-path : circle …" at bounding box center [901, 454] width 1201 height 685
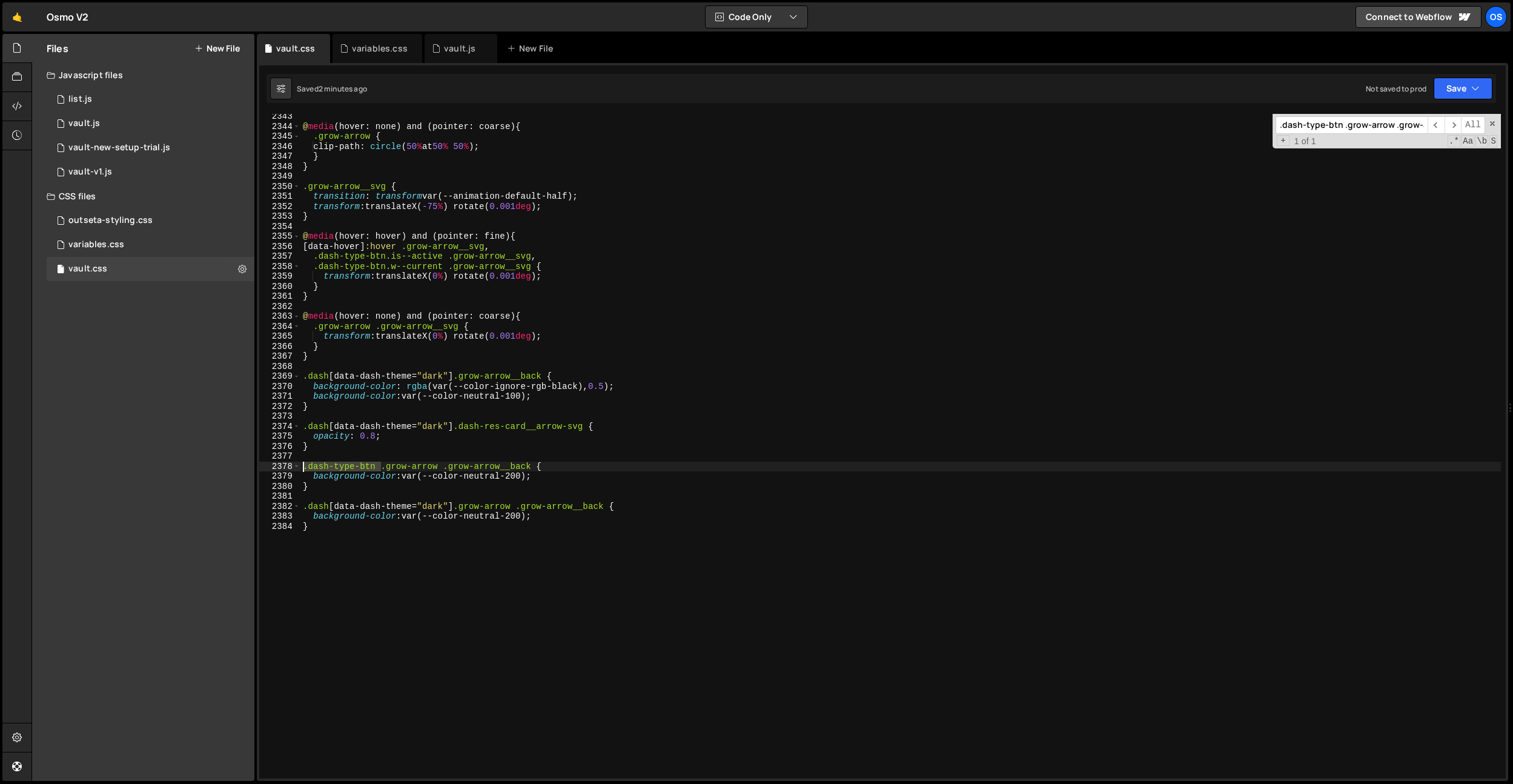
drag, startPoint x: 380, startPoint y: 467, endPoint x: 254, endPoint y: 462, distance: 126.1
click at [254, 462] on div "Files New File Javascript files 0 list.js 0 0 vault.js 0 0 vault-new-setup-tria…" at bounding box center [772, 407] width 1481 height 748
click at [451, 508] on div "@ media (hover: none) and (pointer: coarse) { .grow-arrow { clip-path : circle …" at bounding box center [901, 454] width 1201 height 685
paste textarea ".dash-type-btn"
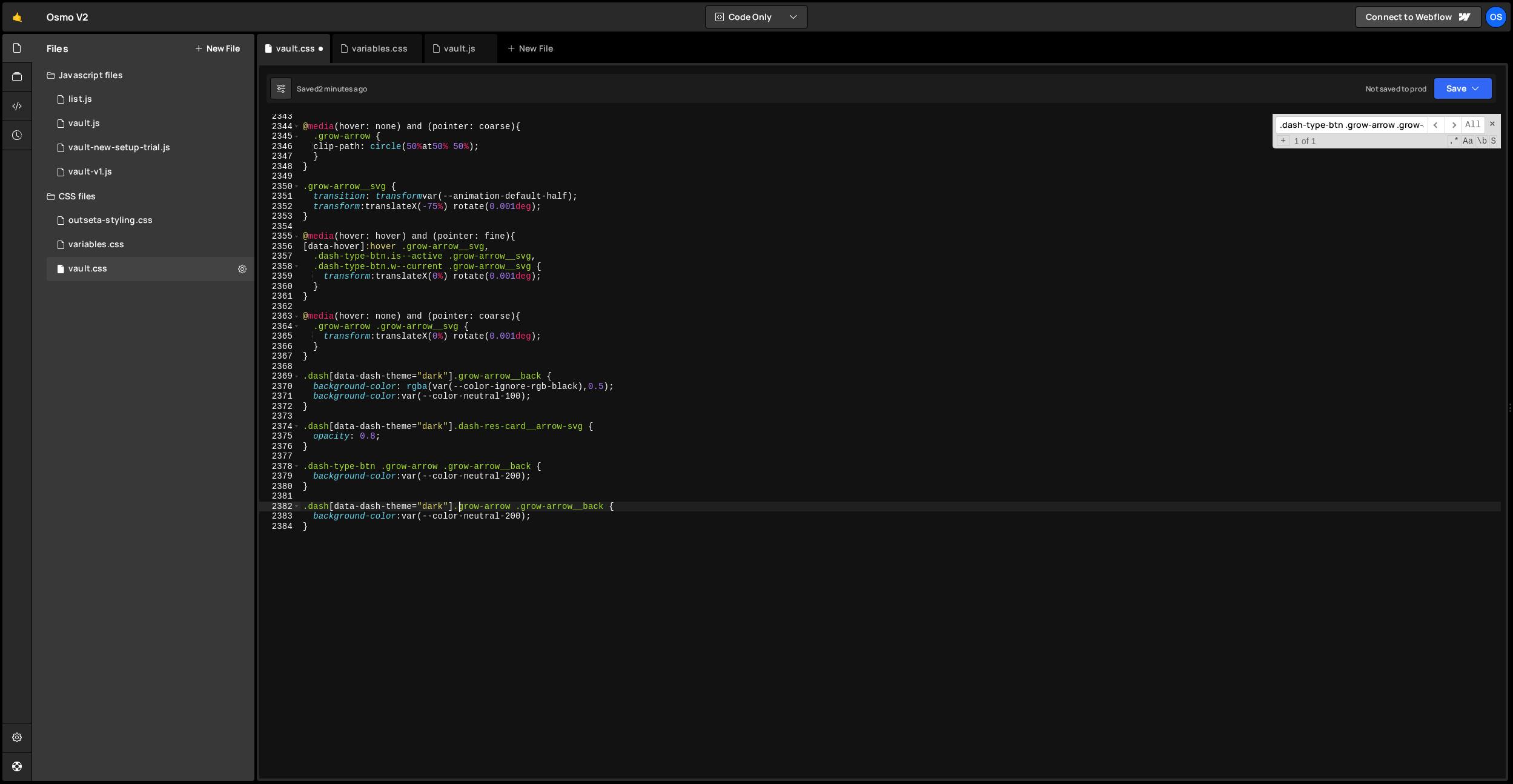
type textarea ".dash[data-dash-theme="dark"] .dash-type-btn .grow-arrow .grow-arrow__back {"
click at [529, 413] on div "@ media (hover: none) and (pointer: coarse) { .grow-arrow { clip-path : circle …" at bounding box center [901, 454] width 1201 height 685
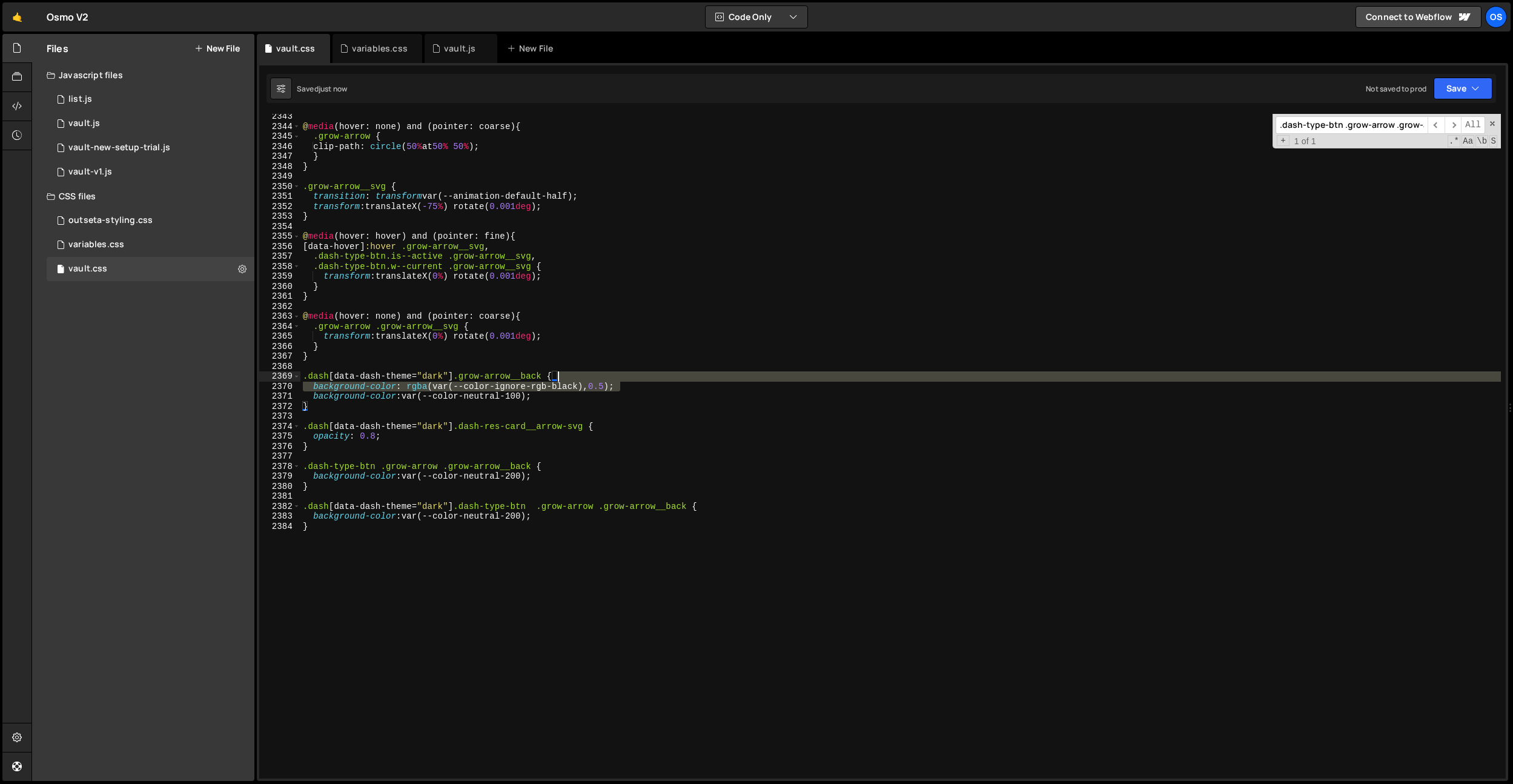
drag, startPoint x: 641, startPoint y: 384, endPoint x: 646, endPoint y: 375, distance: 10.3
click at [646, 375] on div "@ media (hover: none) and (pointer: coarse) { .grow-arrow { clip-path : circle …" at bounding box center [901, 454] width 1201 height 685
type textarea ".dash[data-dash-theme="dark"] .grow-arrow__back {"
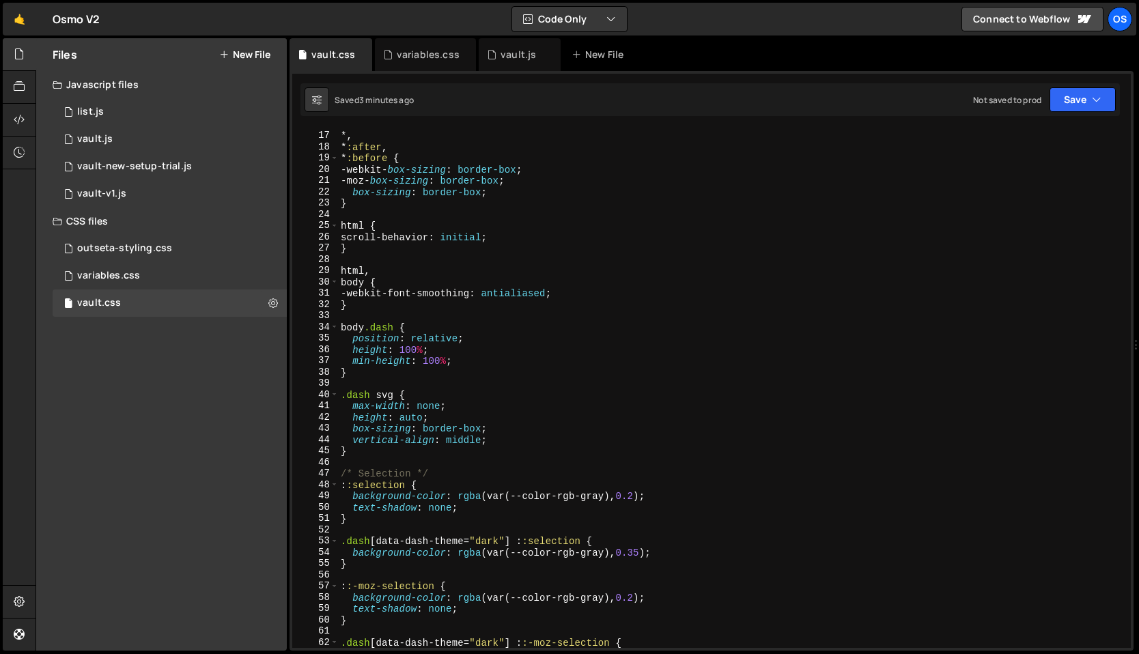
scroll to position [150, 0]
click at [418, 67] on div "variables.css" at bounding box center [425, 54] width 101 height 33
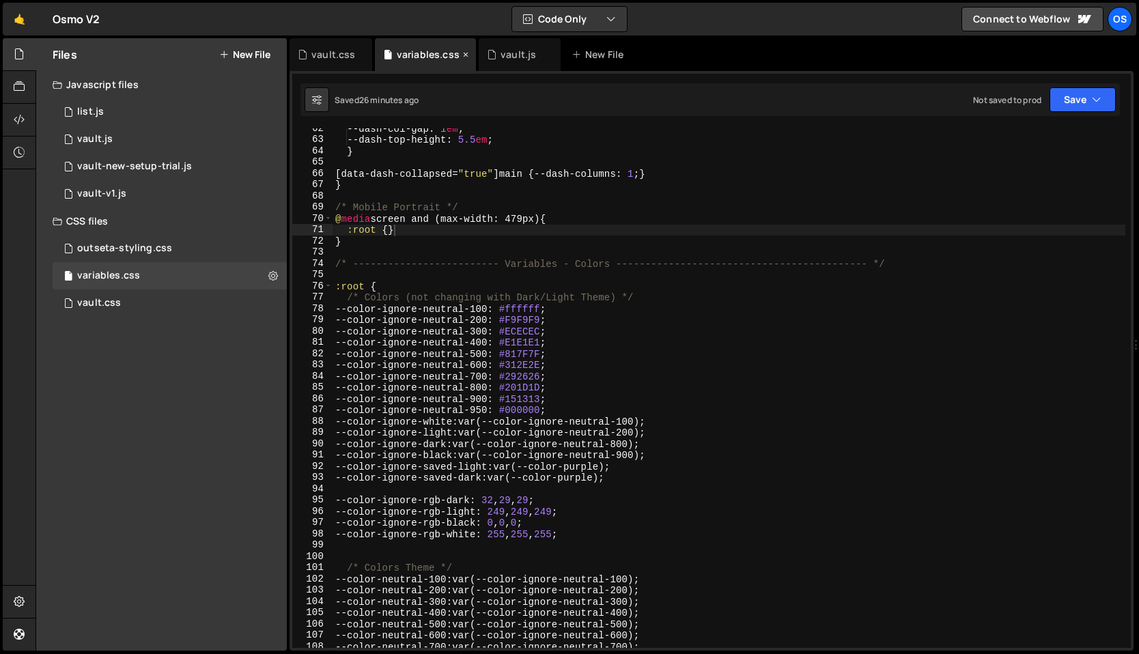
scroll to position [783, 0]
click at [537, 333] on div "--dash-col-gap : 1 em ; --dash-top-height : 5.5 em ; } [ data-dash-collapsed = …" at bounding box center [729, 394] width 793 height 542
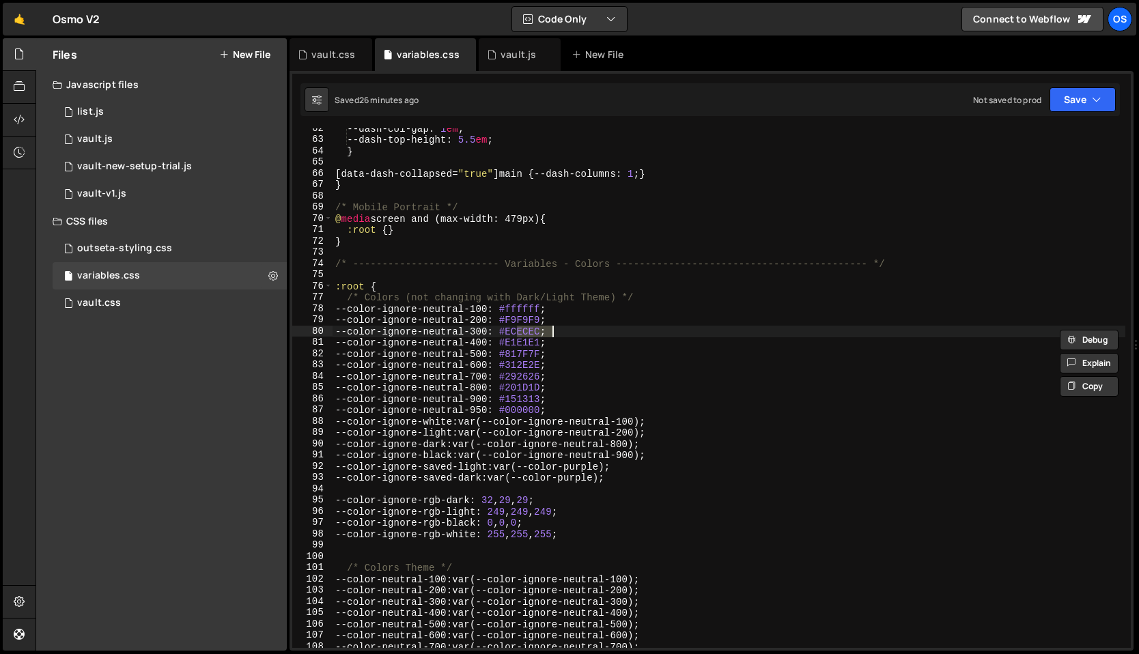
paste textarea "BEBEB"
click at [529, 330] on div "--dash-col-gap : 1 em ; --dash-top-height : 5.5 em ; } [ data-dash-collapsed = …" at bounding box center [729, 394] width 793 height 542
paste textarea "8E8E8"
click at [542, 342] on div "--dash-col-gap : 1 em ; --dash-top-height : 5.5 em ; } [ data-dash-collapsed = …" at bounding box center [729, 394] width 793 height 542
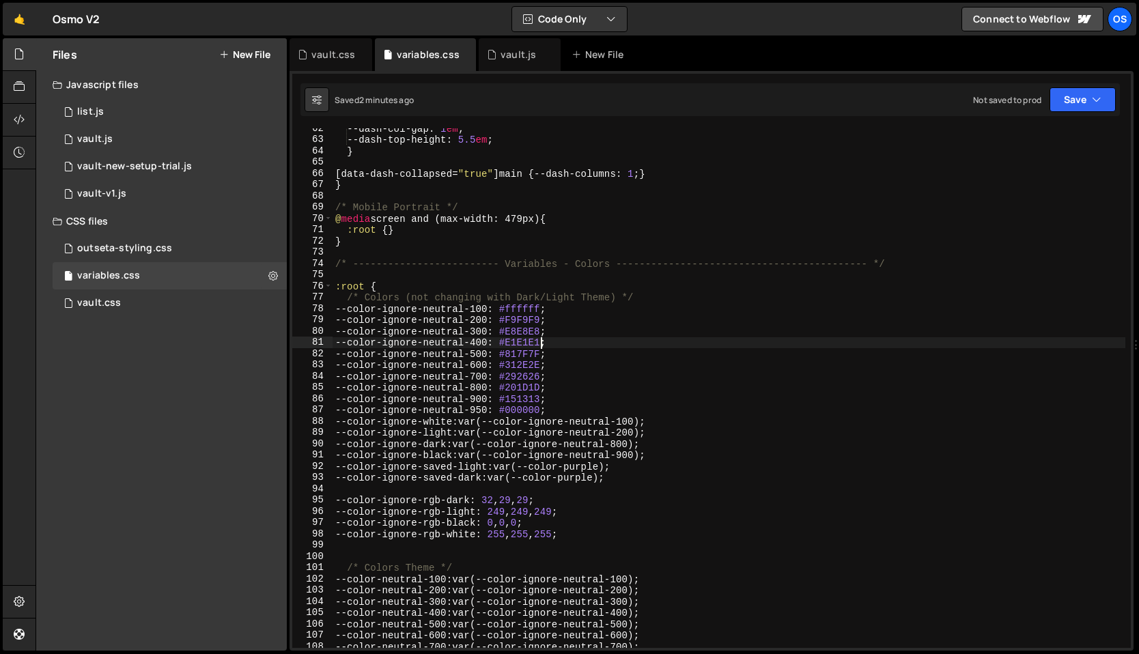
click at [542, 342] on div "--dash-col-gap : 1 em ; --dash-top-height : 5.5 em ; } [ data-dash-collapsed = …" at bounding box center [729, 394] width 793 height 542
paste textarea "DBDBDB"
click at [533, 340] on div "--dash-col-gap : 1 em ; --dash-top-height : 5.5 em ; } [ data-dash-collapsed = …" at bounding box center [729, 394] width 793 height 542
click at [540, 337] on div "--dash-col-gap : 1 em ; --dash-top-height : 5.5 em ; } [ data-dash-collapsed = …" at bounding box center [729, 394] width 793 height 542
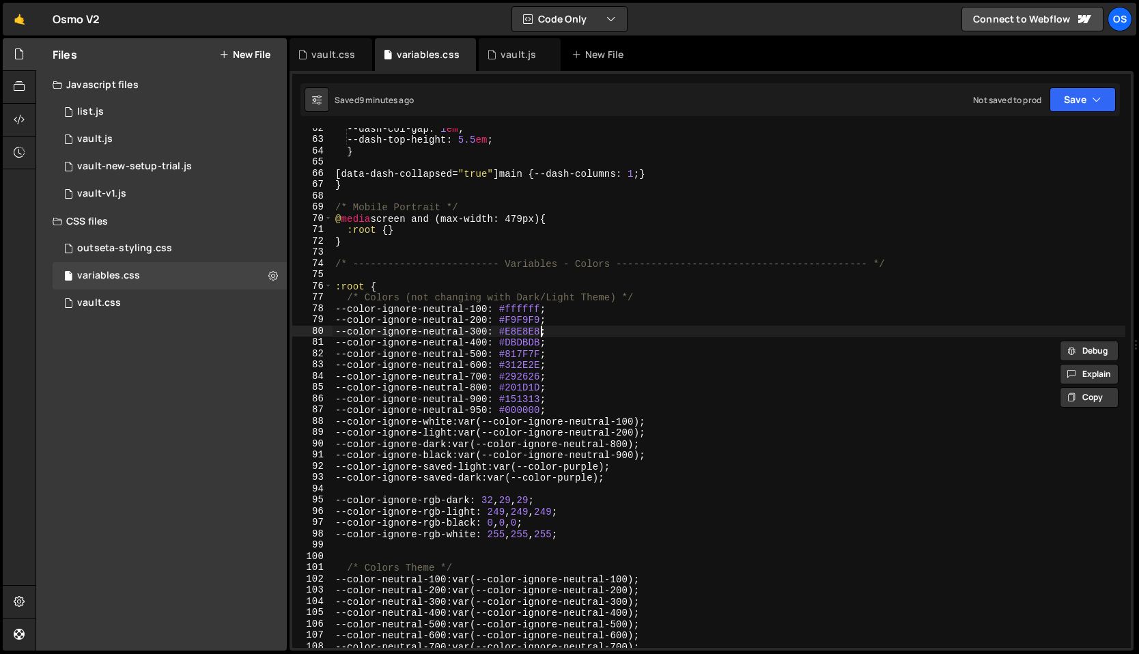
click at [540, 337] on div "--dash-col-gap : 1 em ; --dash-top-height : 5.5 em ; } [ data-dash-collapsed = …" at bounding box center [729, 394] width 793 height 542
click at [538, 331] on div "--dash-col-gap : 1 em ; --dash-top-height : 5.5 em ; } [ data-dash-collapsed = …" at bounding box center [729, 388] width 793 height 520
click at [538, 331] on div "--dash-col-gap : 1 em ; --dash-top-height : 5.5 em ; } [ data-dash-collapsed = …" at bounding box center [729, 394] width 793 height 542
paste textarea "#ededed"
click at [517, 335] on div "--dash-col-gap : 1 em ; --dash-top-height : 5.5 em ; } [ data-dash-collapsed = …" at bounding box center [729, 394] width 793 height 542
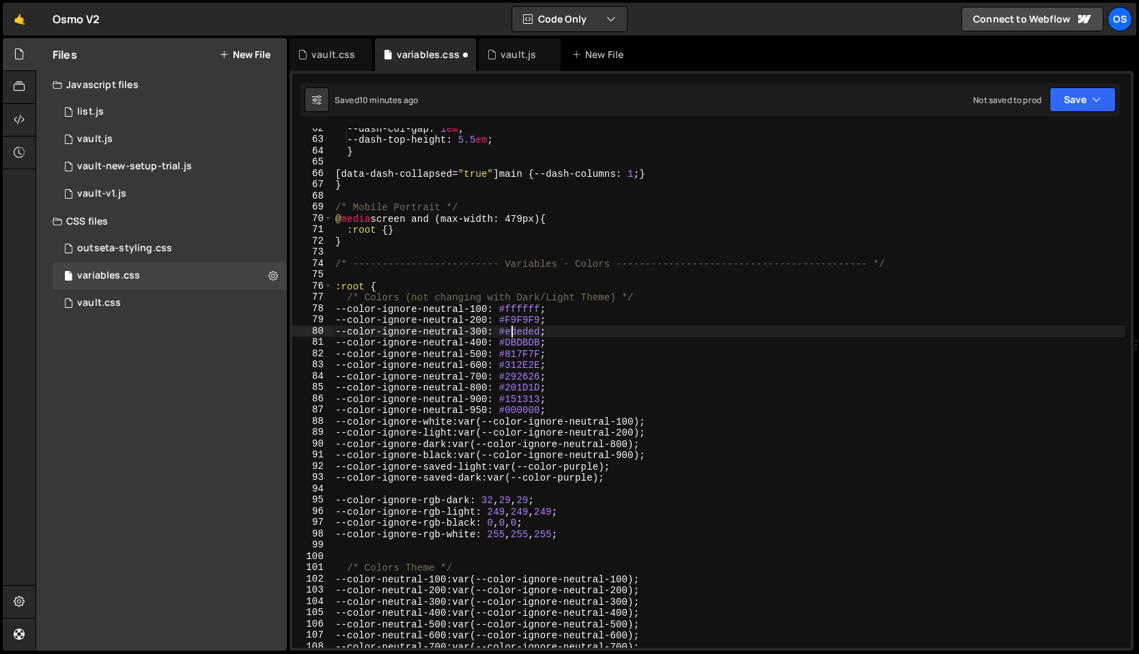
click at [541, 338] on div "--dash-col-gap : 1 em ; --dash-top-height : 5.5 em ; } [ data-dash-collapsed = …" at bounding box center [729, 394] width 793 height 542
click at [550, 339] on div "--dash-col-gap : 1 em ; --dash-top-height : 5.5 em ; } [ data-dash-collapsed = …" at bounding box center [729, 394] width 793 height 542
click at [538, 345] on div "--dash-col-gap : 1 em ; --dash-top-height : 5.5 em ; } [ data-dash-collapsed = …" at bounding box center [729, 394] width 793 height 542
paste textarea "#e0e0e0"
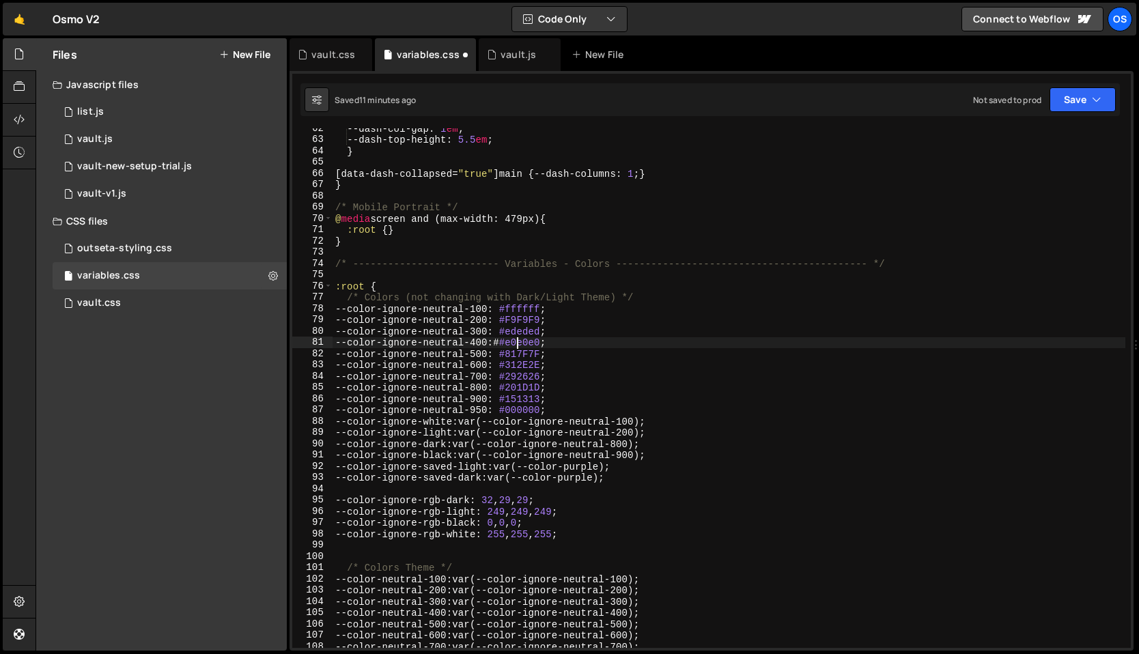
click at [518, 341] on div "--dash-col-gap : 1 em ; --dash-top-height : 5.5 em ; } [ data-dash-collapsed = …" at bounding box center [729, 394] width 793 height 542
click at [535, 335] on div "--dash-col-gap : 1 em ; --dash-top-height : 5.5 em ; } [ data-dash-collapsed = …" at bounding box center [729, 394] width 793 height 542
type textarea "--color-ignore-neutral-300: #ededed;"
click at [535, 335] on div "--dash-col-gap : 1 em ; --dash-top-height : 5.5 em ; } [ data-dash-collapsed = …" at bounding box center [729, 394] width 793 height 542
